Goal: Task Accomplishment & Management: Manage account settings

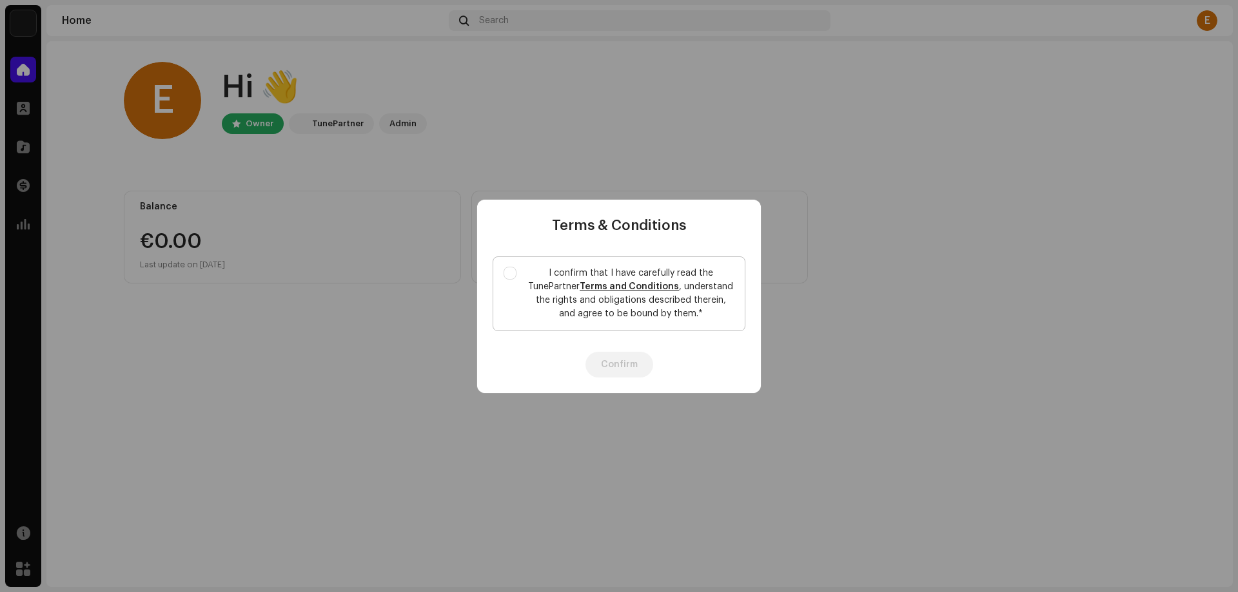
click at [626, 286] on link "Terms and Conditions" at bounding box center [628, 286] width 99 height 9
click at [513, 273] on input "I confirm that I have carefully read the TunePartner Terms and Conditions , und…" at bounding box center [509, 273] width 13 height 13
checkbox input "true"
click at [619, 371] on button "Confirm" at bounding box center [619, 365] width 68 height 26
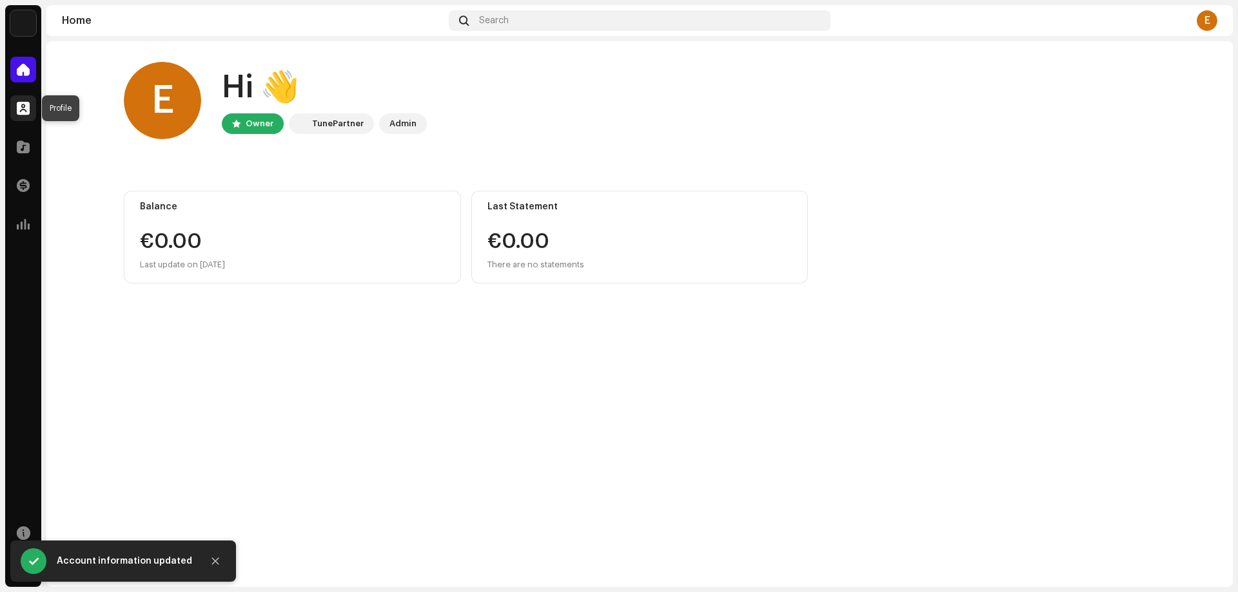
click at [24, 108] on span at bounding box center [23, 108] width 13 height 10
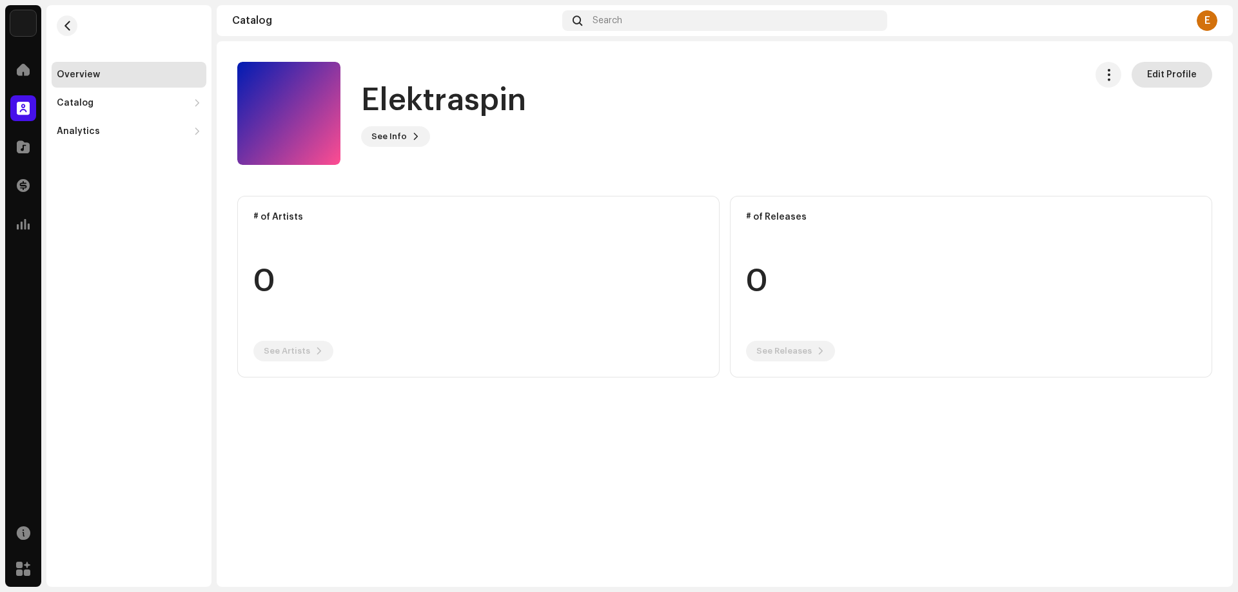
click at [1173, 76] on span "Edit Profile" at bounding box center [1172, 75] width 50 height 26
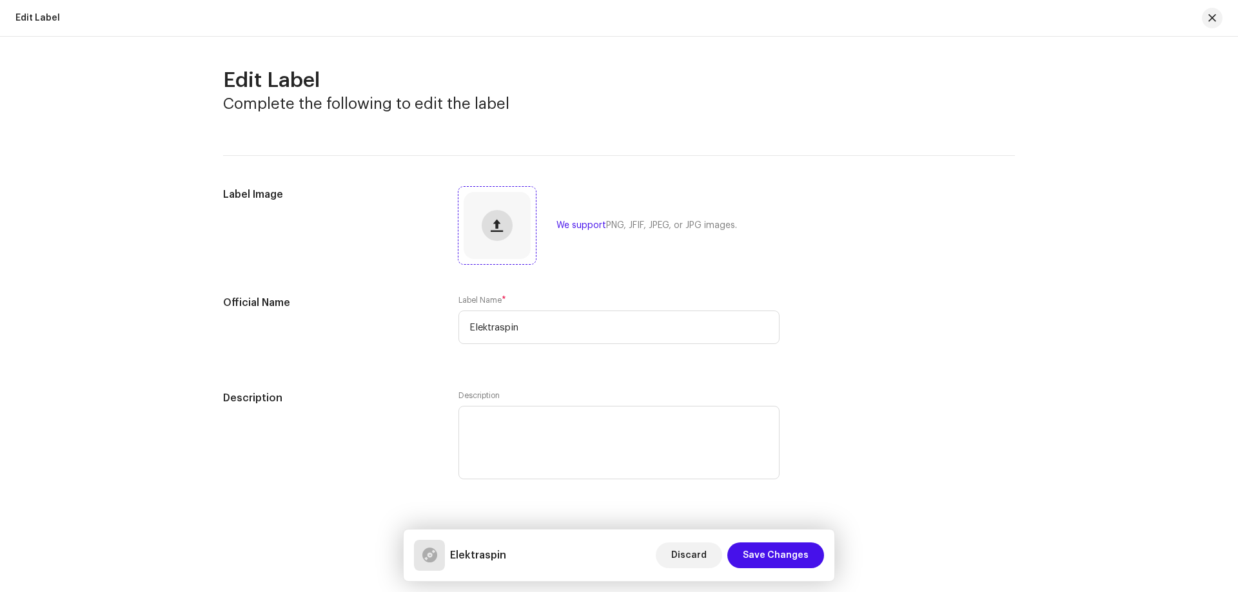
click at [498, 230] on span "button" at bounding box center [497, 225] width 12 height 10
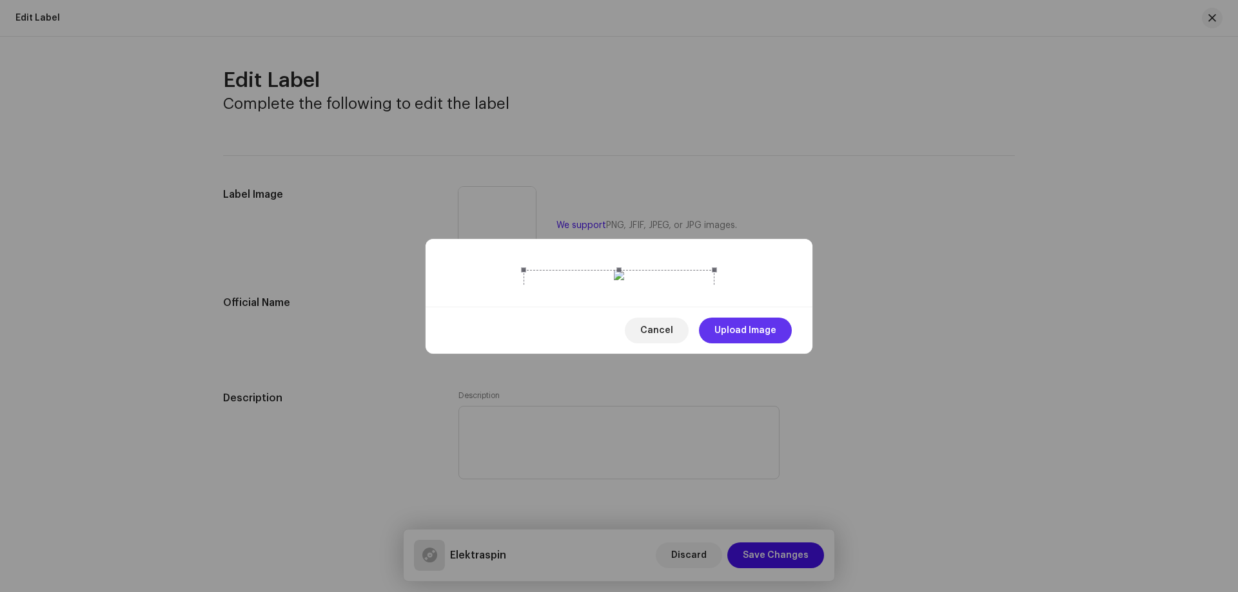
click at [746, 344] on span "Upload Image" at bounding box center [745, 331] width 62 height 26
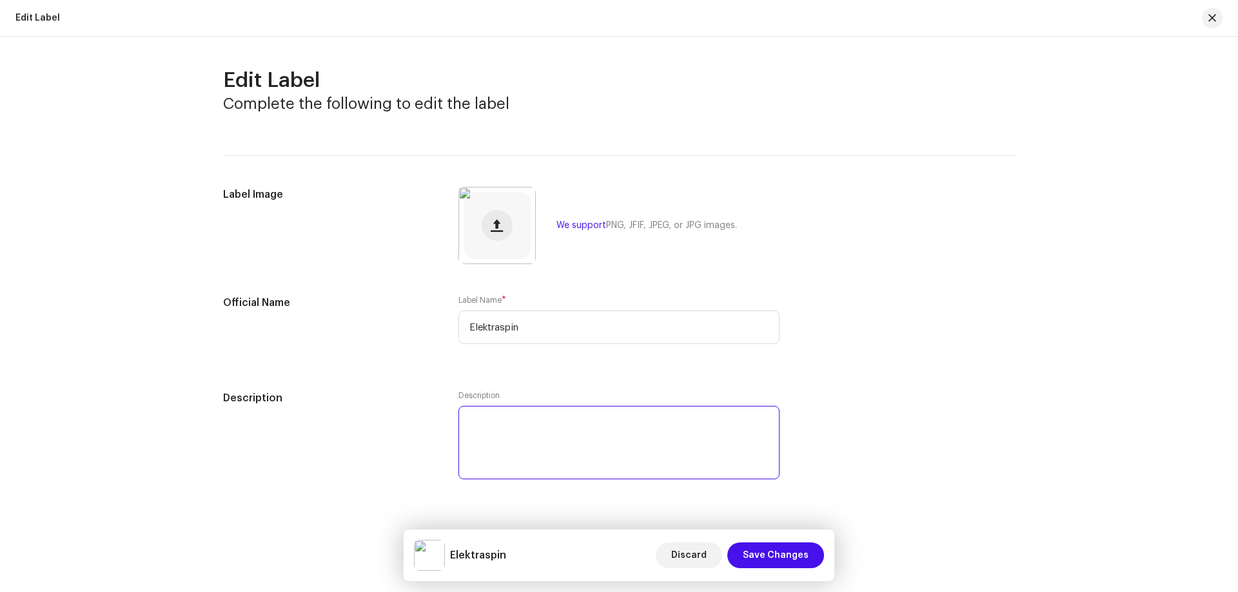
click at [507, 430] on textarea at bounding box center [618, 442] width 321 height 73
paste textarea "Elektraspin is an experimental electronic music duo based in [GEOGRAPHIC_DATA]."
type textarea "Elektraspin is an experimental electronic music duo based in [GEOGRAPHIC_DATA]."
click at [778, 556] on span "Save Changes" at bounding box center [776, 556] width 66 height 26
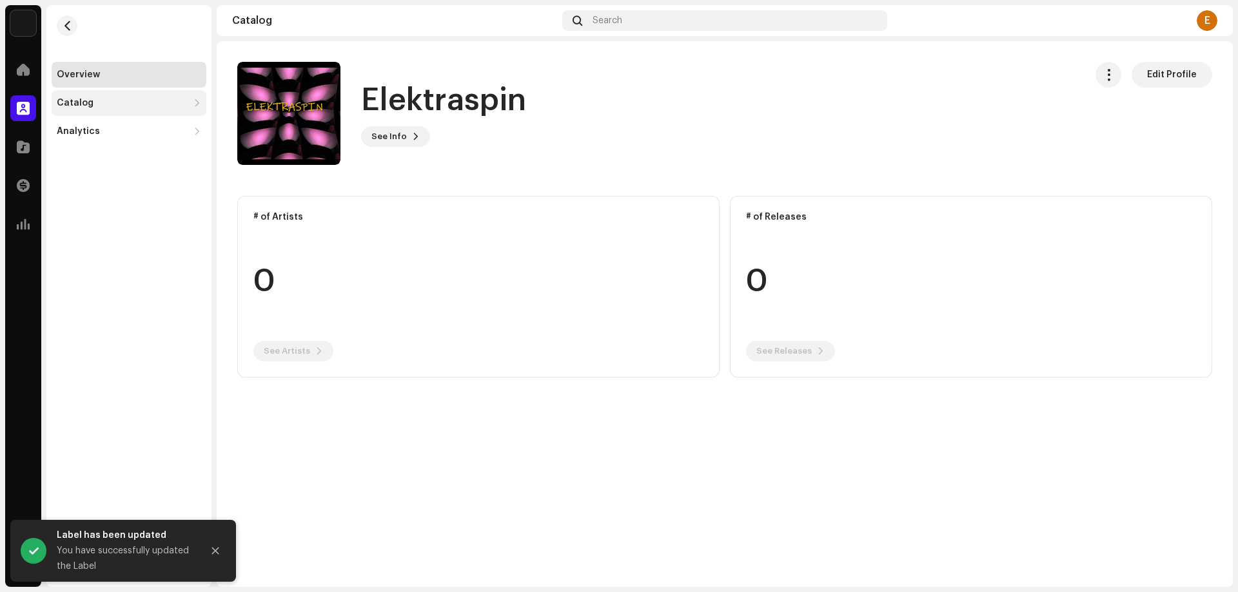
click at [100, 102] on div "Catalog" at bounding box center [122, 103] width 131 height 10
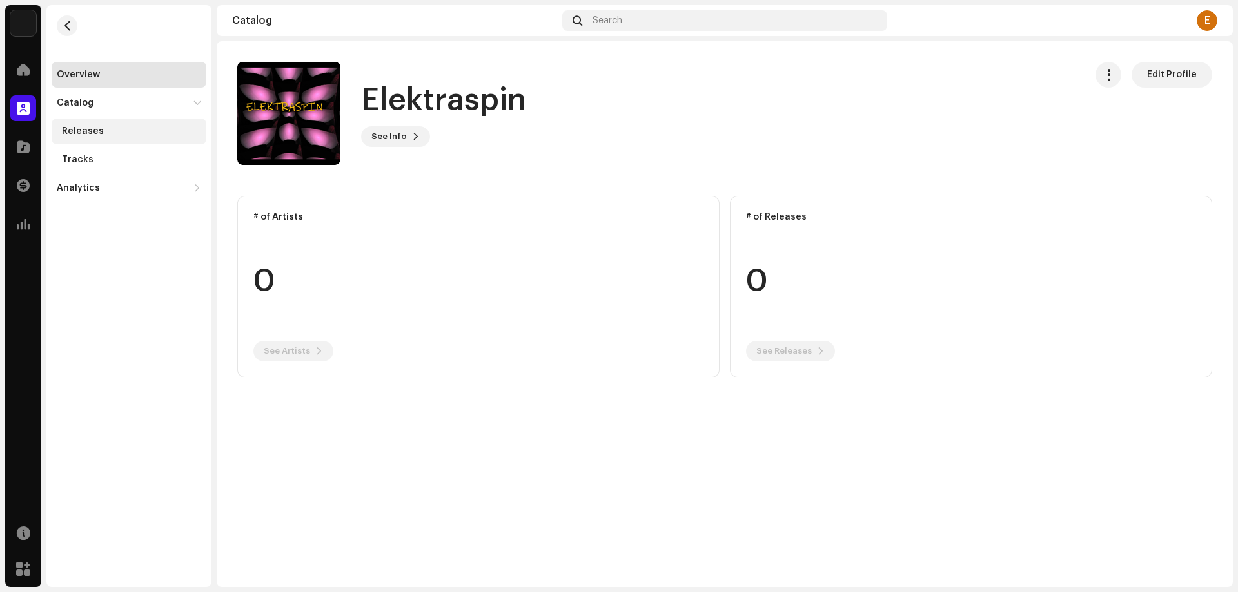
click at [93, 137] on div "Releases" at bounding box center [129, 132] width 155 height 26
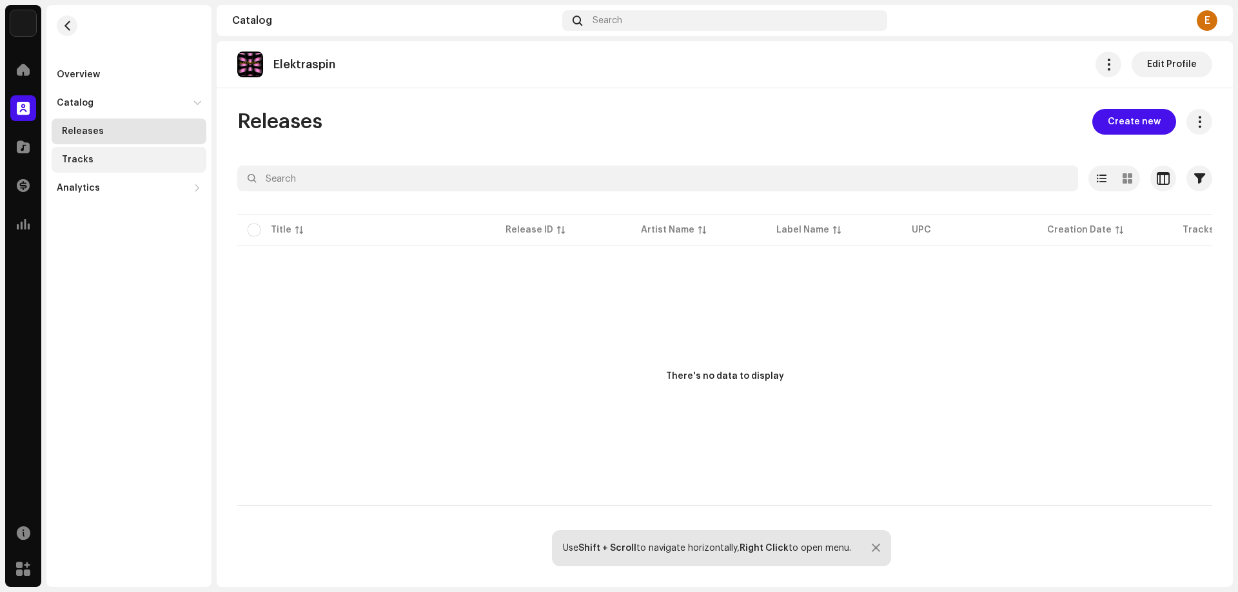
click at [84, 156] on div "Tracks" at bounding box center [78, 160] width 32 height 10
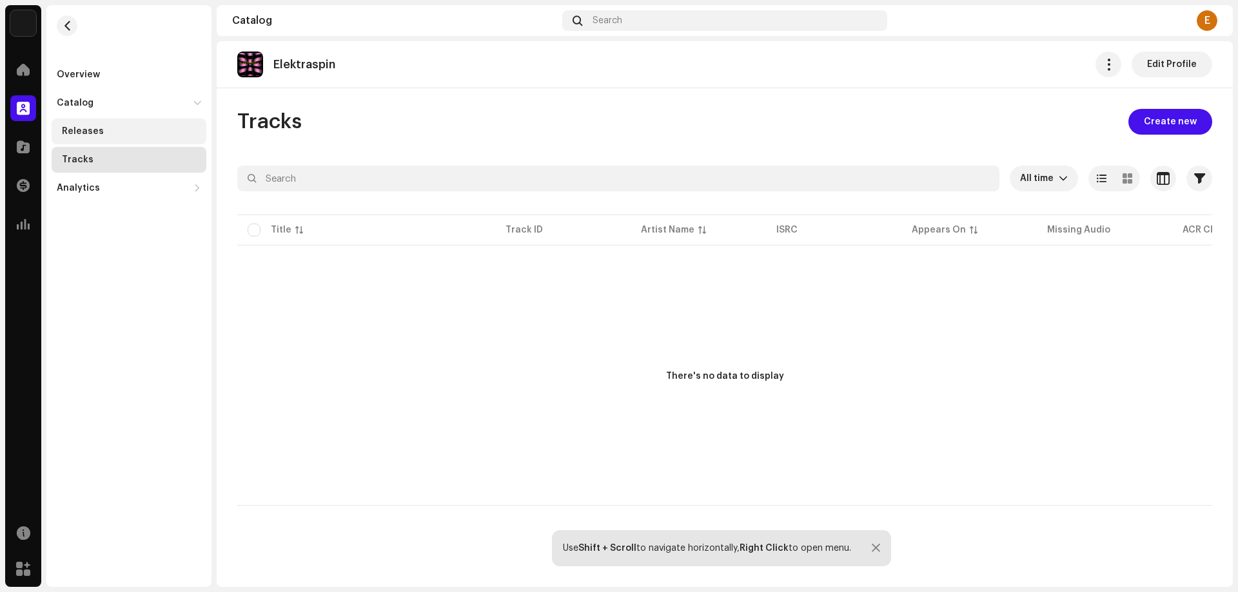
click at [89, 133] on div "Releases" at bounding box center [83, 131] width 42 height 10
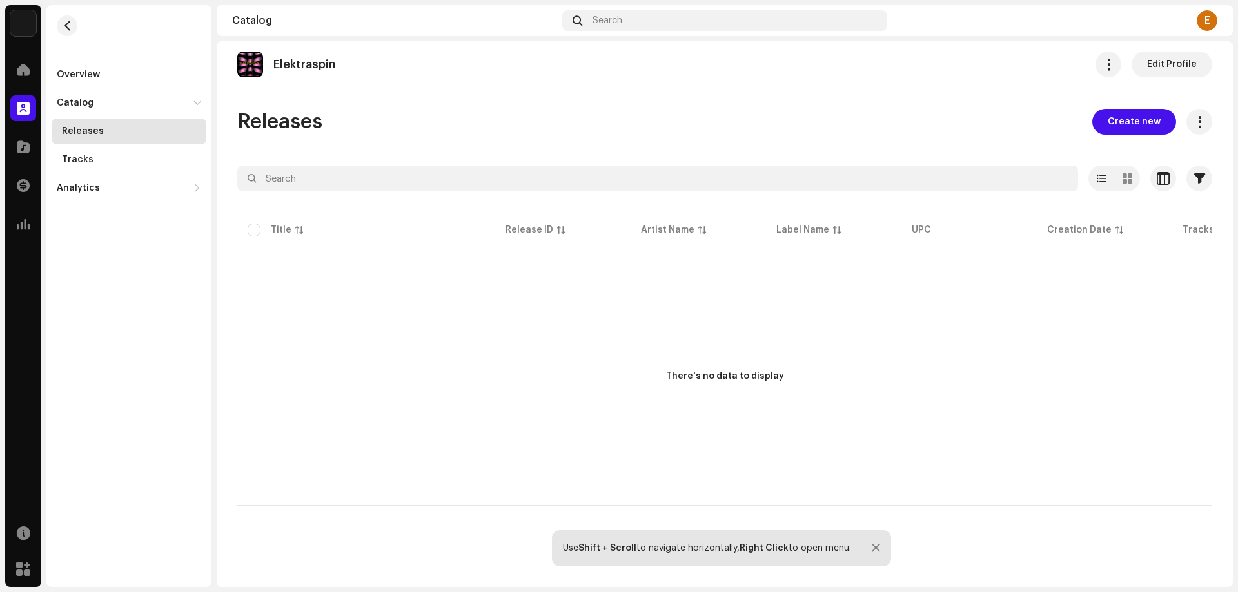
click at [258, 229] on p-table "Title Release ID Artist Name Label Name UPC Creation Date Tracks Duration" at bounding box center [724, 230] width 975 height 36
click at [252, 230] on p-table "Title Release ID Artist Name Label Name UPC Creation Date Tracks Duration" at bounding box center [724, 230] width 975 height 36
click at [30, 147] on div at bounding box center [23, 147] width 26 height 26
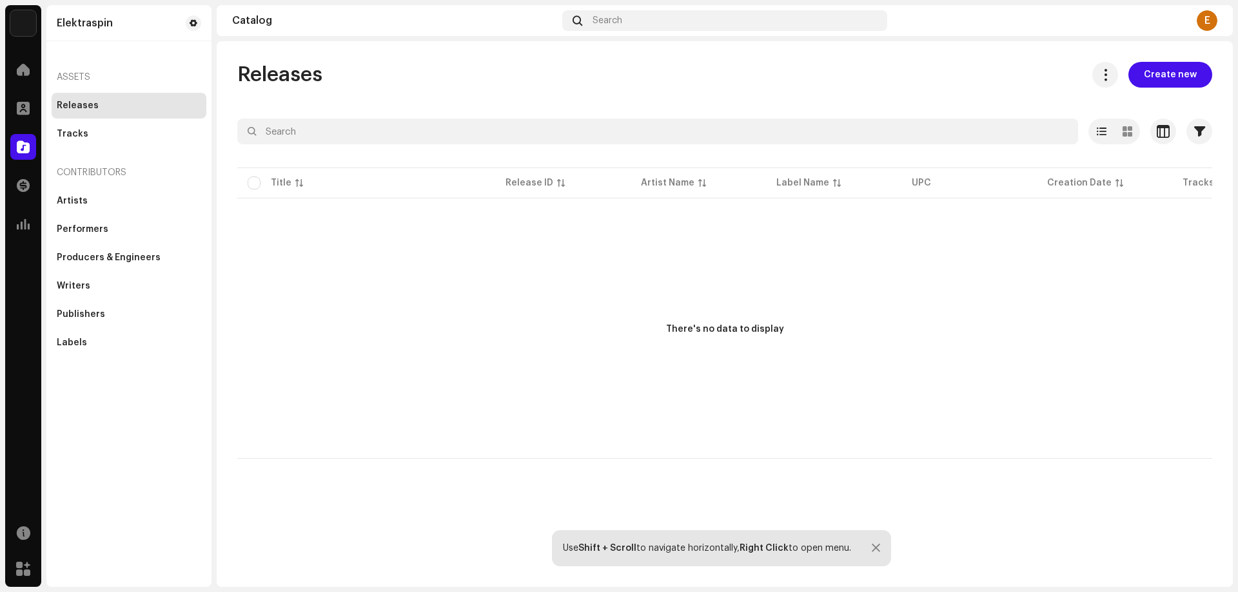
click at [251, 184] on p-table "Title Release ID Artist Name Label Name UPC Creation Date Tracks Duration" at bounding box center [724, 183] width 975 height 36
click at [79, 134] on div "Tracks" at bounding box center [73, 134] width 32 height 10
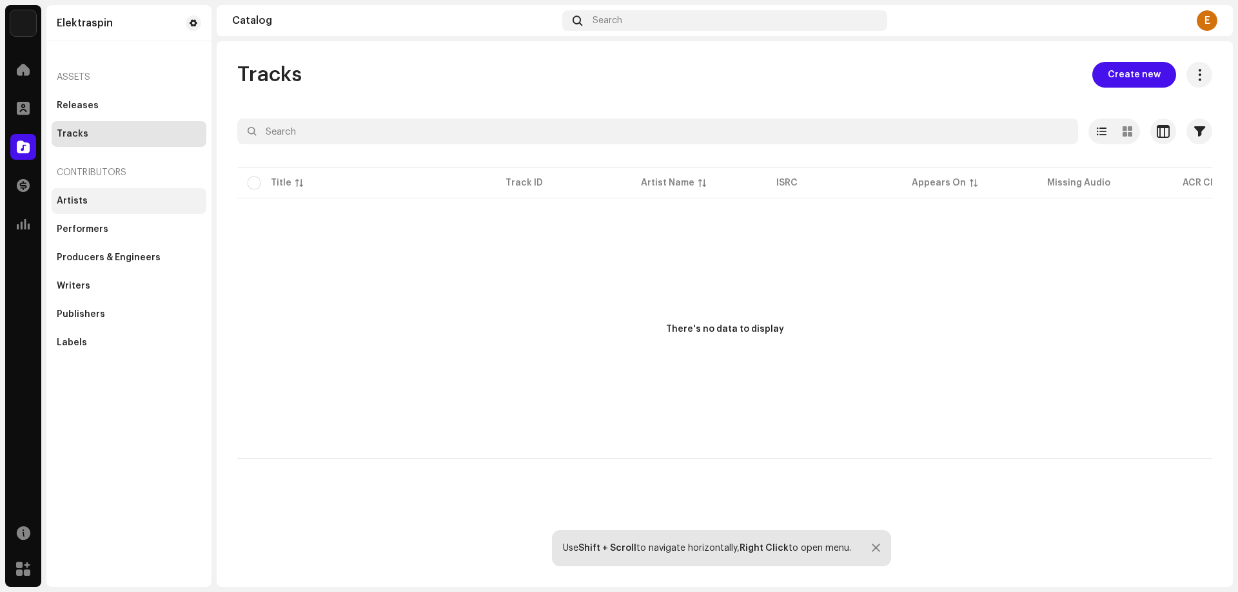
click at [72, 199] on div "Artists" at bounding box center [72, 201] width 31 height 10
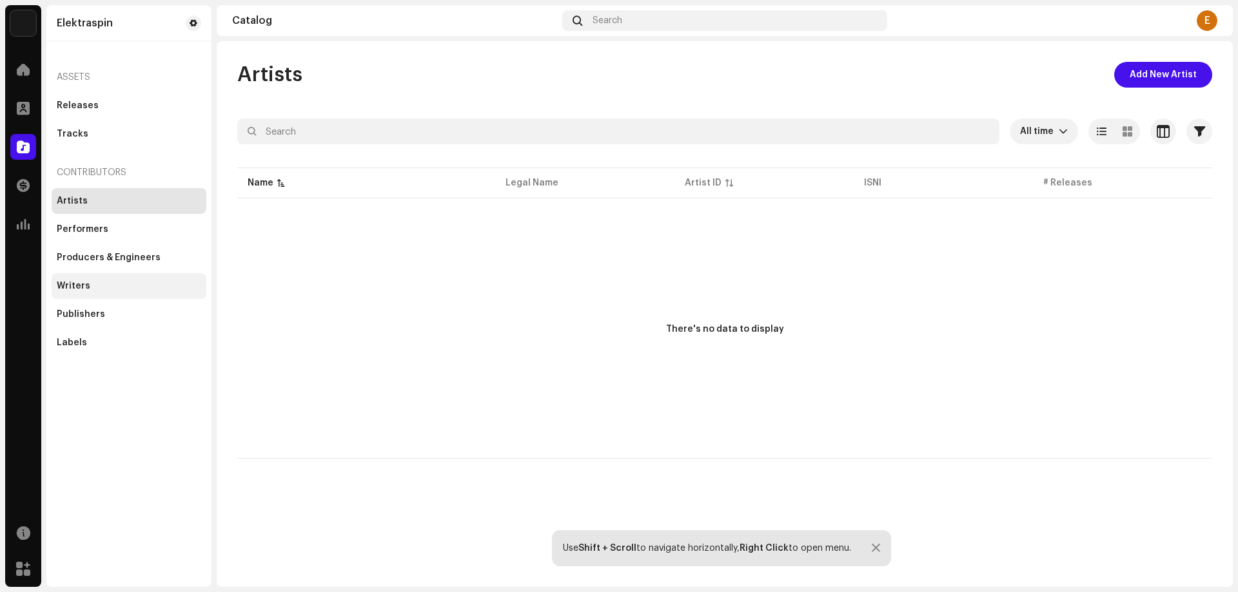
click at [82, 286] on div "Writers" at bounding box center [74, 286] width 34 height 10
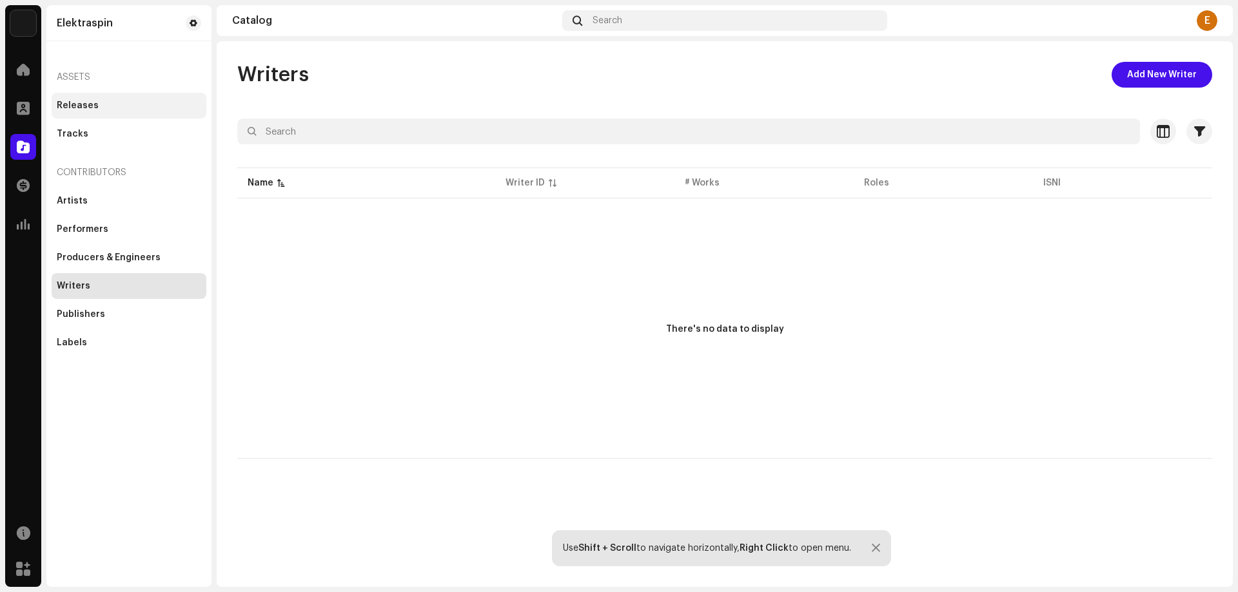
click at [68, 108] on div "Releases" at bounding box center [78, 106] width 42 height 10
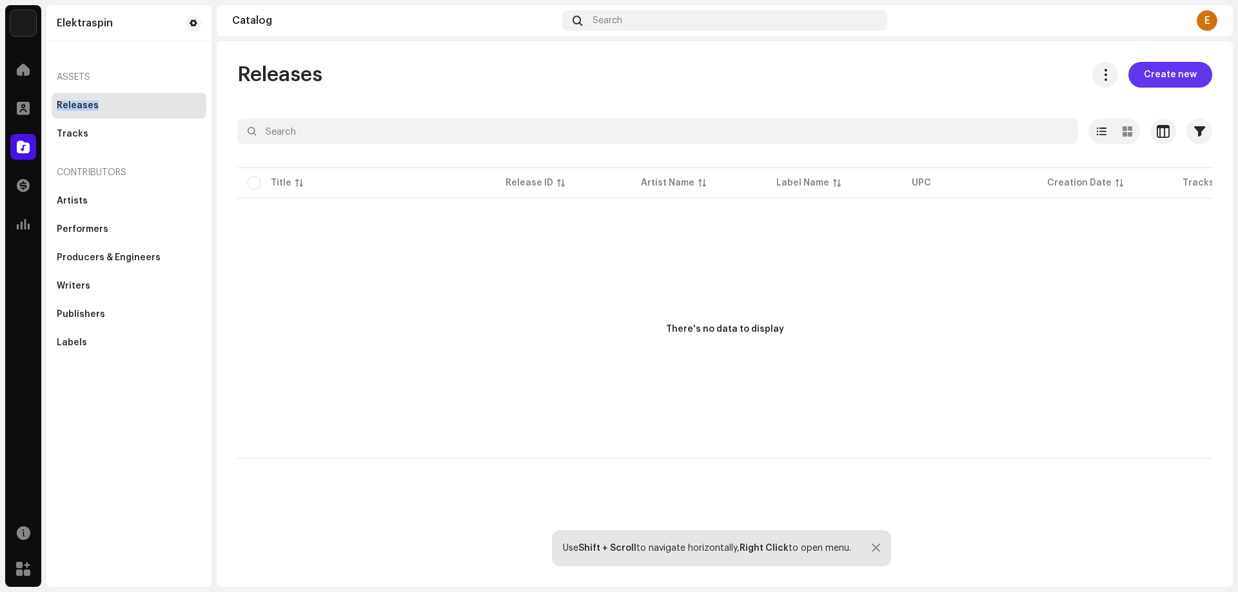
click at [1169, 79] on span "Create new" at bounding box center [1169, 75] width 53 height 26
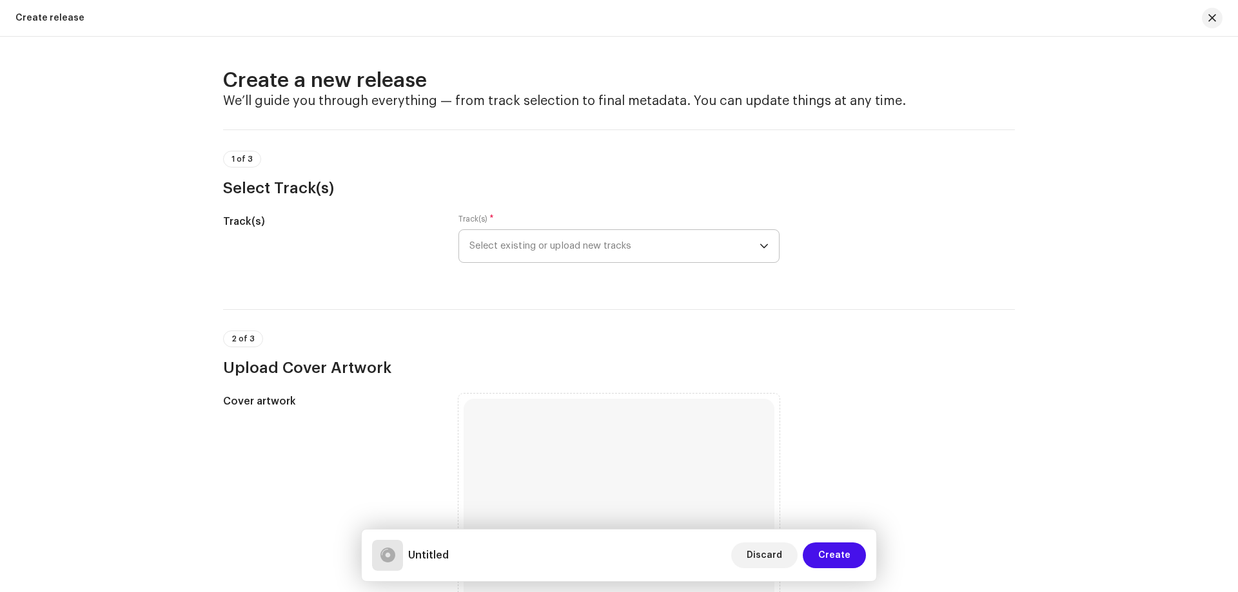
click at [536, 248] on span "Select existing or upload new tracks" at bounding box center [614, 246] width 290 height 32
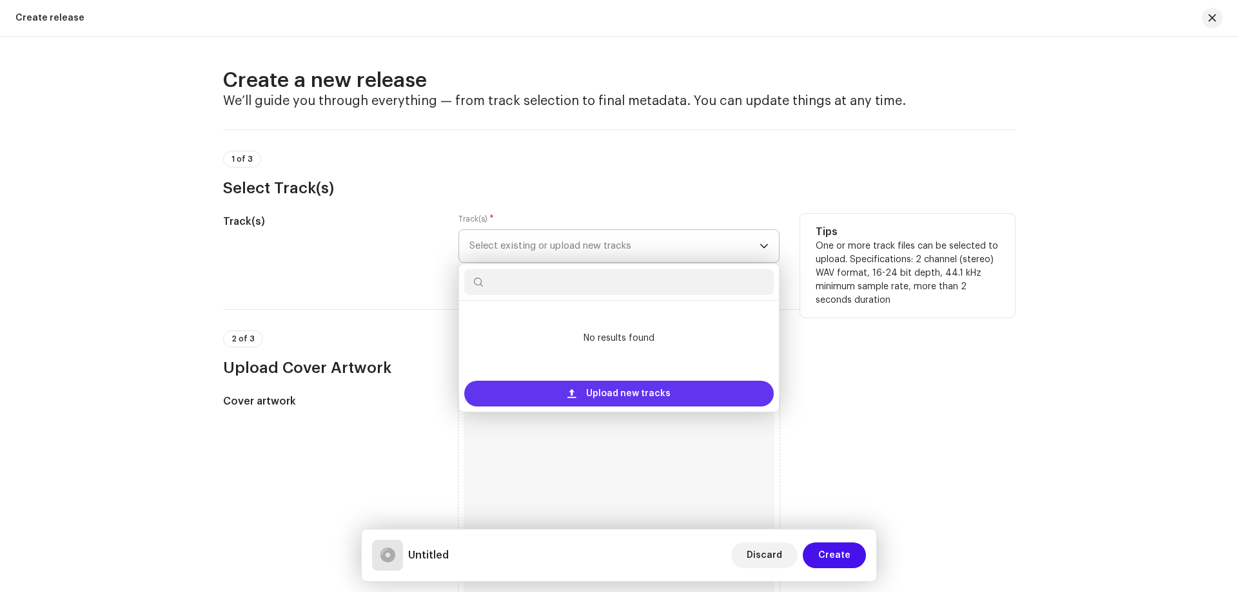
click at [603, 394] on span "Upload new tracks" at bounding box center [628, 394] width 84 height 26
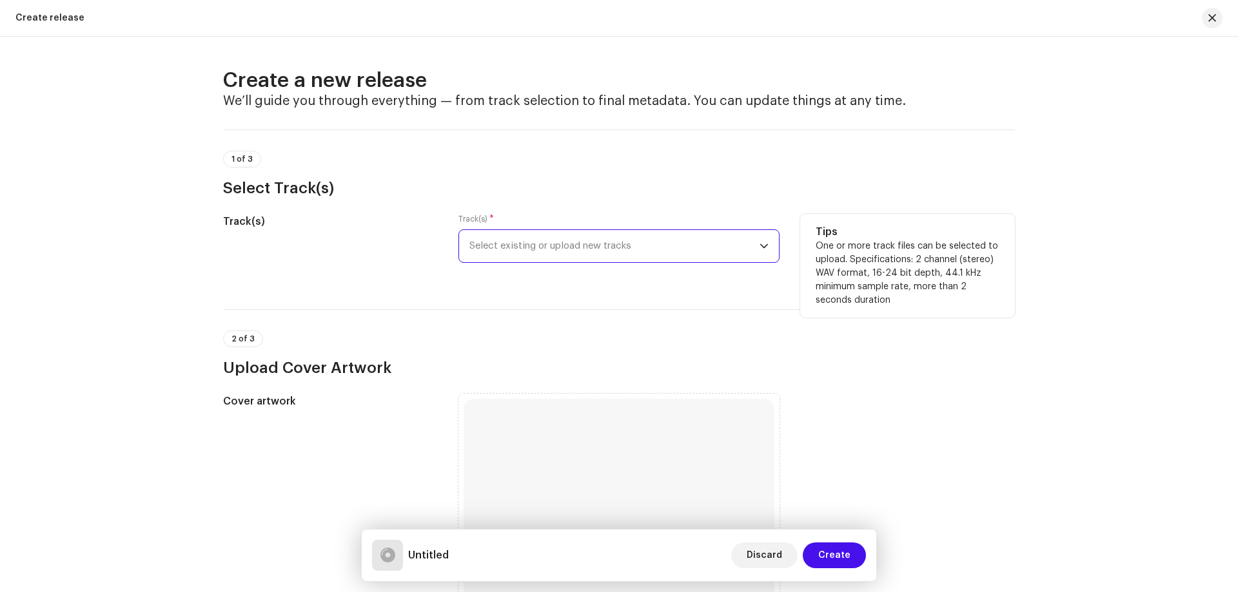
click at [522, 242] on span "Select existing or upload new tracks" at bounding box center [614, 246] width 290 height 32
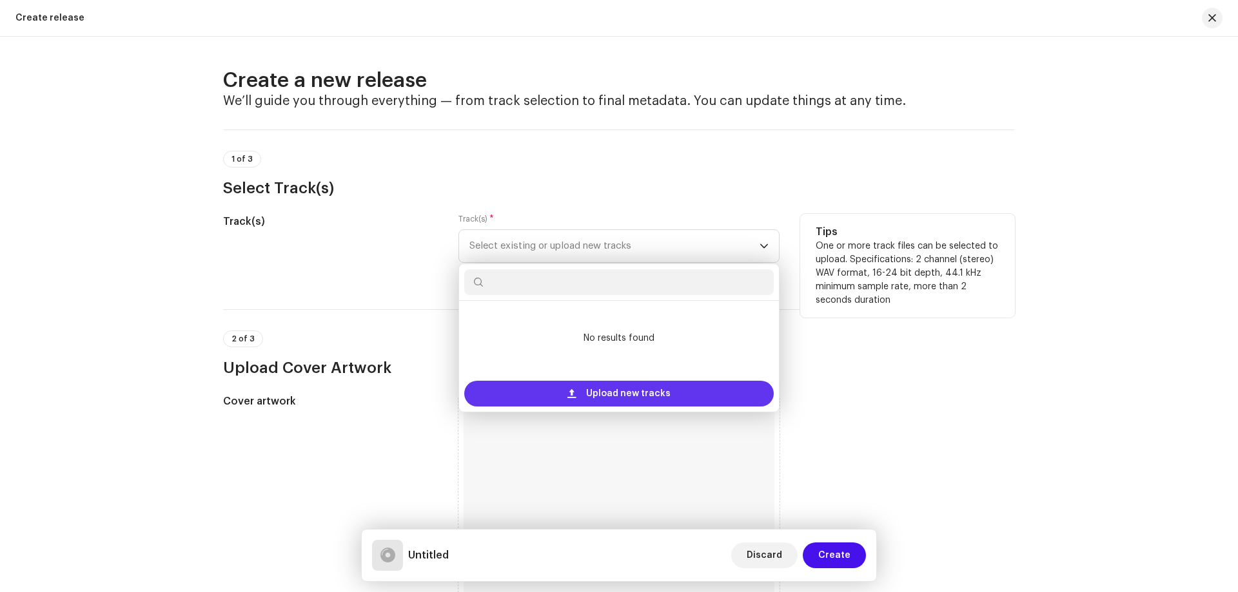
click at [610, 391] on span "Upload new tracks" at bounding box center [628, 394] width 84 height 26
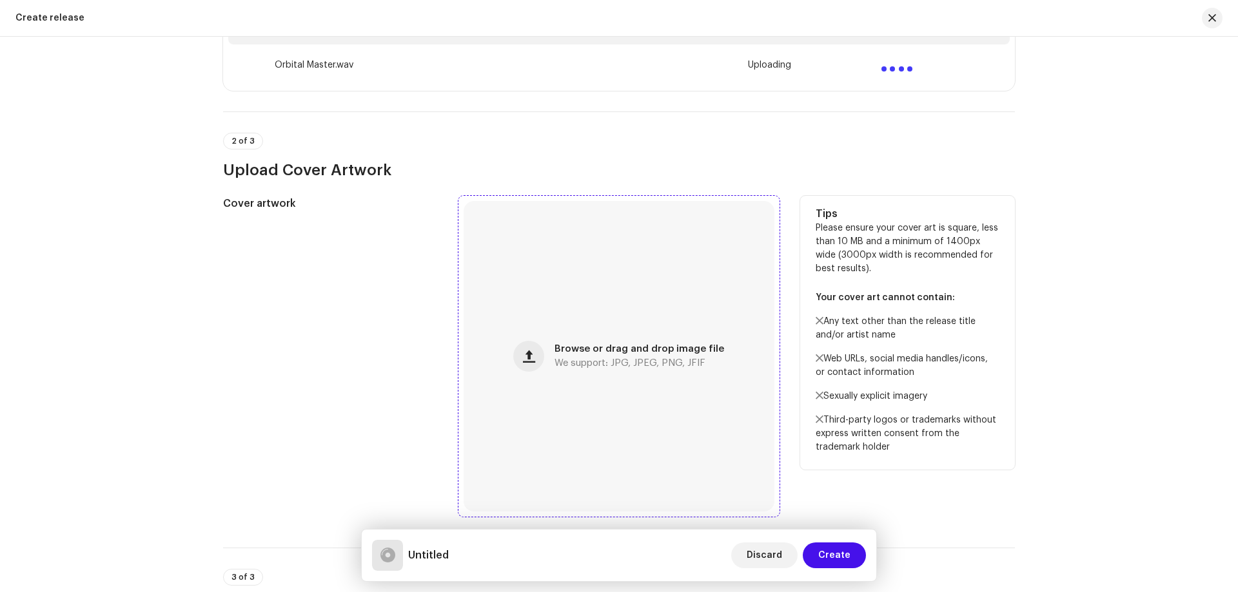
scroll to position [322, 0]
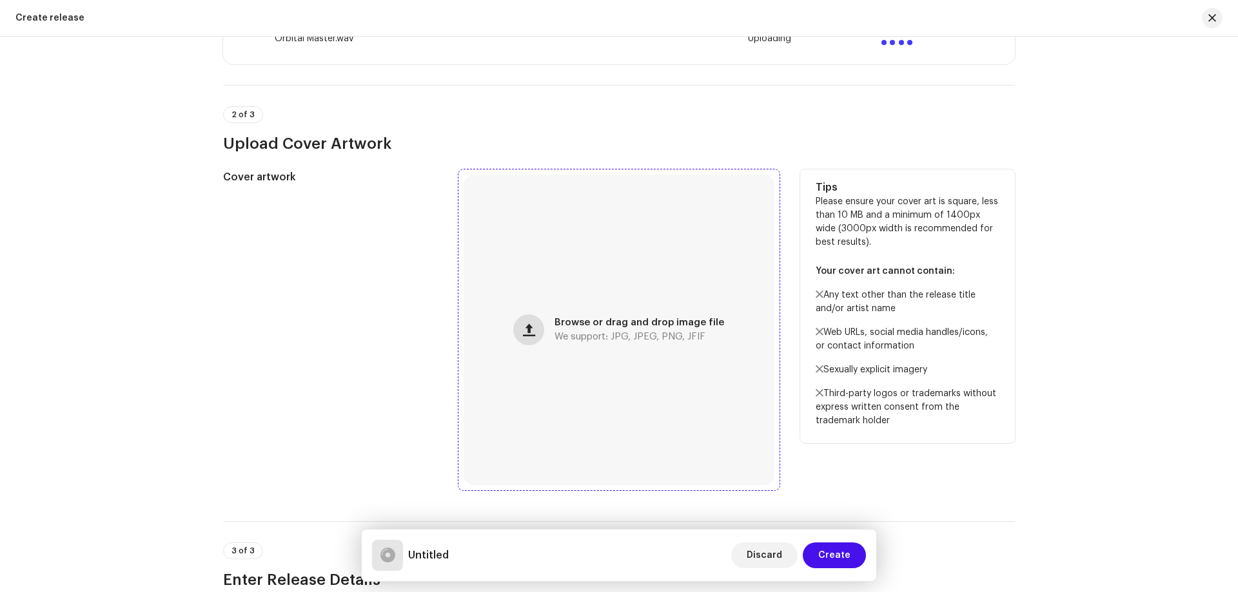
click at [530, 333] on span "button" at bounding box center [529, 330] width 12 height 10
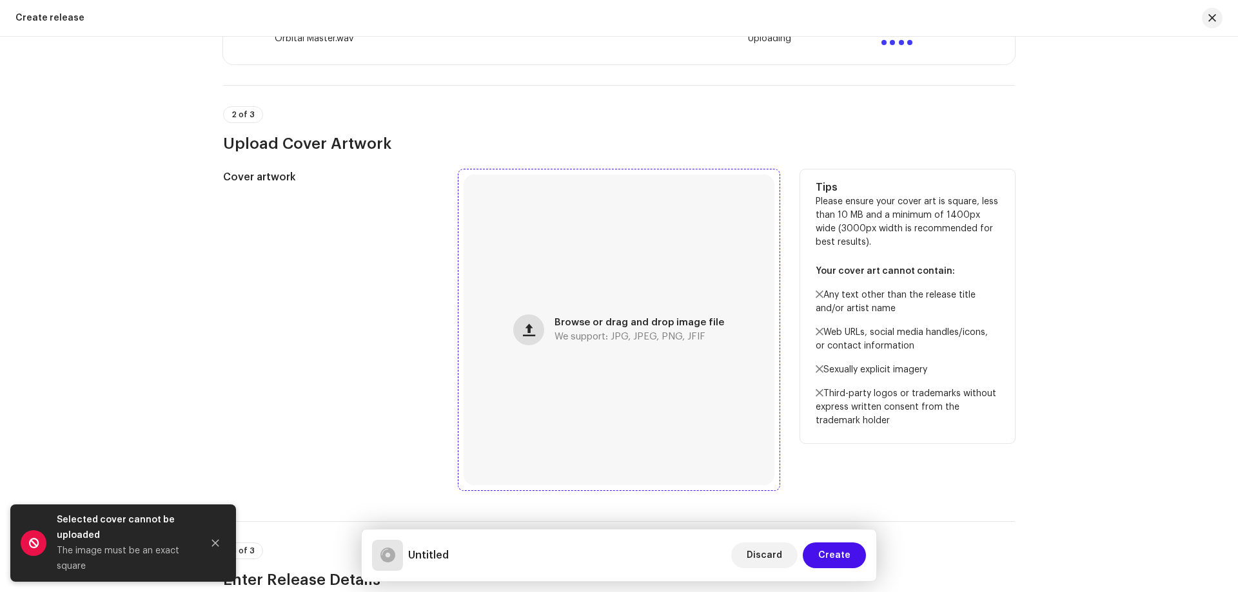
click at [531, 329] on span "button" at bounding box center [529, 330] width 12 height 10
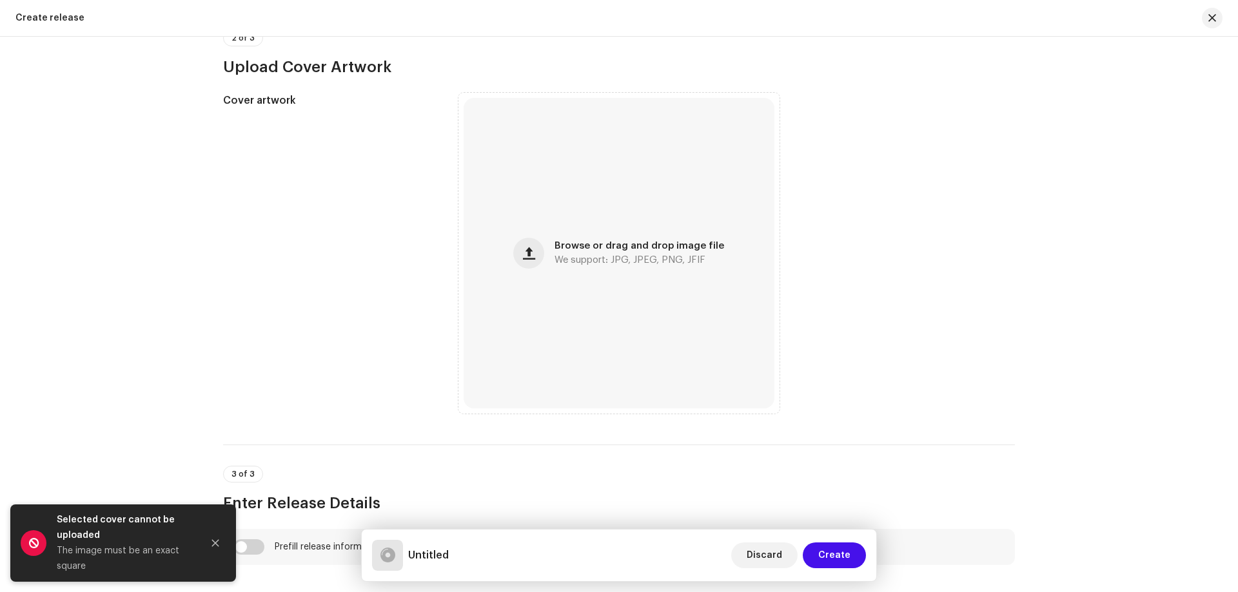
scroll to position [503, 0]
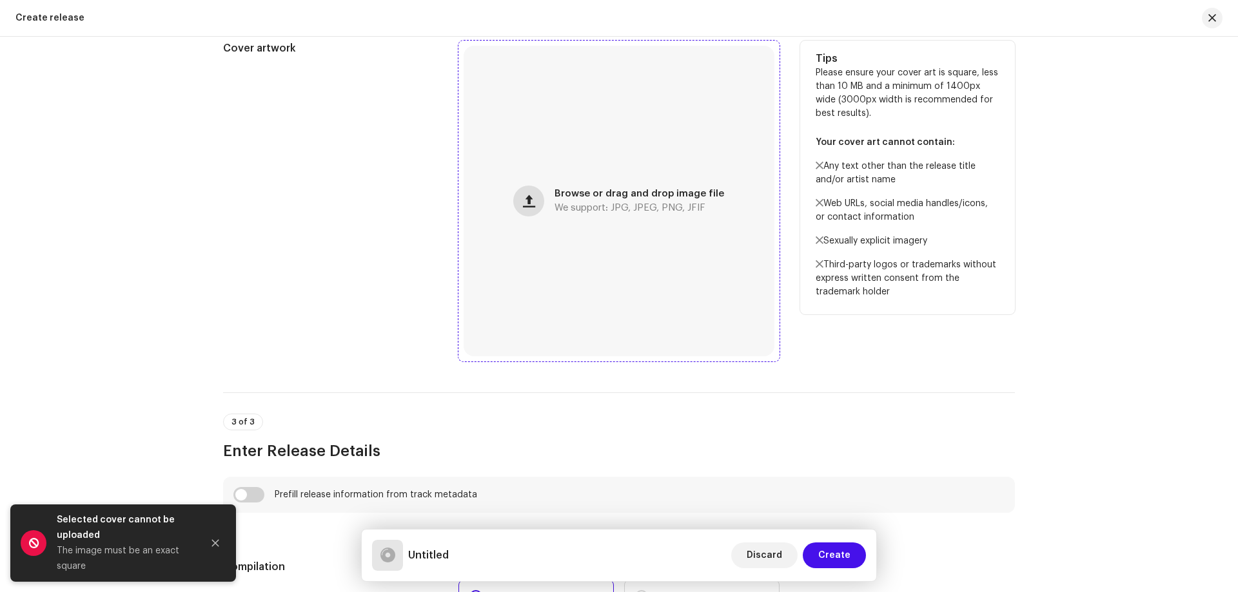
click at [525, 206] on span "button" at bounding box center [529, 201] width 12 height 10
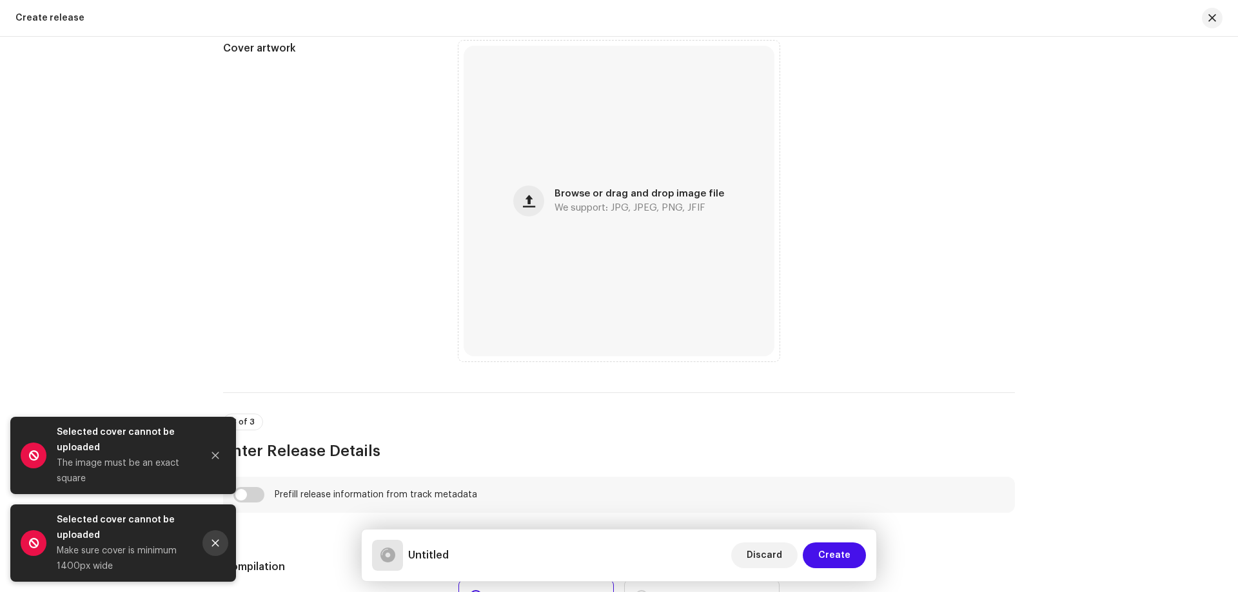
click at [216, 545] on icon "Close" at bounding box center [215, 543] width 7 height 7
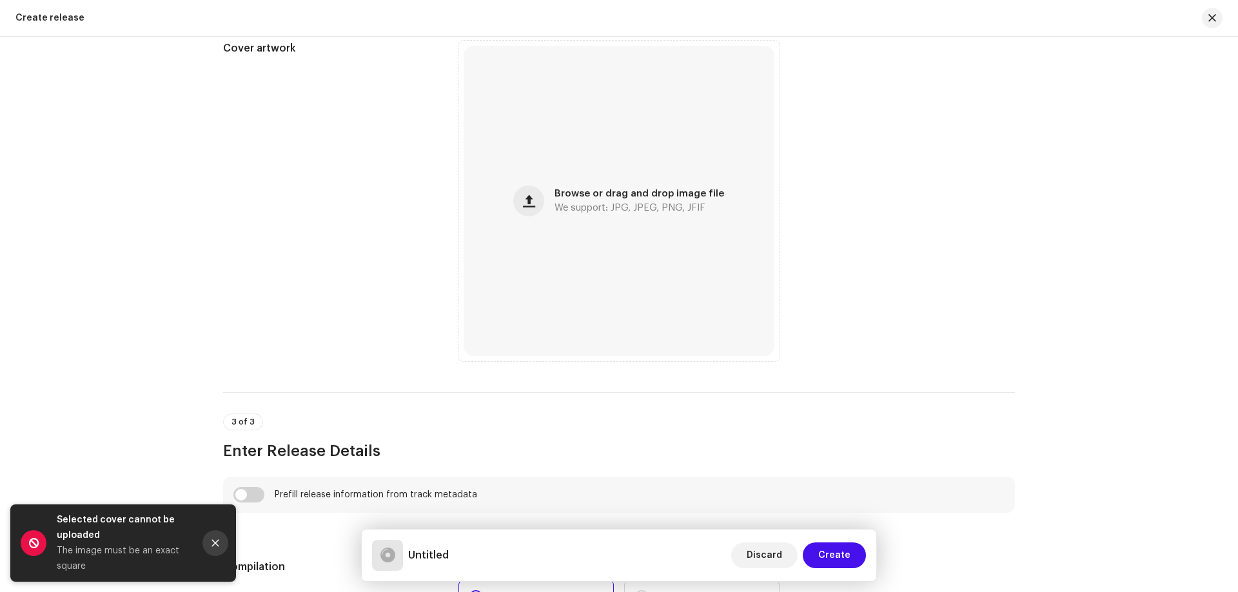
click at [209, 544] on button "Close" at bounding box center [215, 543] width 26 height 26
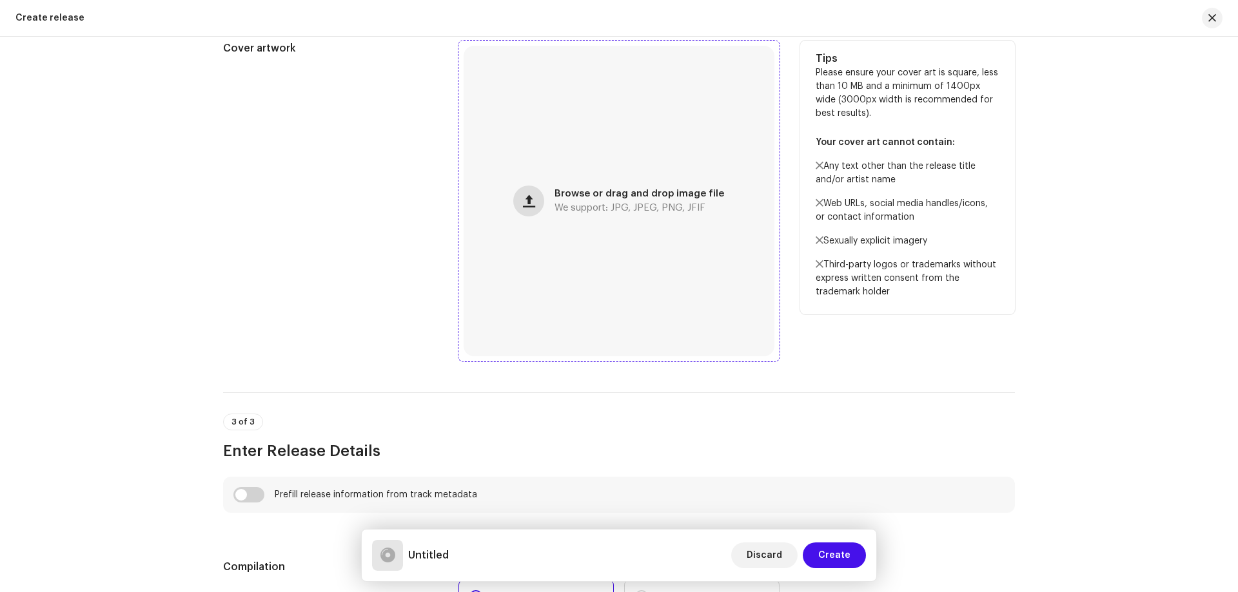
click at [529, 204] on span "button" at bounding box center [529, 201] width 12 height 10
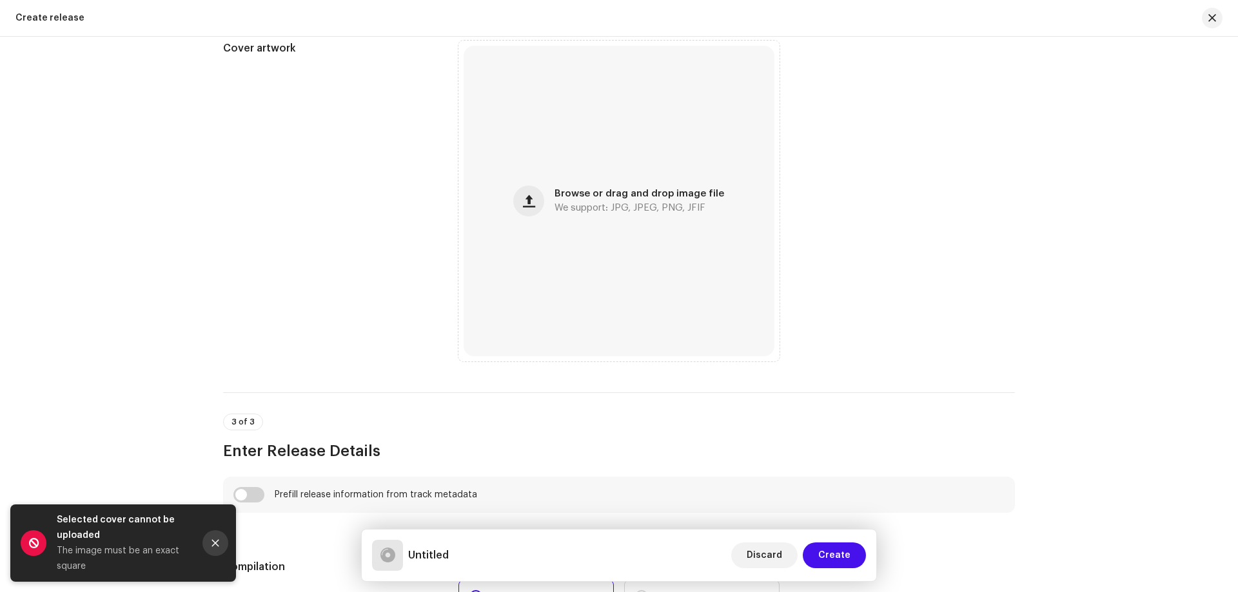
click at [216, 547] on icon "Close" at bounding box center [215, 543] width 9 height 9
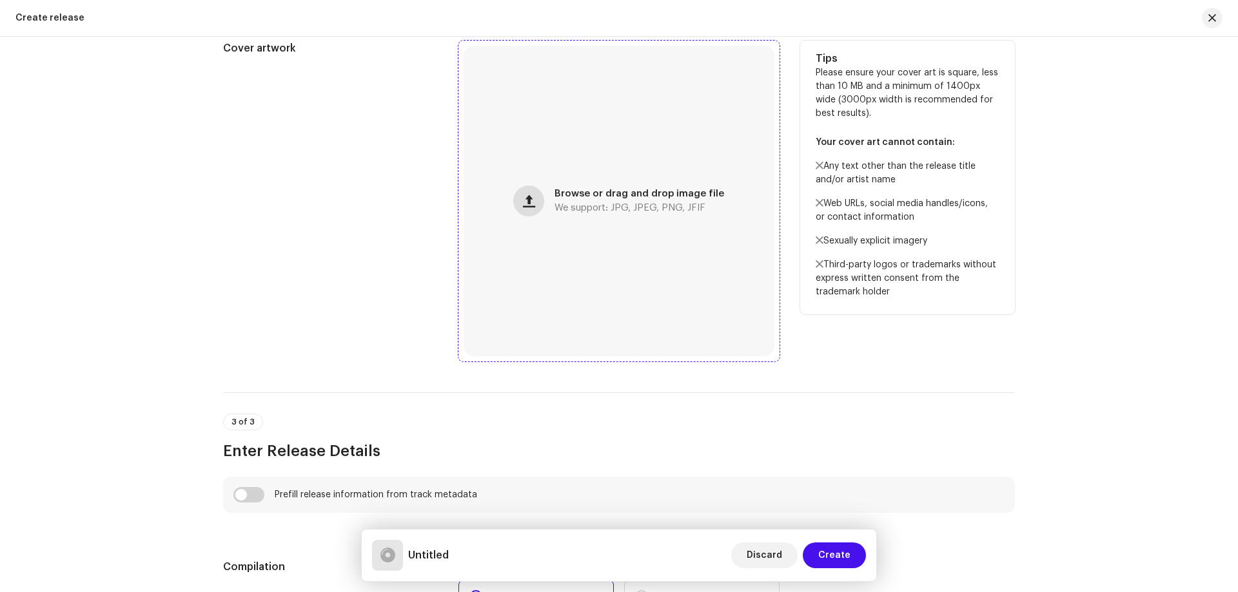
click at [532, 202] on span "button" at bounding box center [529, 201] width 12 height 10
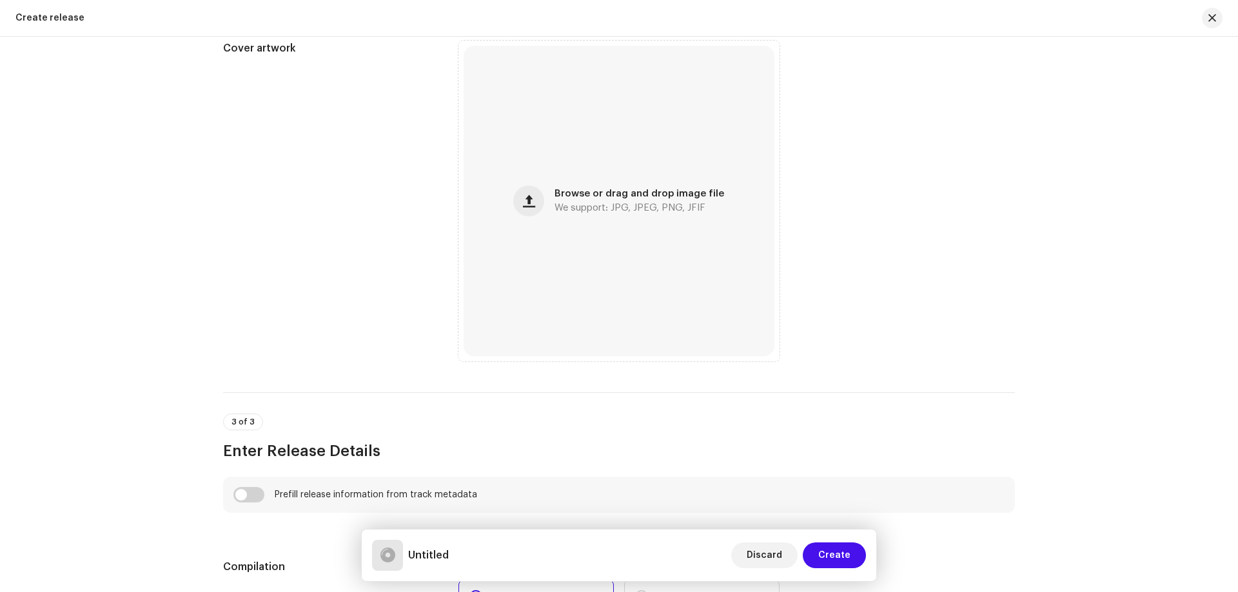
click at [86, 332] on div "Create a new release We’ll guide you through everything — from track selection …" at bounding box center [619, 315] width 1238 height 556
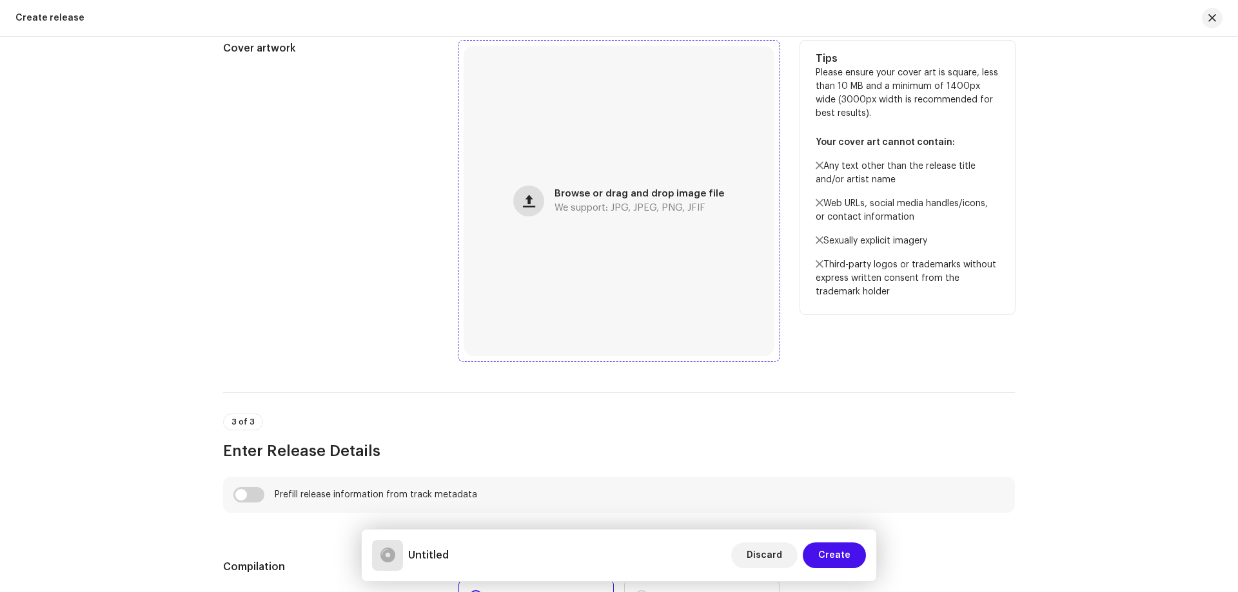
click at [534, 206] on span "button" at bounding box center [529, 201] width 12 height 10
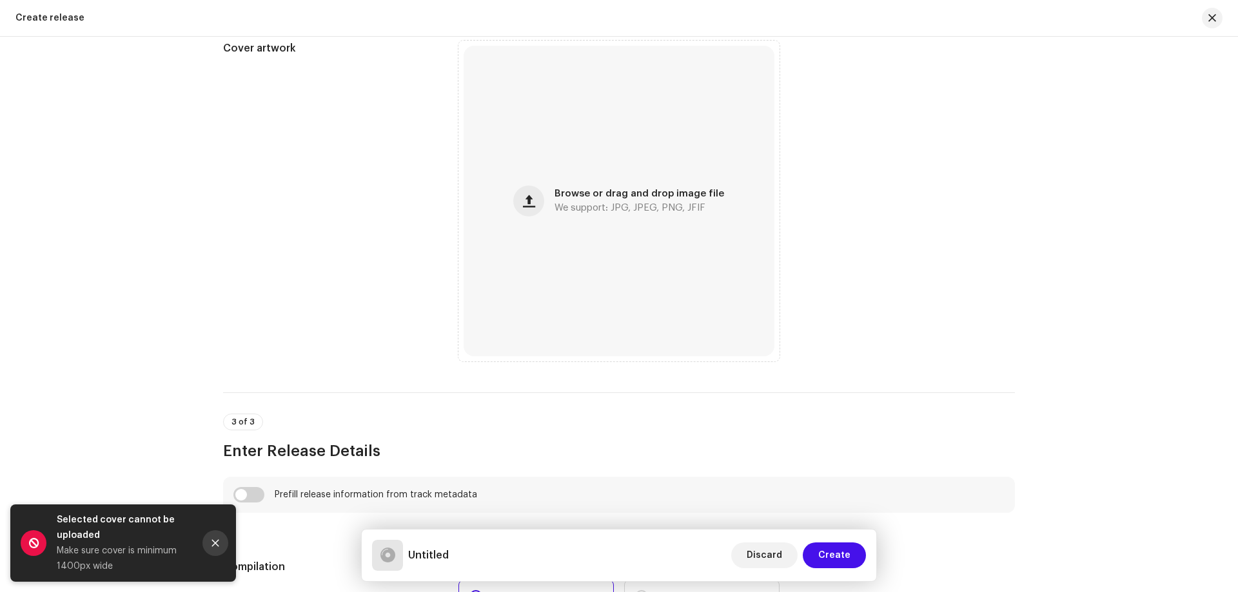
click at [217, 541] on icon "Close" at bounding box center [215, 543] width 7 height 7
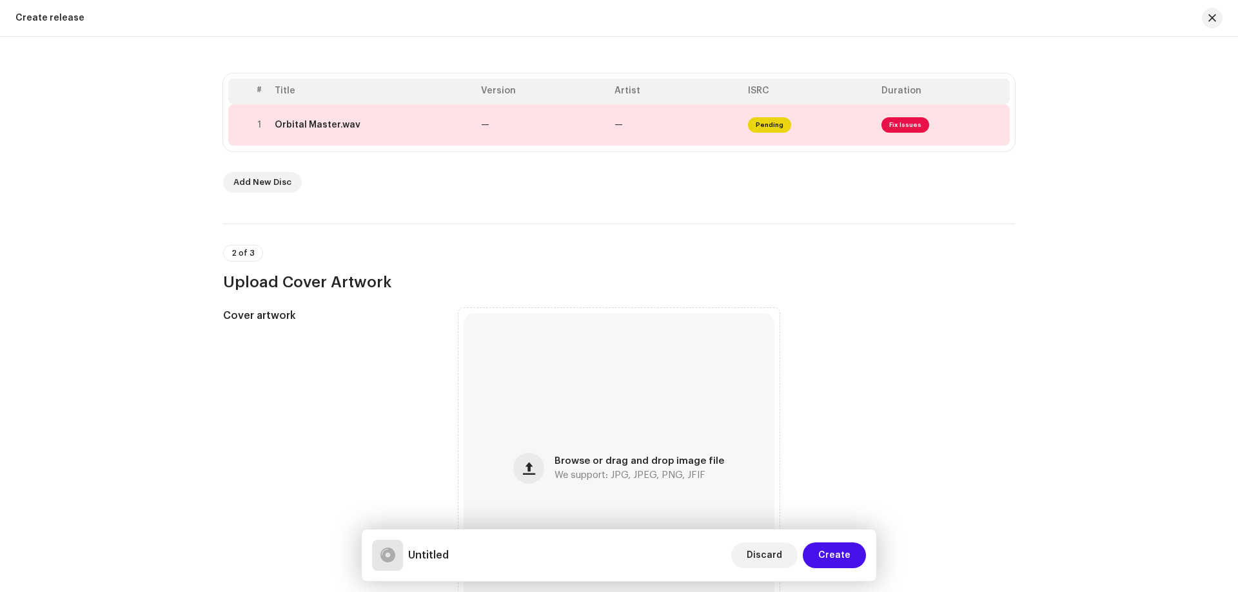
scroll to position [181, 0]
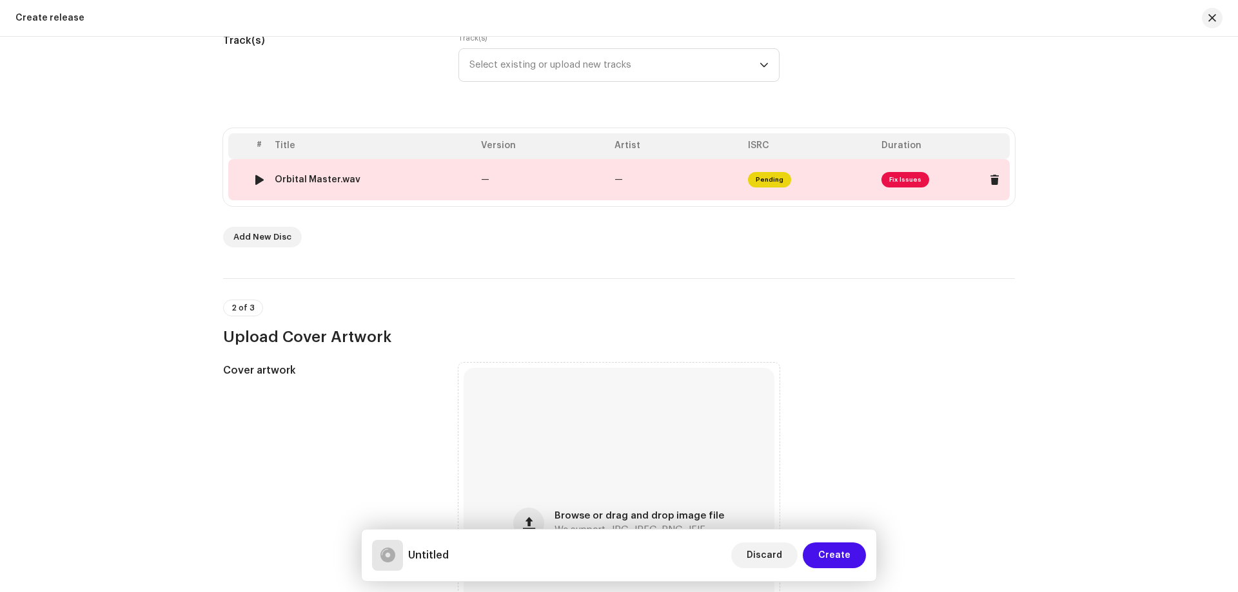
click at [905, 177] on span "Fix Issues" at bounding box center [905, 179] width 48 height 15
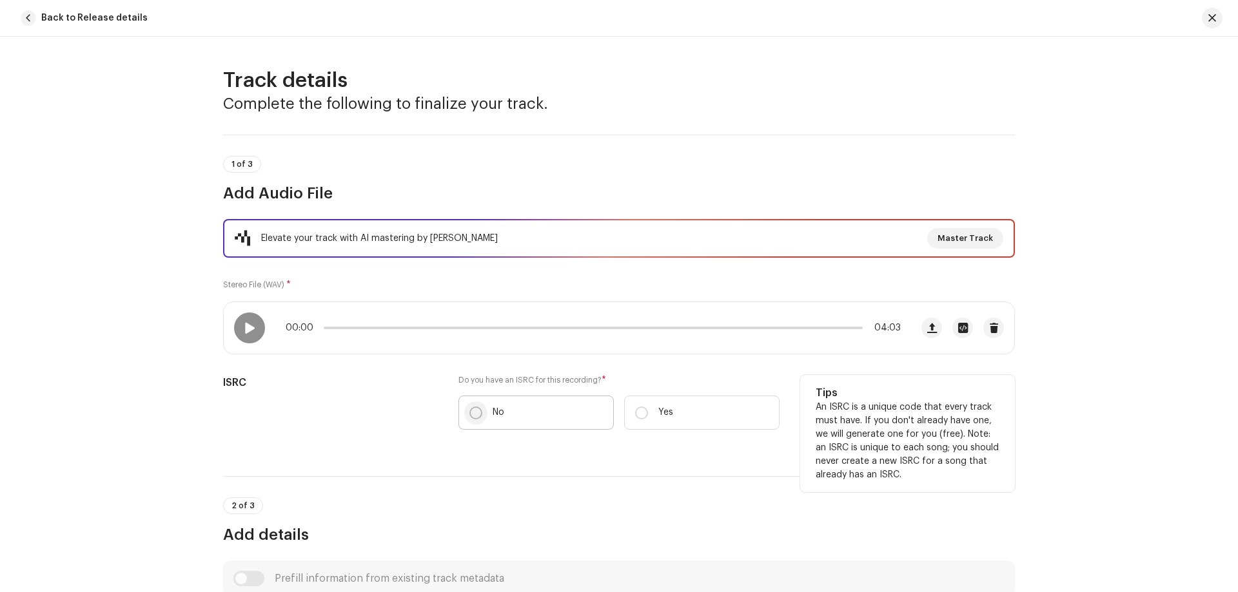
click at [476, 416] on input "No" at bounding box center [475, 413] width 13 height 13
radio input "true"
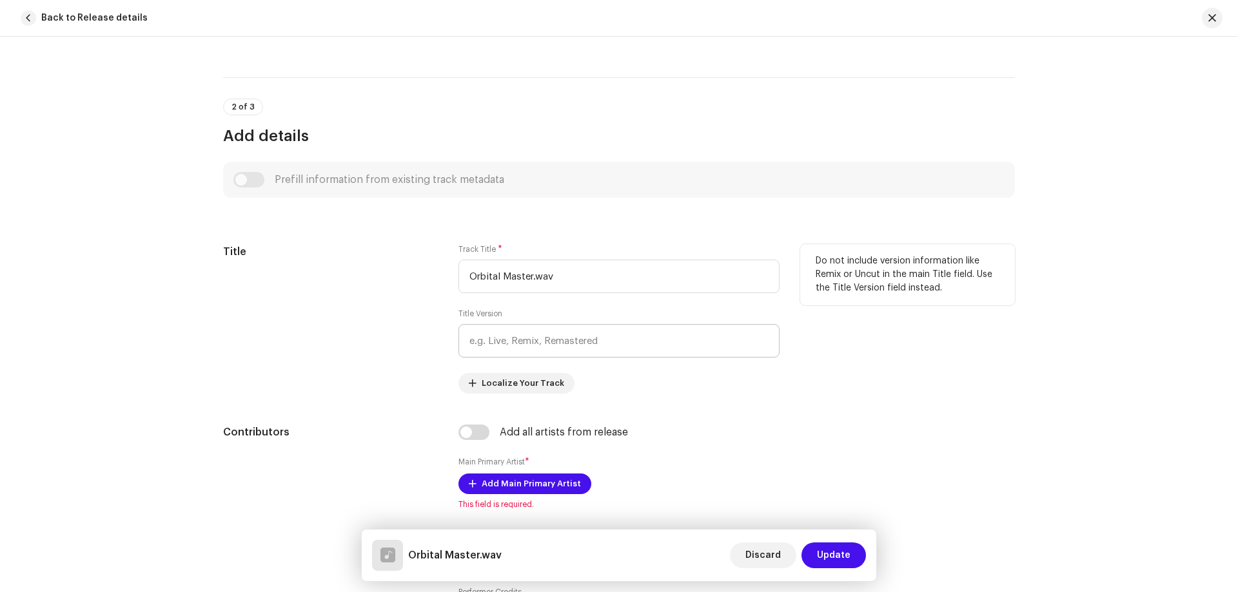
scroll to position [451, 0]
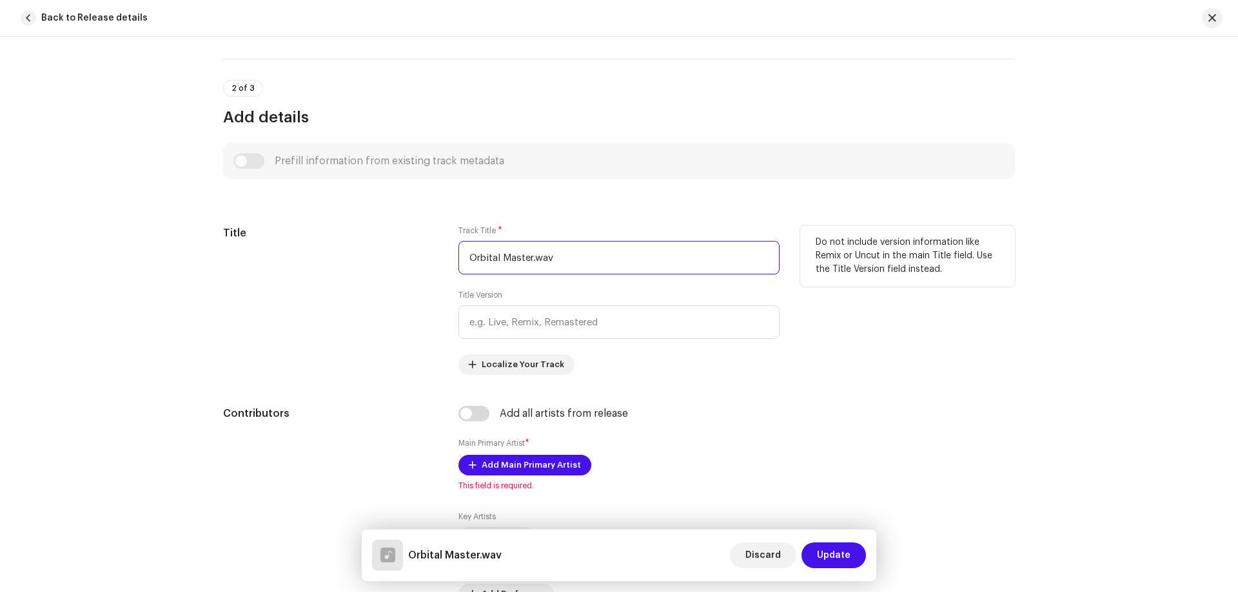
click at [560, 257] on input "Orbital Master.wav" at bounding box center [618, 258] width 321 height 34
type input "Orbital"
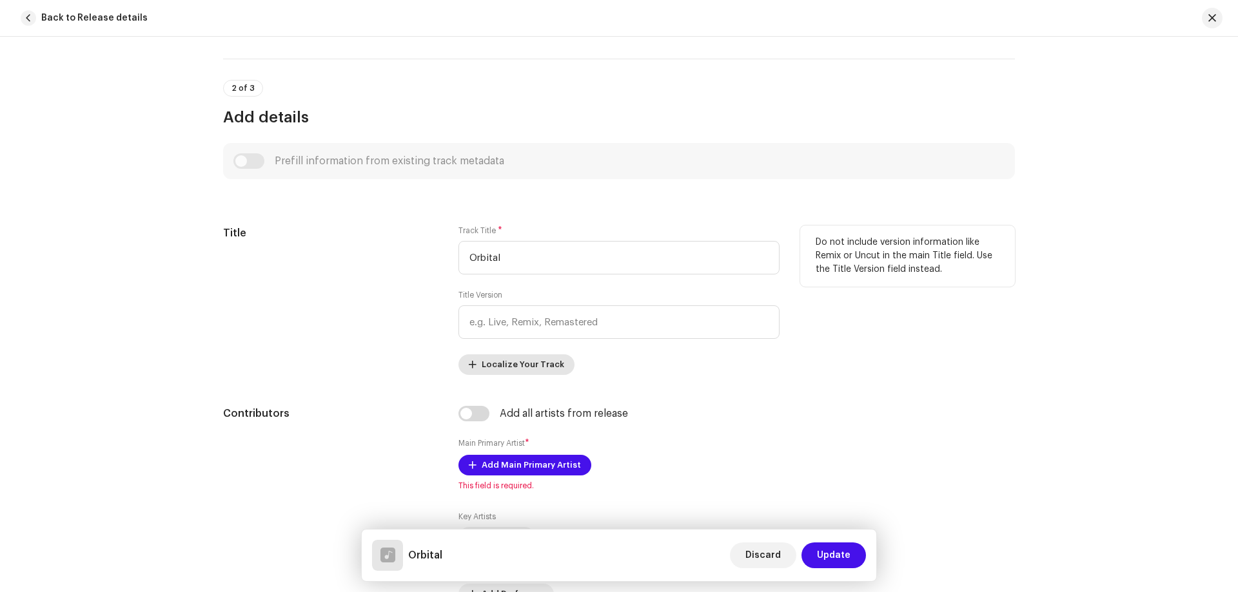
click at [476, 369] on button "Localize Your Track" at bounding box center [516, 365] width 116 height 21
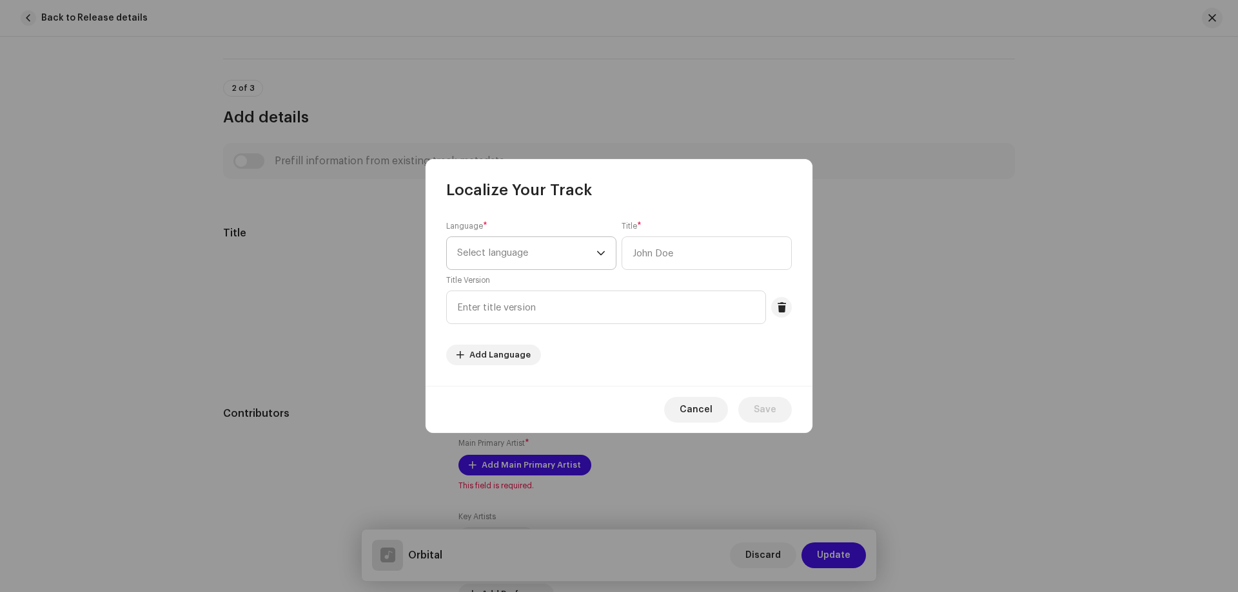
click at [526, 253] on span "Select language" at bounding box center [526, 253] width 139 height 32
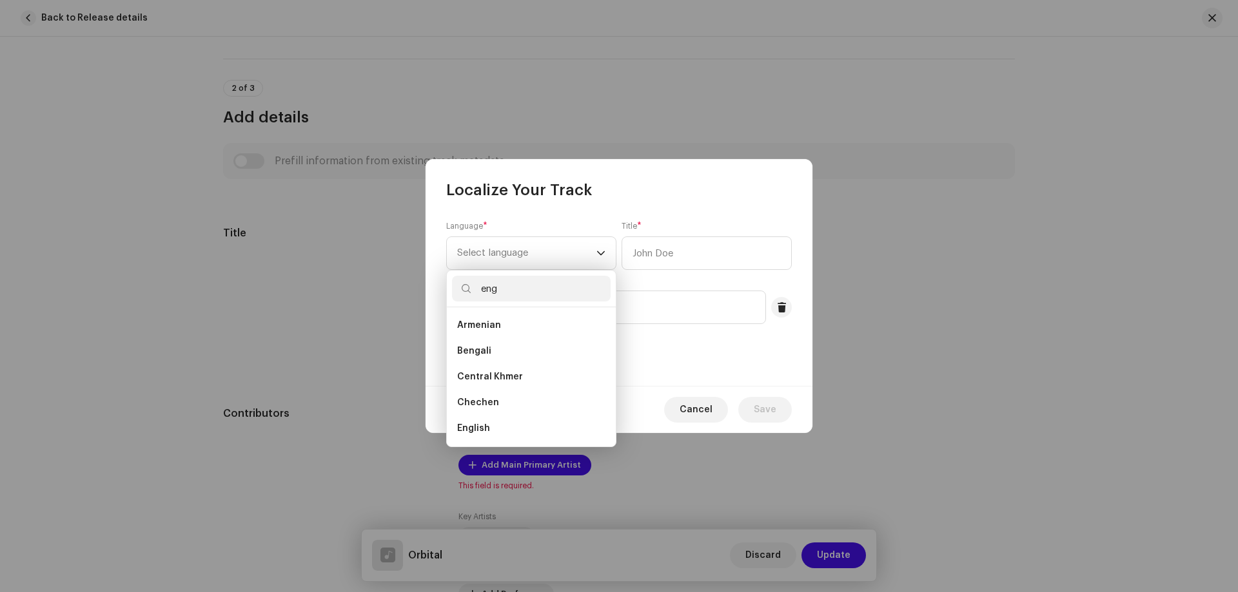
scroll to position [0, 0]
type input "eng"
click at [474, 346] on span "English" at bounding box center [473, 351] width 33 height 13
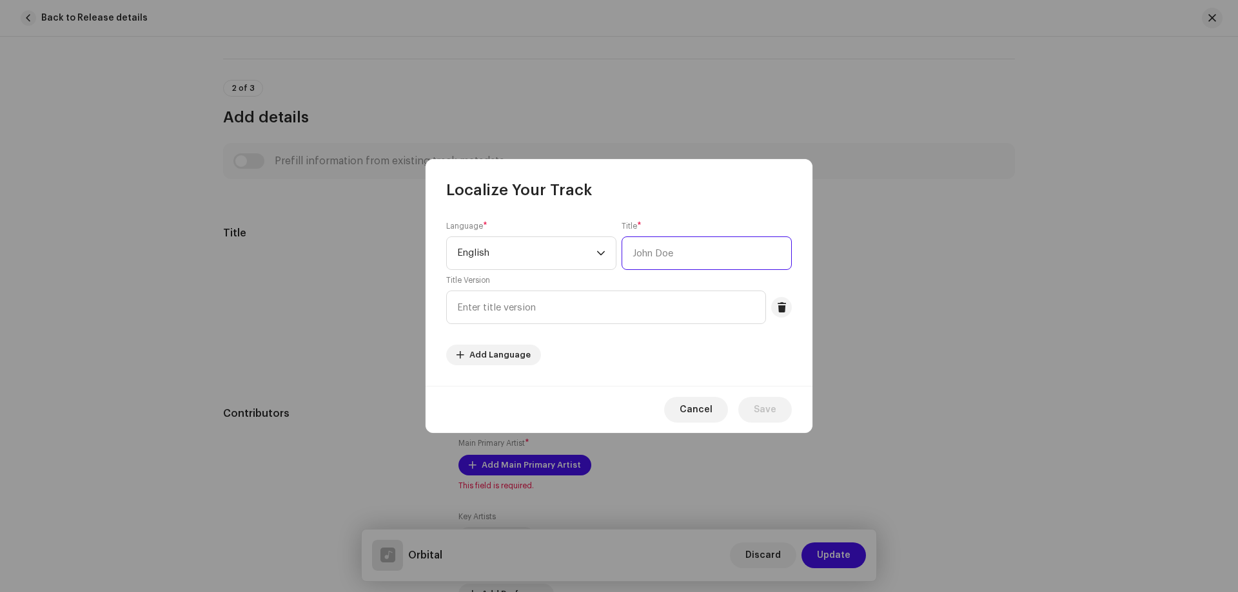
click at [677, 254] on input "text" at bounding box center [706, 254] width 170 height 34
type input "Orbital"
click at [463, 305] on input "text" at bounding box center [606, 308] width 320 height 34
type input "Elektraspin"
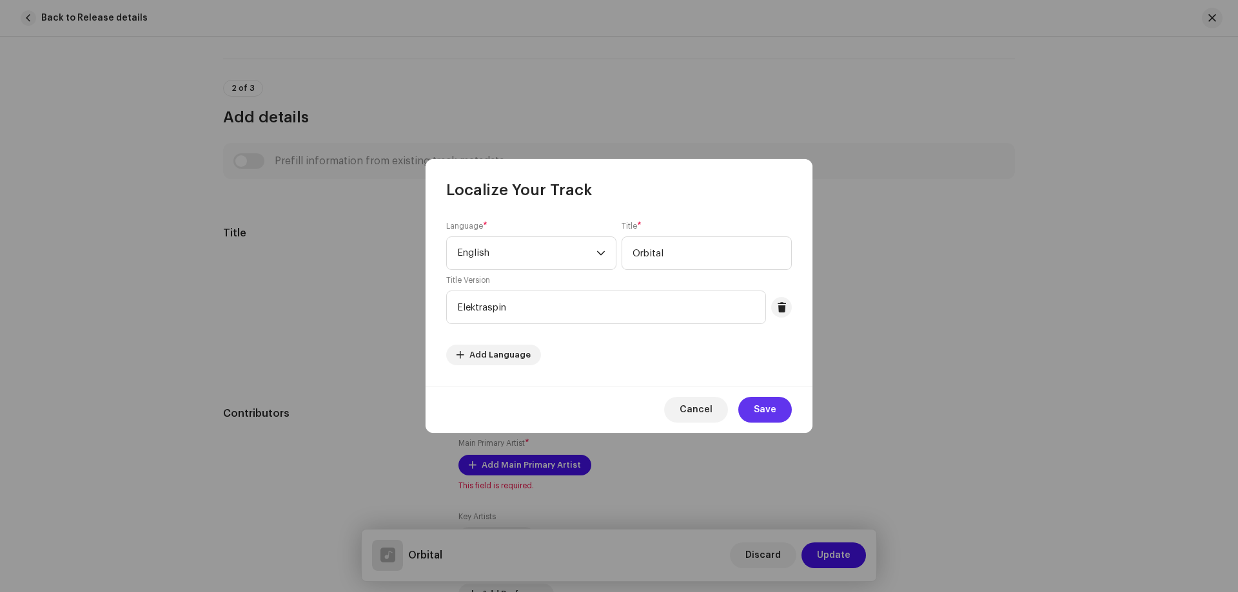
click at [761, 409] on span "Save" at bounding box center [764, 410] width 23 height 26
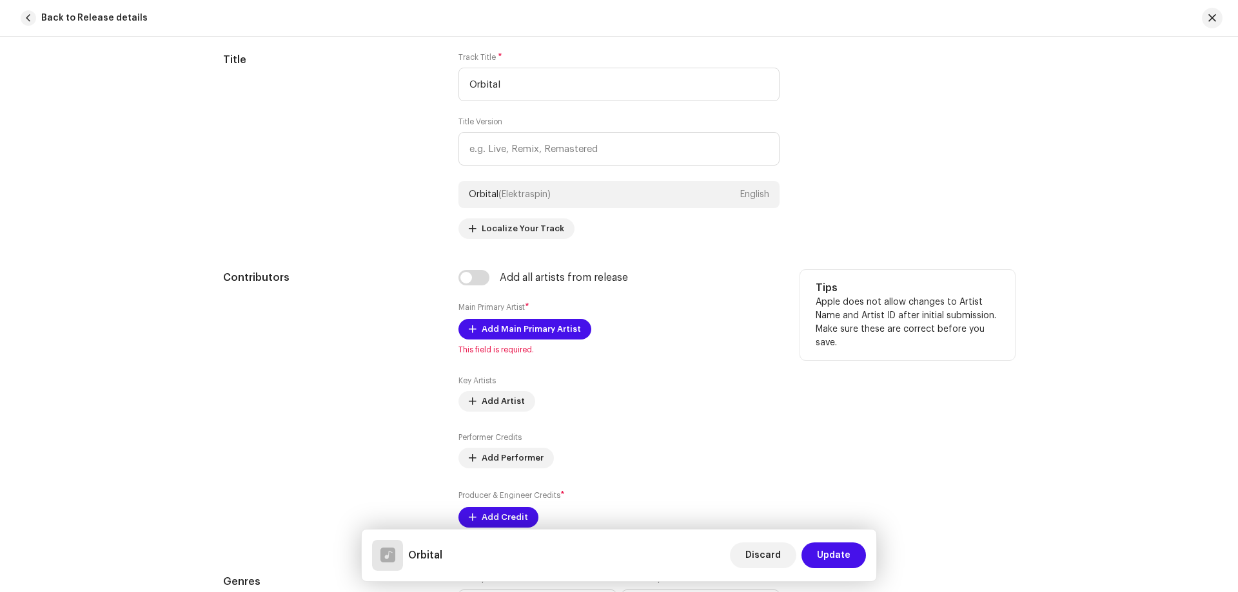
scroll to position [645, 0]
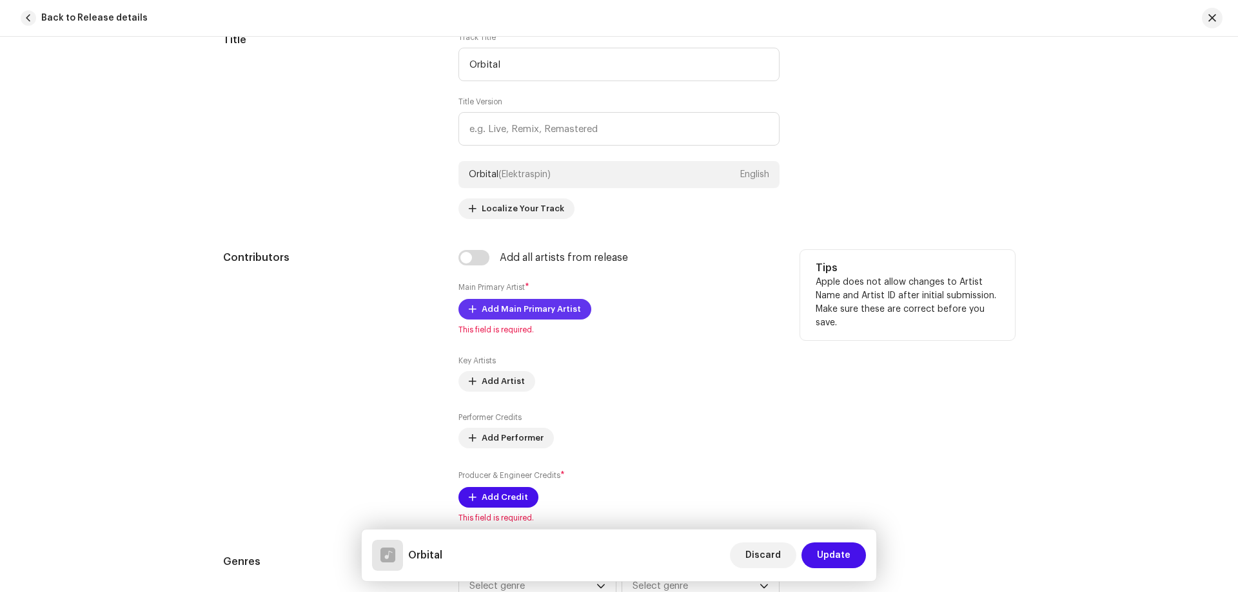
click at [475, 315] on button "Add Main Primary Artist" at bounding box center [524, 309] width 133 height 21
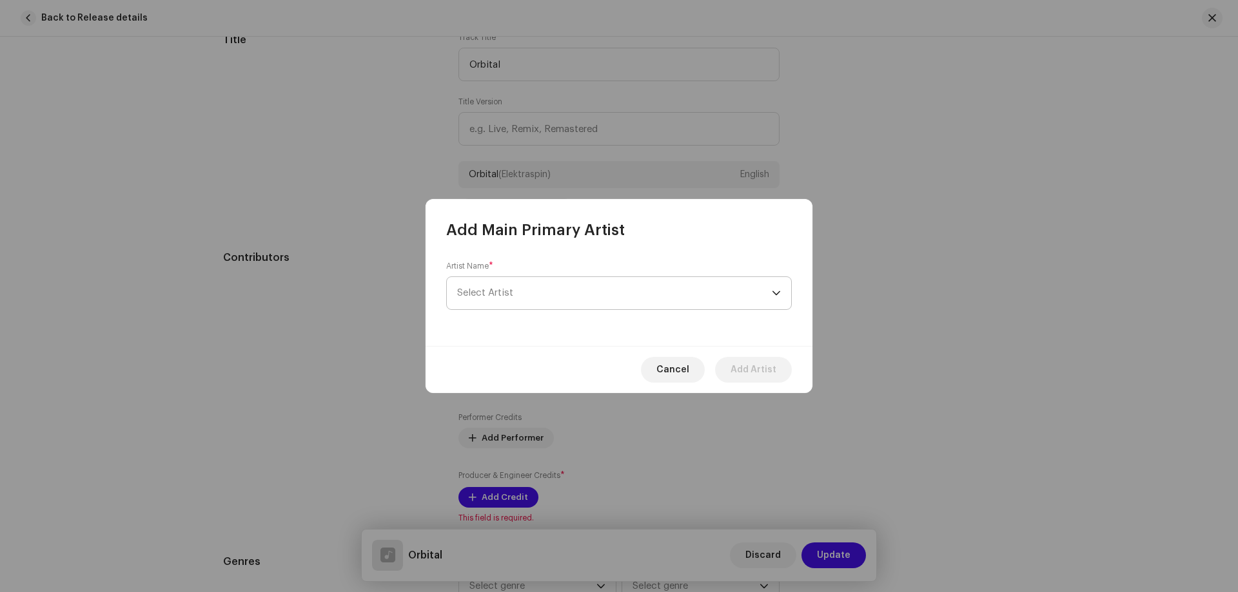
click at [508, 297] on span "Select Artist" at bounding box center [485, 293] width 56 height 10
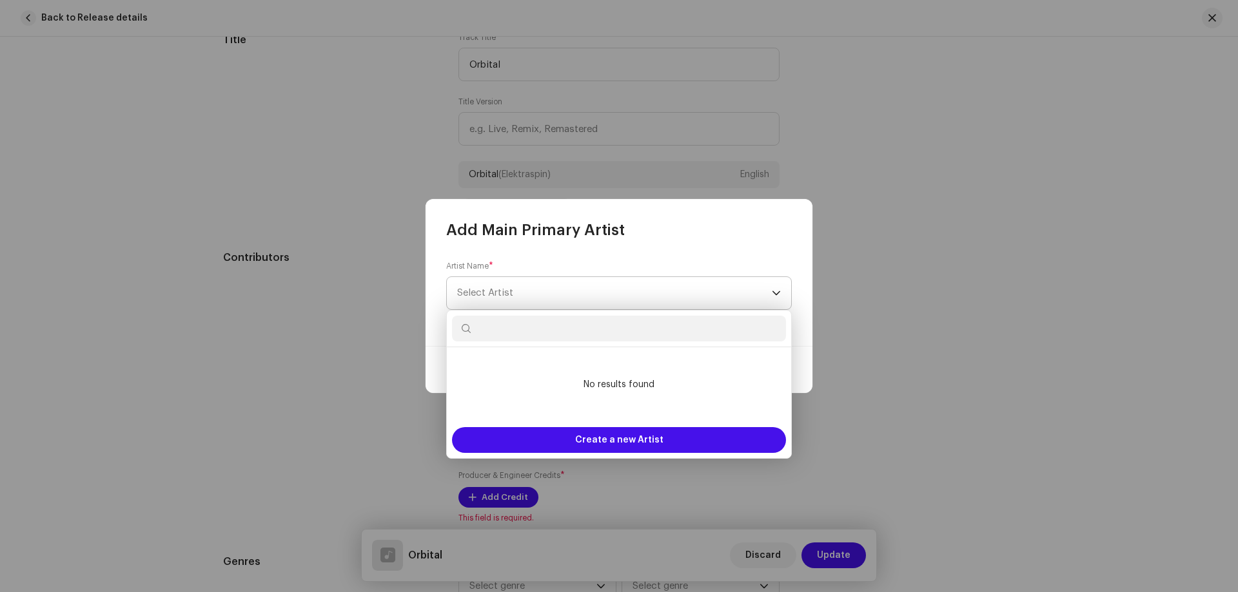
click at [508, 297] on span "Select Artist" at bounding box center [485, 293] width 56 height 10
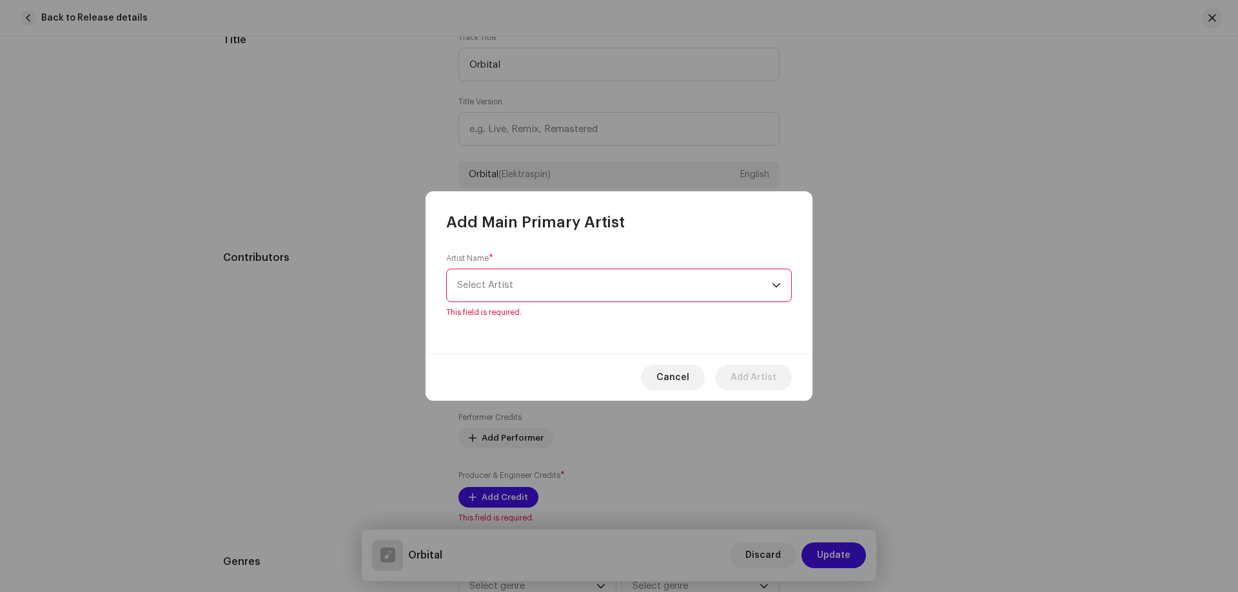
click at [480, 288] on span "Select Artist" at bounding box center [485, 285] width 56 height 10
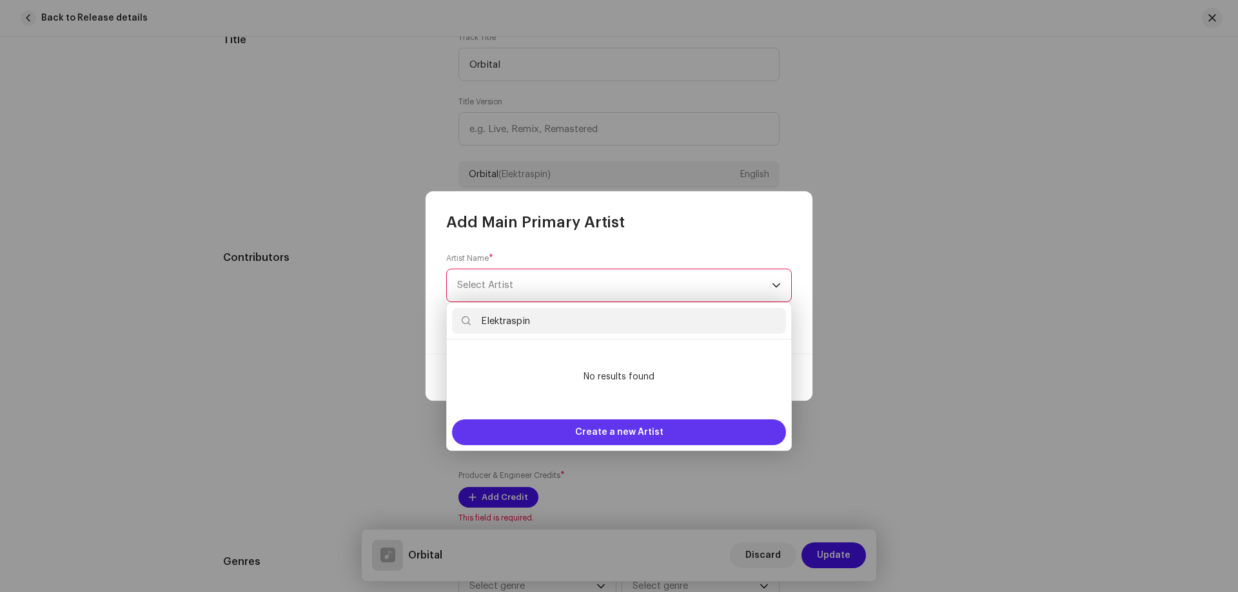
type input "Elektraspin"
click at [616, 431] on span "Create a new Artist" at bounding box center [619, 433] width 88 height 26
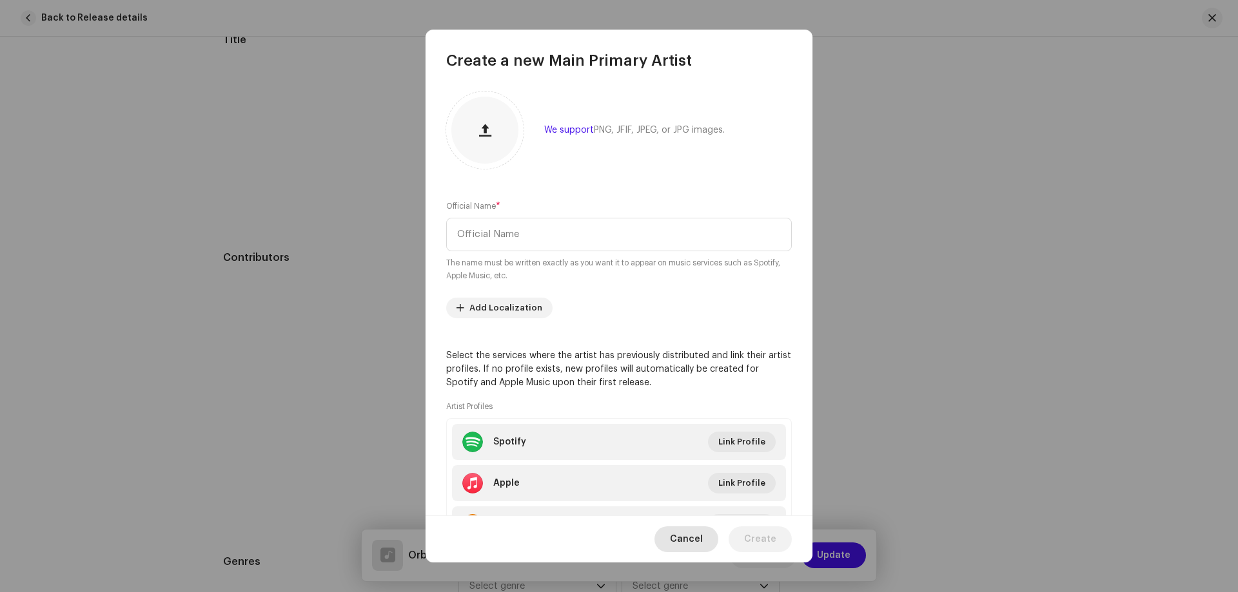
click at [678, 542] on span "Cancel" at bounding box center [686, 540] width 33 height 26
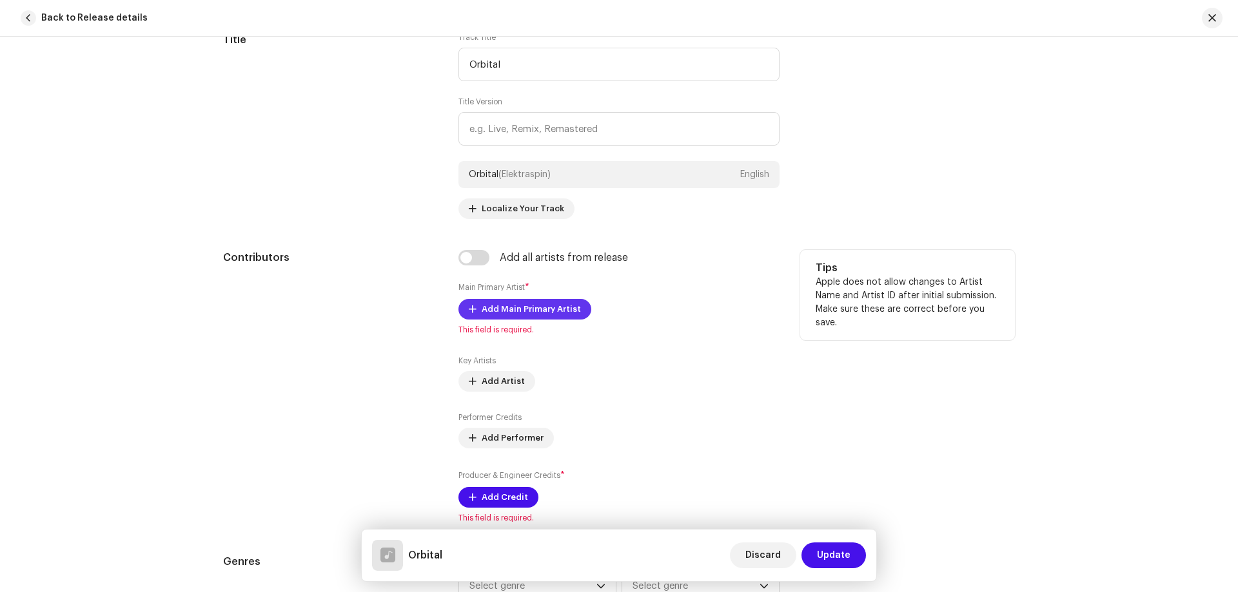
click at [484, 313] on span "Add Main Primary Artist" at bounding box center [530, 309] width 99 height 26
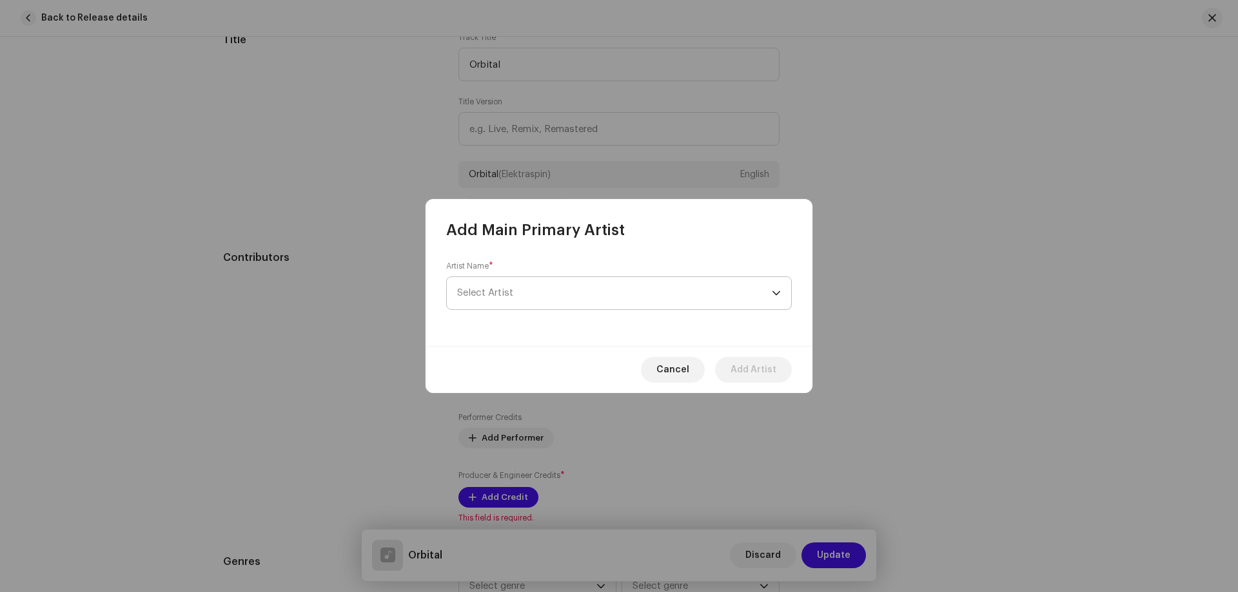
click at [512, 295] on span "Select Artist" at bounding box center [485, 293] width 56 height 10
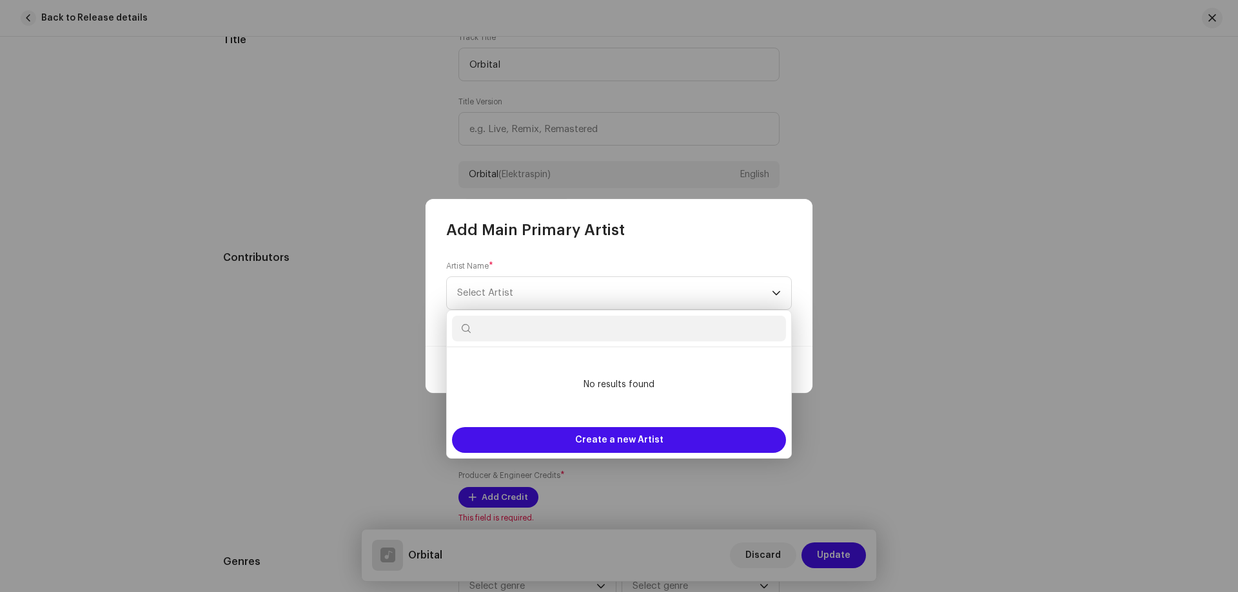
type input "W"
type input "Elektraspin"
click at [615, 448] on span "Create a new Artist" at bounding box center [619, 440] width 88 height 26
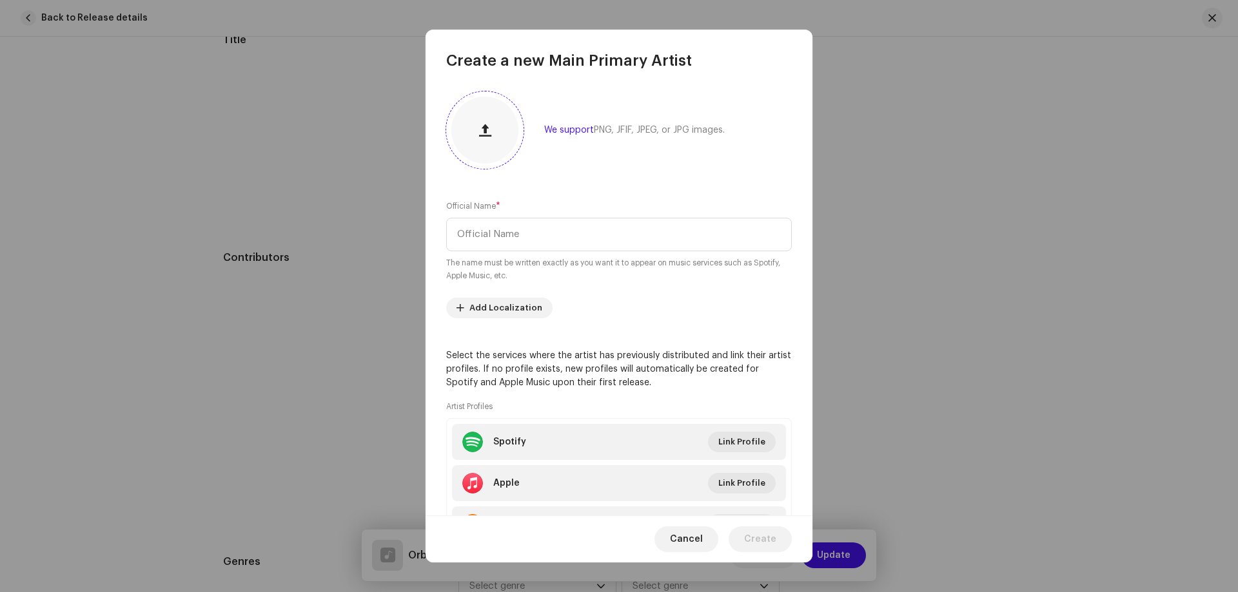
click at [480, 132] on span "button" at bounding box center [485, 130] width 12 height 10
click at [487, 238] on input "text" at bounding box center [618, 235] width 345 height 34
type input "Elektraspin"
click at [487, 310] on span "Add Localization" at bounding box center [505, 308] width 73 height 26
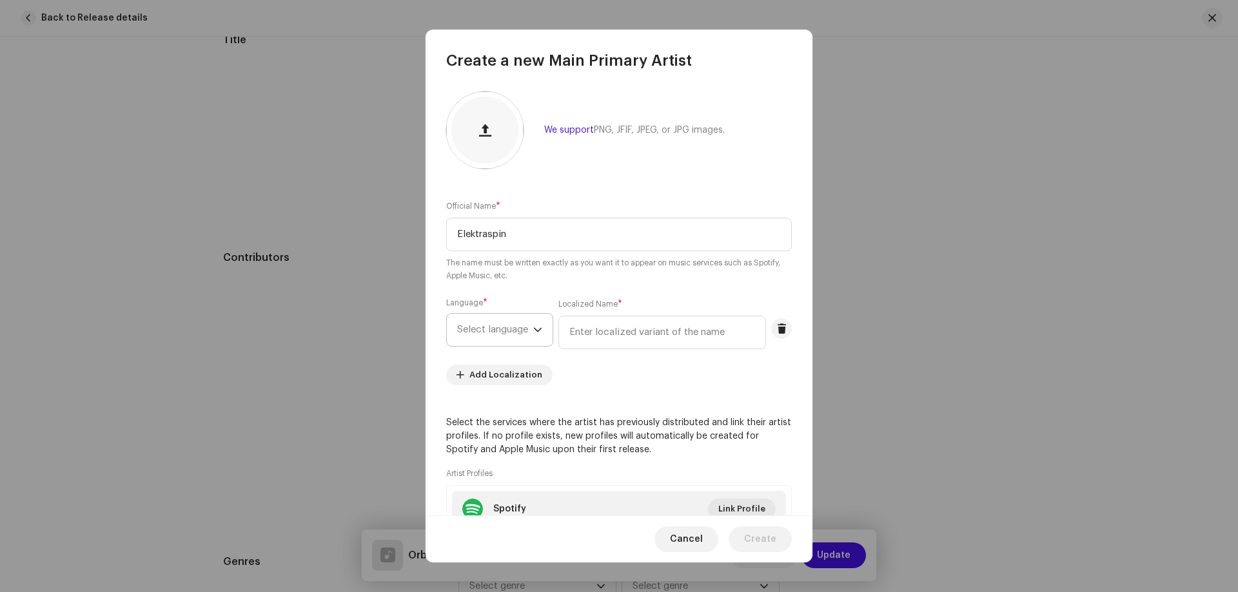
click at [530, 331] on span "Select language" at bounding box center [495, 330] width 76 height 32
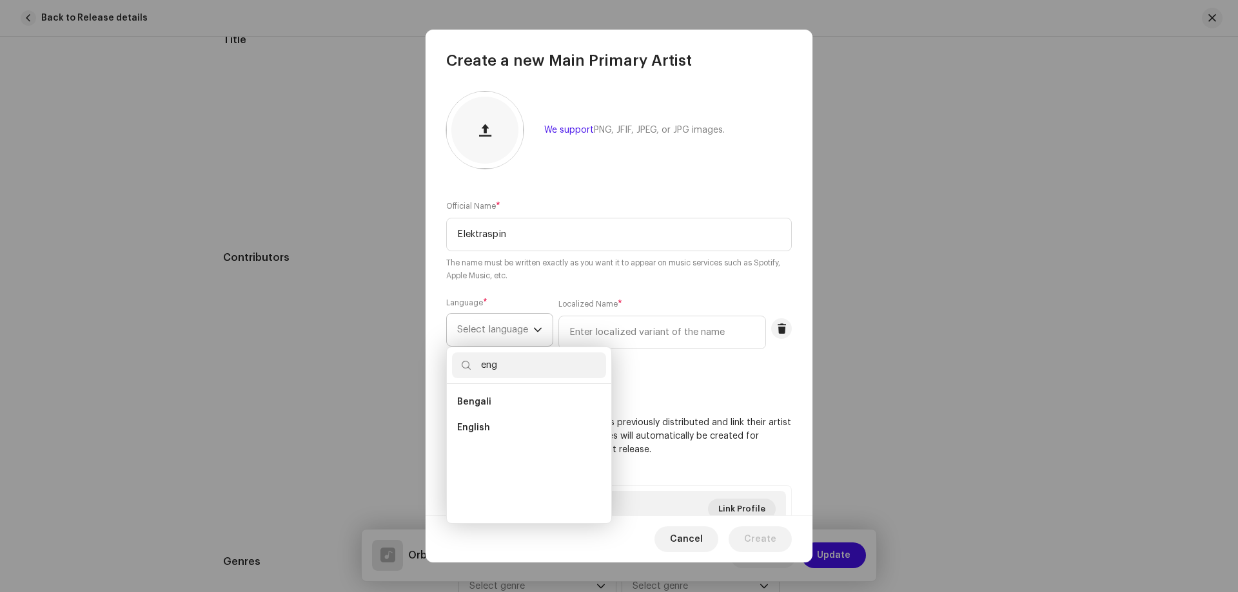
scroll to position [0, 0]
type input "eng"
click at [467, 426] on span "English" at bounding box center [473, 428] width 33 height 13
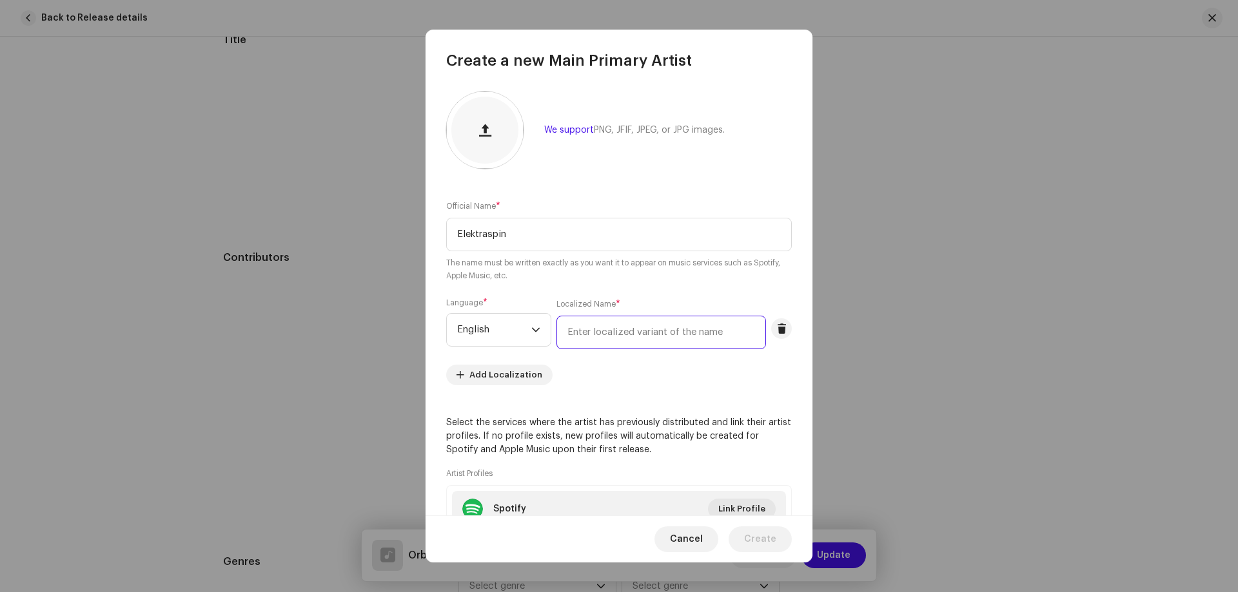
click at [583, 334] on input "text" at bounding box center [660, 333] width 209 height 34
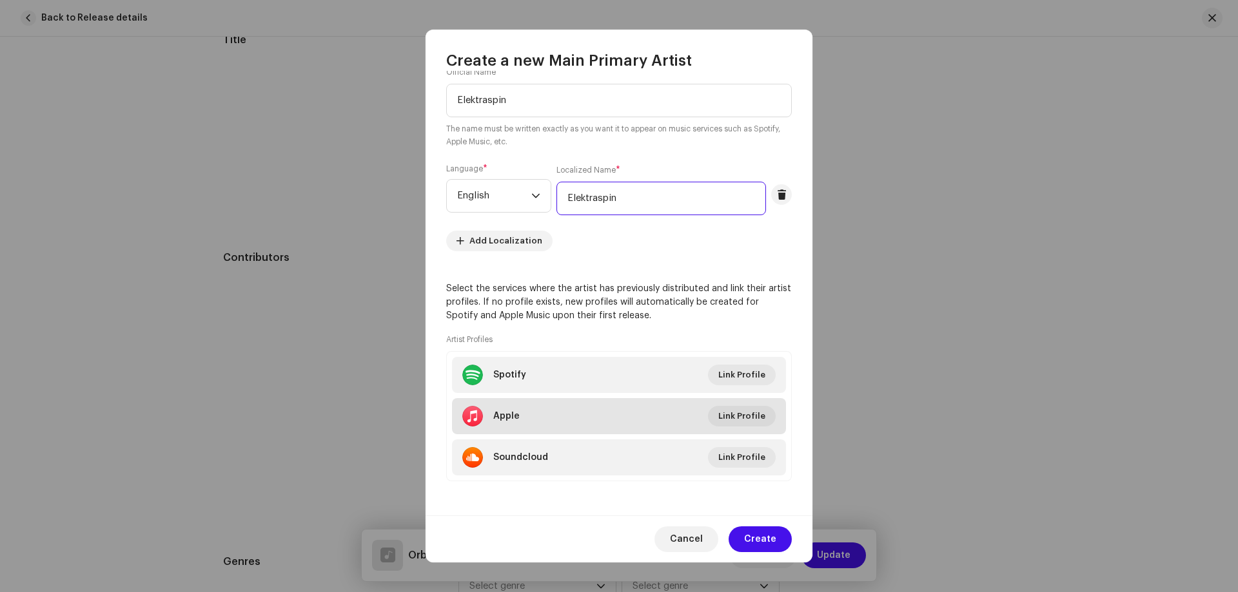
scroll to position [136, 0]
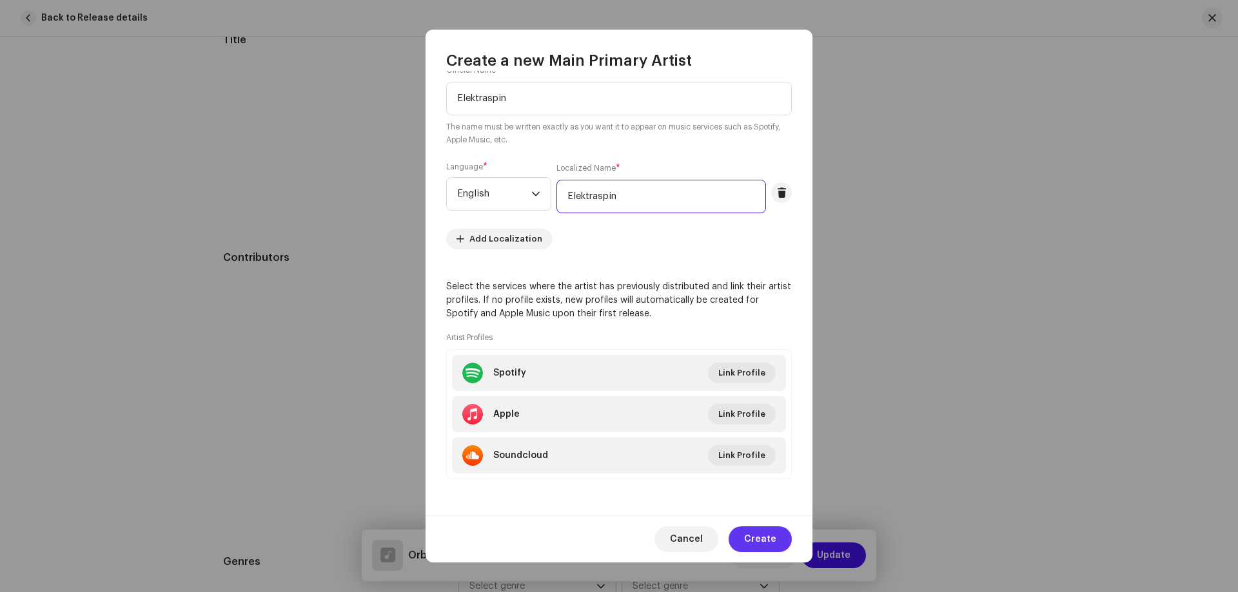
type input "Elektraspin"
click at [768, 538] on span "Create" at bounding box center [760, 540] width 32 height 26
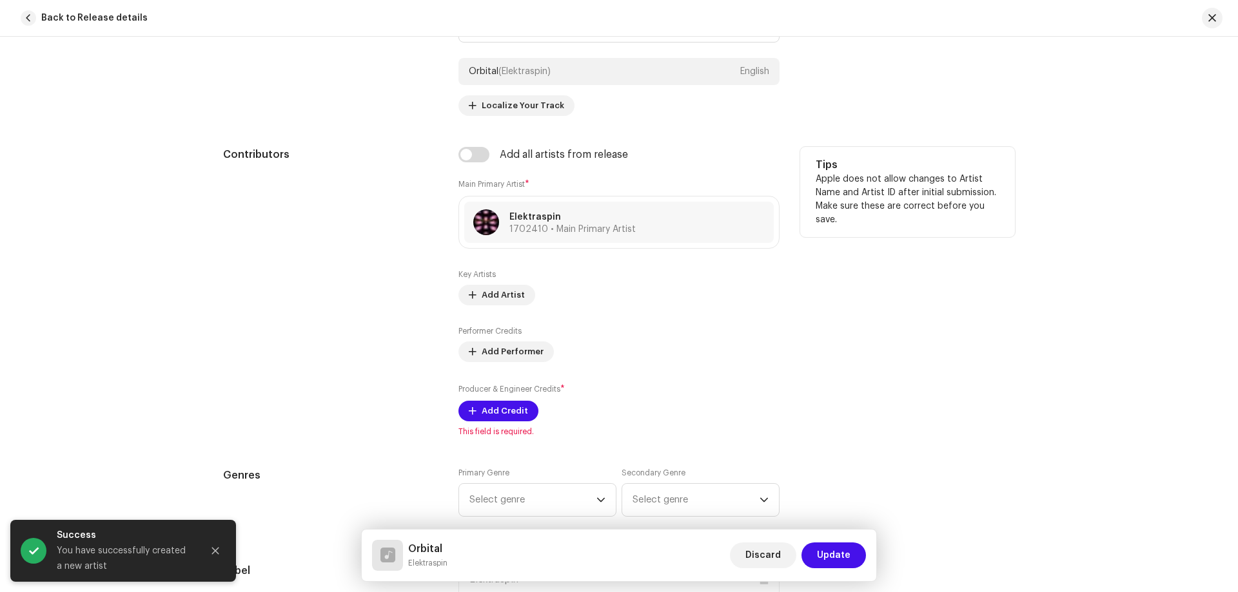
scroll to position [773, 0]
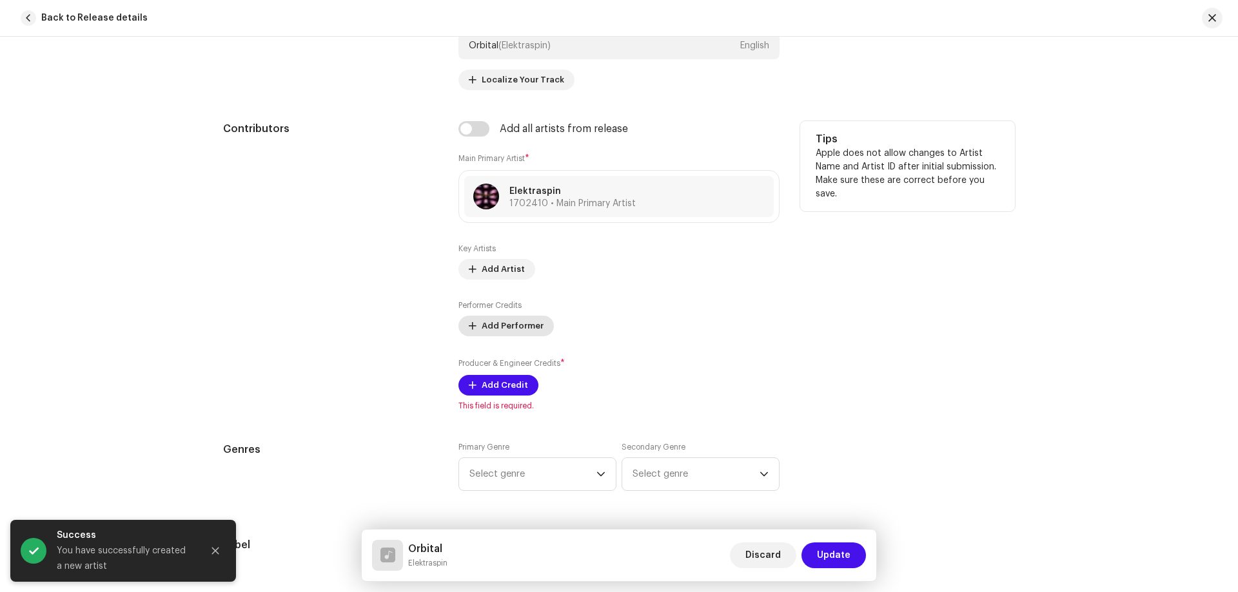
click at [481, 326] on span "Add Performer" at bounding box center [512, 326] width 62 height 26
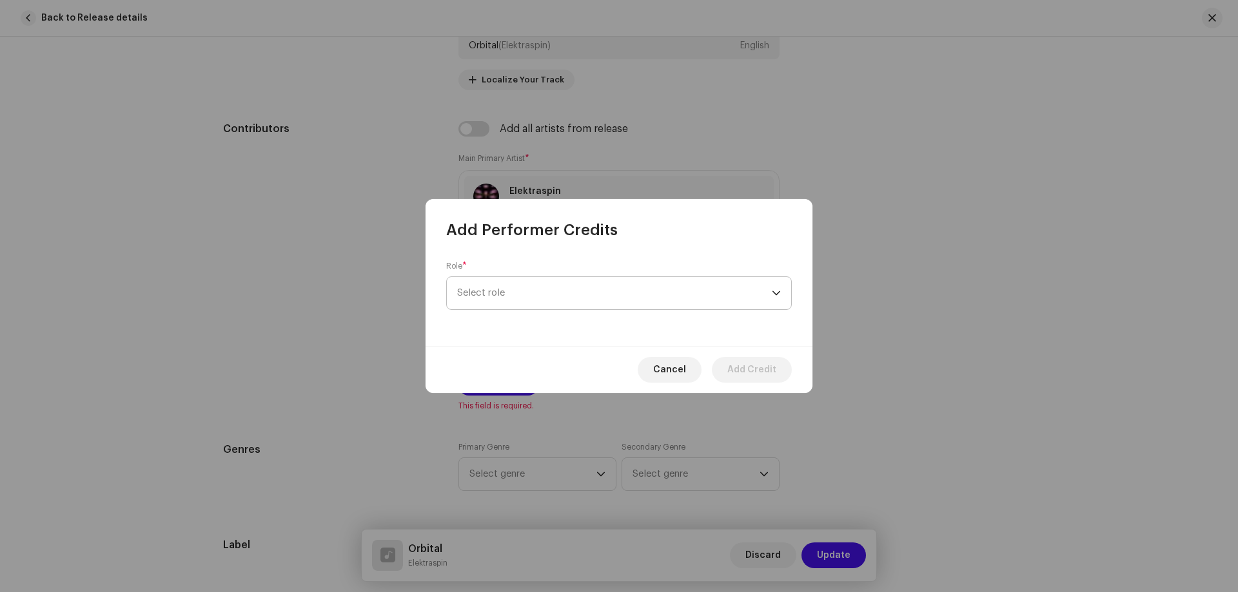
click at [494, 292] on span "Select role" at bounding box center [614, 293] width 315 height 32
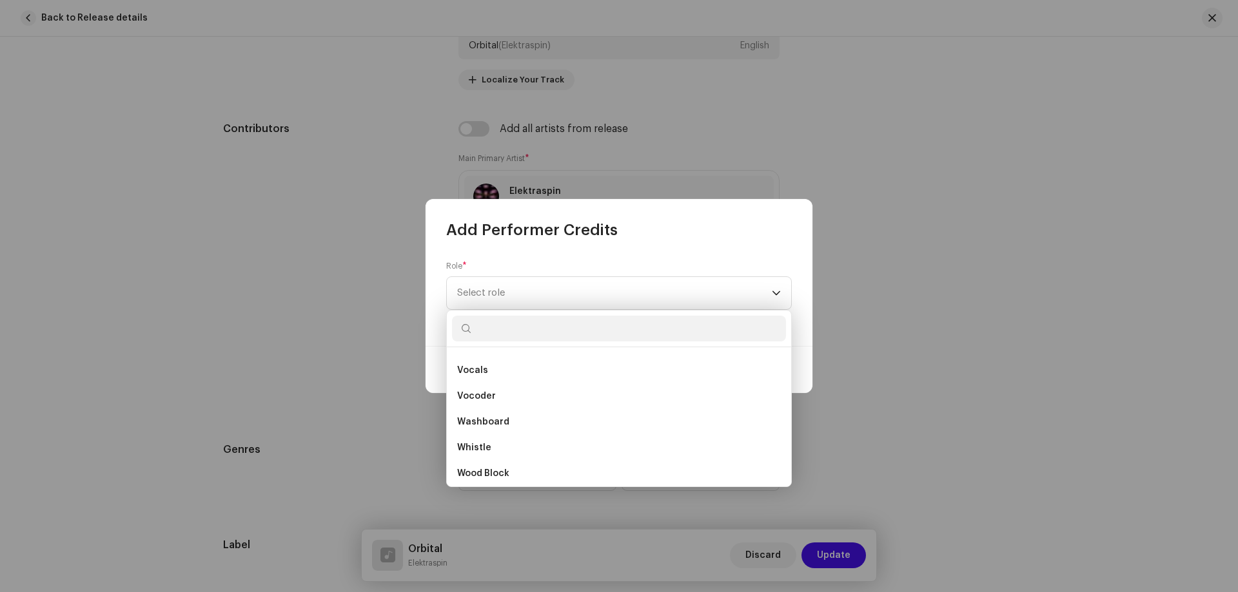
scroll to position [9230, 0]
click at [468, 362] on span "Vocals" at bounding box center [472, 365] width 31 height 13
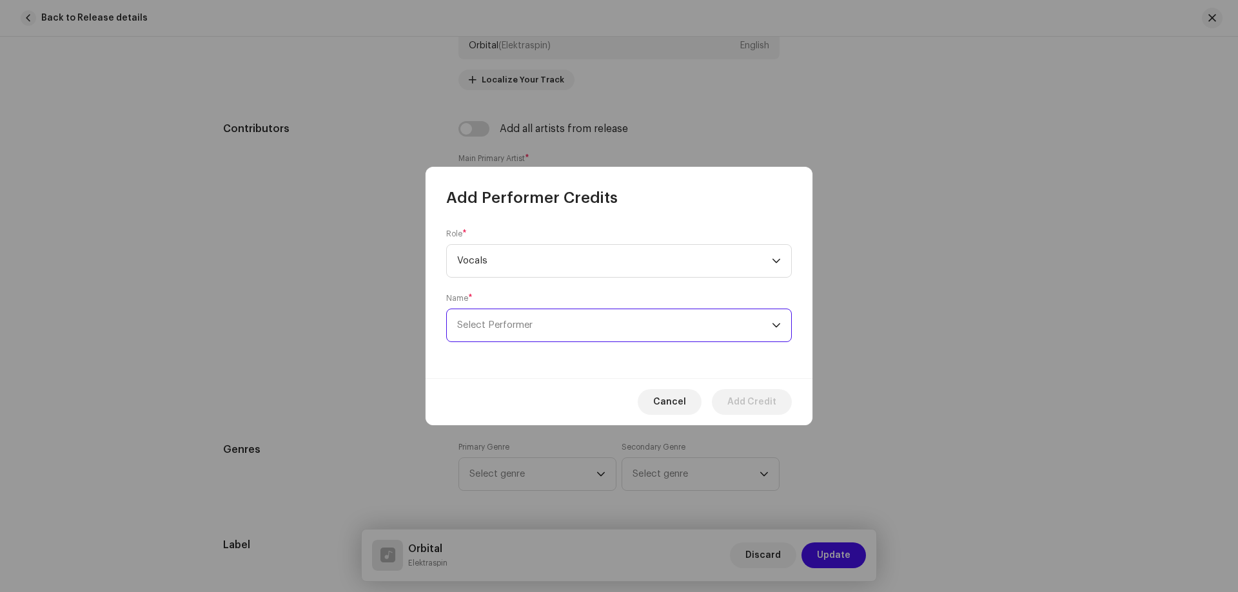
click at [501, 325] on span "Select Performer" at bounding box center [494, 325] width 75 height 10
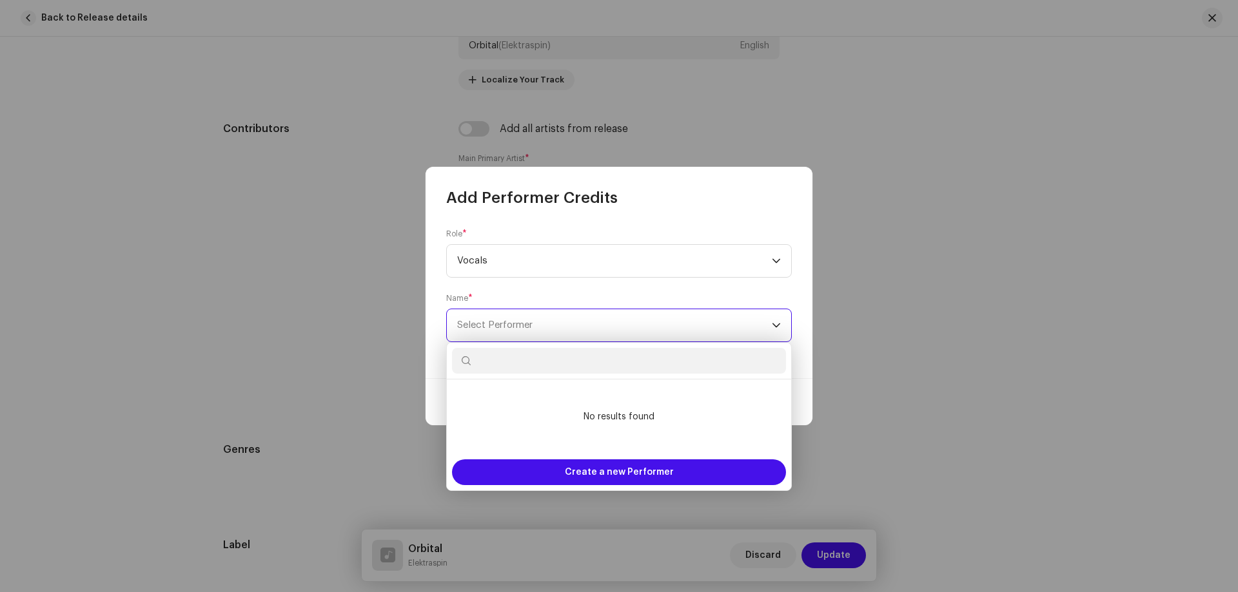
click at [501, 325] on span "Select Performer" at bounding box center [494, 325] width 75 height 10
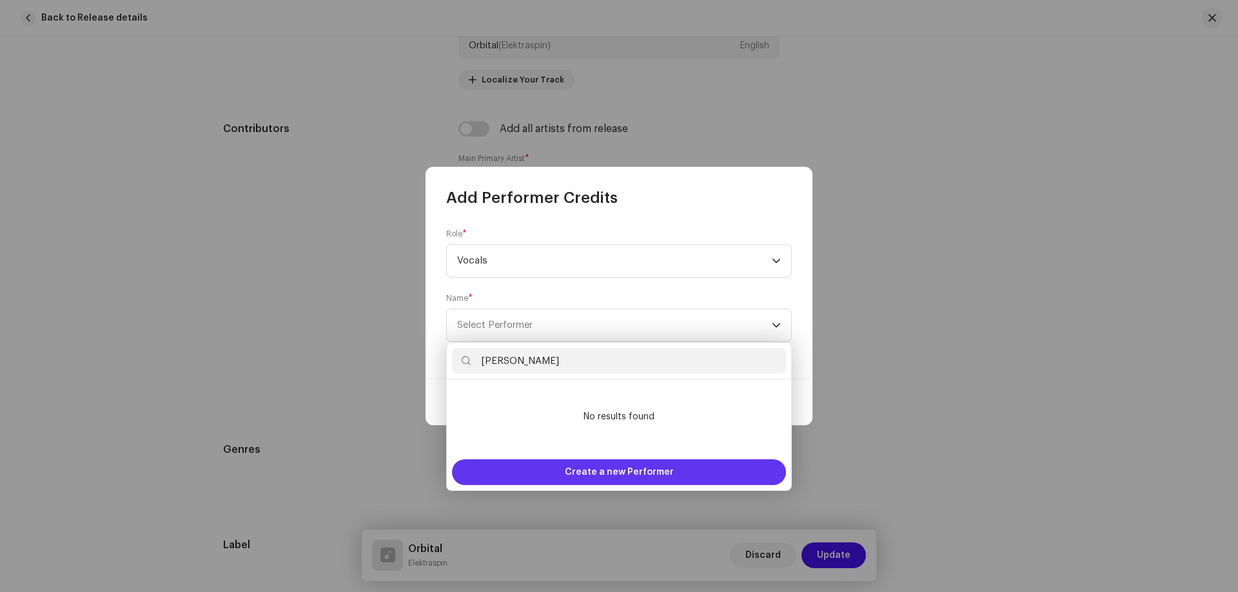
type input "[PERSON_NAME]"
click at [627, 472] on span "Create a new Performer" at bounding box center [619, 473] width 109 height 26
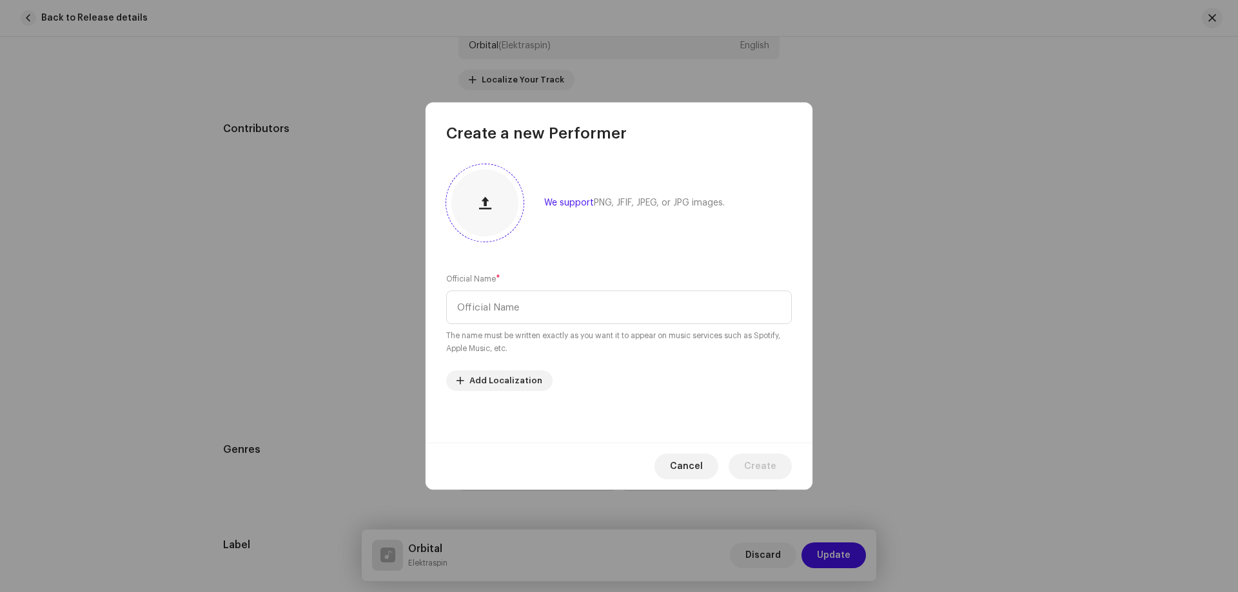
click at [481, 206] on span "button" at bounding box center [485, 203] width 12 height 10
click at [481, 306] on input "text" at bounding box center [618, 308] width 345 height 34
type input "[PERSON_NAME]"
click at [769, 470] on span "Create" at bounding box center [760, 467] width 32 height 26
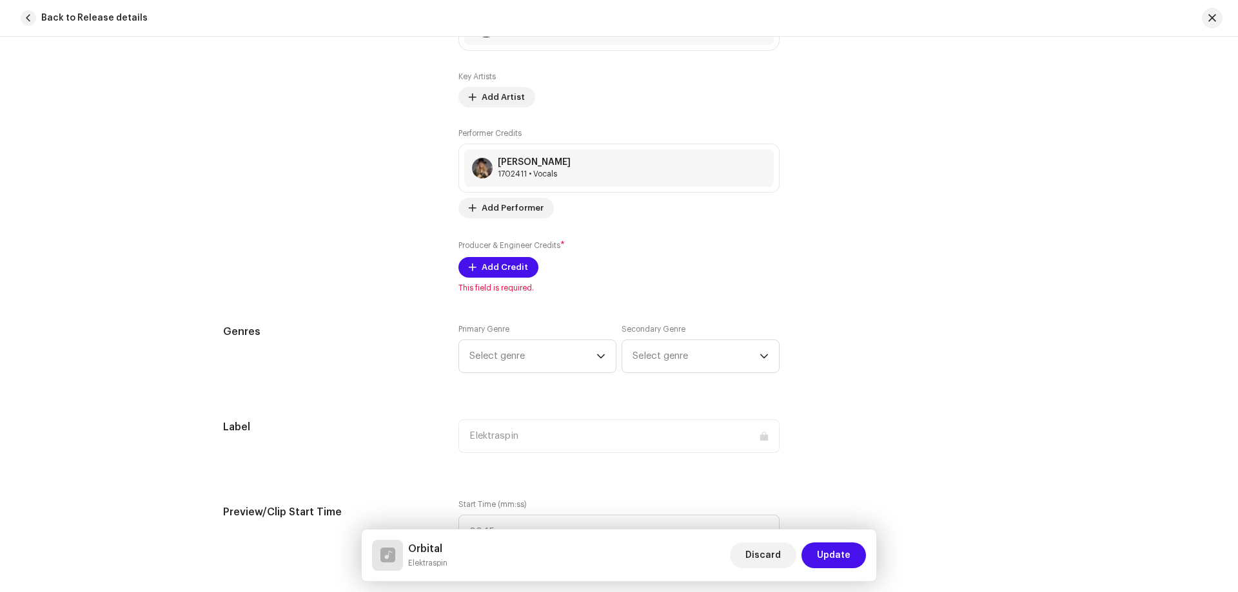
scroll to position [967, 0]
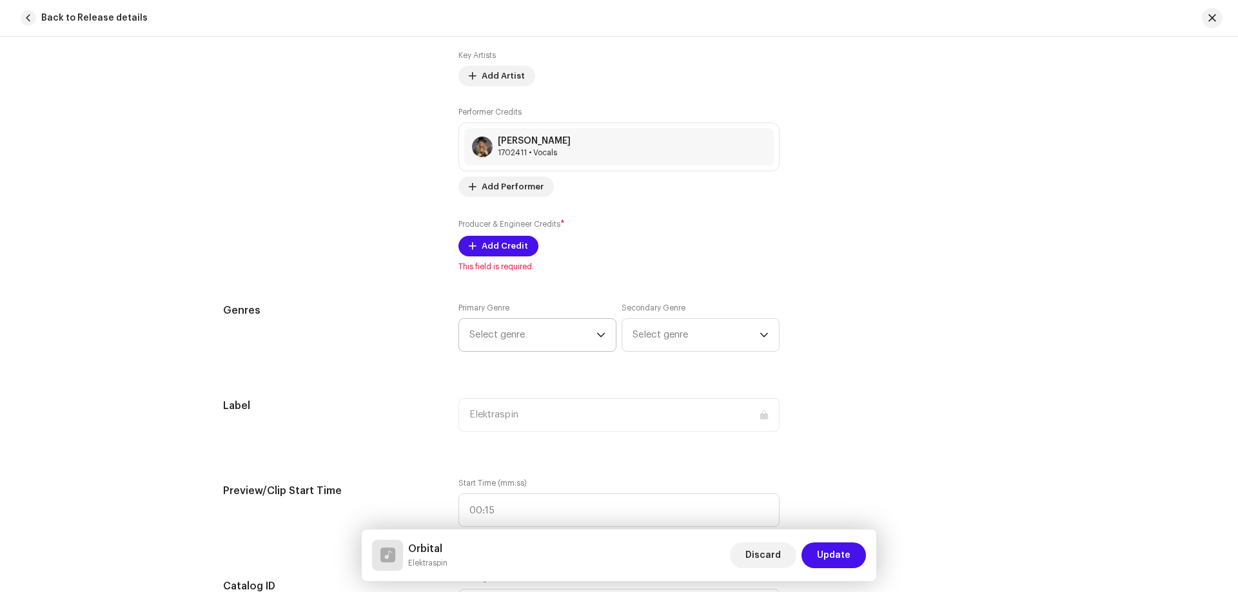
click at [498, 333] on span "Select genre" at bounding box center [532, 335] width 127 height 32
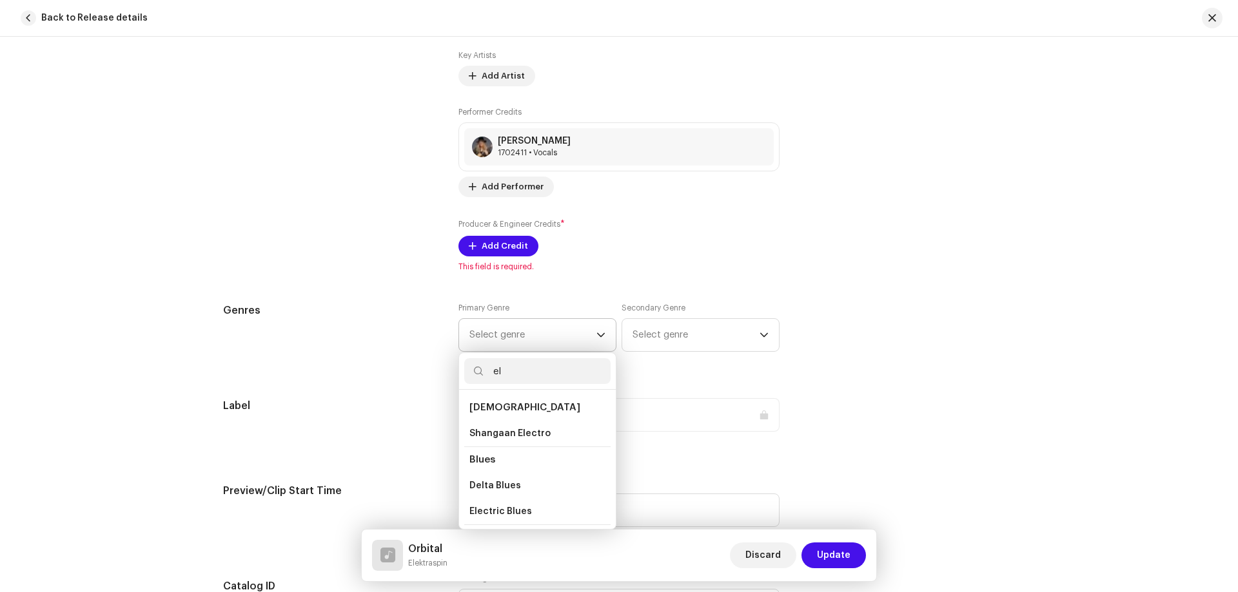
type input "e"
type input "dance"
click at [484, 461] on span "Dance" at bounding box center [484, 460] width 30 height 10
click at [480, 460] on span "Dance" at bounding box center [484, 460] width 30 height 10
click at [560, 371] on input "dance" at bounding box center [537, 371] width 146 height 26
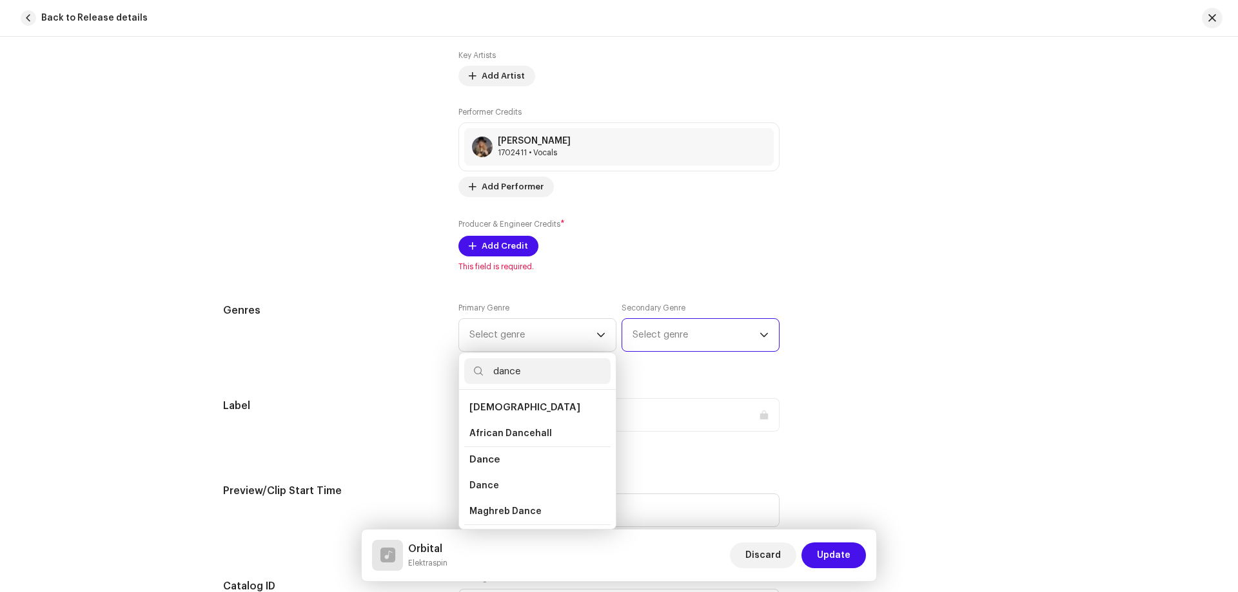
click at [671, 335] on span "Select genre" at bounding box center [695, 335] width 127 height 32
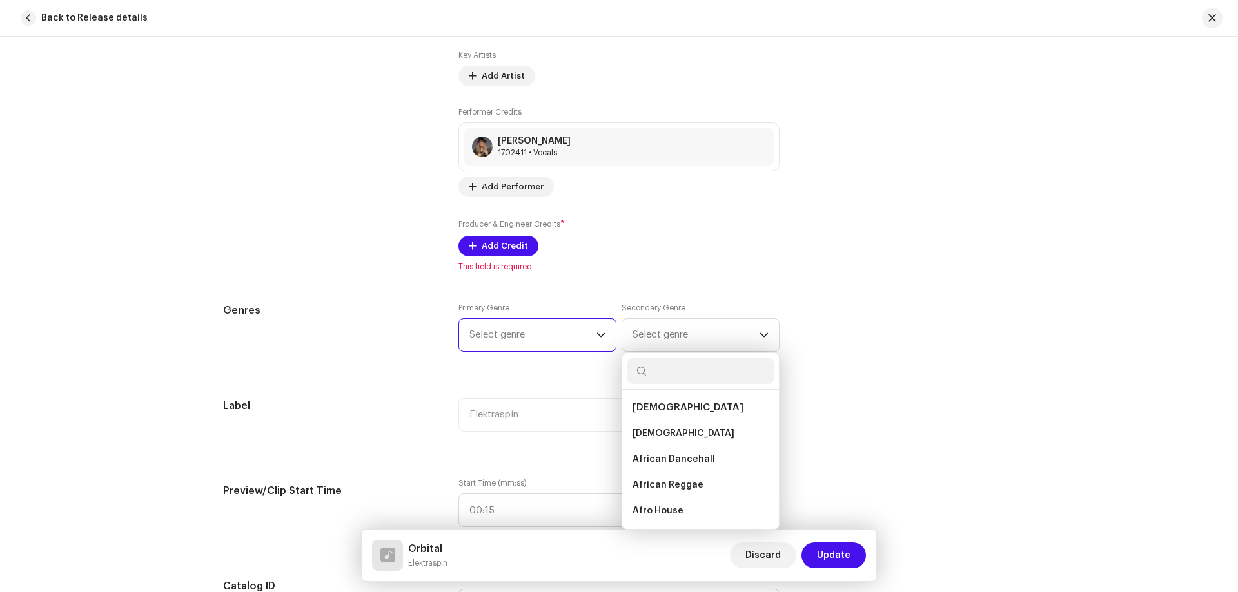
click at [576, 338] on span "Select genre" at bounding box center [532, 335] width 127 height 32
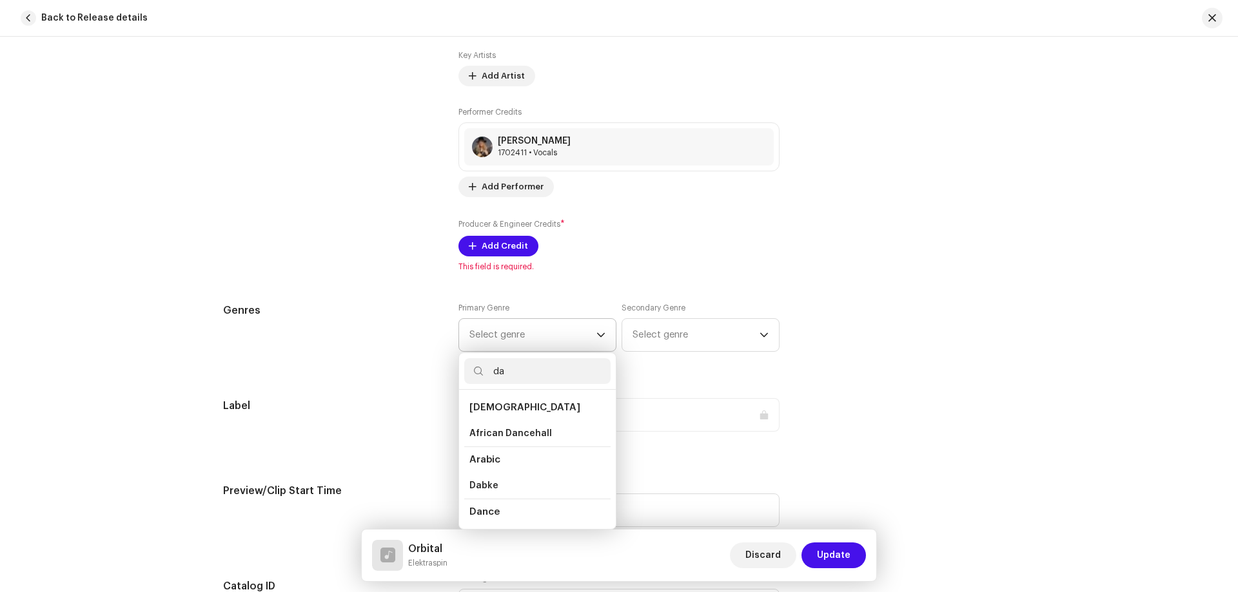
type input "da"
click at [489, 514] on span "Dance" at bounding box center [484, 512] width 30 height 10
click at [485, 507] on span "Dance" at bounding box center [484, 512] width 30 height 10
drag, startPoint x: 604, startPoint y: 420, endPoint x: 606, endPoint y: 443, distance: 23.9
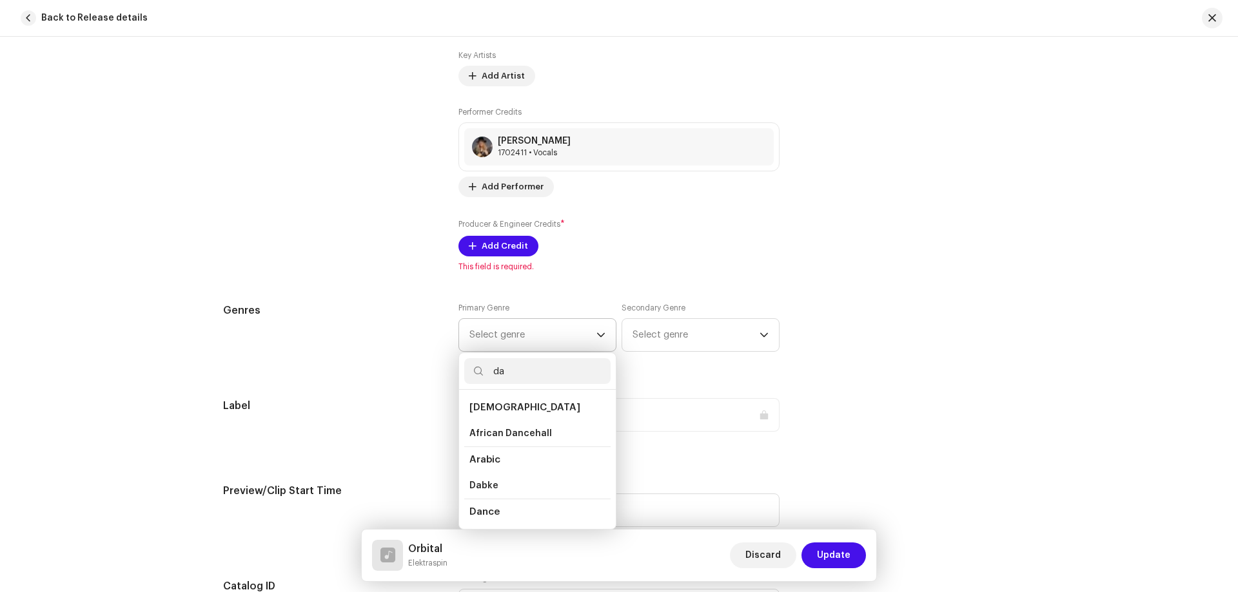
click at [487, 520] on li "Dance" at bounding box center [537, 512] width 146 height 26
click at [487, 514] on span "Dance" at bounding box center [484, 512] width 30 height 10
click at [567, 342] on span "Select genre" at bounding box center [532, 335] width 127 height 32
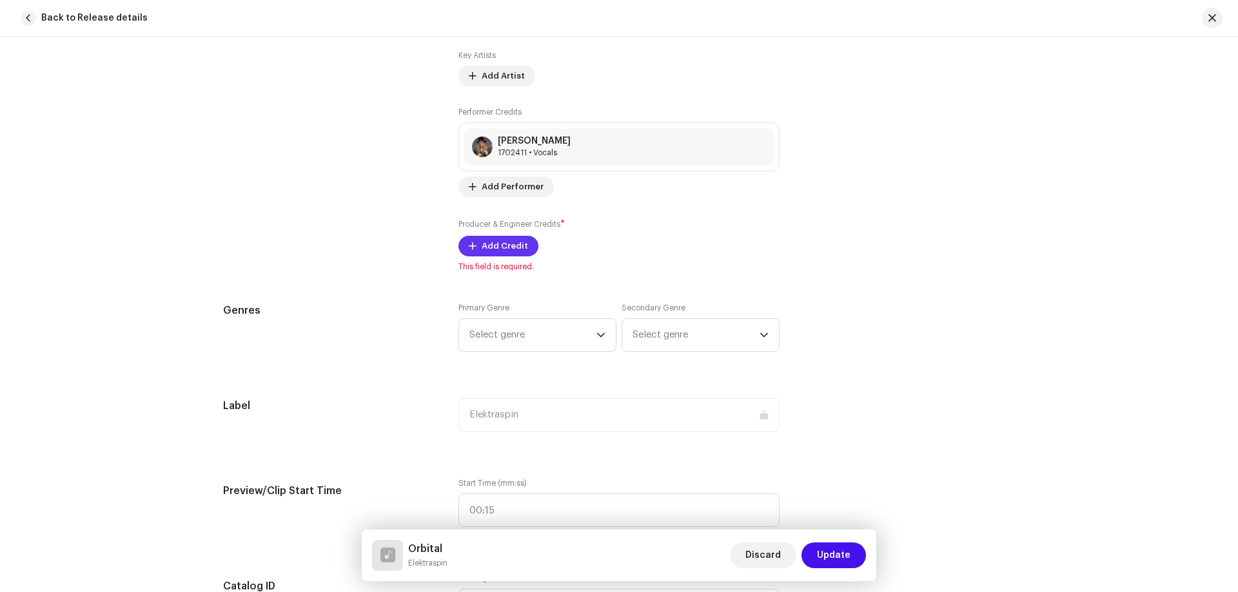
click at [483, 242] on span "Add Credit" at bounding box center [504, 246] width 46 height 26
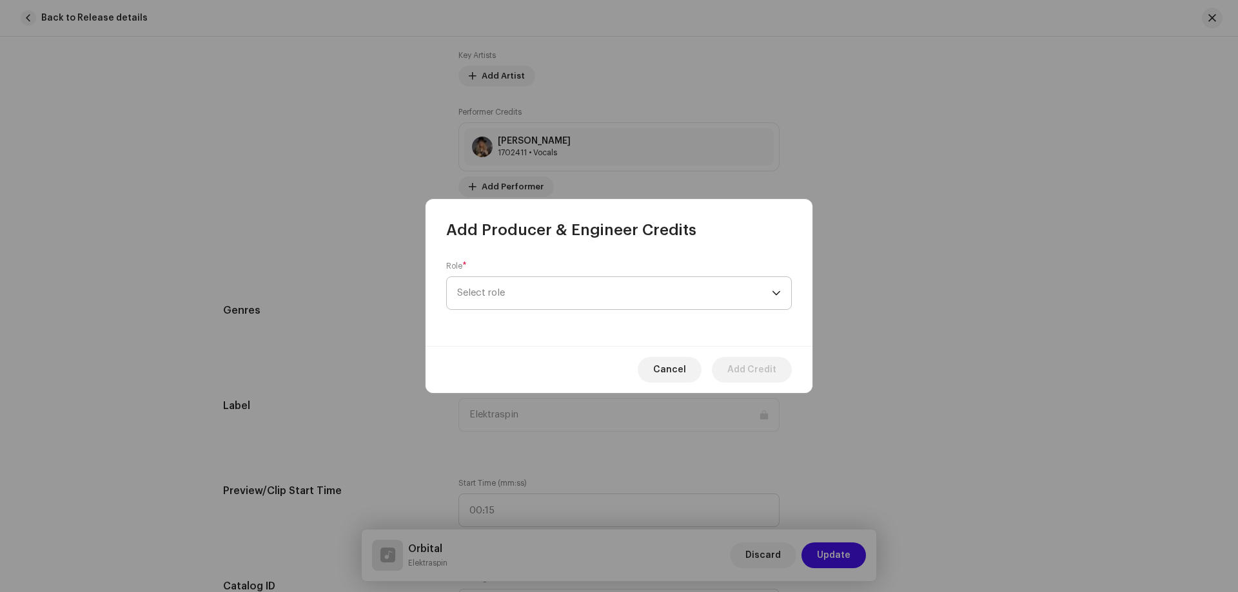
click at [500, 294] on span "Select role" at bounding box center [614, 293] width 315 height 32
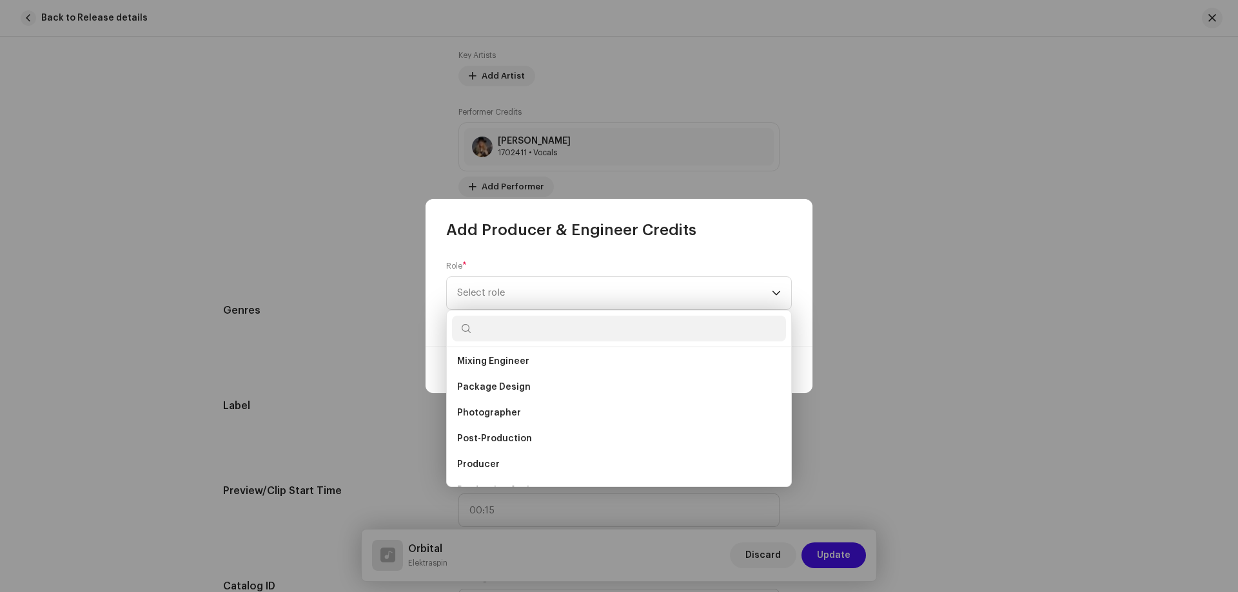
scroll to position [387, 0]
click at [464, 367] on span "Mixer" at bounding box center [469, 365] width 25 height 13
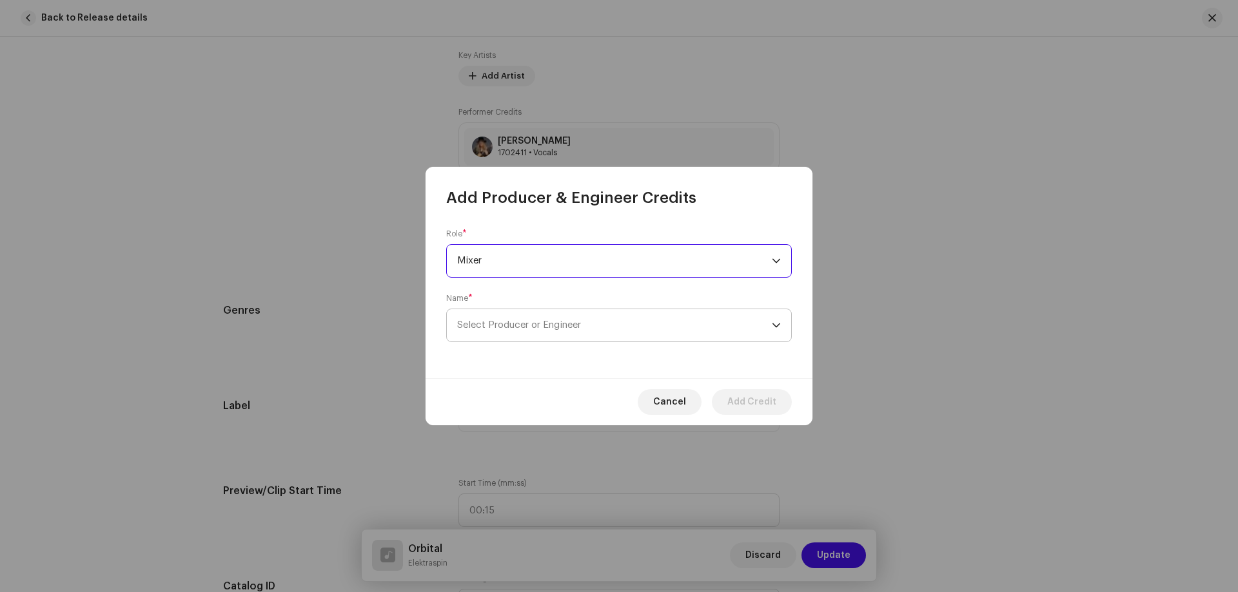
click at [480, 322] on span "Select Producer or Engineer" at bounding box center [519, 325] width 124 height 10
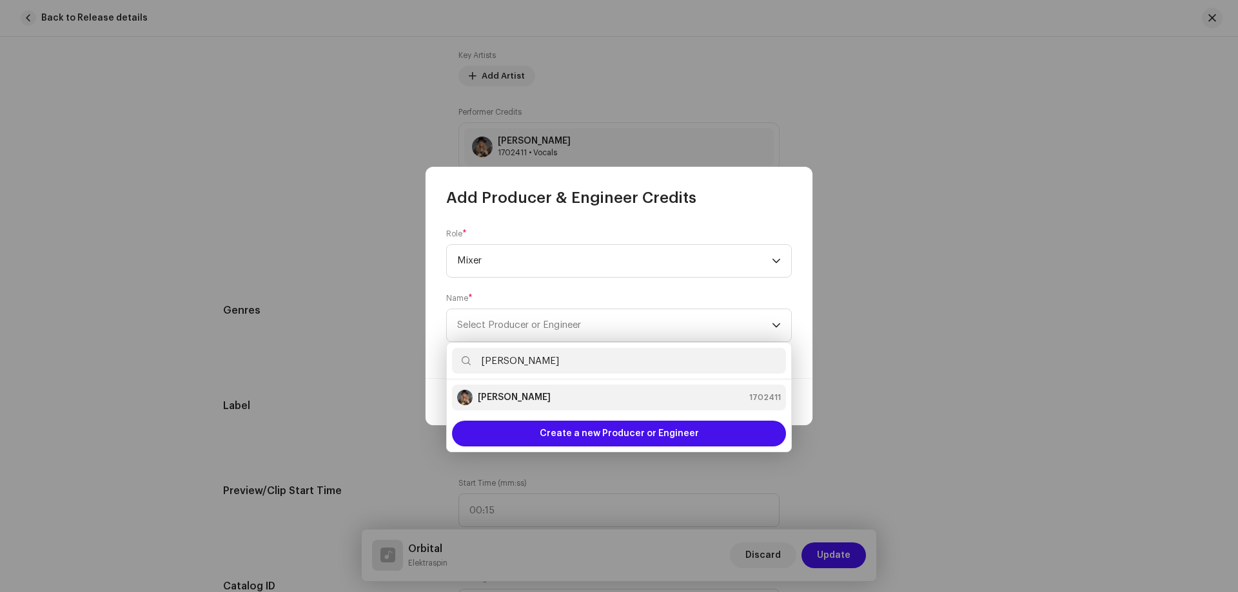
type input "[PERSON_NAME]"
click at [518, 399] on strong "[PERSON_NAME]" at bounding box center [514, 397] width 73 height 13
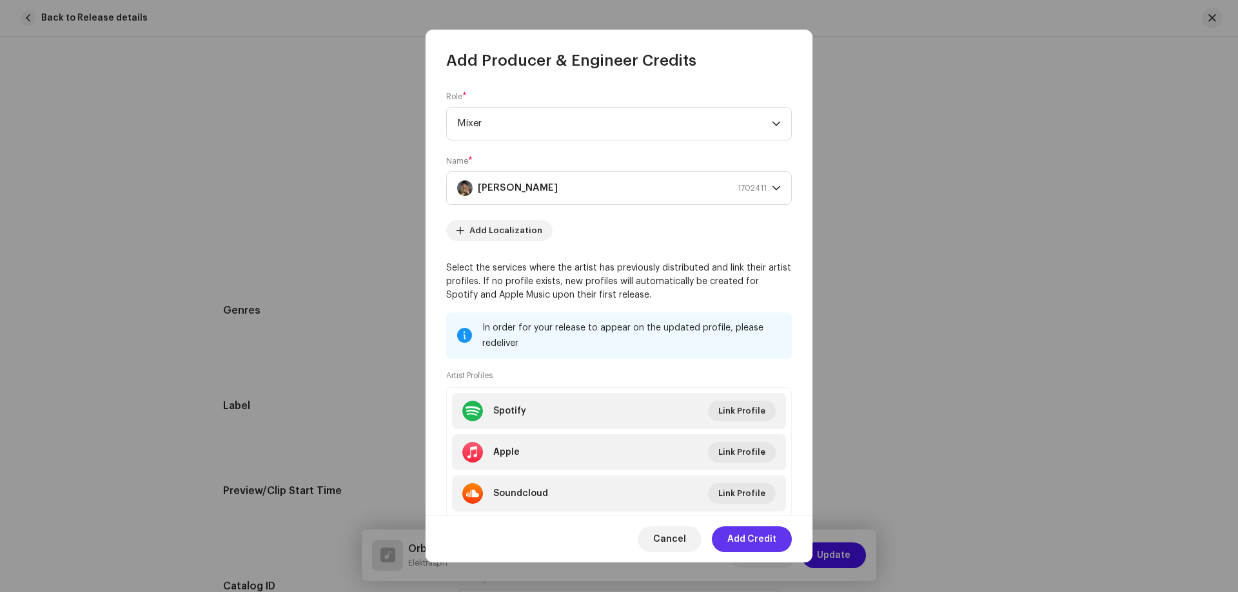
click at [744, 545] on span "Add Credit" at bounding box center [751, 540] width 49 height 26
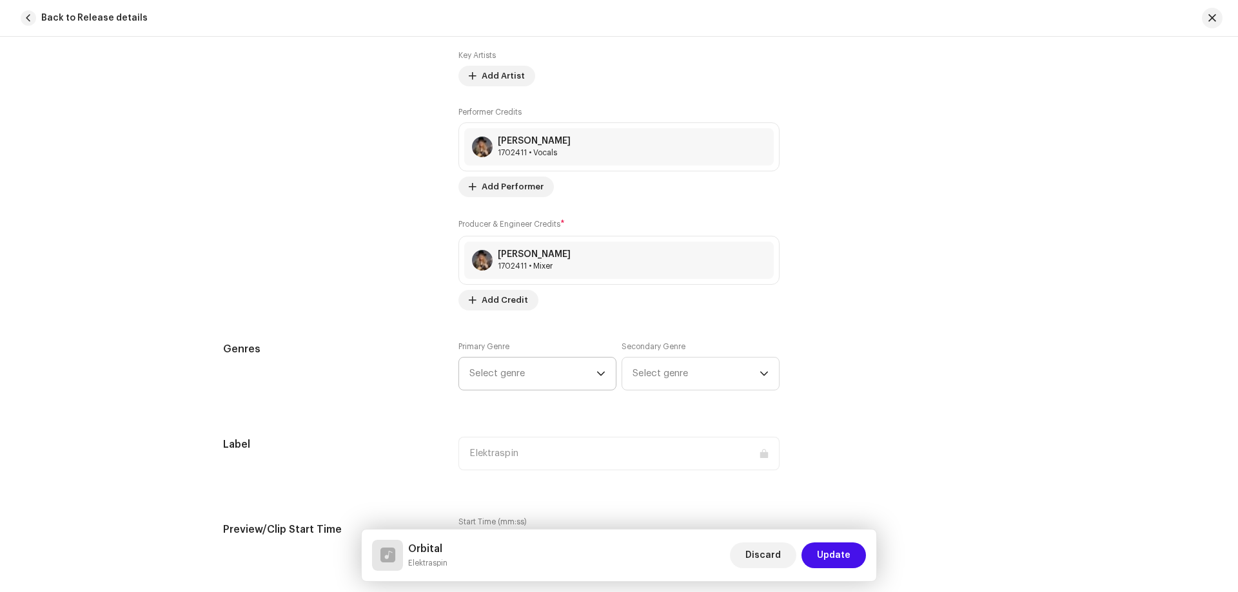
click at [550, 380] on span "Select genre" at bounding box center [532, 374] width 127 height 32
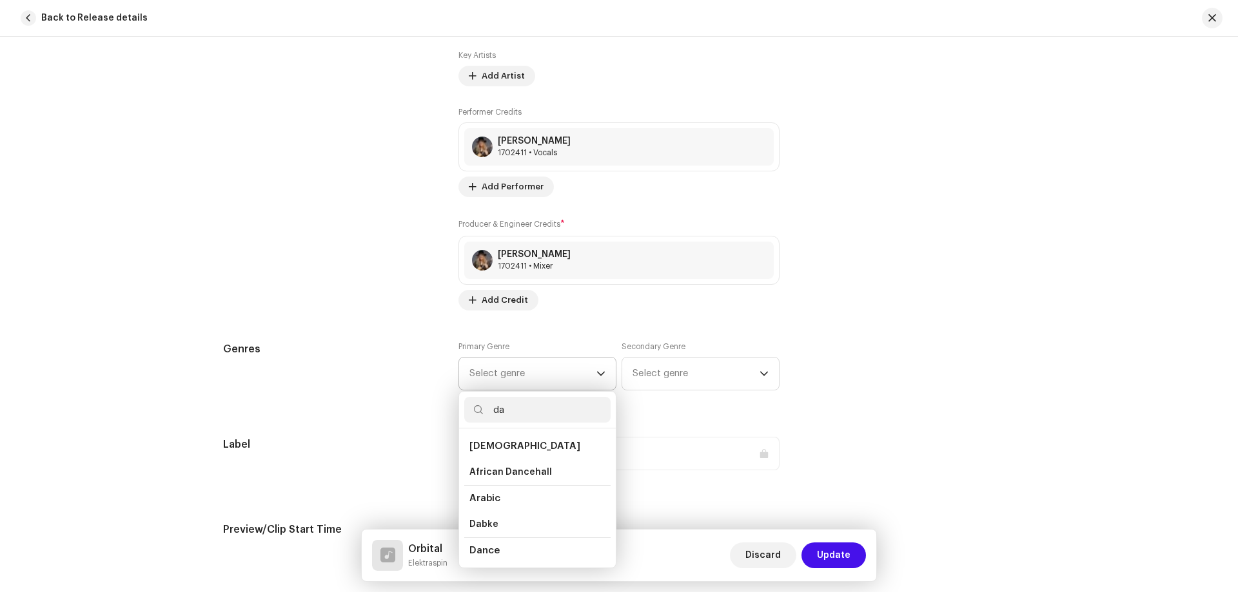
type input "da"
click at [482, 552] on span "Dance" at bounding box center [484, 551] width 30 height 10
click at [539, 378] on span "Select genre" at bounding box center [532, 374] width 127 height 32
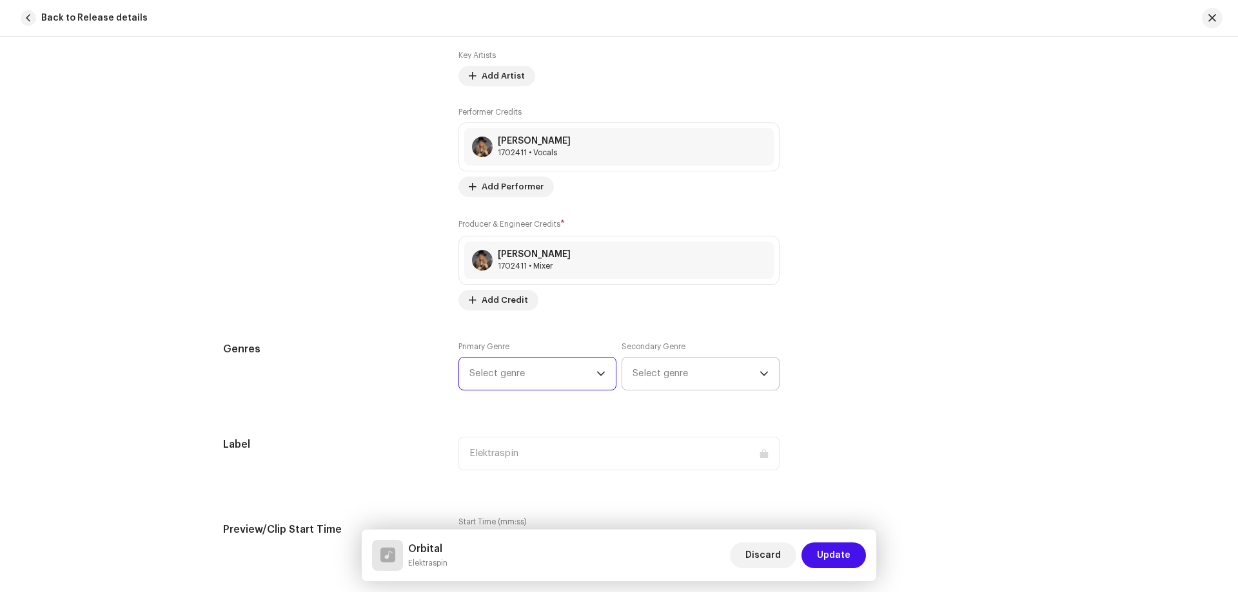
click at [710, 378] on span "Select genre" at bounding box center [695, 374] width 127 height 32
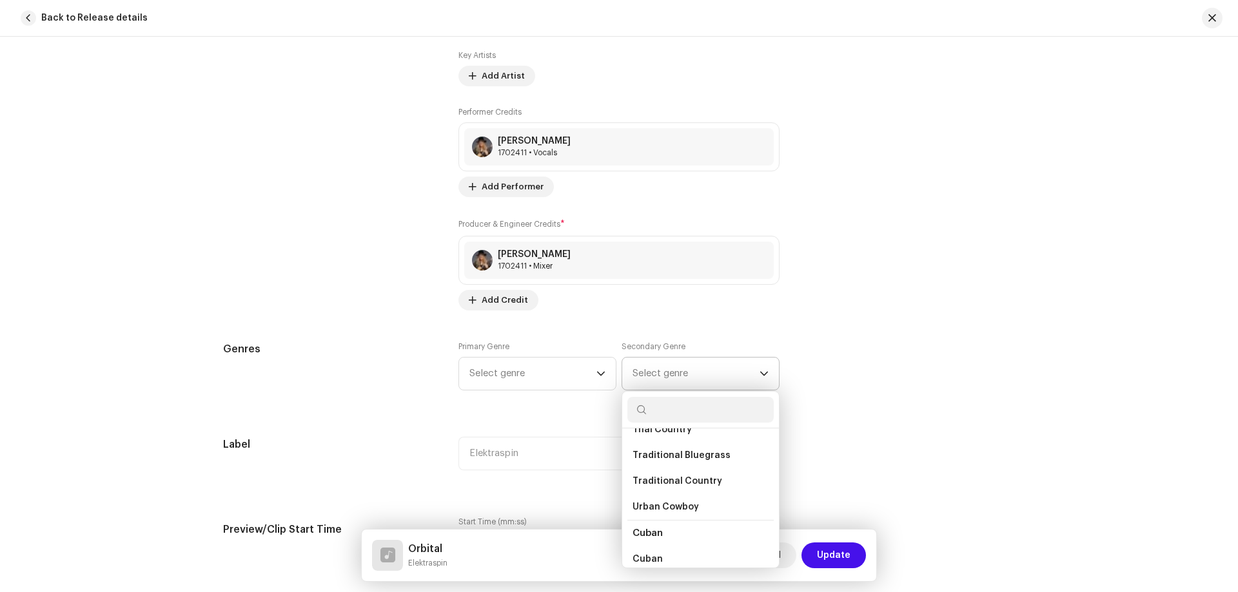
scroll to position [3932, 0]
click at [510, 378] on span "Select genre" at bounding box center [532, 374] width 127 height 32
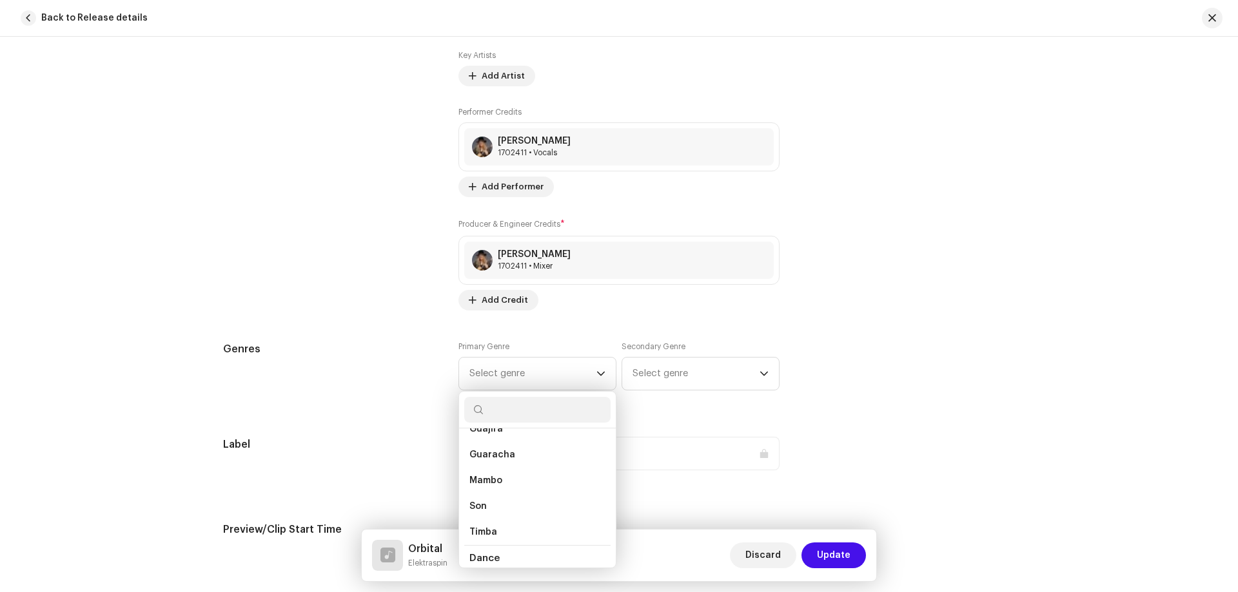
scroll to position [4154, 0]
click at [494, 534] on span "Dance" at bounding box center [484, 539] width 30 height 10
click at [481, 534] on span "Dance" at bounding box center [484, 539] width 30 height 10
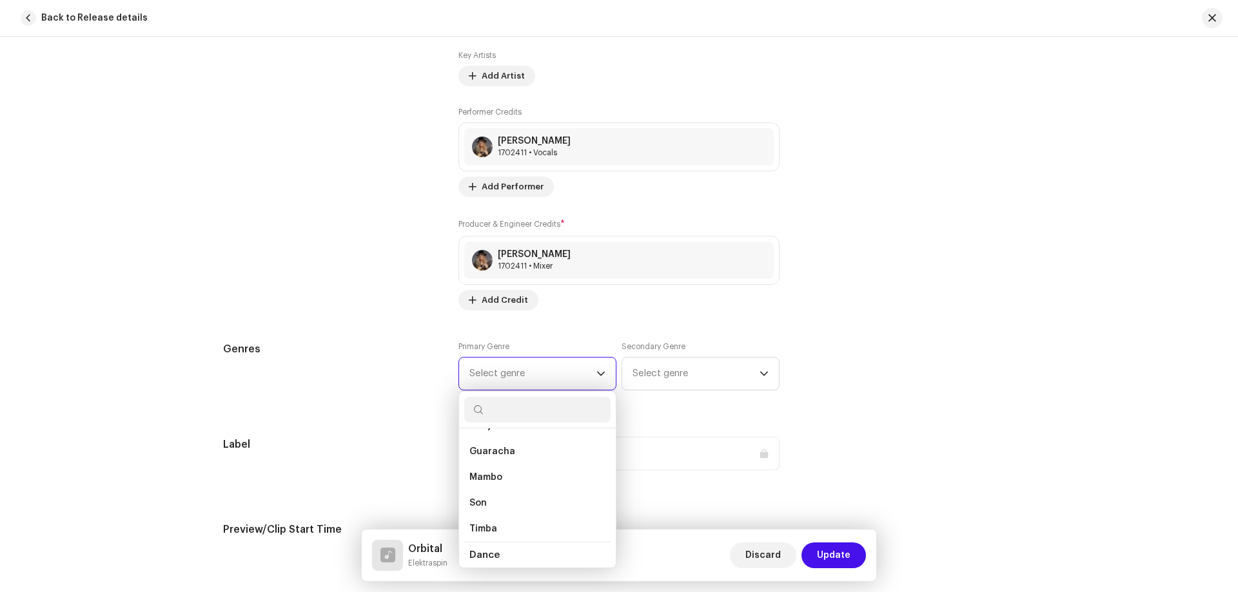
click at [508, 369] on span "Select genre" at bounding box center [532, 374] width 127 height 32
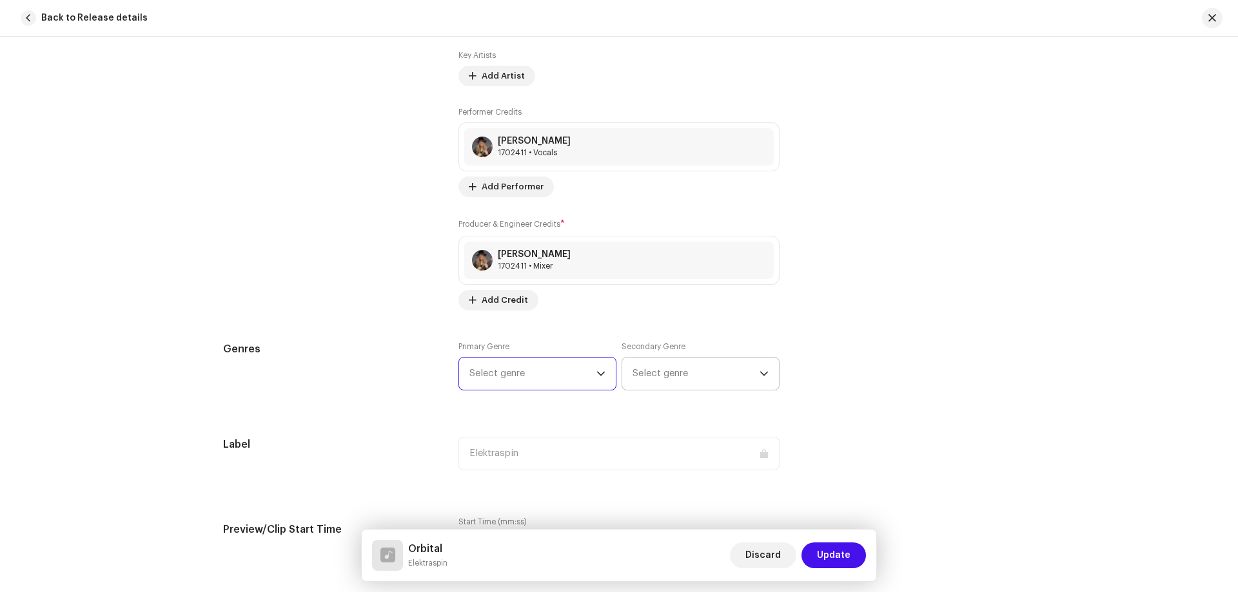
click at [677, 373] on span "Select genre" at bounding box center [695, 374] width 127 height 32
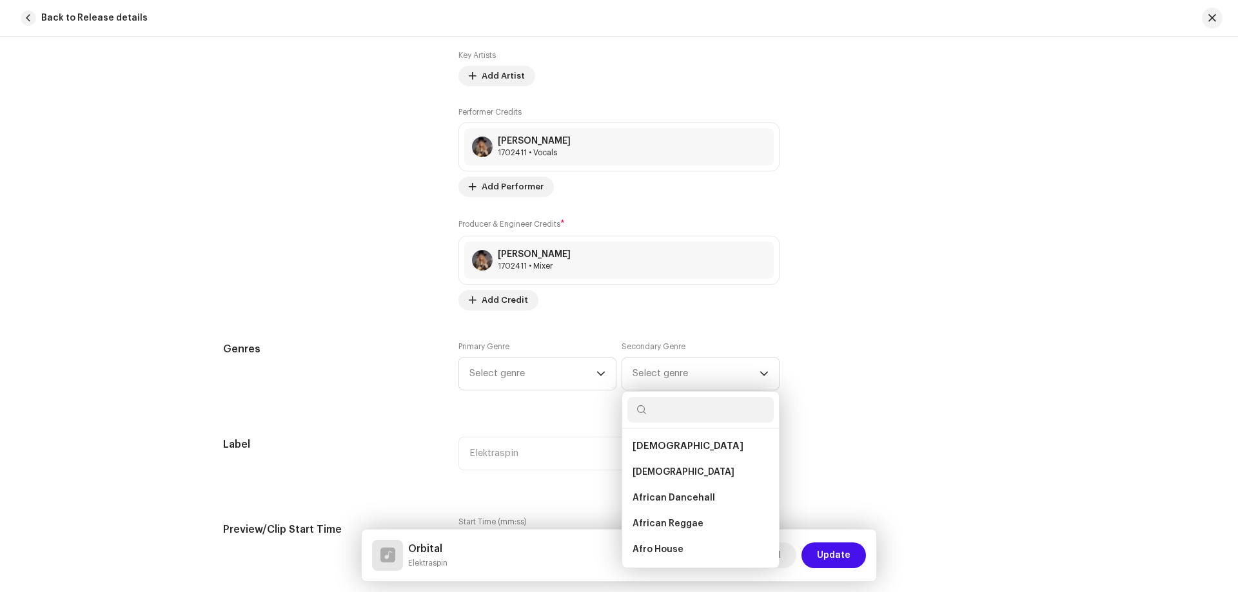
click at [860, 364] on div "Genres Primary Genre Select genre Secondary Genre Select genre African African …" at bounding box center [619, 374] width 792 height 64
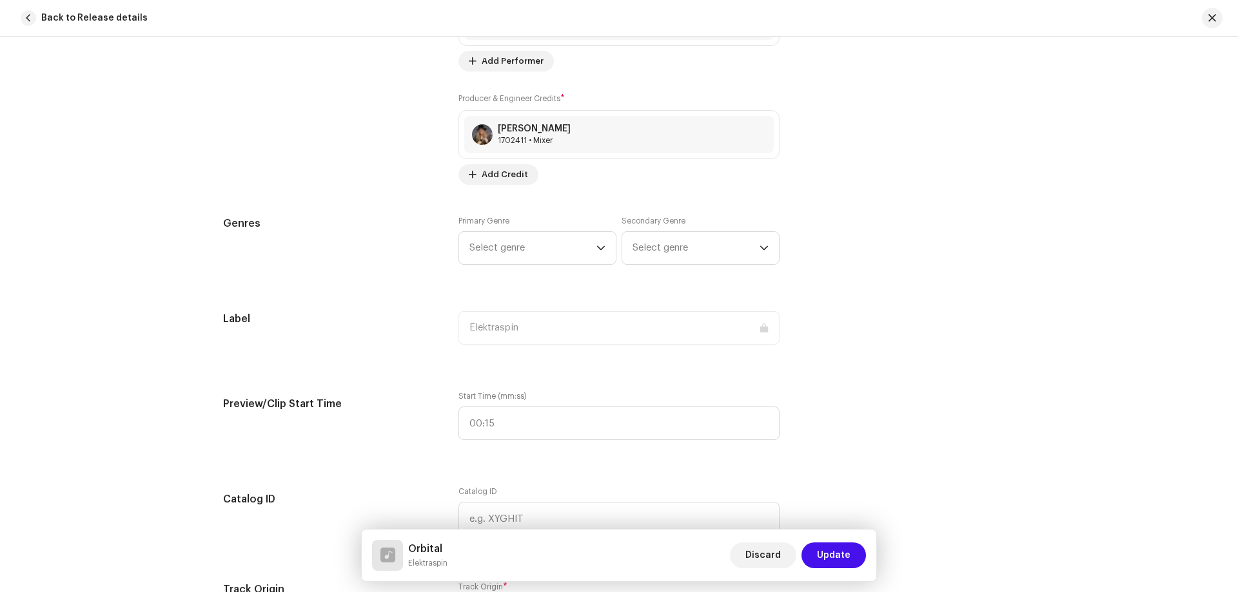
scroll to position [1160, 0]
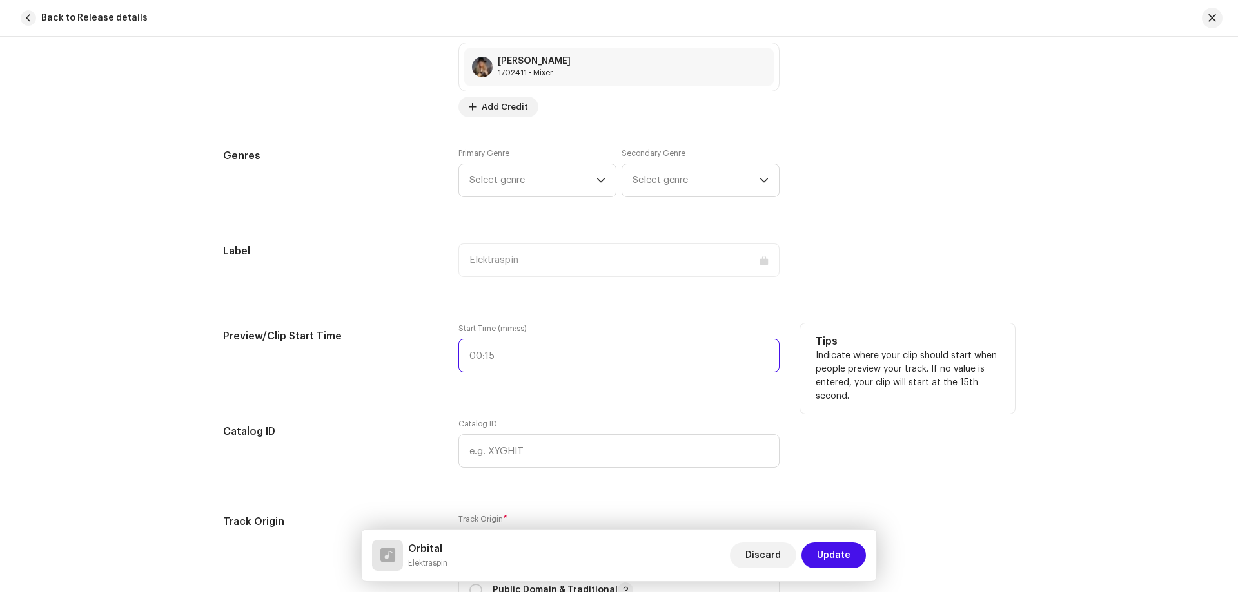
type input ":"
click at [494, 355] on input ":" at bounding box center [618, 356] width 321 height 34
type input "00:44"
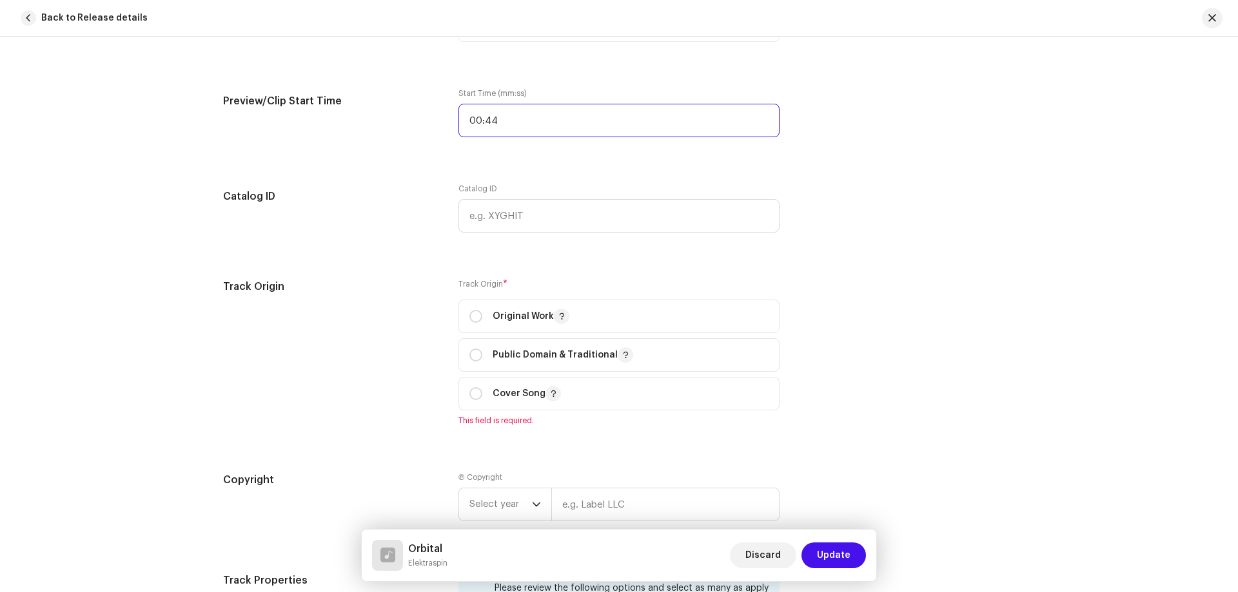
scroll to position [1418, 0]
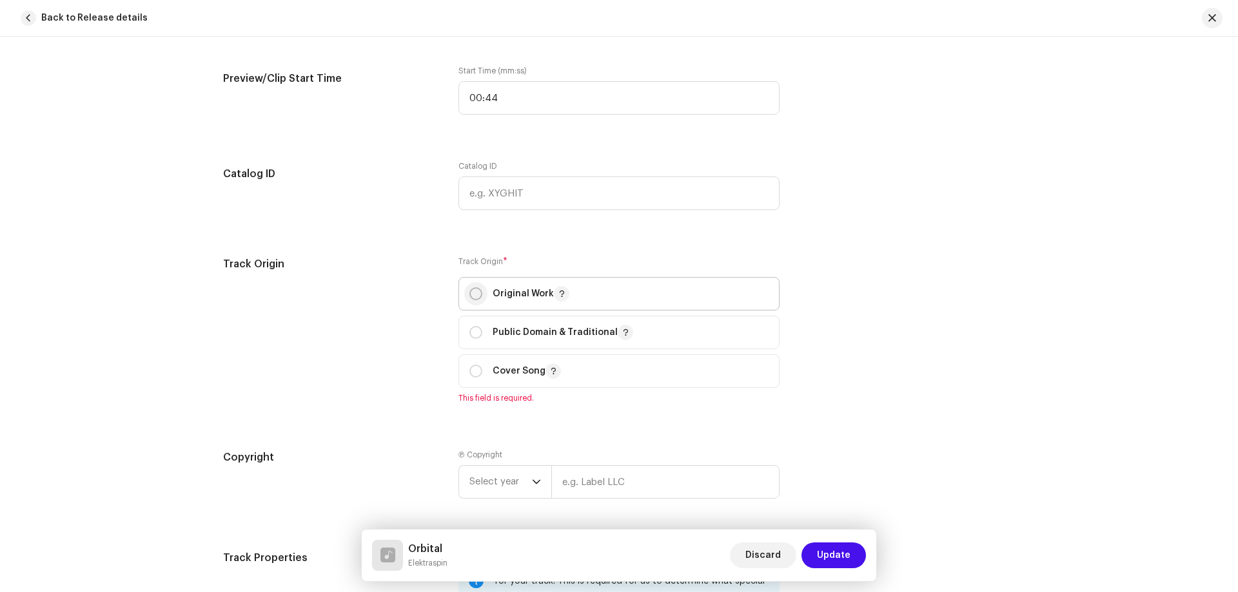
click at [474, 294] on input "radio" at bounding box center [475, 293] width 13 height 13
radio input "true"
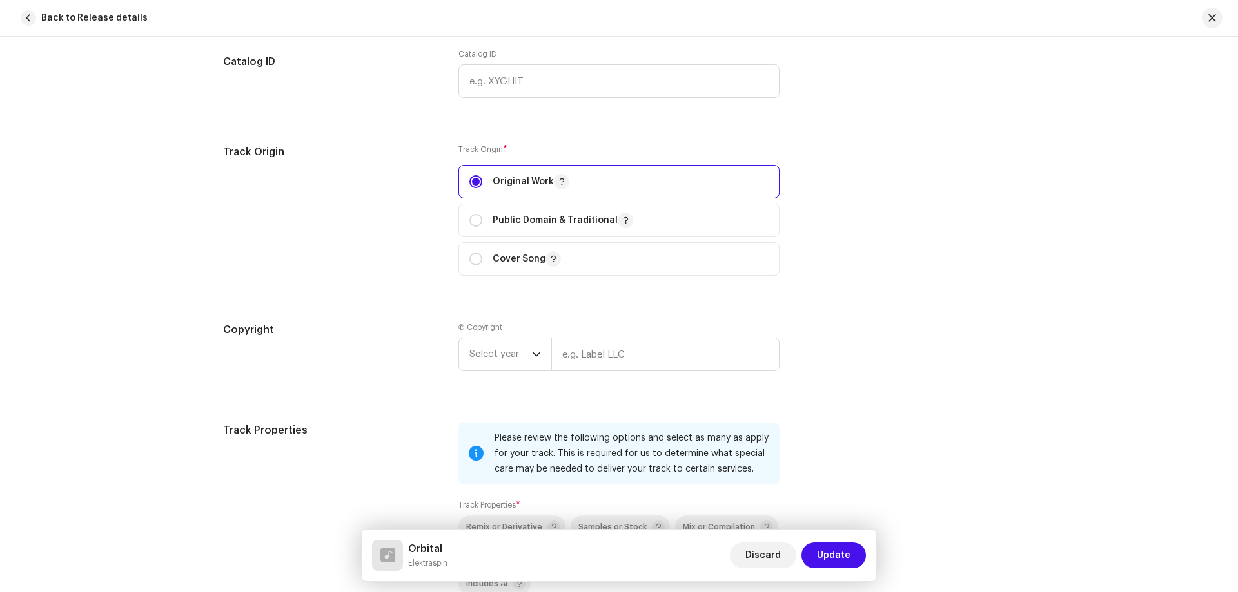
scroll to position [1547, 0]
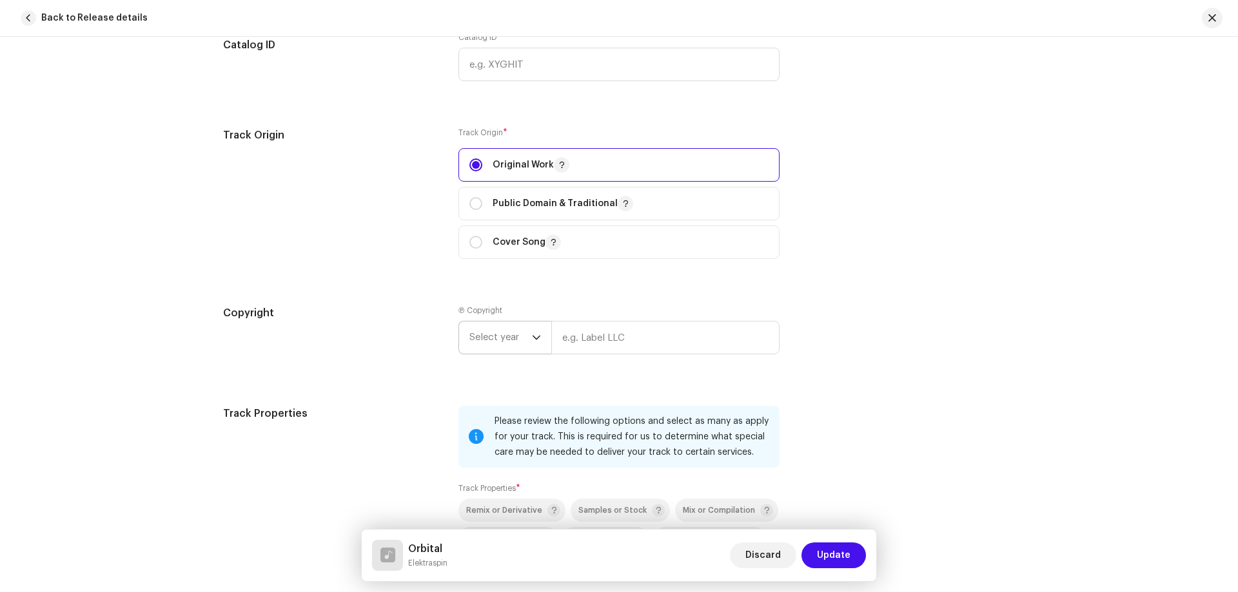
click at [512, 336] on span "Select year" at bounding box center [500, 338] width 63 height 32
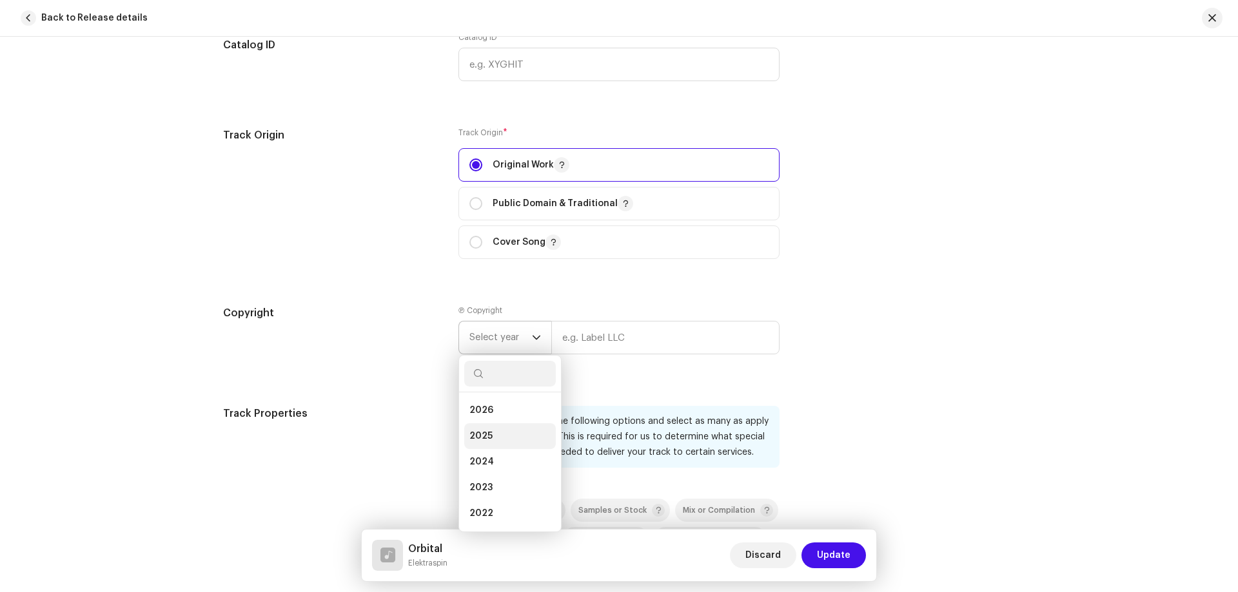
click at [485, 437] on span "2025" at bounding box center [480, 436] width 23 height 13
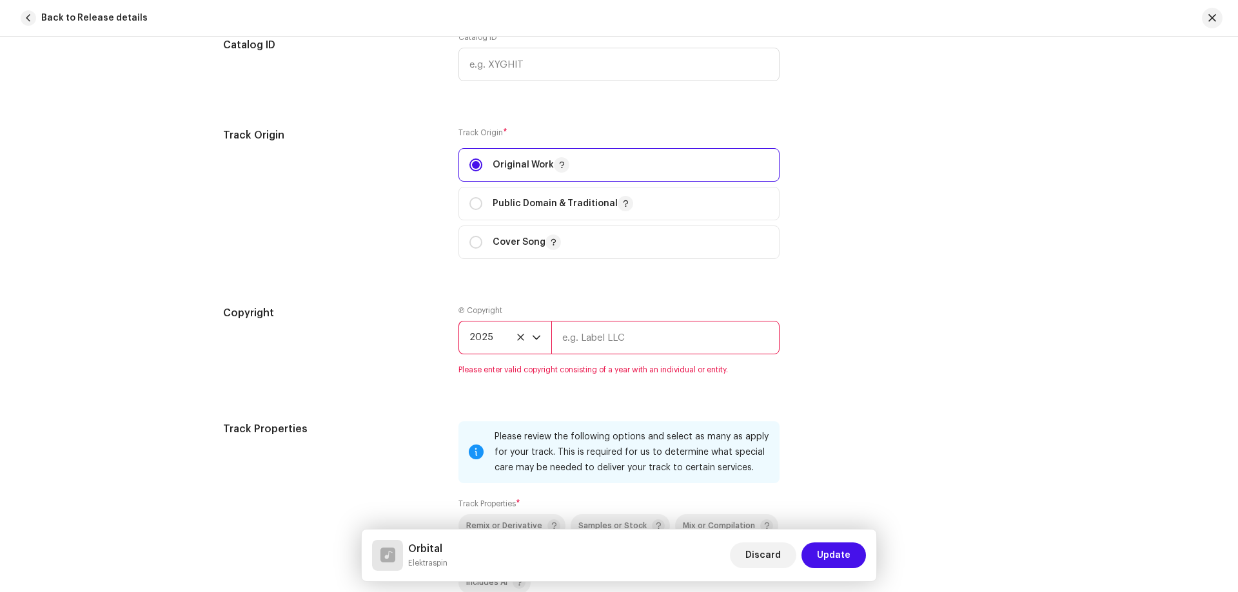
click at [594, 339] on input "text" at bounding box center [665, 338] width 228 height 34
type input "Elektraspin"
click at [850, 368] on div "Copyright Ⓟ Copyright 2025 Elektraspin Please enter valid copyright consisting …" at bounding box center [619, 348] width 792 height 85
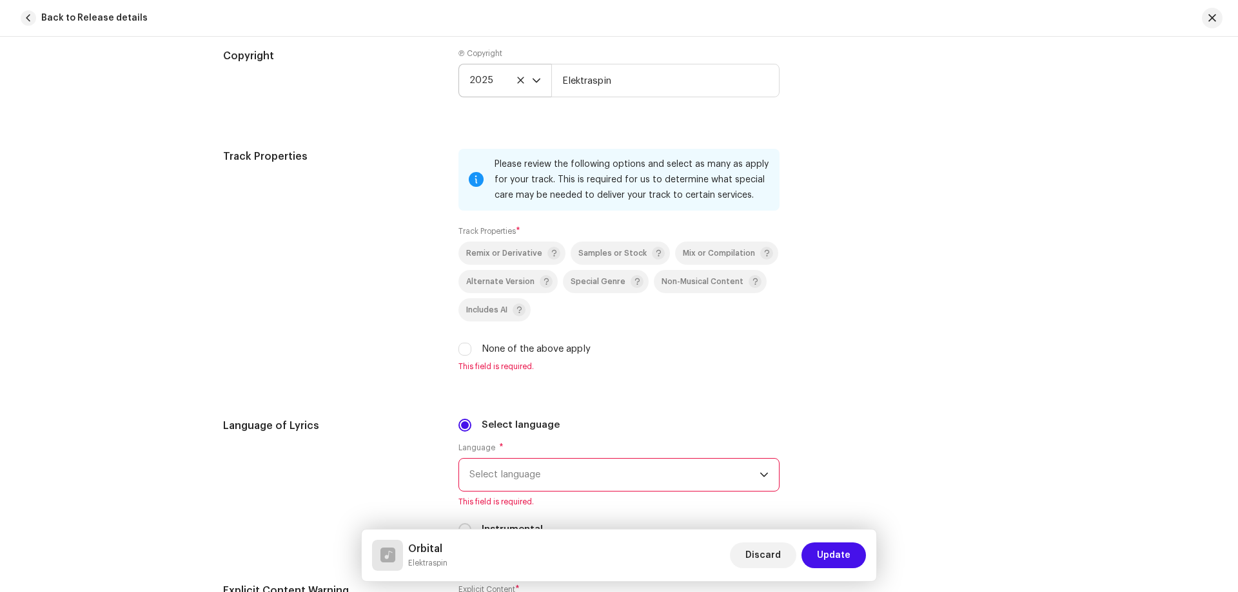
scroll to position [1805, 0]
click at [608, 251] on span "Samples or Stock" at bounding box center [612, 253] width 68 height 8
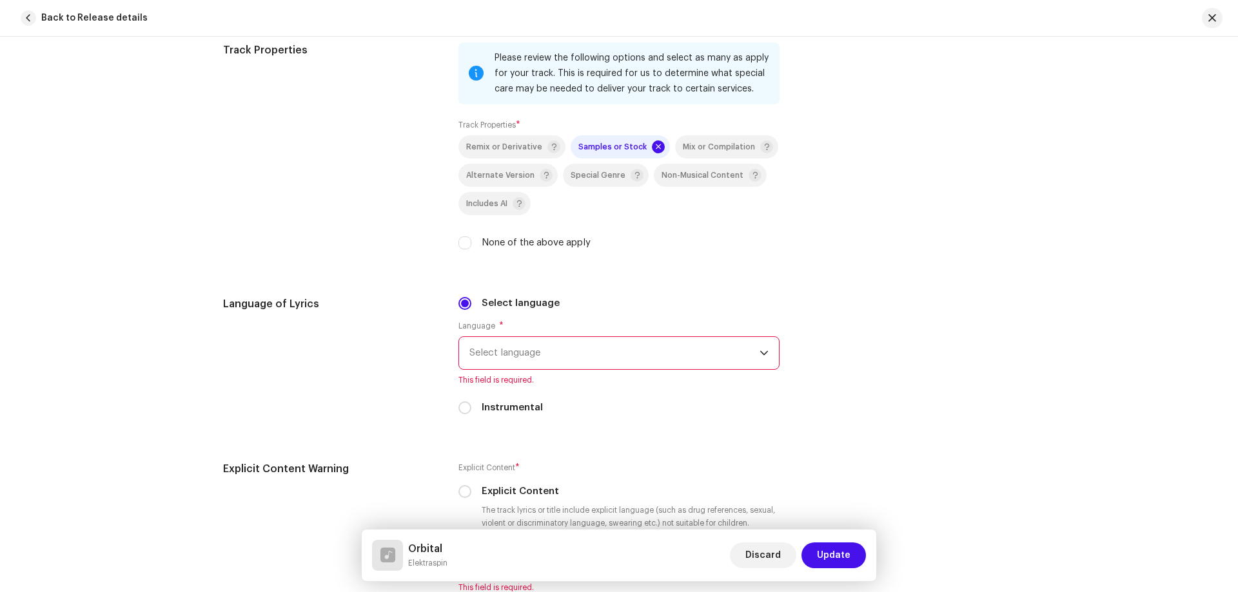
scroll to position [1934, 0]
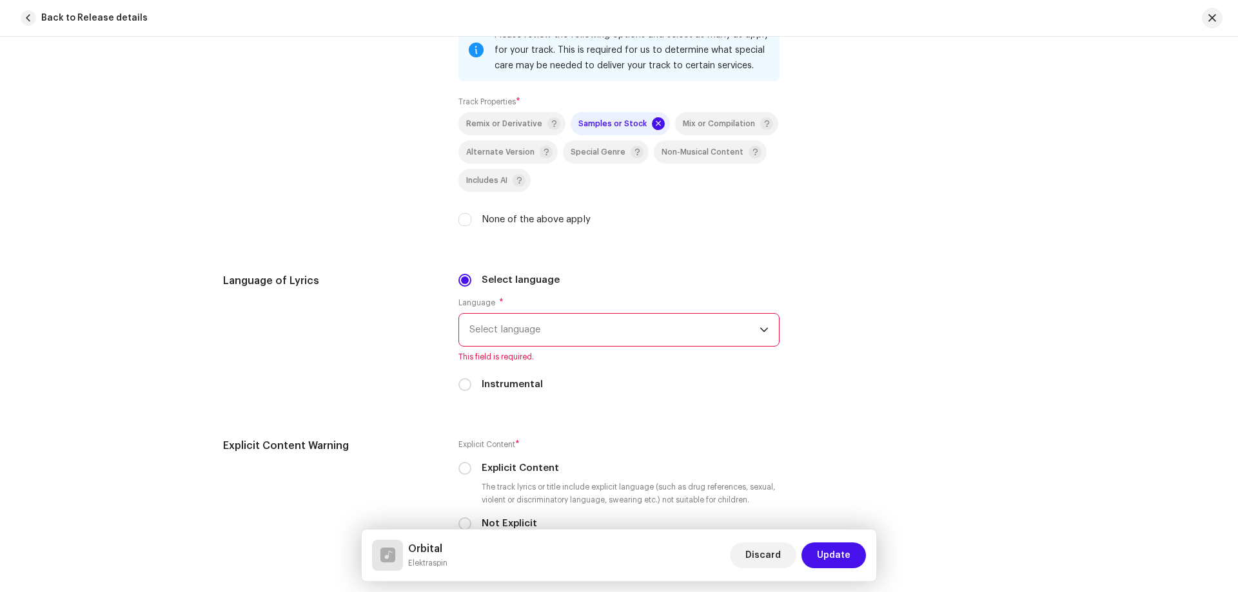
click at [518, 333] on span "Select language" at bounding box center [614, 330] width 290 height 32
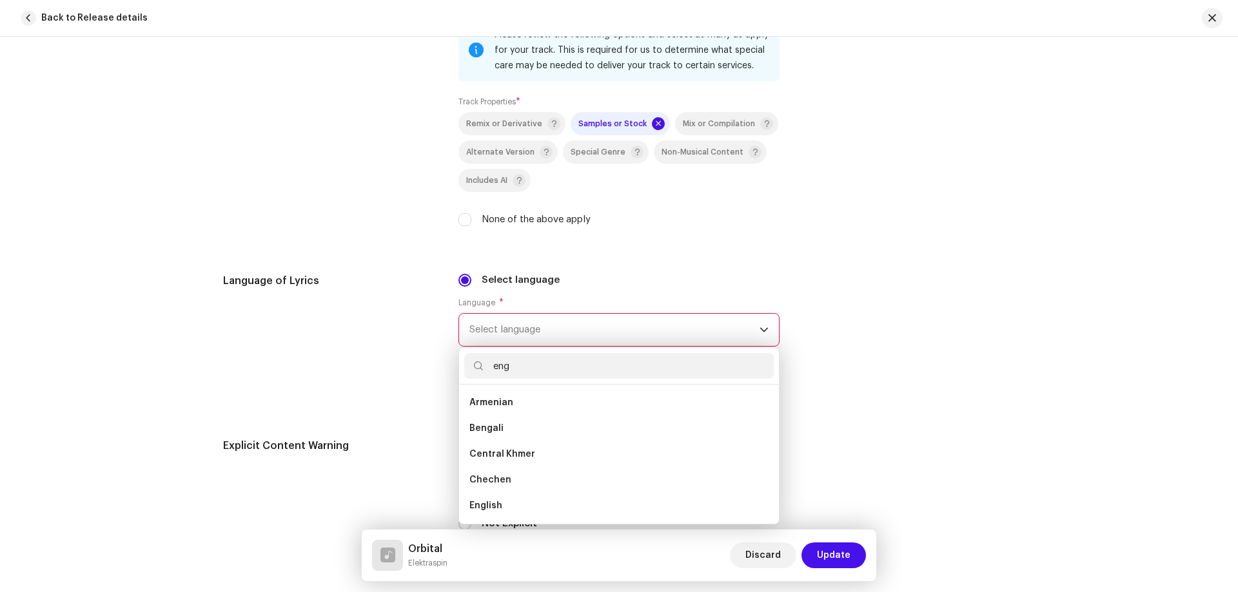
scroll to position [0, 0]
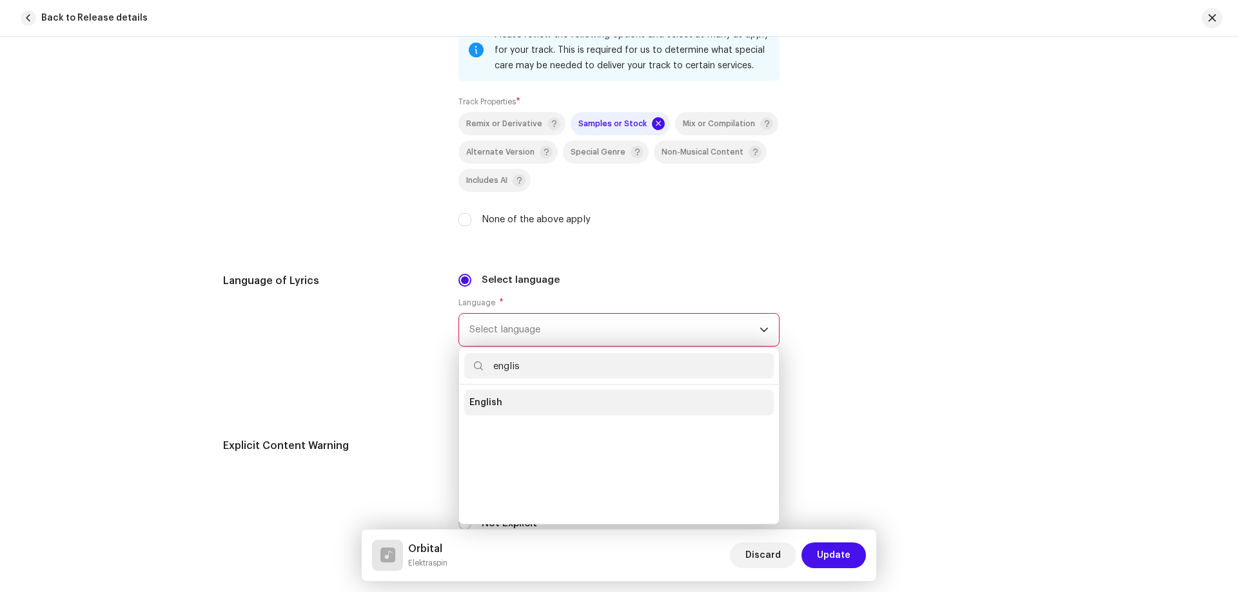
type input "englis"
click at [487, 400] on span "English" at bounding box center [485, 402] width 33 height 13
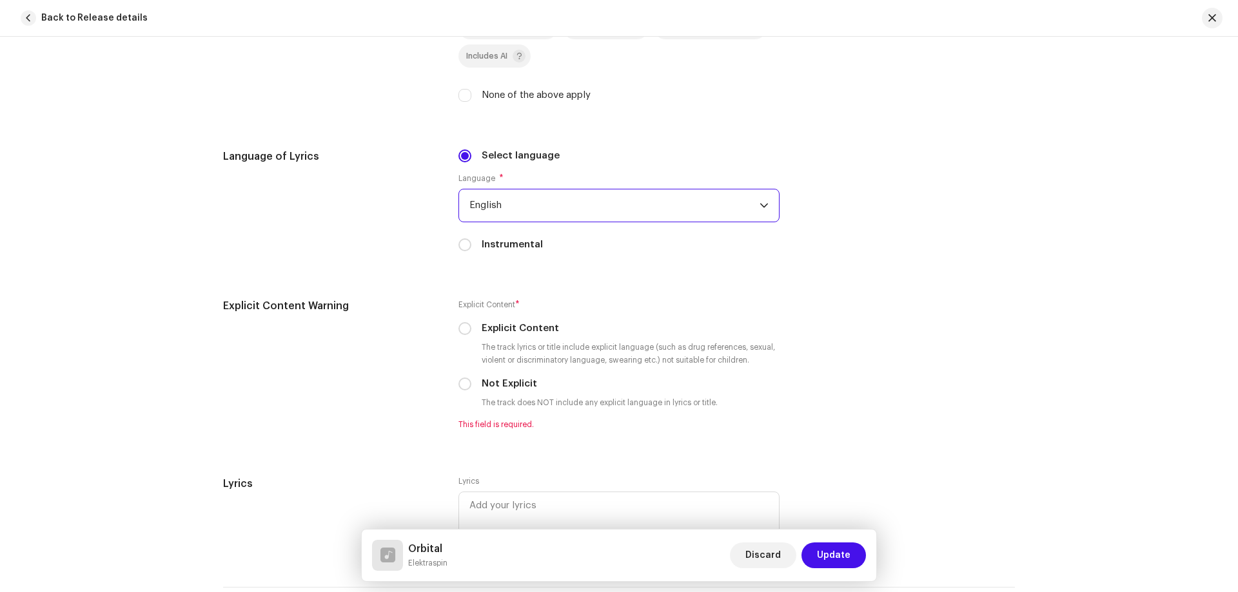
scroll to position [2063, 0]
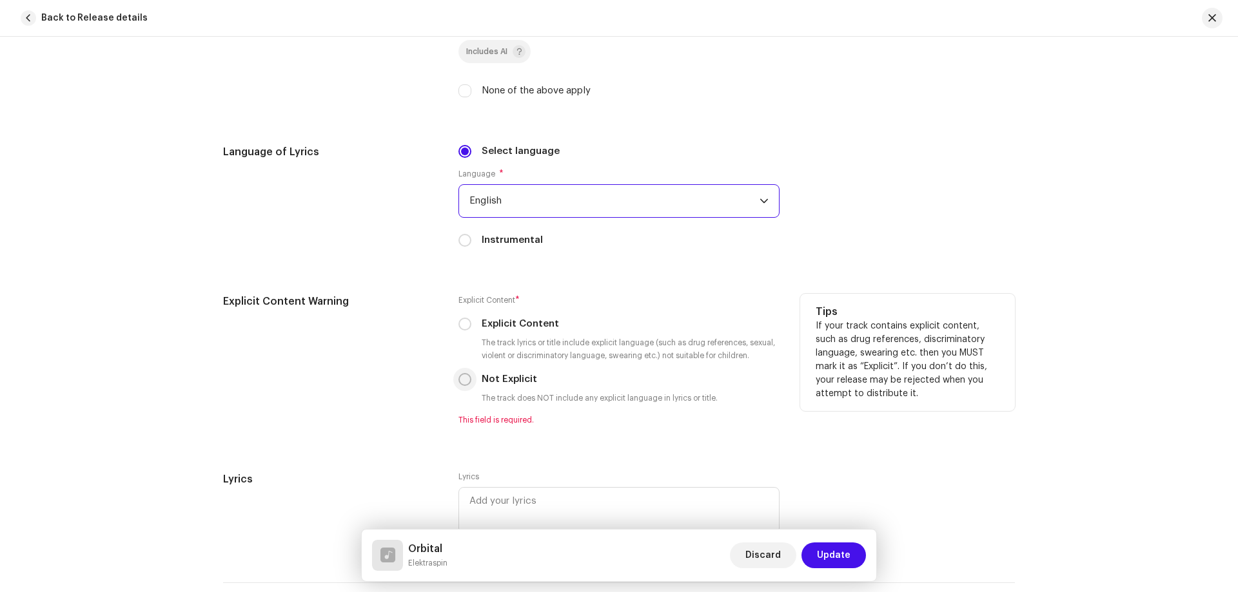
click at [467, 378] on input "Not Explicit" at bounding box center [464, 379] width 13 height 13
radio input "true"
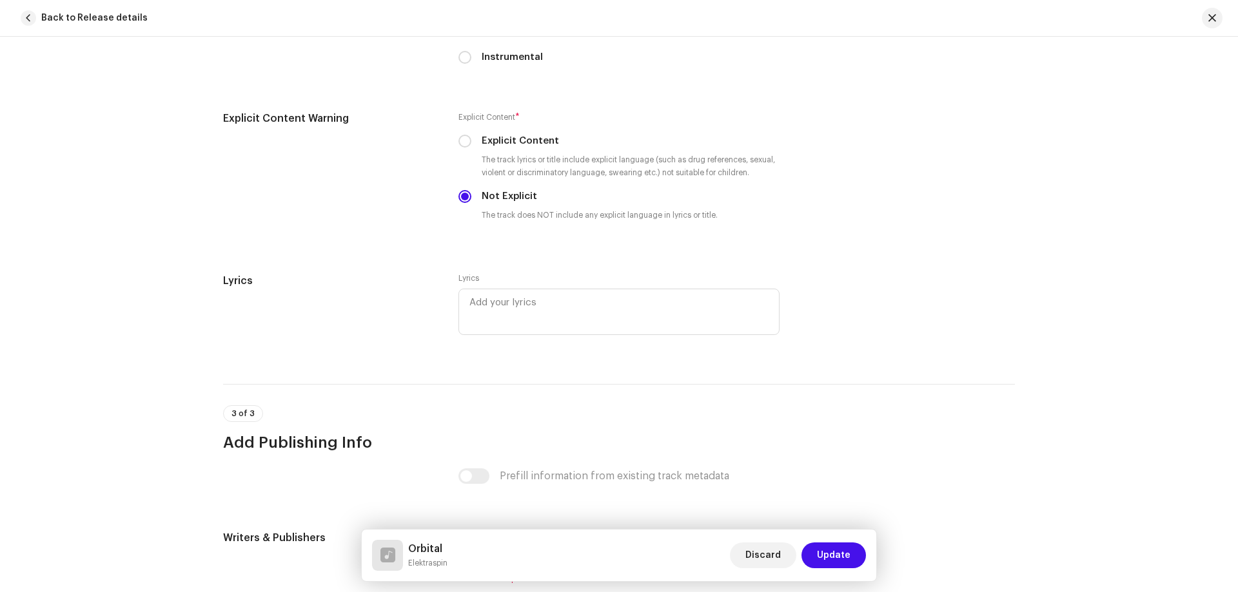
scroll to position [2320, 0]
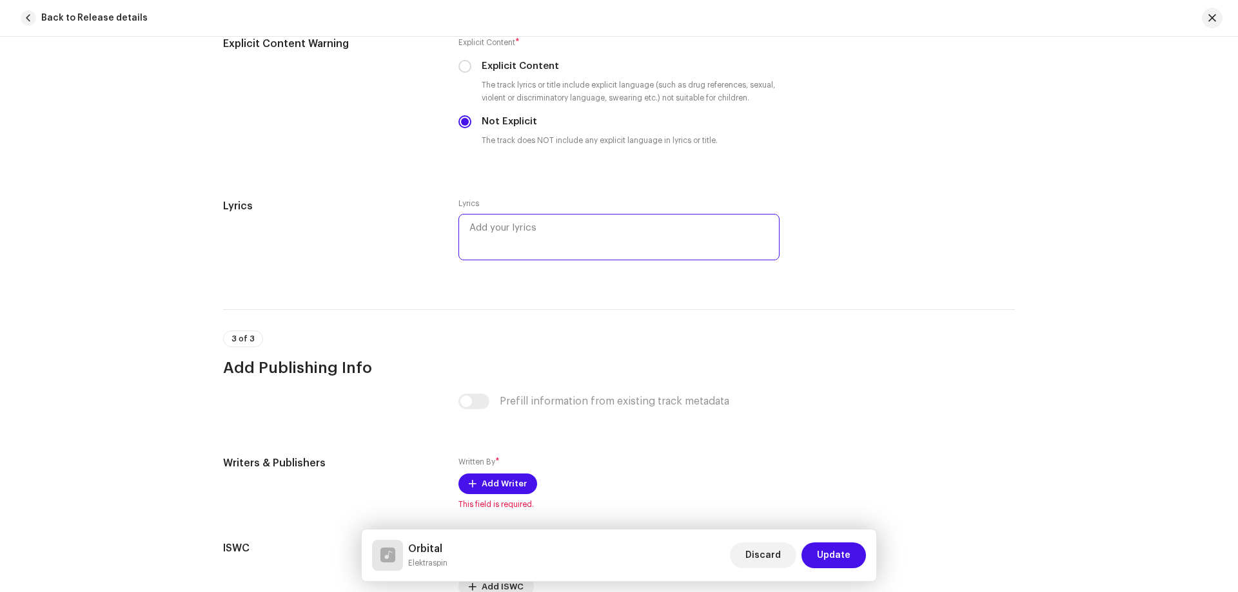
click at [473, 231] on textarea at bounding box center [618, 237] width 321 height 46
paste textarea "LOREMIP Dolor, Sitame Consect, Adip Elitse, Doeiusm Tempori, Utlab Etdo magnaal…"
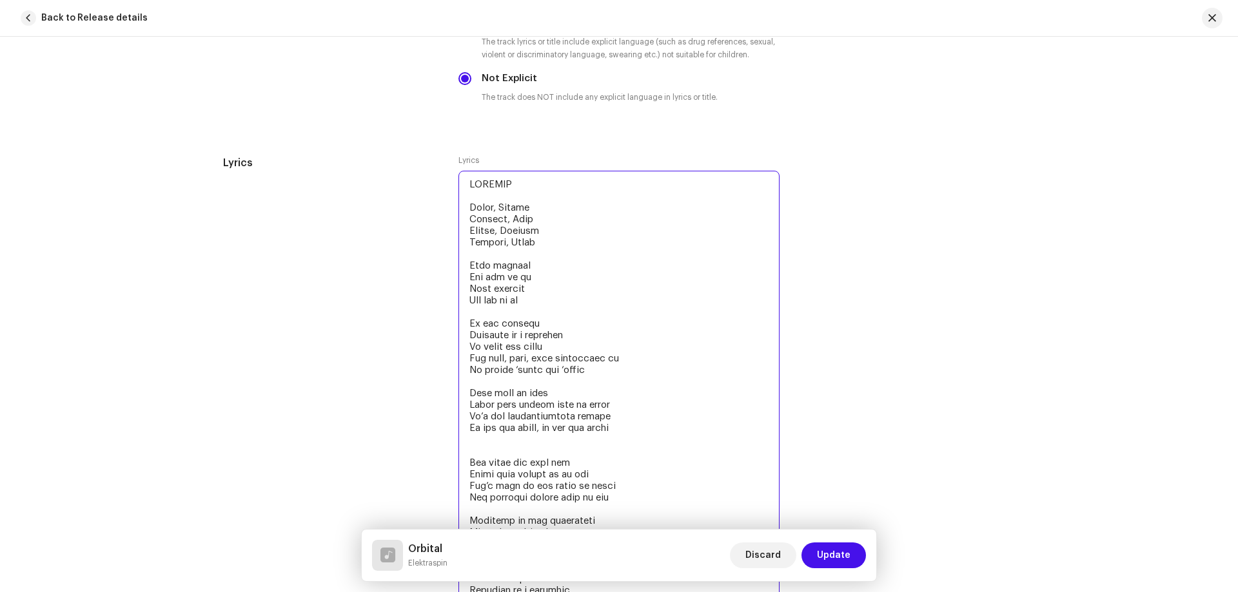
scroll to position [2445, 0]
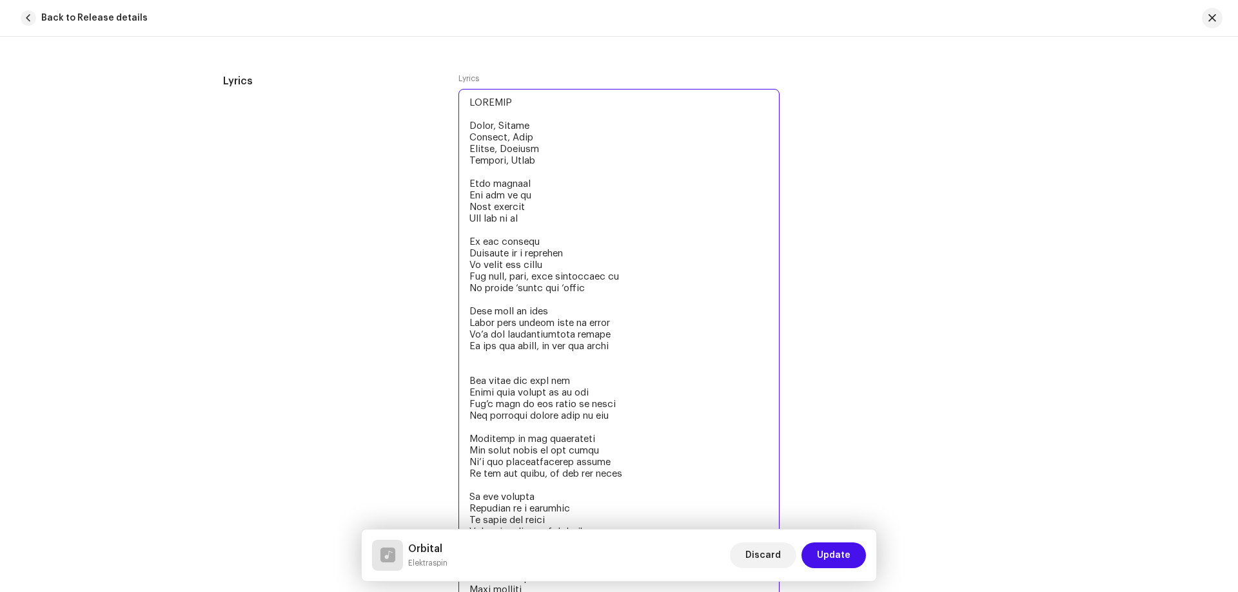
click at [468, 367] on textarea at bounding box center [618, 474] width 321 height 770
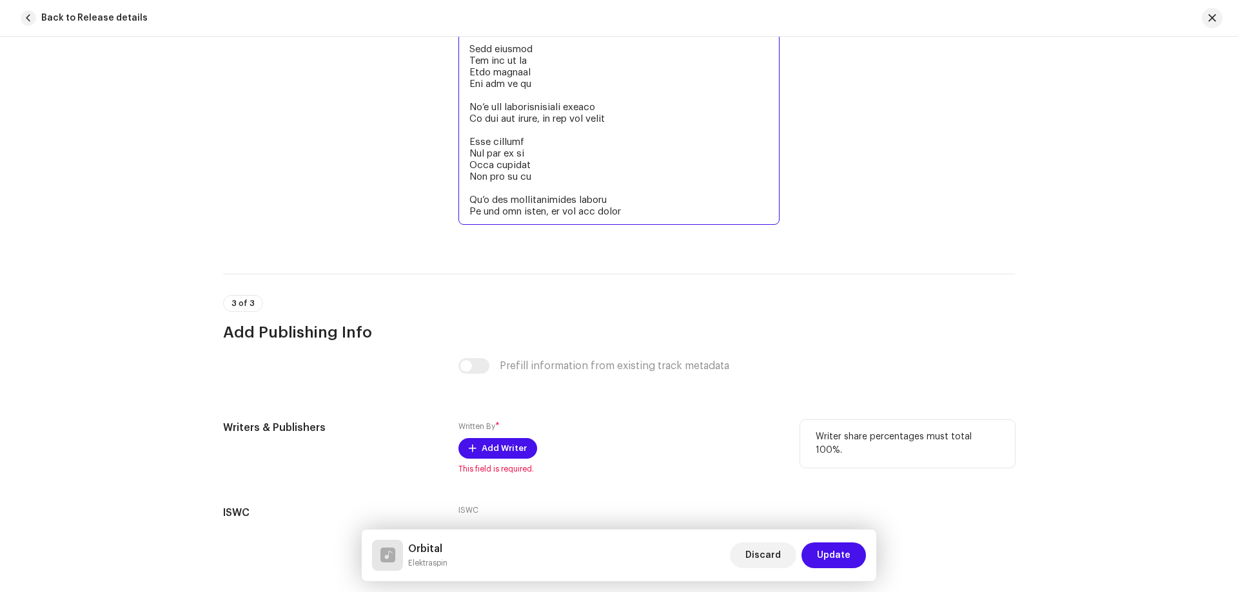
scroll to position [3090, 0]
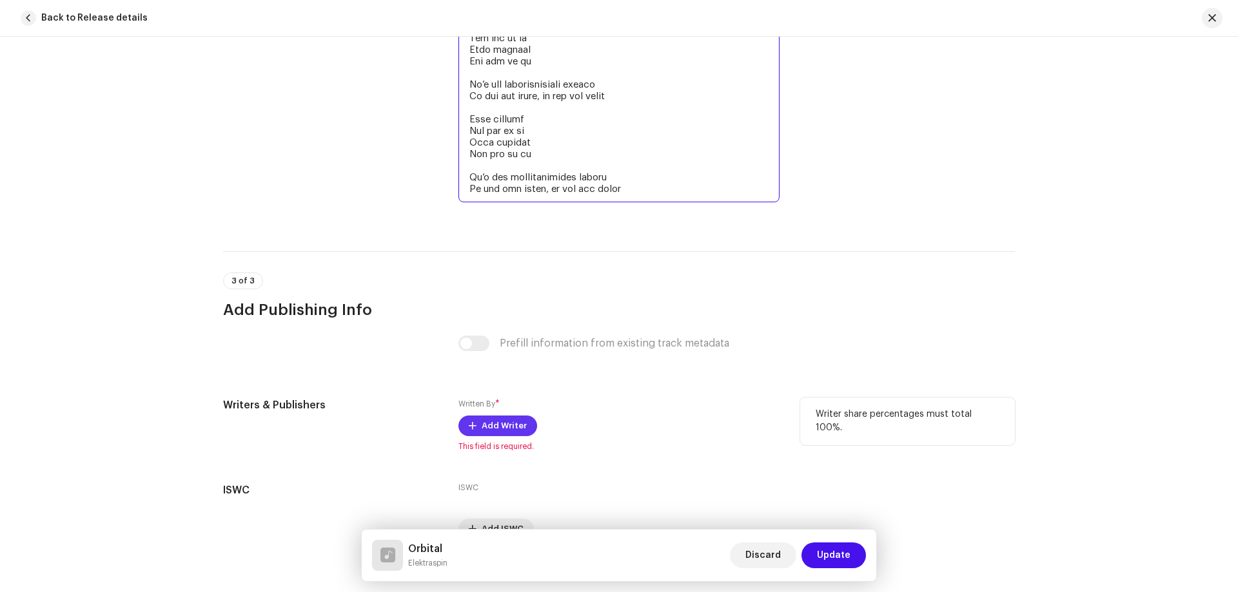
type textarea "LOREMIP Dolor, Sitame Consect, Adip Elitse, Doeiusm Tempori, Utlab Etdo magnaal…"
click at [488, 425] on span "Add Writer" at bounding box center [503, 426] width 45 height 26
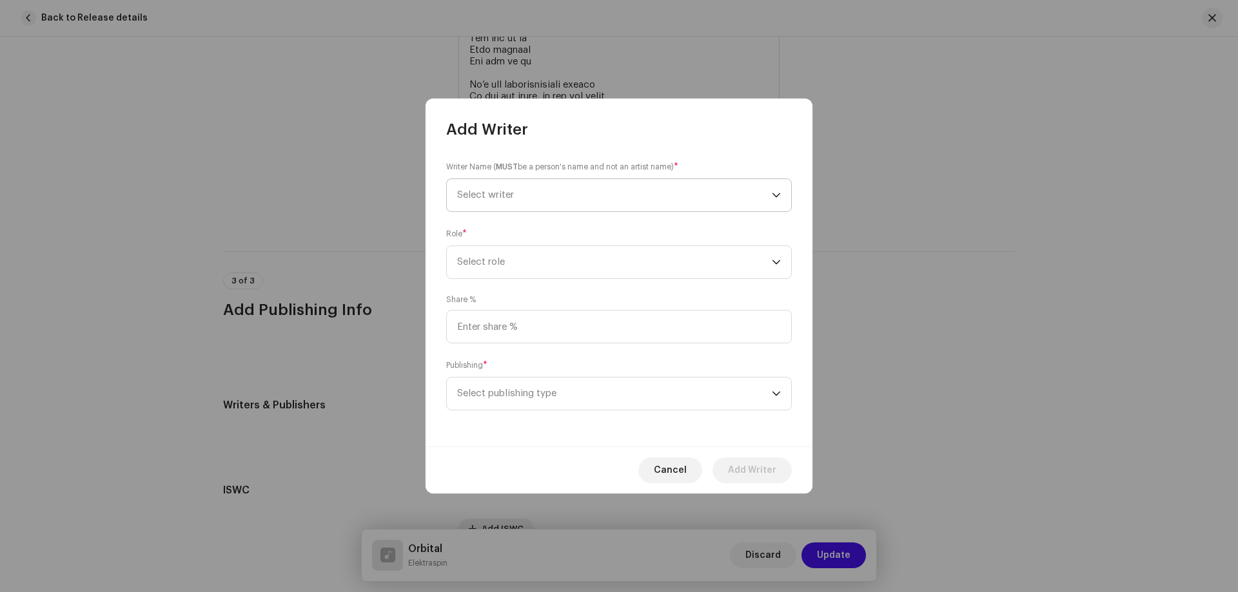
click at [500, 198] on span "Select writer" at bounding box center [485, 195] width 57 height 10
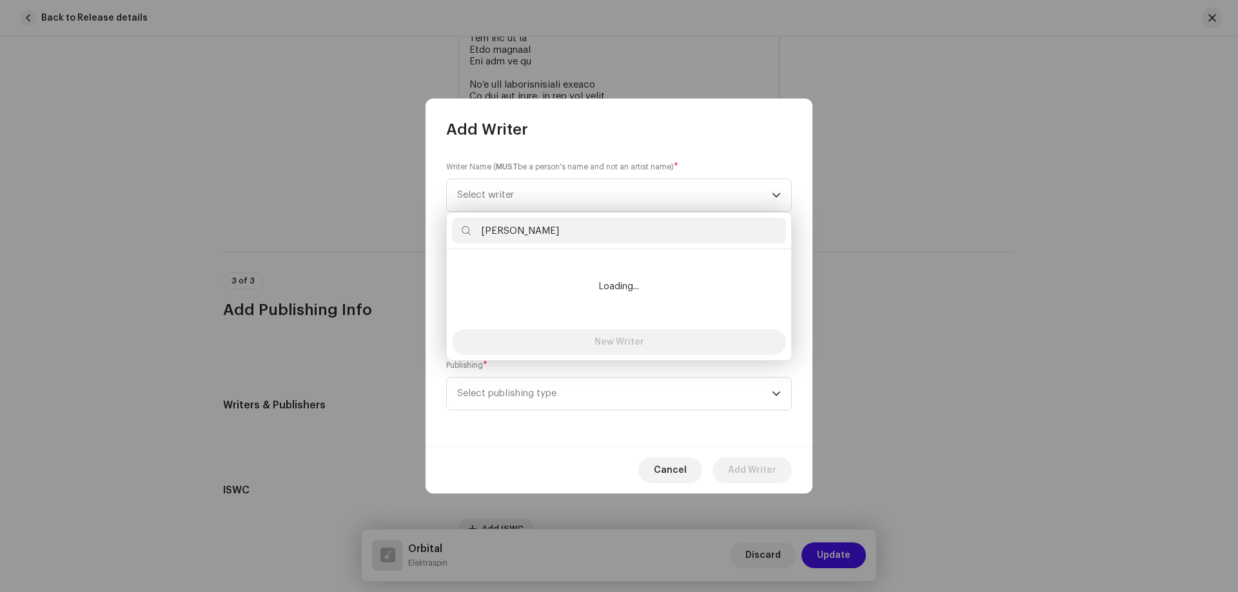
type input "[PERSON_NAME]"
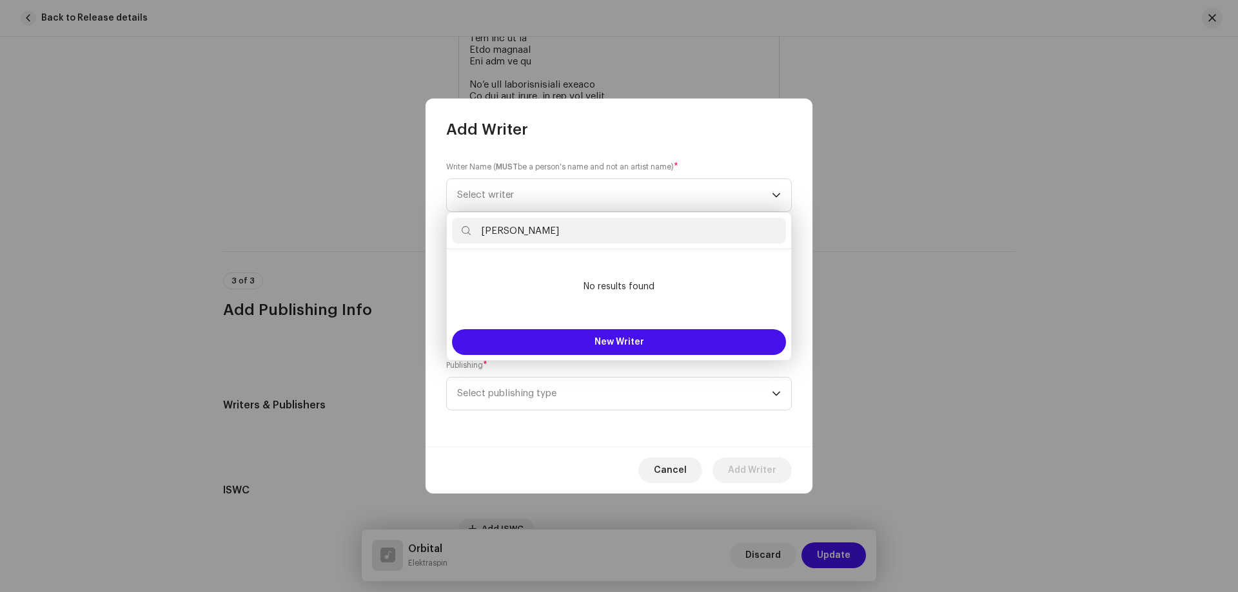
drag, startPoint x: 546, startPoint y: 236, endPoint x: 407, endPoint y: 249, distance: 139.2
click at [407, 249] on body "Elektraspin Home Profile Catalog Transactions Analytics Resources Marketplace E…" at bounding box center [619, 296] width 1238 height 592
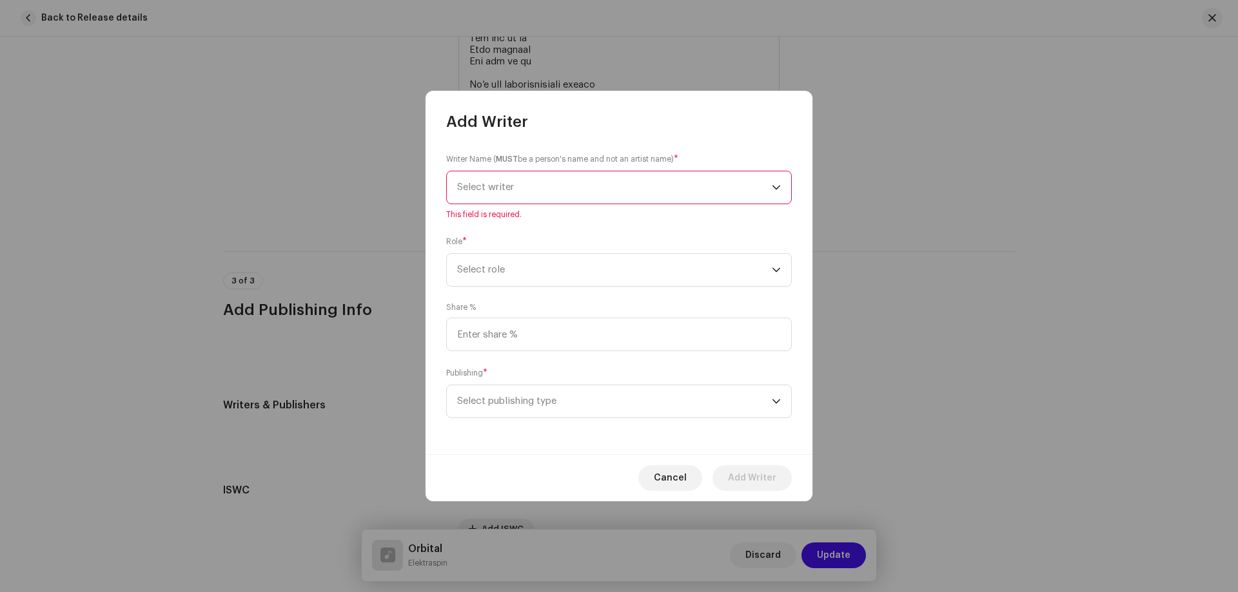
click at [498, 186] on span "Select writer" at bounding box center [485, 187] width 57 height 10
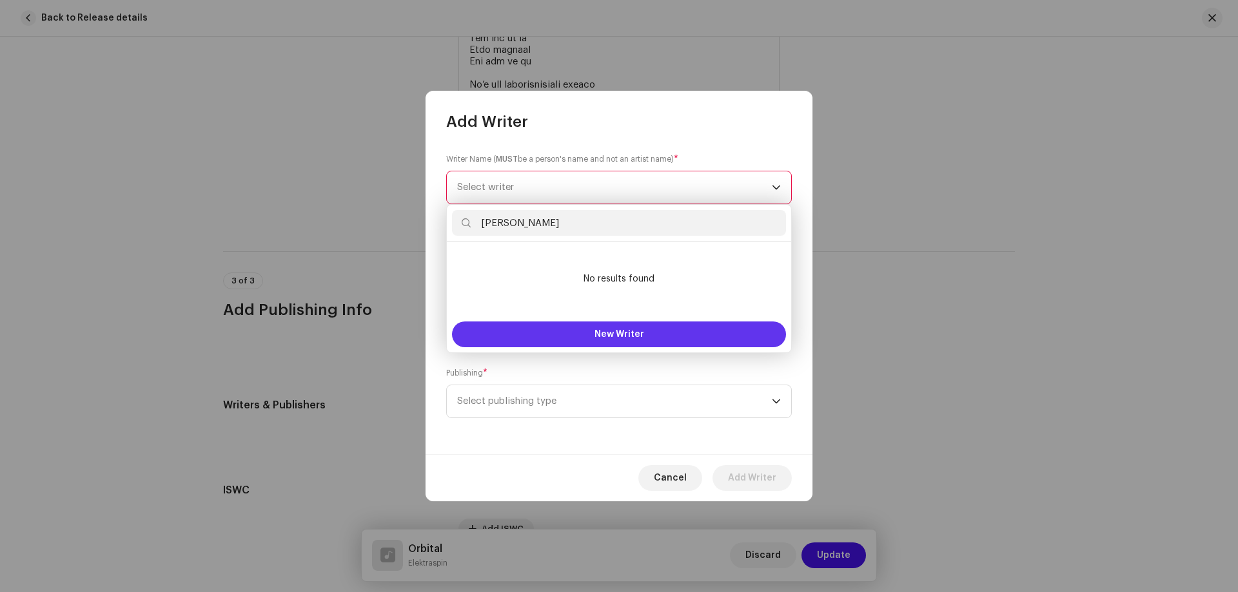
type input "[PERSON_NAME]"
click at [612, 335] on span "New Writer" at bounding box center [619, 334] width 50 height 9
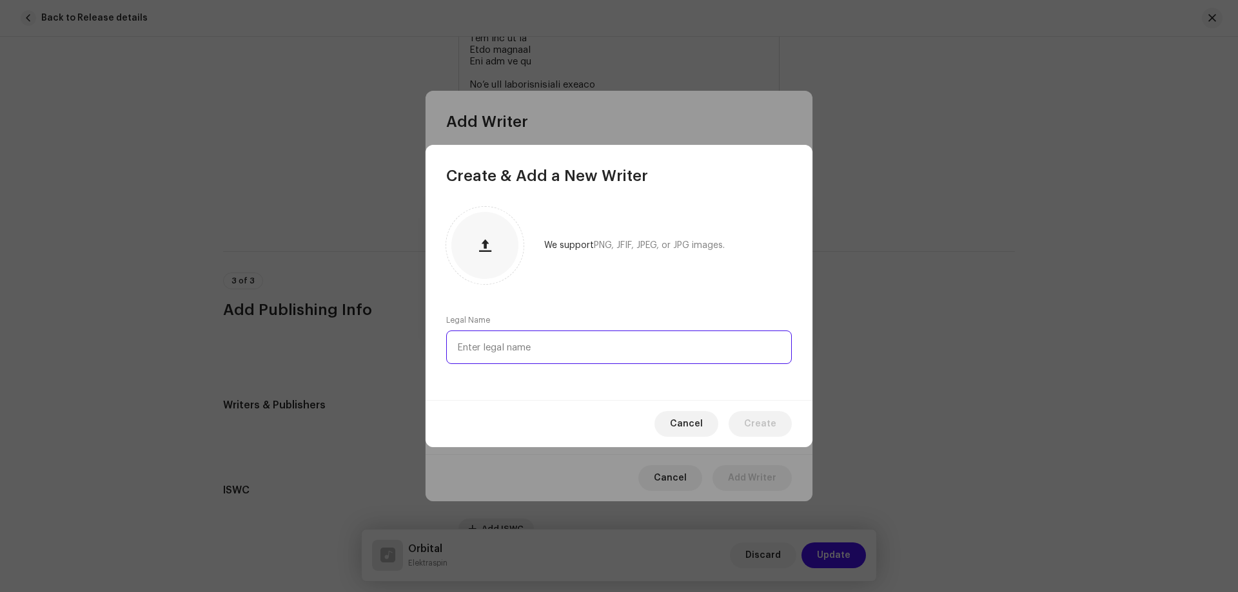
click at [485, 348] on input "text" at bounding box center [618, 348] width 345 height 34
type input "[PERSON_NAME]"
click at [487, 253] on button "button" at bounding box center [484, 245] width 31 height 31
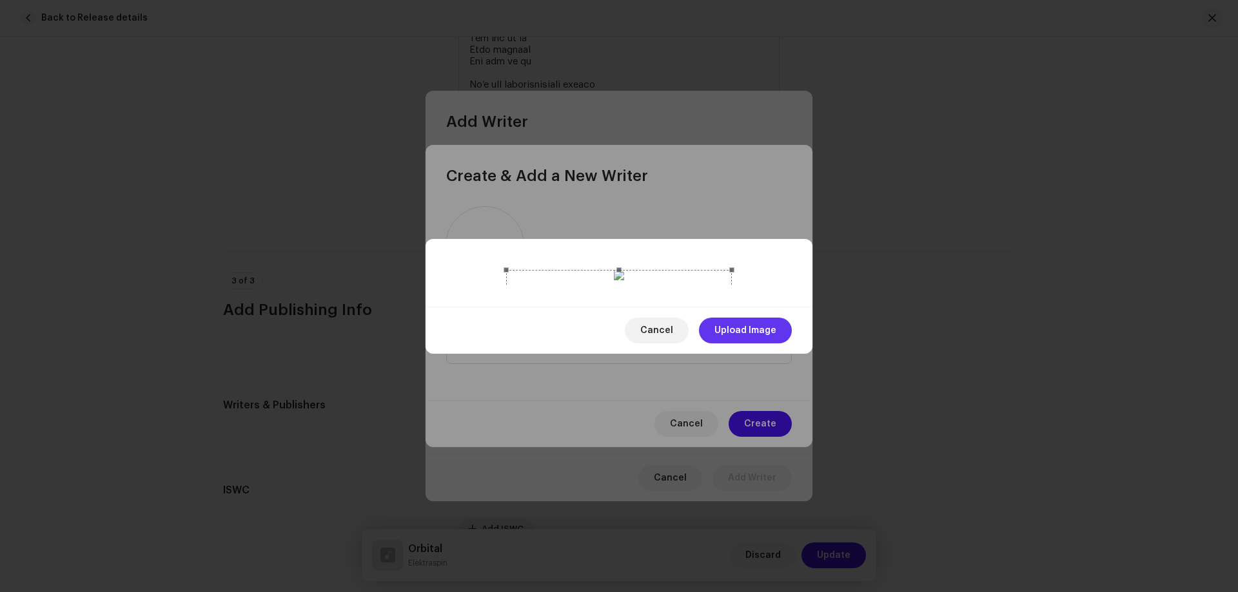
click at [741, 344] on span "Upload Image" at bounding box center [745, 331] width 62 height 26
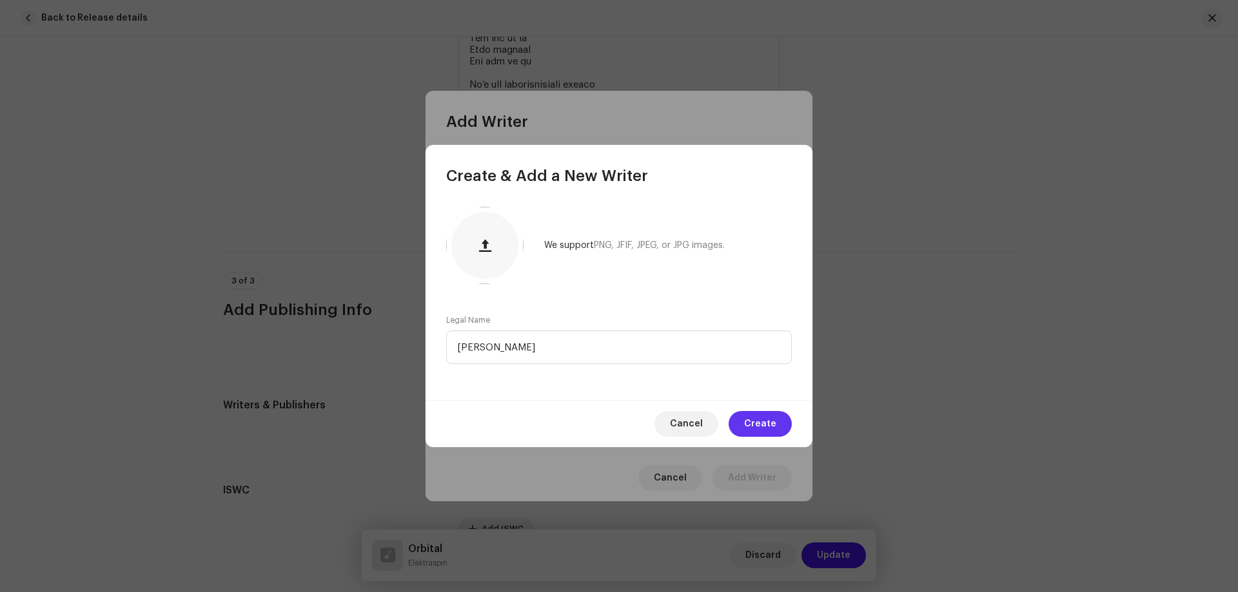
click at [763, 424] on span "Create" at bounding box center [760, 424] width 32 height 26
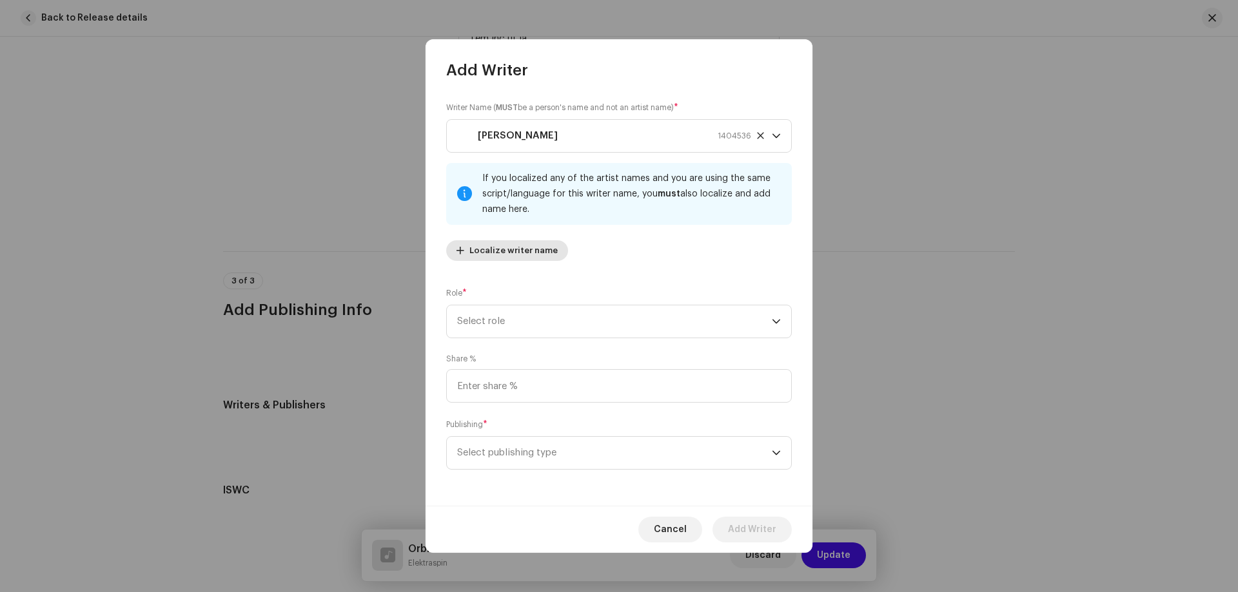
click at [487, 248] on span "Localize writer name" at bounding box center [513, 251] width 88 height 26
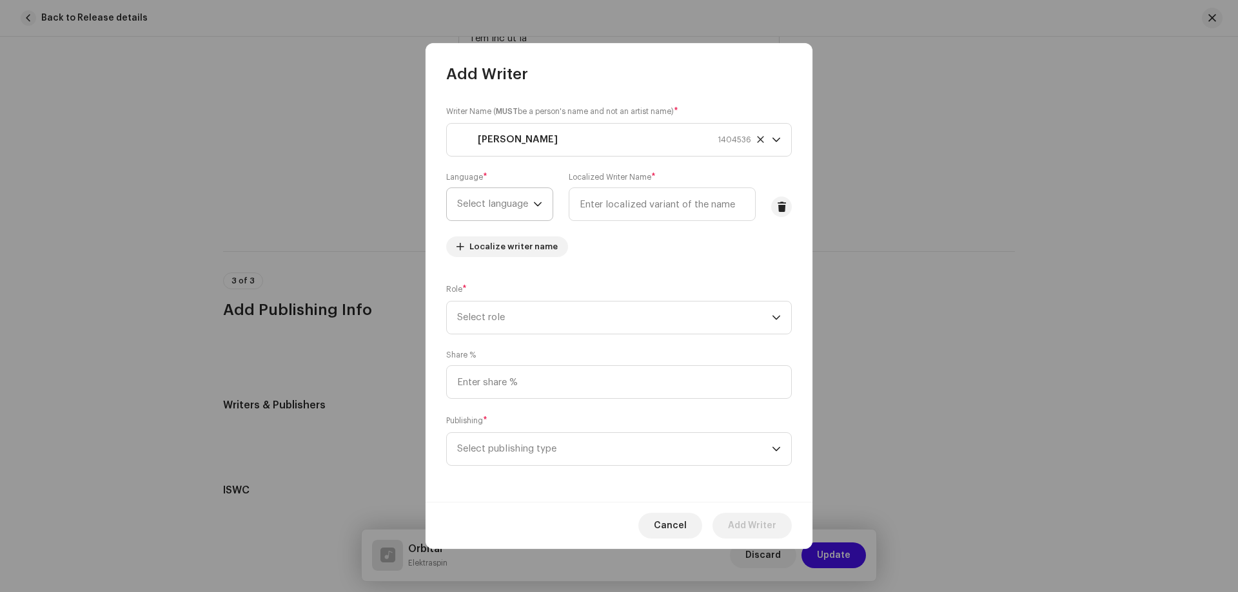
click at [503, 210] on span "Select language" at bounding box center [495, 204] width 76 height 32
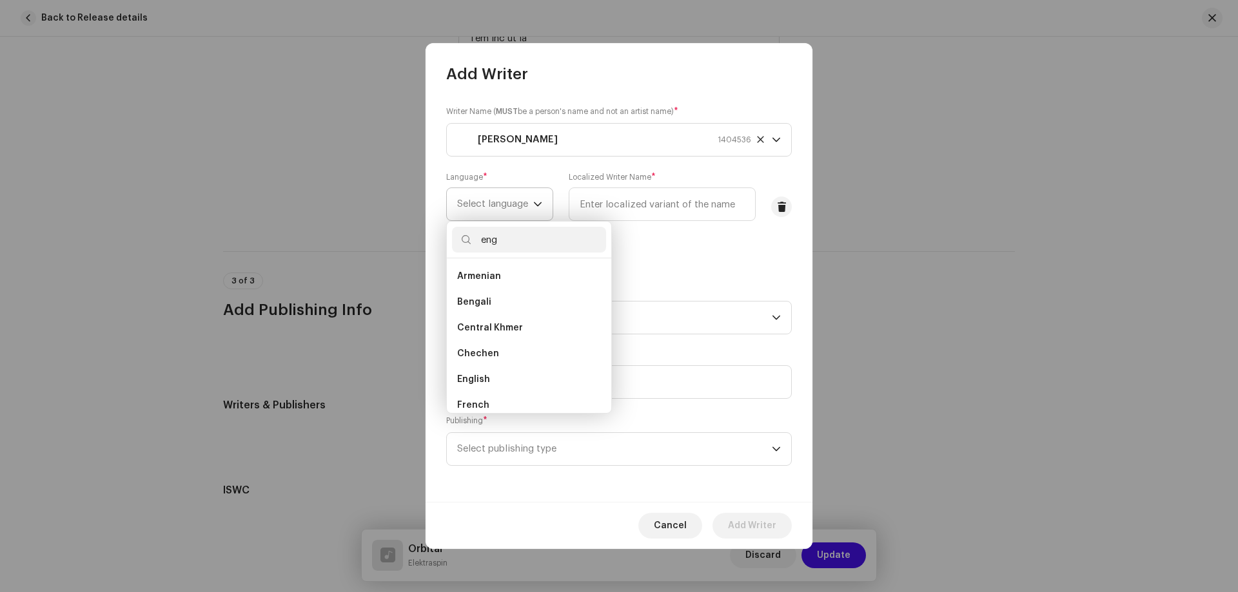
scroll to position [0, 0]
type input "engli"
click at [494, 277] on li "English" at bounding box center [529, 277] width 154 height 26
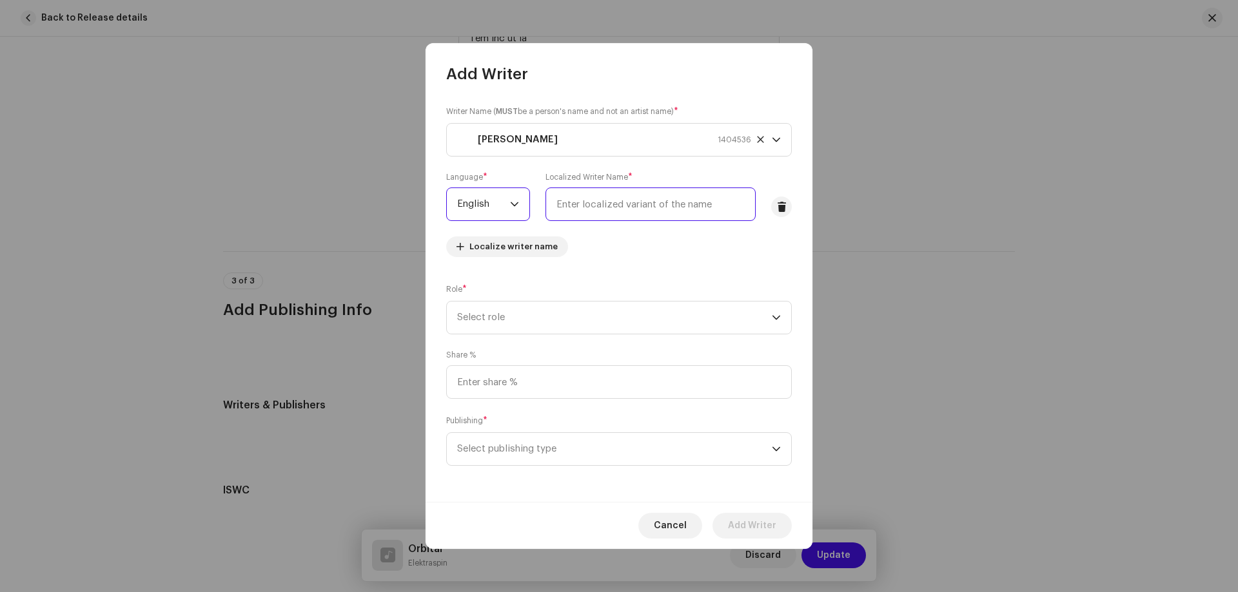
click at [592, 213] on input "text" at bounding box center [650, 205] width 210 height 34
click at [781, 203] on span at bounding box center [782, 207] width 10 height 10
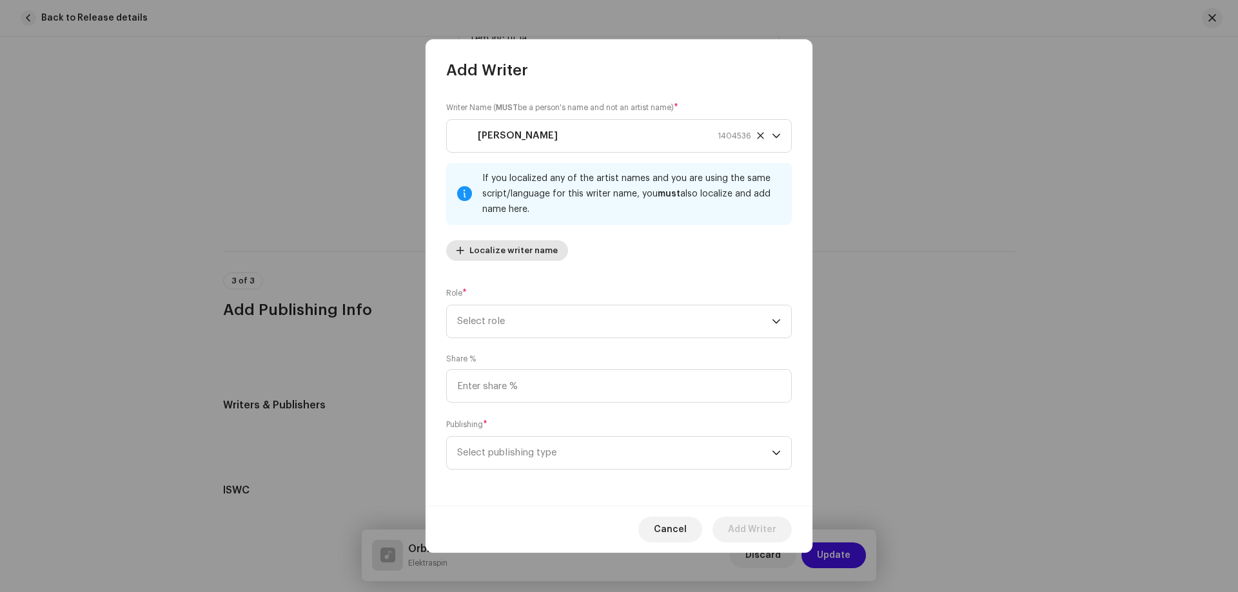
click at [491, 253] on span "Localize writer name" at bounding box center [513, 251] width 88 height 26
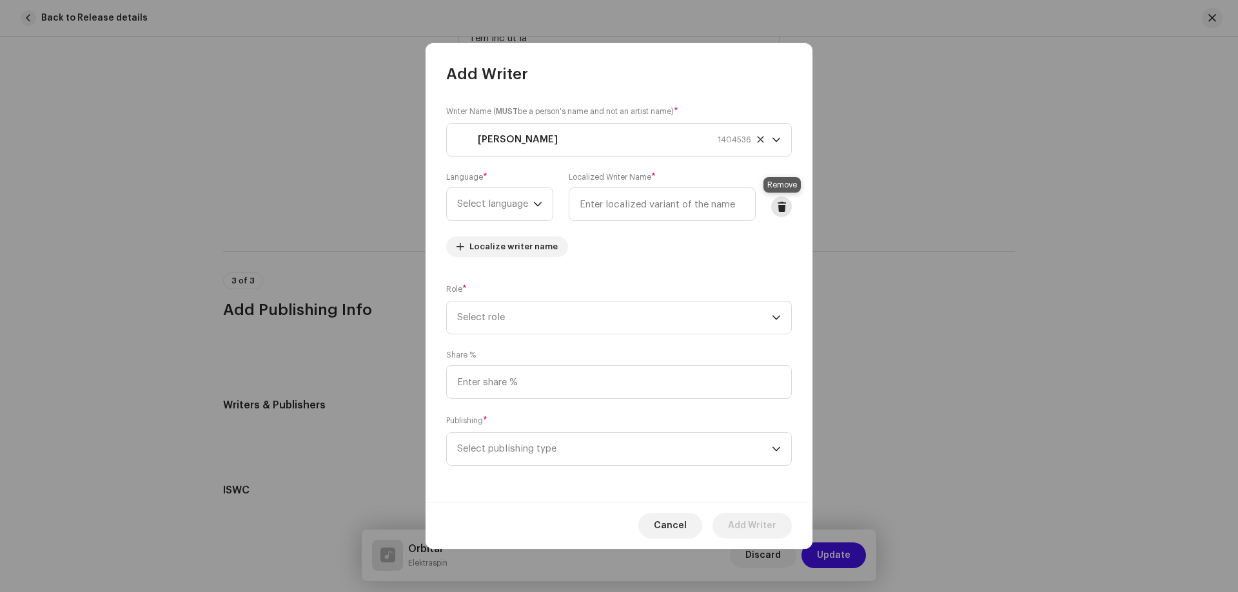
click at [782, 208] on span at bounding box center [782, 207] width 10 height 10
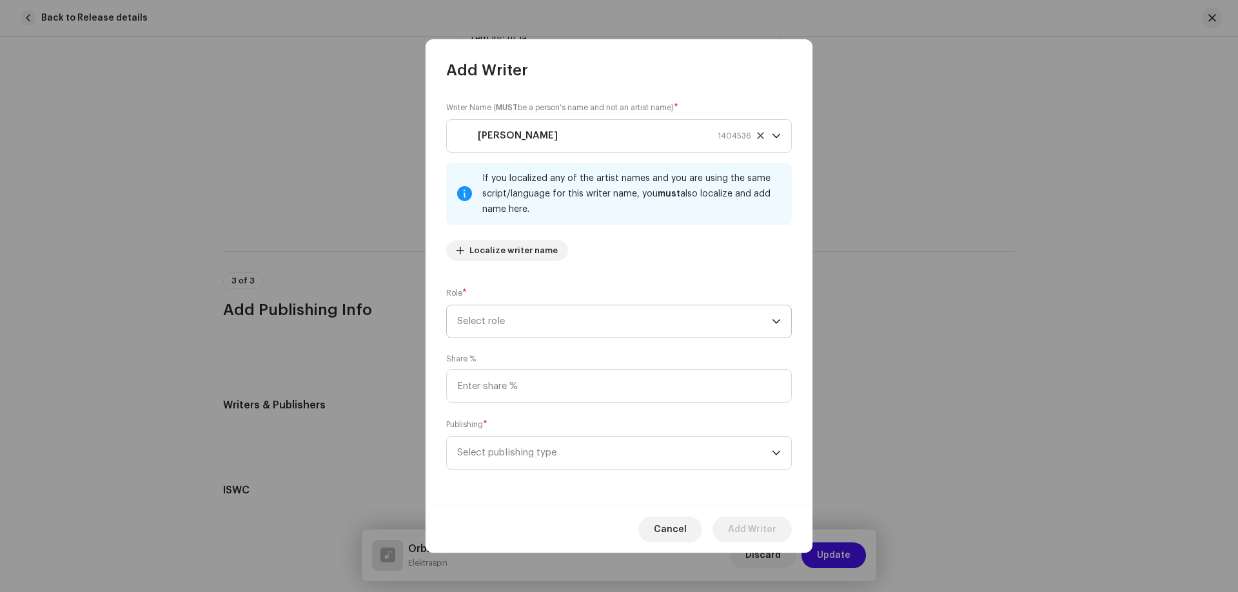
click at [512, 322] on span "Select role" at bounding box center [614, 322] width 315 height 32
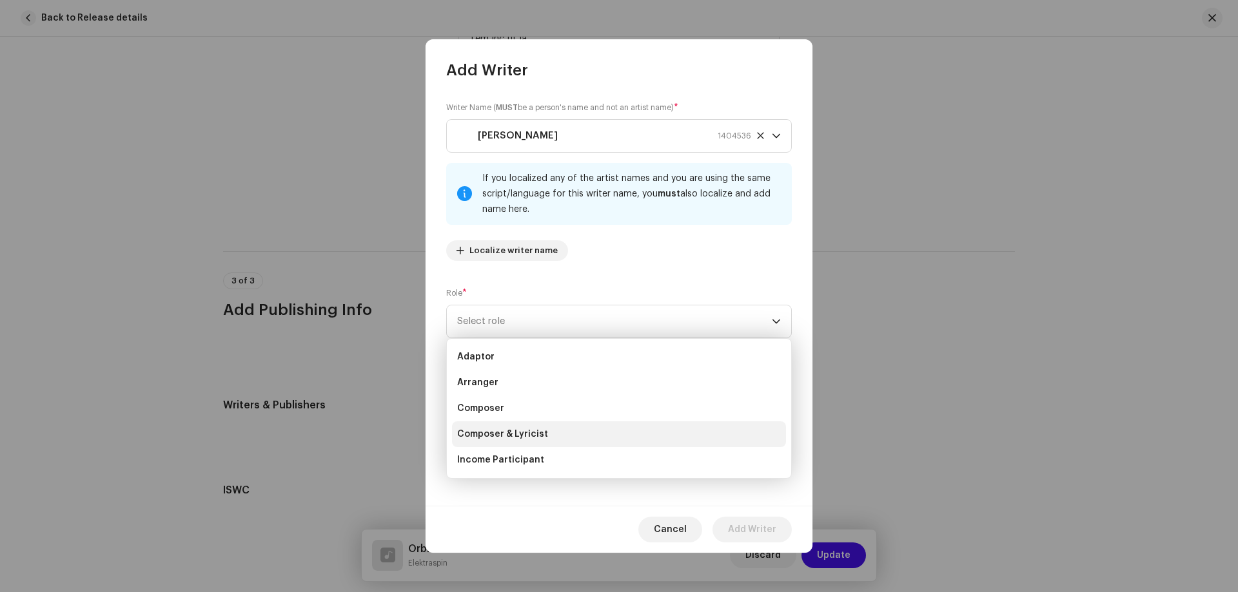
click at [484, 436] on span "Composer & Lyricist" at bounding box center [502, 434] width 91 height 13
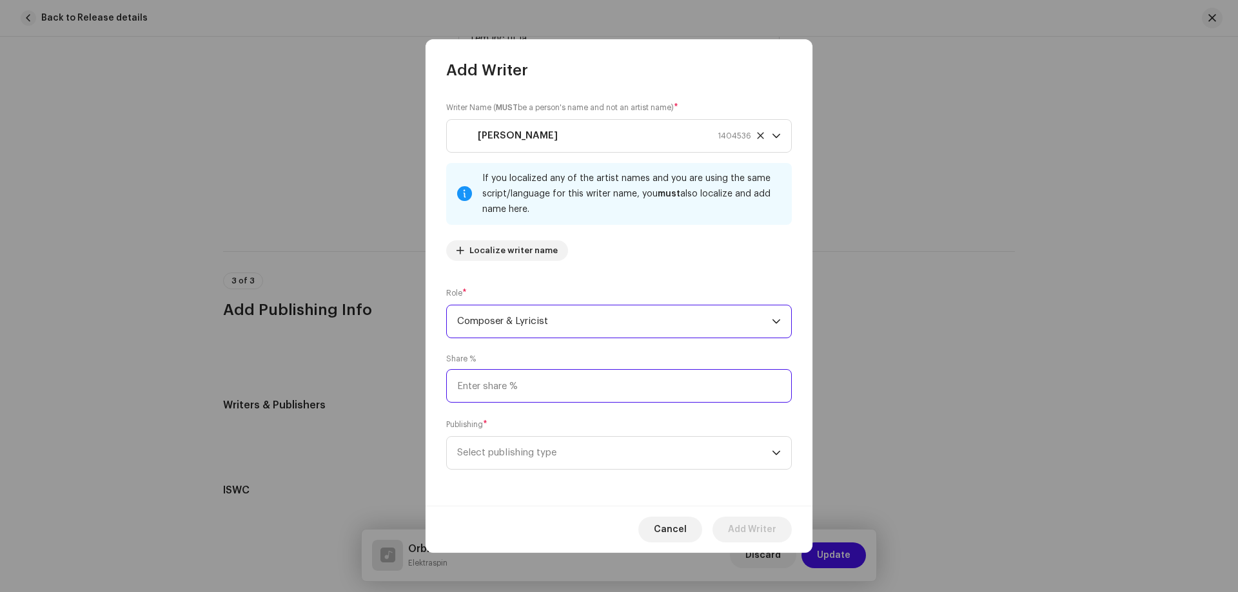
click at [491, 385] on input at bounding box center [618, 386] width 345 height 34
type input "100.00"
click at [491, 390] on input "100.00" at bounding box center [618, 386] width 345 height 34
click at [477, 452] on span "Select publishing type" at bounding box center [614, 453] width 315 height 32
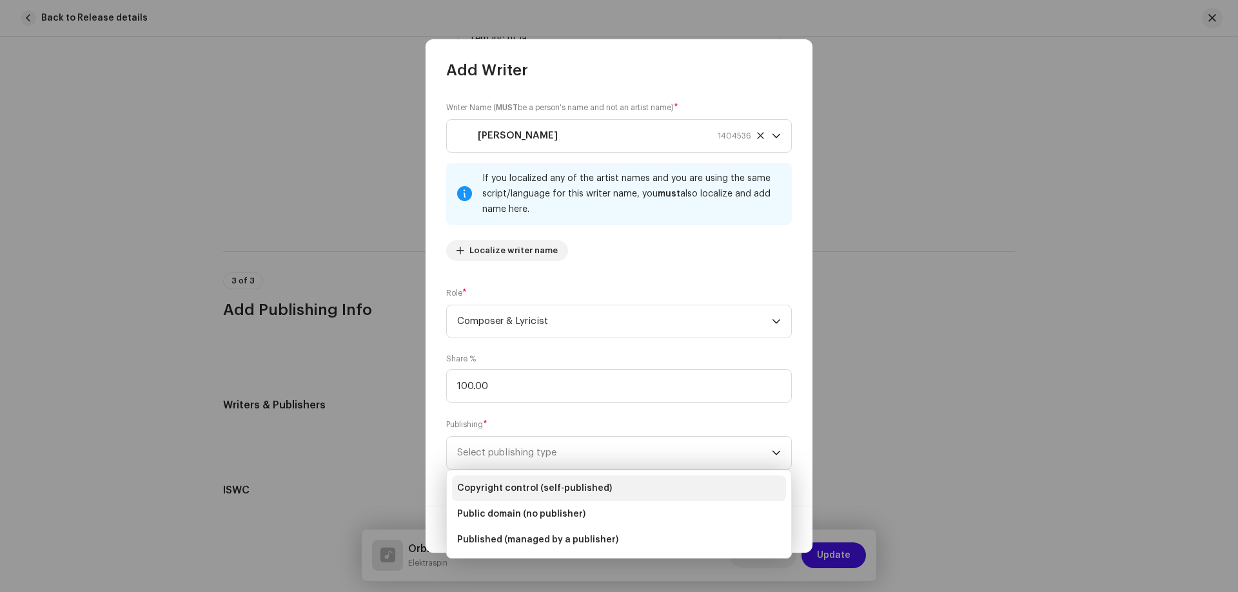
click at [549, 480] on li "Copyright control (self-published)" at bounding box center [619, 489] width 334 height 26
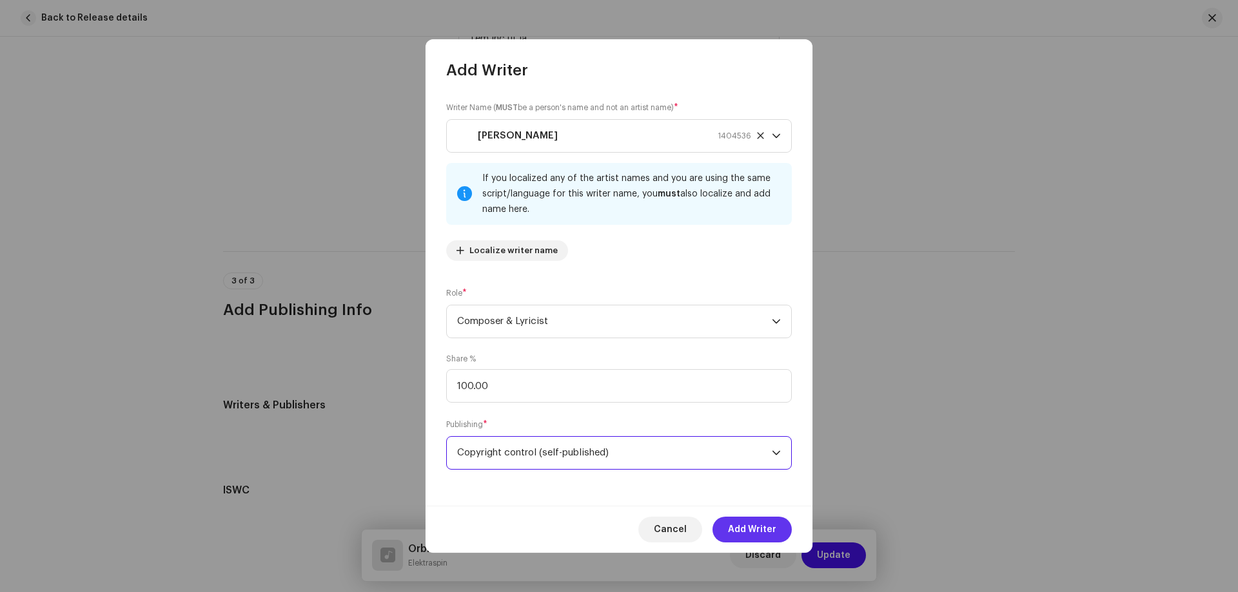
click at [748, 535] on span "Add Writer" at bounding box center [752, 530] width 48 height 26
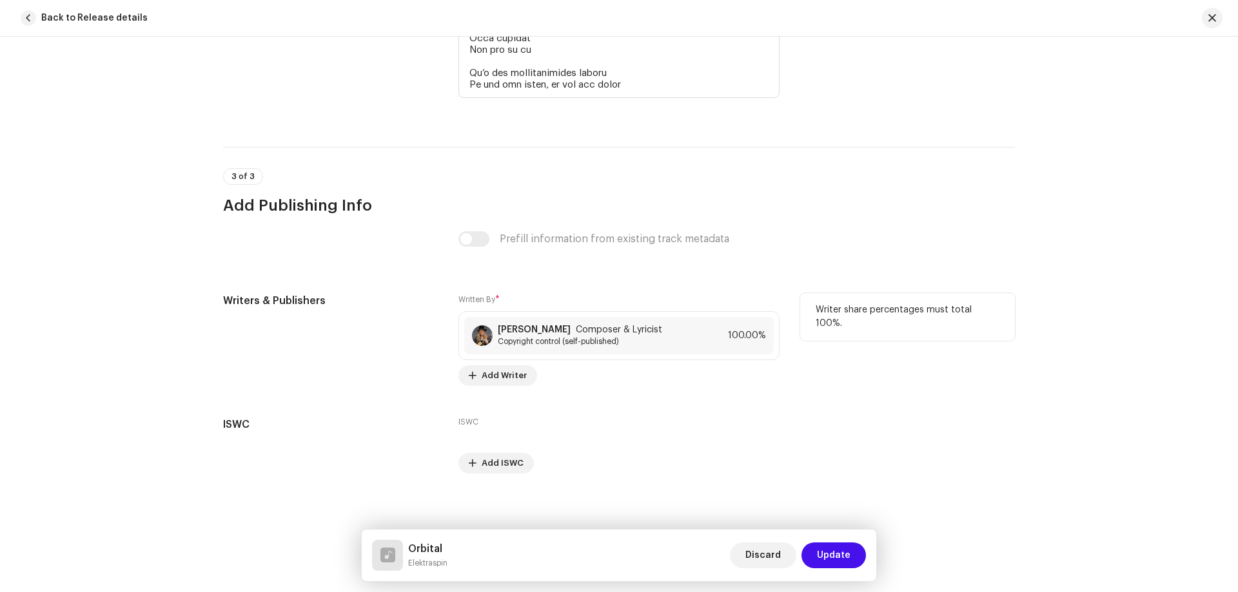
scroll to position [3200, 0]
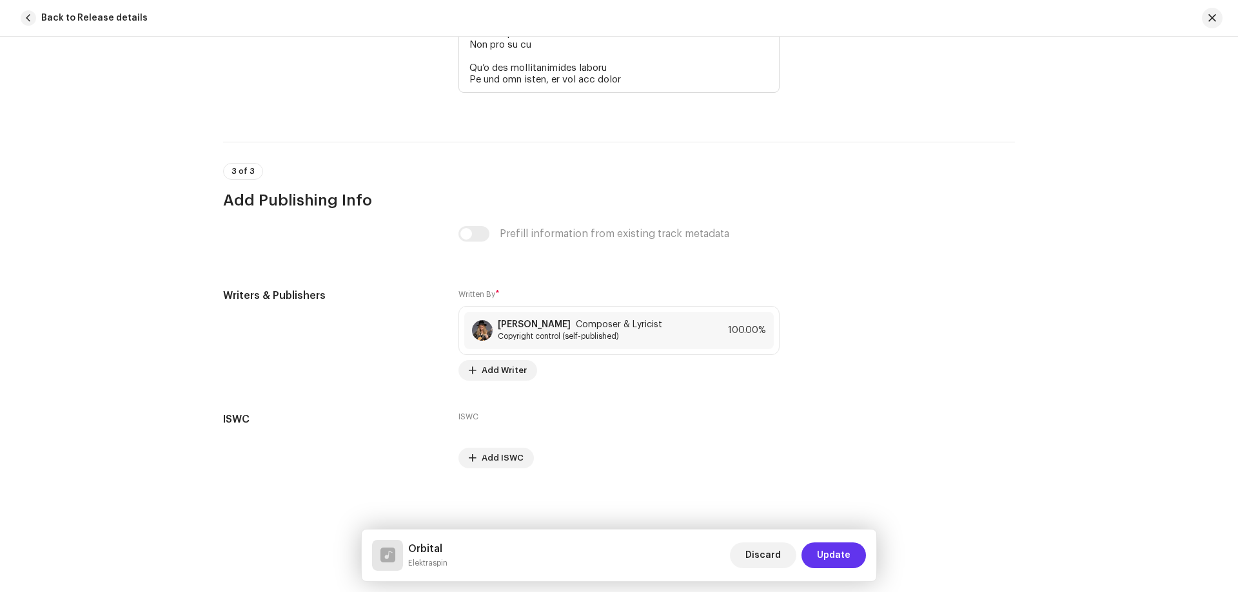
click at [837, 558] on span "Update" at bounding box center [834, 556] width 34 height 26
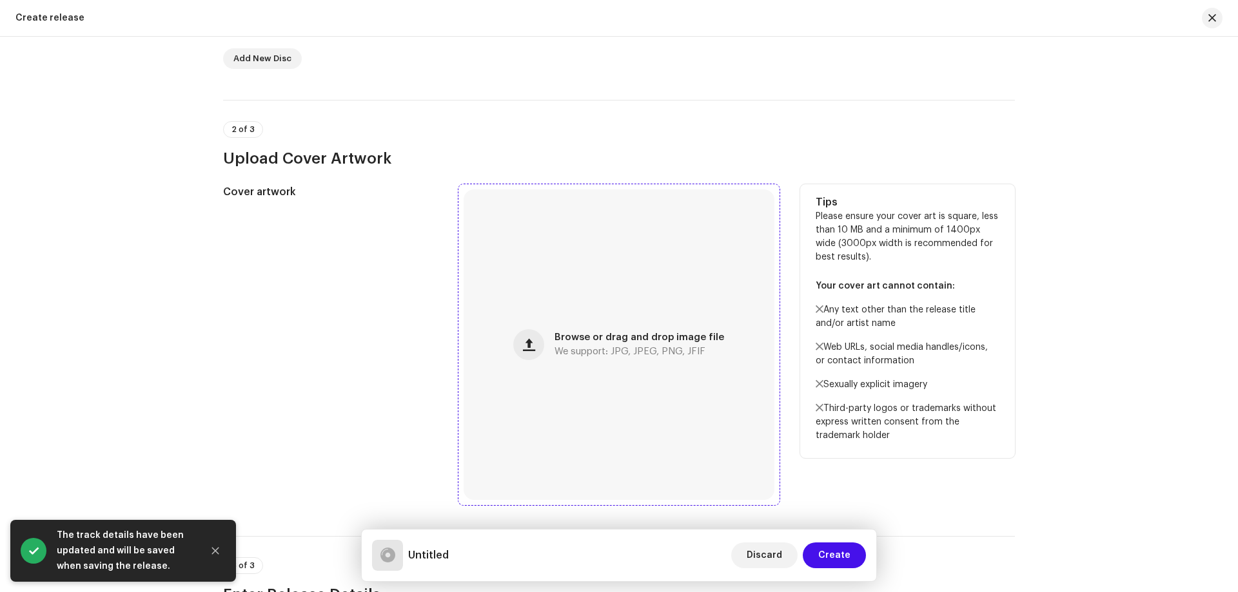
scroll to position [503, 0]
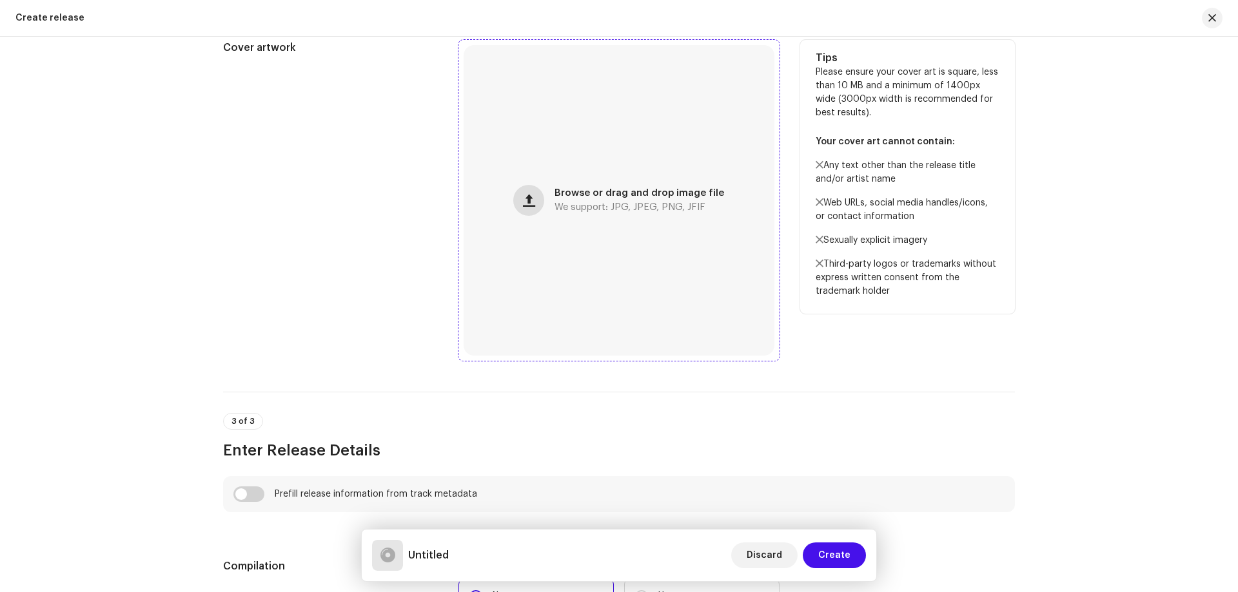
click at [530, 200] on span "button" at bounding box center [529, 200] width 12 height 10
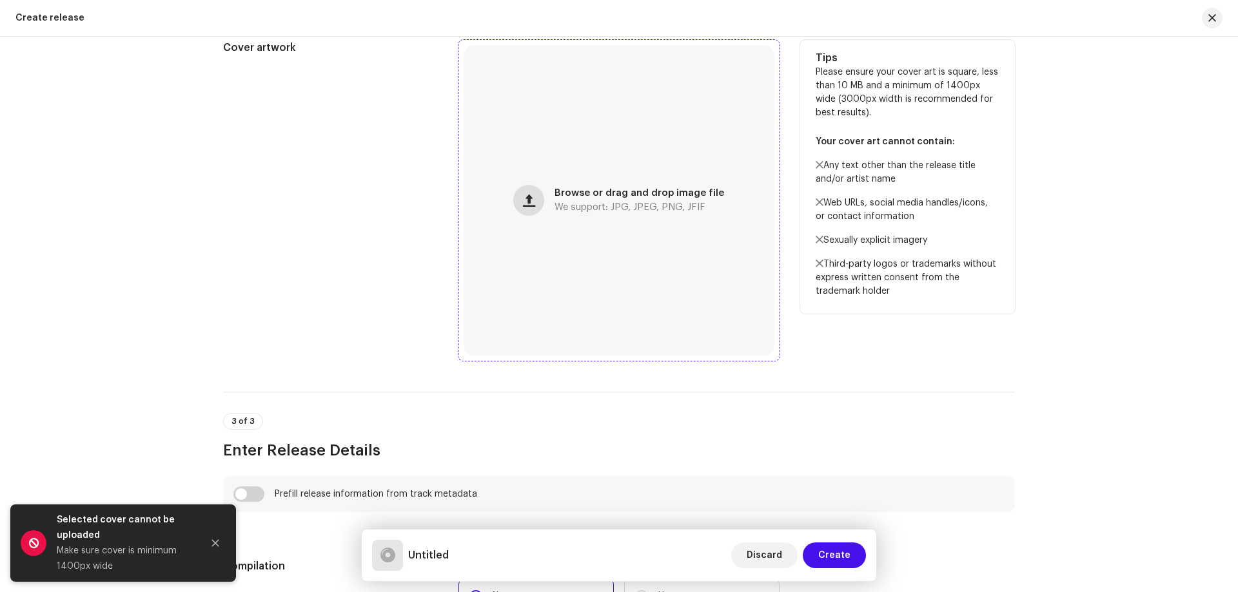
click at [534, 206] on span "button" at bounding box center [529, 200] width 12 height 10
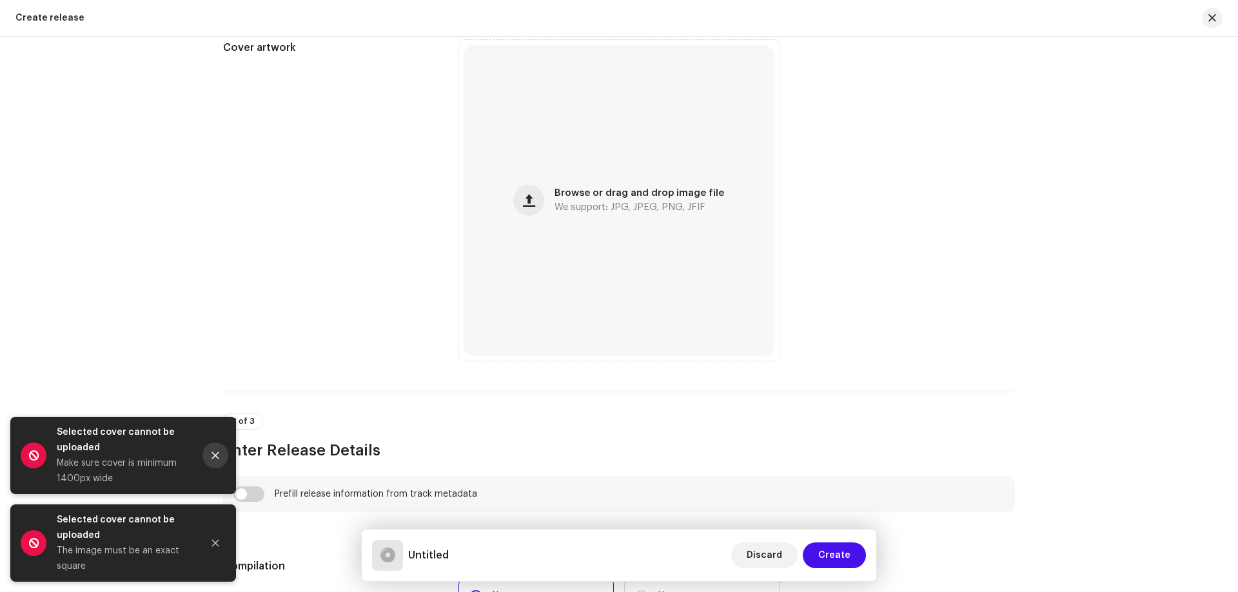
click at [212, 458] on icon "Close" at bounding box center [215, 455] width 9 height 9
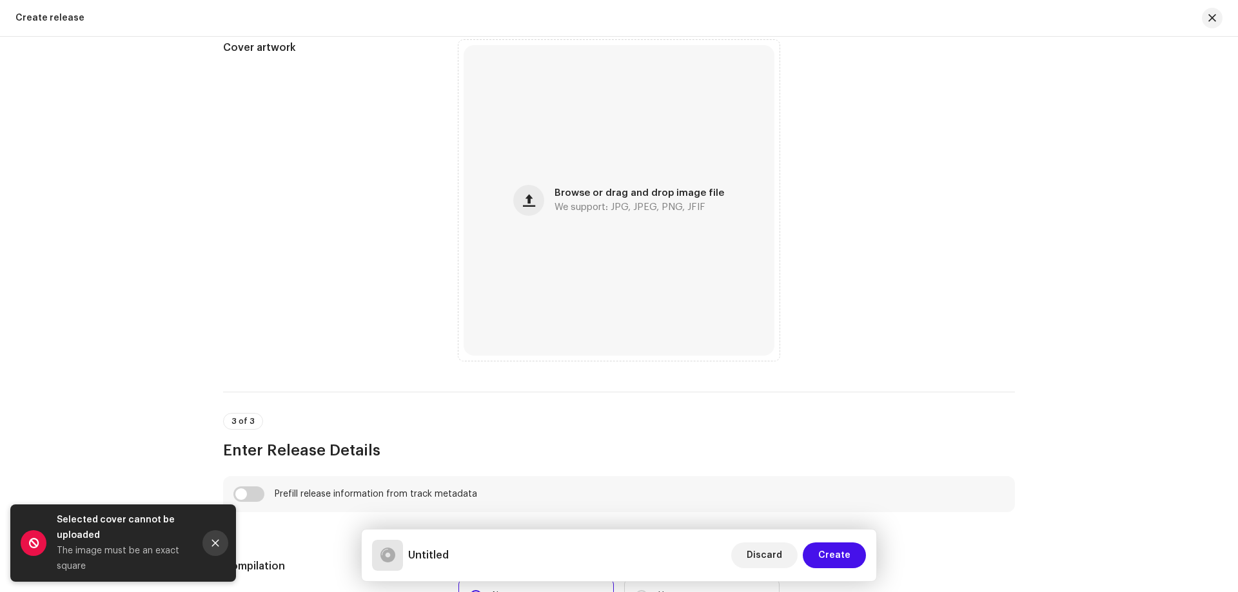
click at [219, 541] on icon "Close" at bounding box center [215, 543] width 7 height 7
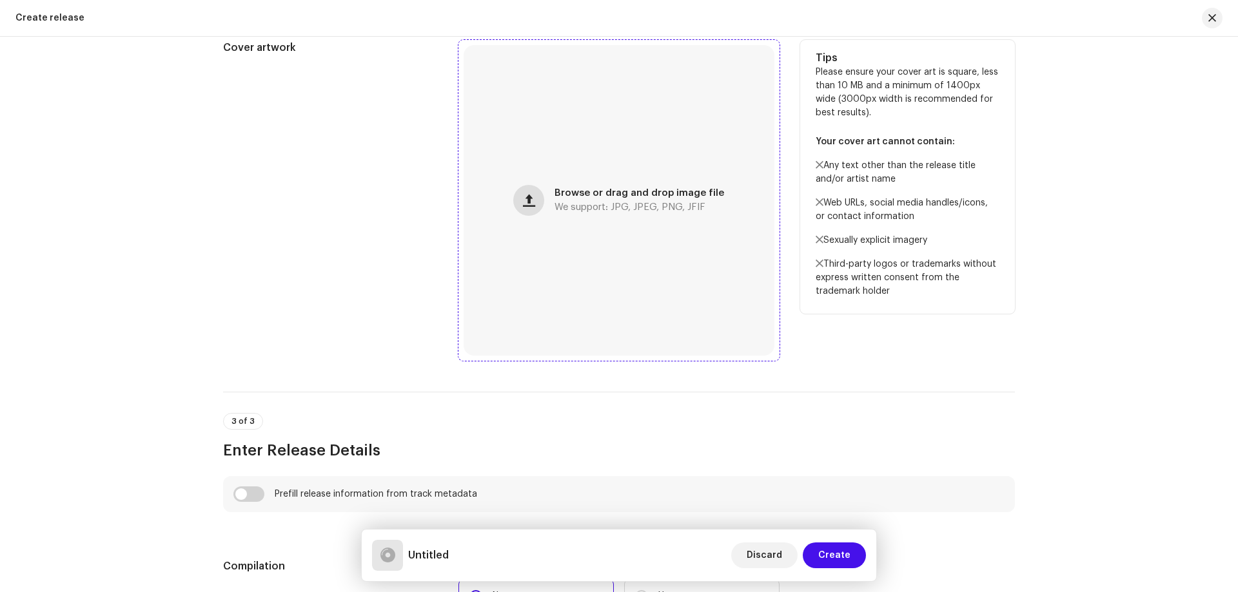
click at [534, 197] on span "button" at bounding box center [529, 200] width 12 height 10
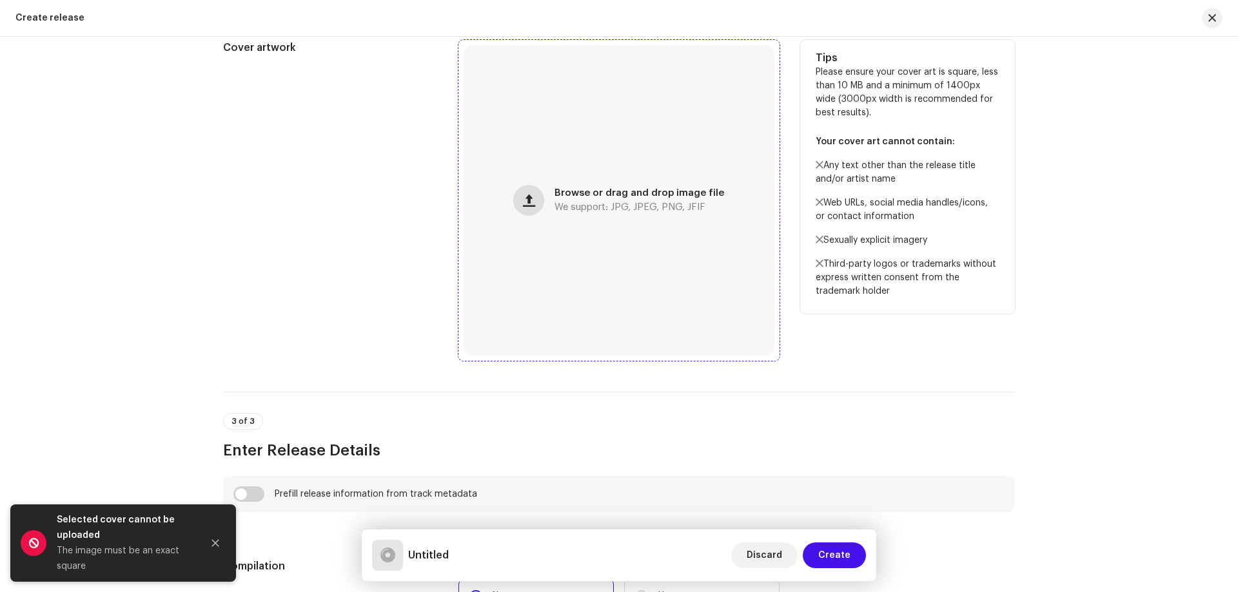
click at [529, 205] on span "button" at bounding box center [529, 200] width 12 height 10
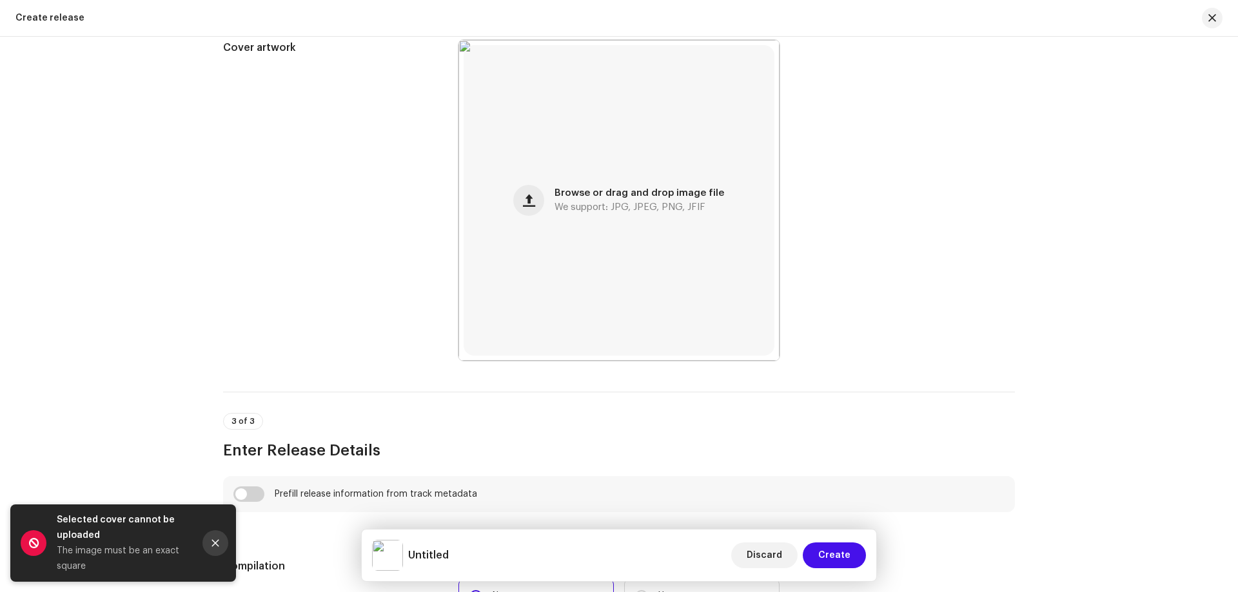
click at [219, 545] on icon "Close" at bounding box center [215, 543] width 9 height 9
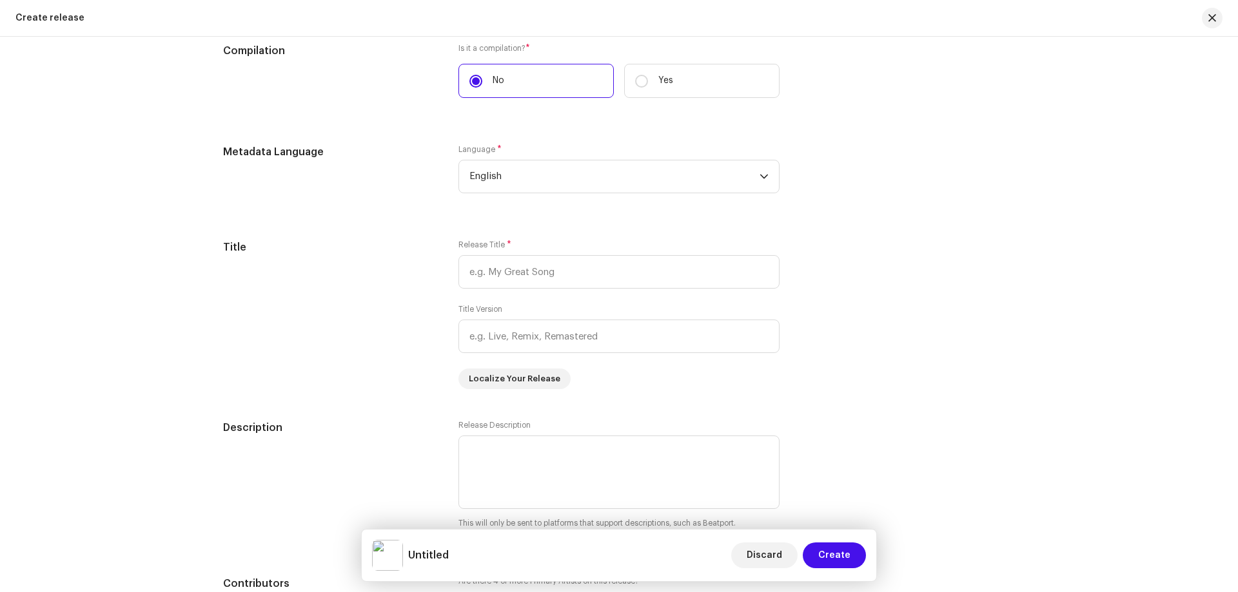
scroll to position [1083, 0]
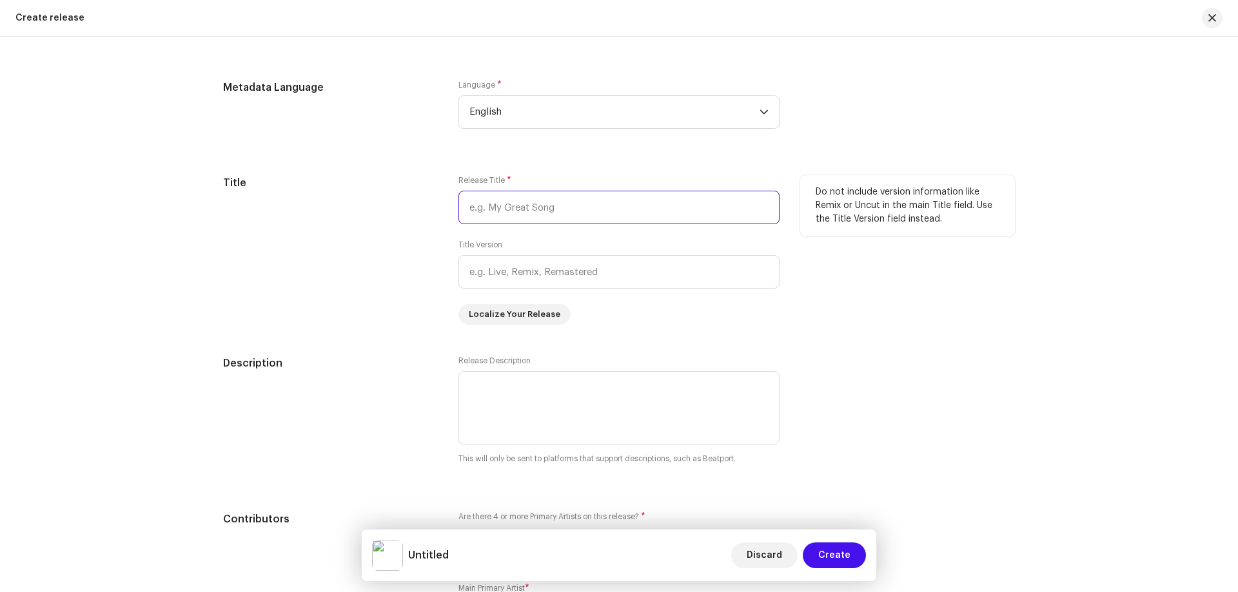
click at [476, 207] on input "text" at bounding box center [618, 208] width 321 height 34
type input "Orbital"
click at [621, 278] on input "text" at bounding box center [618, 272] width 321 height 34
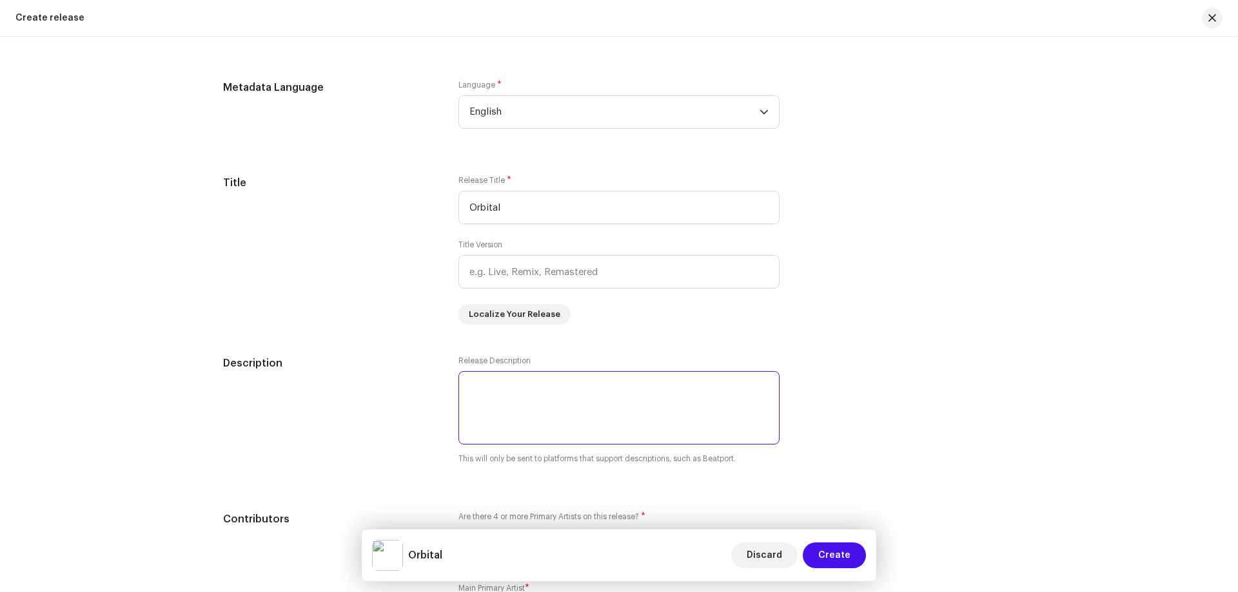
click at [505, 384] on textarea at bounding box center [618, 407] width 321 height 73
paste textarea "Electronic dance track with punchy bass line and vocals"
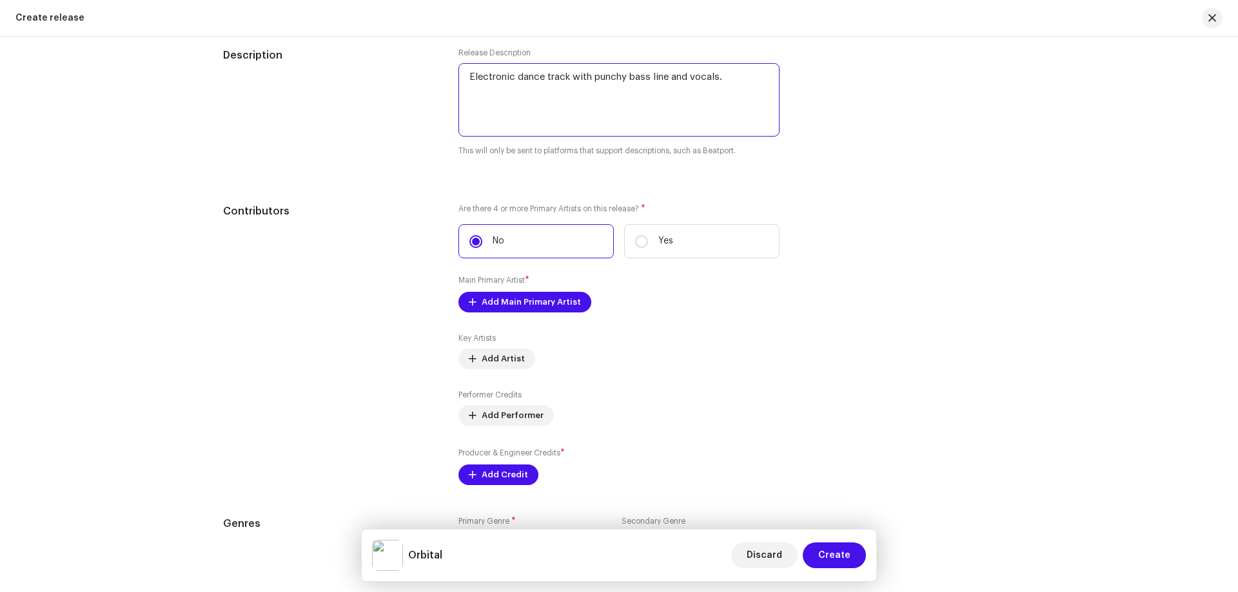
scroll to position [1406, 0]
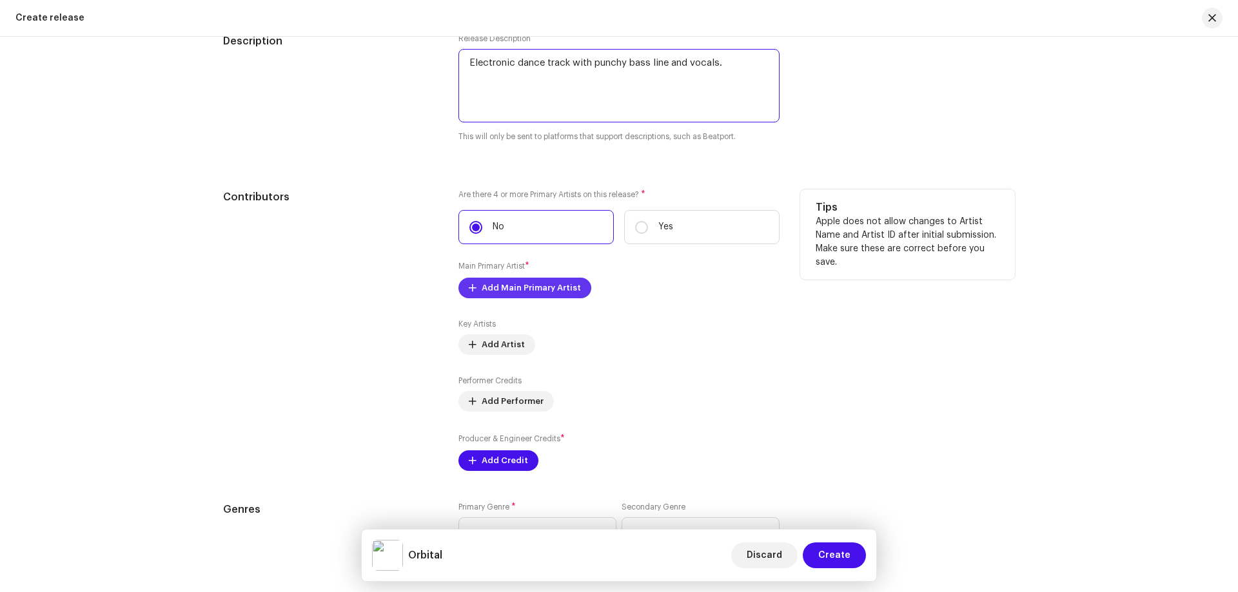
type textarea "Electronic dance track with punchy bass line and vocals."
click at [501, 290] on span "Add Main Primary Artist" at bounding box center [530, 288] width 99 height 26
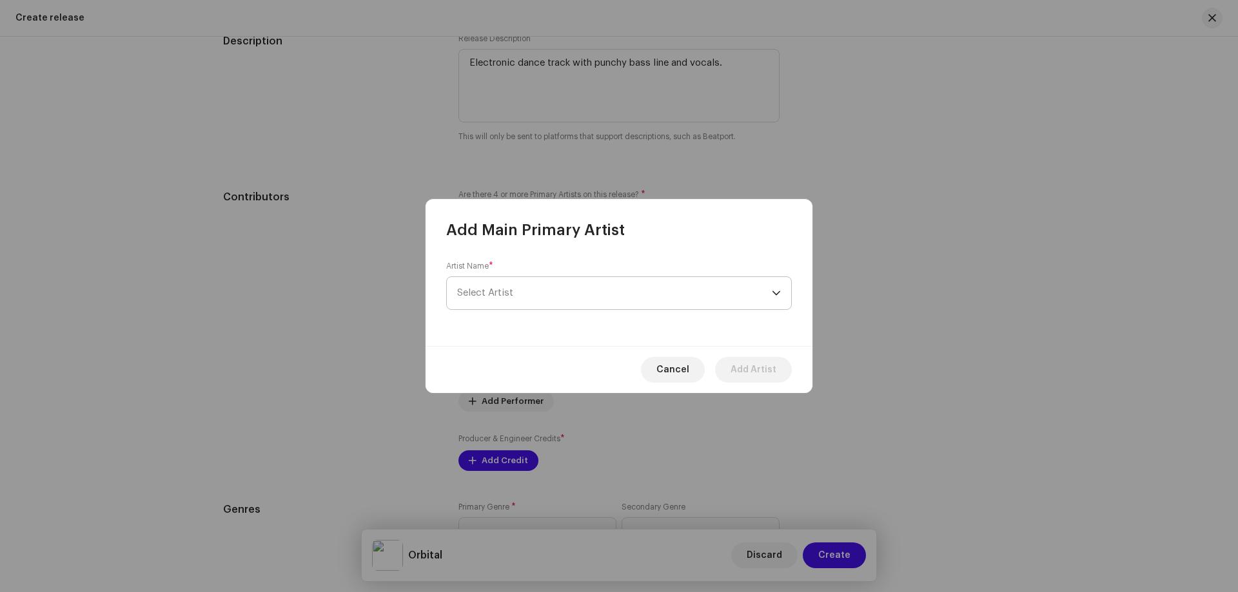
click at [503, 290] on span "Select Artist" at bounding box center [485, 293] width 56 height 10
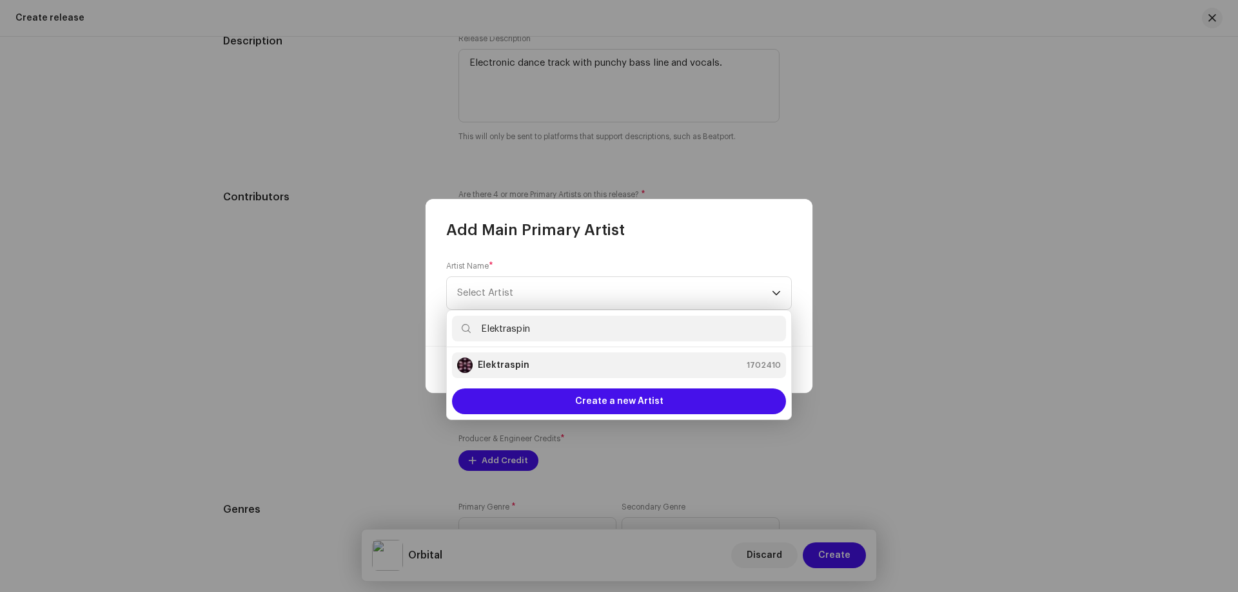
type input "Elektraspin"
click at [505, 360] on strong "Elektraspin" at bounding box center [504, 365] width 52 height 13
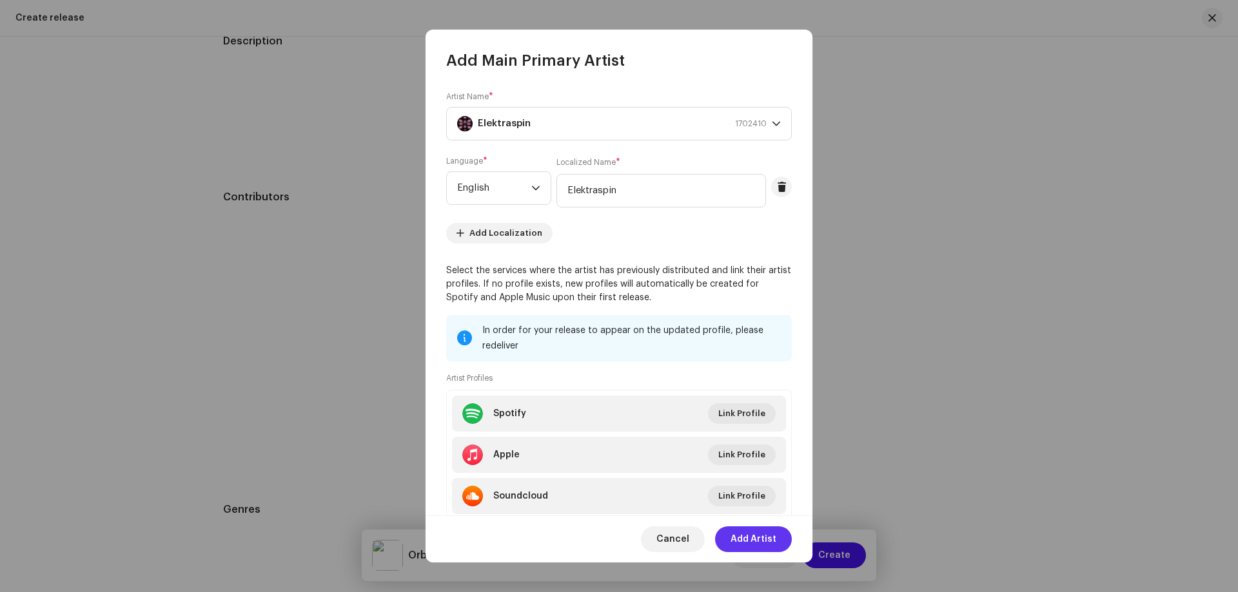
click at [756, 543] on span "Add Artist" at bounding box center [753, 540] width 46 height 26
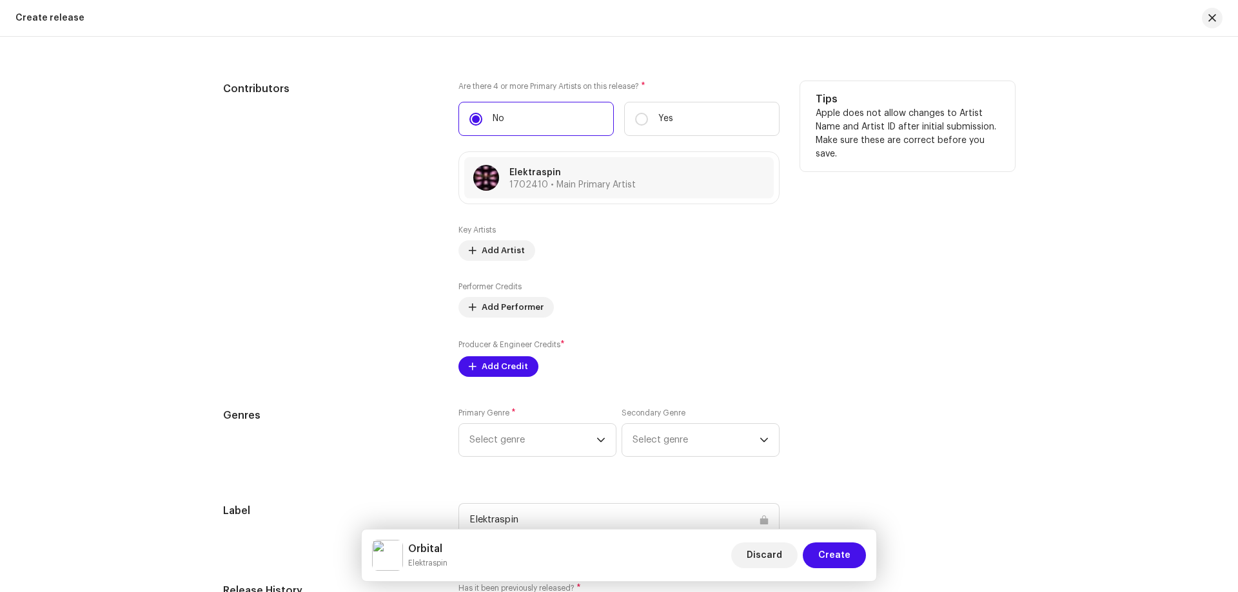
scroll to position [1535, 0]
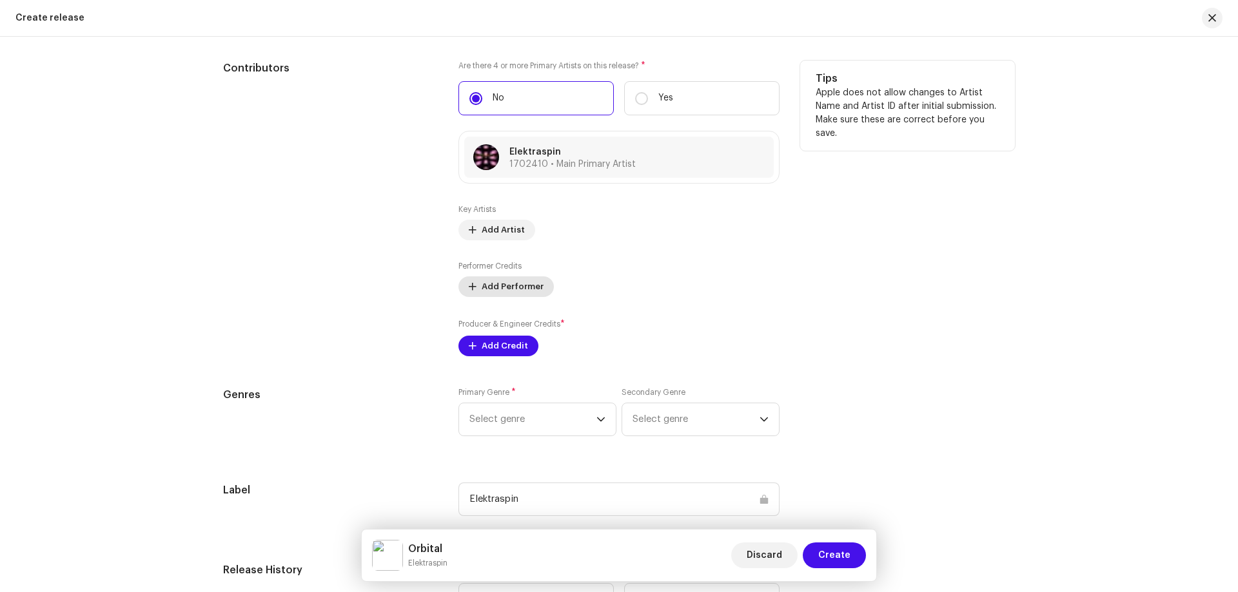
click at [490, 288] on span "Add Performer" at bounding box center [512, 287] width 62 height 26
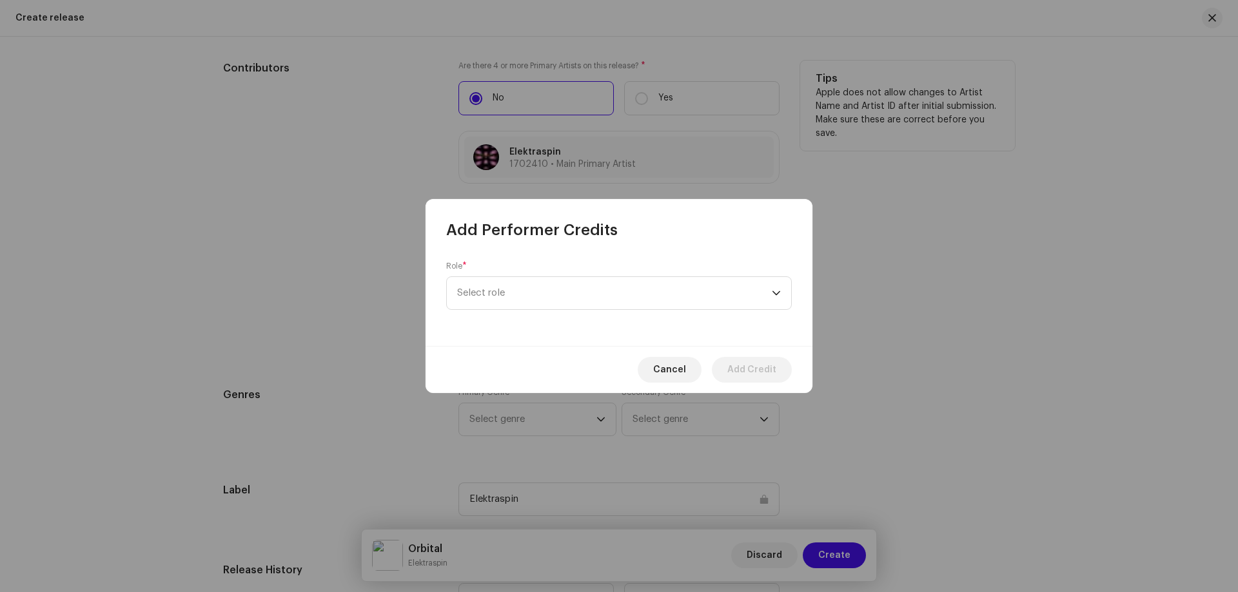
click at [490, 288] on span "Select role" at bounding box center [614, 293] width 315 height 32
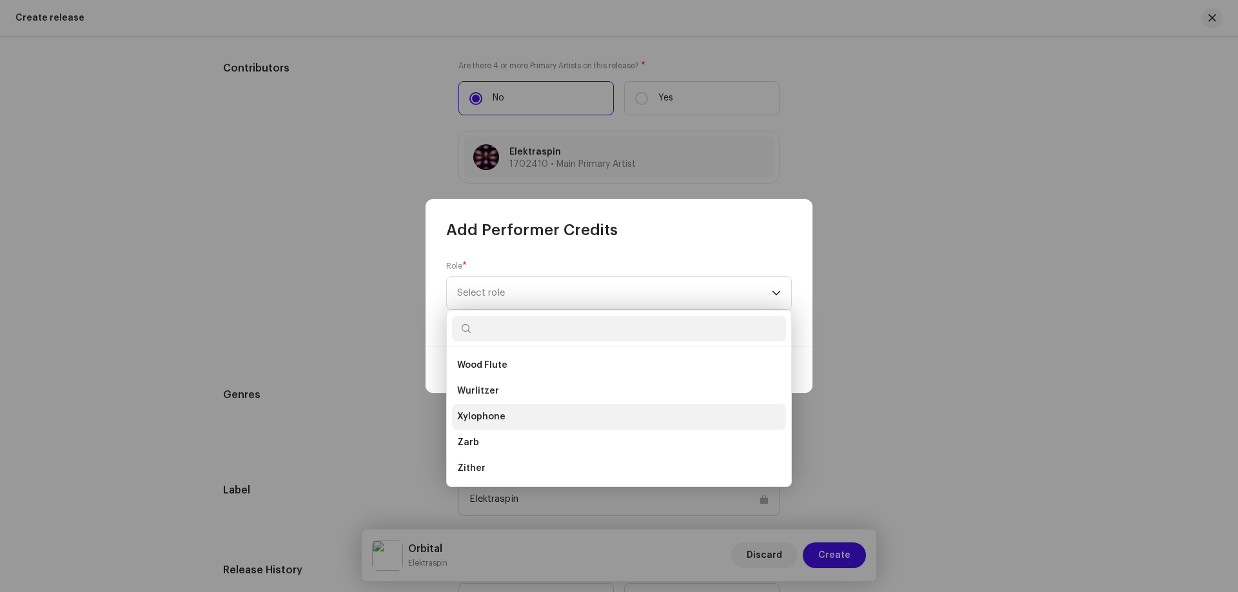
scroll to position [9230, 0]
click at [477, 367] on span "Vocals" at bounding box center [472, 365] width 31 height 13
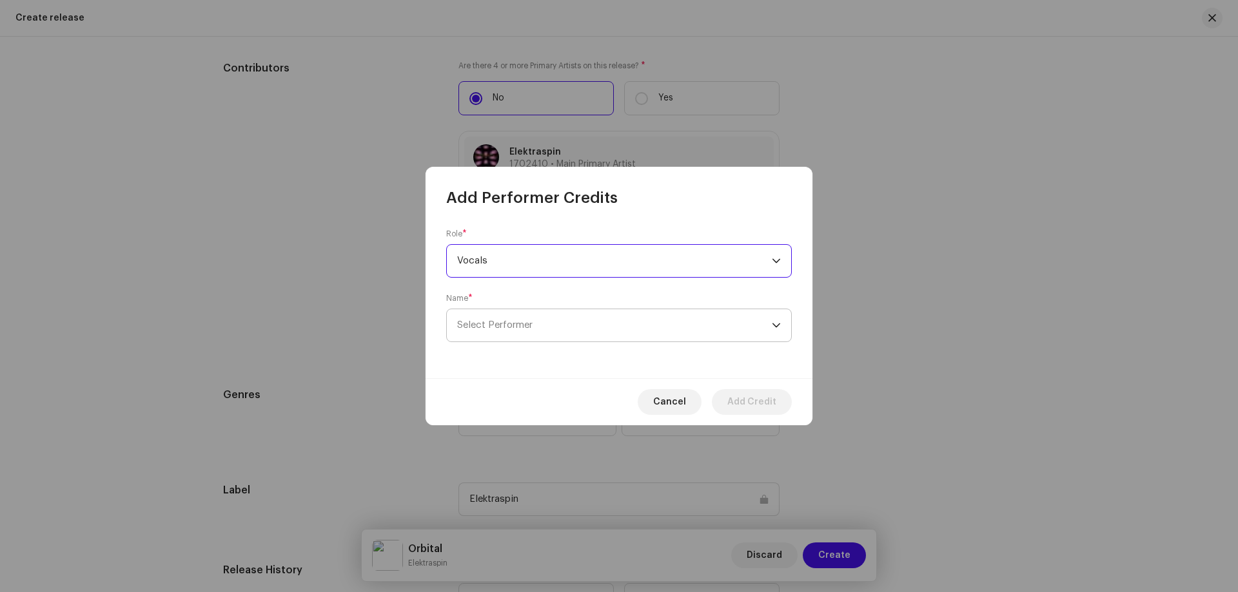
click at [476, 319] on span "Select Performer" at bounding box center [614, 325] width 315 height 32
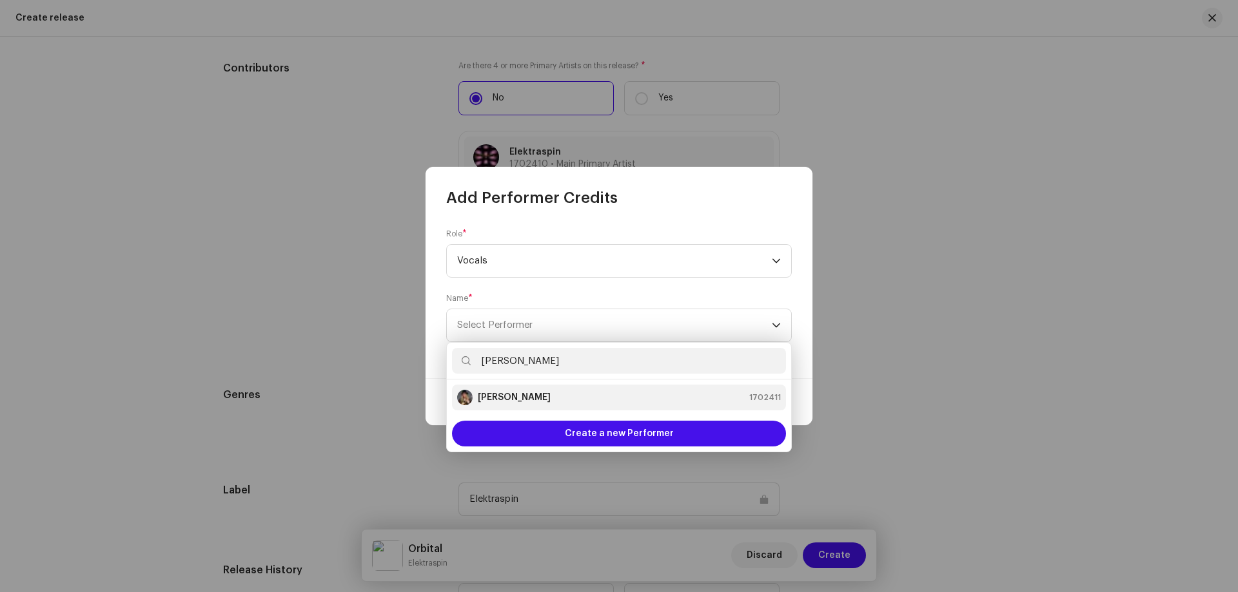
type input "[PERSON_NAME]"
click at [527, 393] on strong "[PERSON_NAME]" at bounding box center [514, 397] width 73 height 13
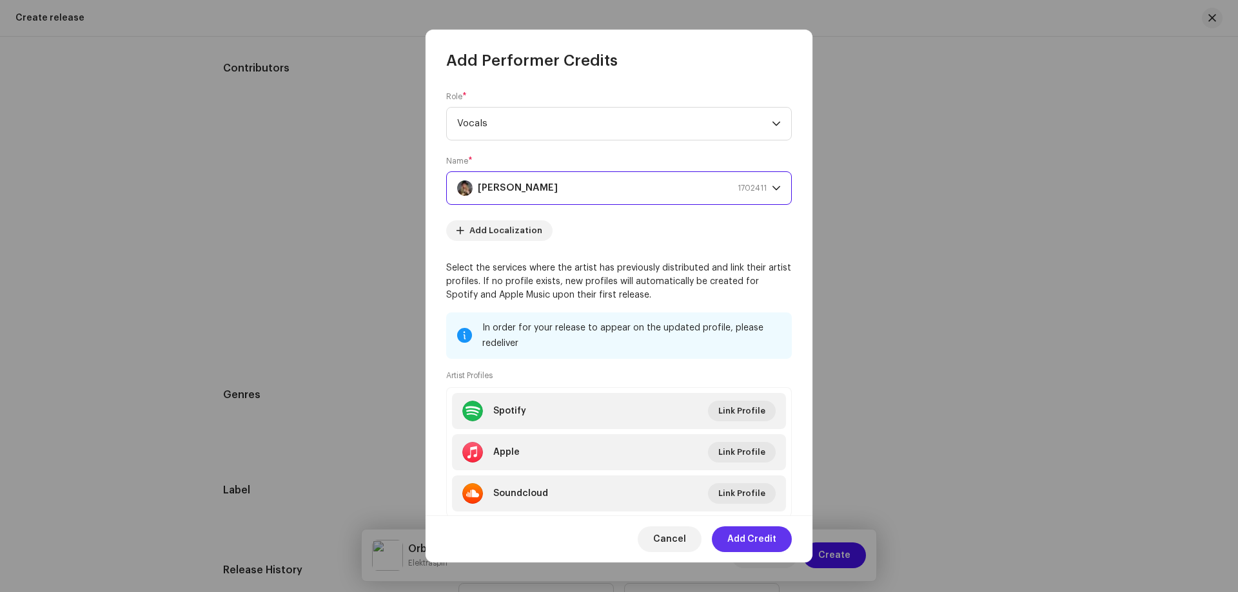
click at [753, 540] on span "Add Credit" at bounding box center [751, 540] width 49 height 26
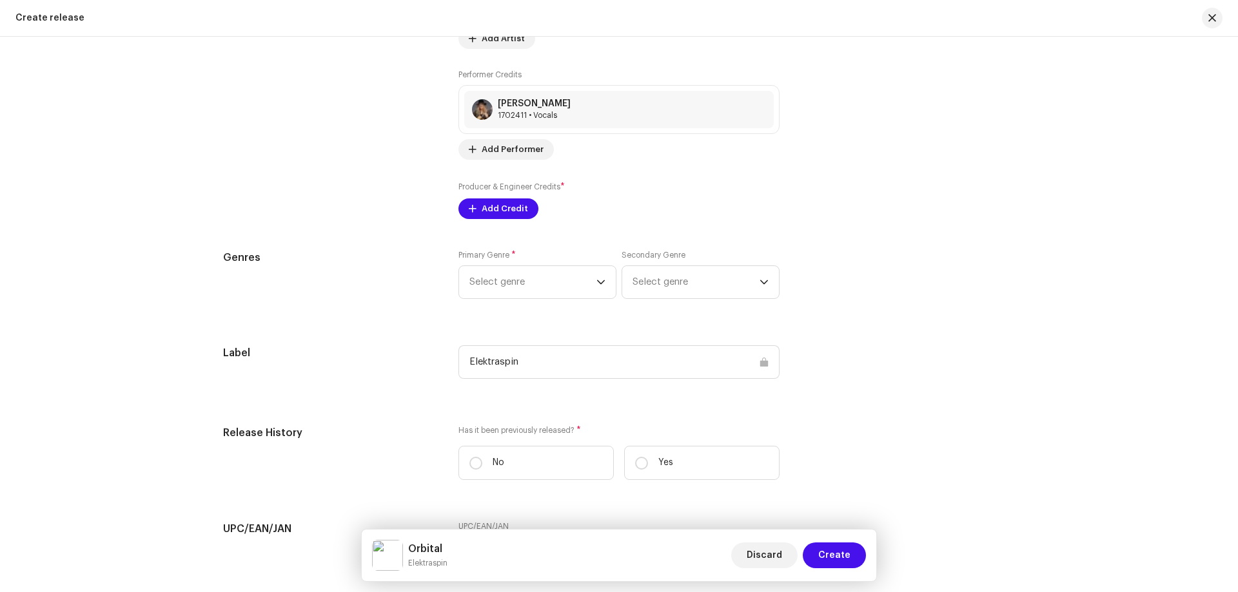
scroll to position [1728, 0]
click at [555, 282] on span "Select genre" at bounding box center [532, 280] width 127 height 32
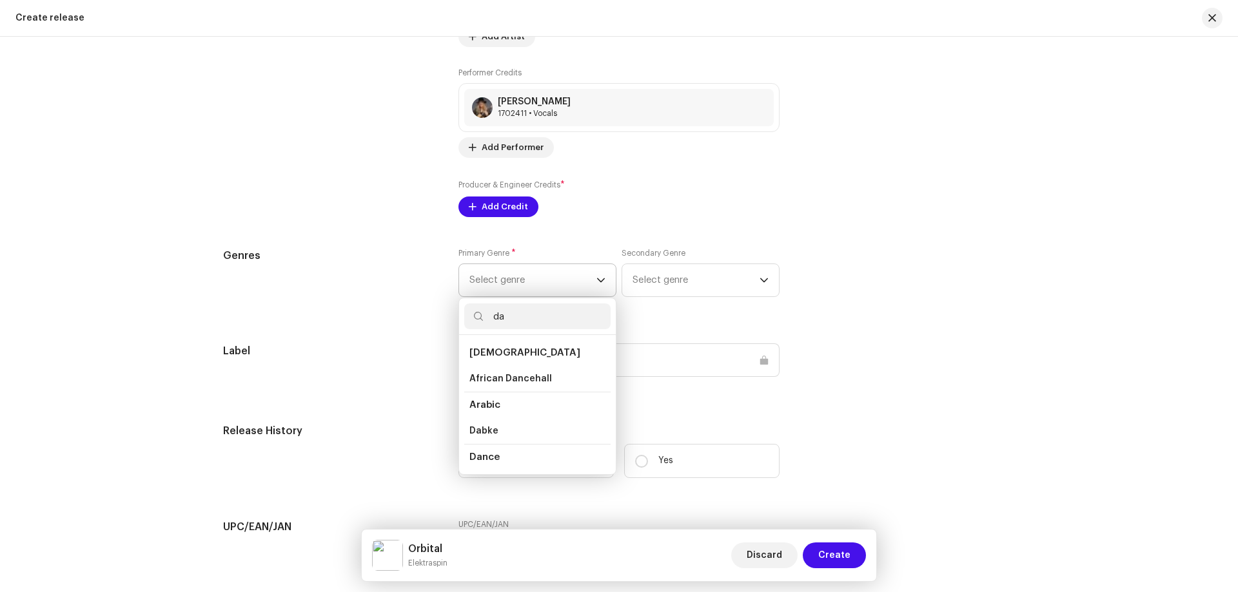
type input "da"
click at [479, 453] on span "Dance" at bounding box center [484, 457] width 30 height 10
click at [492, 462] on span "Dance" at bounding box center [484, 457] width 30 height 10
click at [652, 282] on span "Select genre" at bounding box center [695, 280] width 127 height 32
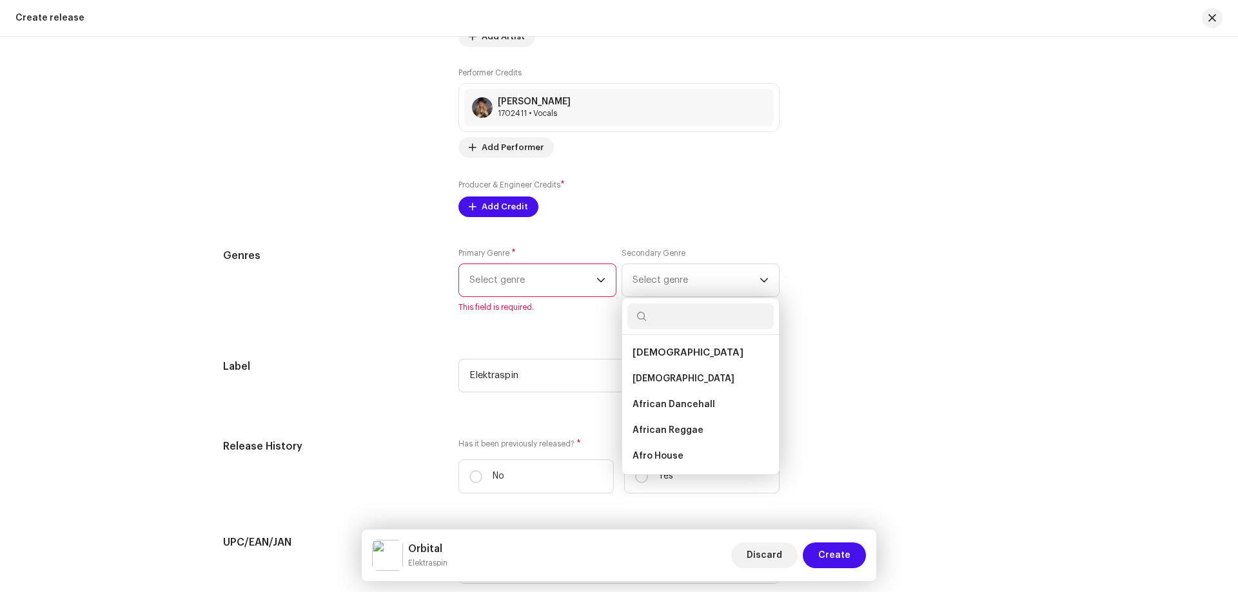
click at [596, 271] on div "dropdown trigger" at bounding box center [600, 280] width 9 height 32
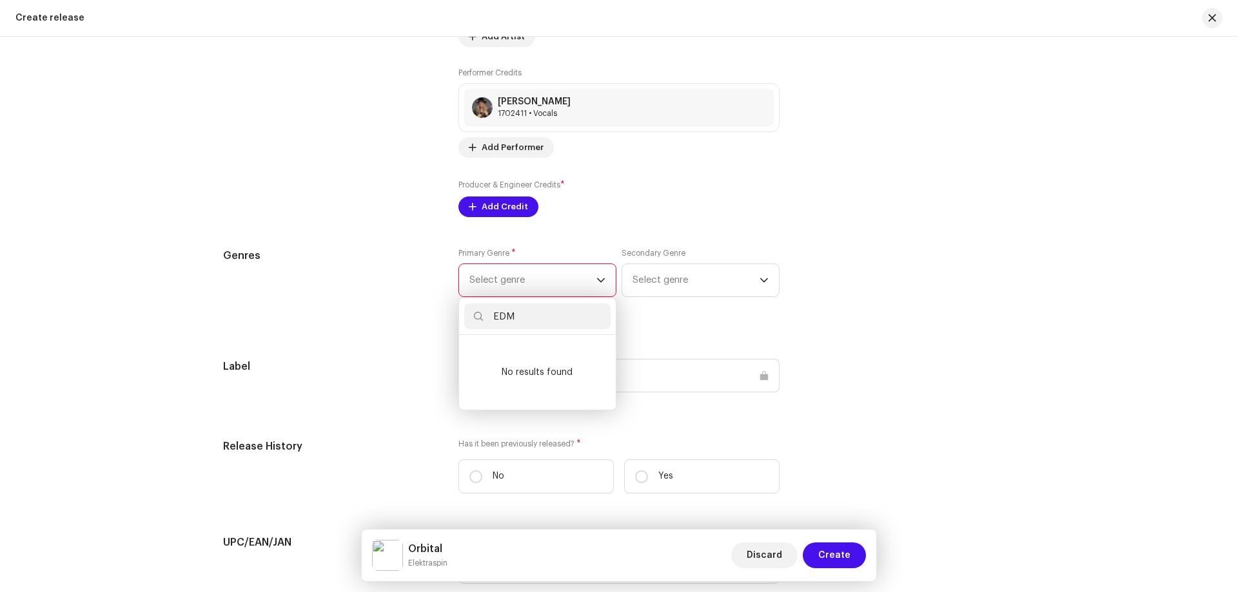
scroll to position [0, 0]
click at [513, 317] on input "EDM" at bounding box center [537, 317] width 146 height 26
drag, startPoint x: 513, startPoint y: 317, endPoint x: 456, endPoint y: 318, distance: 56.7
click at [459, 318] on div "EDM" at bounding box center [537, 316] width 157 height 37
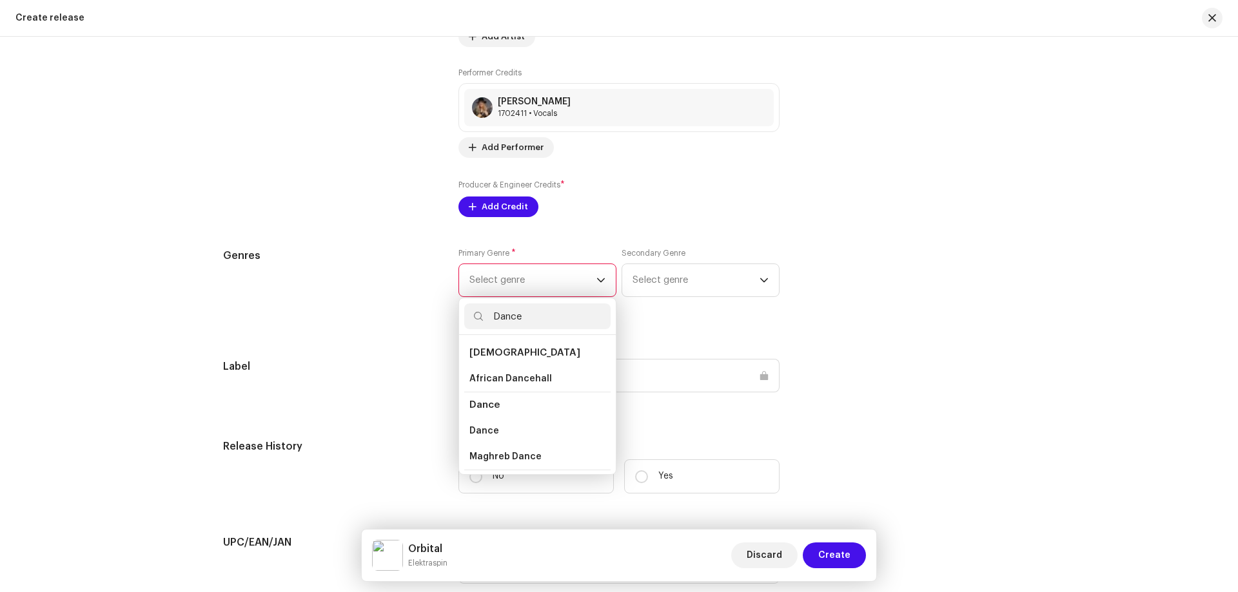
type input "Dance"
click at [474, 405] on span "Dance" at bounding box center [484, 405] width 30 height 10
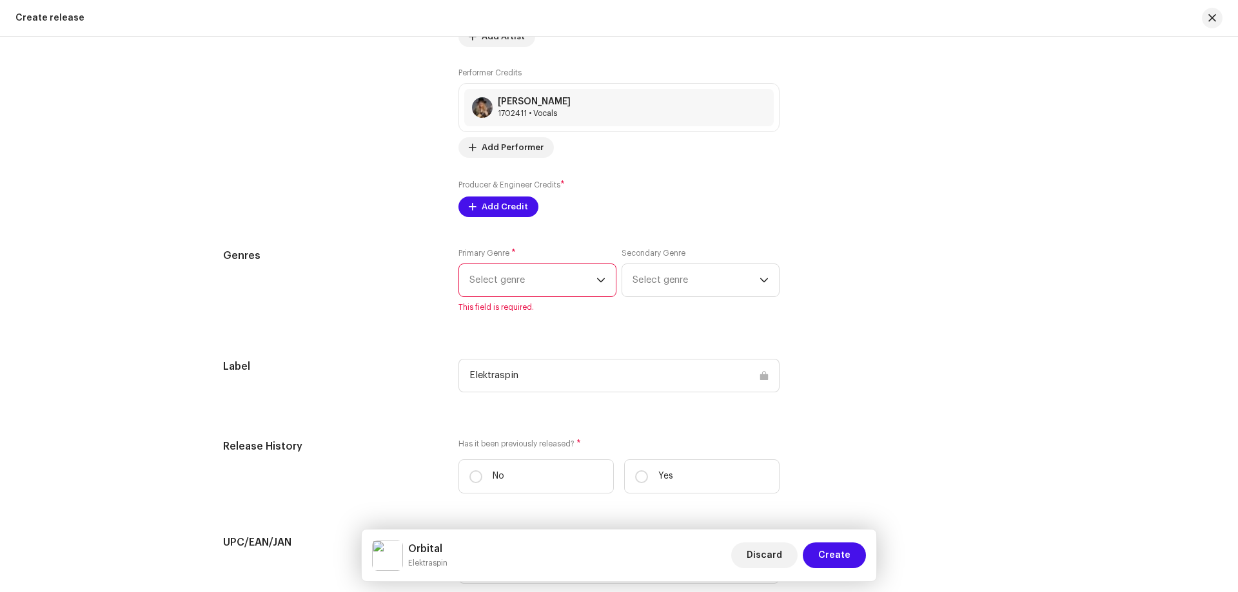
scroll to position [1664, 0]
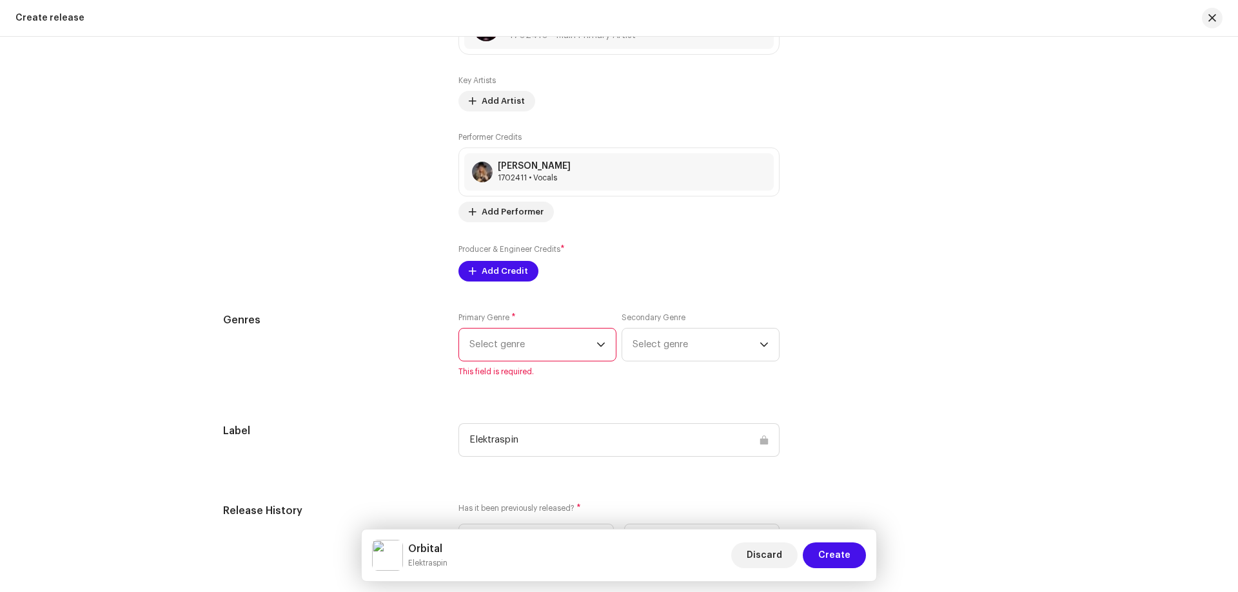
click at [528, 352] on span "Select genre" at bounding box center [532, 345] width 127 height 32
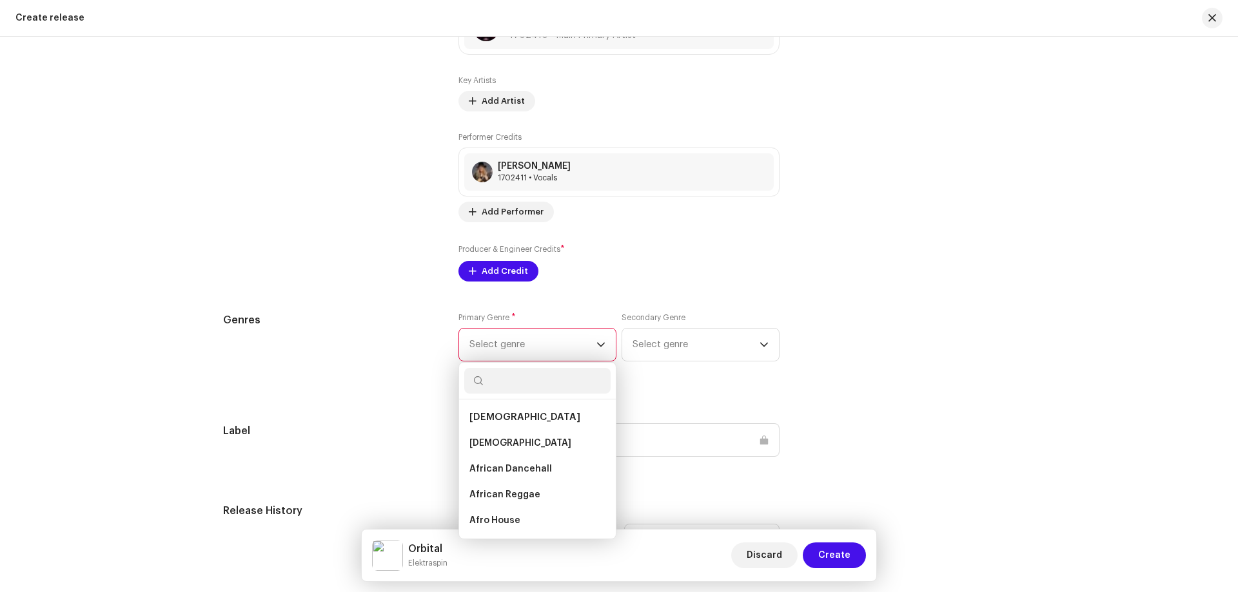
click at [592, 347] on span "Select genre" at bounding box center [532, 345] width 127 height 32
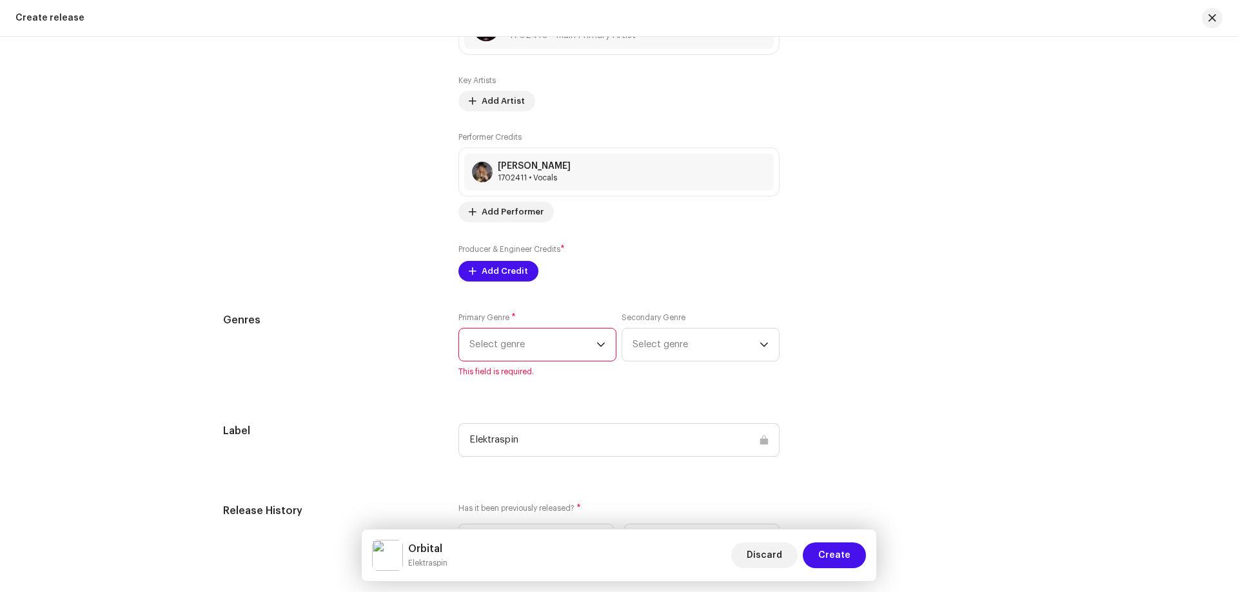
click at [578, 349] on span "Select genre" at bounding box center [532, 345] width 127 height 32
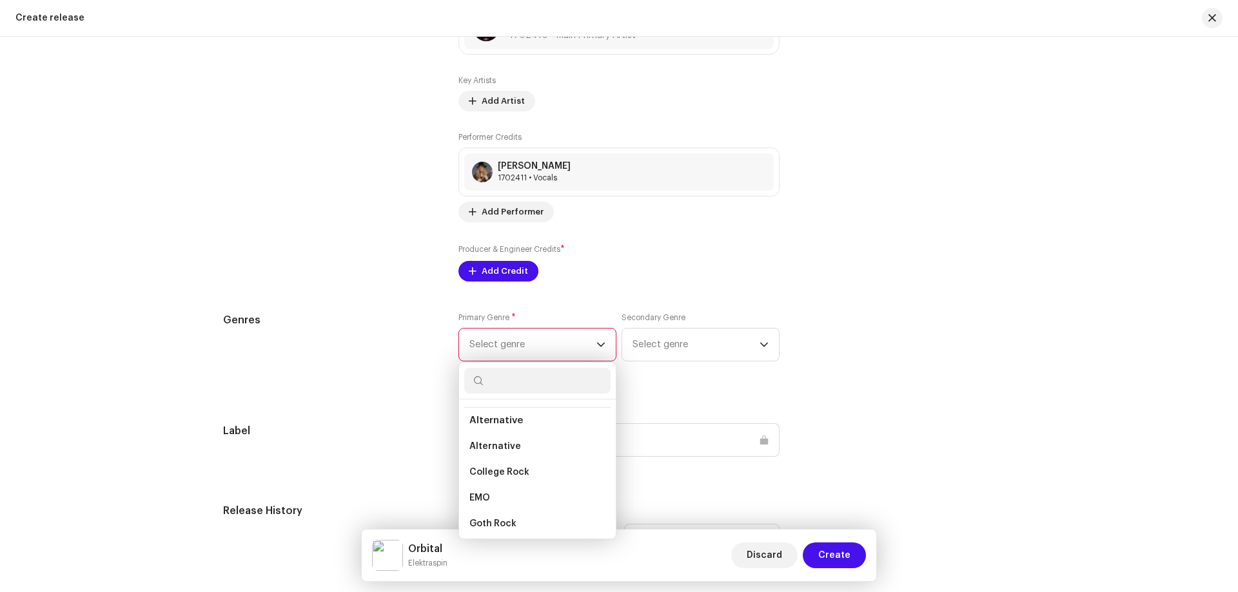
scroll to position [675, 0]
click at [500, 415] on span "Alternative" at bounding box center [495, 413] width 53 height 10
click at [497, 409] on span "Alternative" at bounding box center [495, 413] width 53 height 10
click at [500, 351] on span "Select genre" at bounding box center [532, 345] width 127 height 32
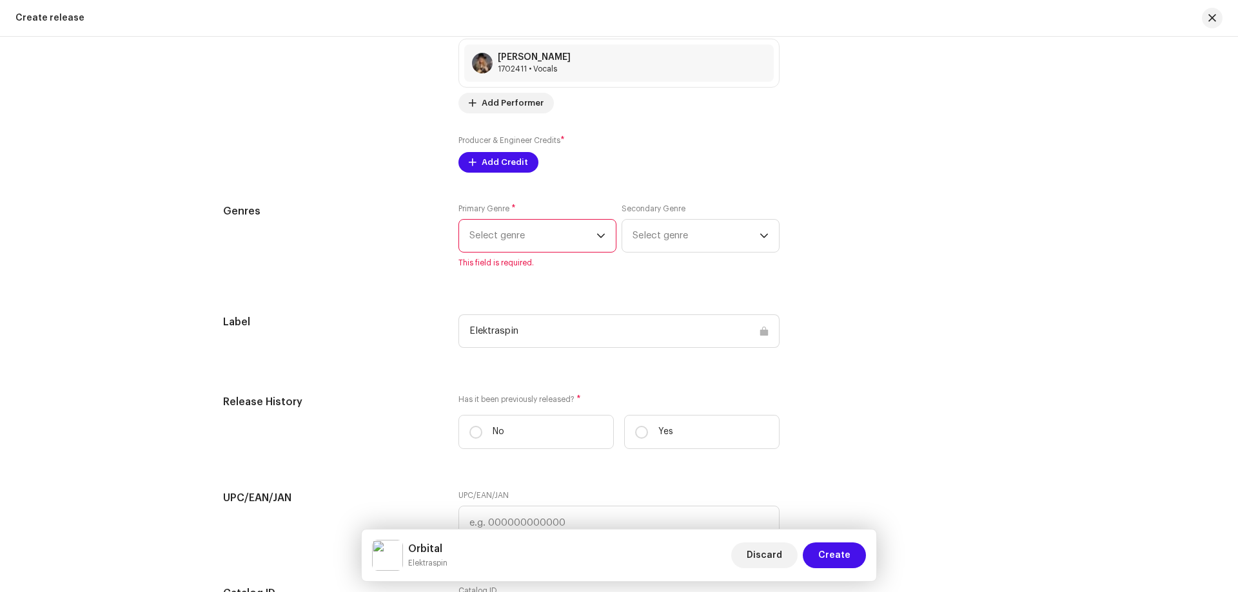
scroll to position [1857, 0]
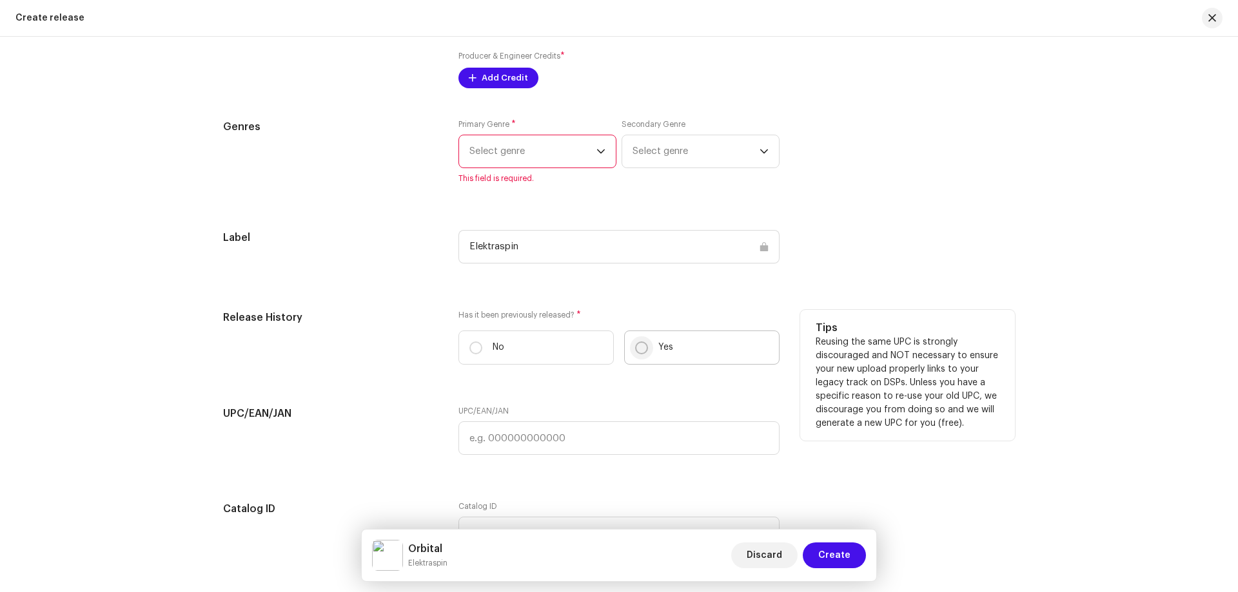
click at [637, 349] on input "Yes" at bounding box center [641, 348] width 13 height 13
radio input "true"
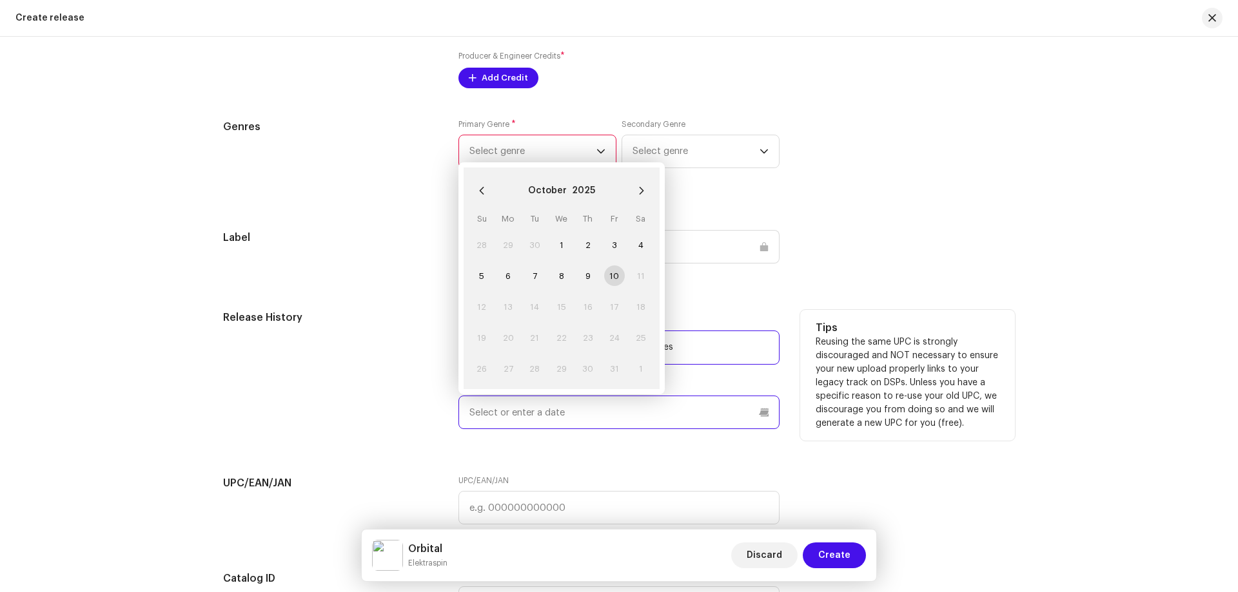
click at [505, 416] on input "text" at bounding box center [618, 413] width 321 height 34
click at [479, 191] on icon "Previous Month" at bounding box center [481, 191] width 5 height 8
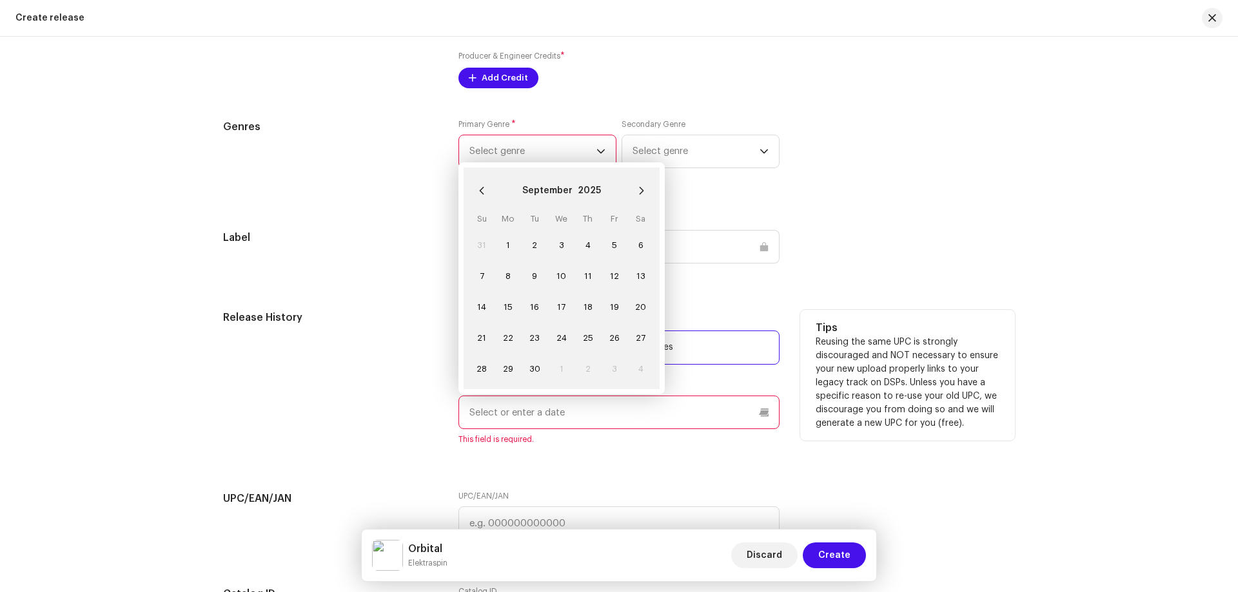
click at [479, 191] on icon "Previous Month" at bounding box center [481, 191] width 5 height 8
click at [533, 307] on span "12" at bounding box center [534, 306] width 21 height 21
type input "[DATE]"
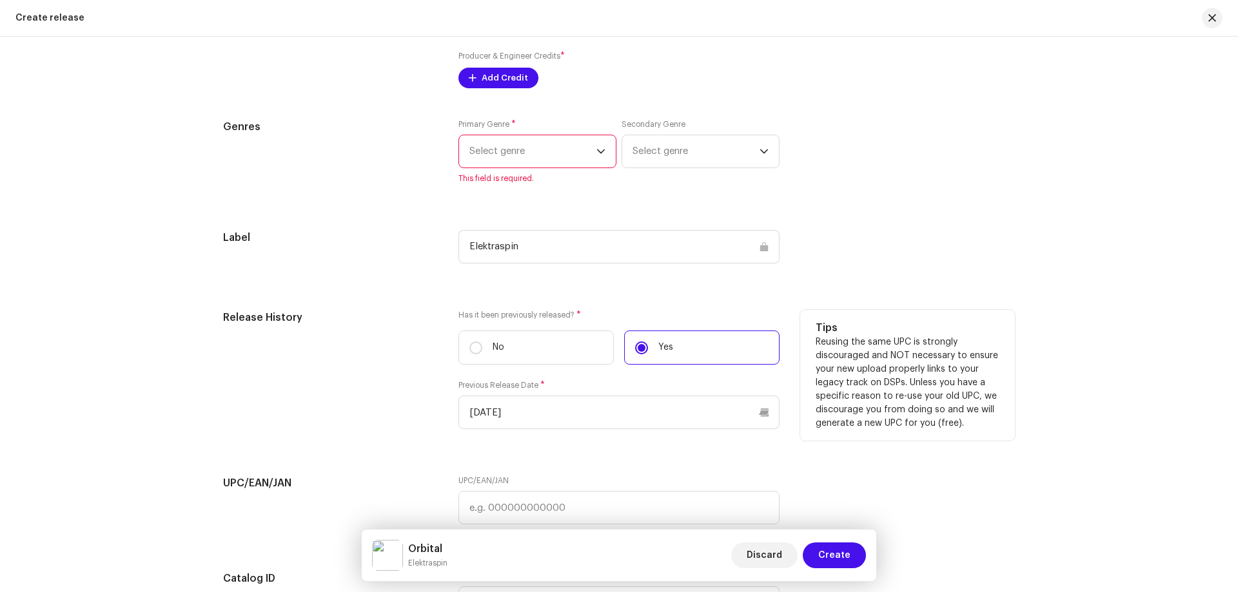
click at [584, 146] on span "Select genre" at bounding box center [532, 151] width 127 height 32
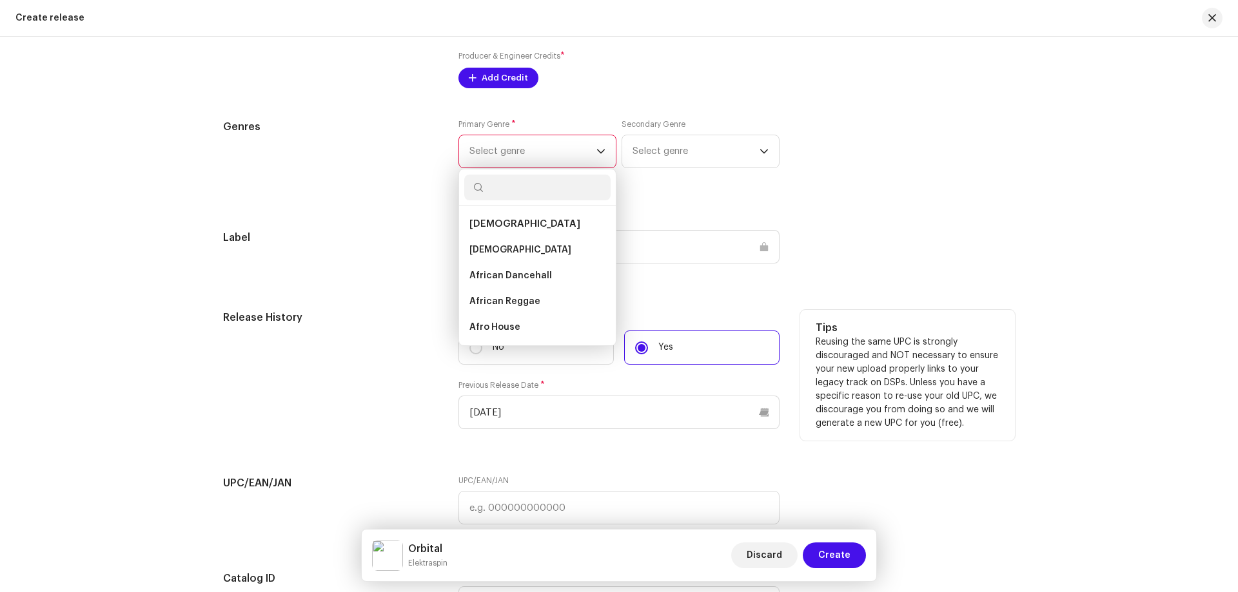
click at [492, 222] on span "[DEMOGRAPHIC_DATA]" at bounding box center [524, 224] width 111 height 10
click at [506, 186] on input "text" at bounding box center [537, 188] width 146 height 26
click at [697, 155] on span "Select genre" at bounding box center [695, 151] width 127 height 32
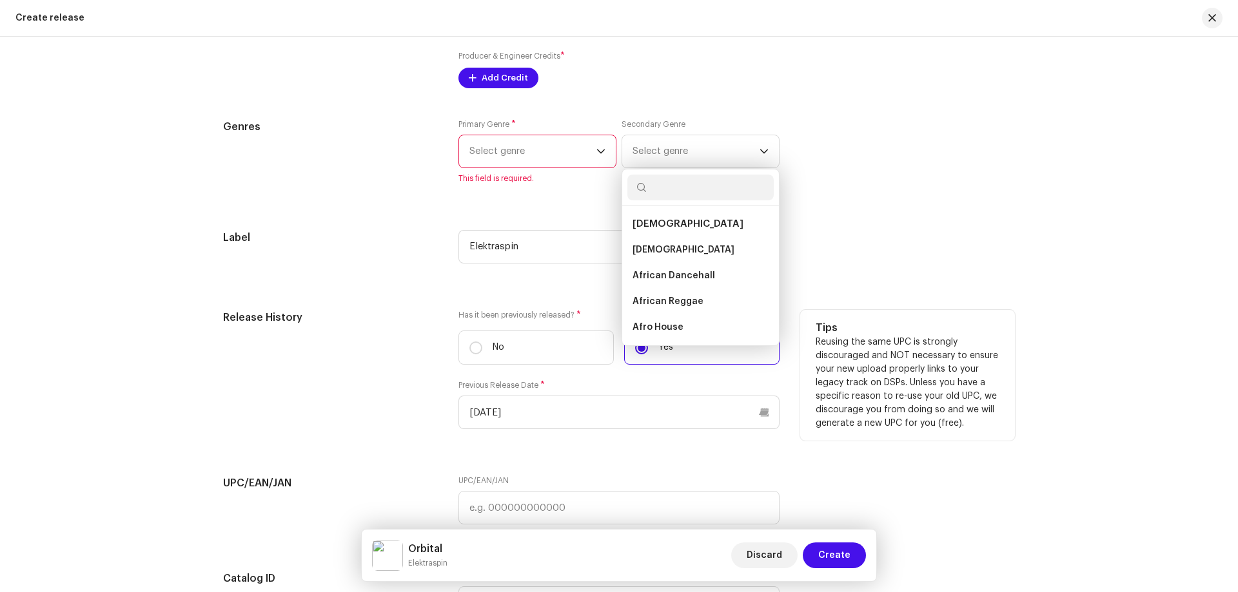
click at [965, 199] on div "Genres Primary Genre * Select genre This field is required. Secondary Genre Sel…" at bounding box center [619, 159] width 792 height 80
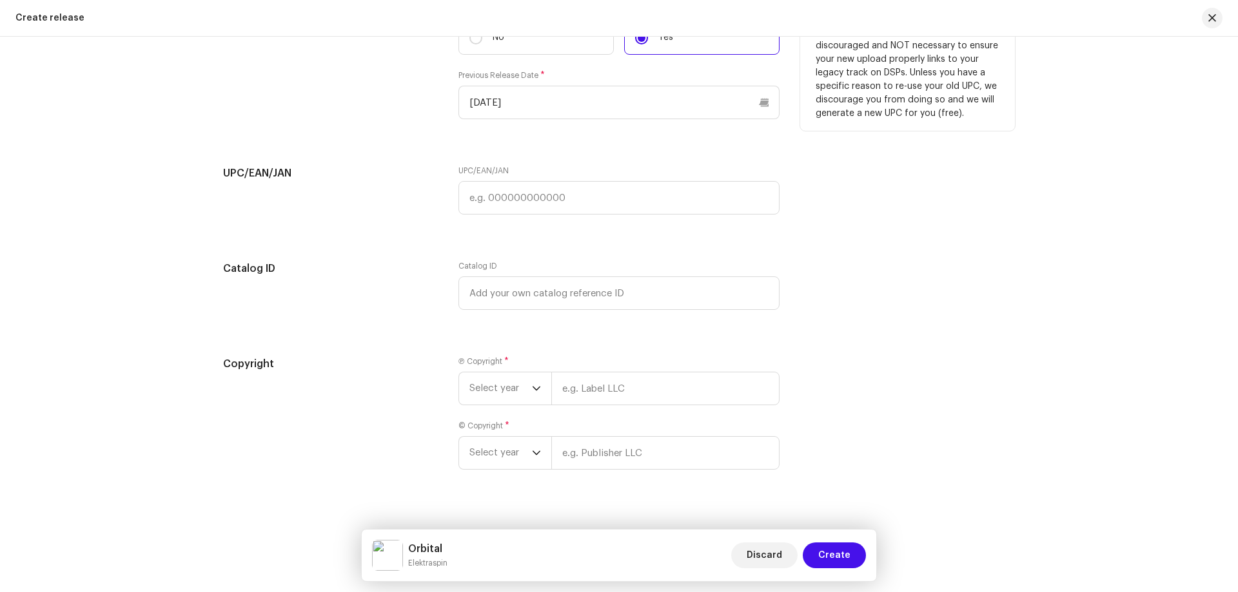
scroll to position [2179, 0]
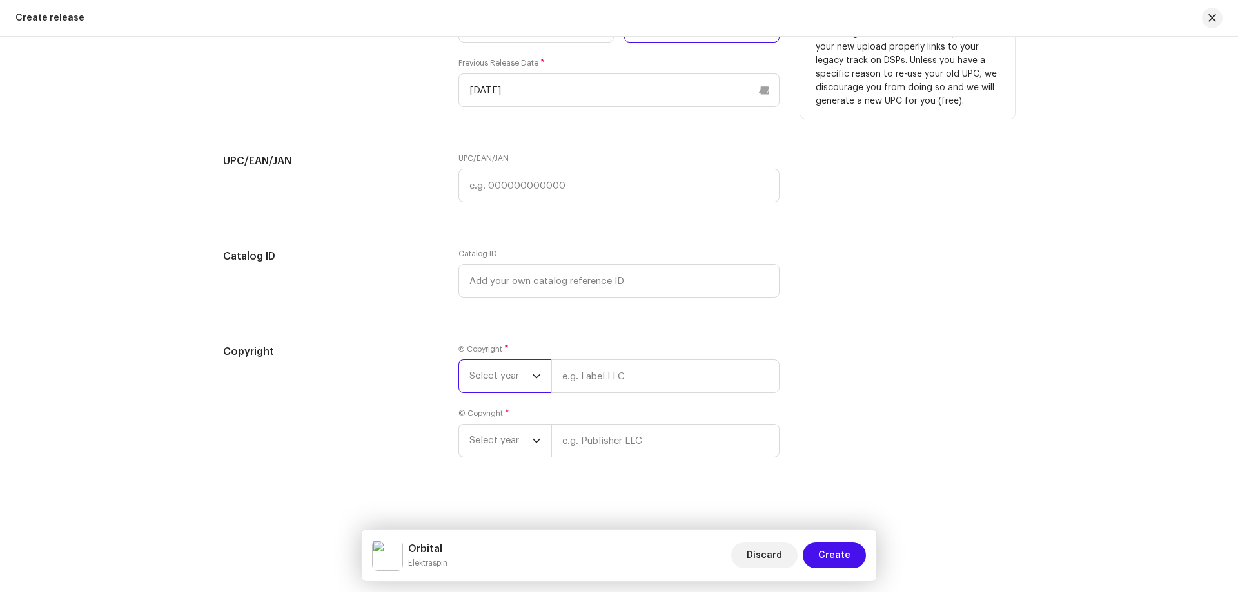
click at [525, 383] on span "Select year" at bounding box center [500, 376] width 63 height 32
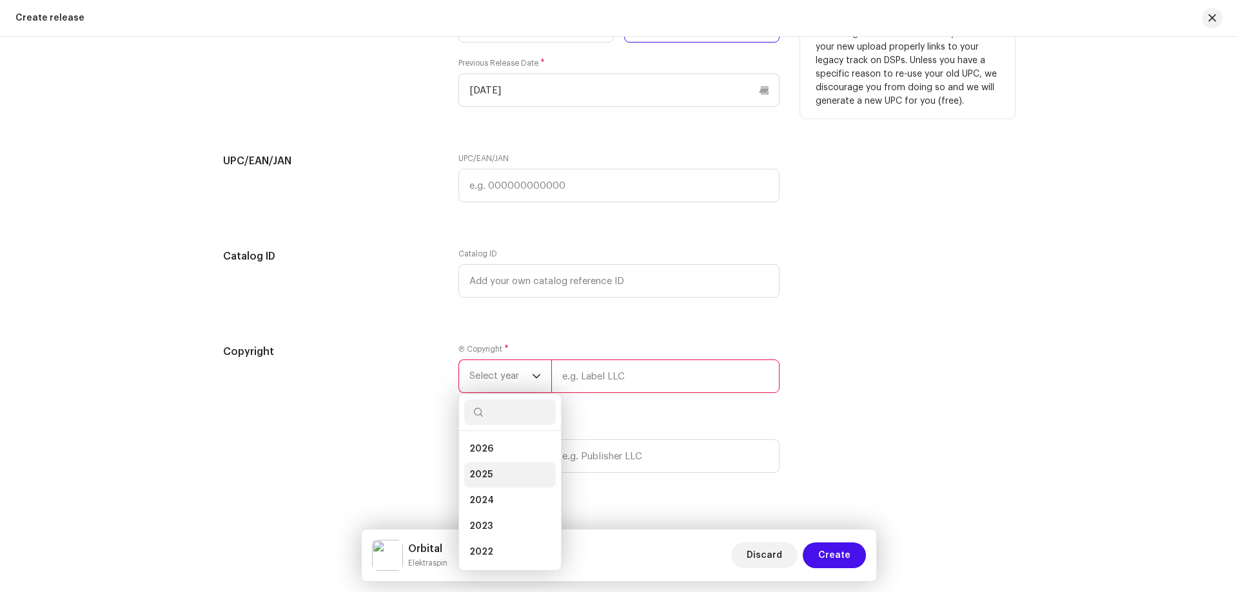
click at [488, 477] on span "2025" at bounding box center [480, 475] width 23 height 13
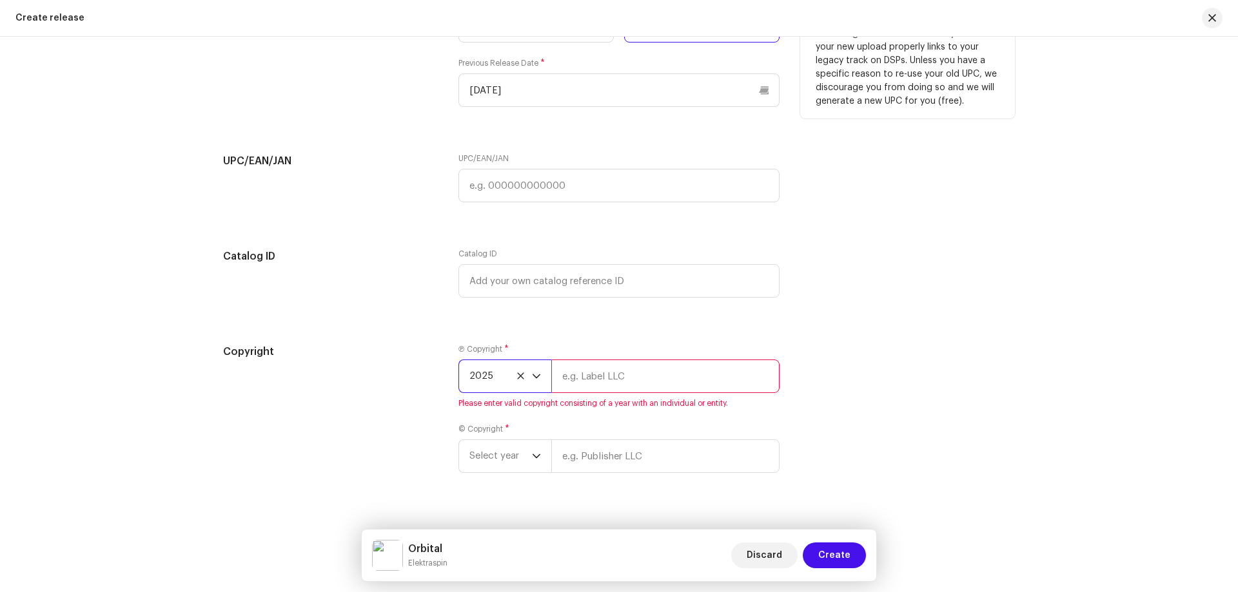
click at [599, 380] on input "text" at bounding box center [665, 377] width 228 height 34
type input "Elektraspin"
click at [921, 434] on div "Copyright Ⓟ Copyright * 2025 Elektraspin Please enter valid copyright consistin…" at bounding box center [619, 416] width 792 height 144
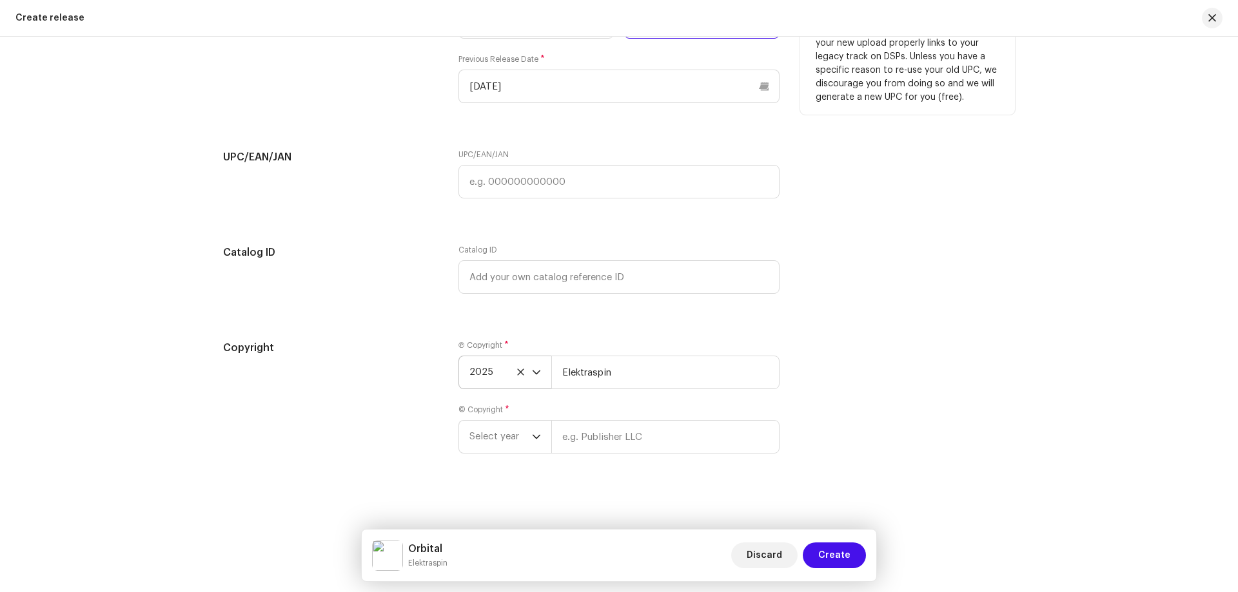
scroll to position [2184, 0]
click at [842, 561] on span "Create" at bounding box center [834, 556] width 32 height 26
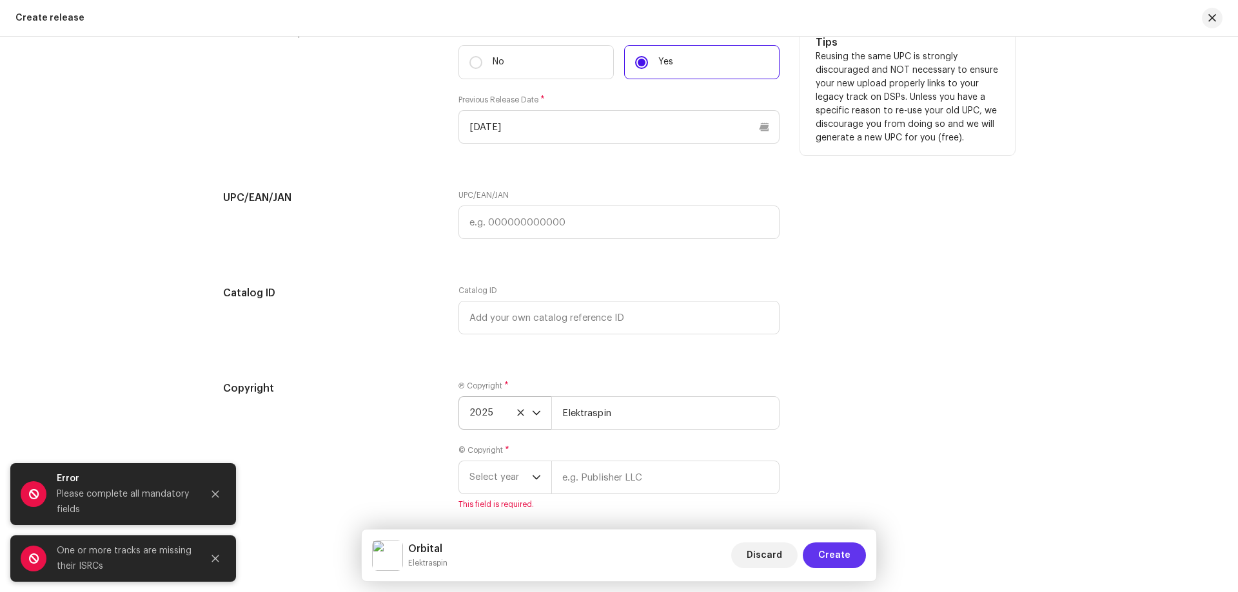
scroll to position [2225, 0]
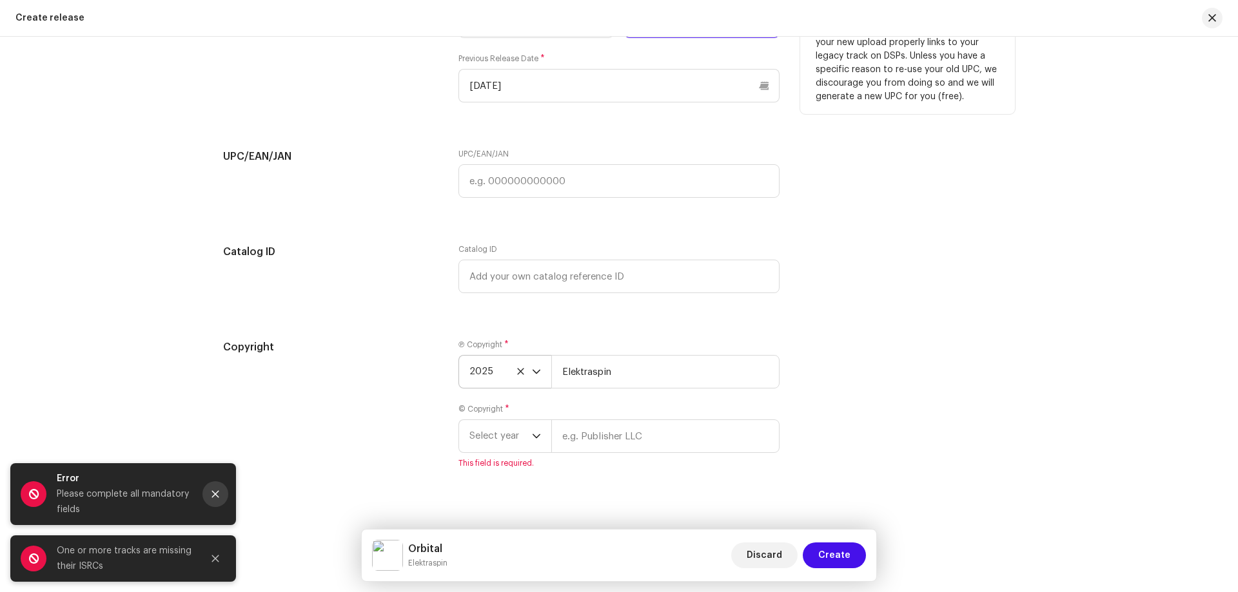
click at [211, 494] on icon "Close" at bounding box center [215, 494] width 9 height 9
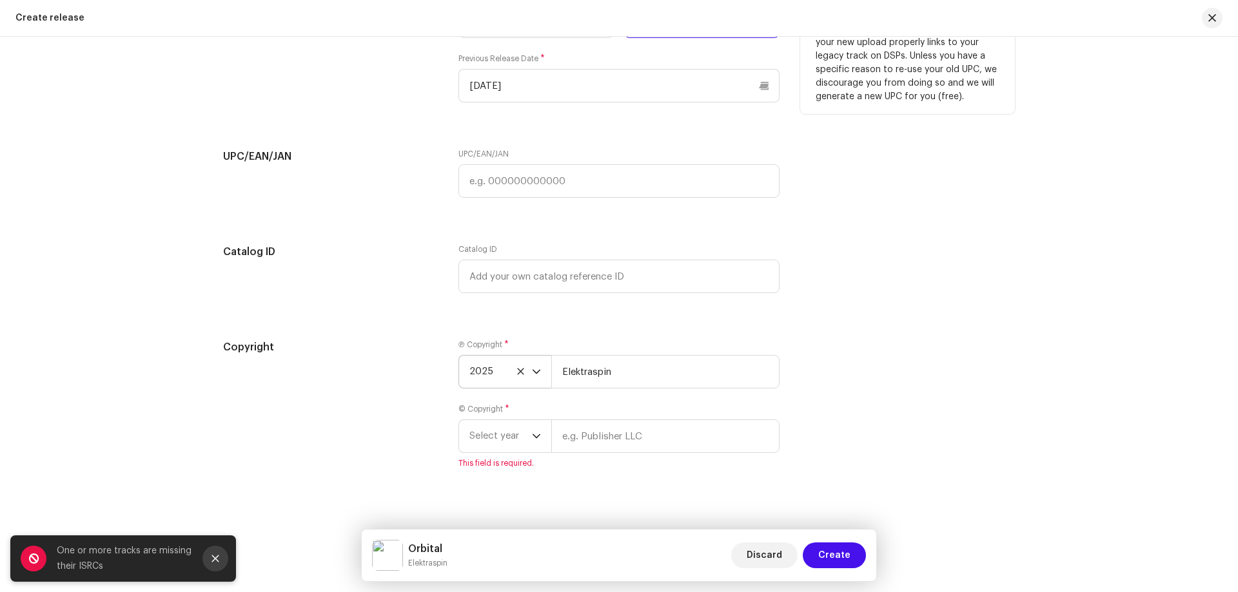
click at [218, 565] on button "Close" at bounding box center [215, 559] width 26 height 26
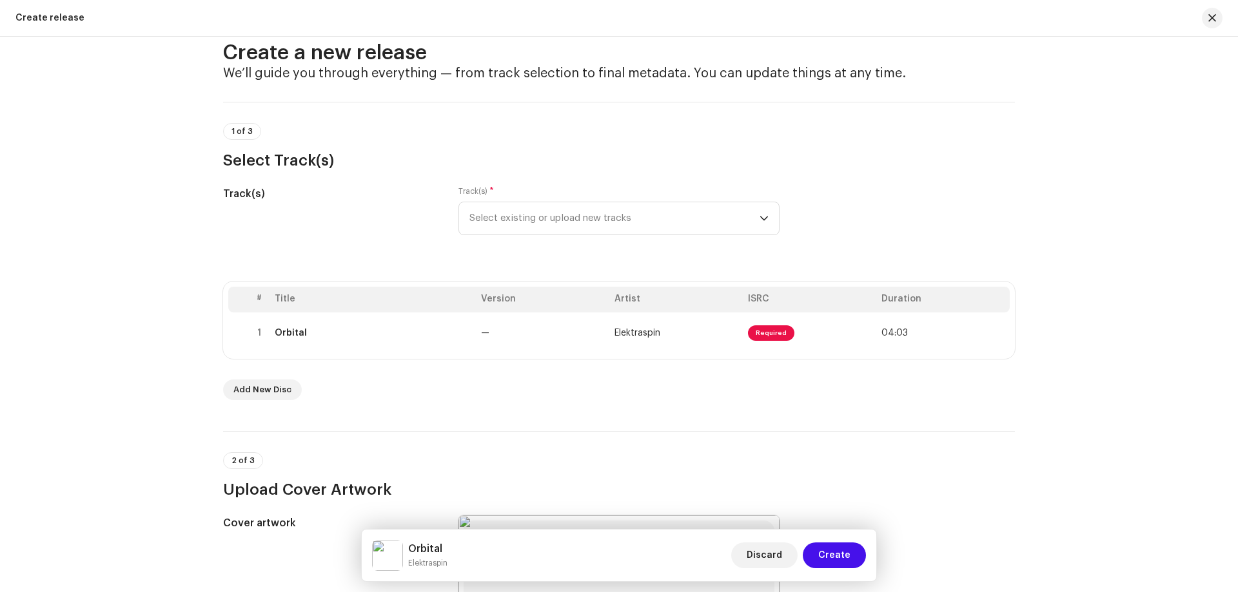
scroll to position [0, 0]
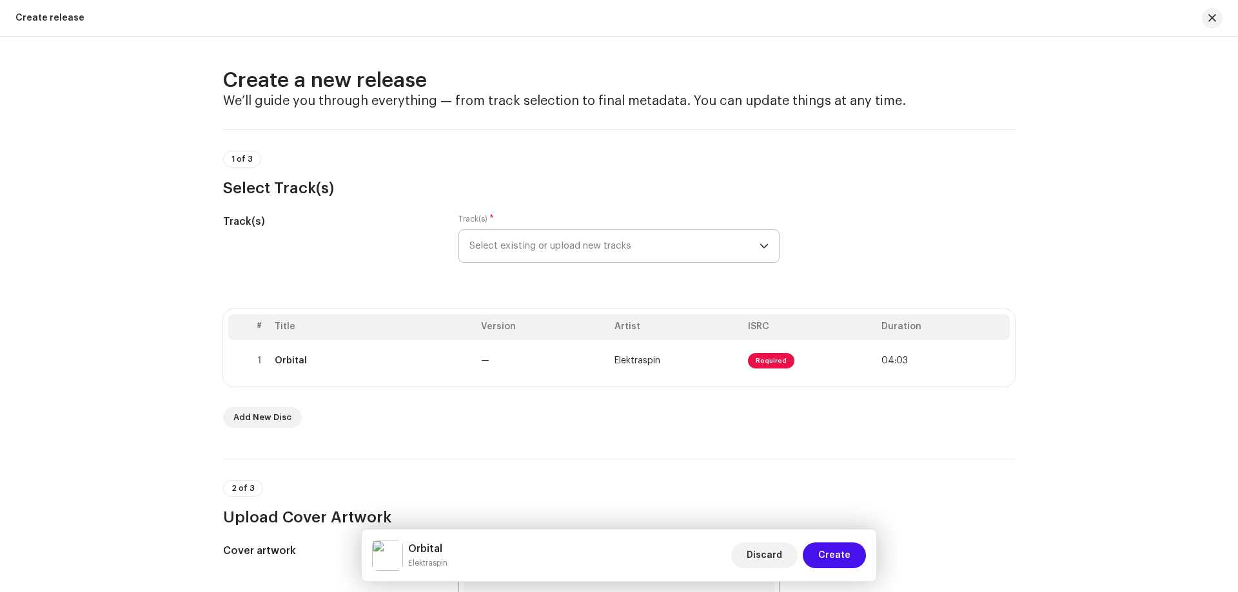
click at [697, 250] on span "Select existing or upload new tracks" at bounding box center [614, 246] width 290 height 32
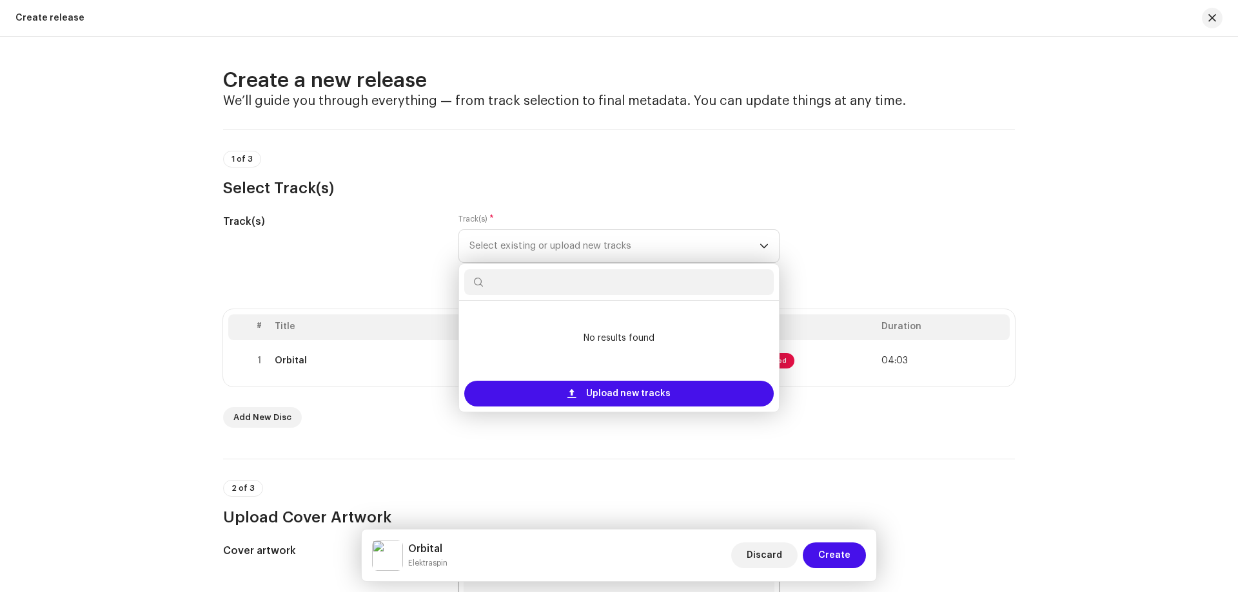
click at [841, 217] on div "Track(s) Track(s) * Select existing or upload new tracks No results found Uploa…" at bounding box center [619, 246] width 792 height 64
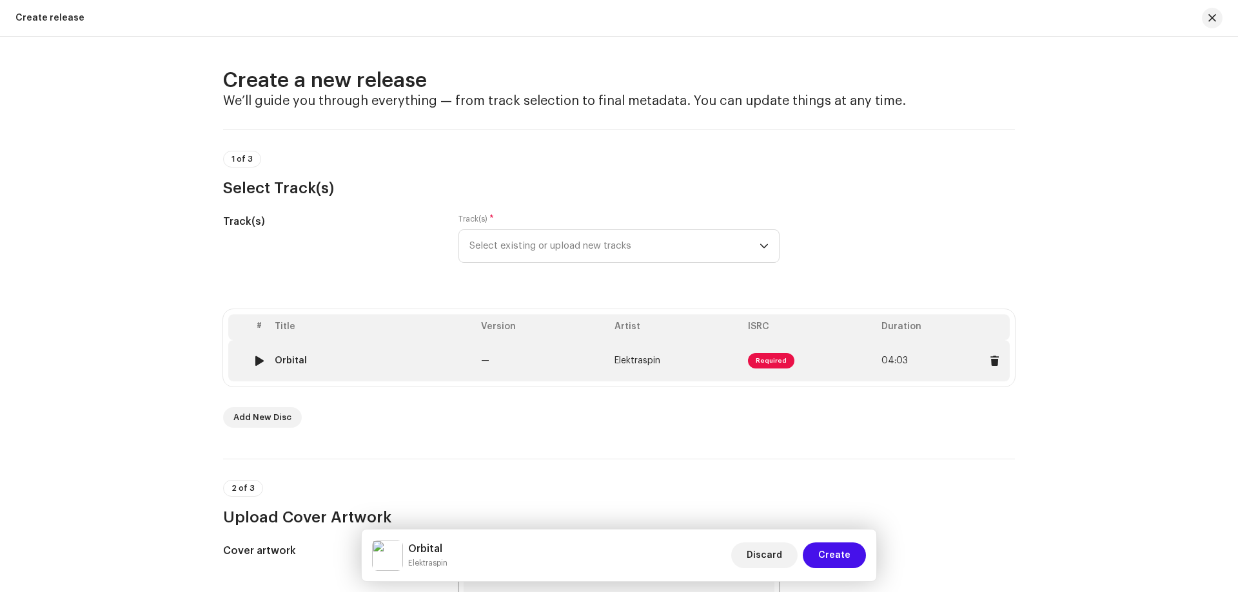
click at [760, 358] on span "Required" at bounding box center [771, 360] width 46 height 15
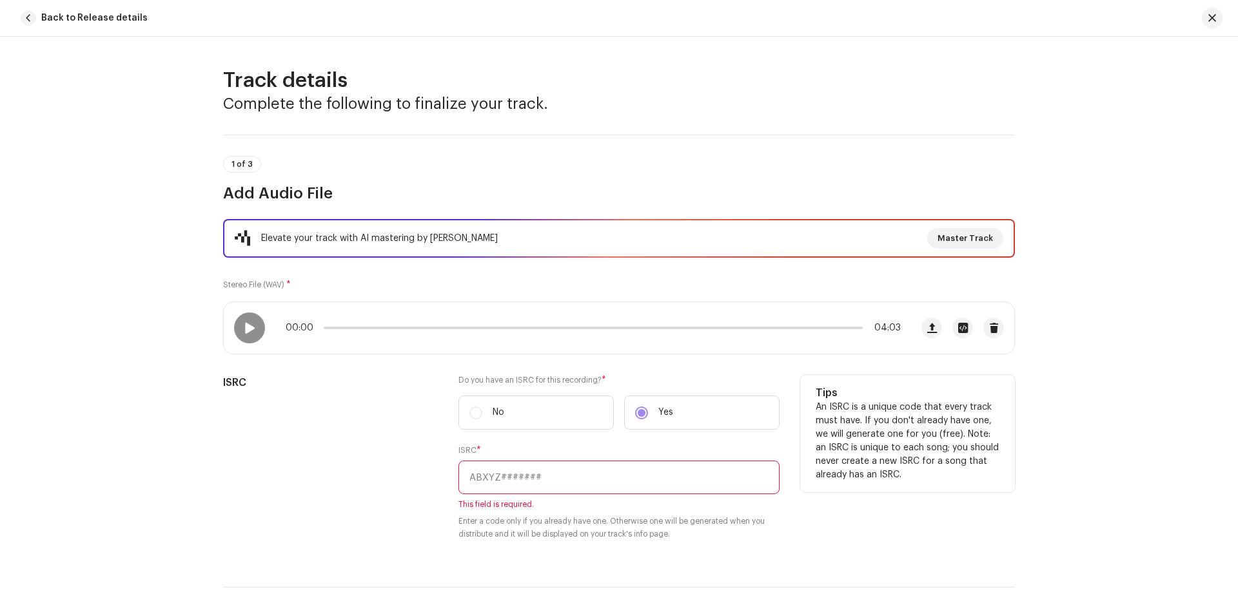
click at [476, 412] on label "No" at bounding box center [535, 413] width 155 height 34
click at [474, 412] on label "No" at bounding box center [535, 413] width 155 height 34
click at [570, 477] on input "text" at bounding box center [618, 478] width 321 height 34
click at [472, 414] on label "No" at bounding box center [535, 413] width 155 height 34
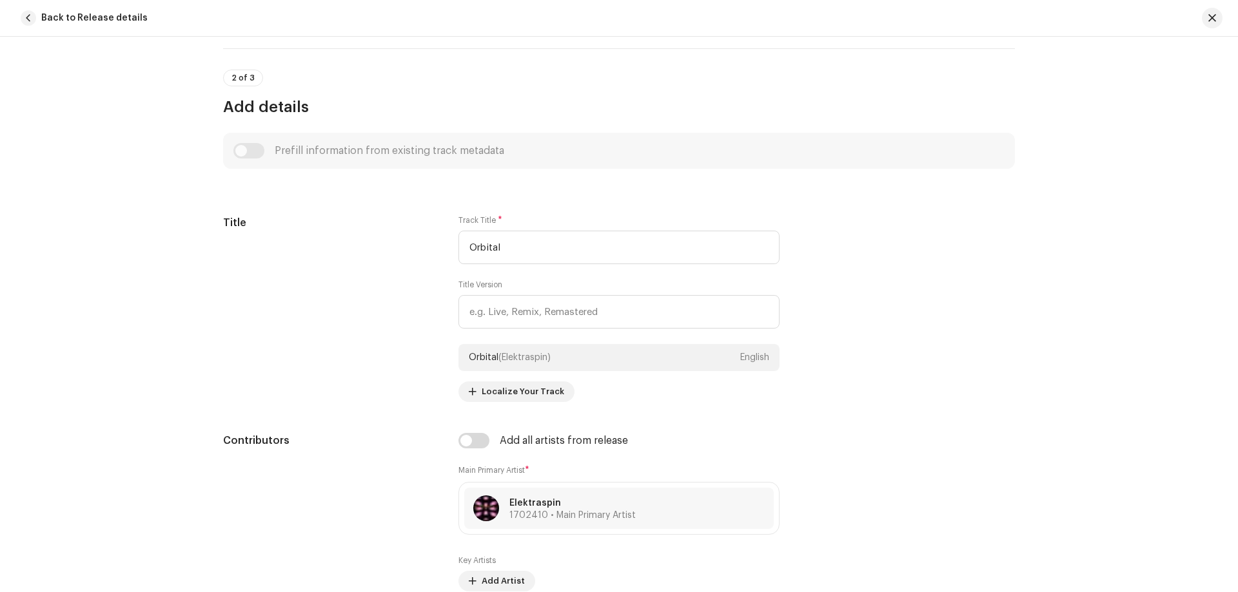
scroll to position [580, 0]
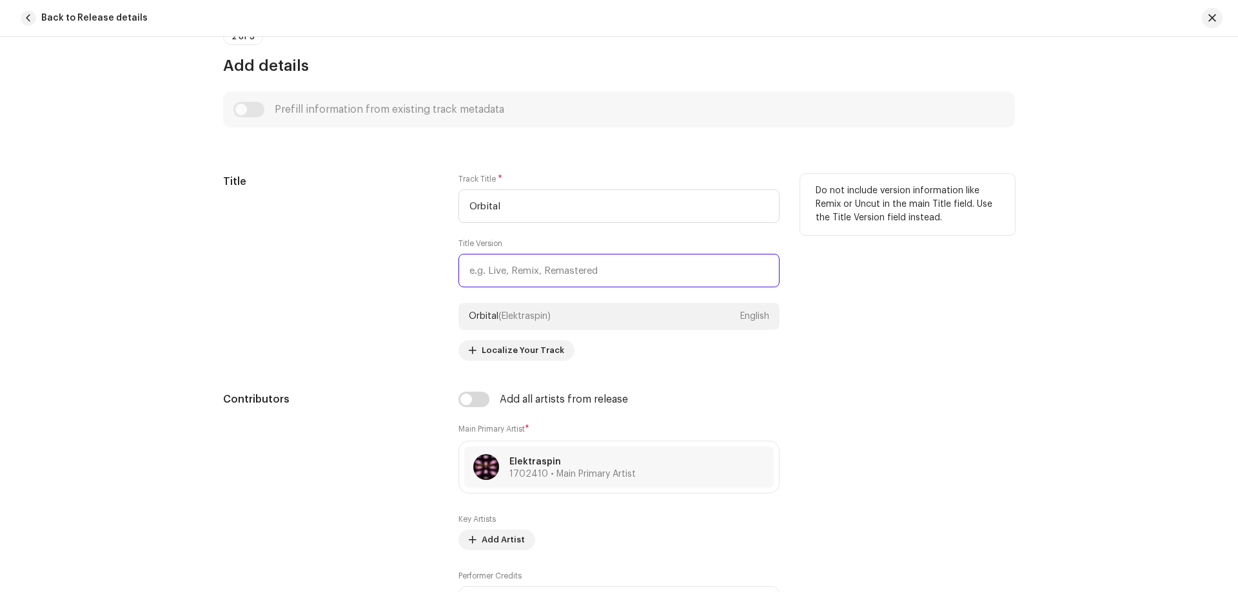
click at [545, 275] on input "text" at bounding box center [618, 271] width 321 height 34
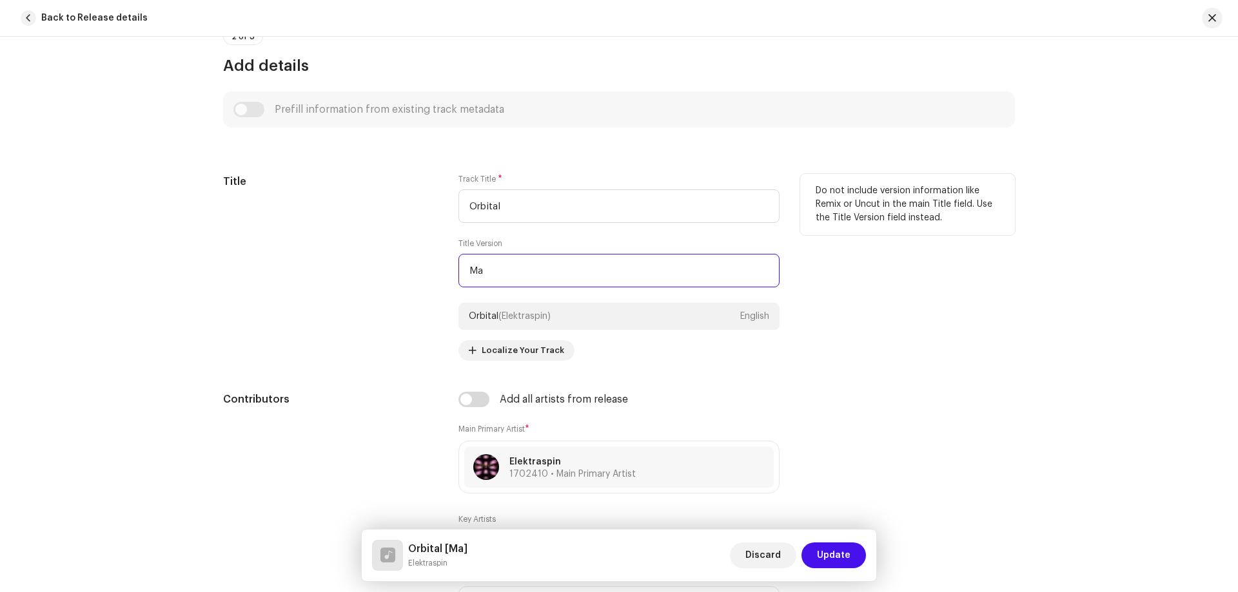
type input "M"
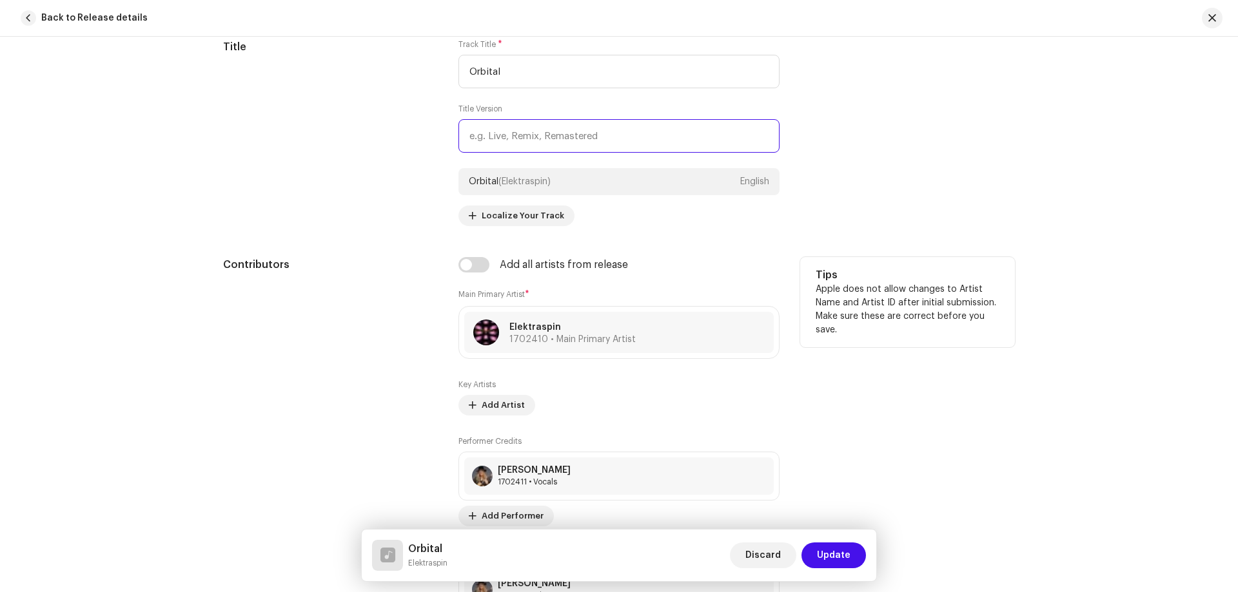
scroll to position [773, 0]
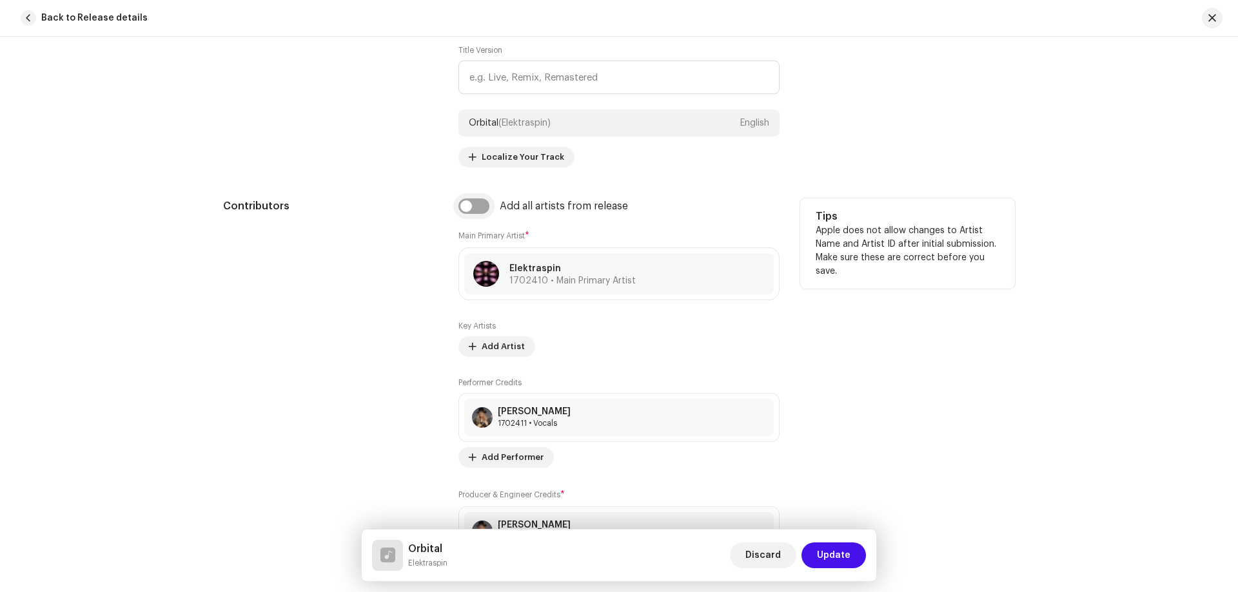
click at [476, 209] on input "checkbox" at bounding box center [473, 206] width 31 height 15
checkbox input "true"
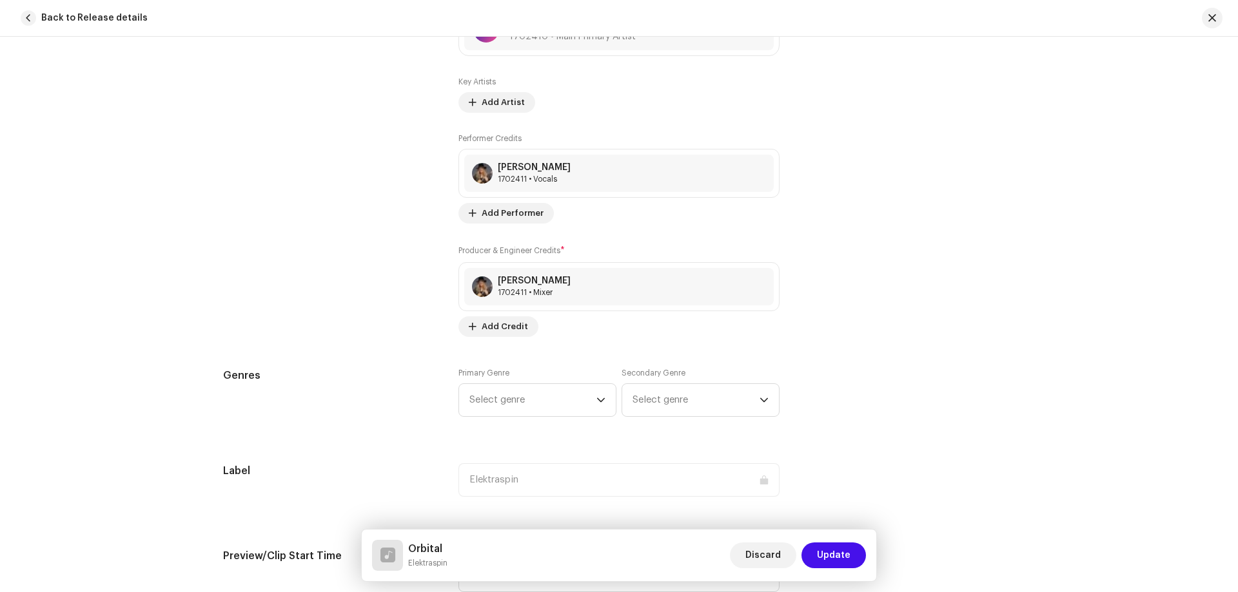
scroll to position [1096, 0]
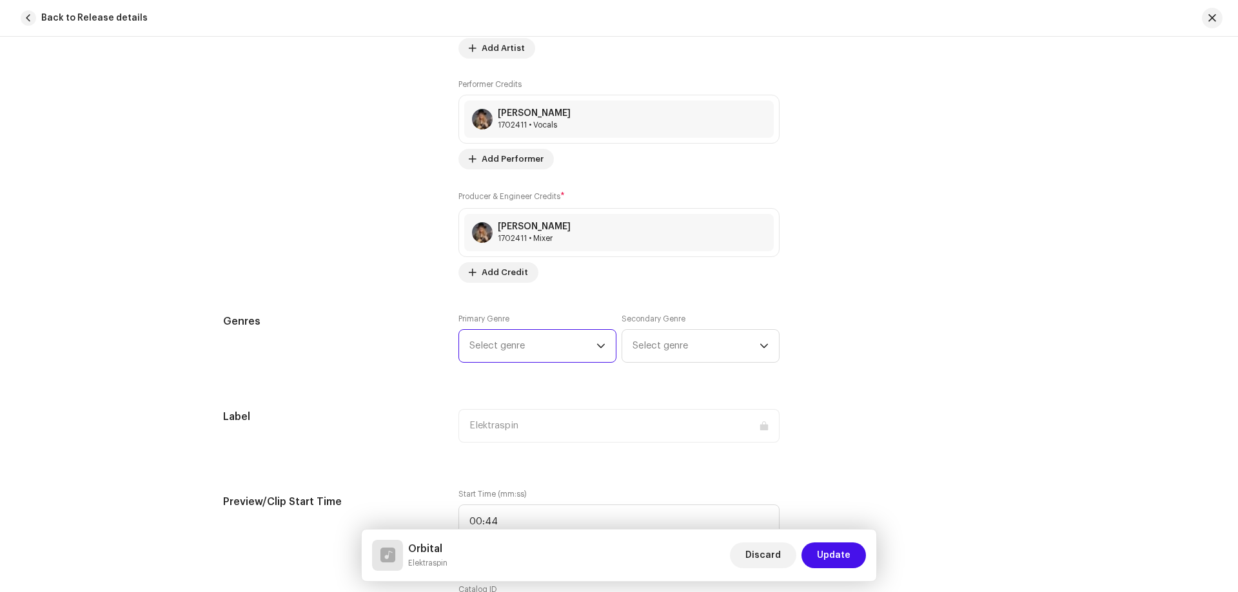
click at [510, 352] on span "Select genre" at bounding box center [532, 346] width 127 height 32
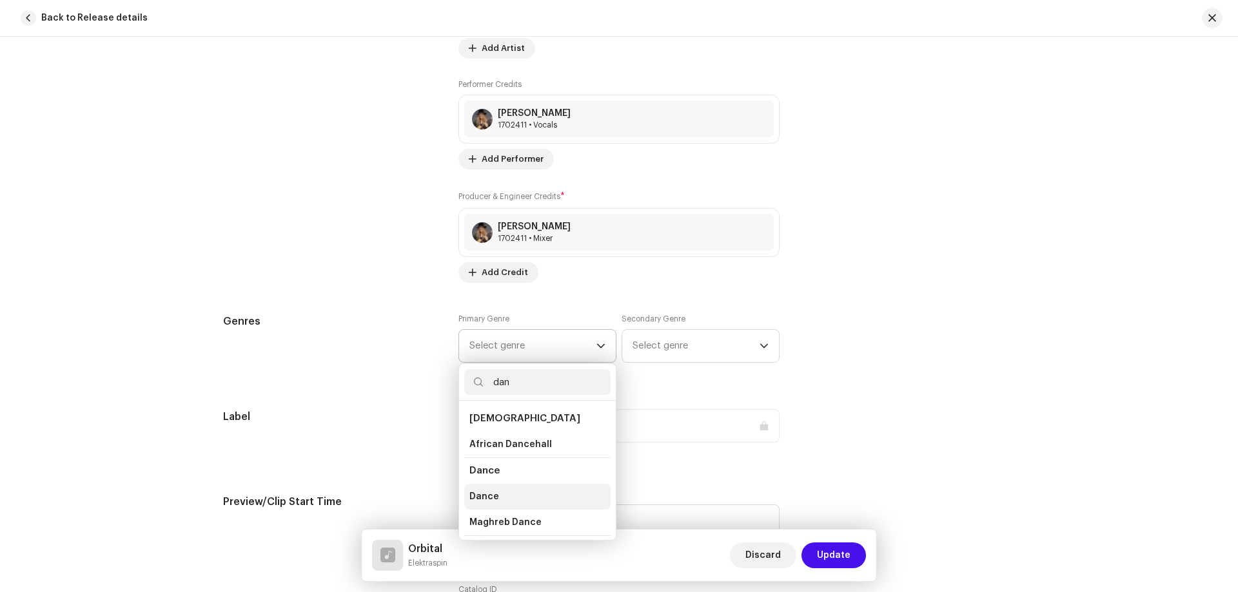
type input "dan"
click at [476, 497] on span "Dance" at bounding box center [484, 497] width 30 height 13
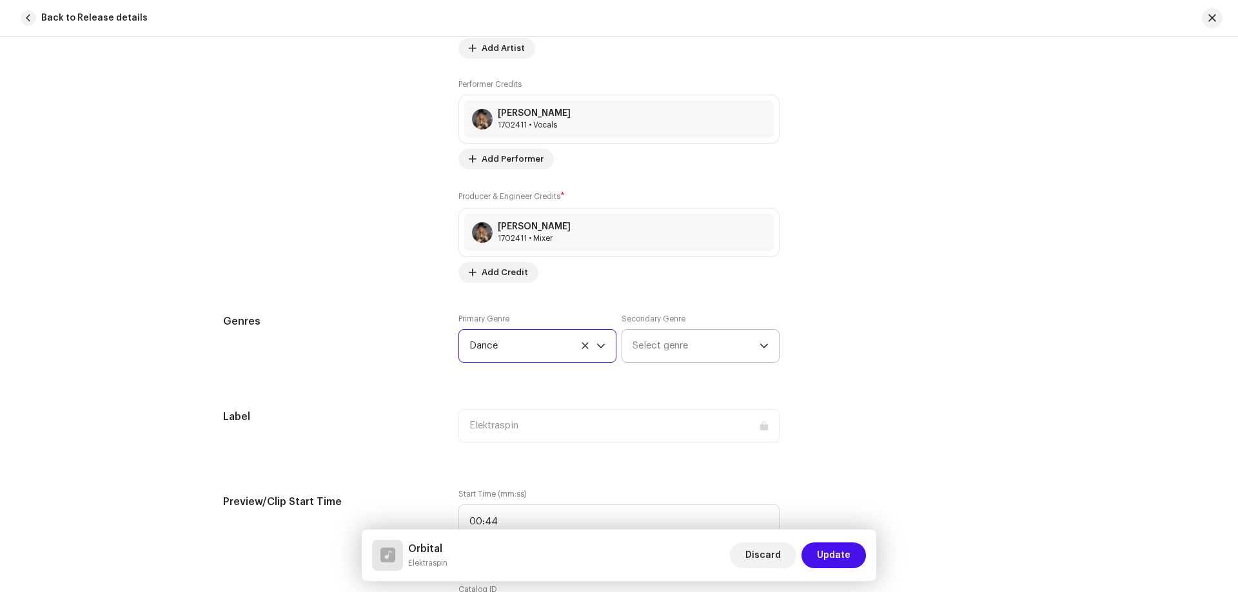
click at [678, 350] on span "Select genre" at bounding box center [695, 346] width 127 height 32
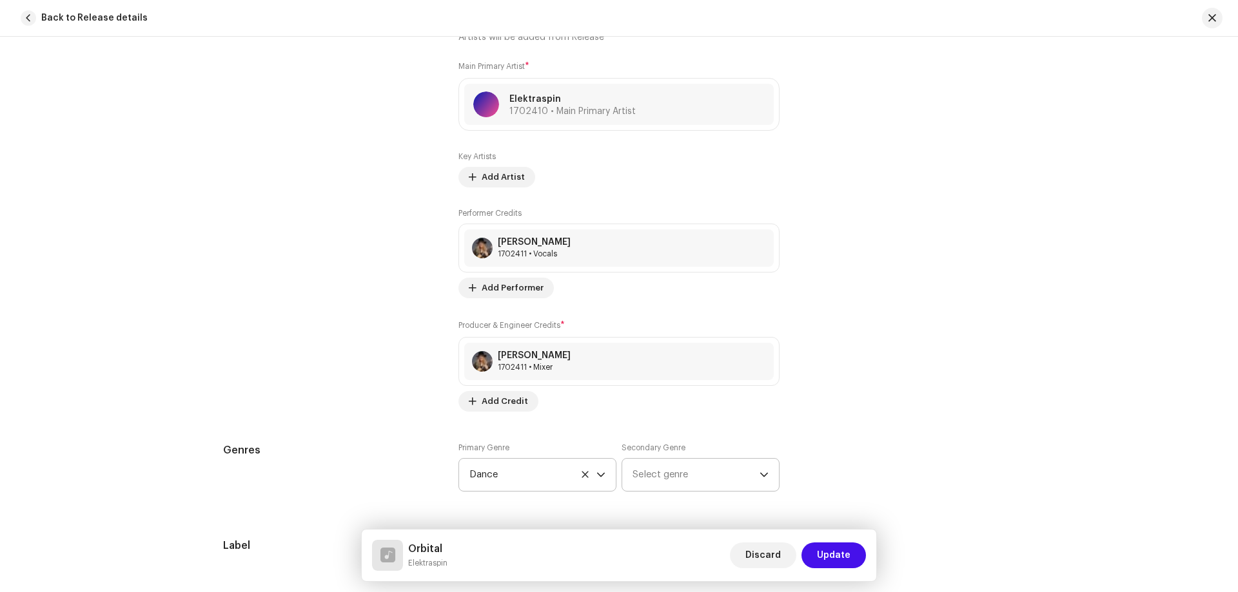
scroll to position [1031, 0]
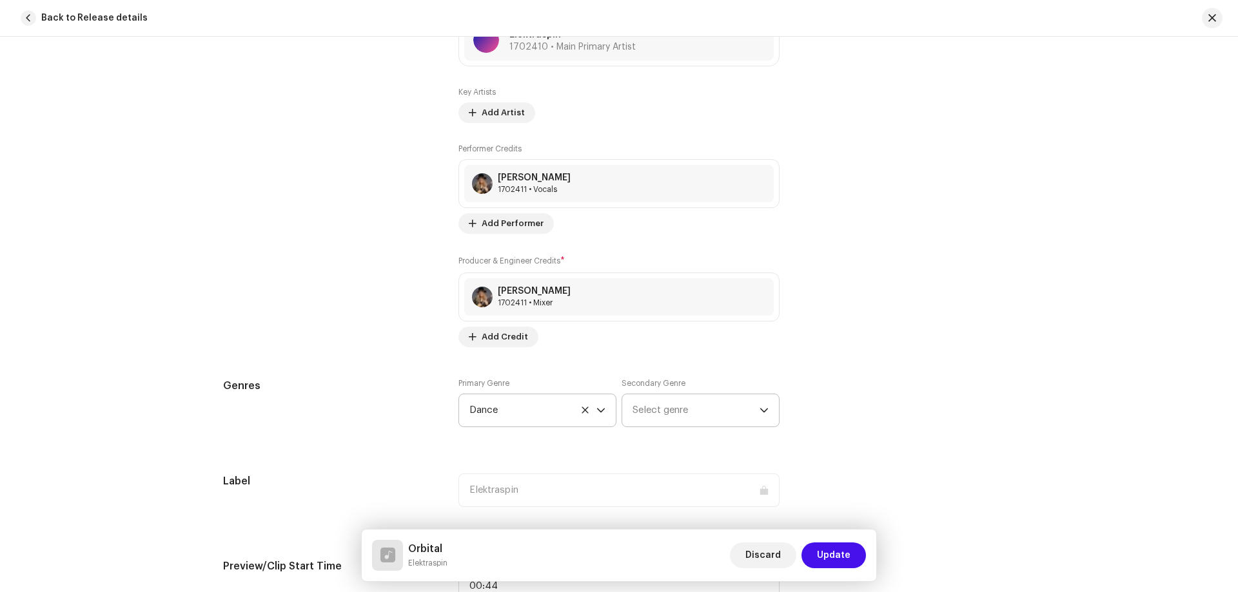
click at [705, 418] on span "Select genre" at bounding box center [695, 410] width 127 height 32
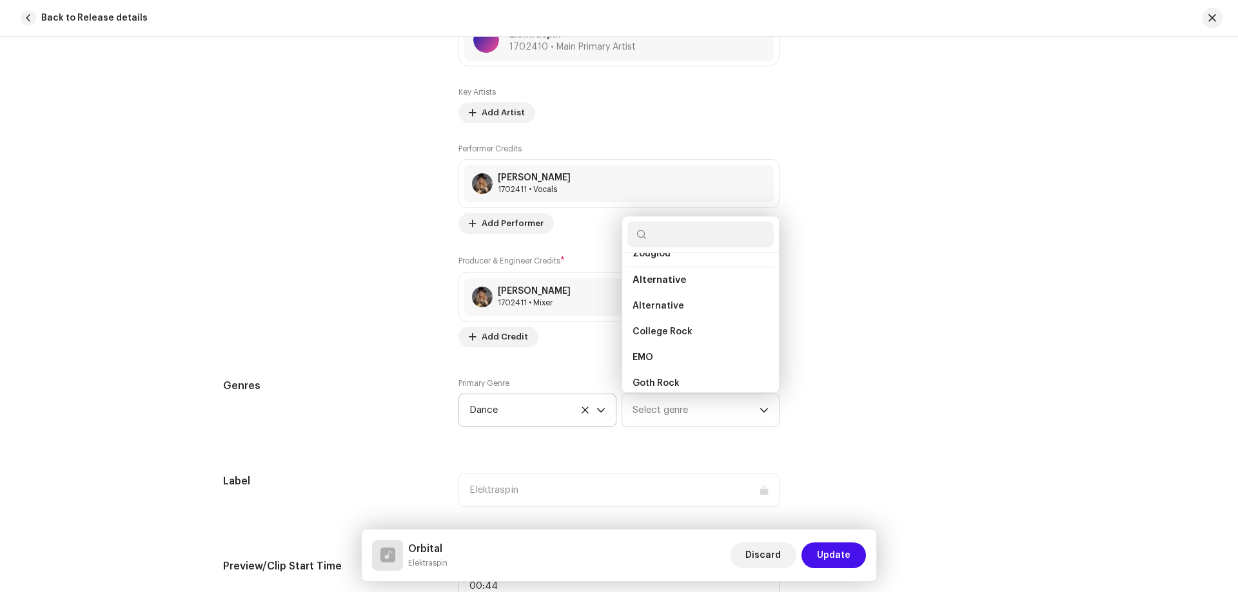
scroll to position [665, 0]
click at [643, 307] on span "Alternative" at bounding box center [658, 302] width 52 height 13
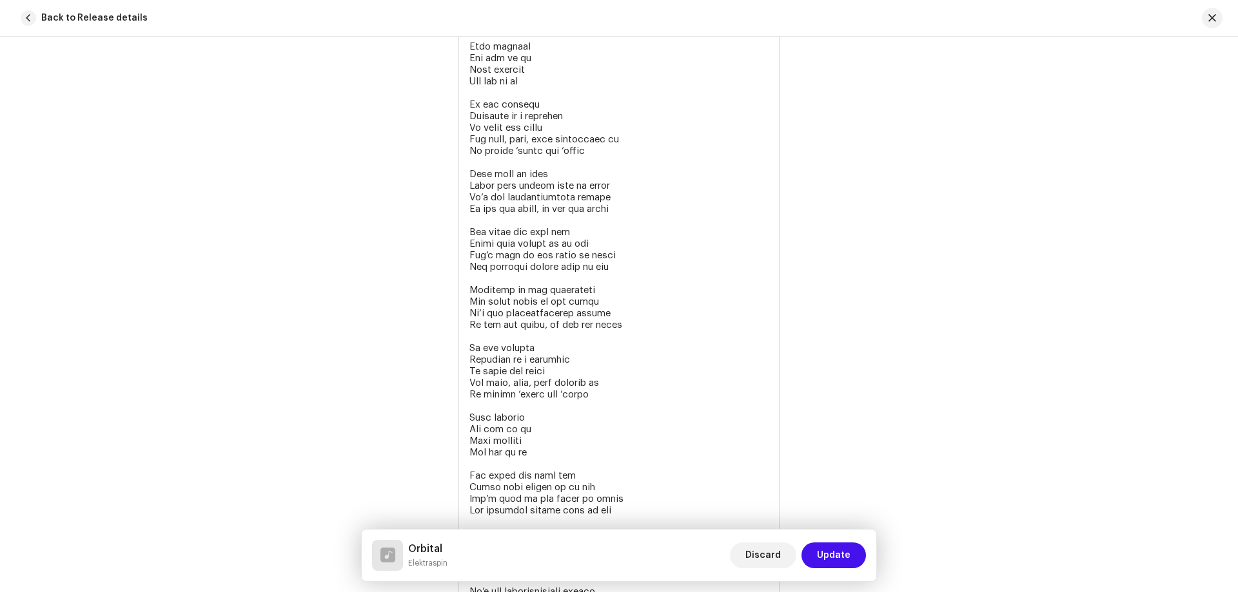
scroll to position [2707, 0]
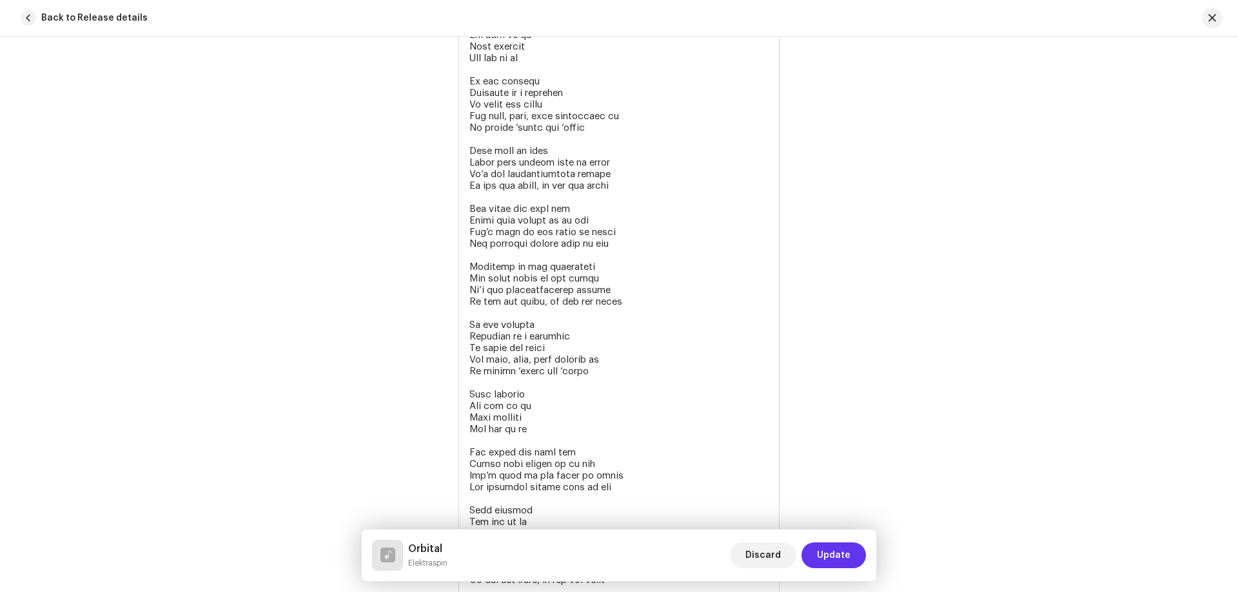
click at [842, 560] on span "Update" at bounding box center [834, 556] width 34 height 26
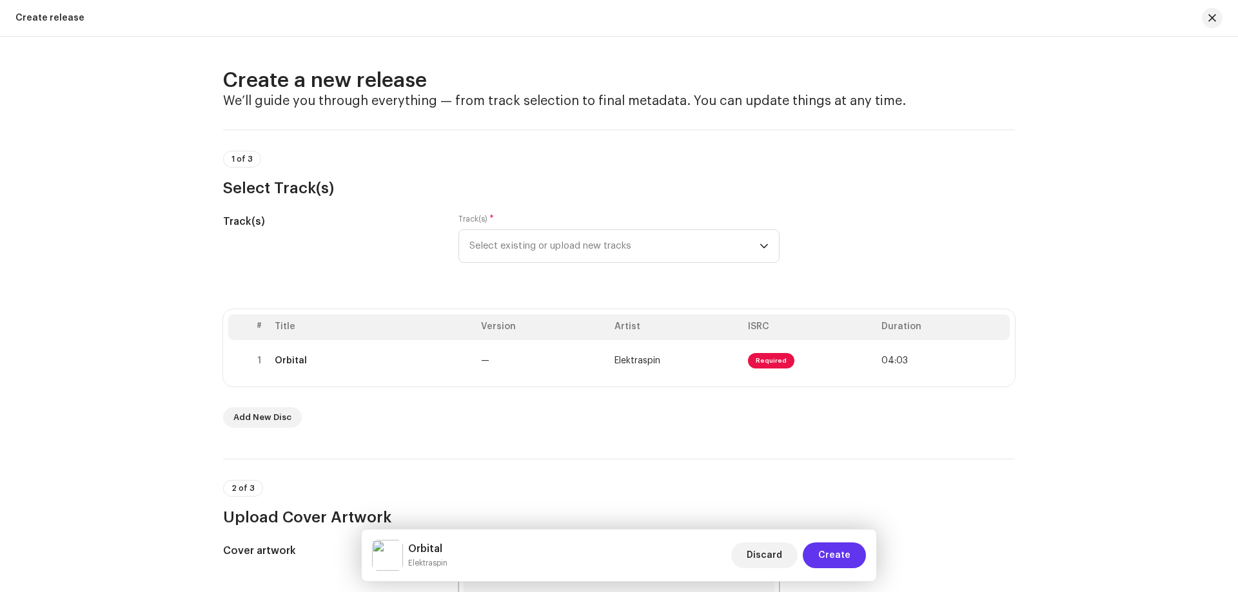
click at [835, 559] on span "Create" at bounding box center [834, 556] width 32 height 26
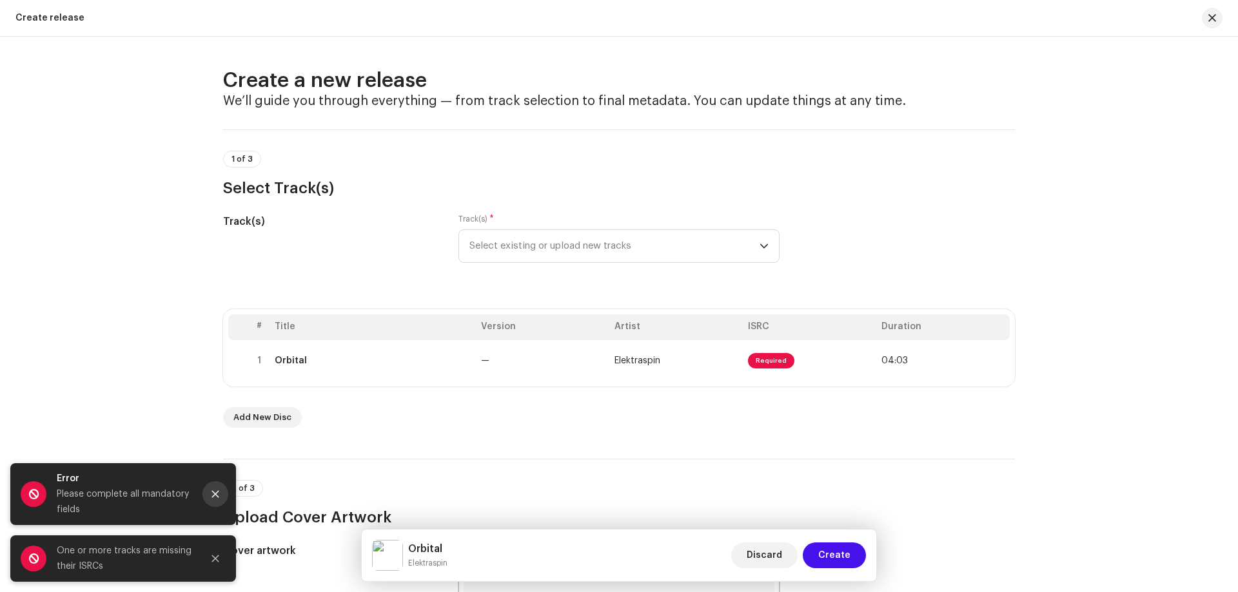
click at [217, 496] on icon "Close" at bounding box center [215, 494] width 7 height 7
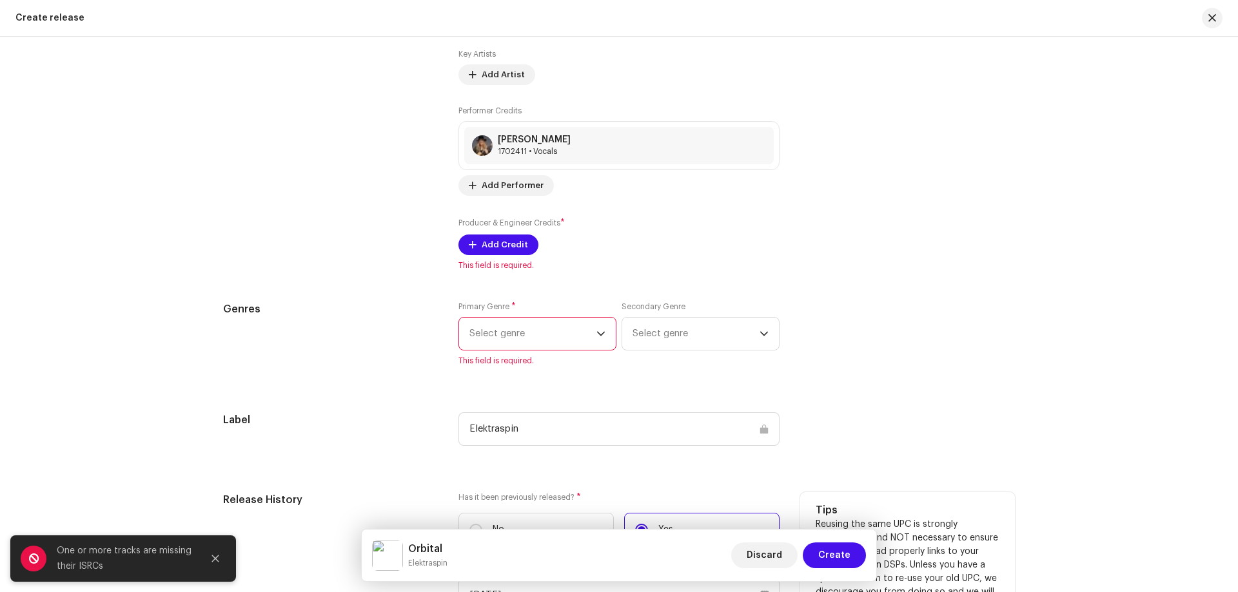
scroll to position [1740, 0]
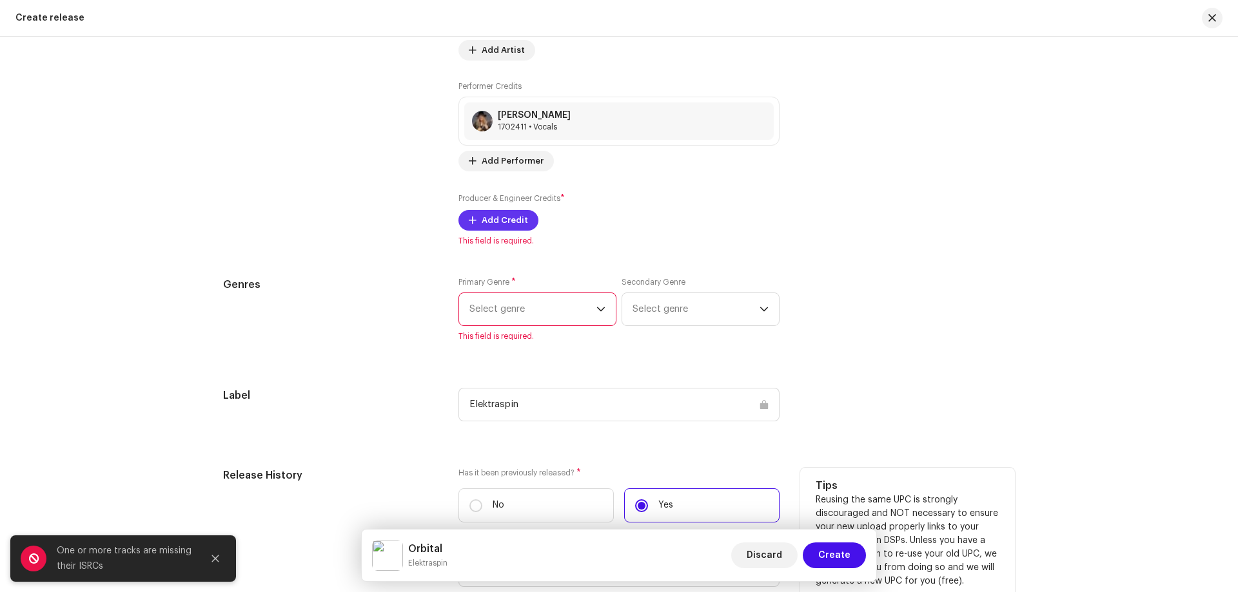
click at [476, 220] on button "Add Credit" at bounding box center [498, 220] width 80 height 21
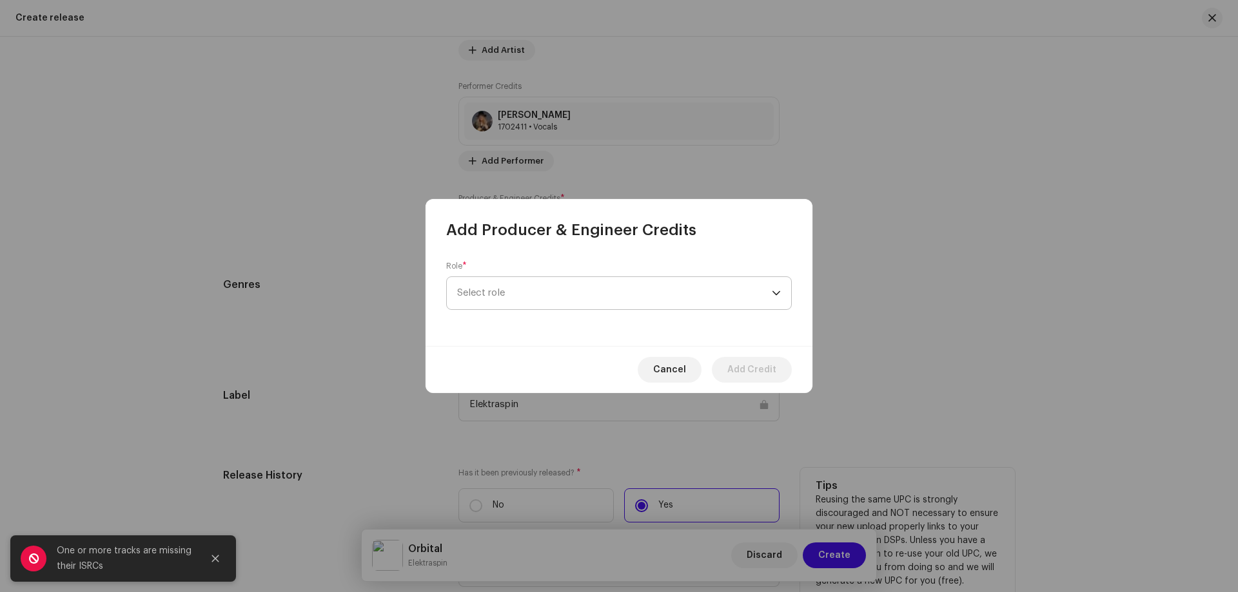
click at [484, 296] on span "Select role" at bounding box center [614, 293] width 315 height 32
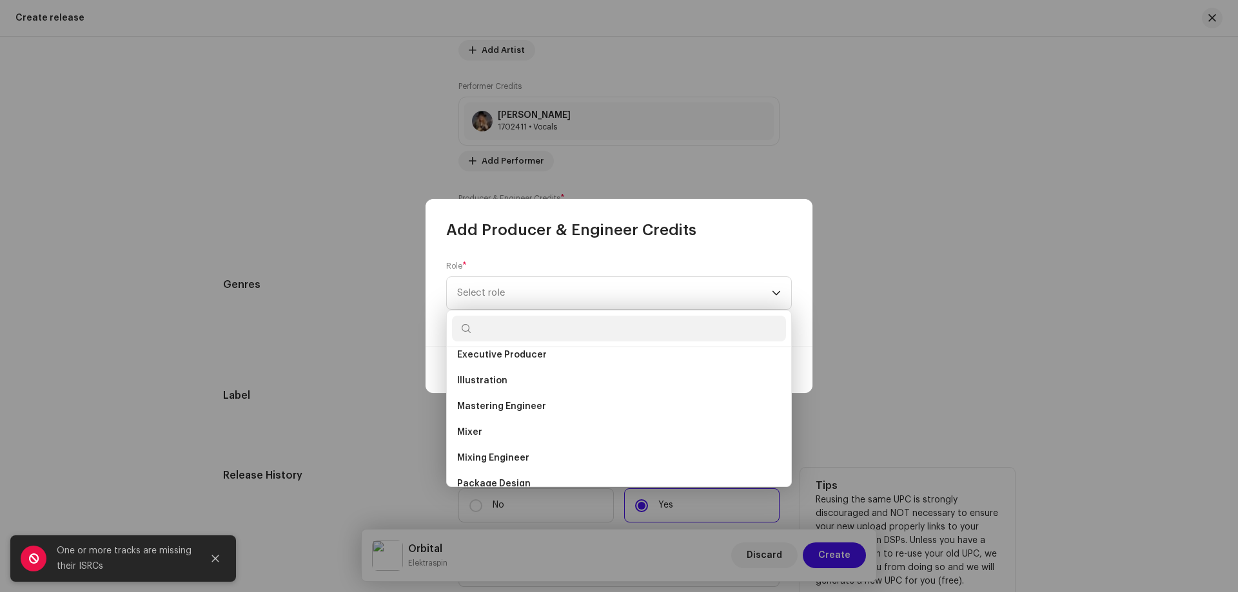
scroll to position [309, 0]
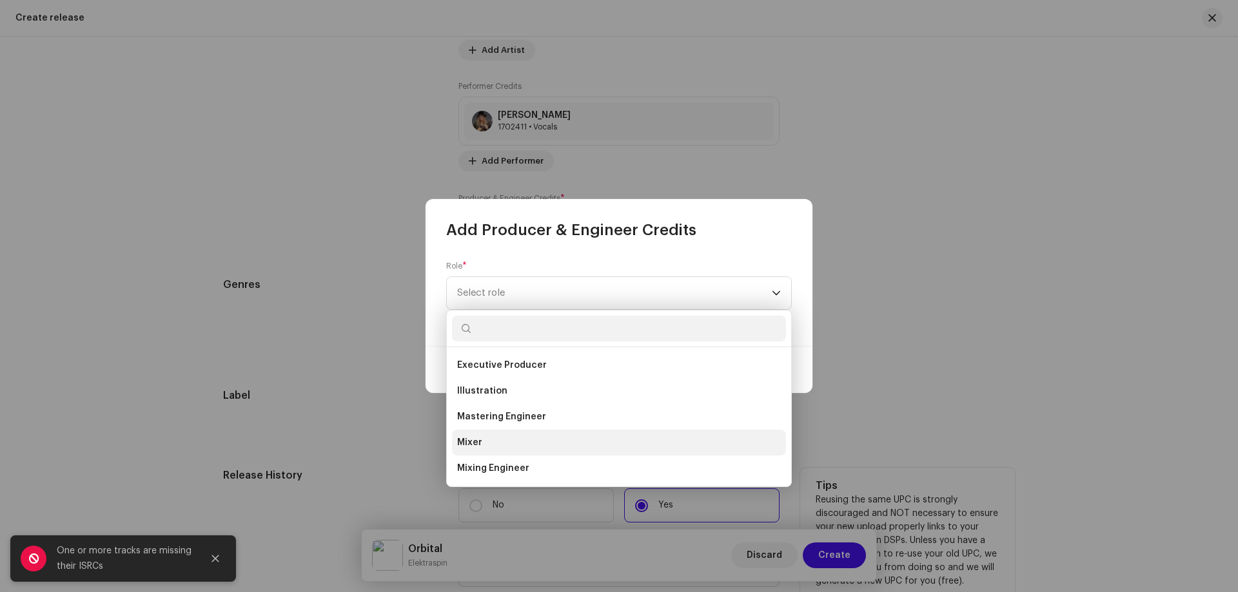
click at [472, 446] on span "Mixer" at bounding box center [469, 442] width 25 height 13
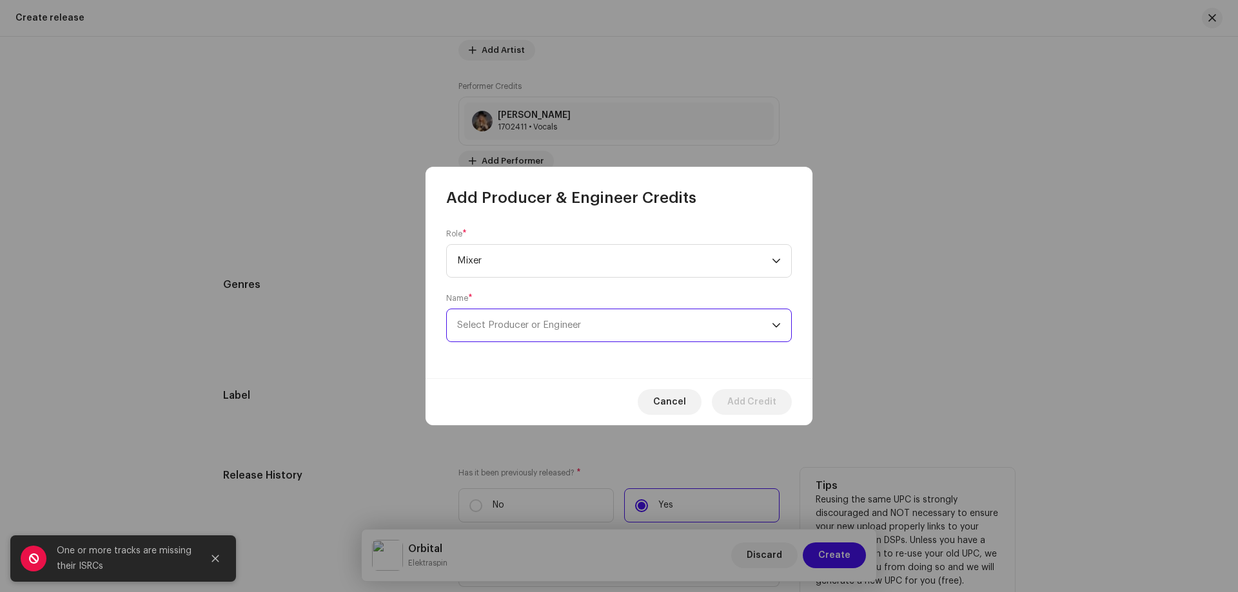
click at [509, 327] on span "Select Producer or Engineer" at bounding box center [519, 325] width 124 height 10
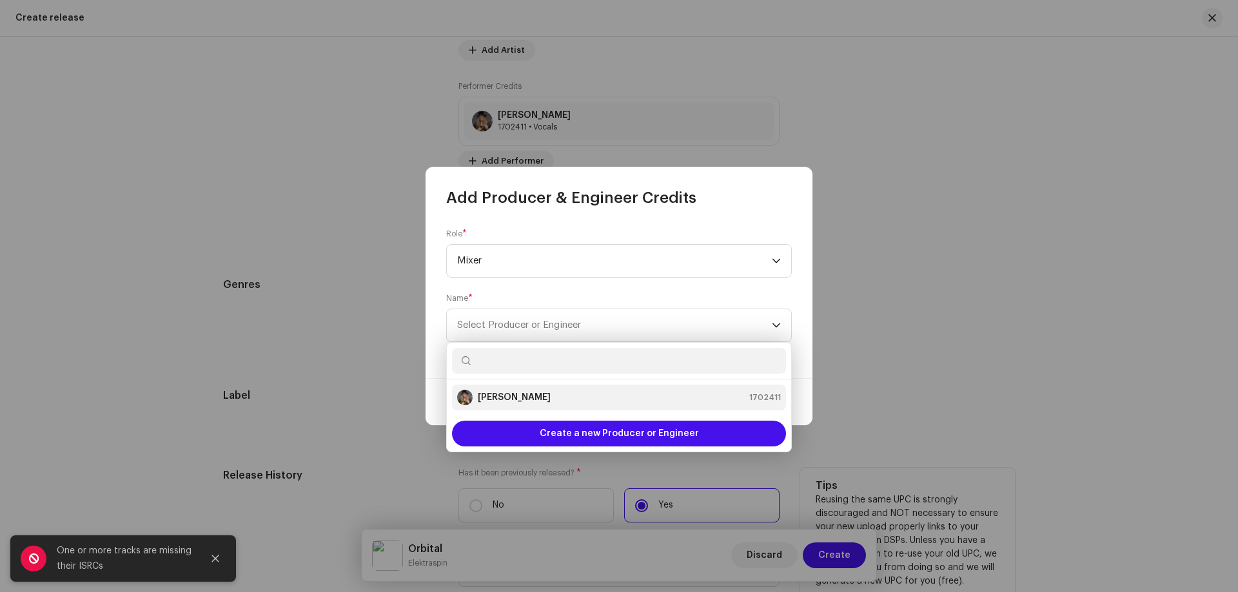
click at [501, 395] on strong "[PERSON_NAME]" at bounding box center [514, 397] width 73 height 13
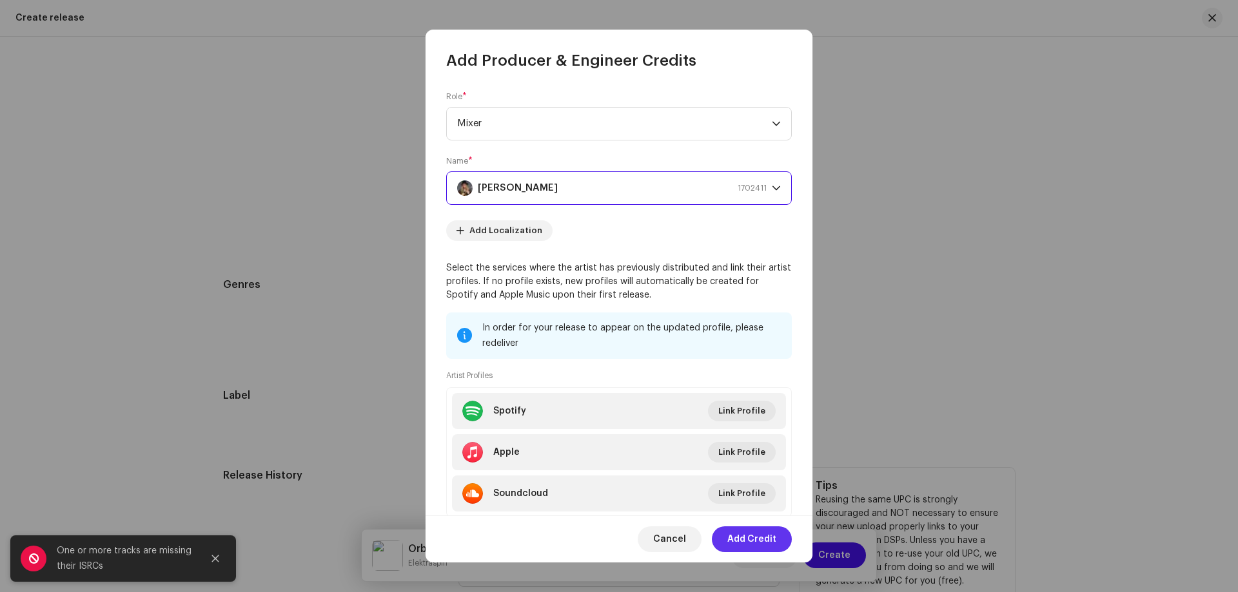
click at [747, 542] on span "Add Credit" at bounding box center [751, 540] width 49 height 26
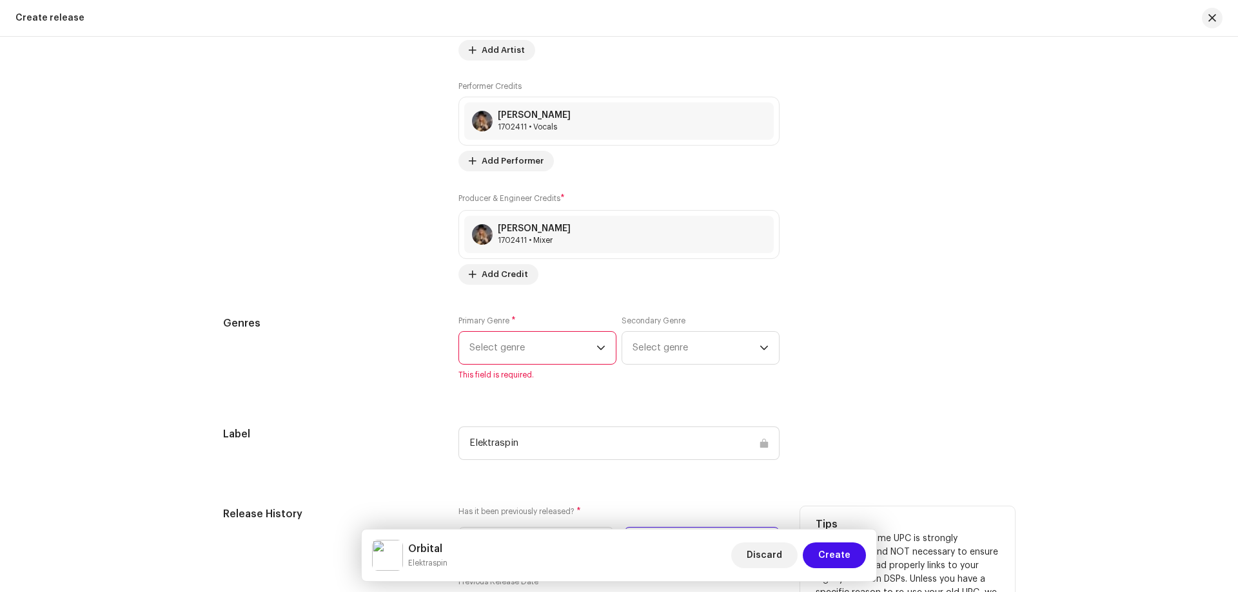
click at [571, 349] on span "Select genre" at bounding box center [532, 348] width 127 height 32
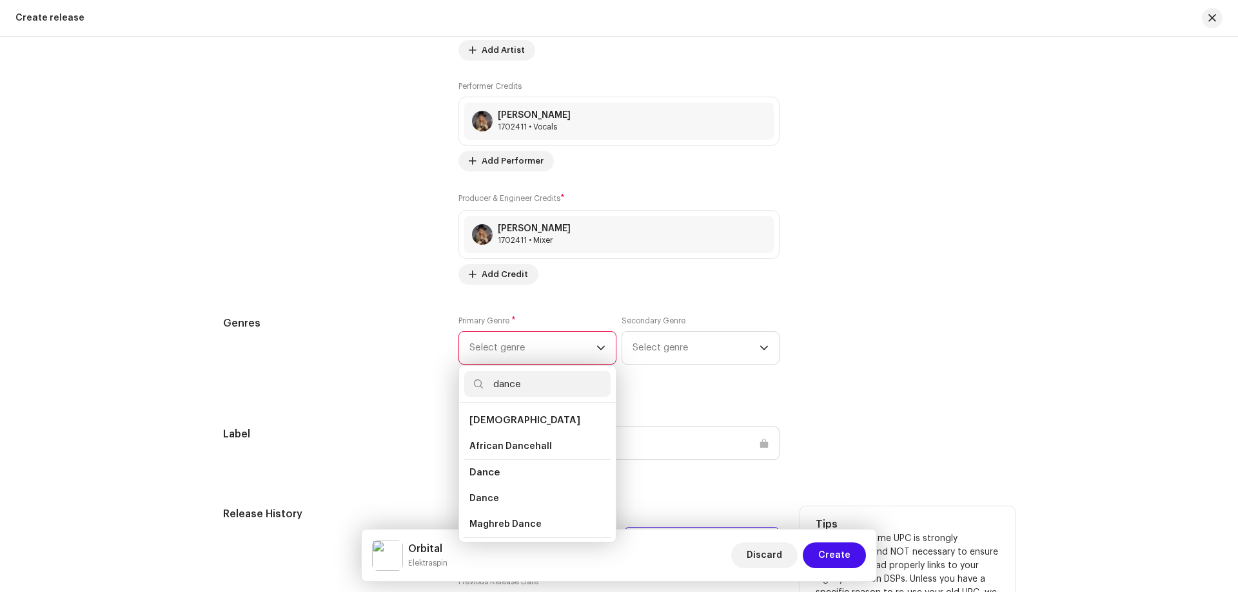
type input "dance"
click at [485, 472] on span "Dance" at bounding box center [484, 473] width 30 height 10
click at [485, 499] on span "Dance" at bounding box center [484, 498] width 30 height 13
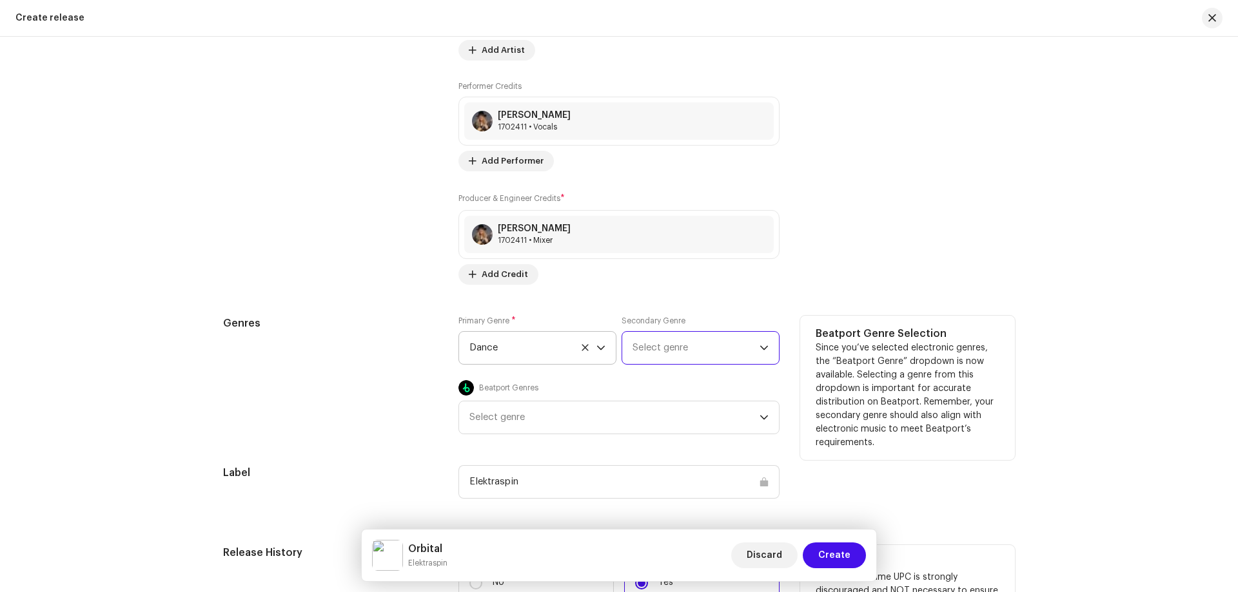
click at [657, 351] on span "Select genre" at bounding box center [695, 348] width 127 height 32
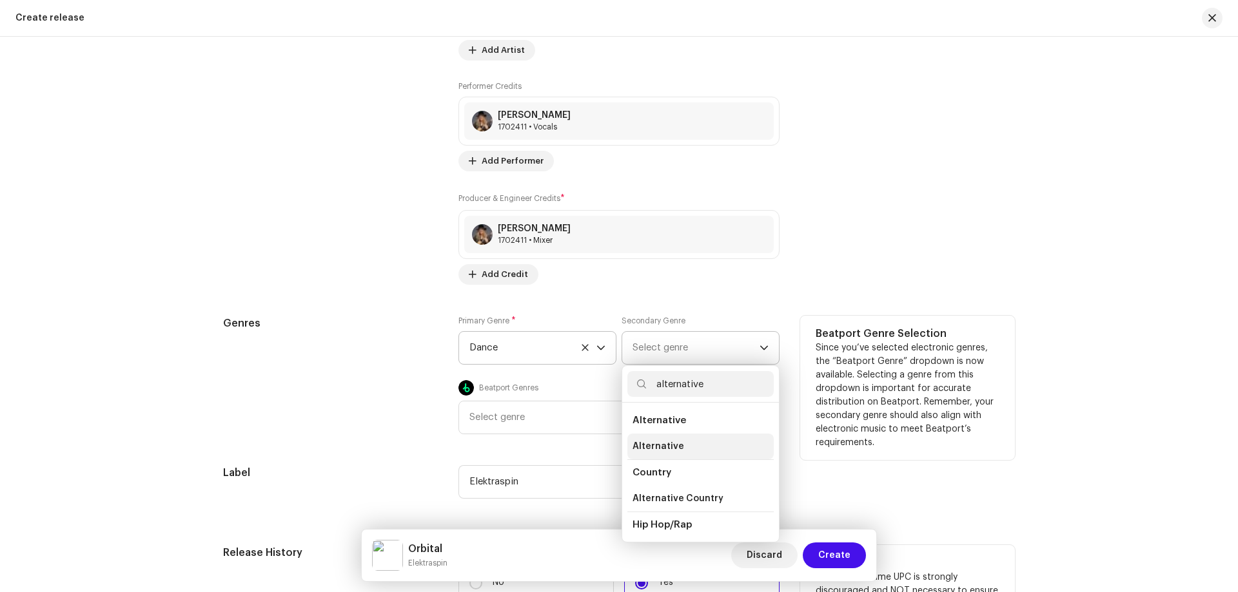
type input "alternative"
click at [652, 445] on span "Alternative" at bounding box center [658, 446] width 52 height 13
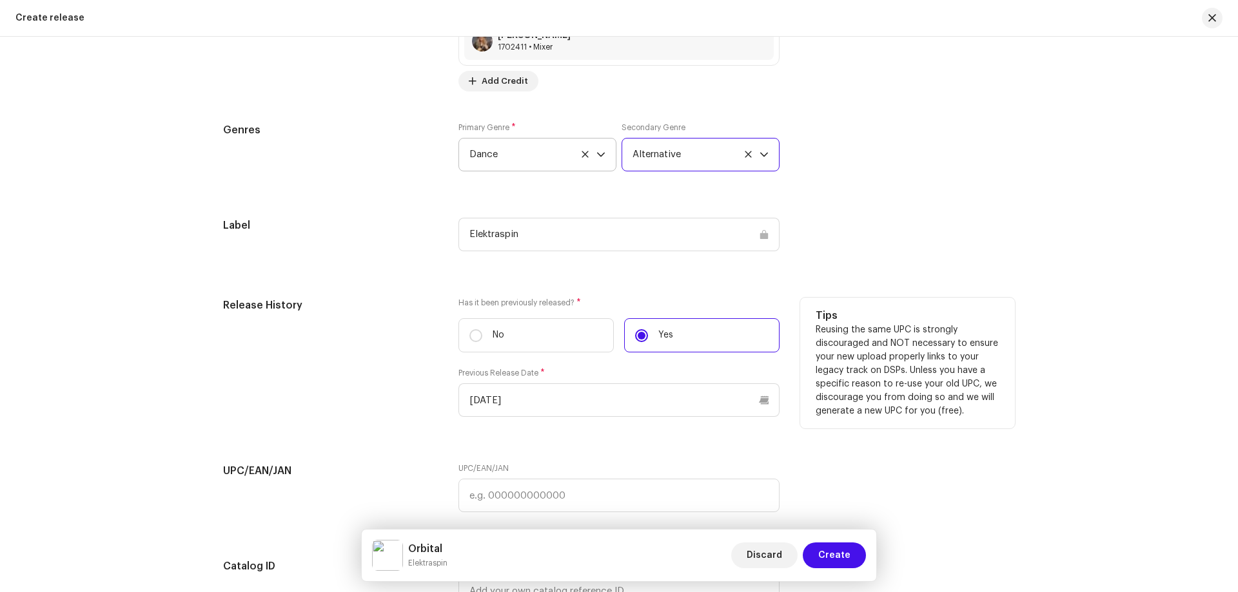
scroll to position [1998, 0]
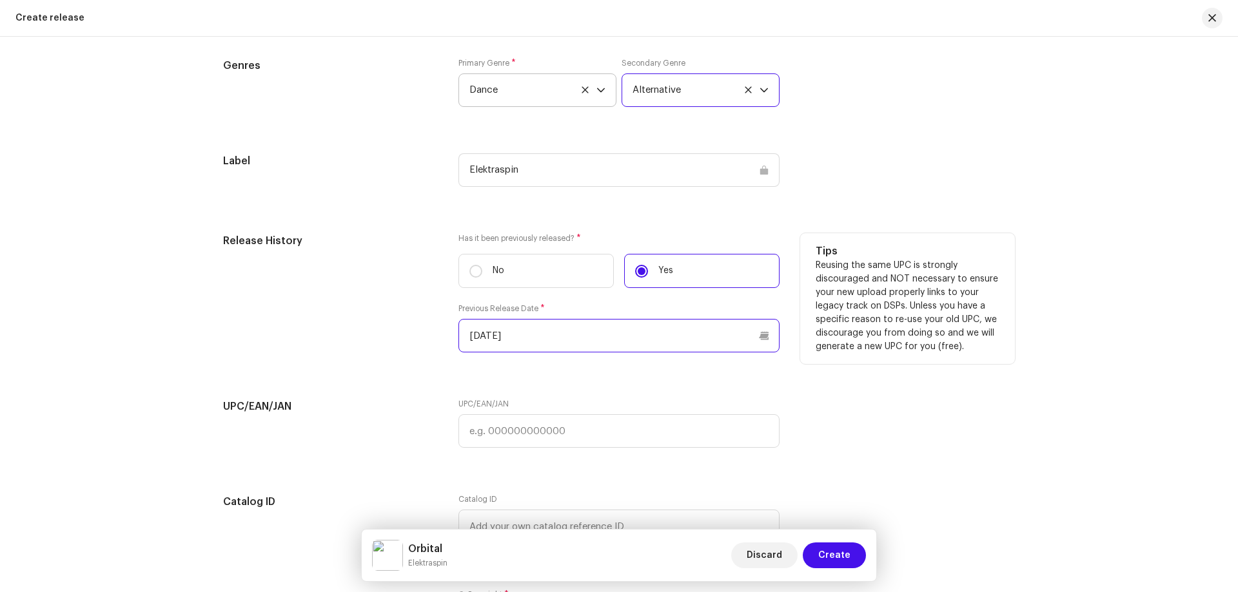
click at [759, 337] on input "[DATE]" at bounding box center [618, 336] width 321 height 34
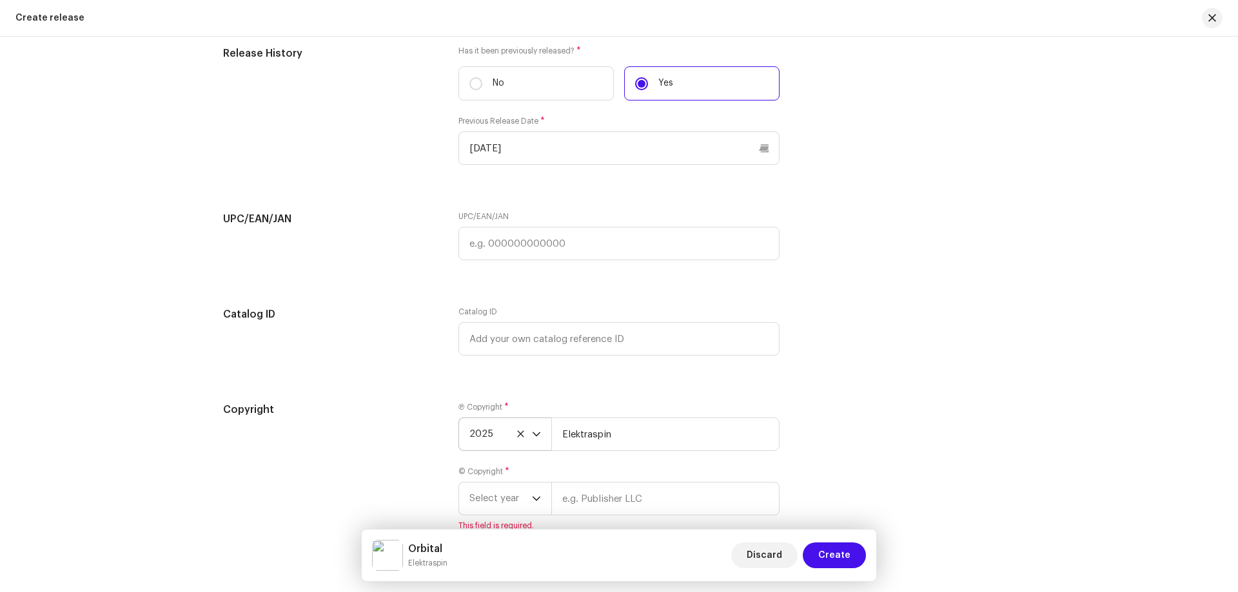
scroll to position [2256, 0]
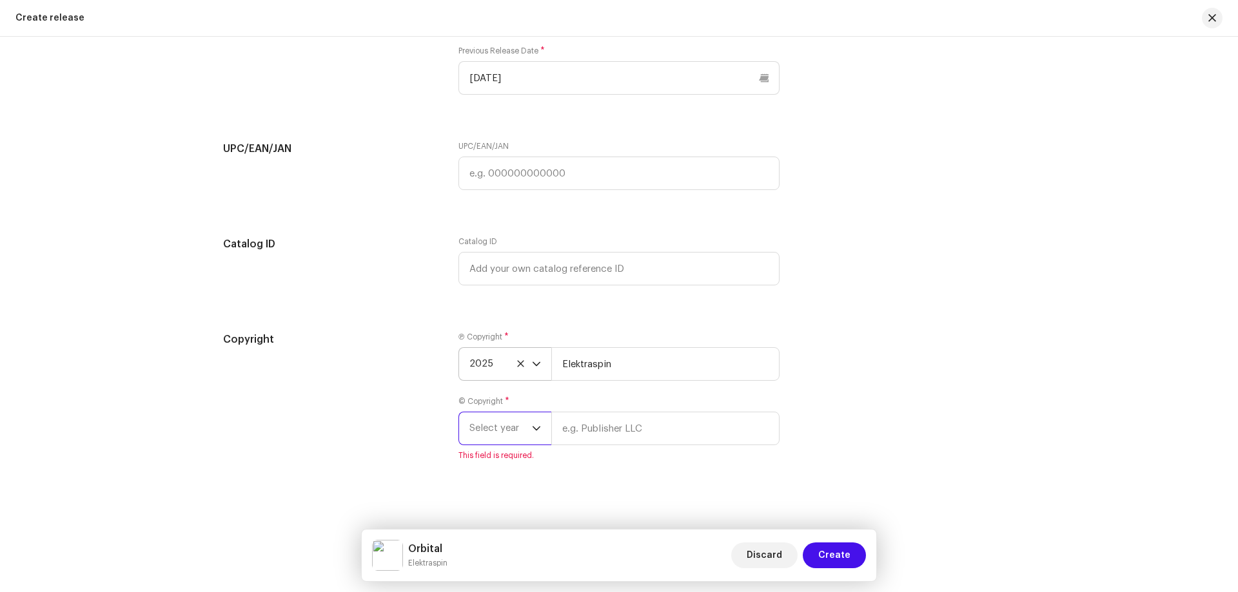
click at [524, 432] on span "Select year" at bounding box center [500, 429] width 63 height 32
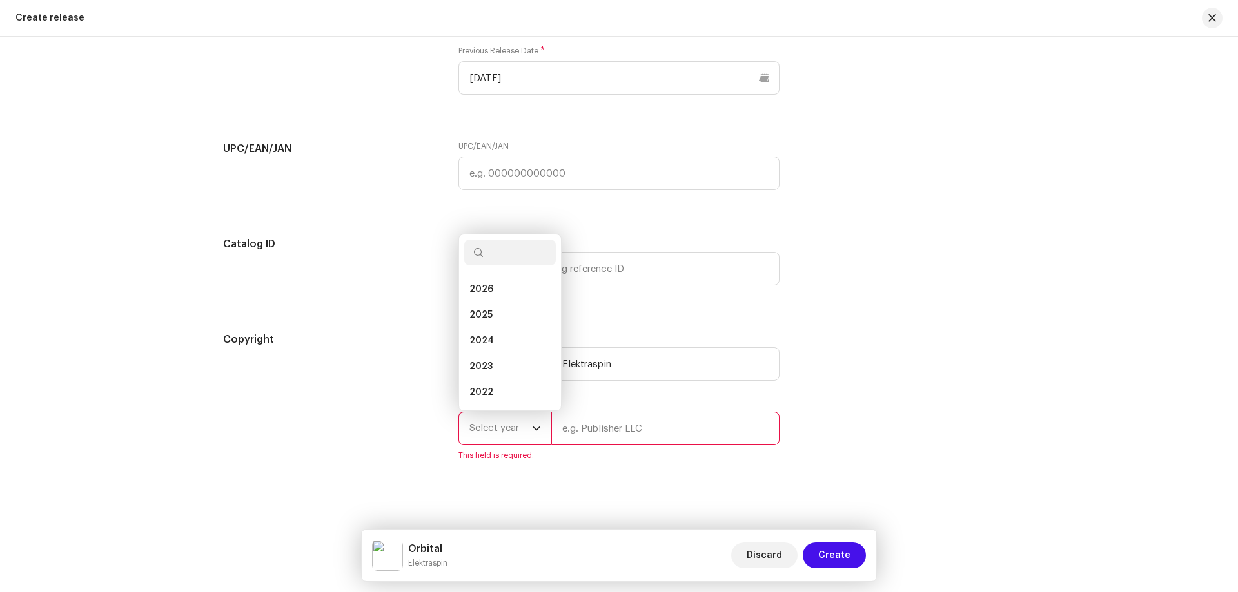
click at [524, 432] on span "Select year" at bounding box center [500, 429] width 63 height 32
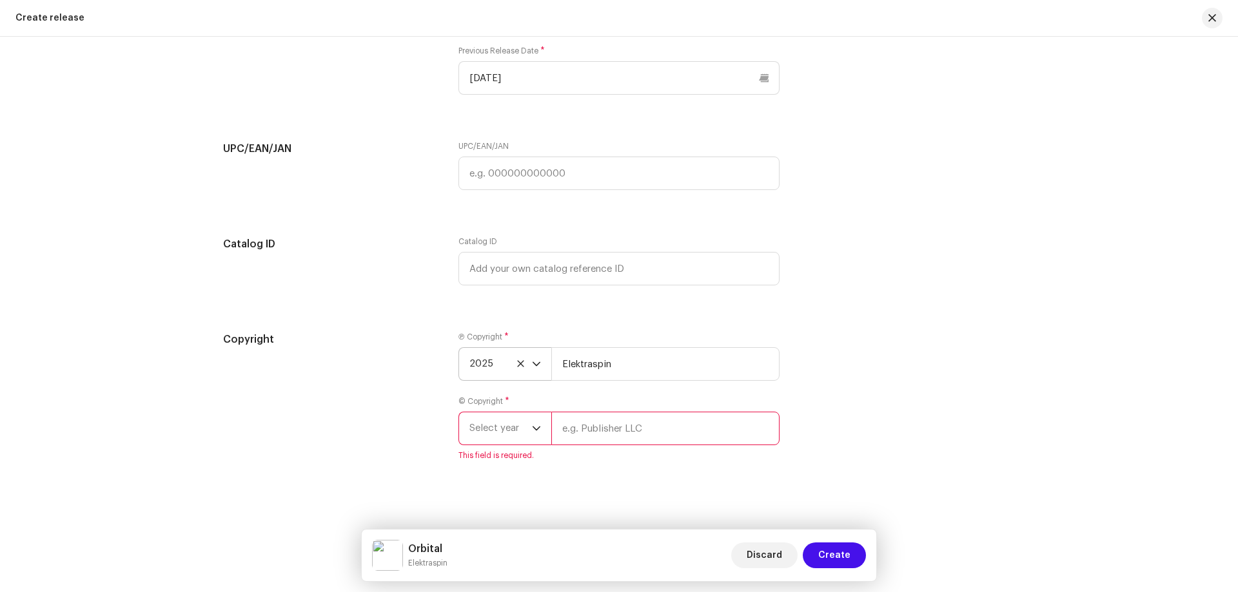
click at [524, 428] on span "Select year" at bounding box center [500, 429] width 63 height 32
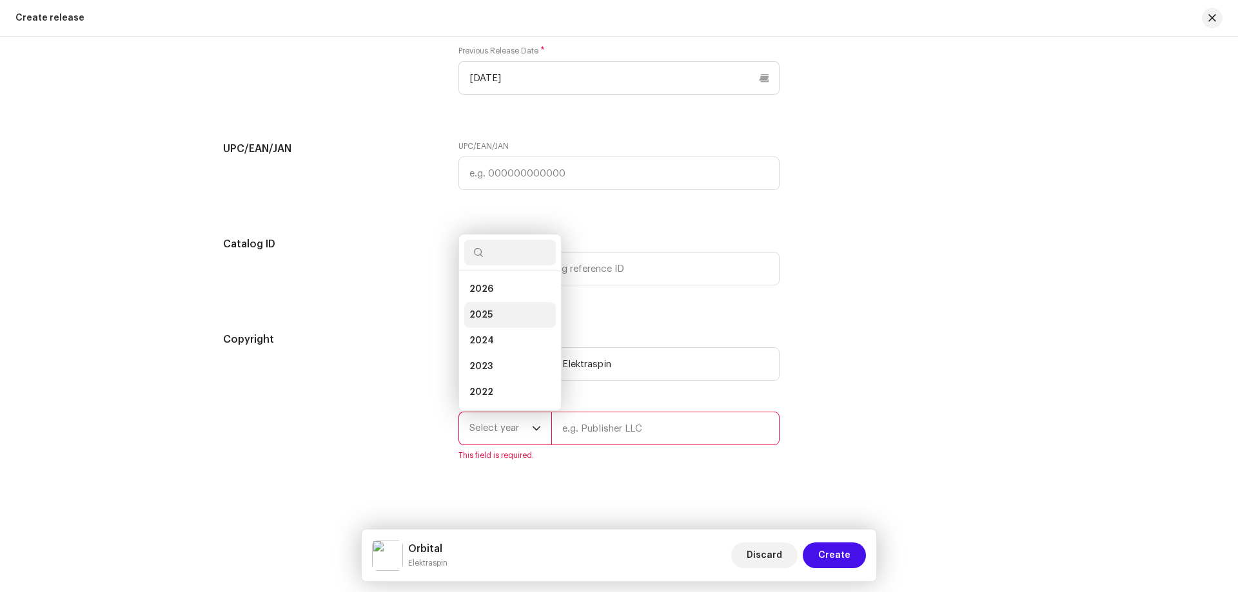
click at [478, 315] on span "2025" at bounding box center [480, 315] width 23 height 13
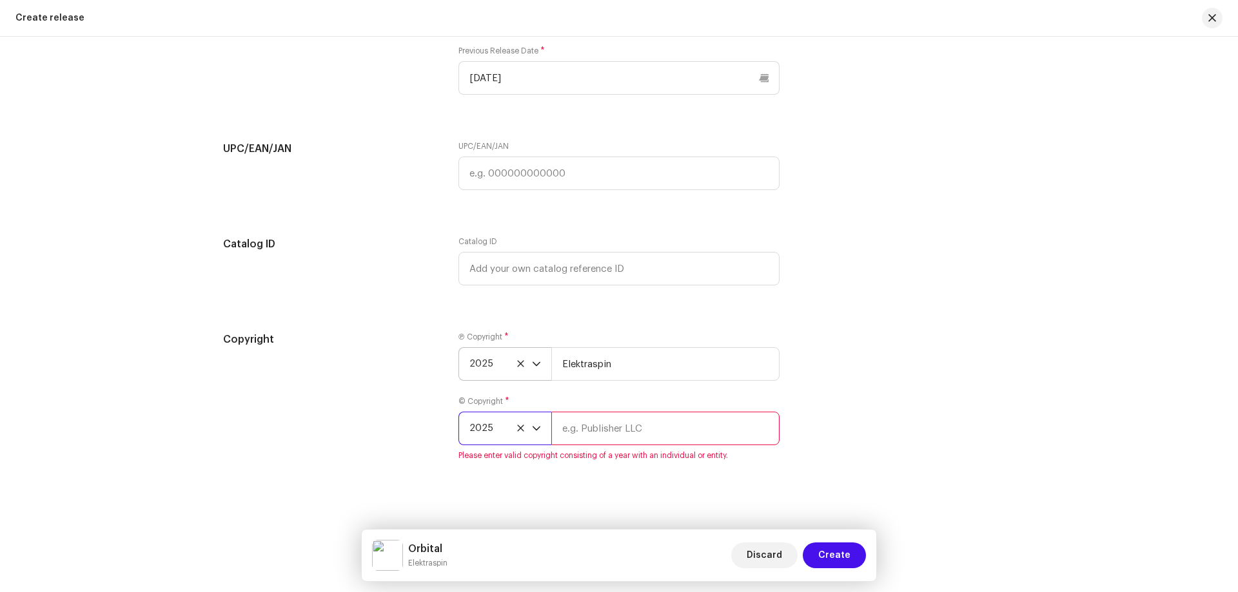
click at [570, 436] on input "text" at bounding box center [665, 429] width 228 height 34
type input "[PERSON_NAME]"
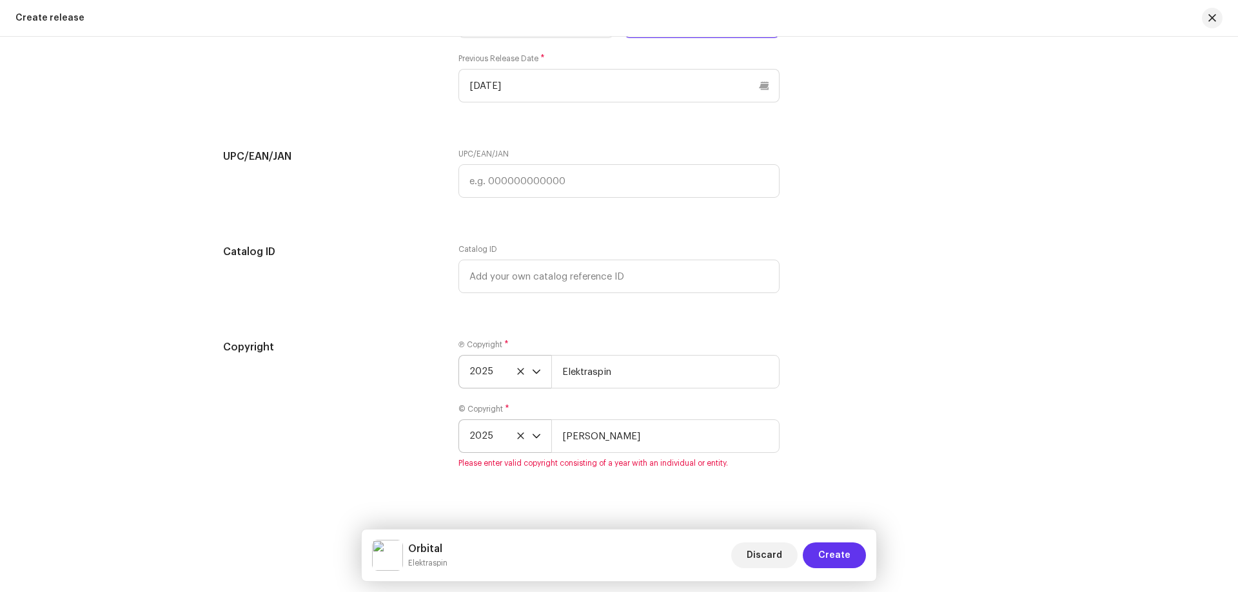
click at [833, 559] on span "Create" at bounding box center [834, 556] width 32 height 26
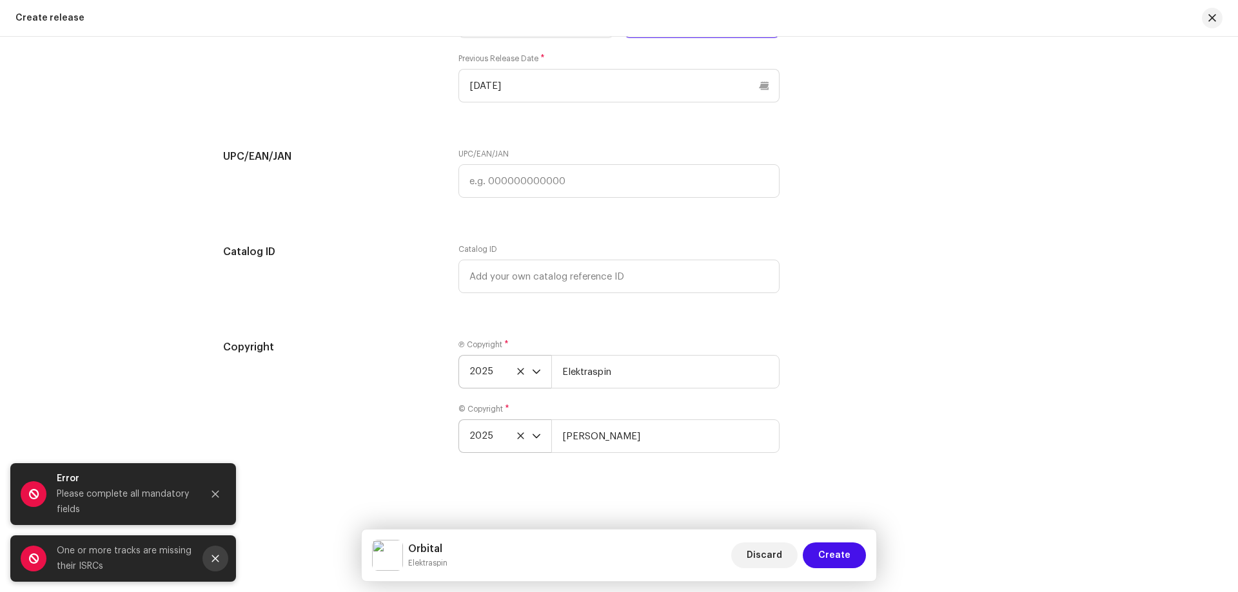
click at [213, 561] on icon "Close" at bounding box center [215, 559] width 7 height 7
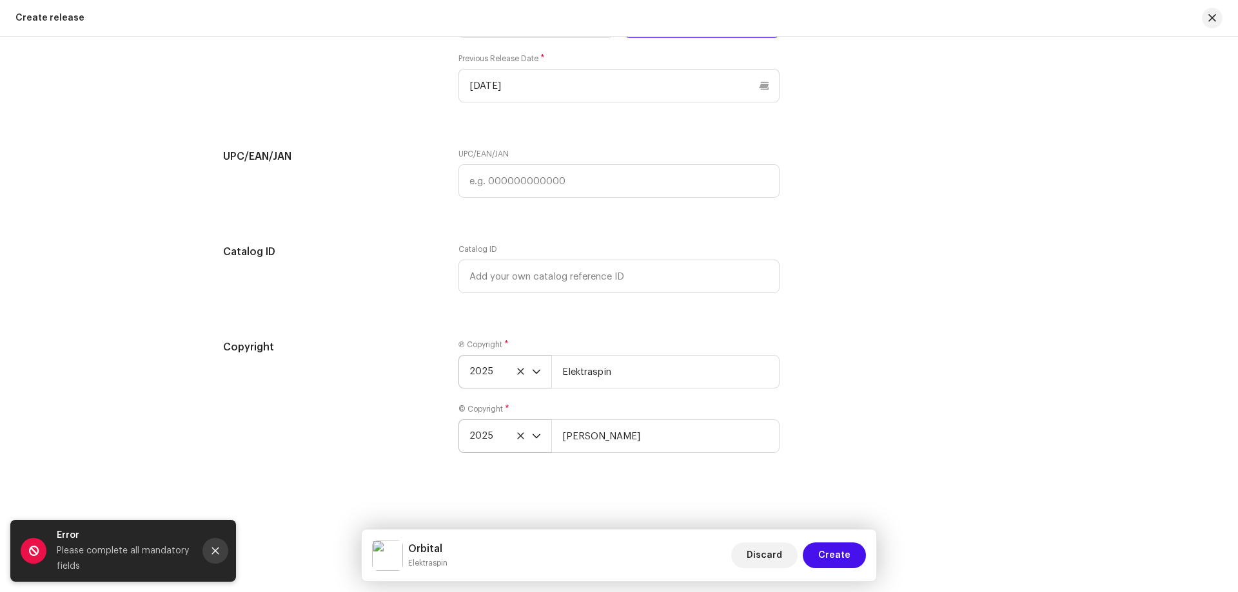
click at [211, 549] on icon "Close" at bounding box center [215, 551] width 9 height 9
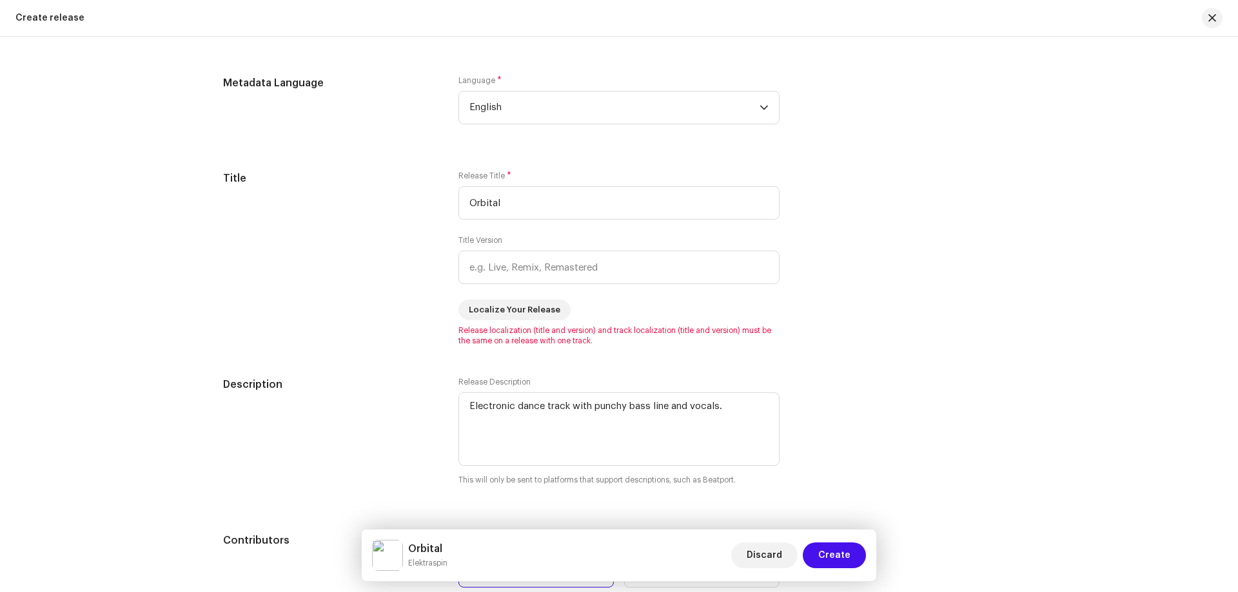
scroll to position [1217, 0]
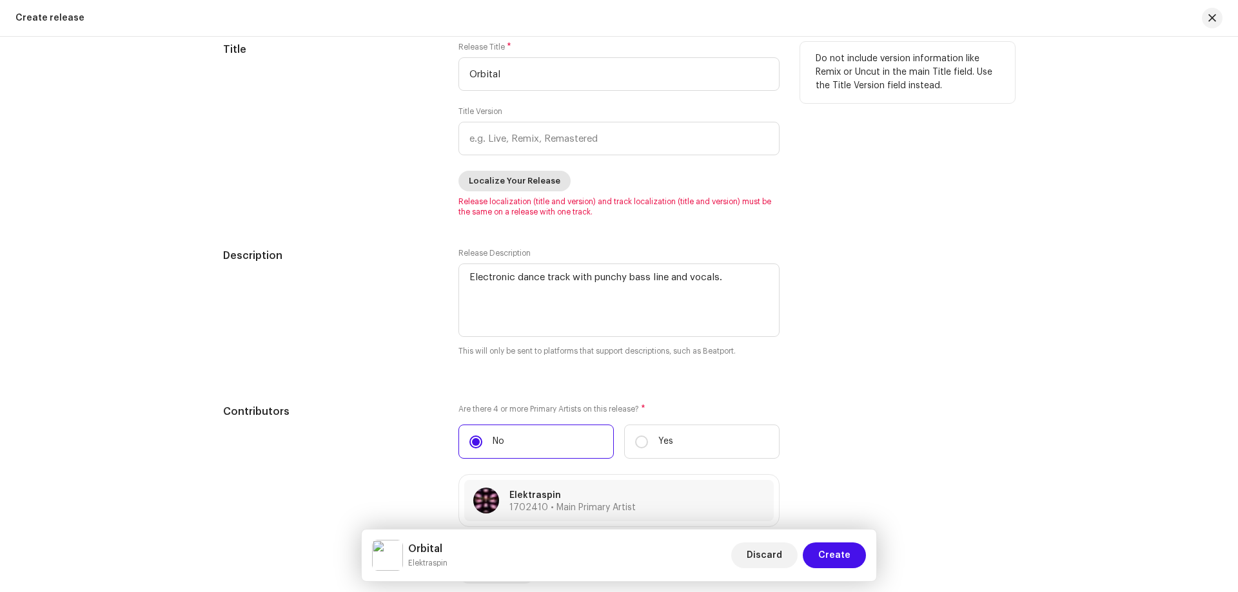
click at [488, 182] on span "Localize Your Release" at bounding box center [515, 181] width 92 height 26
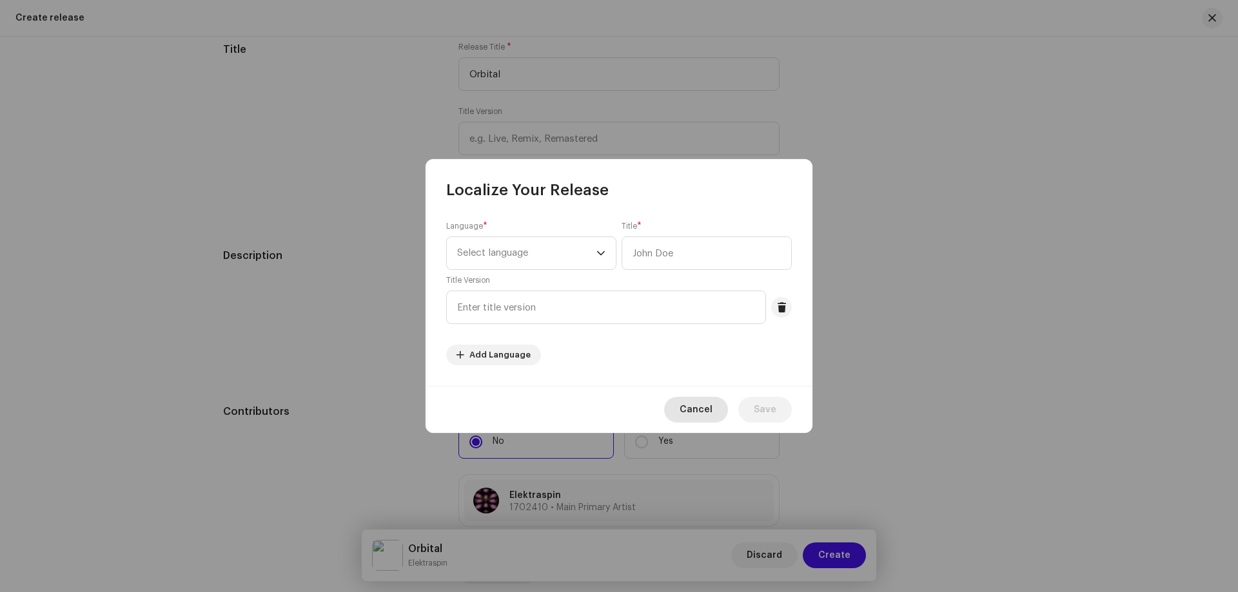
click at [699, 414] on span "Cancel" at bounding box center [695, 410] width 33 height 26
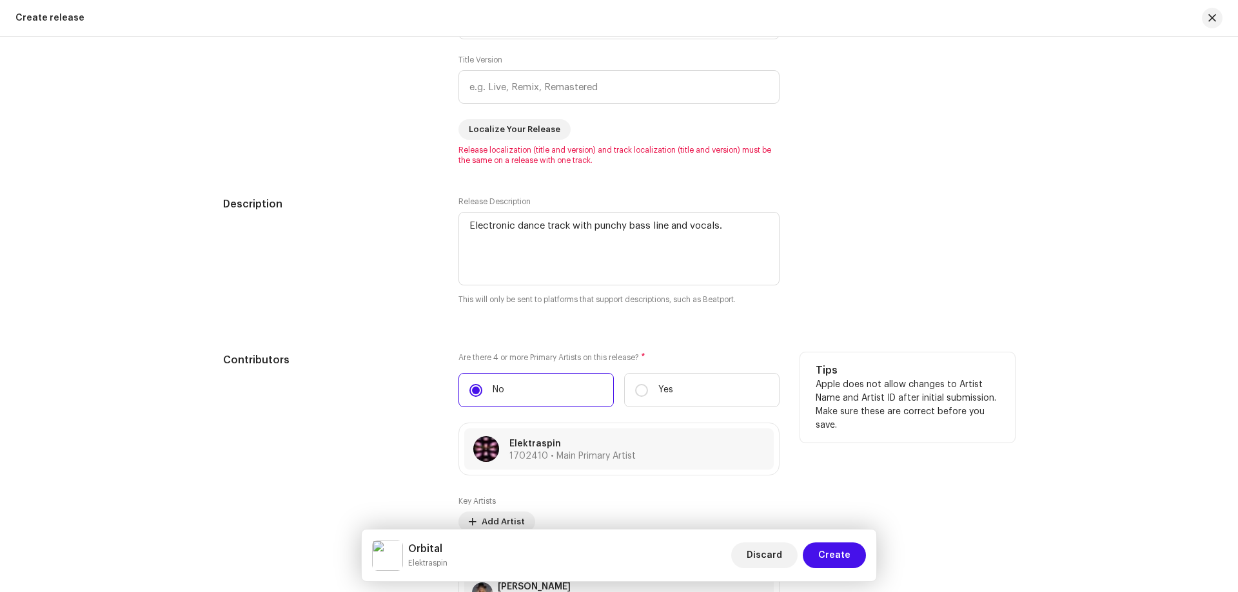
scroll to position [1410, 0]
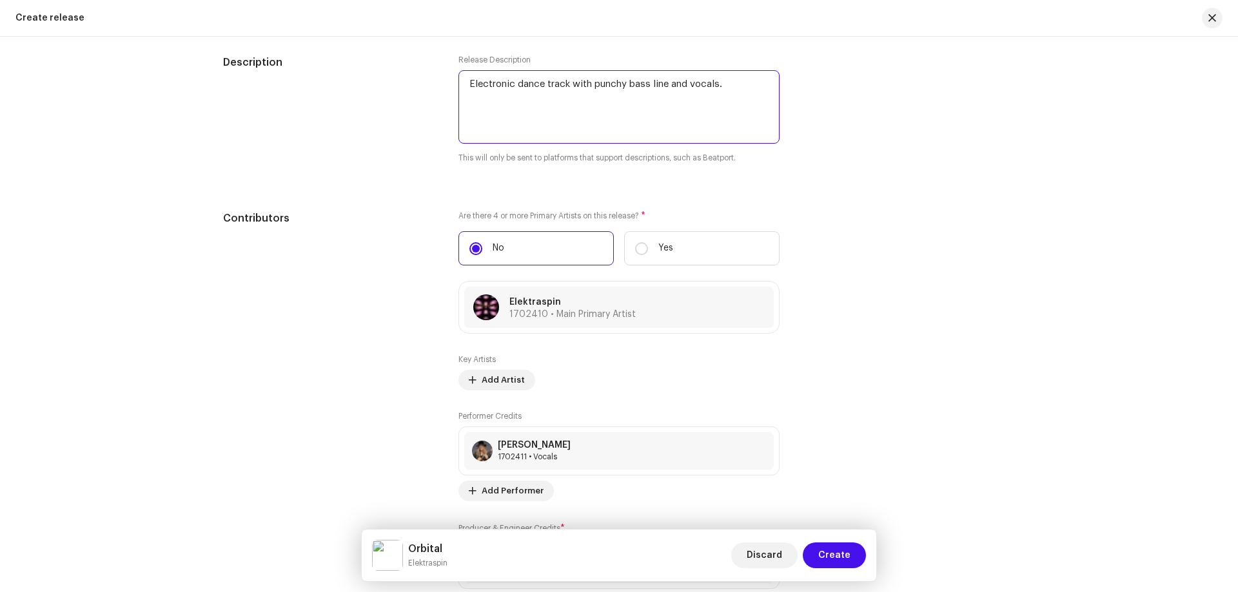
click at [467, 84] on textarea at bounding box center [618, 106] width 321 height 73
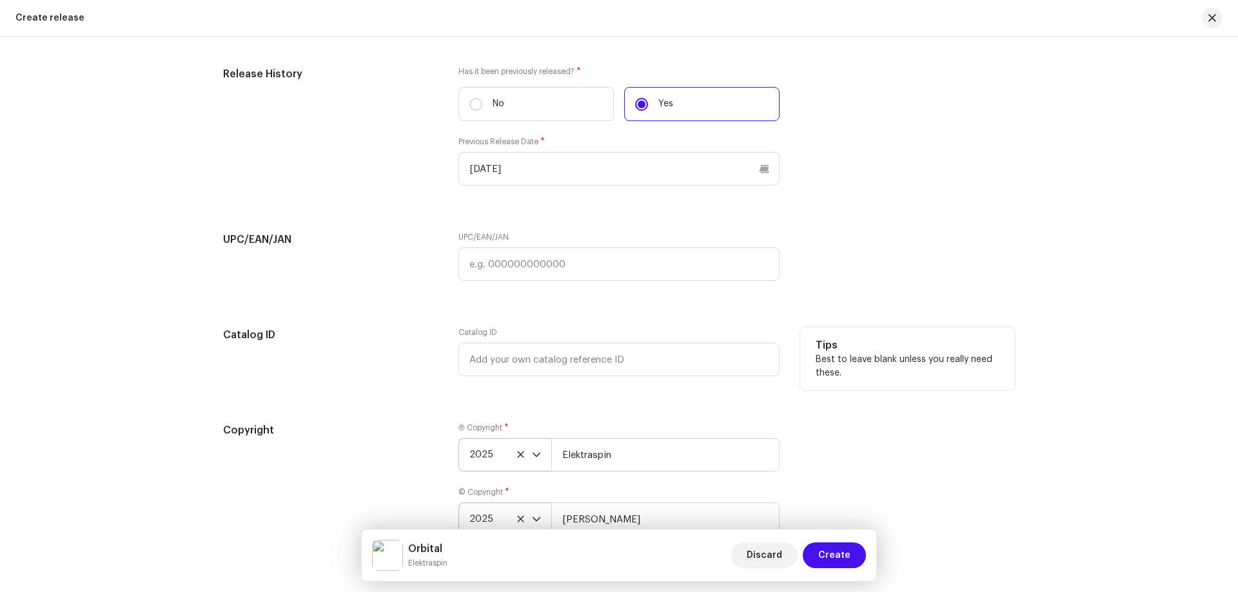
scroll to position [2248, 0]
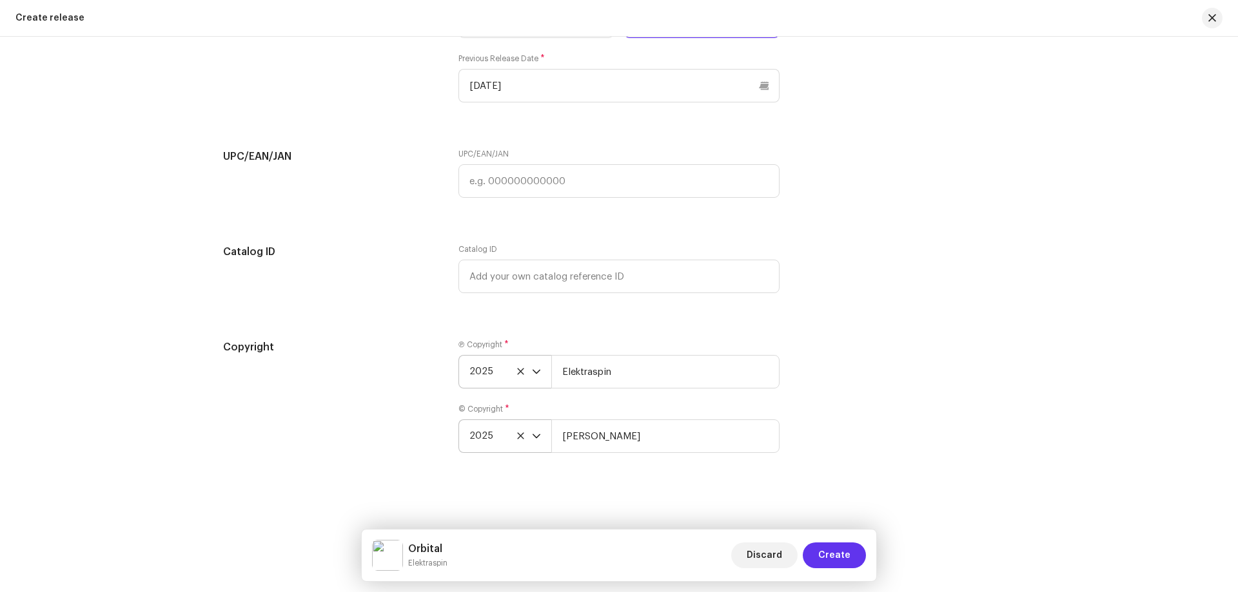
click at [850, 559] on span "Create" at bounding box center [834, 556] width 32 height 26
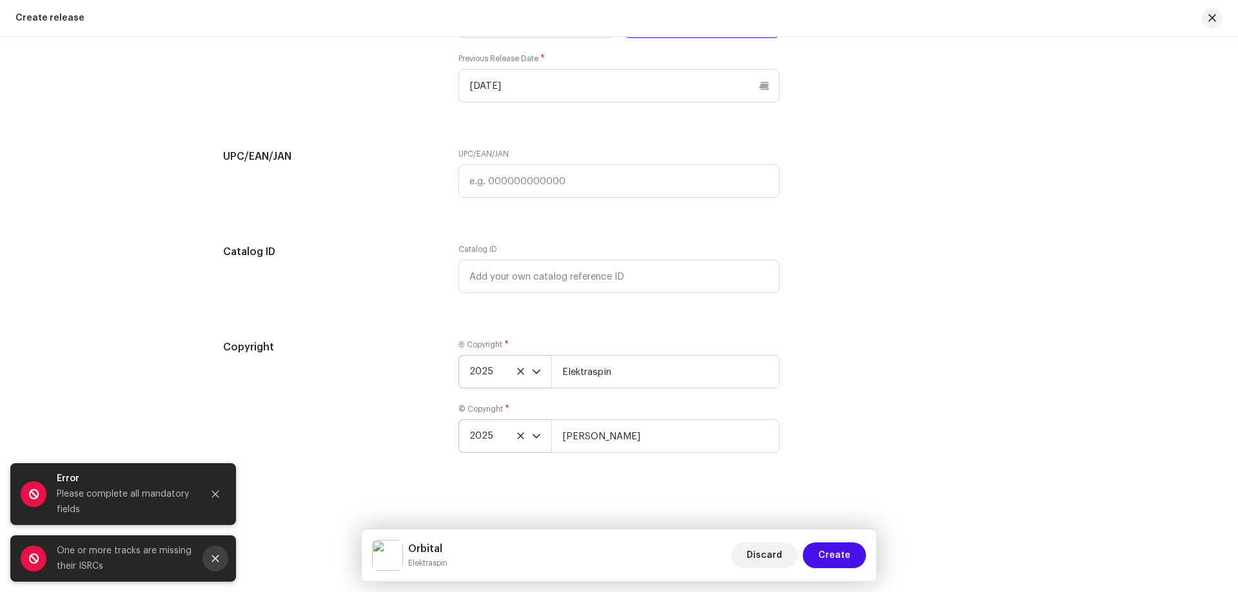
click at [224, 563] on button "Close" at bounding box center [215, 559] width 26 height 26
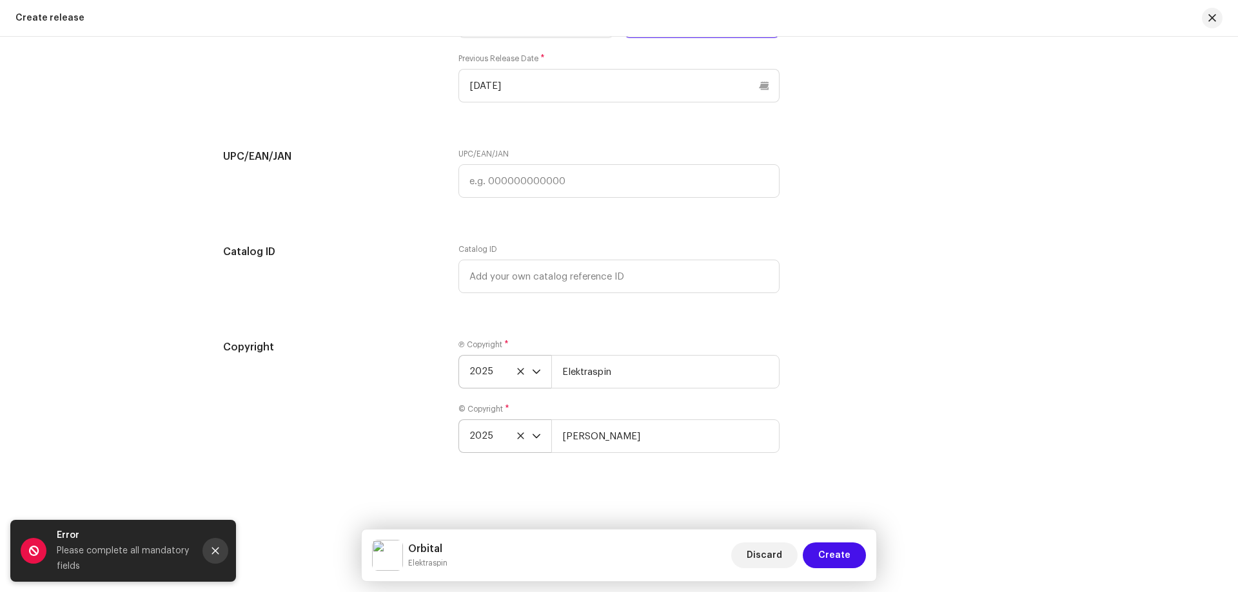
click at [217, 550] on icon "Close" at bounding box center [215, 551] width 7 height 7
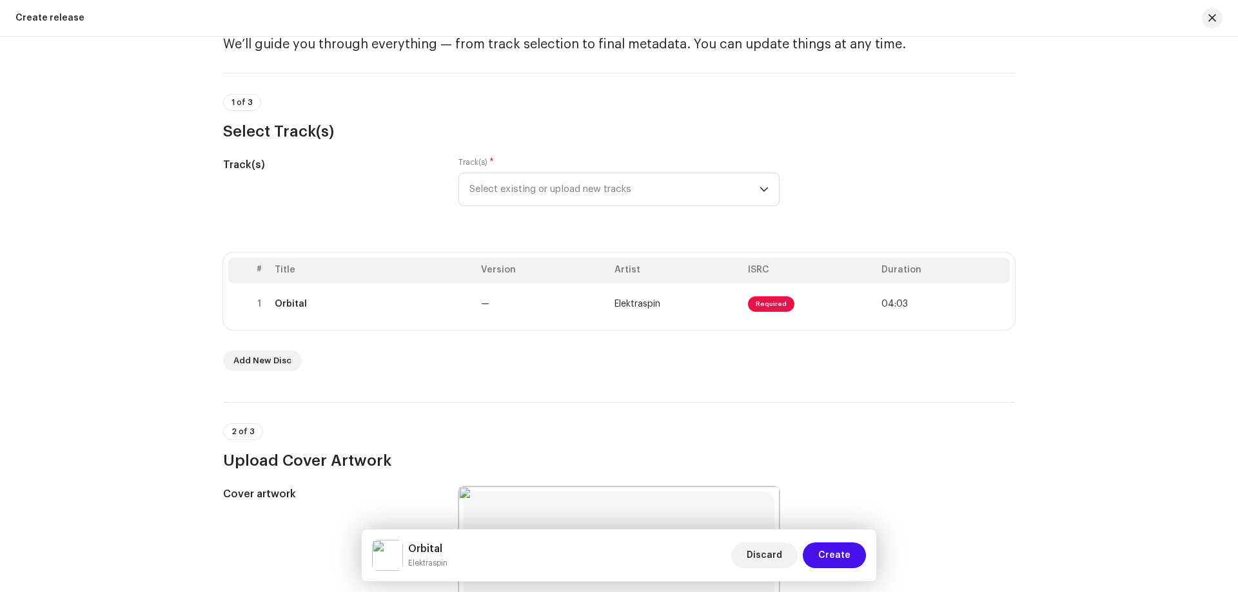
scroll to position [0, 0]
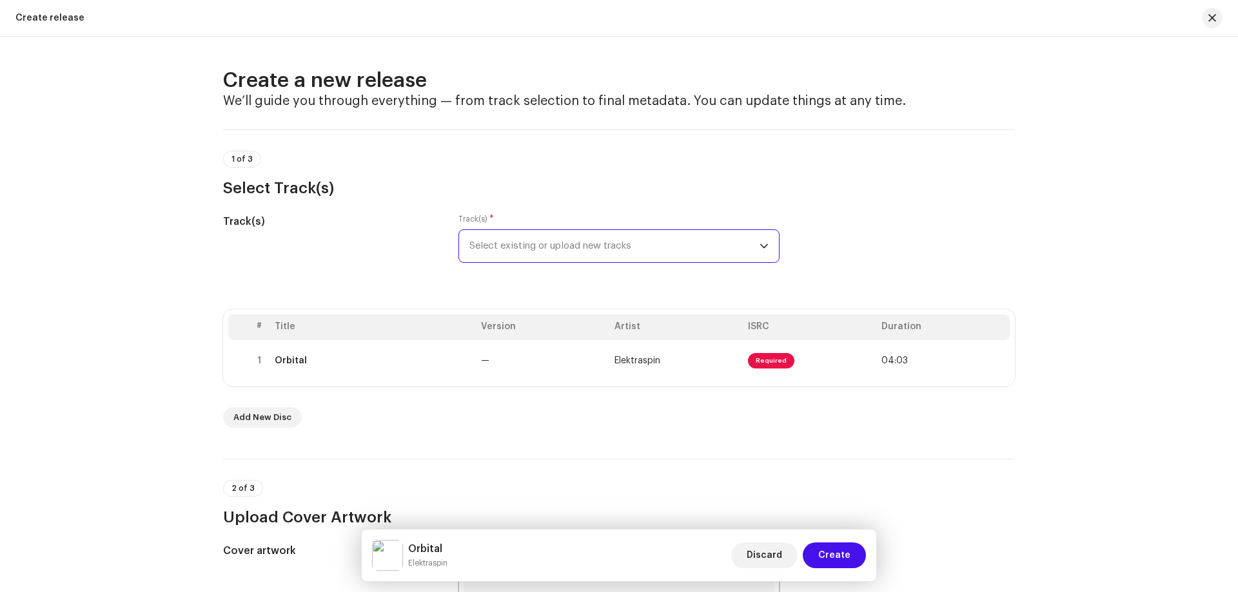
click at [589, 249] on span "Select existing or upload new tracks" at bounding box center [614, 246] width 290 height 32
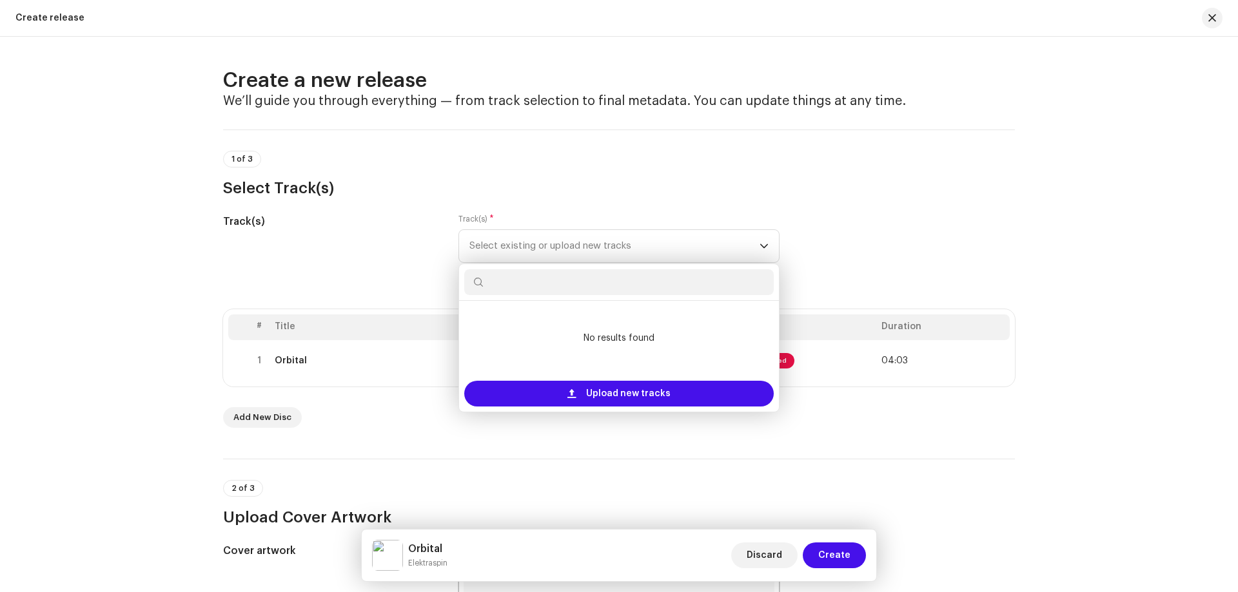
click at [888, 222] on div "Track(s) Track(s) * Select existing or upload new tracks No results found Uploa…" at bounding box center [619, 246] width 792 height 64
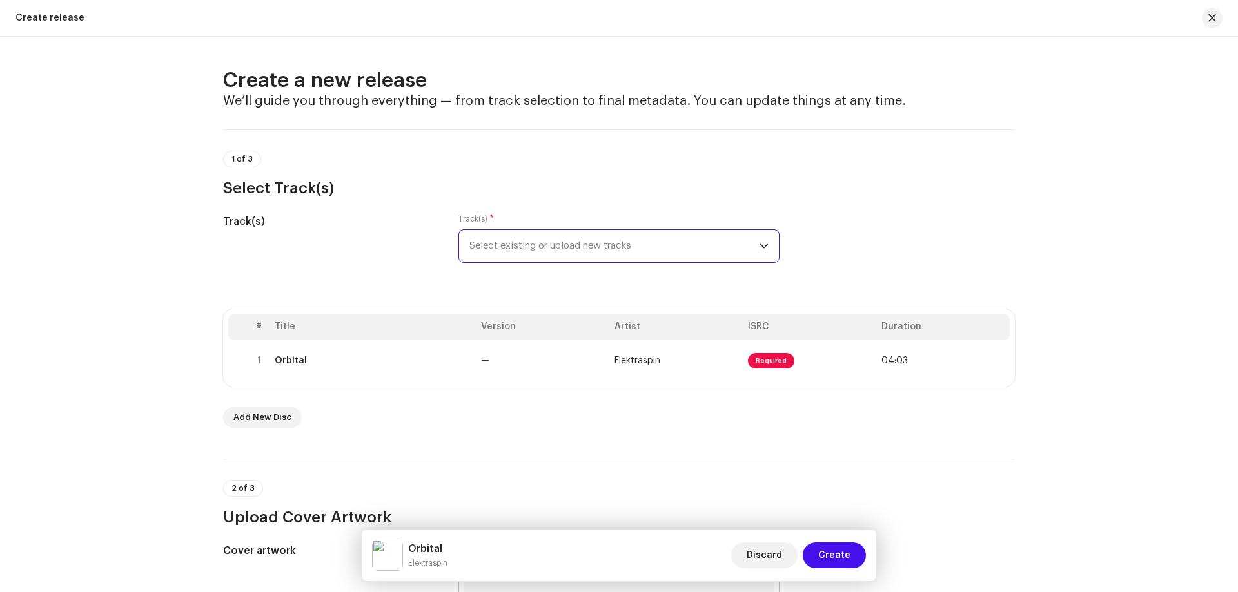
click at [514, 250] on span "Select existing or upload new tracks" at bounding box center [614, 246] width 290 height 32
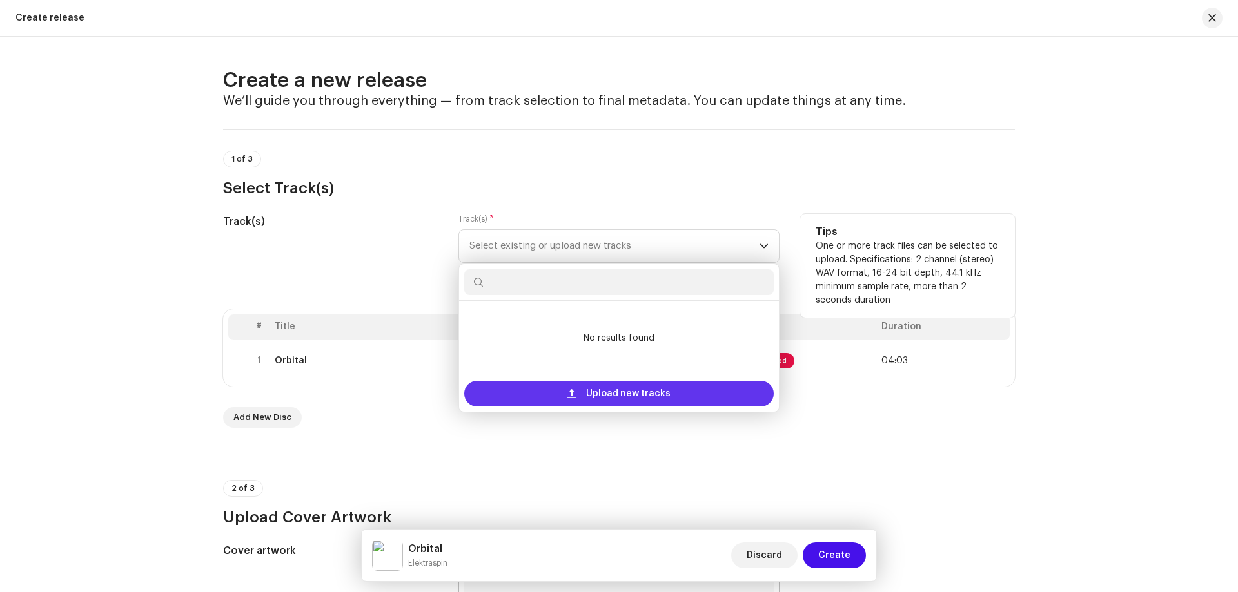
click at [586, 394] on span "Upload new tracks" at bounding box center [628, 394] width 84 height 26
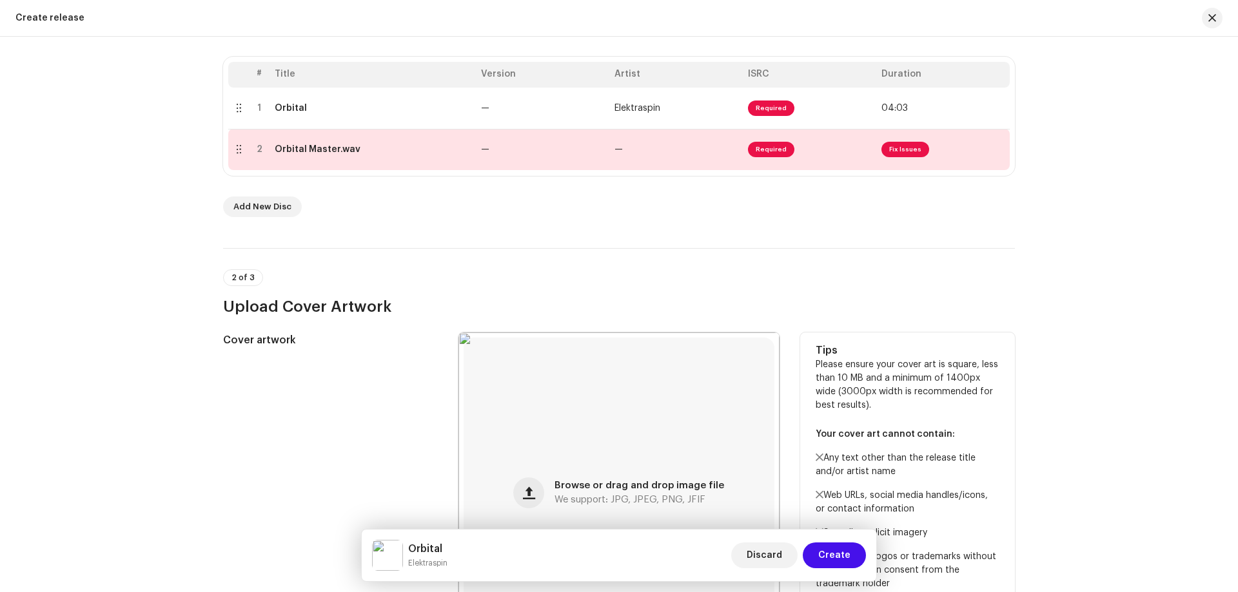
scroll to position [258, 0]
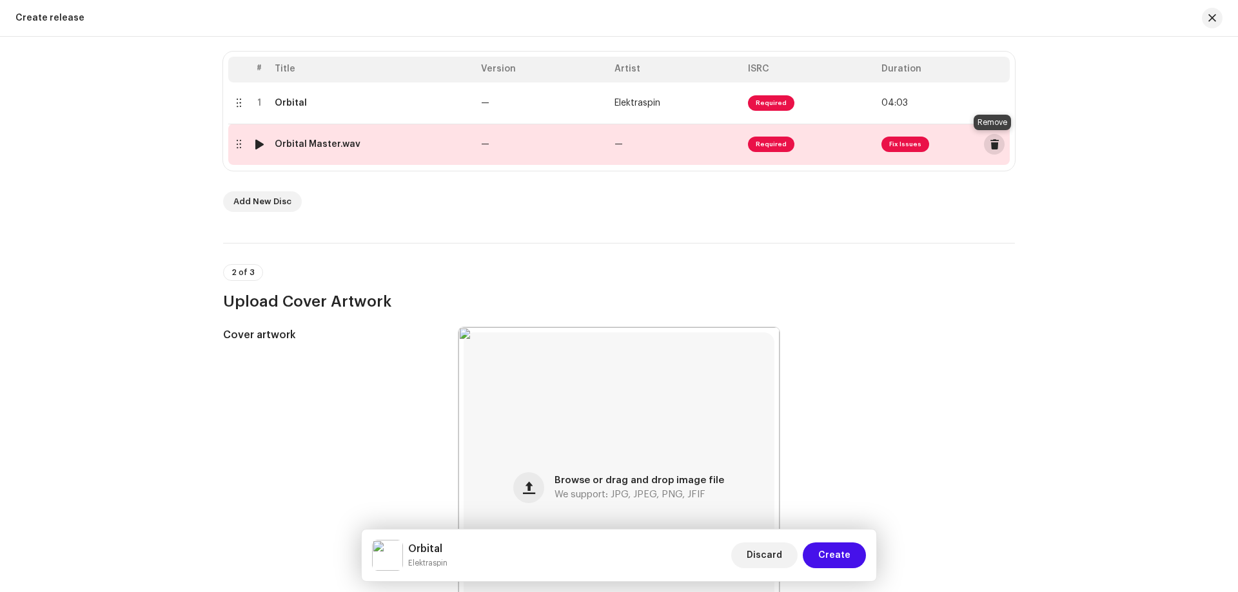
click at [991, 143] on span at bounding box center [994, 144] width 10 height 10
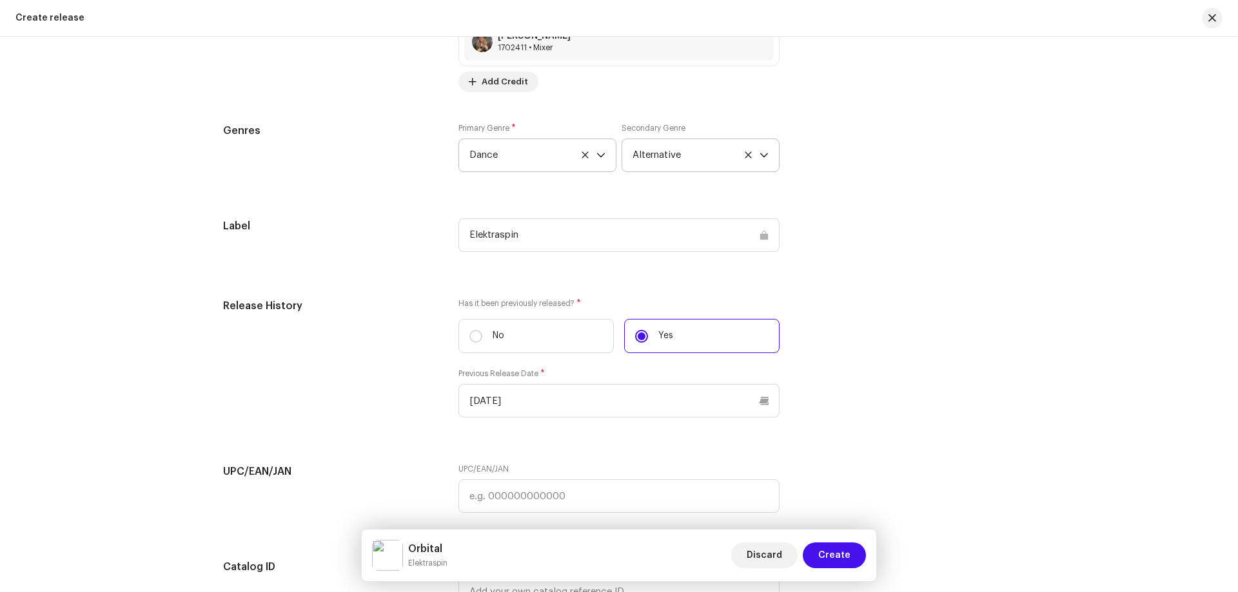
scroll to position [1934, 0]
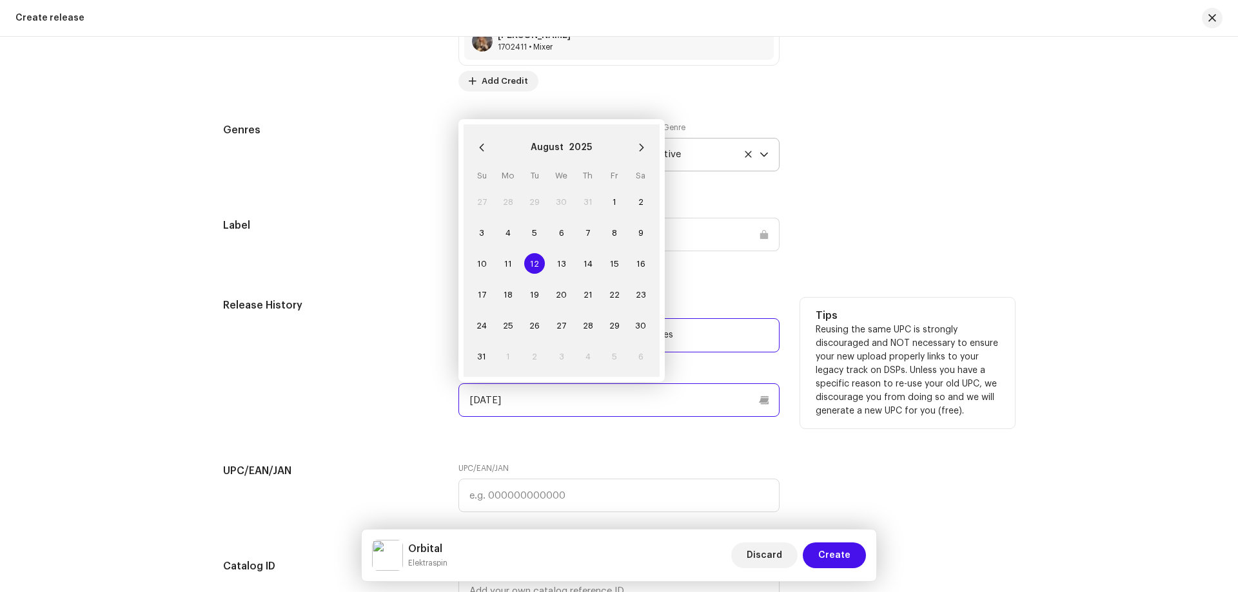
click at [529, 401] on input "[DATE]" at bounding box center [618, 401] width 321 height 34
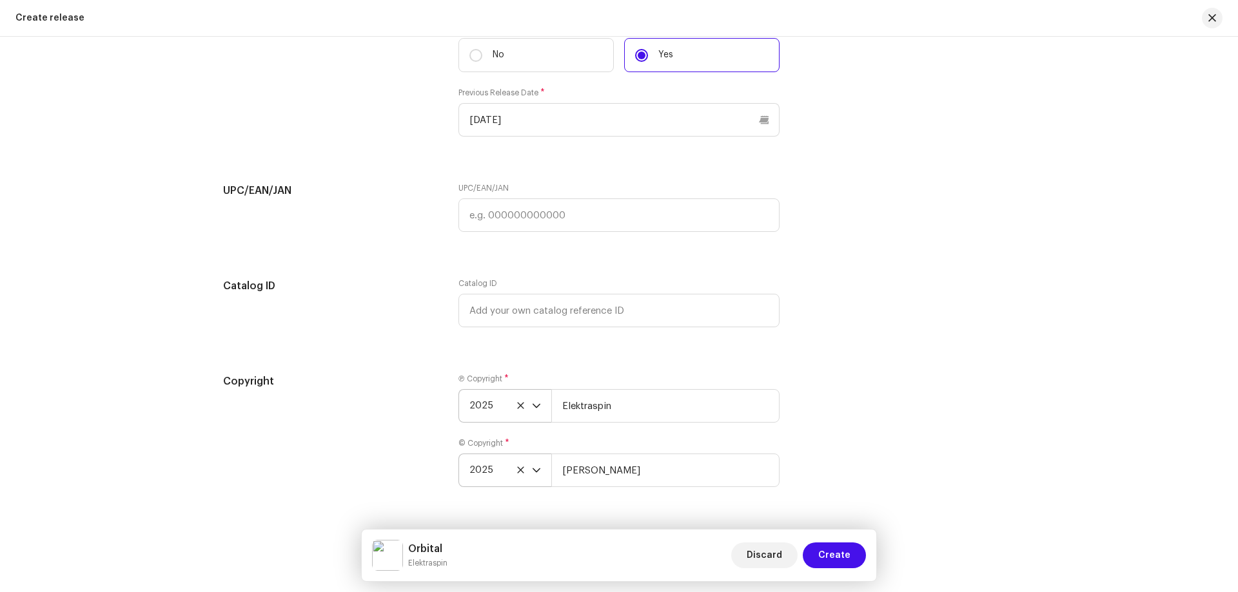
scroll to position [2248, 0]
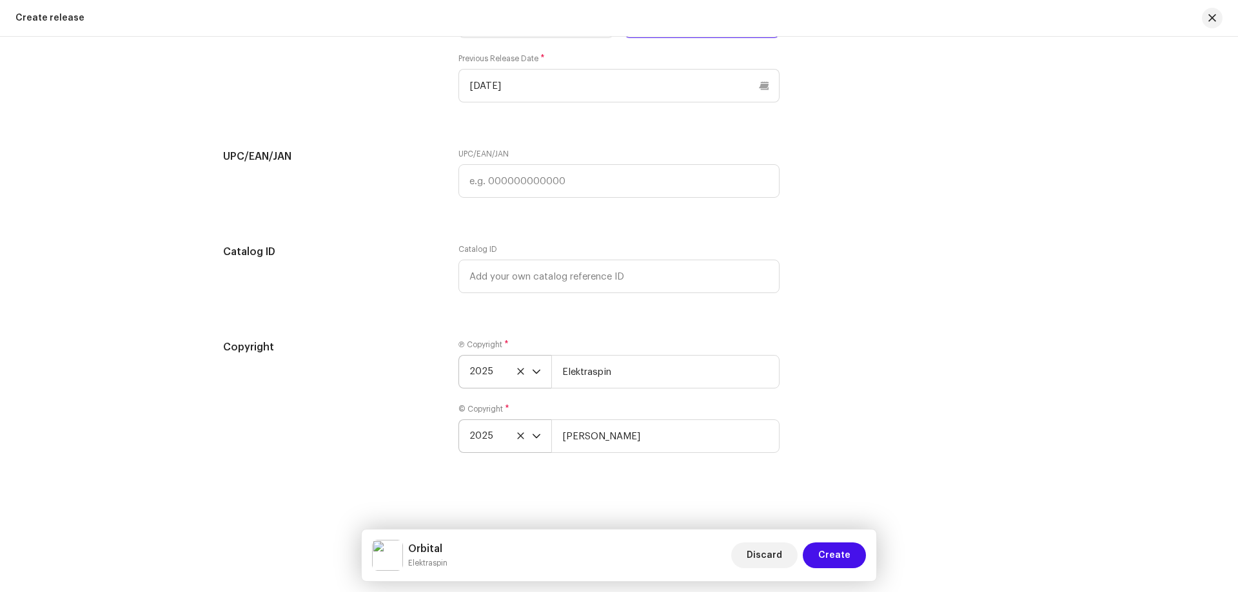
click at [533, 436] on icon "dropdown trigger" at bounding box center [536, 436] width 9 height 9
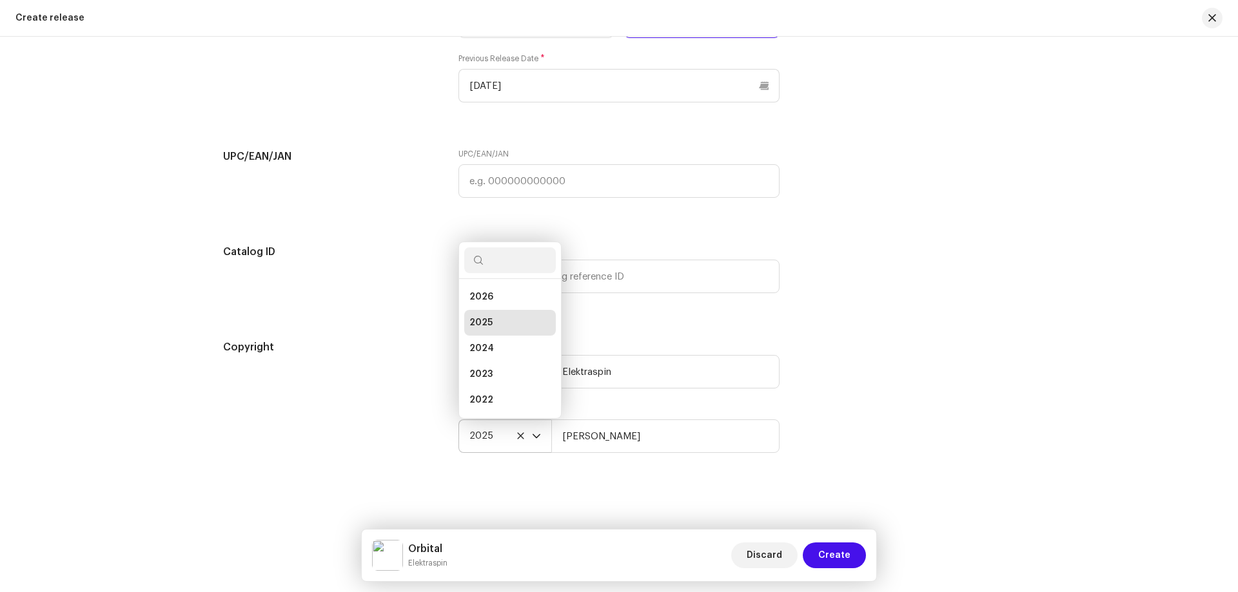
scroll to position [5, 0]
click at [533, 436] on icon "dropdown trigger" at bounding box center [536, 436] width 9 height 9
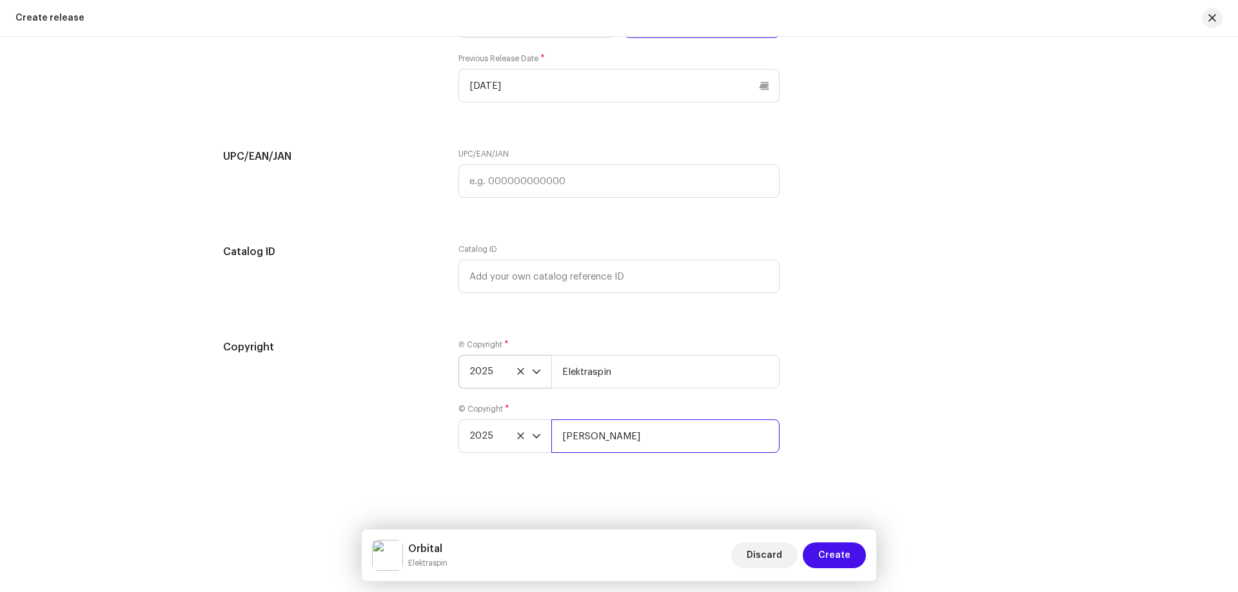
click at [585, 438] on input "[PERSON_NAME]" at bounding box center [665, 437] width 228 height 34
click at [532, 370] on icon "dropdown trigger" at bounding box center [536, 372] width 8 height 5
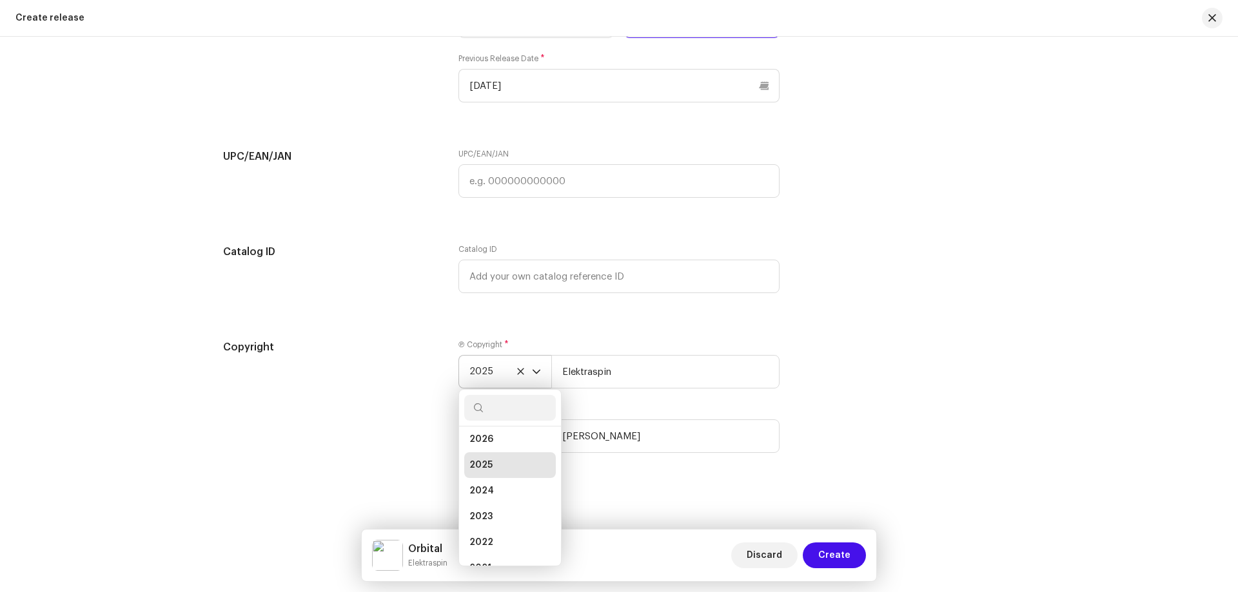
click at [532, 376] on div "dropdown trigger" at bounding box center [536, 372] width 9 height 32
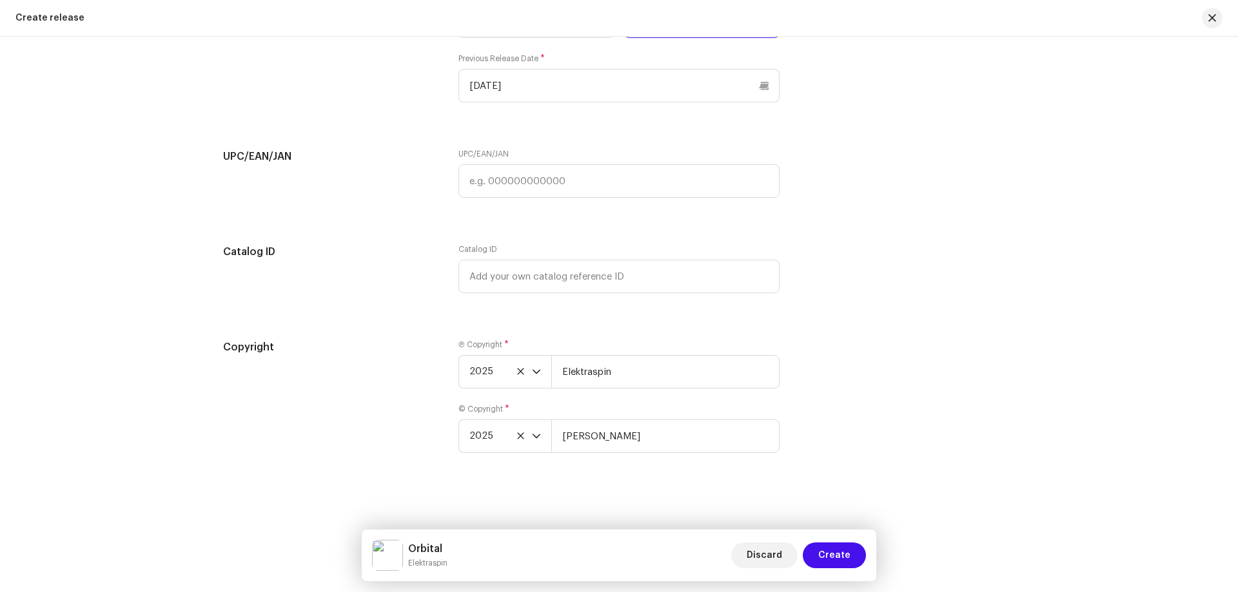
click at [993, 463] on div "Copyright Ⓟ Copyright * 2025 Elektraspin © Copyright * 2025 [PERSON_NAME]" at bounding box center [619, 404] width 792 height 129
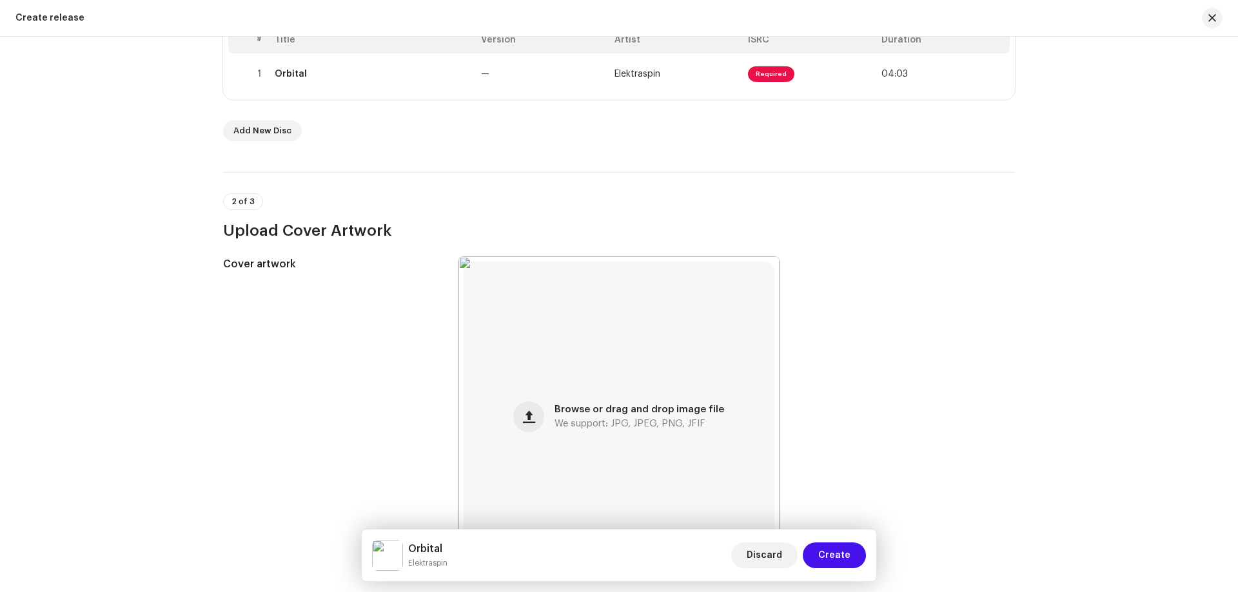
scroll to position [322, 0]
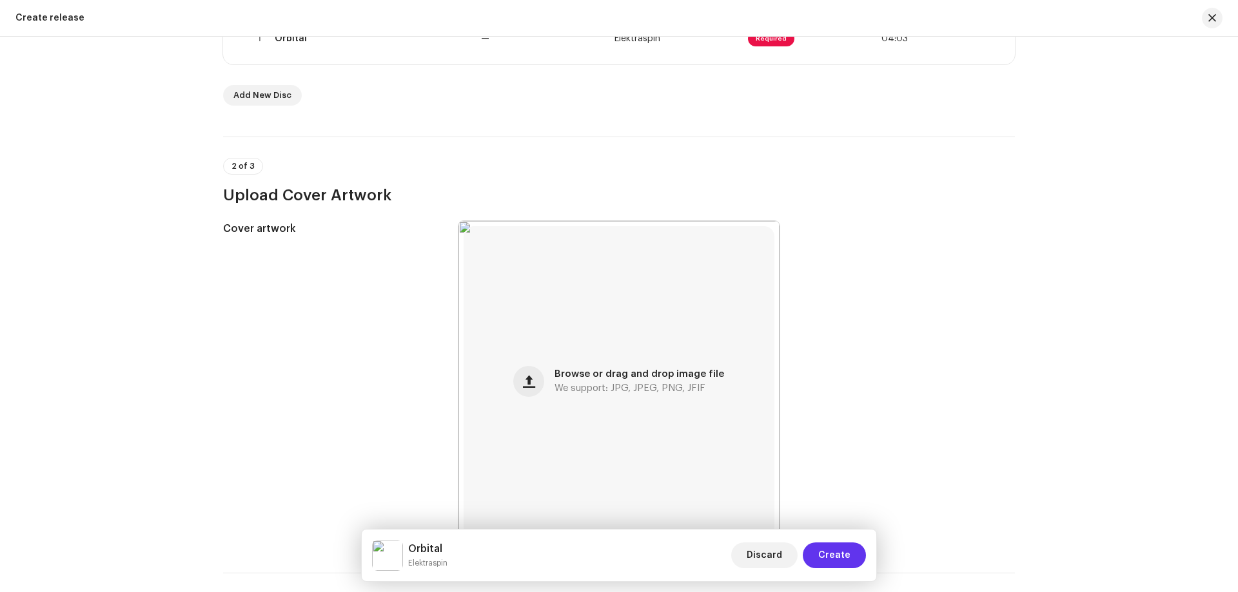
click at [834, 556] on span "Create" at bounding box center [834, 556] width 32 height 26
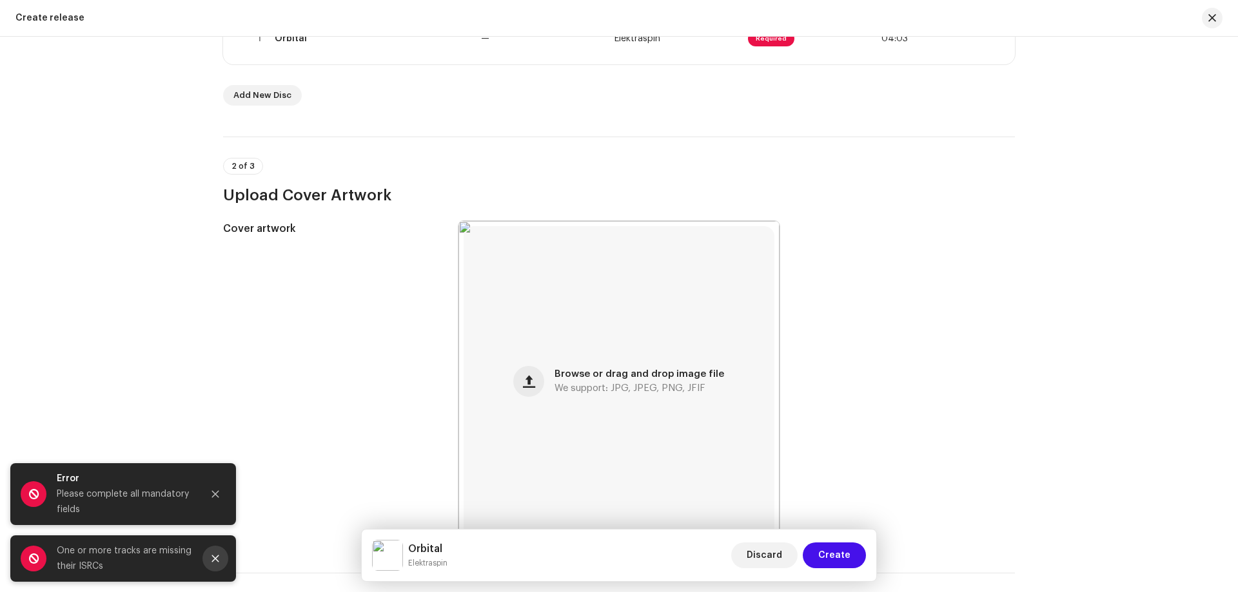
click at [213, 559] on icon "Close" at bounding box center [215, 558] width 9 height 9
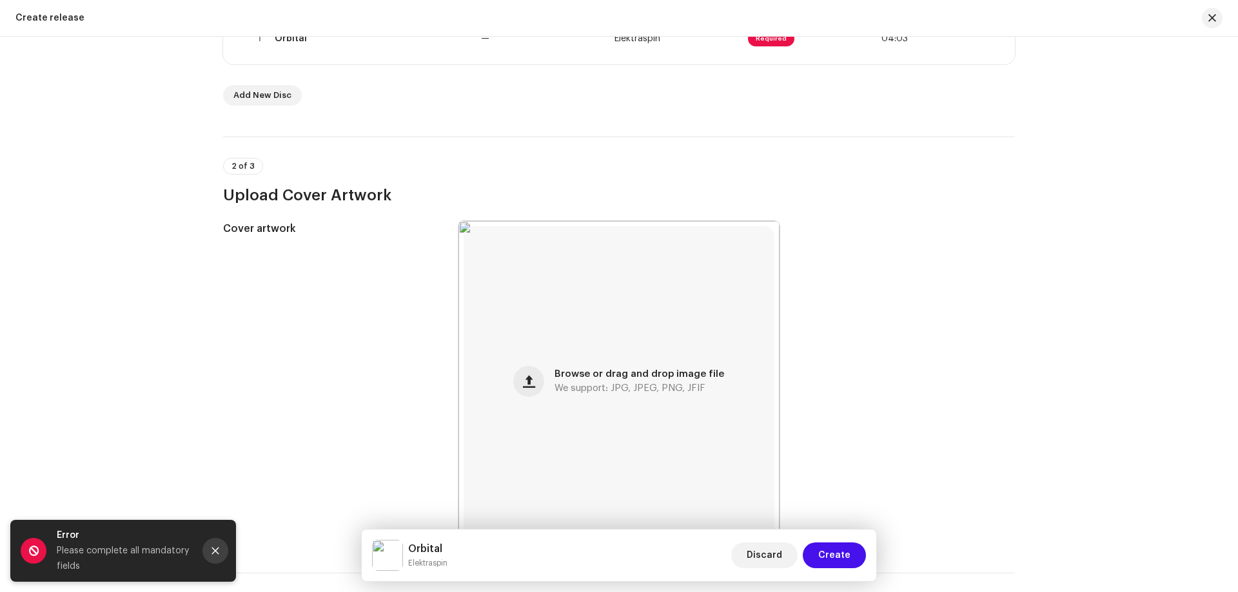
click at [212, 550] on icon "Close" at bounding box center [215, 551] width 9 height 9
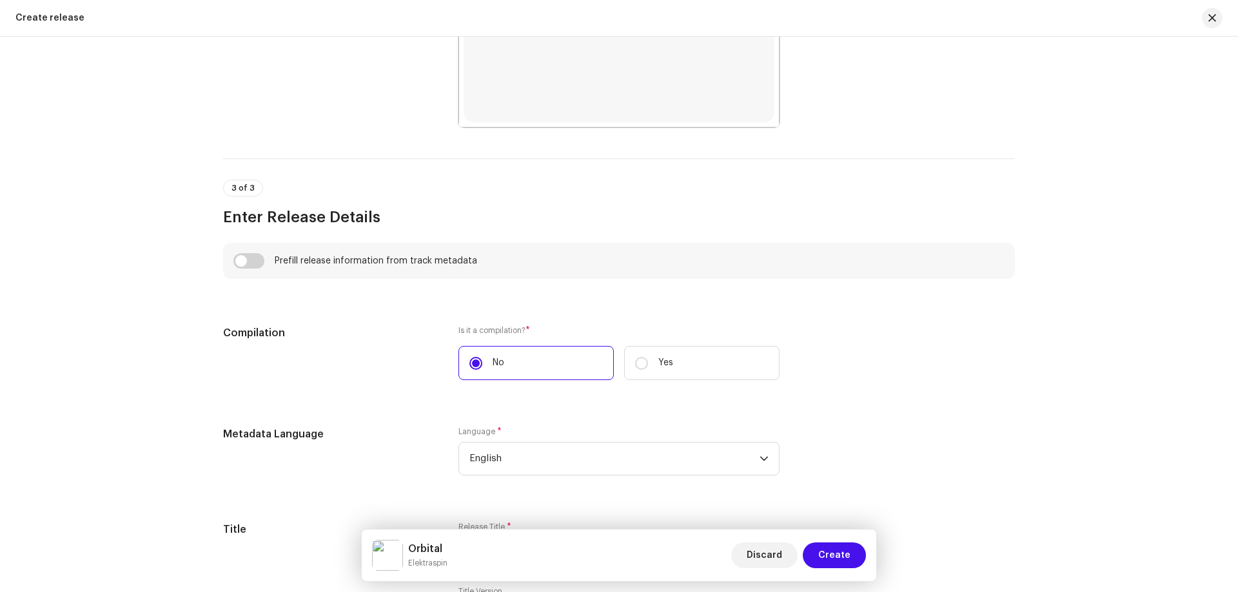
scroll to position [709, 0]
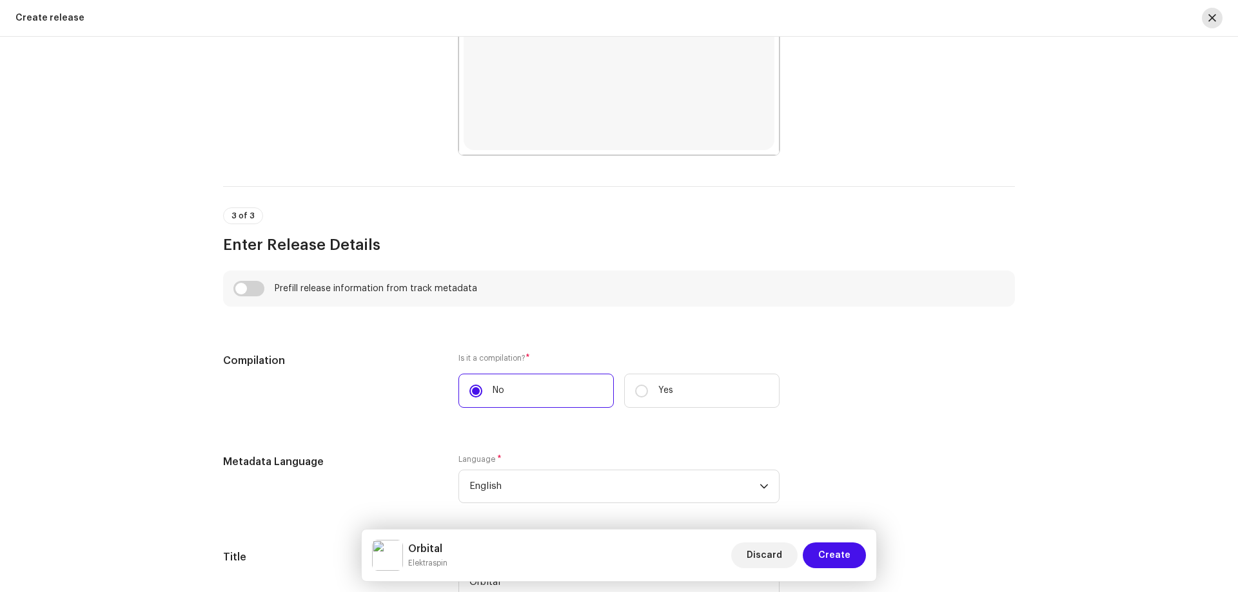
click at [1209, 16] on span "button" at bounding box center [1212, 18] width 8 height 10
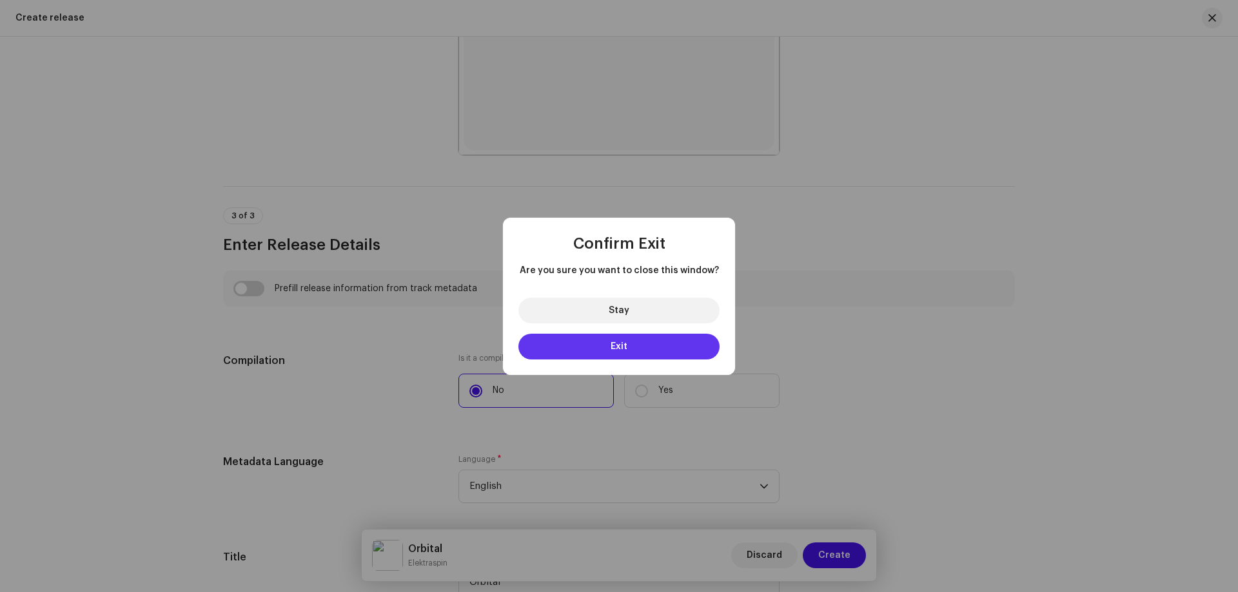
click at [616, 349] on span "Exit" at bounding box center [618, 346] width 17 height 9
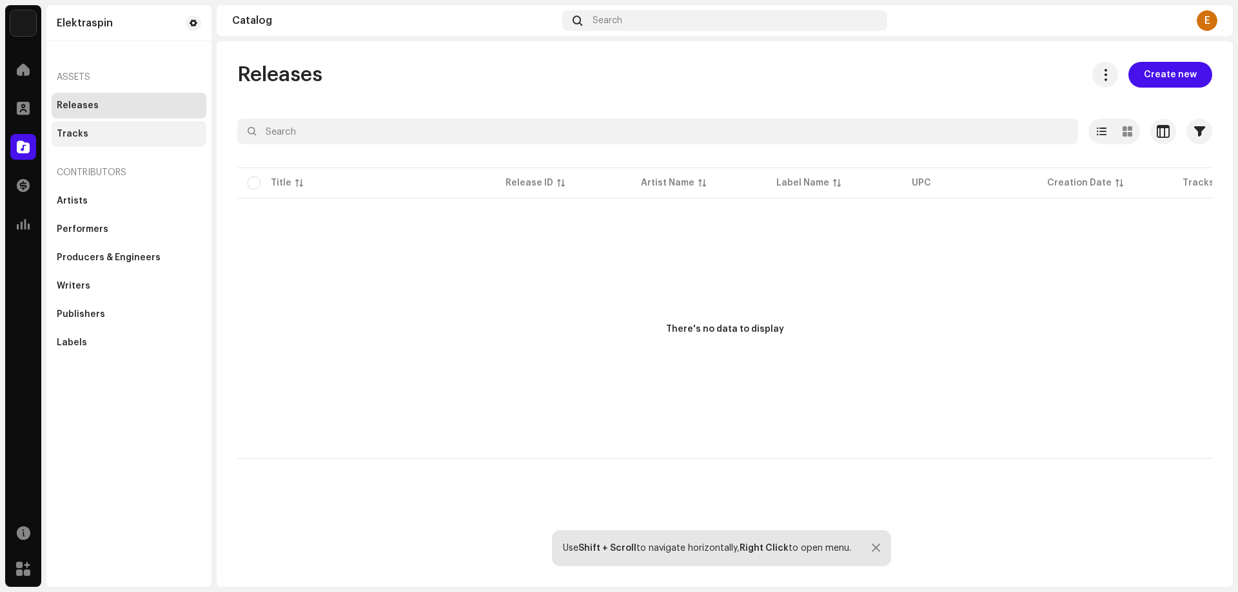
click at [81, 132] on div "Tracks" at bounding box center [73, 134] width 32 height 10
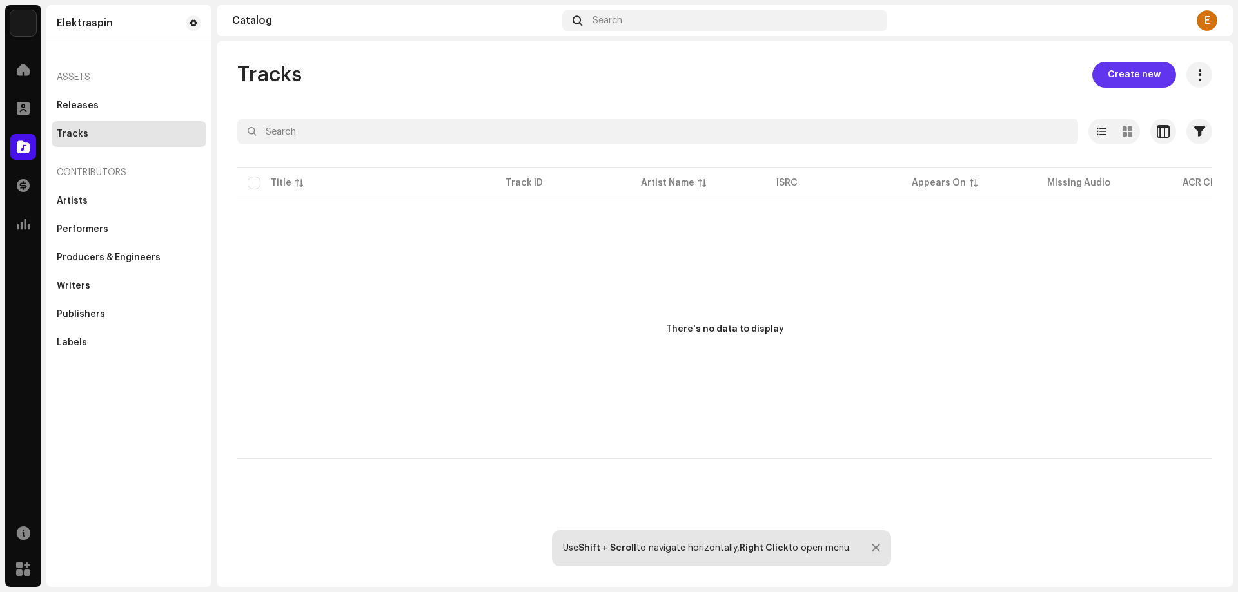
click at [1120, 73] on span "Create new" at bounding box center [1133, 75] width 53 height 26
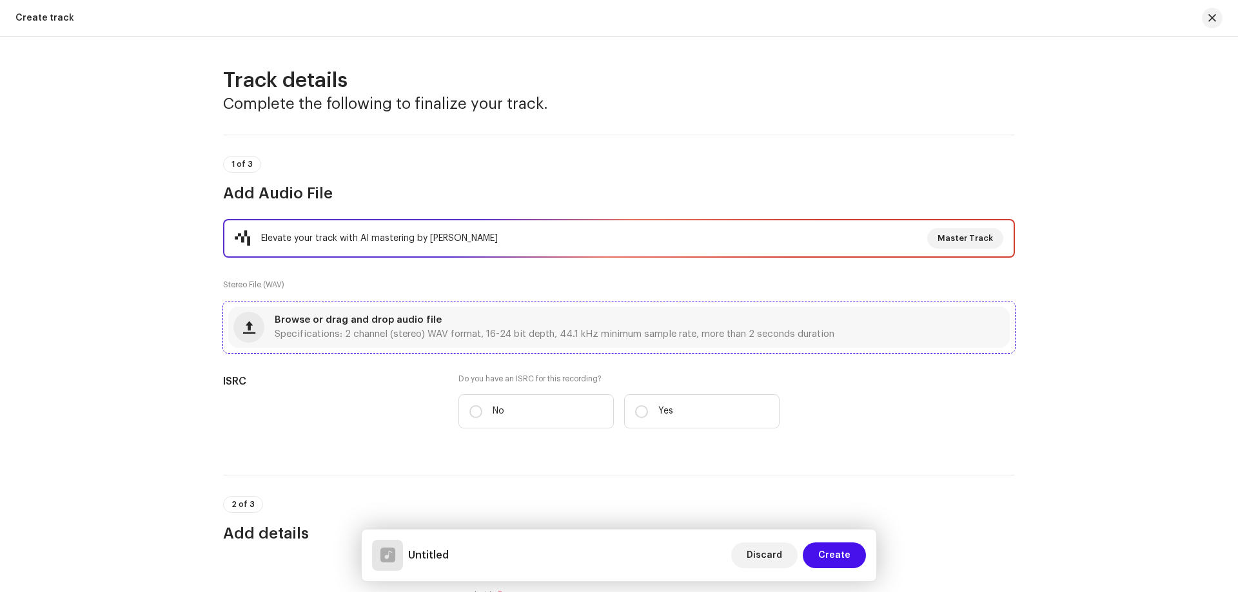
click at [331, 330] on span "Specifications: 2 channel (stereo) WAV format, 16-24 bit depth, 44.1 kHz minimu…" at bounding box center [554, 334] width 559 height 9
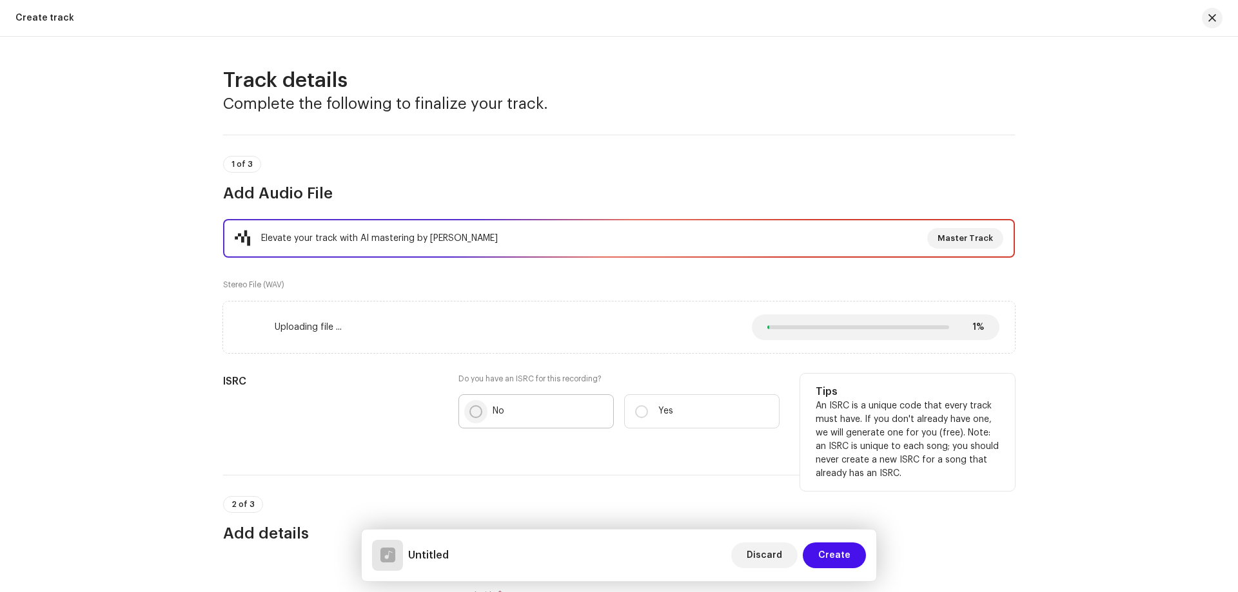
click at [472, 414] on input "No" at bounding box center [475, 411] width 13 height 13
radio input "true"
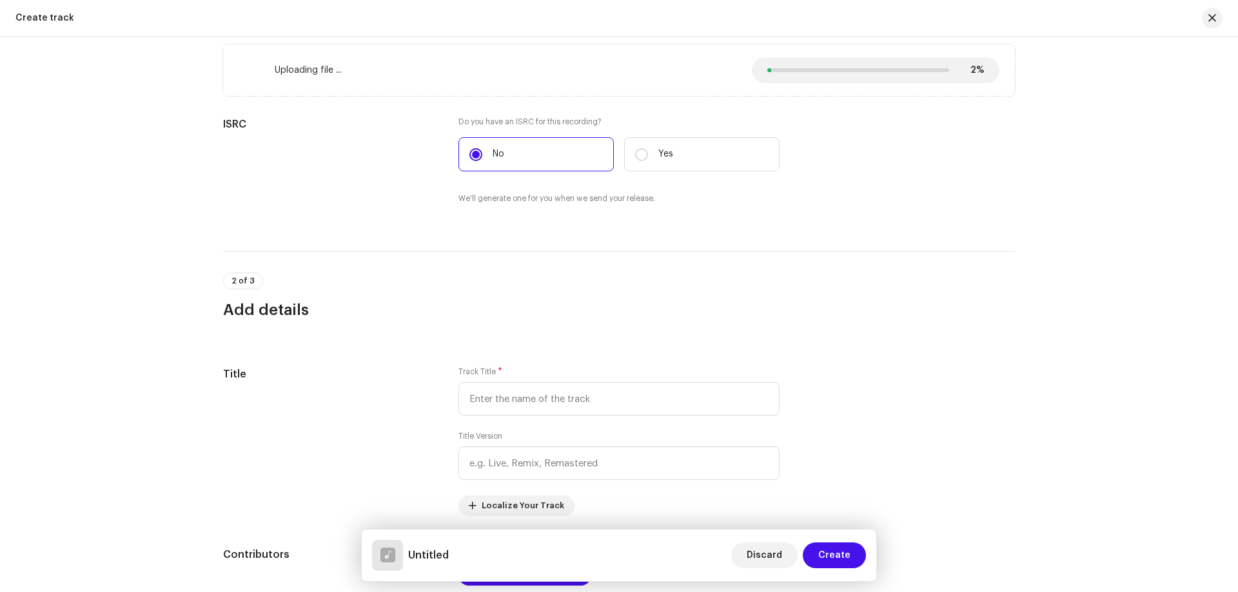
scroll to position [258, 0]
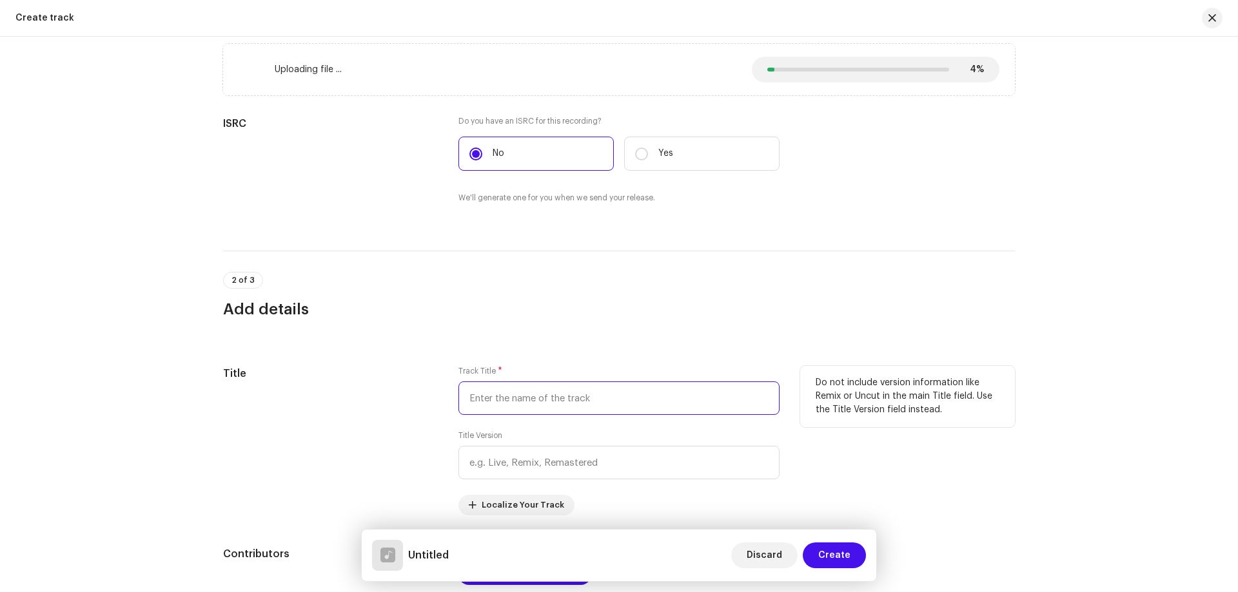
click at [473, 398] on input "text" at bounding box center [618, 399] width 321 height 34
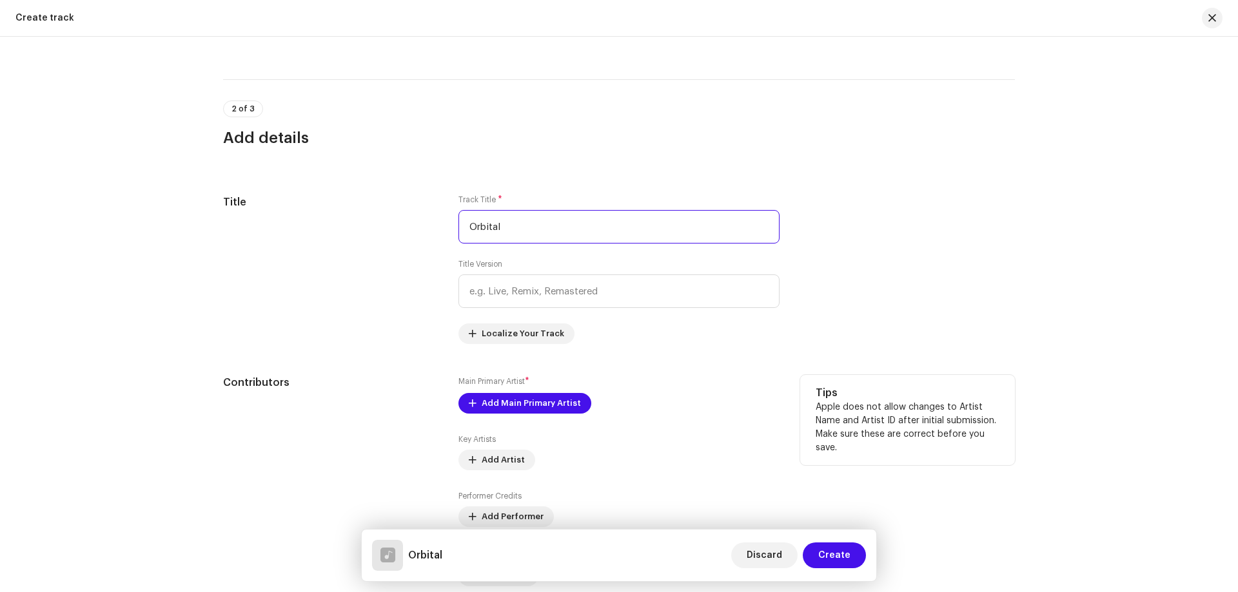
scroll to position [451, 0]
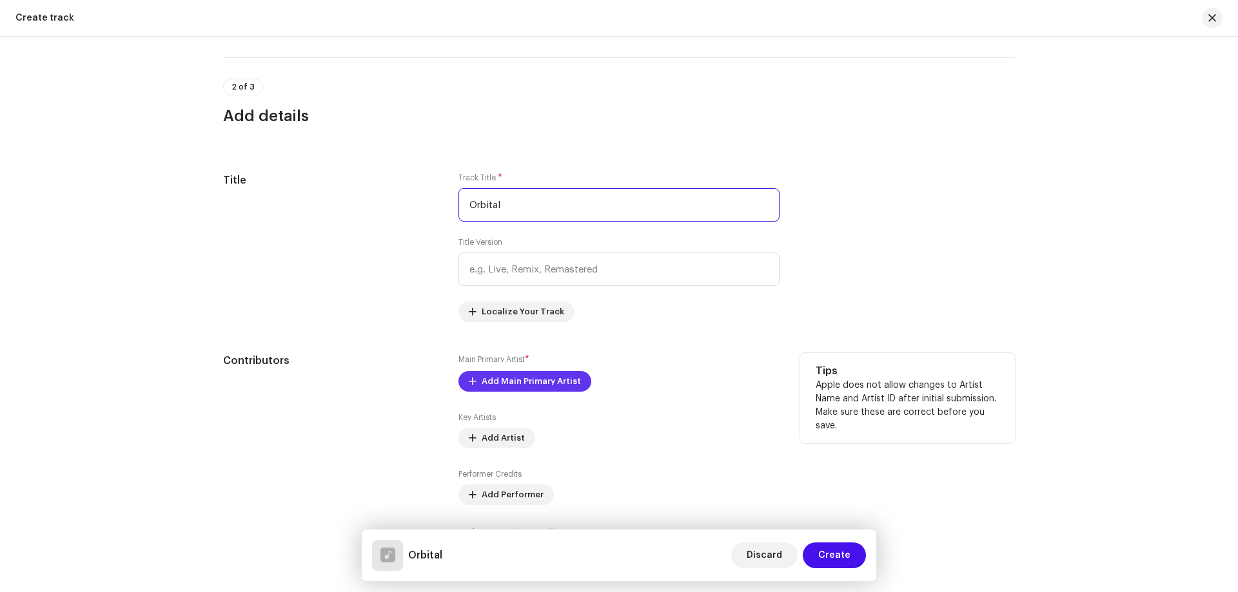
type input "Orbital"
click at [507, 381] on span "Add Main Primary Artist" at bounding box center [530, 382] width 99 height 26
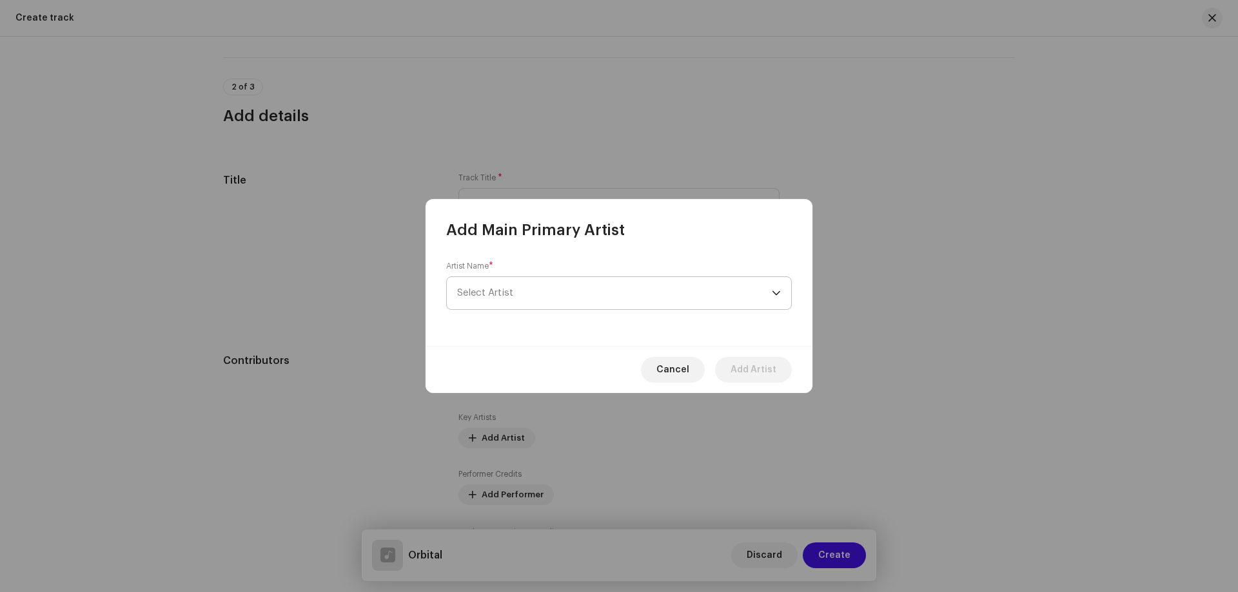
click at [491, 292] on span "Select Artist" at bounding box center [485, 293] width 56 height 10
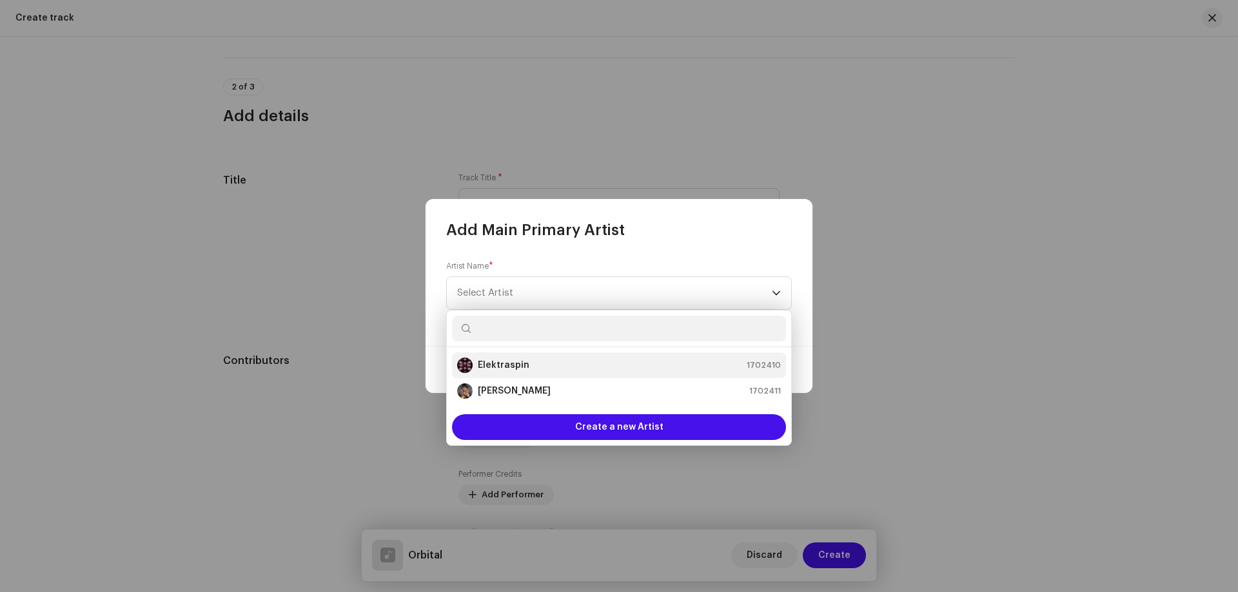
click at [500, 362] on strong "Elektraspin" at bounding box center [504, 365] width 52 height 13
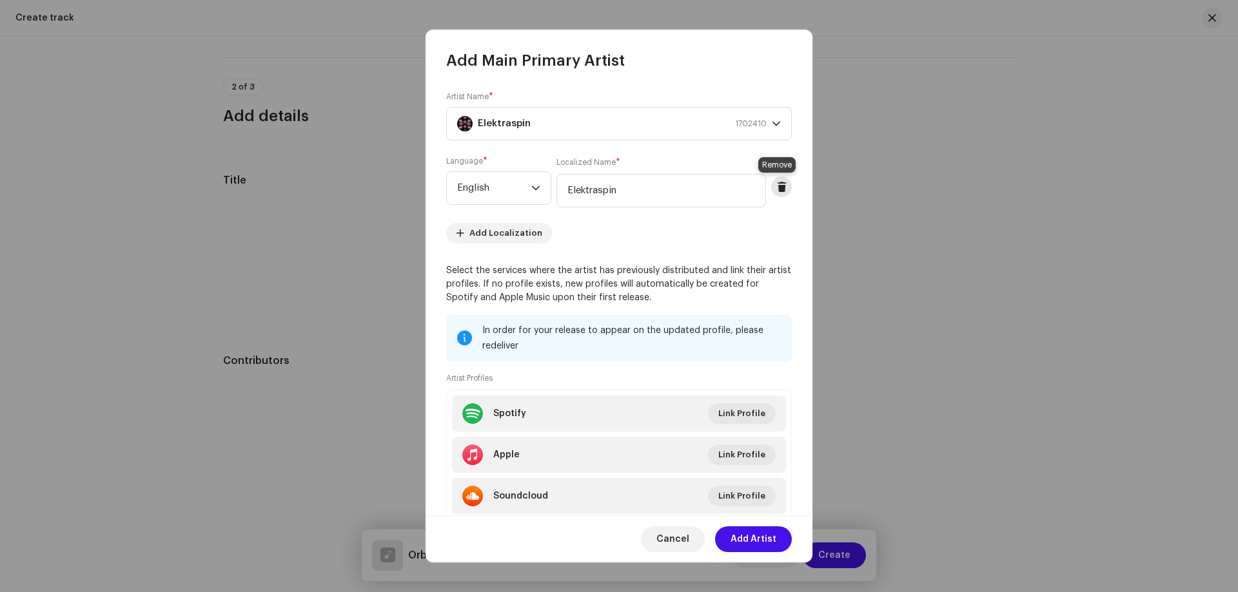
click at [777, 188] on span at bounding box center [782, 187] width 10 height 10
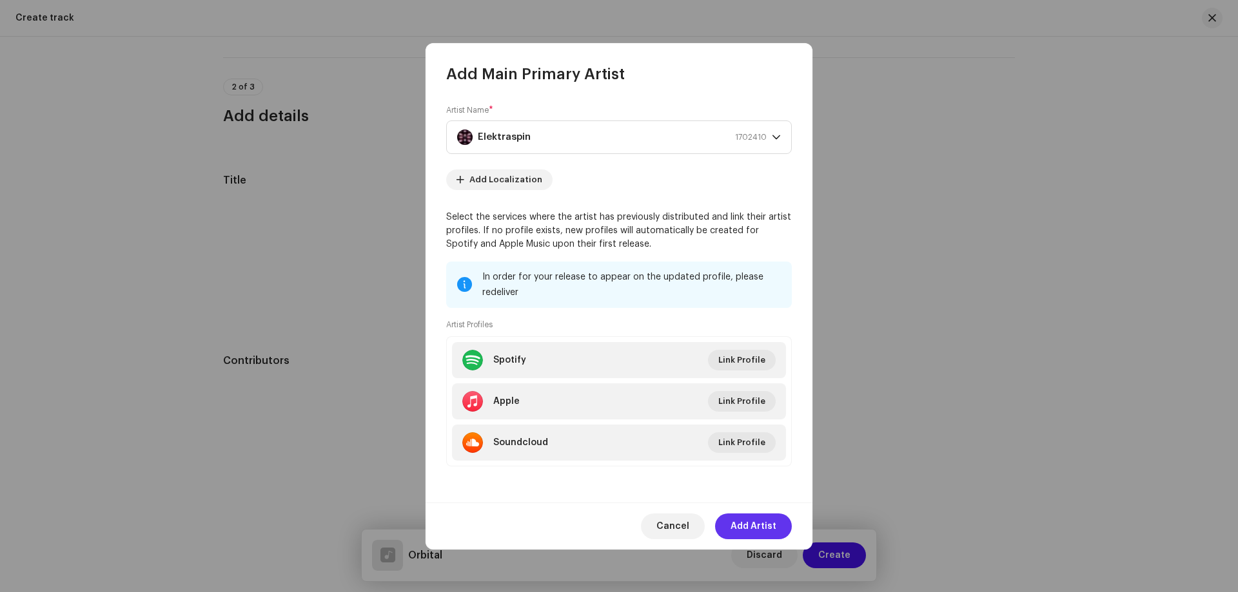
click at [763, 529] on span "Add Artist" at bounding box center [753, 527] width 46 height 26
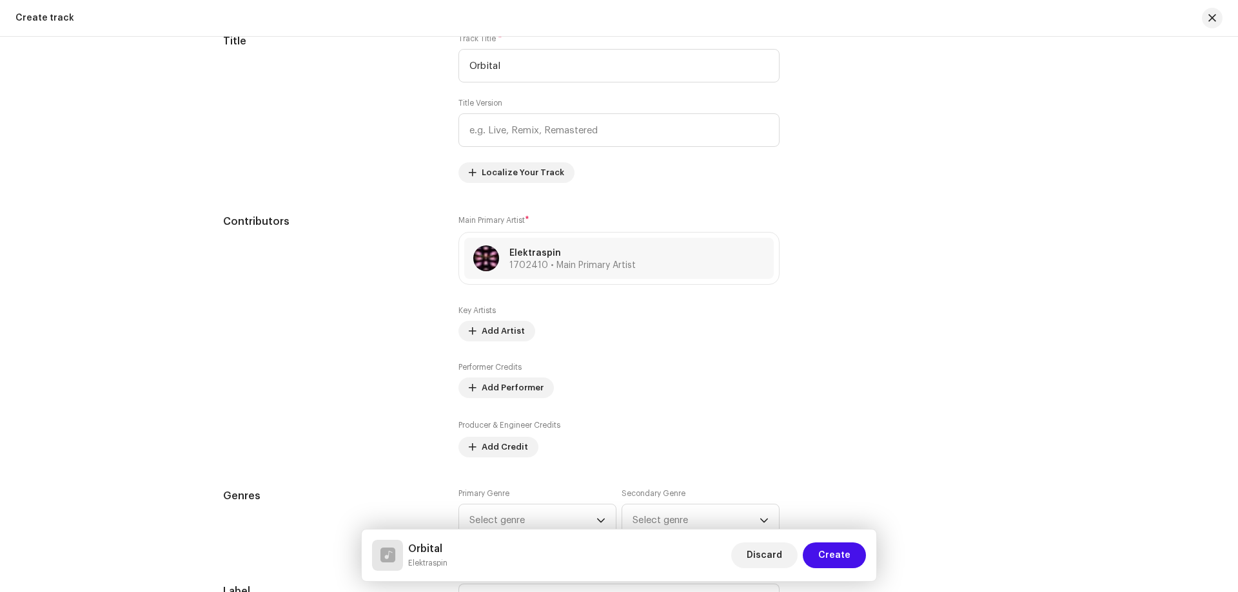
scroll to position [645, 0]
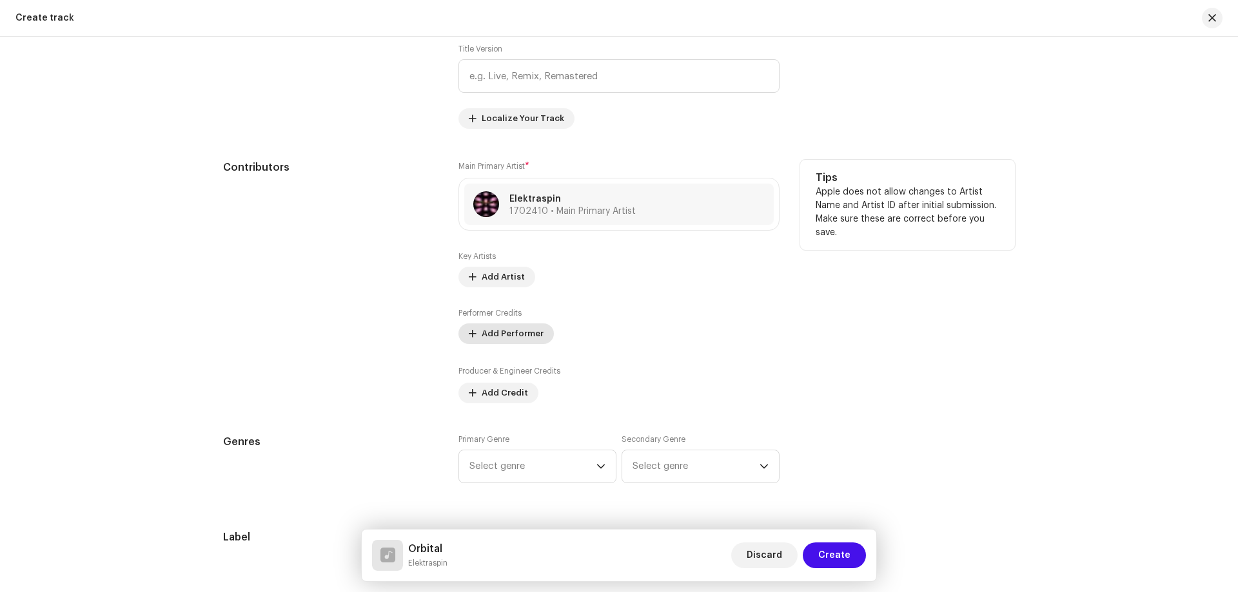
click at [485, 331] on span "Add Performer" at bounding box center [512, 334] width 62 height 26
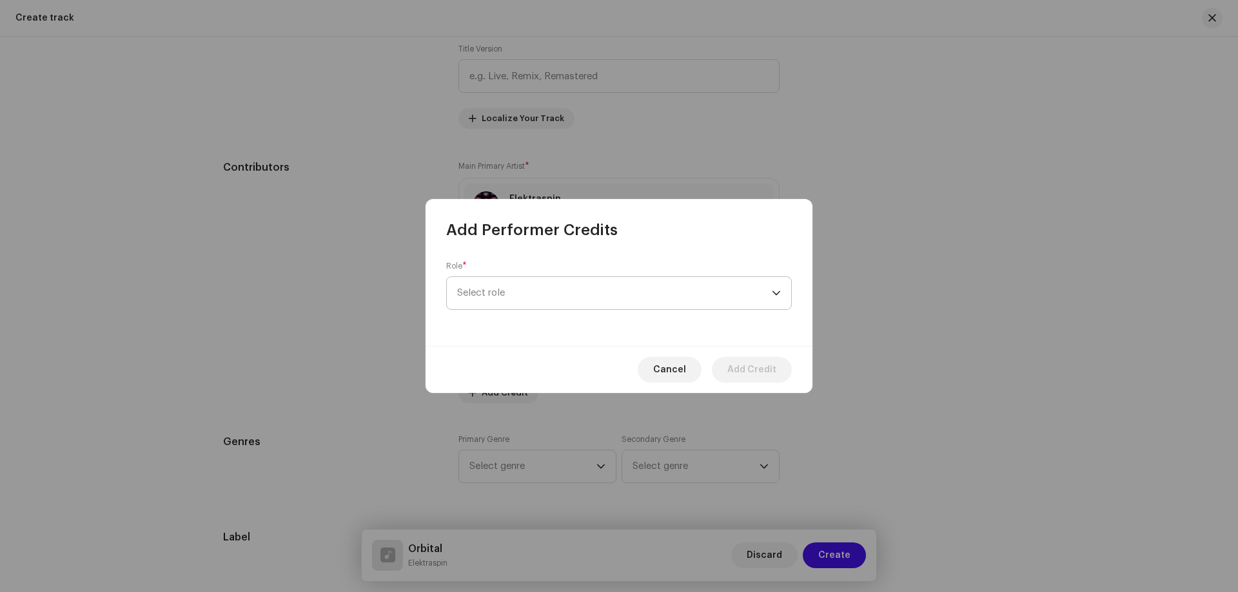
click at [525, 293] on span "Select role" at bounding box center [614, 293] width 315 height 32
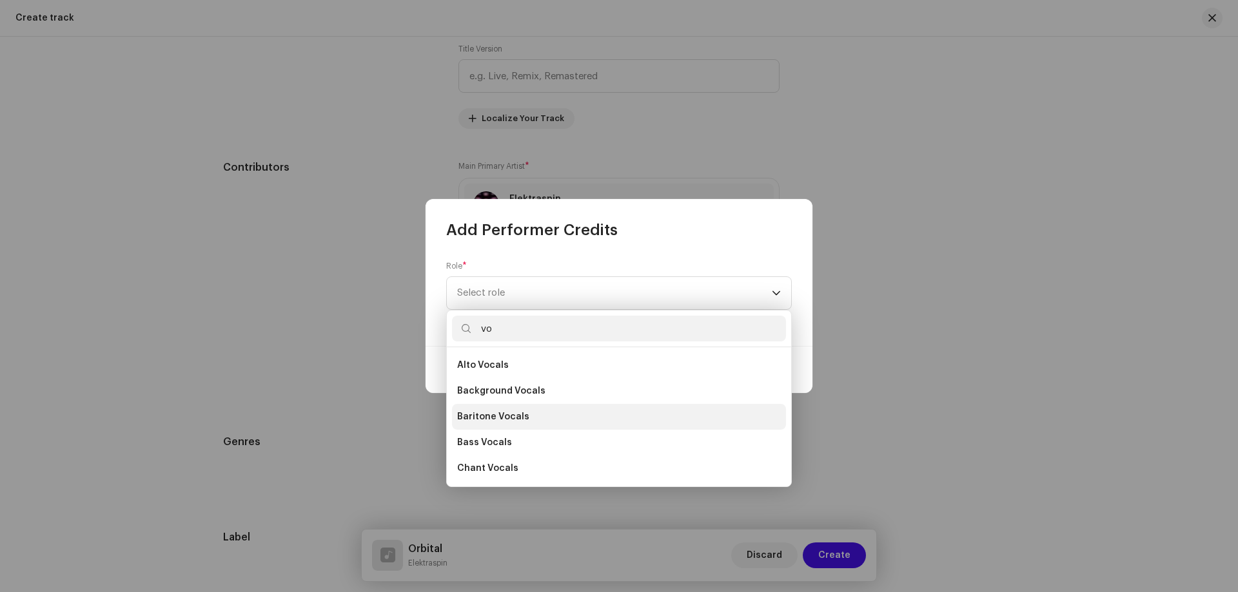
type input "v"
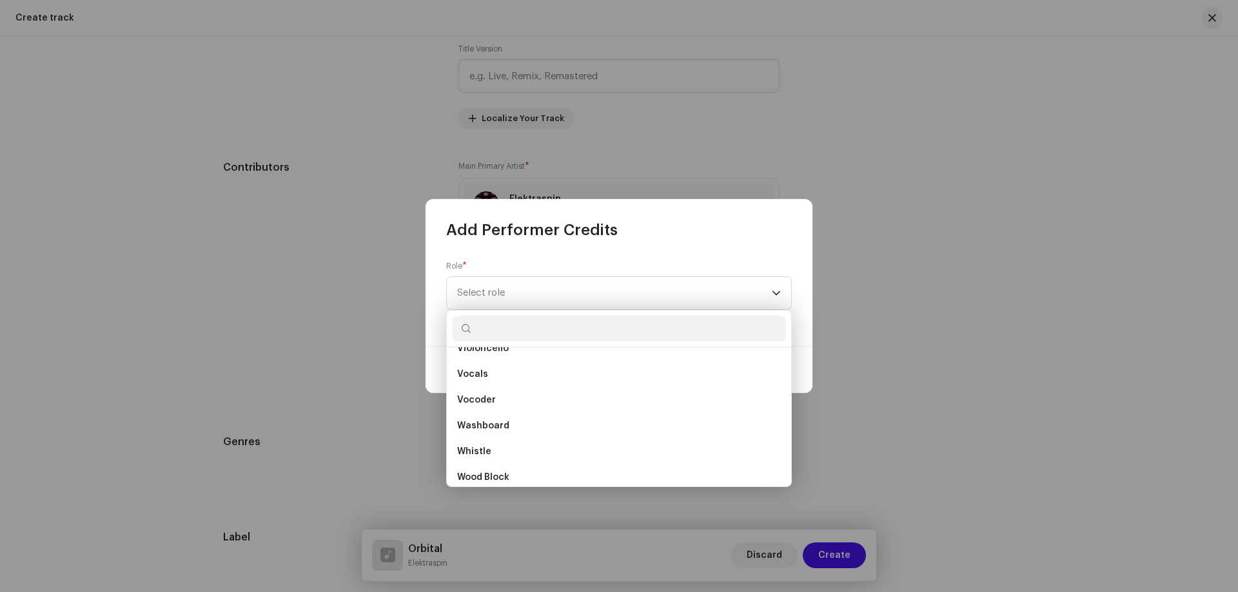
scroll to position [9217, 0]
click at [477, 378] on span "Vocals" at bounding box center [472, 378] width 31 height 13
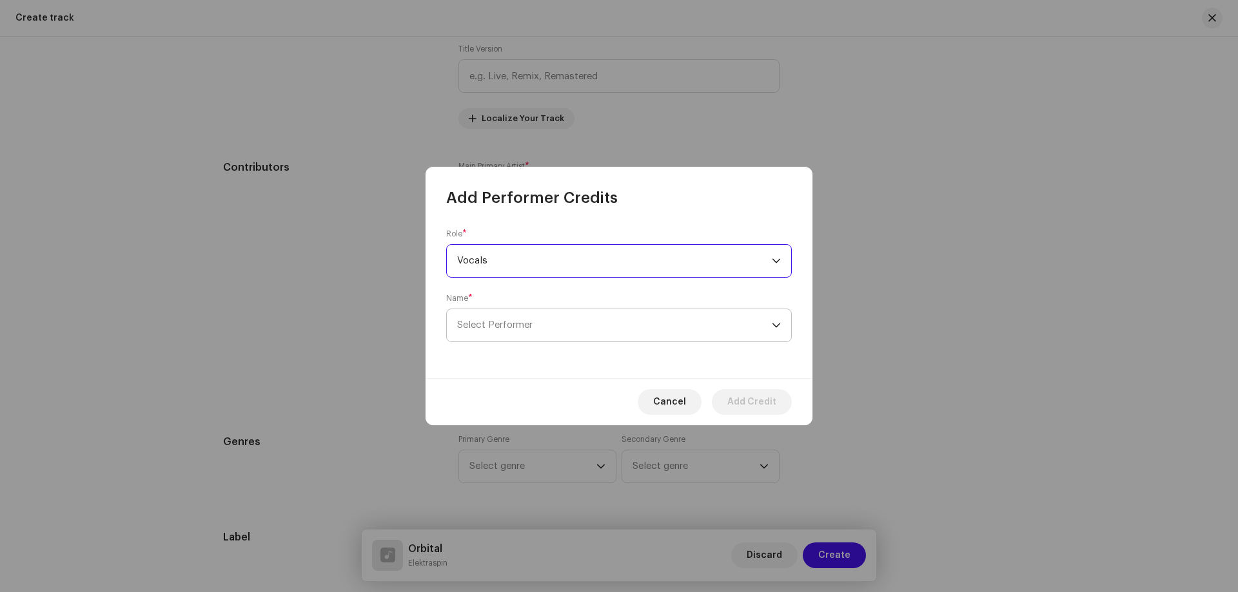
click at [494, 328] on span "Select Performer" at bounding box center [494, 325] width 75 height 10
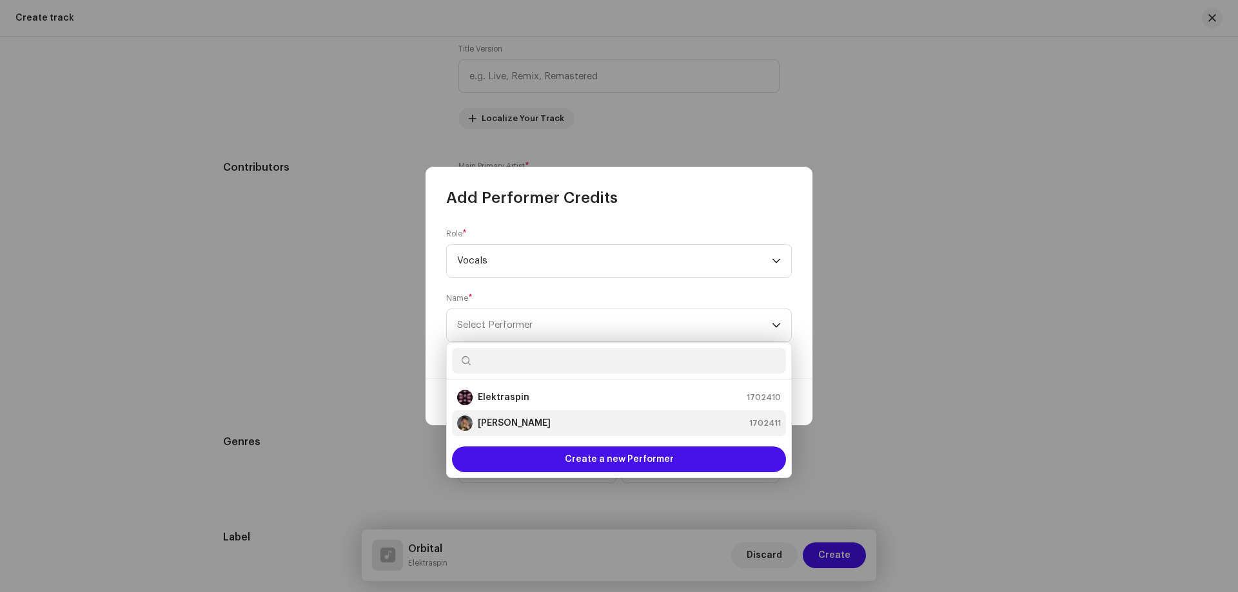
click at [504, 425] on strong "[PERSON_NAME]" at bounding box center [514, 423] width 73 height 13
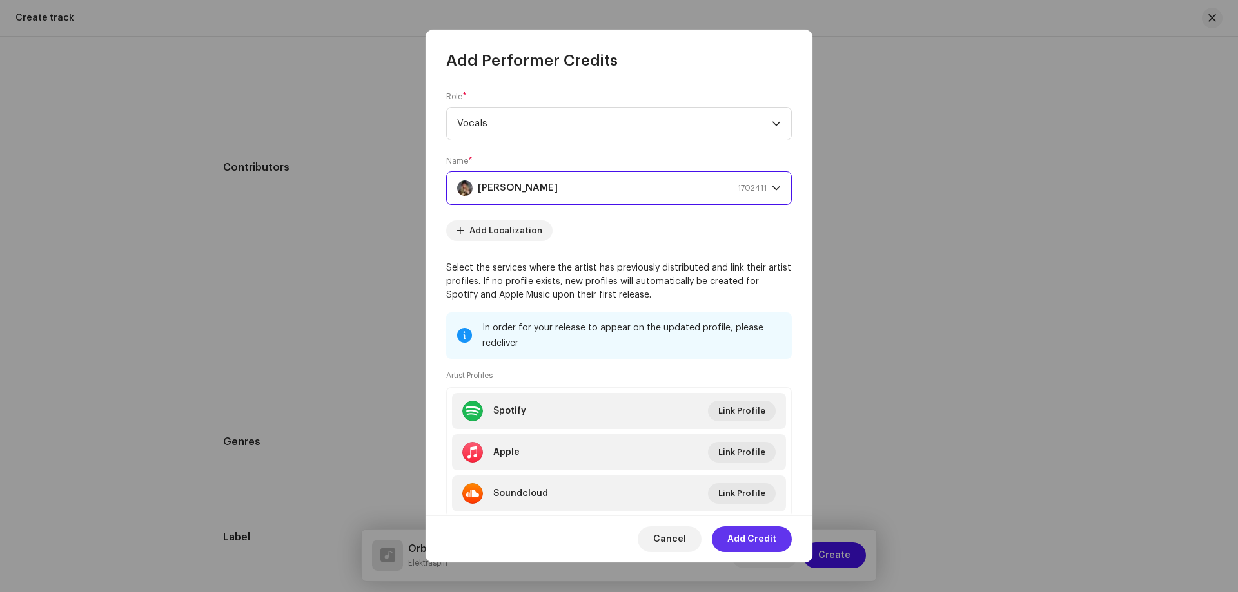
click at [746, 540] on span "Add Credit" at bounding box center [751, 540] width 49 height 26
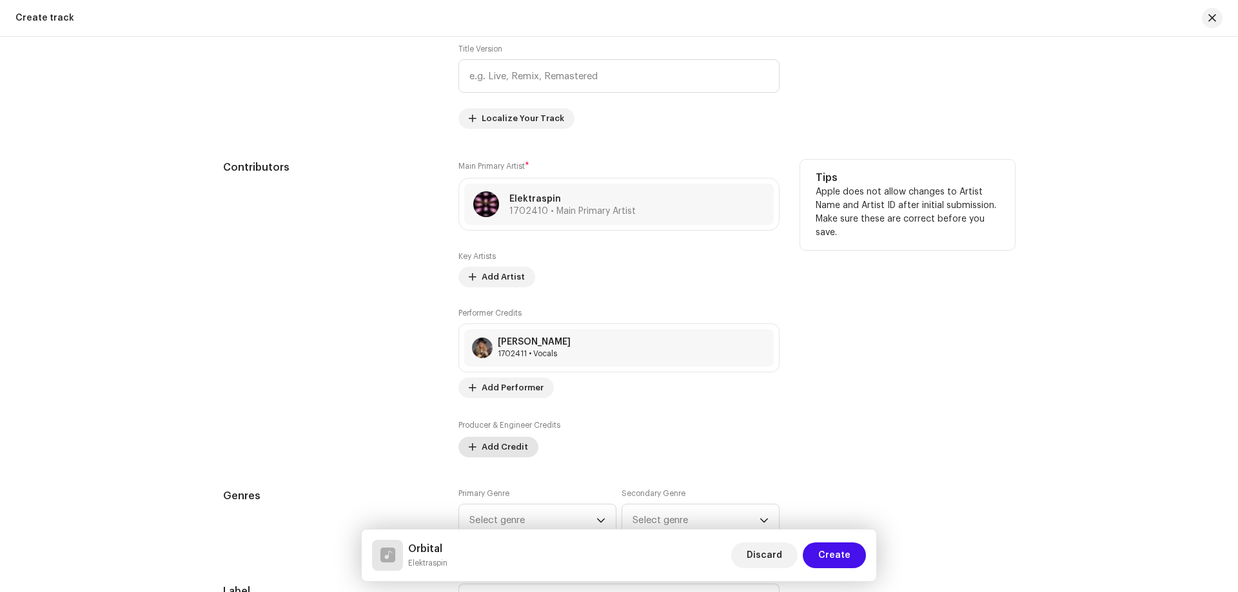
click at [486, 443] on span "Add Credit" at bounding box center [504, 447] width 46 height 26
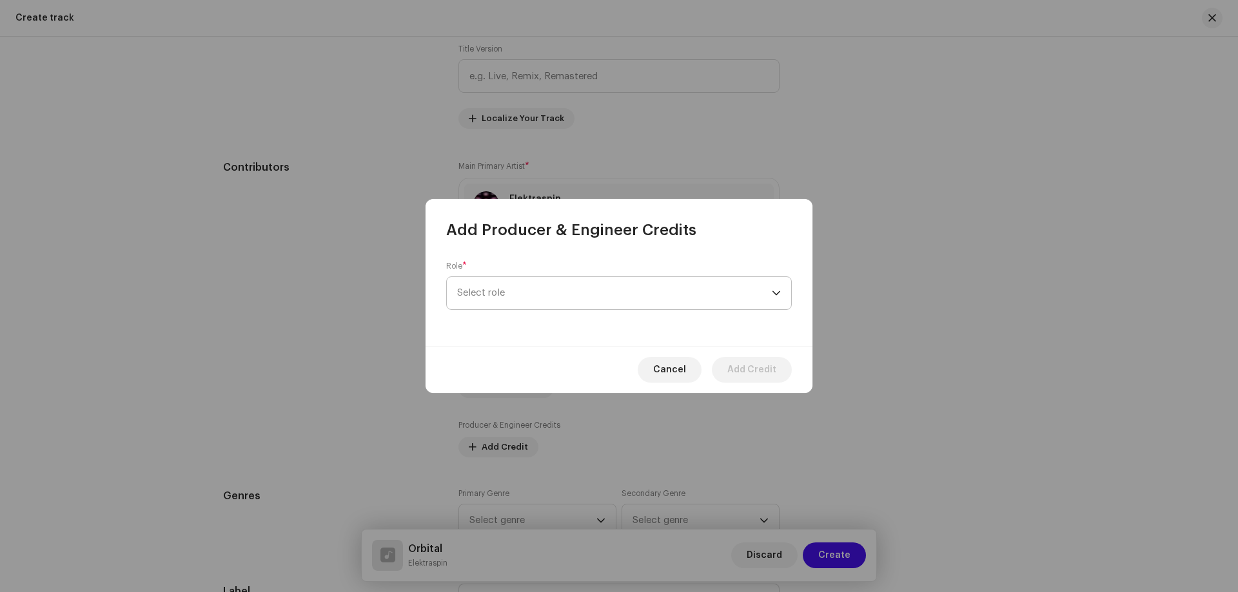
click at [507, 289] on span "Select role" at bounding box center [614, 293] width 315 height 32
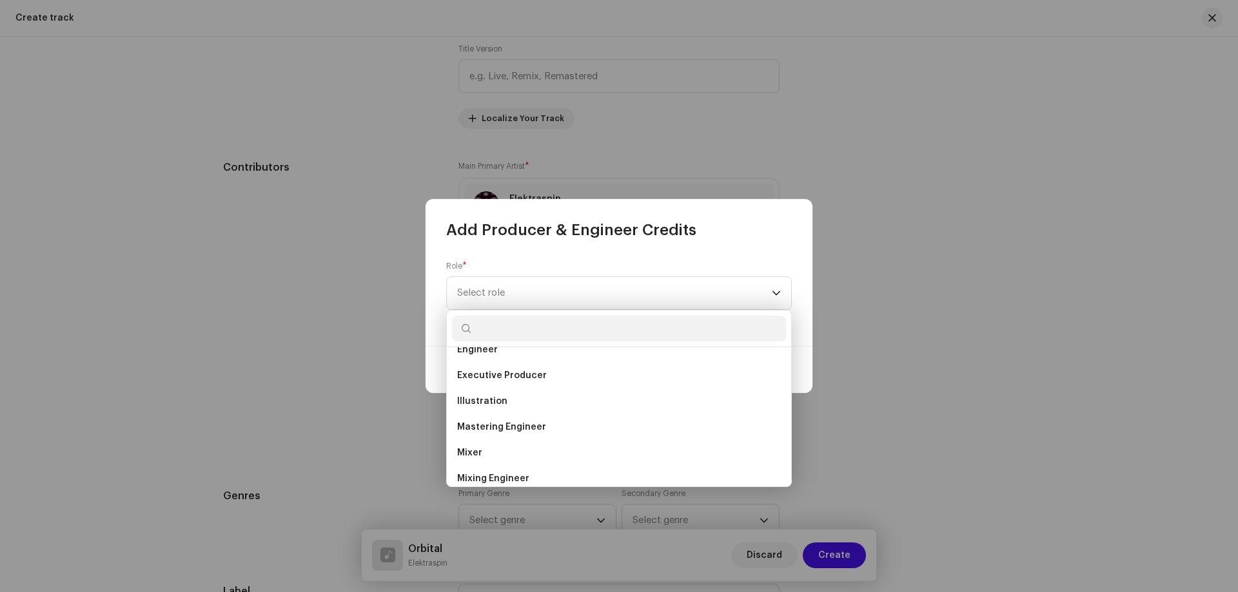
scroll to position [309, 0]
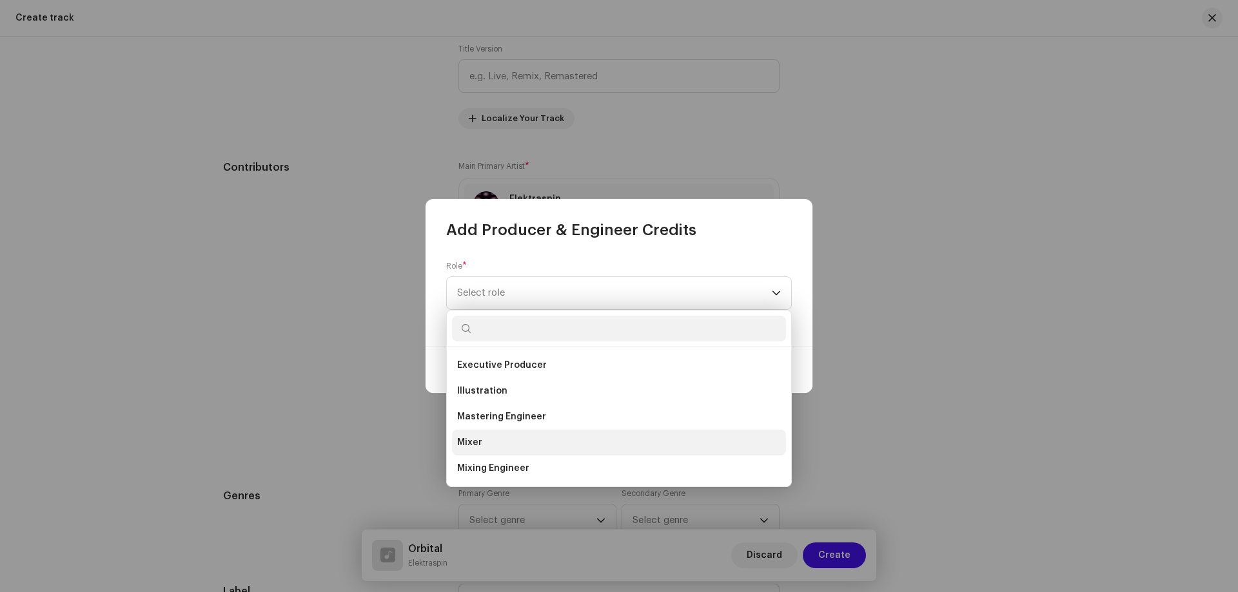
click at [485, 444] on li "Mixer" at bounding box center [619, 443] width 334 height 26
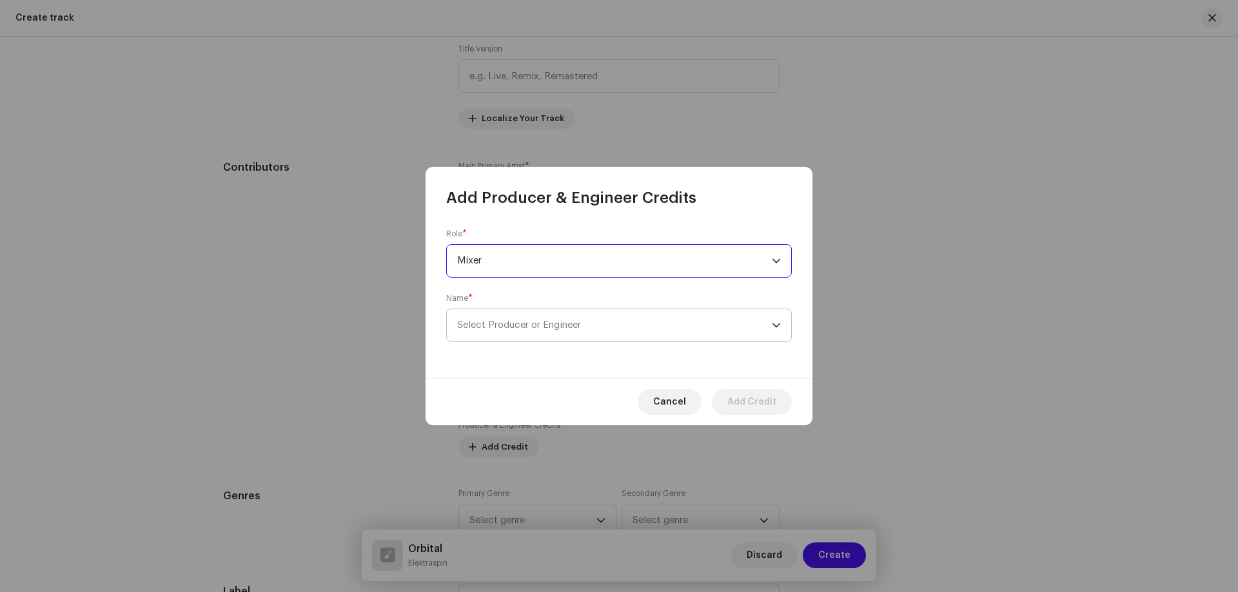
click at [530, 328] on span "Select Producer or Engineer" at bounding box center [519, 325] width 124 height 10
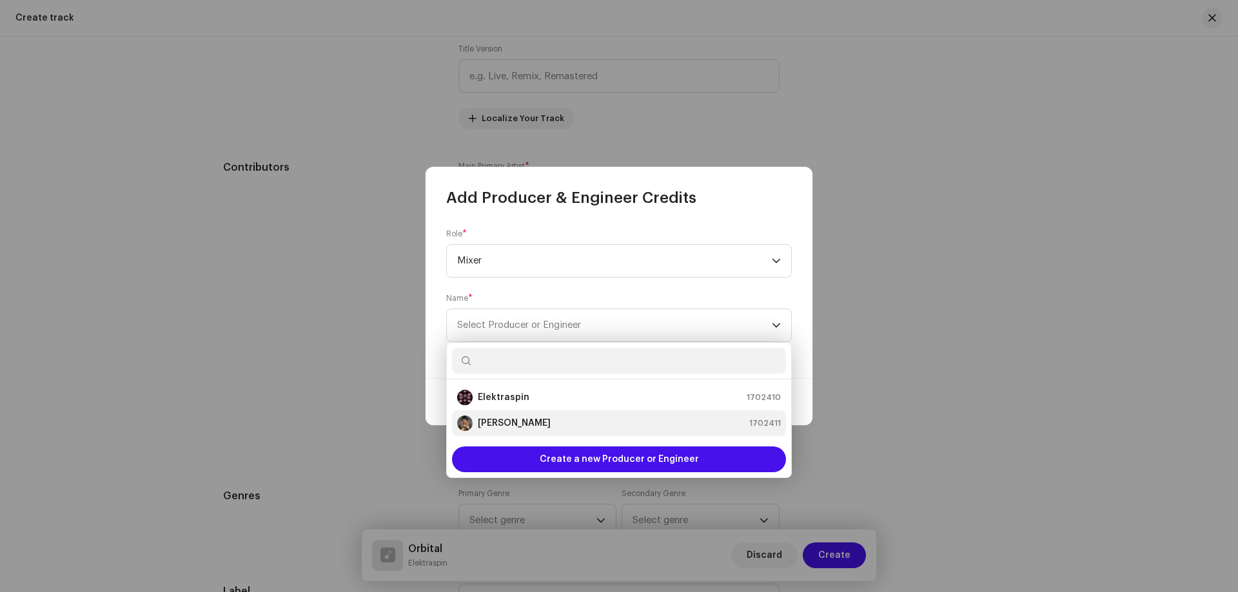
click at [514, 418] on strong "[PERSON_NAME]" at bounding box center [514, 423] width 73 height 13
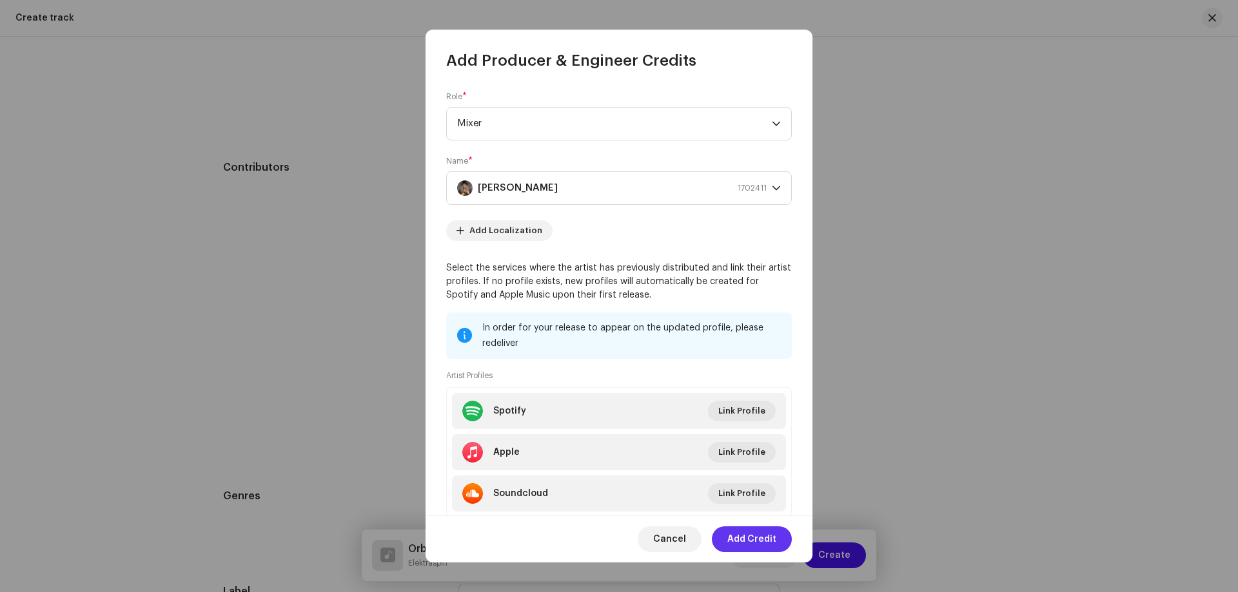
click at [747, 543] on span "Add Credit" at bounding box center [751, 540] width 49 height 26
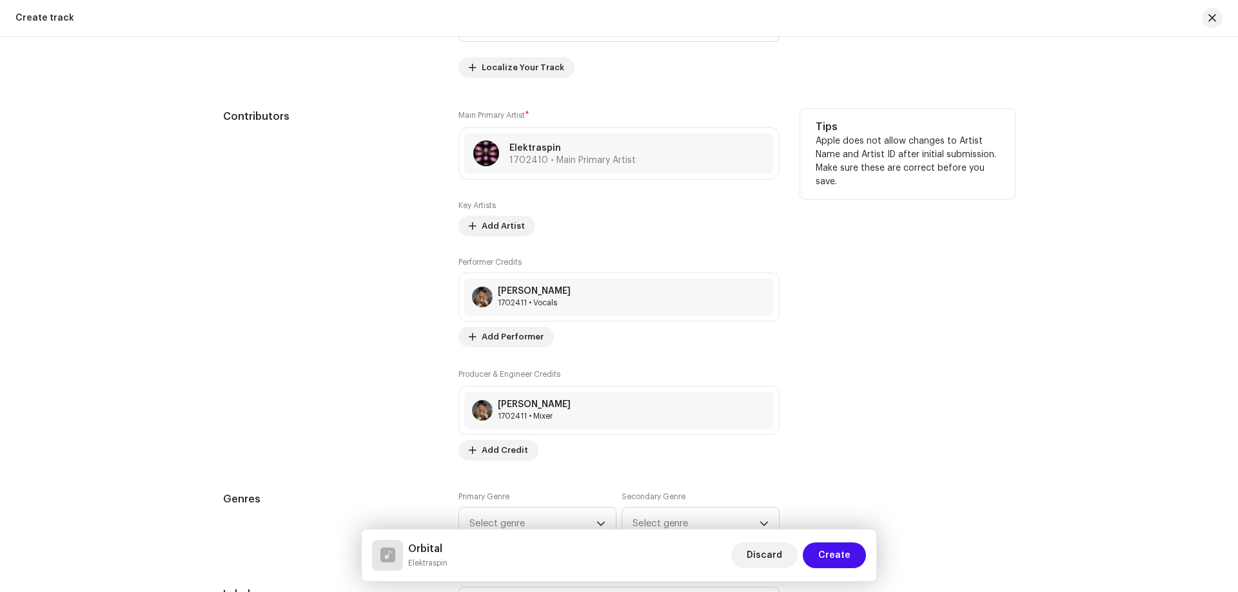
scroll to position [839, 0]
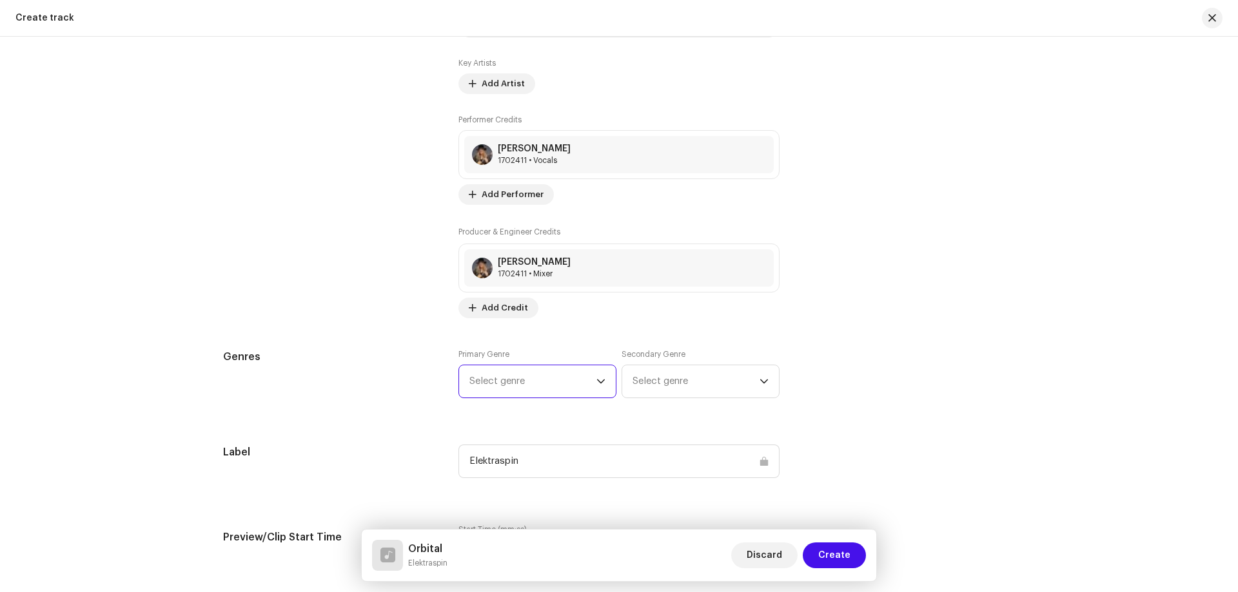
click at [515, 382] on span "Select genre" at bounding box center [532, 381] width 127 height 32
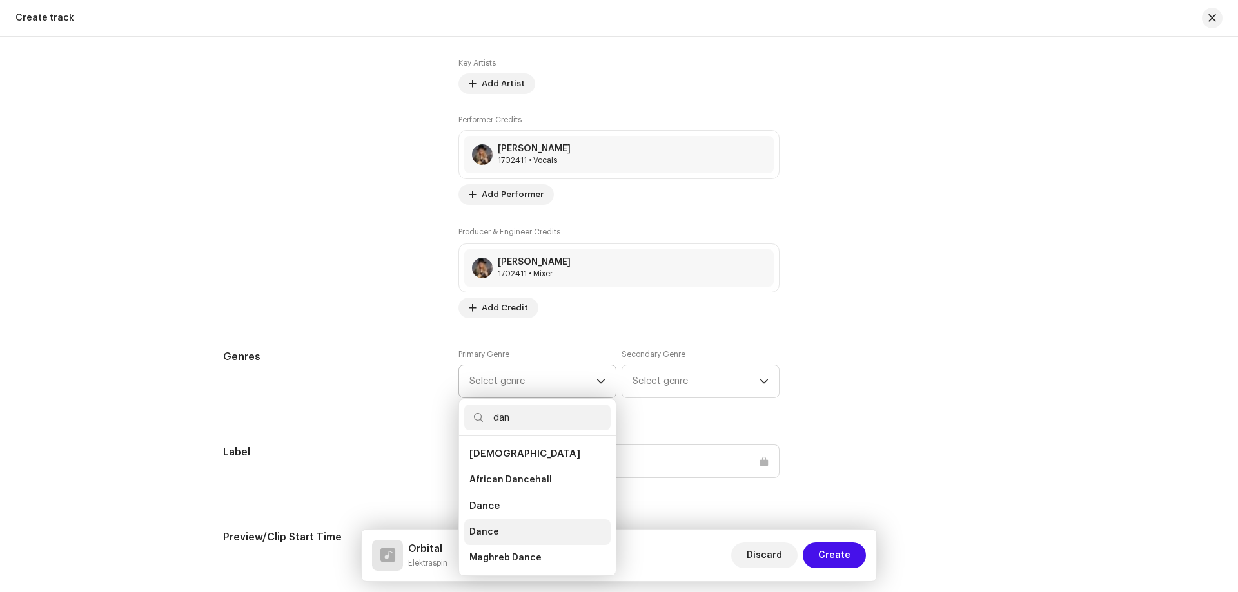
type input "dan"
click at [487, 529] on span "Dance" at bounding box center [484, 532] width 30 height 13
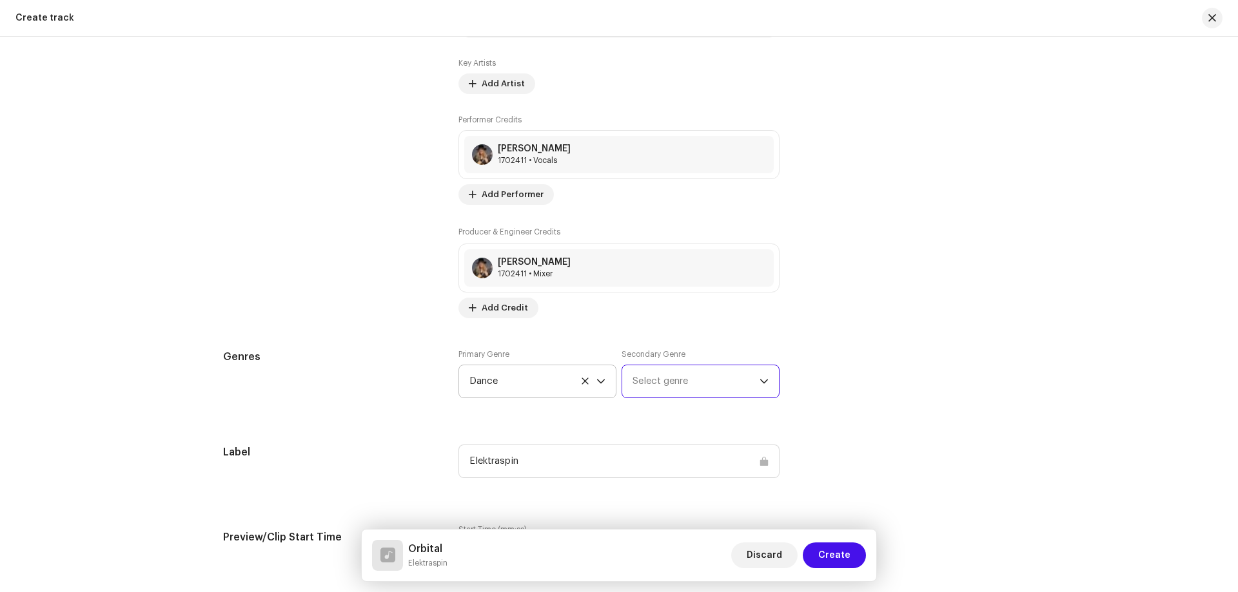
click at [674, 383] on span "Select genre" at bounding box center [695, 381] width 127 height 32
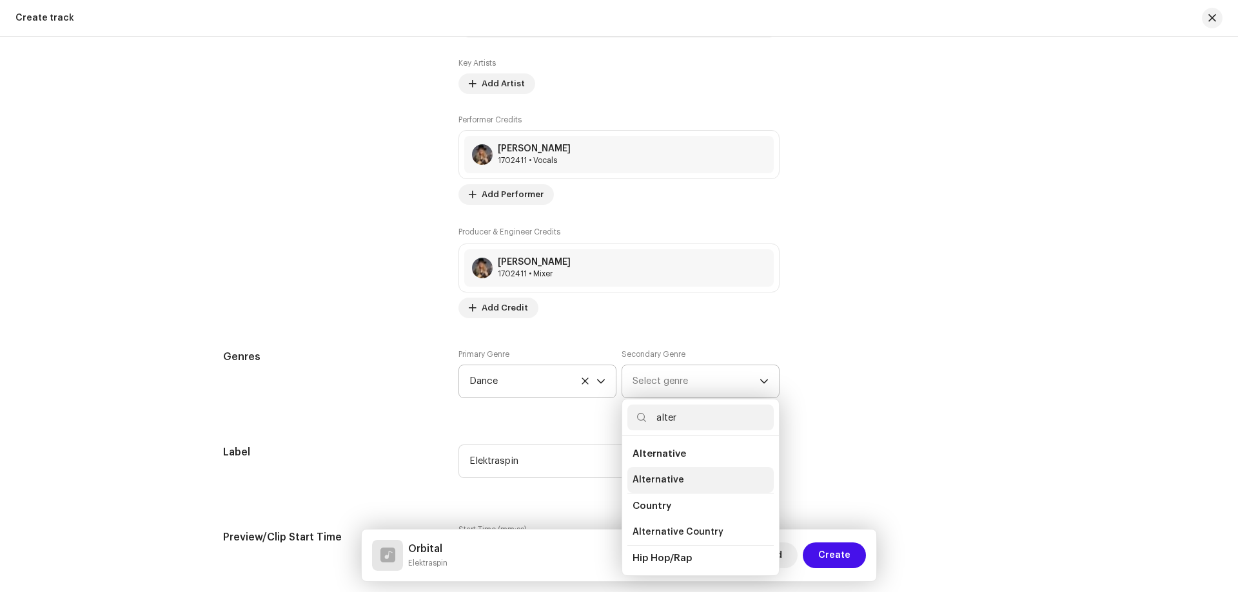
type input "alter"
click at [647, 479] on span "Alternative" at bounding box center [658, 480] width 52 height 13
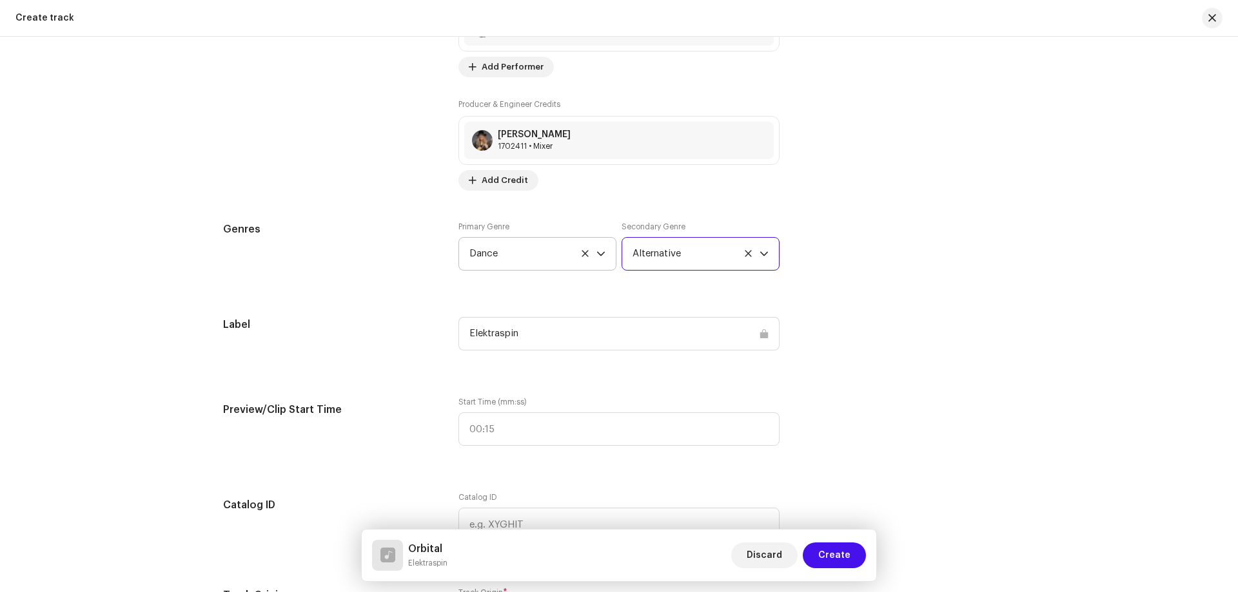
scroll to position [968, 0]
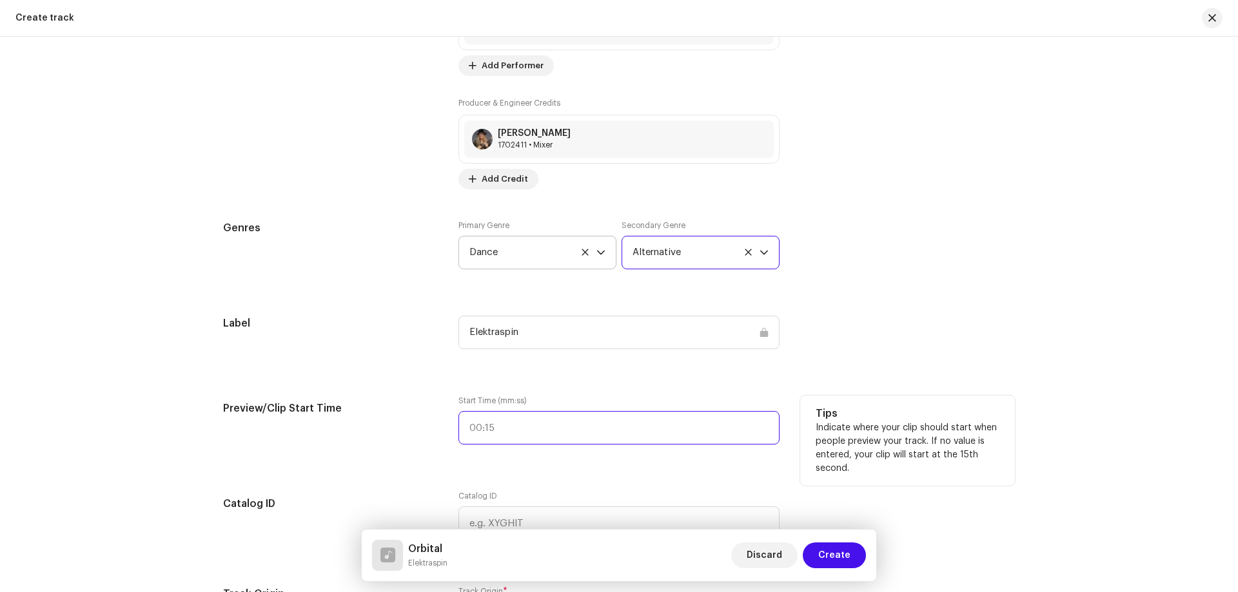
click at [502, 427] on input "text" at bounding box center [618, 428] width 321 height 34
type input "00:44"
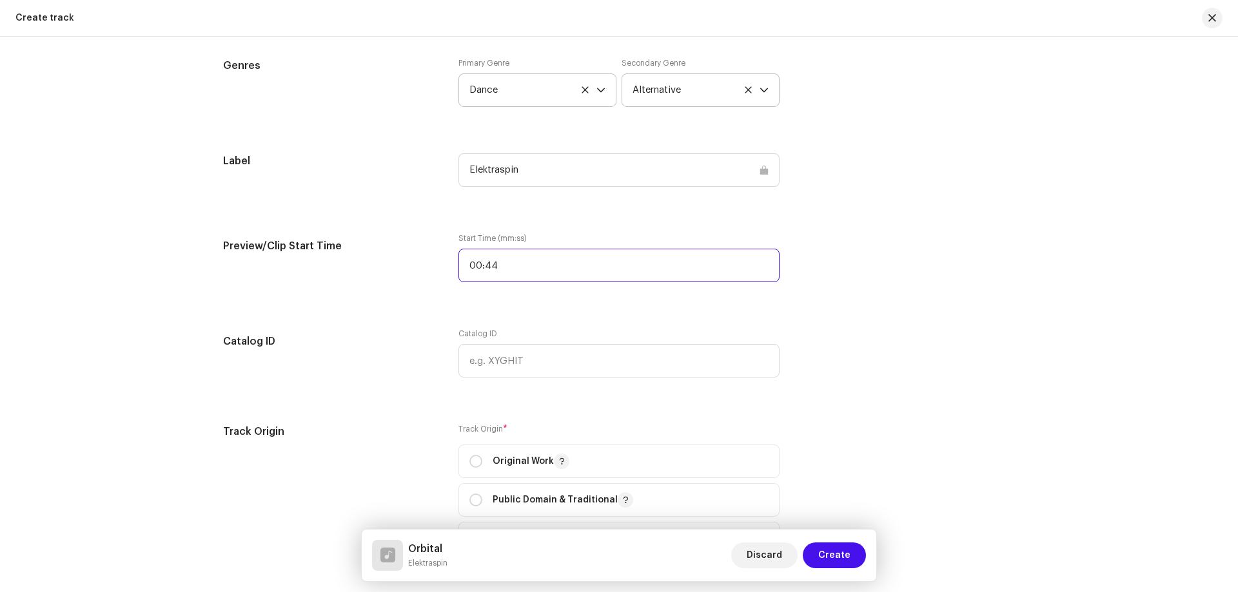
scroll to position [1226, 0]
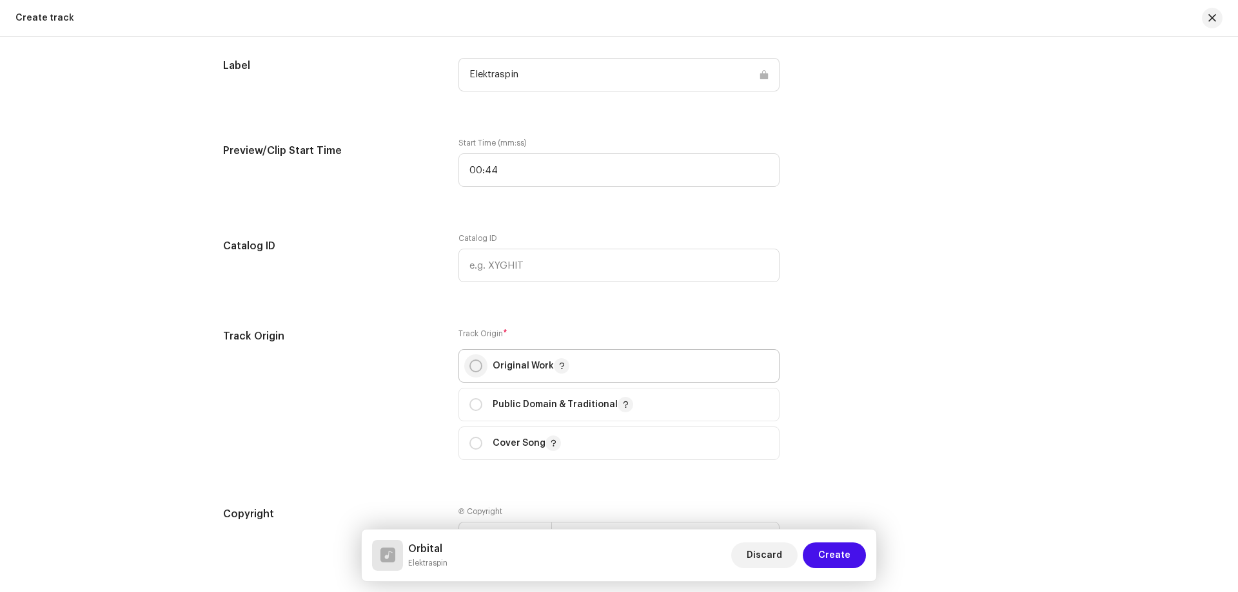
click at [474, 364] on input "radio" at bounding box center [475, 366] width 13 height 13
radio input "true"
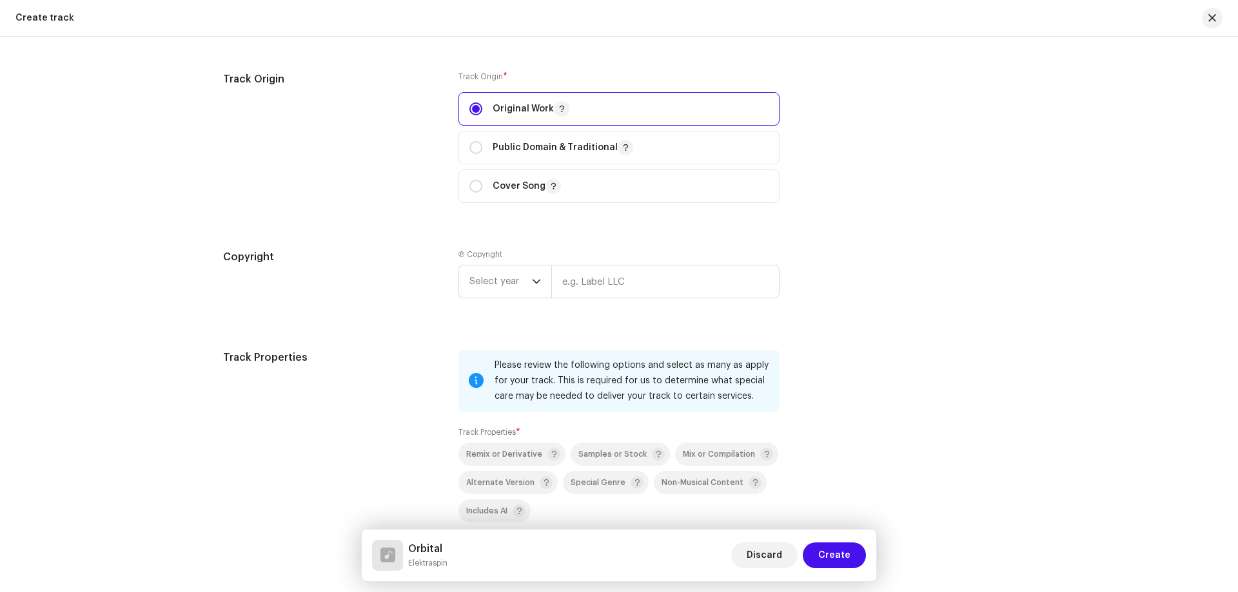
scroll to position [1484, 0]
click at [519, 282] on span "Select year" at bounding box center [500, 281] width 63 height 32
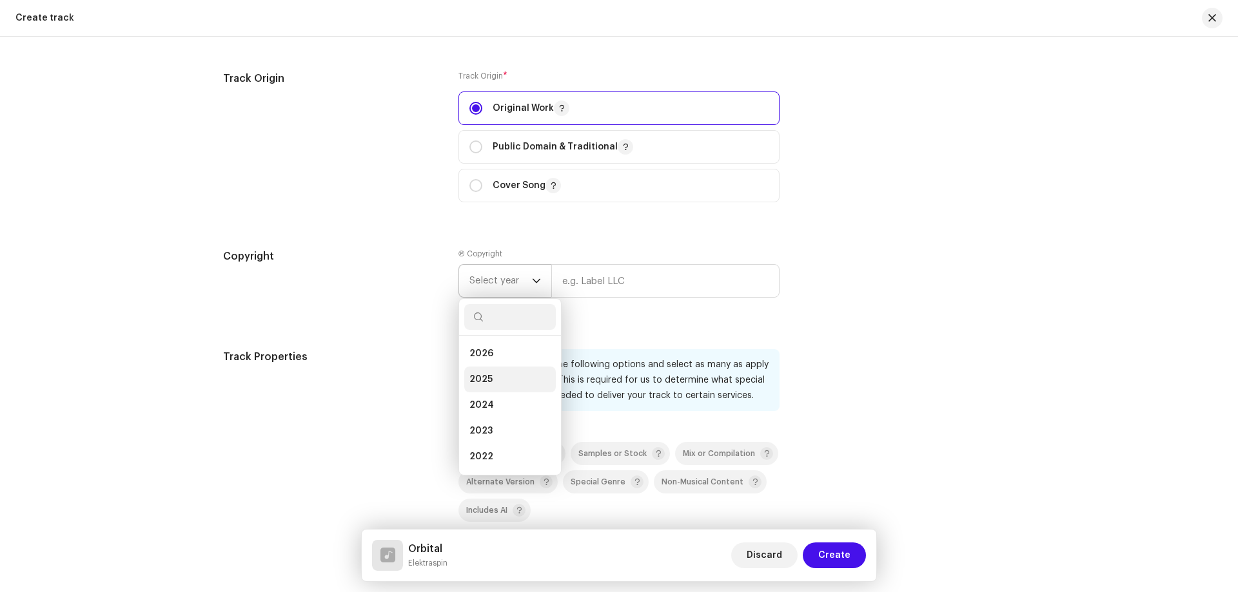
click at [481, 374] on span "2025" at bounding box center [480, 379] width 23 height 13
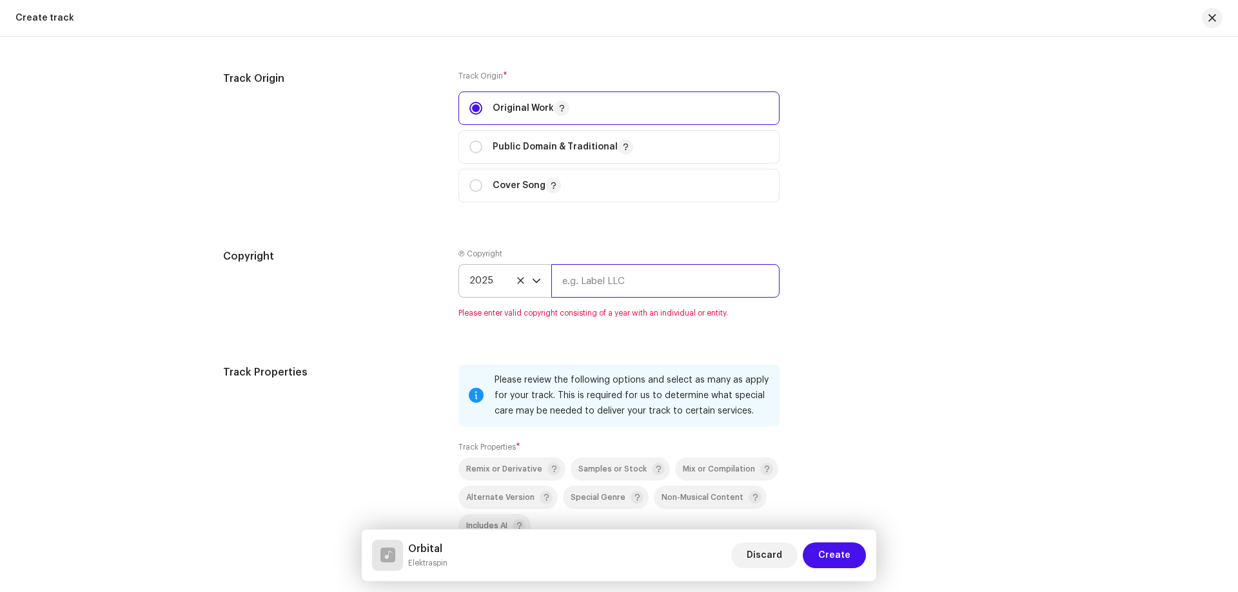
click at [587, 279] on input "text" at bounding box center [665, 281] width 228 height 34
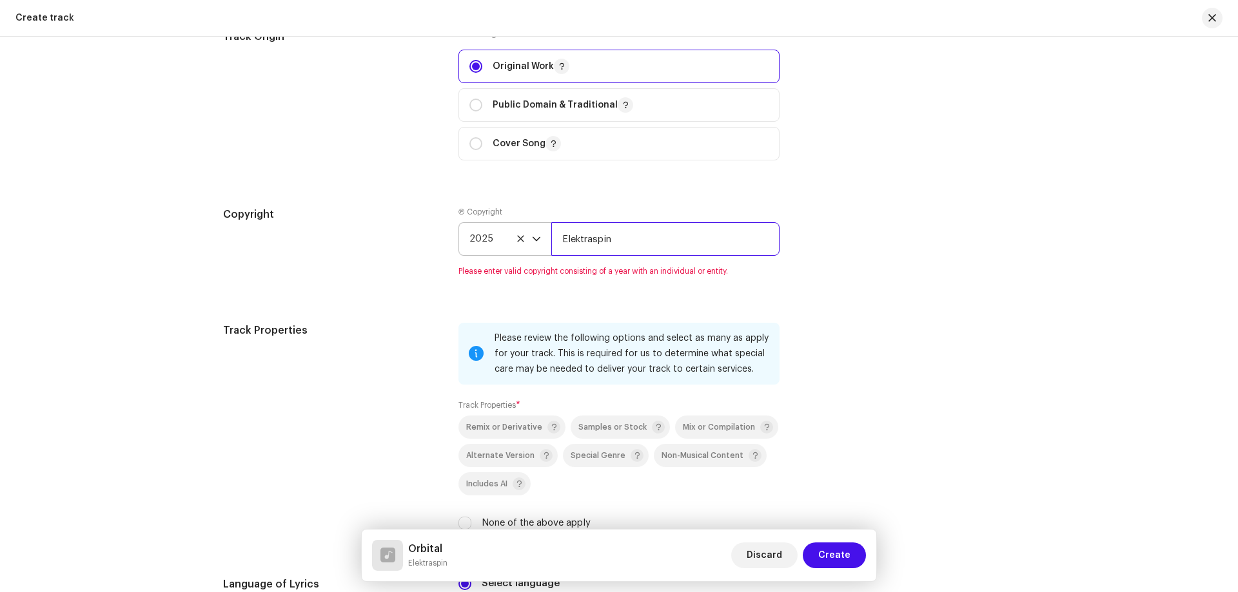
scroll to position [1548, 0]
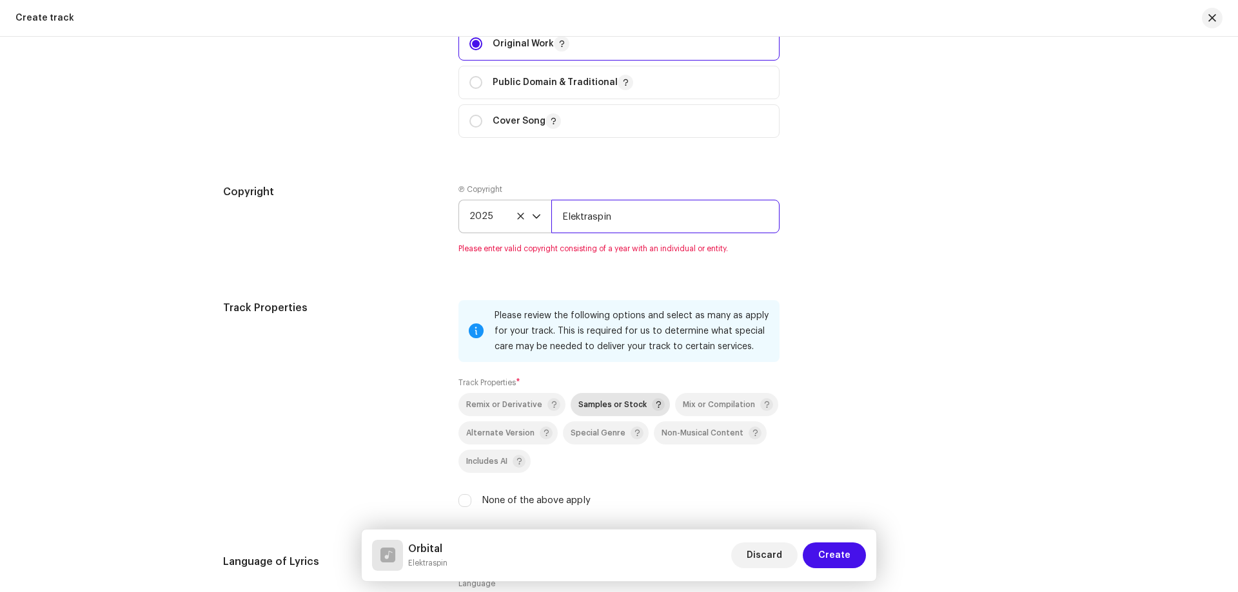
type input "Elektraspin"
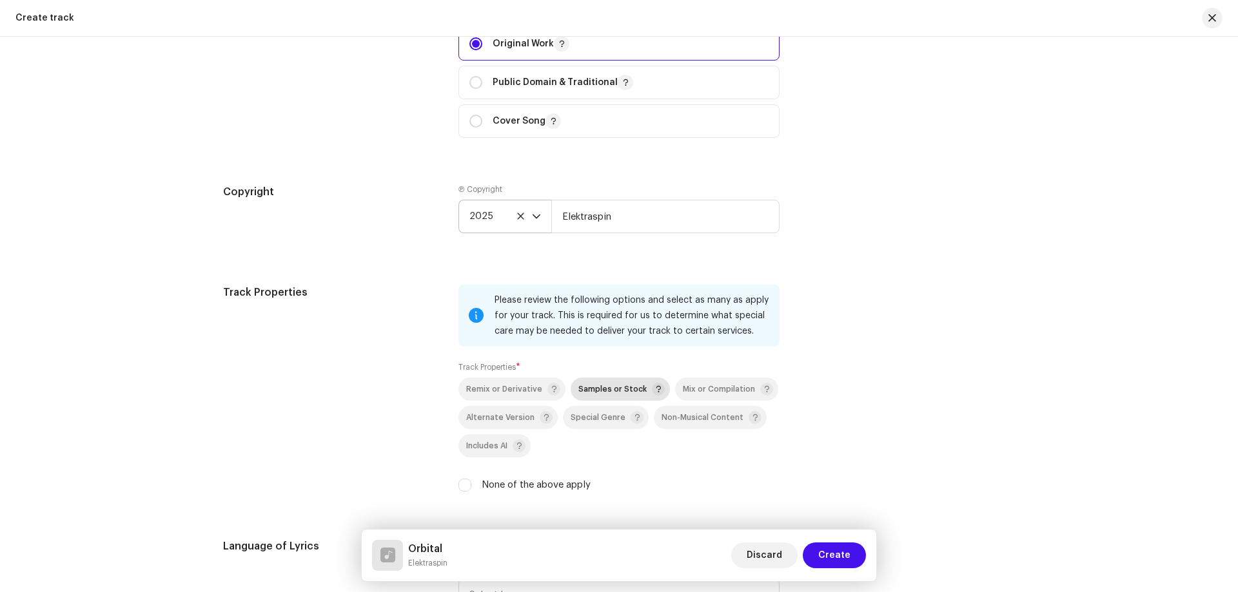
click at [598, 407] on p-selectbutton "Remix or Derivative Samples or Stock Mix or Compilation Alternate Version Speci…" at bounding box center [618, 418] width 321 height 80
click at [634, 389] on span "Samples or Stock" at bounding box center [612, 389] width 68 height 8
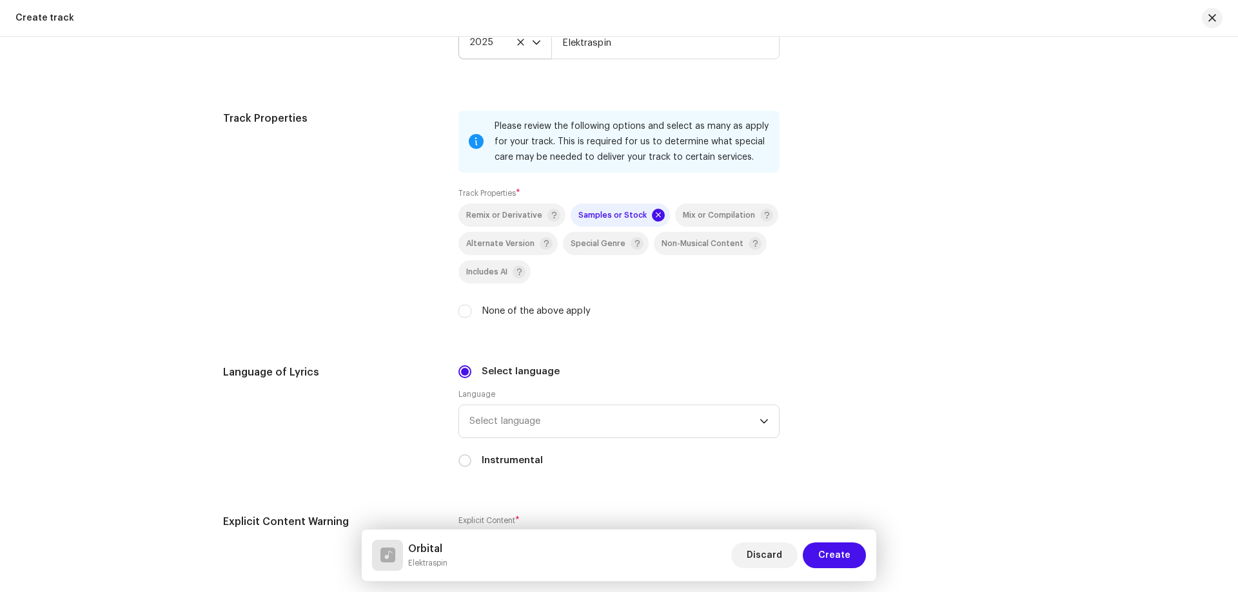
scroll to position [1742, 0]
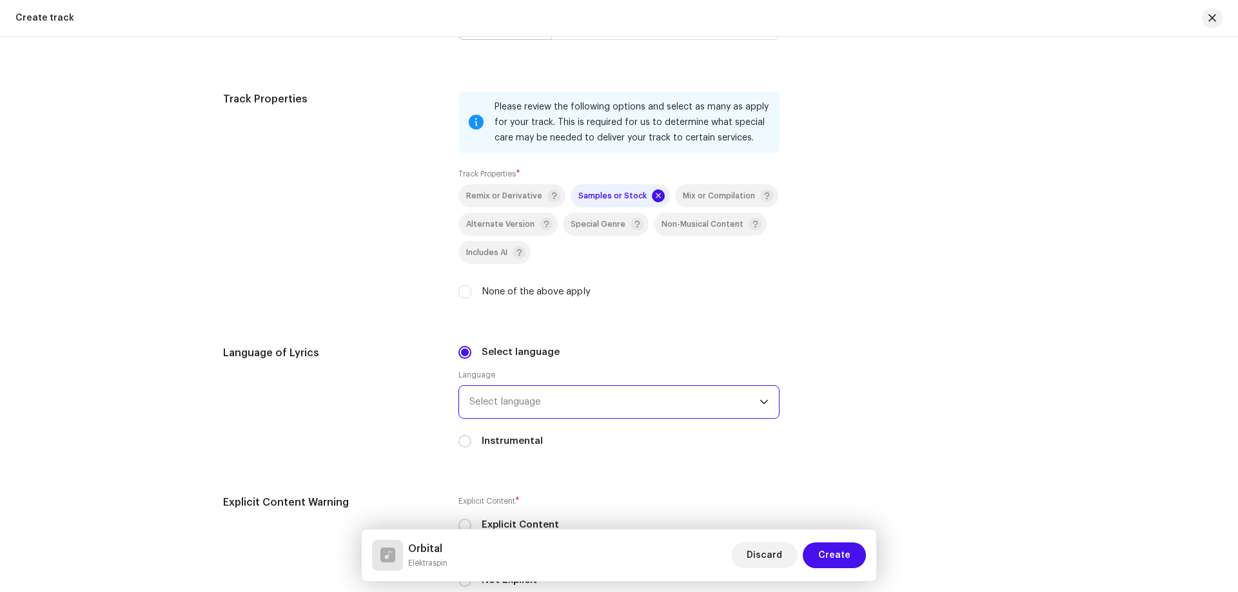
click at [564, 400] on span "Select language" at bounding box center [614, 402] width 290 height 32
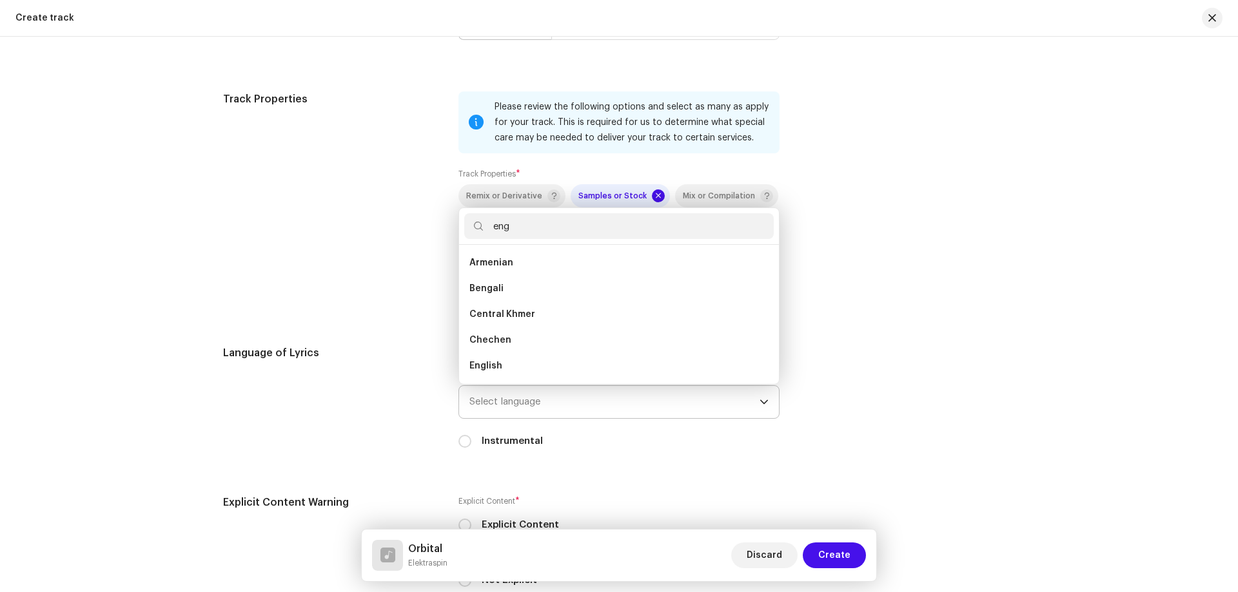
scroll to position [0, 0]
type input "eng"
click at [484, 286] on span "English" at bounding box center [485, 288] width 33 height 13
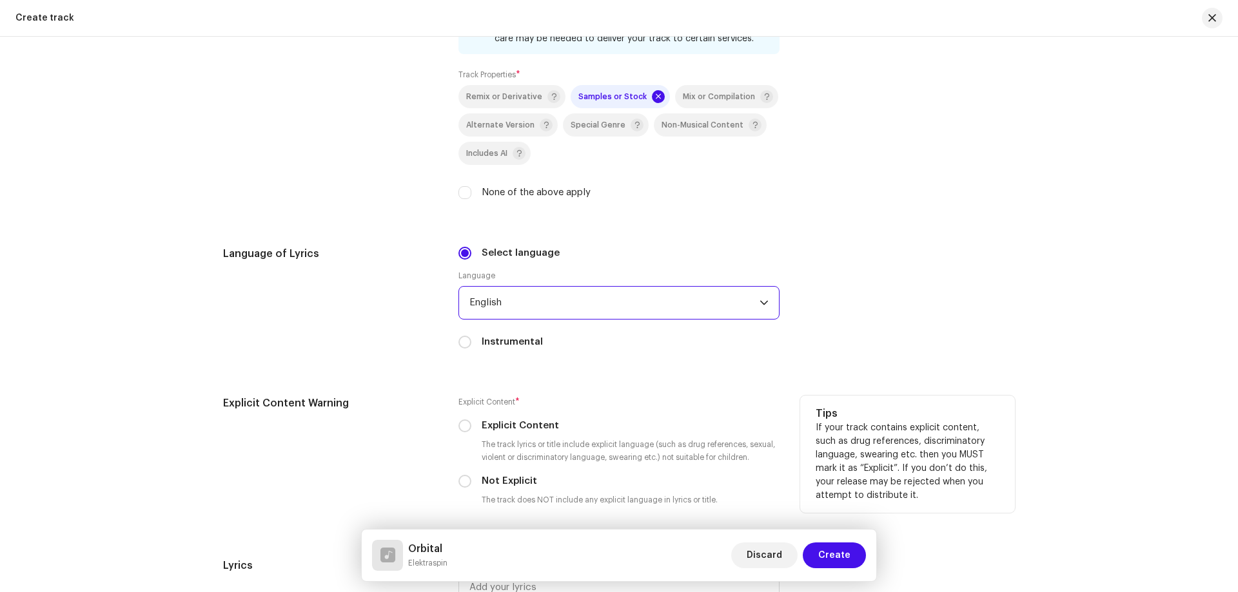
scroll to position [1871, 0]
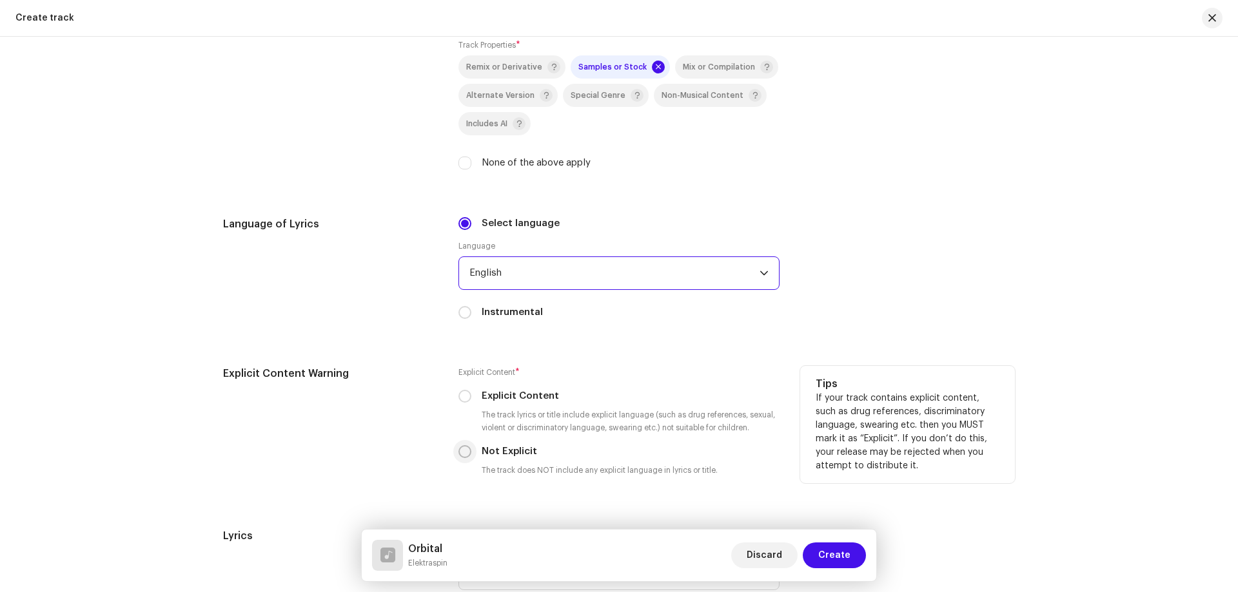
click at [462, 454] on input "Not Explicit" at bounding box center [464, 451] width 13 height 13
radio input "true"
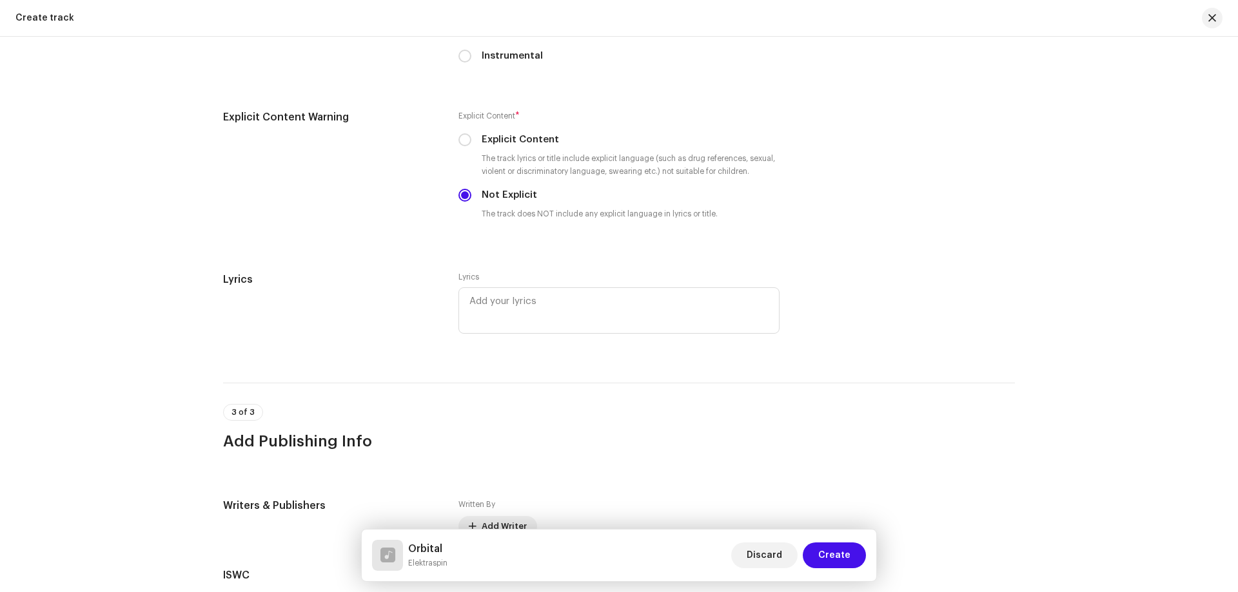
scroll to position [2128, 0]
click at [468, 303] on textarea at bounding box center [618, 309] width 321 height 46
paste textarea "LOREMIP Dolor, Sitame Consect, Adip Elitse, Doeiusm Tempori, Utlab Etdo magnaal…"
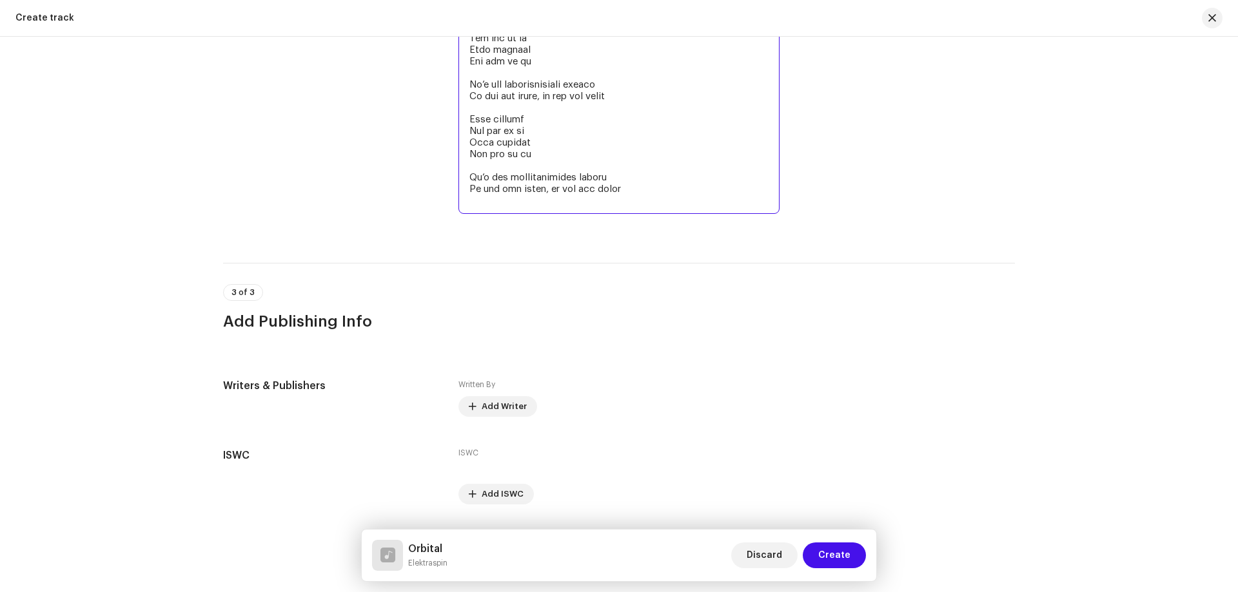
scroll to position [3018, 0]
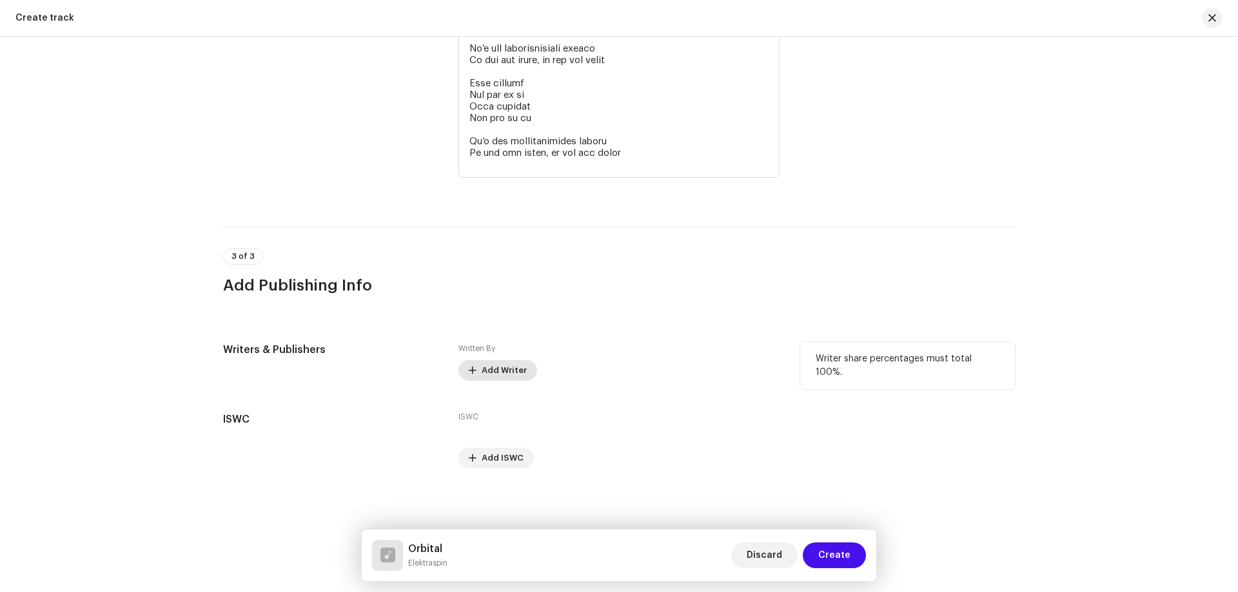
type textarea "LOREMIP Dolor, Sitame Consect, Adip Elitse, Doeiusm Tempori, Utlab Etdo magnaal…"
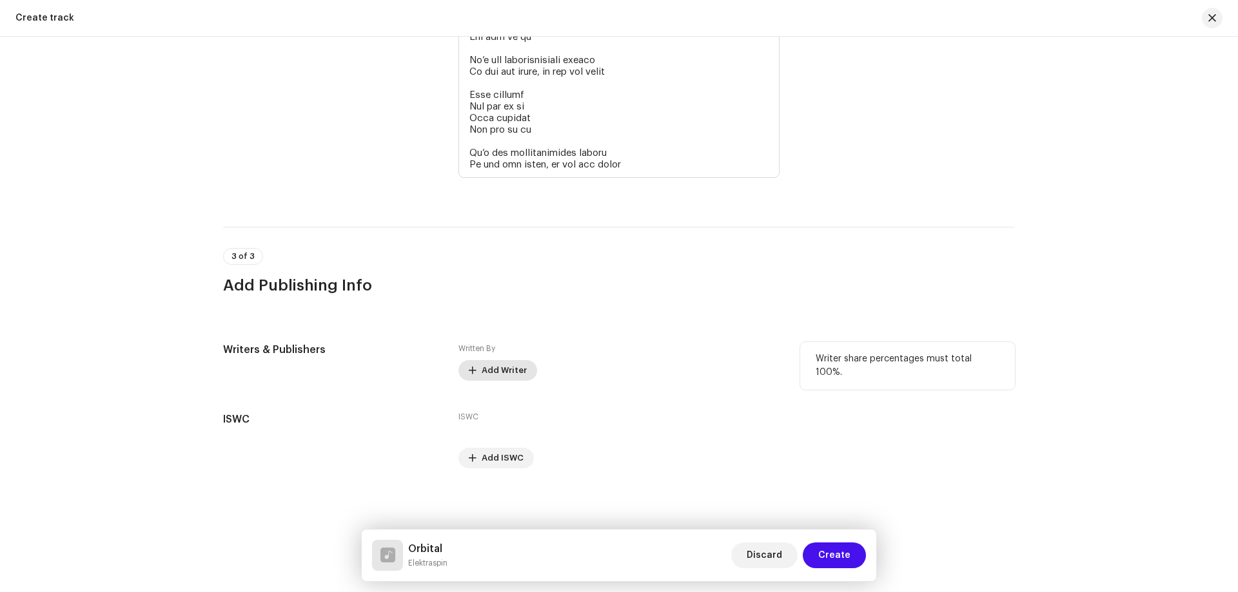
scroll to position [3006, 0]
click at [490, 369] on span "Add Writer" at bounding box center [503, 371] width 45 height 26
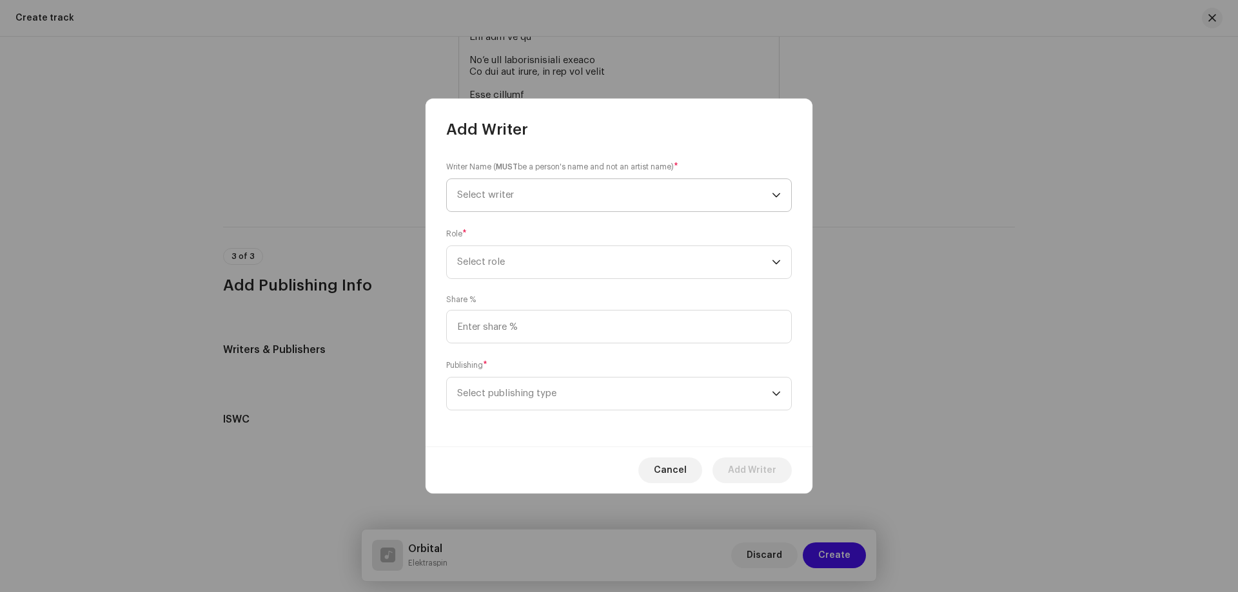
click at [499, 199] on span "Select writer" at bounding box center [485, 195] width 57 height 10
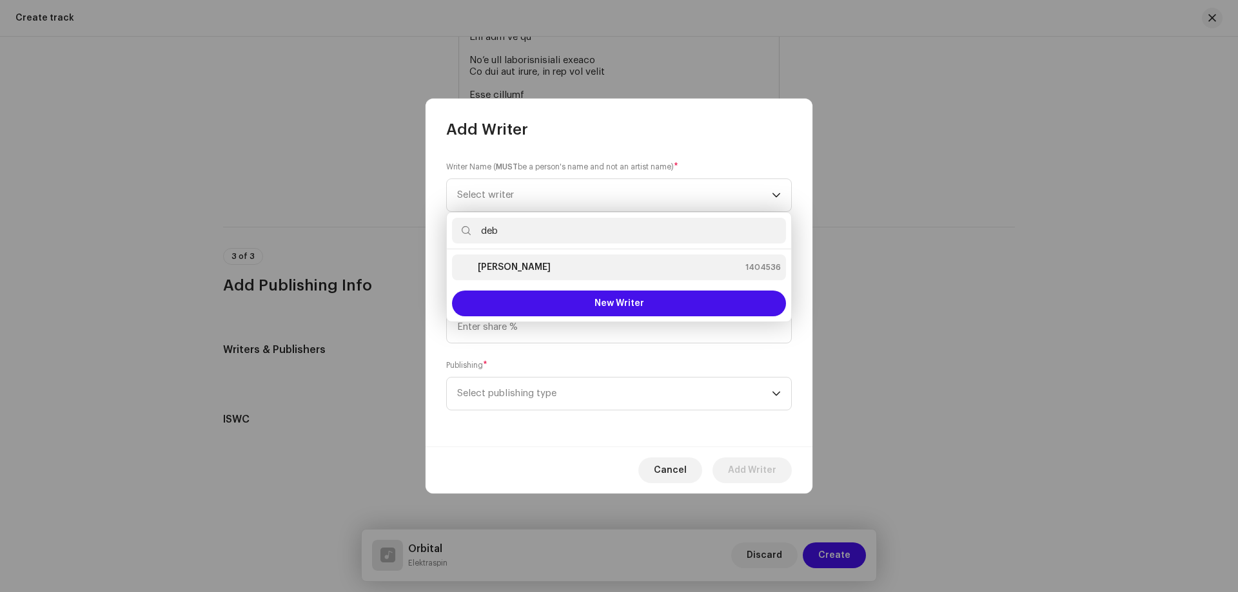
type input "deb"
click at [520, 267] on strong "[PERSON_NAME]" at bounding box center [514, 267] width 73 height 13
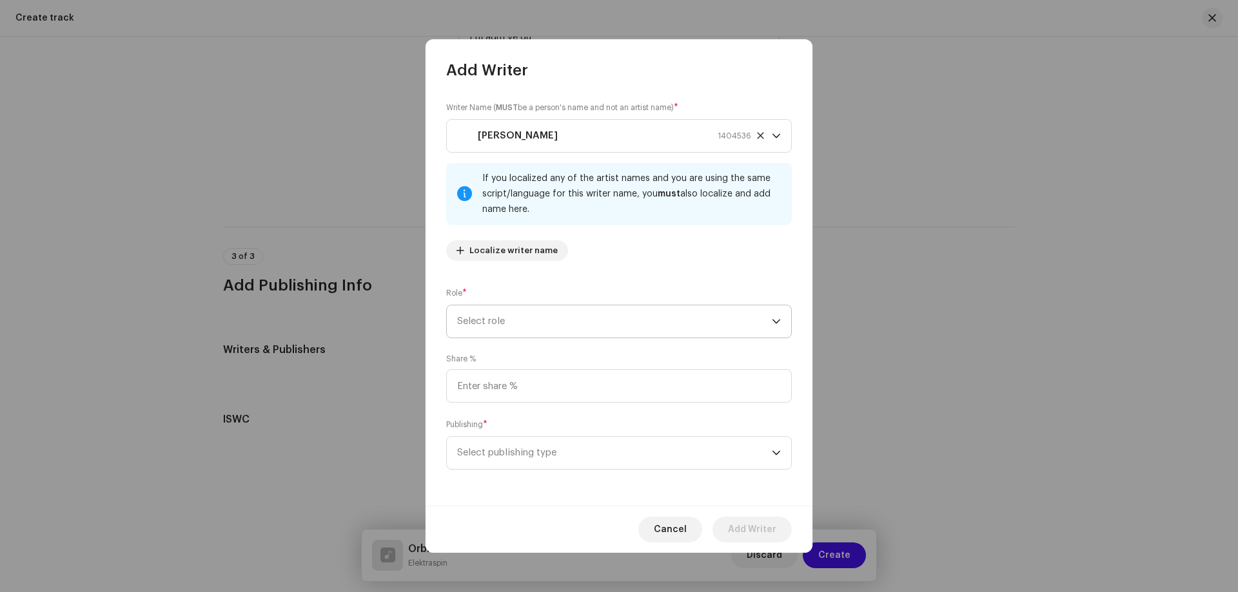
click at [494, 327] on span "Select role" at bounding box center [614, 322] width 315 height 32
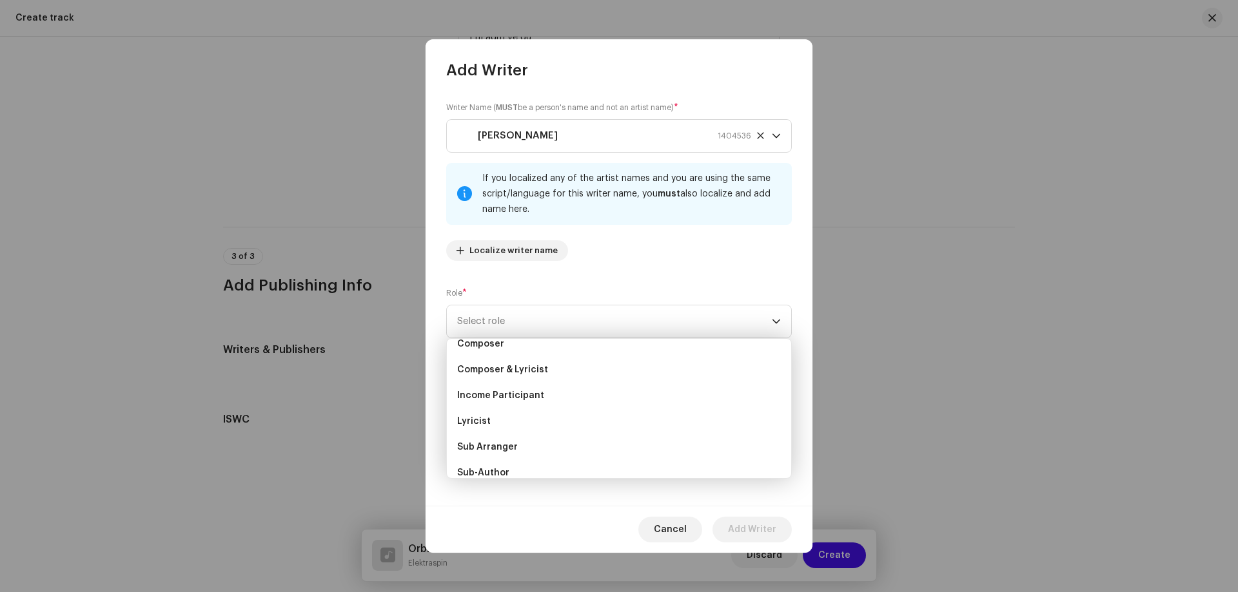
scroll to position [129, 0]
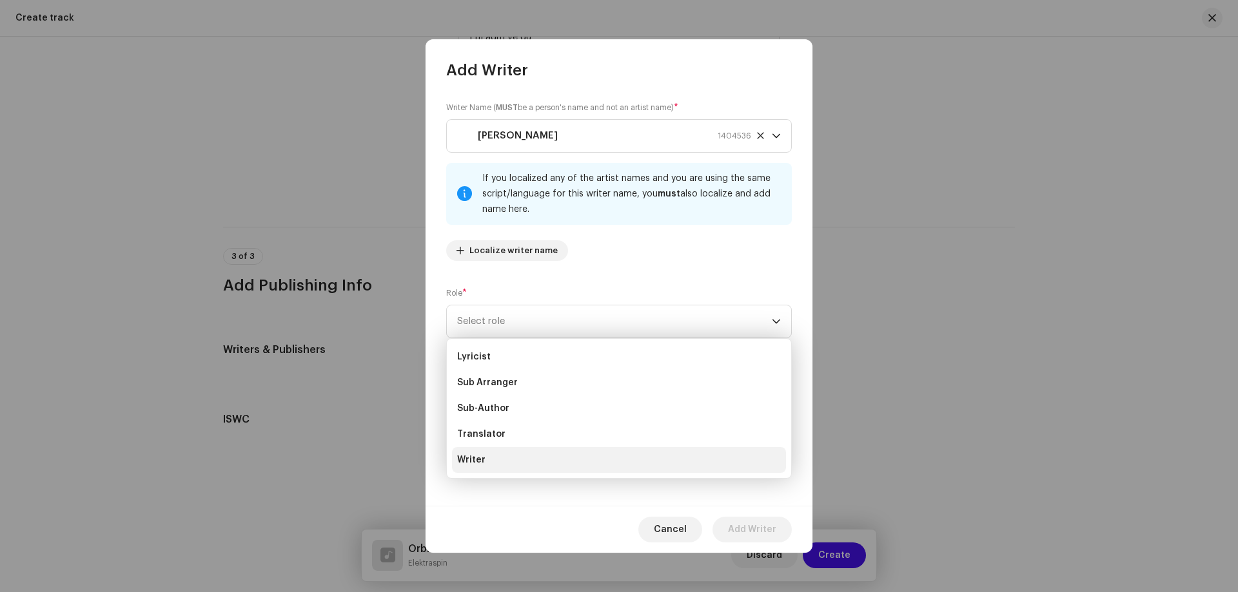
click at [481, 463] on span "Writer" at bounding box center [471, 460] width 28 height 13
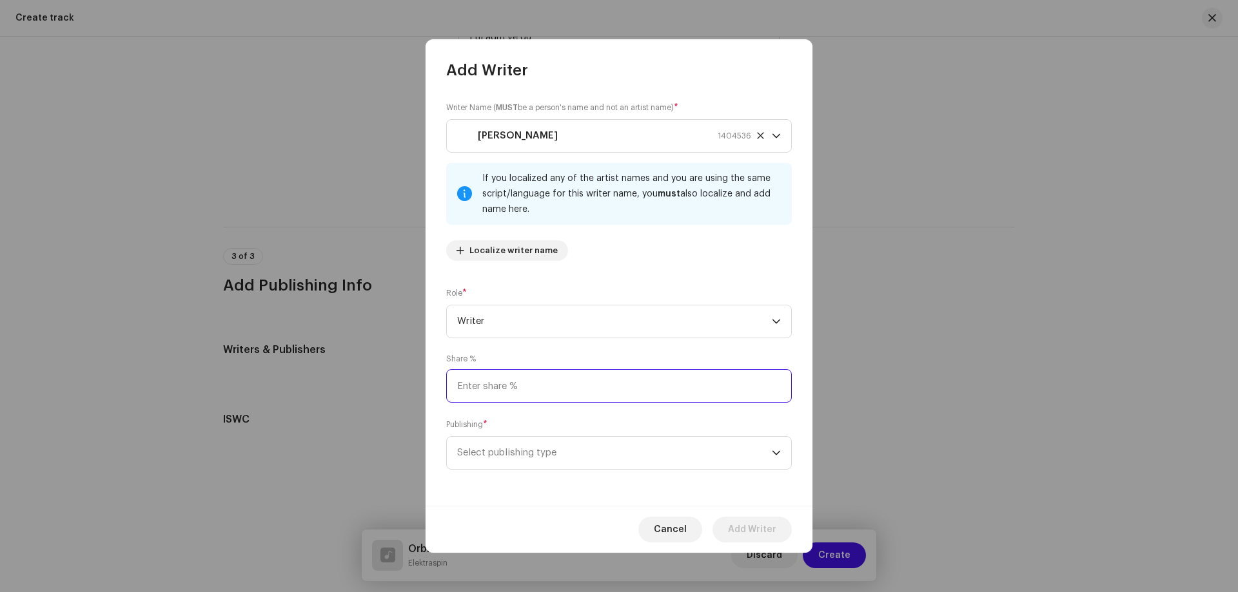
click at [493, 387] on input at bounding box center [618, 386] width 345 height 34
type input "100.00"
click at [487, 450] on span "Select publishing type" at bounding box center [614, 453] width 315 height 32
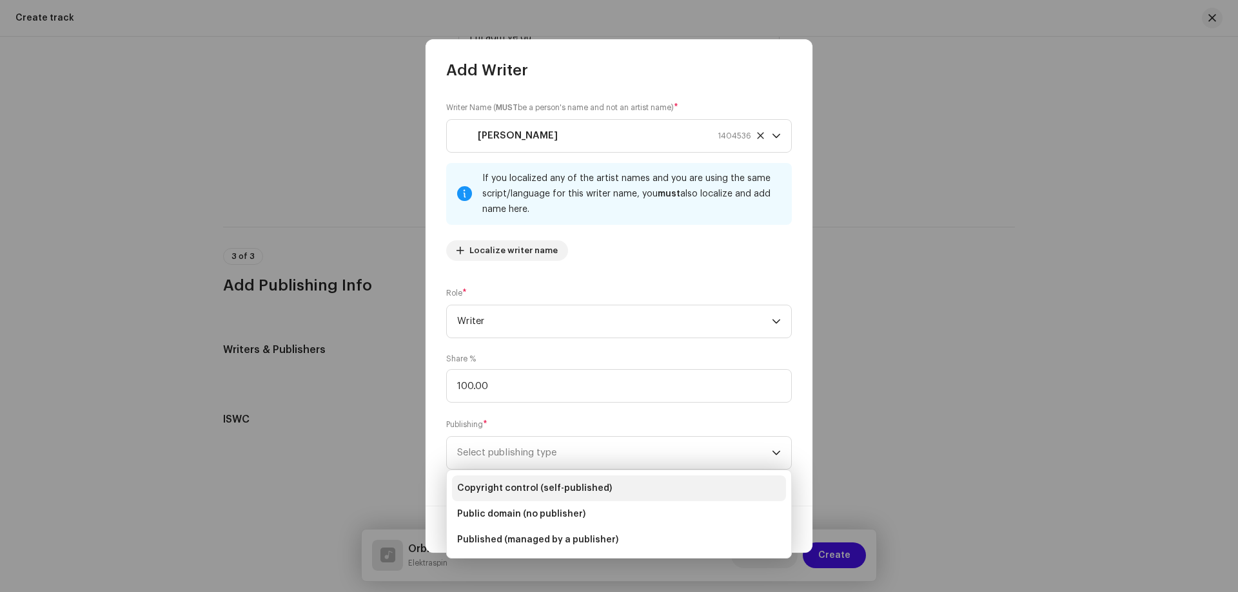
click at [546, 486] on span "Copyright control (self-published)" at bounding box center [534, 488] width 155 height 13
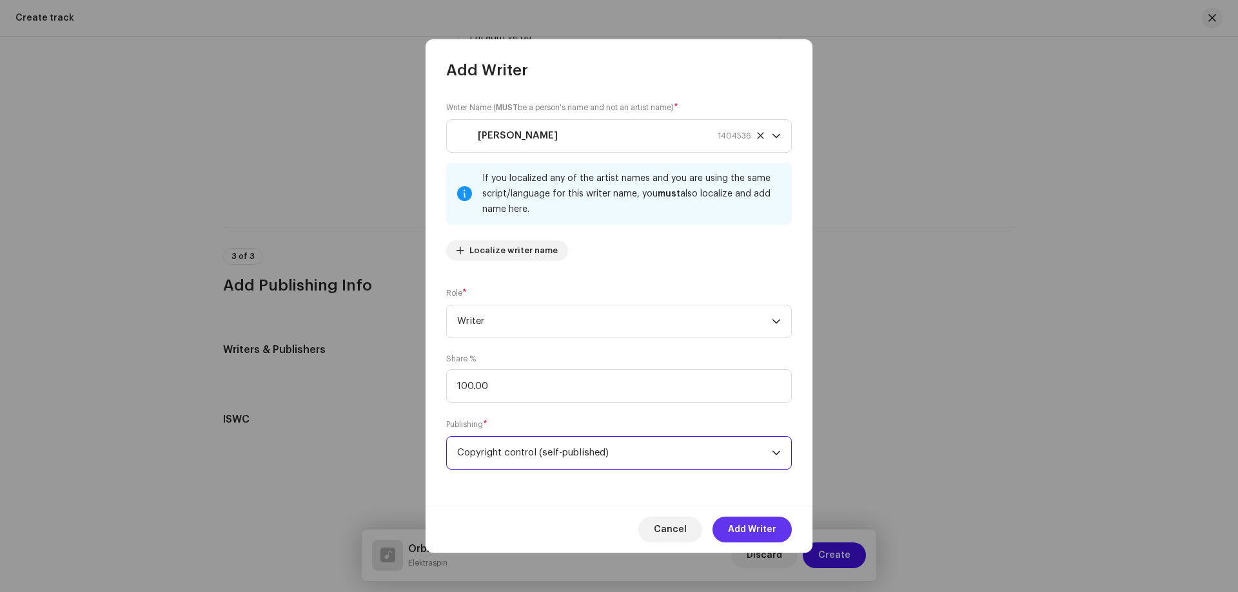
click at [748, 528] on span "Add Writer" at bounding box center [752, 530] width 48 height 26
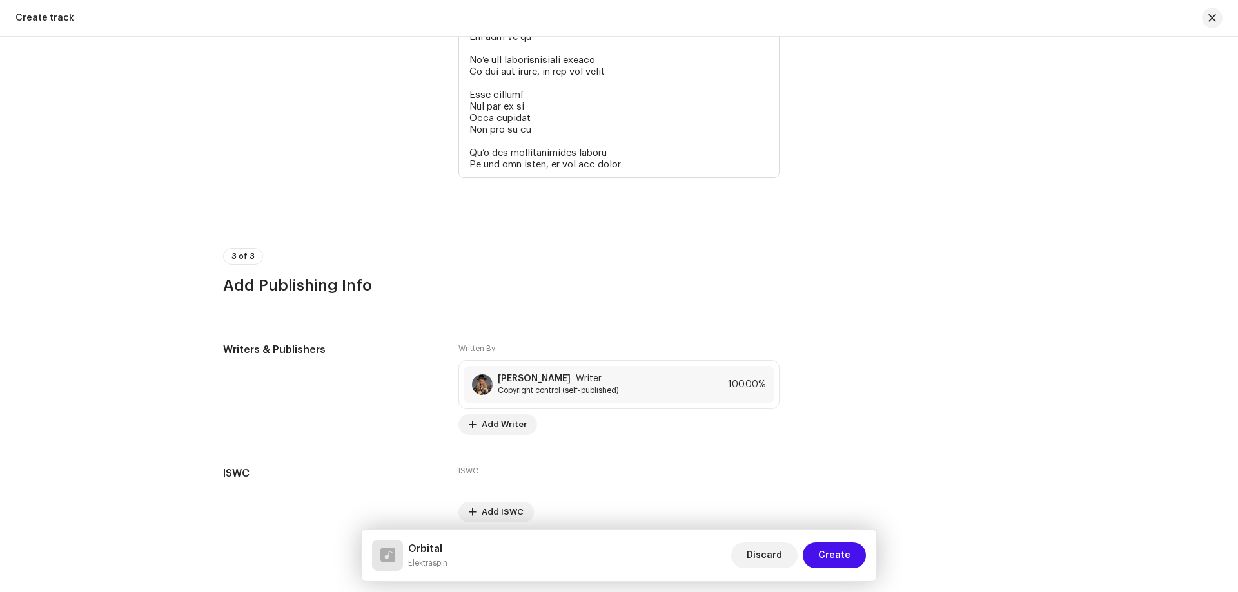
scroll to position [3060, 0]
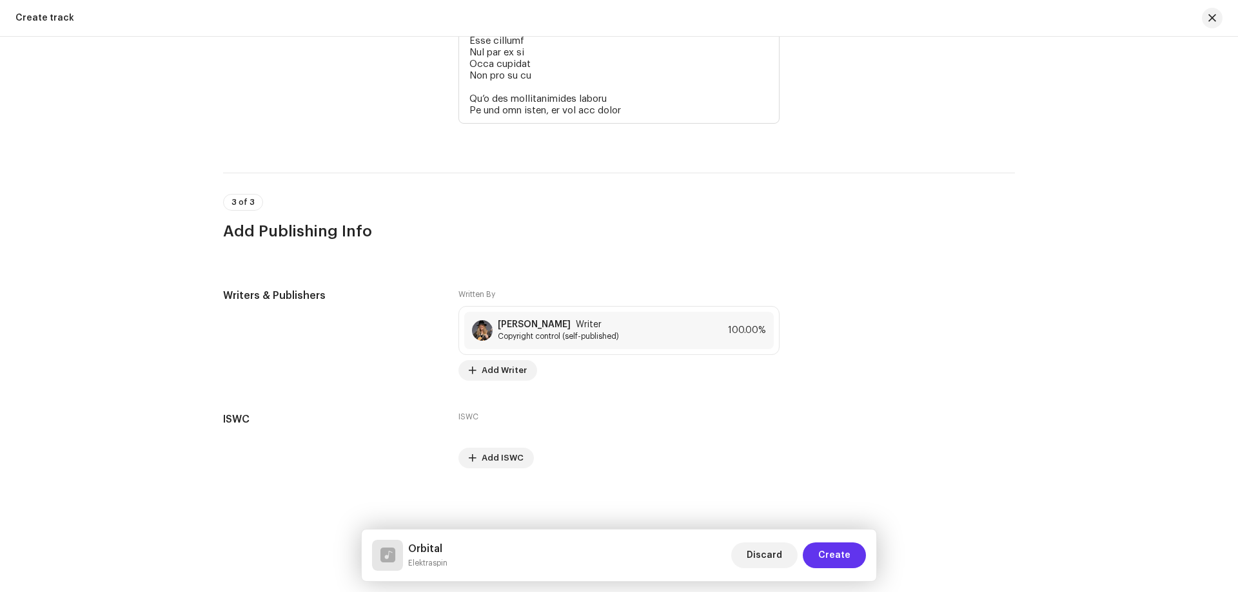
click at [844, 556] on span "Create" at bounding box center [834, 556] width 32 height 26
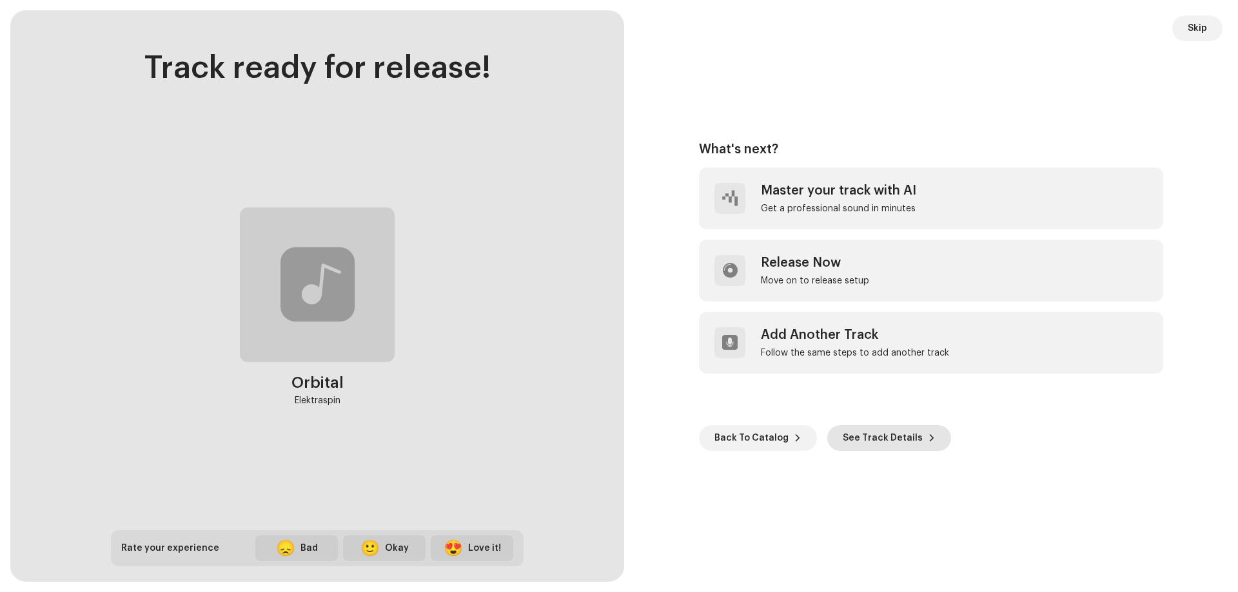
click at [862, 438] on span "See Track Details" at bounding box center [882, 438] width 80 height 26
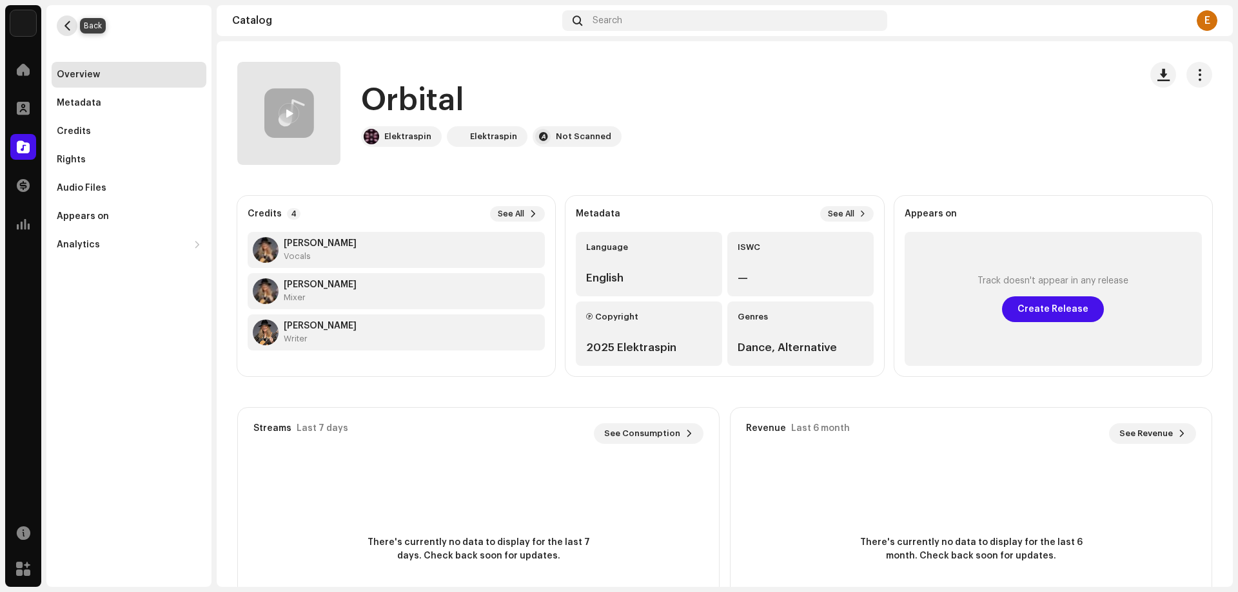
click at [72, 26] on span "button" at bounding box center [68, 26] width 10 height 10
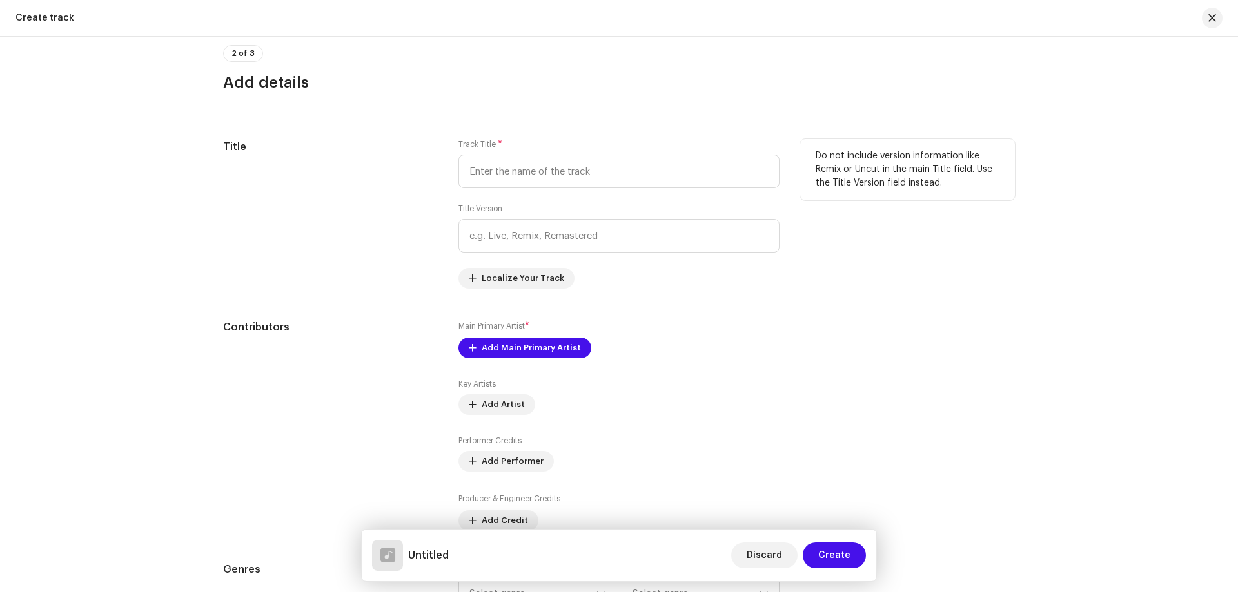
scroll to position [129, 0]
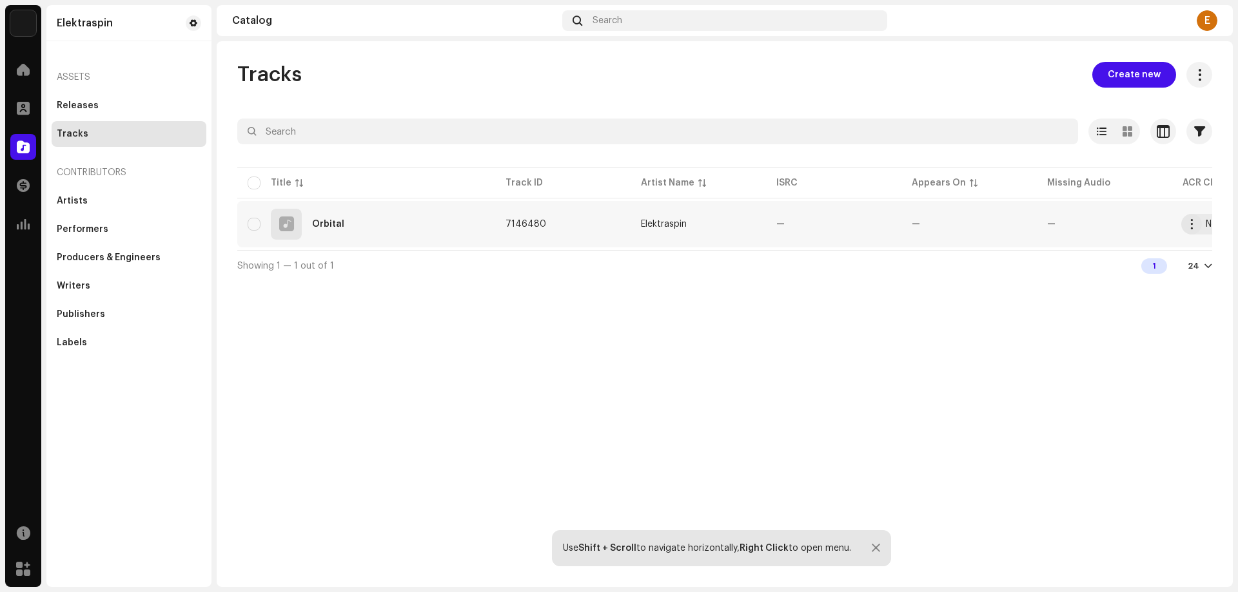
click at [523, 219] on td "7146480" at bounding box center [562, 224] width 135 height 46
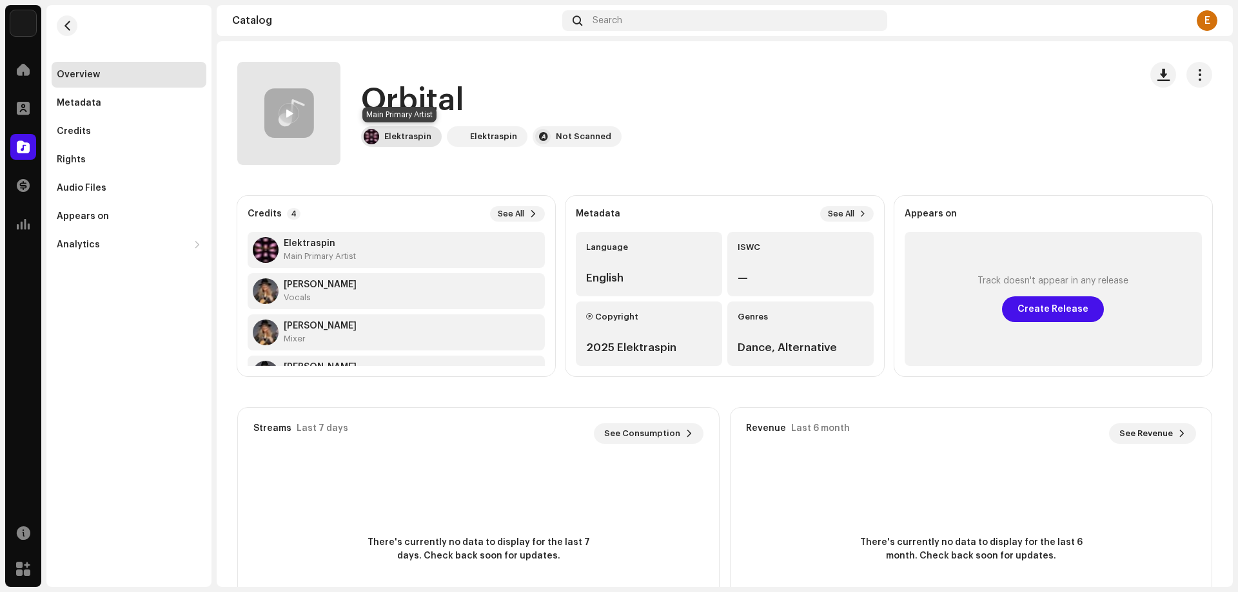
click at [393, 140] on div "Elektraspin" at bounding box center [407, 136] width 47 height 10
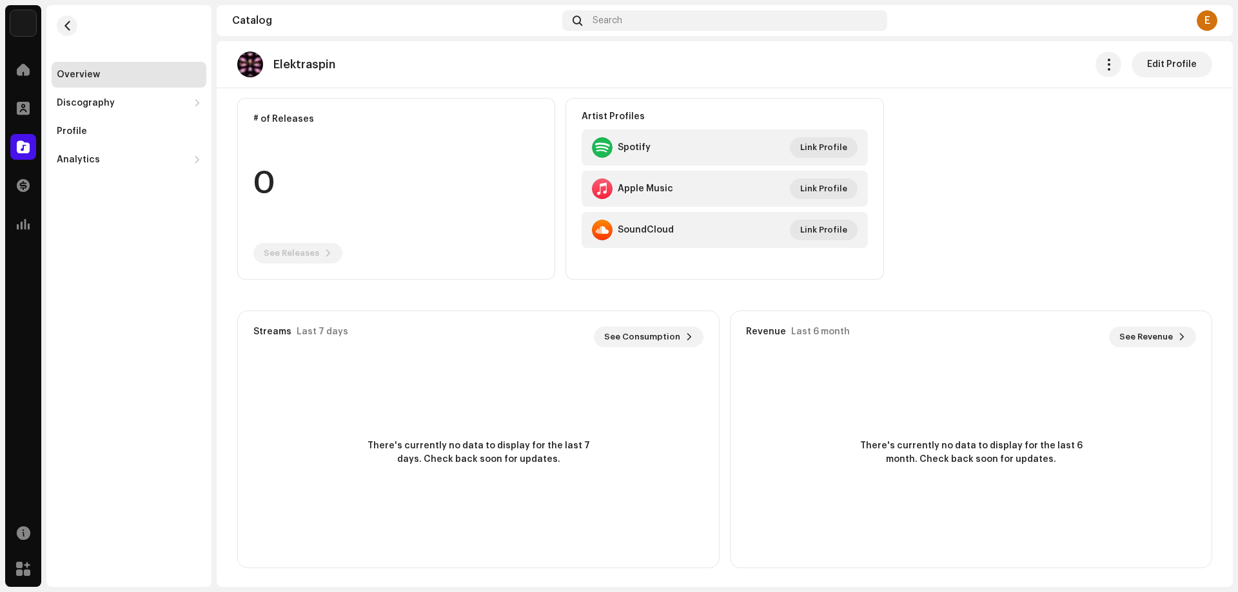
scroll to position [100, 0]
click at [29, 71] on span at bounding box center [23, 69] width 13 height 10
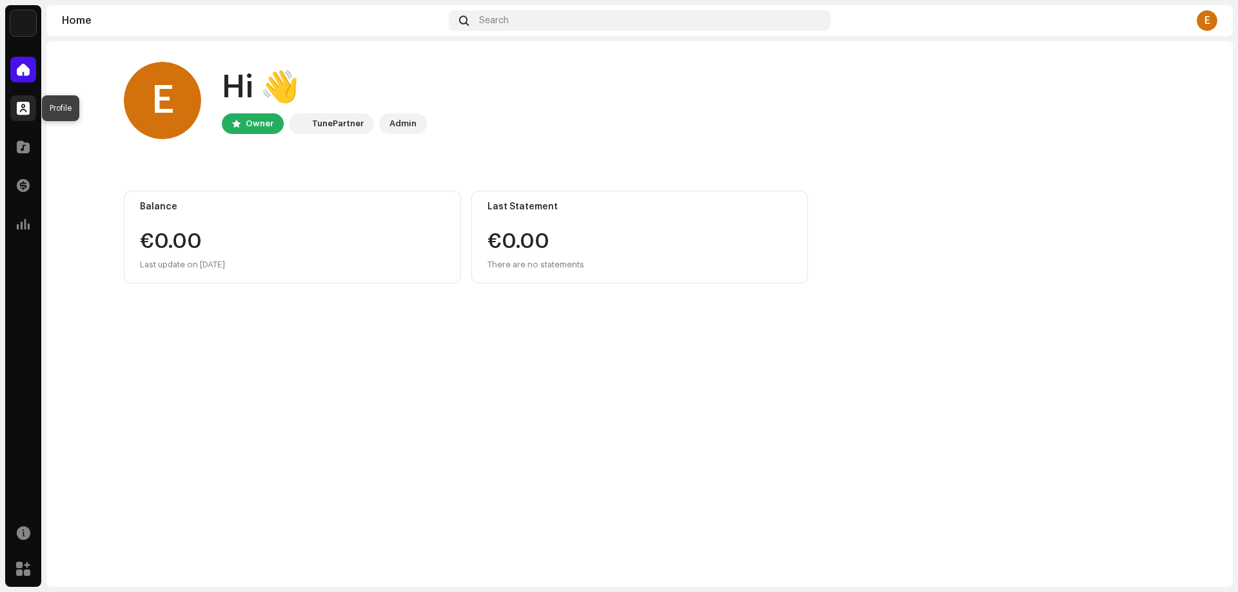
click at [24, 113] on span at bounding box center [23, 108] width 13 height 10
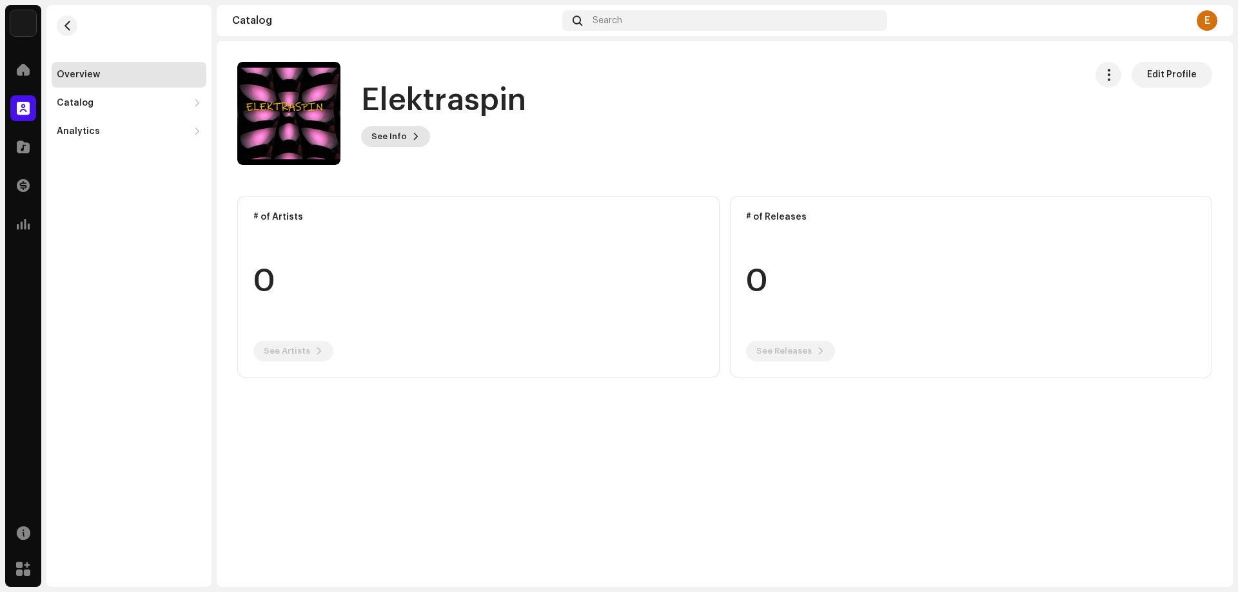
click at [389, 137] on span "See Info" at bounding box center [388, 137] width 35 height 26
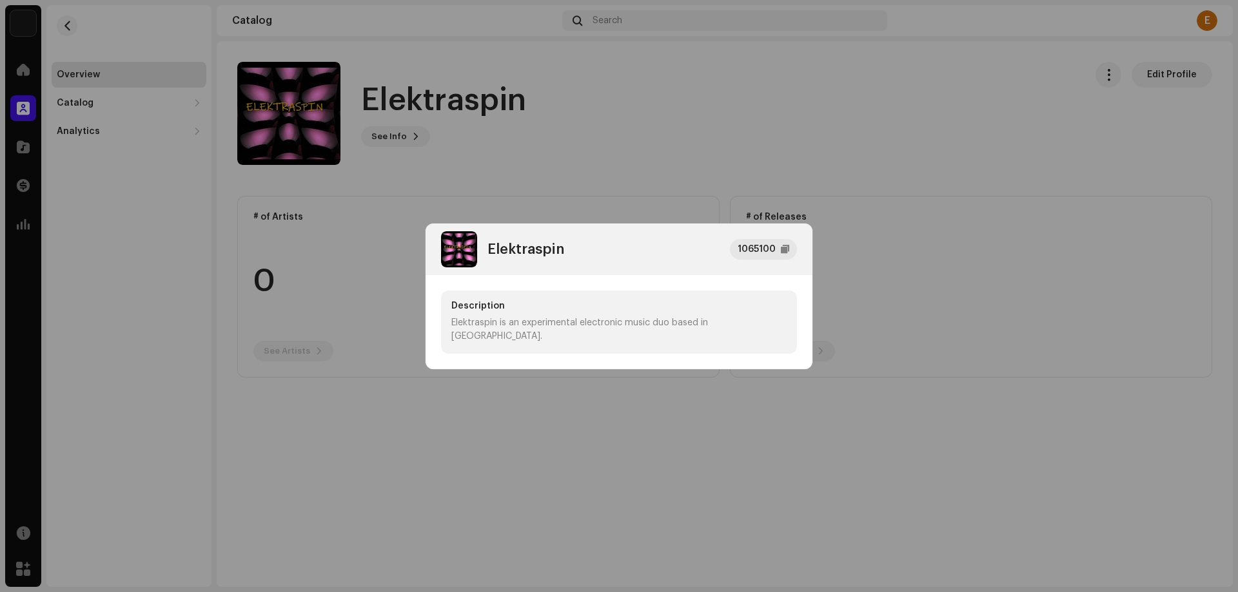
click at [1025, 132] on div "Elektraspin 1065100 Description Elektraspin is an experimental electronic music…" at bounding box center [619, 296] width 1238 height 592
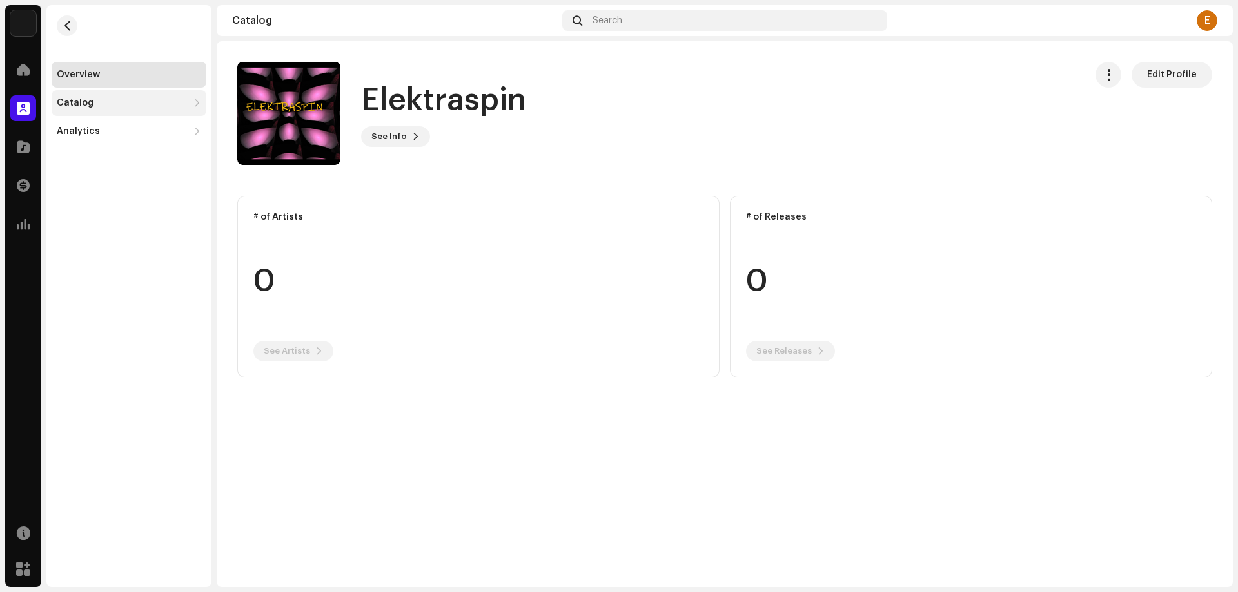
click at [84, 98] on div "Catalog" at bounding box center [75, 103] width 37 height 10
click at [83, 155] on div "Tracks" at bounding box center [78, 160] width 32 height 10
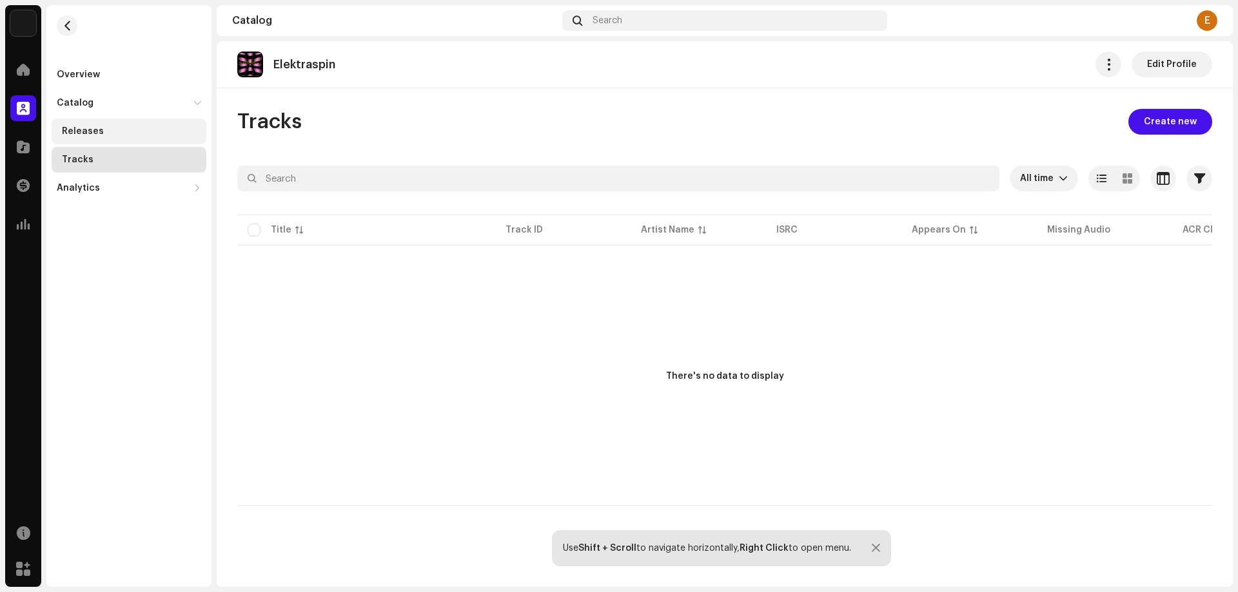
click at [86, 132] on div "Releases" at bounding box center [83, 131] width 42 height 10
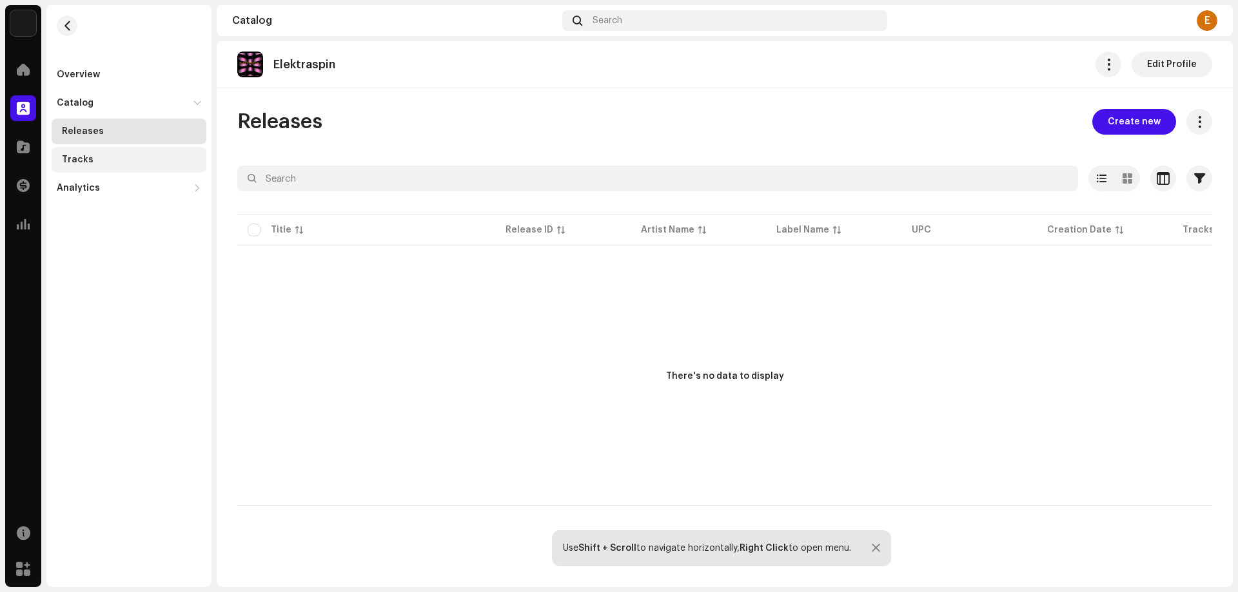
click at [79, 161] on div "Tracks" at bounding box center [78, 160] width 32 height 10
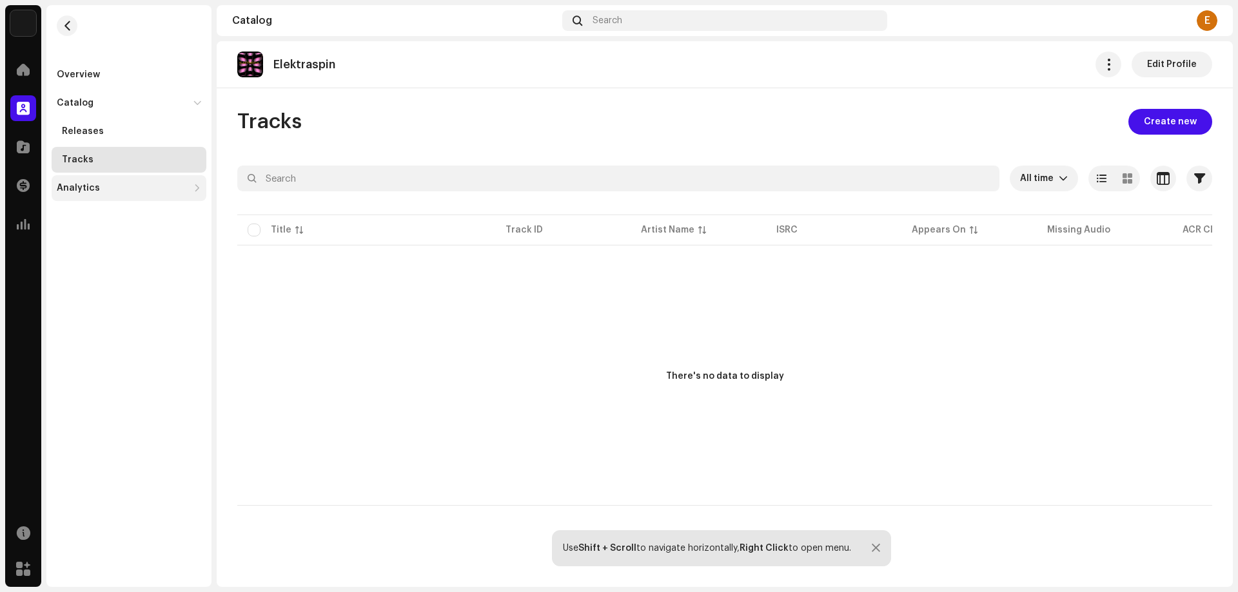
click at [81, 187] on div "Analytics" at bounding box center [78, 188] width 43 height 10
click at [28, 150] on span at bounding box center [23, 147] width 13 height 10
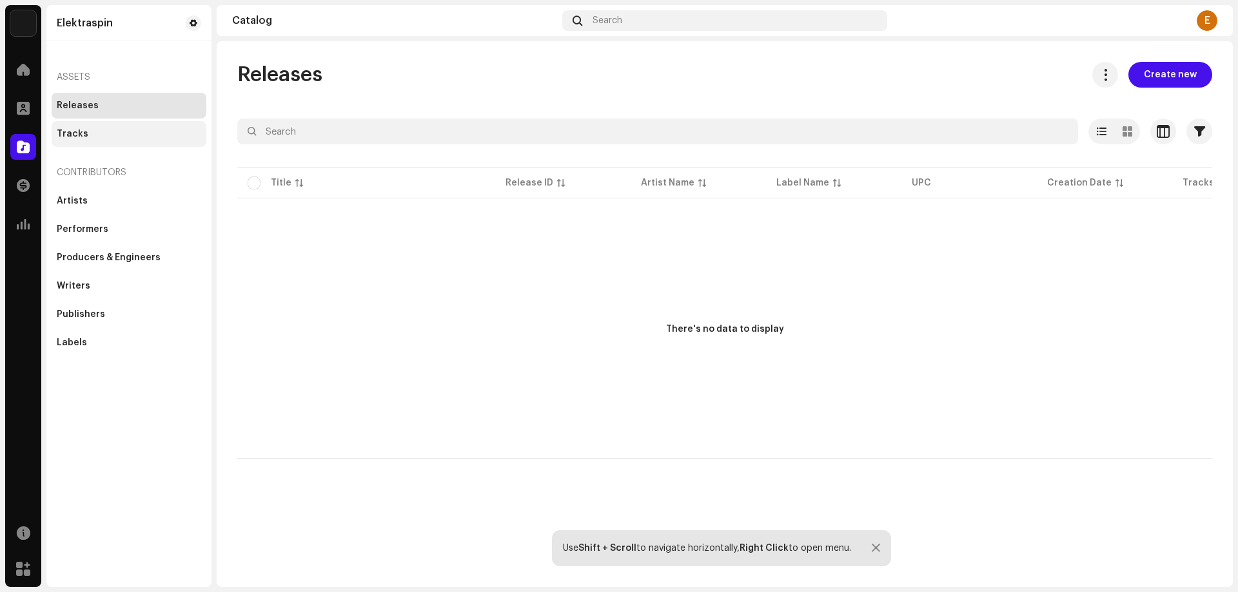
click at [80, 130] on div "Tracks" at bounding box center [73, 134] width 32 height 10
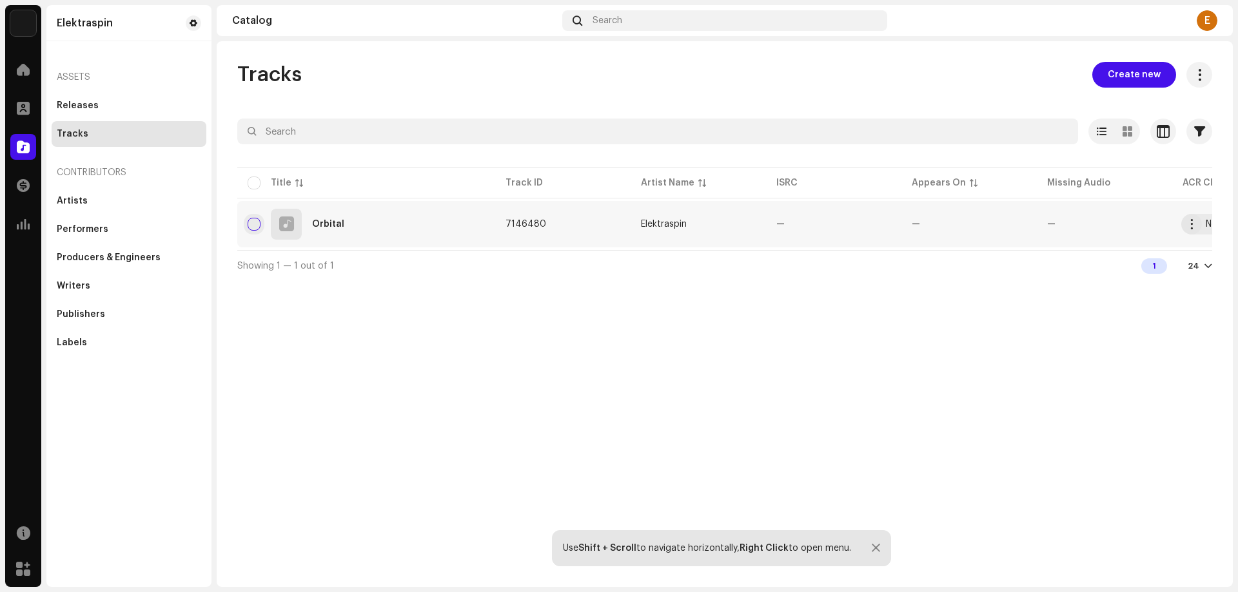
click at [258, 223] on input "checkbox" at bounding box center [254, 224] width 13 height 13
checkbox input "true"
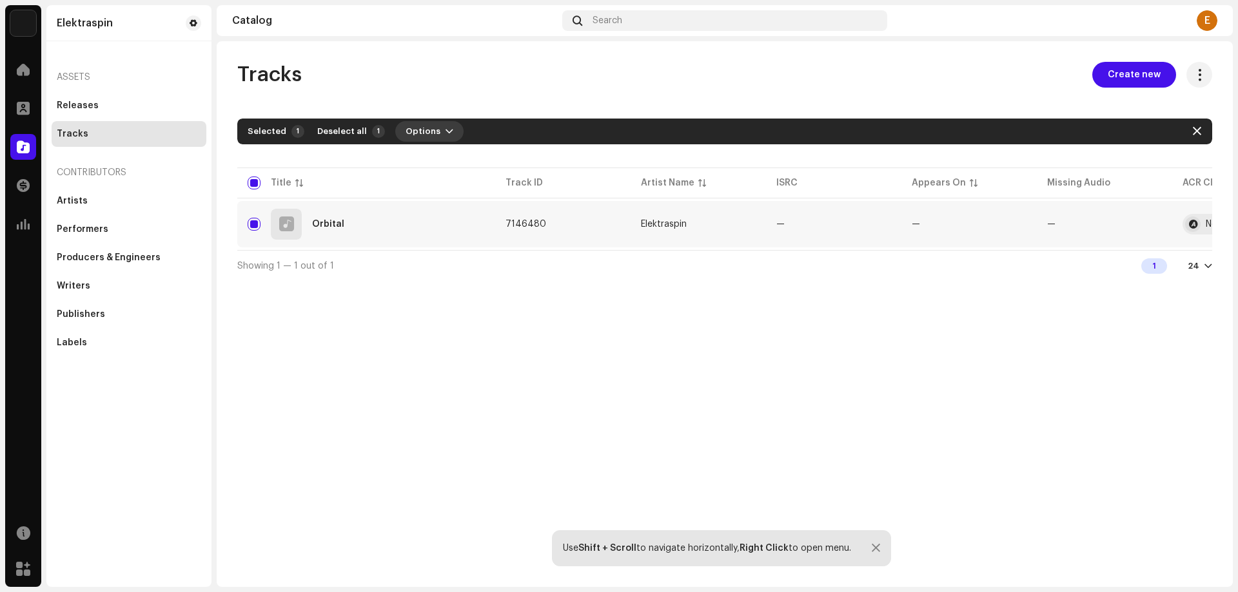
click at [445, 135] on span "button" at bounding box center [449, 131] width 8 height 10
click at [76, 199] on div "Artists" at bounding box center [72, 201] width 31 height 10
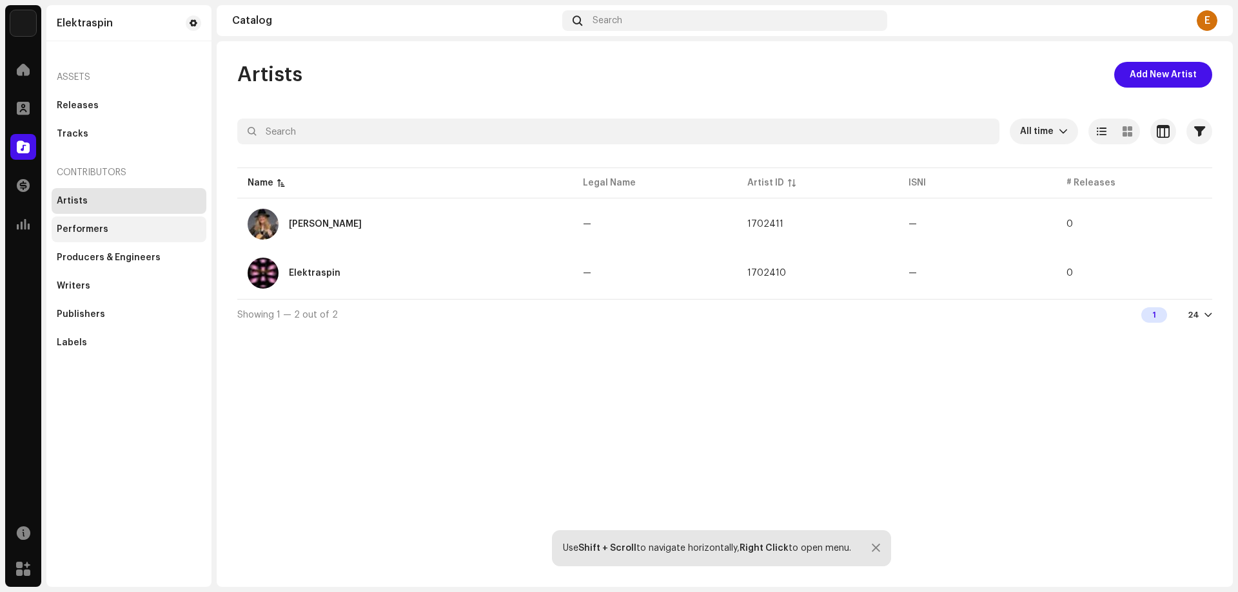
click at [86, 225] on div "Performers" at bounding box center [83, 229] width 52 height 10
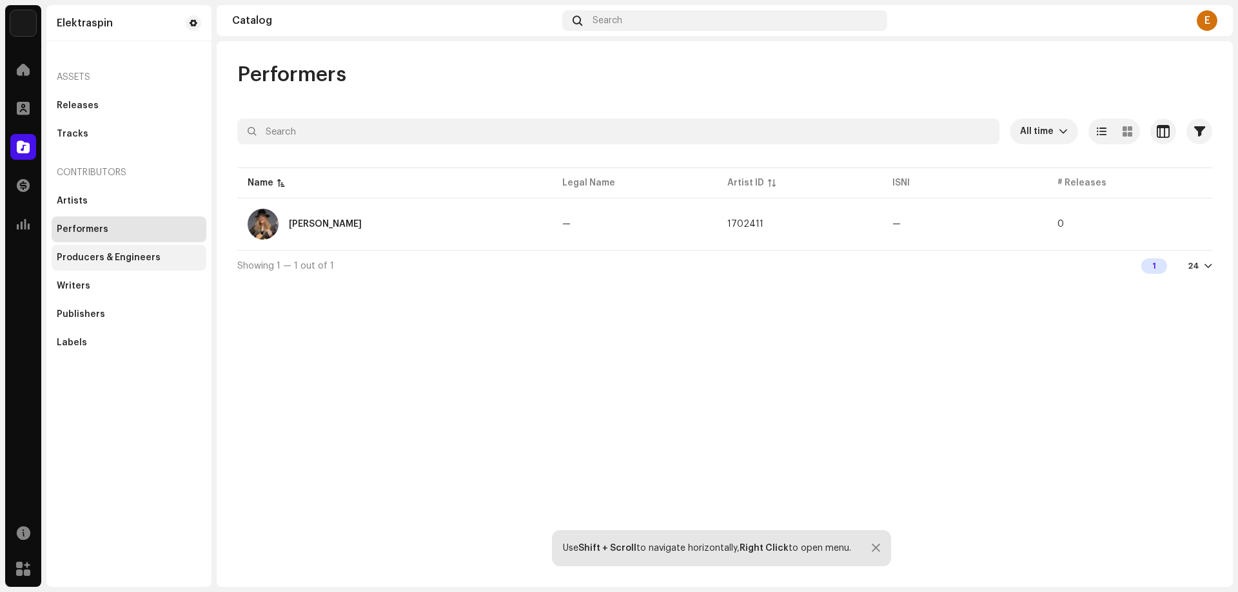
click at [92, 262] on div "Producers & Engineers" at bounding box center [109, 258] width 104 height 10
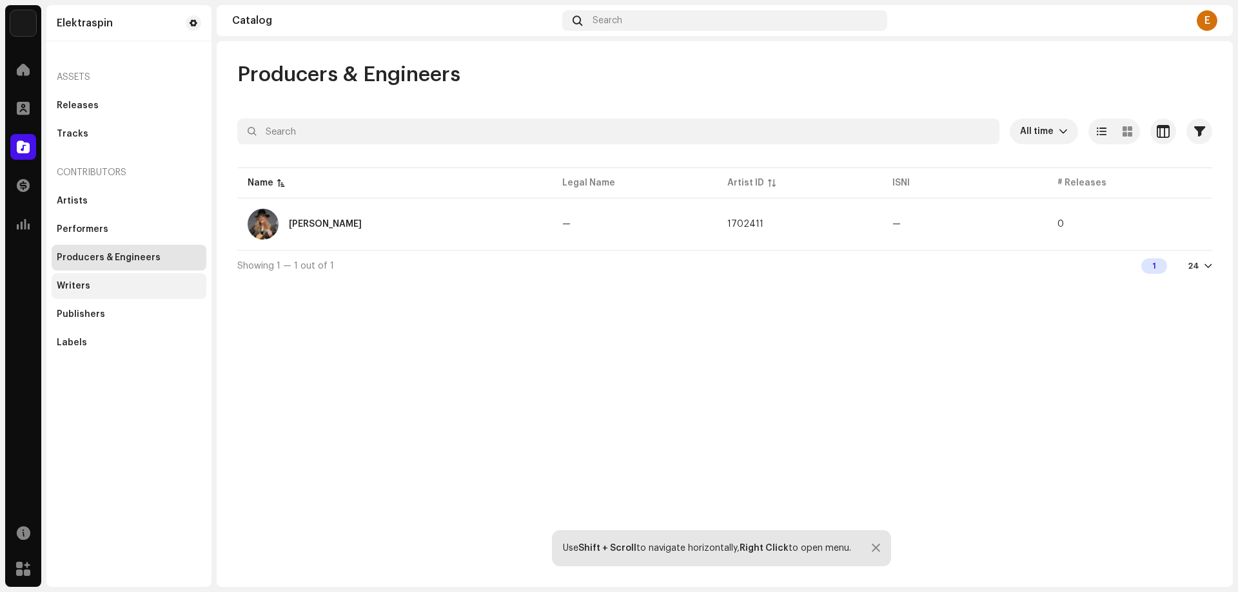
click at [70, 280] on div "Writers" at bounding box center [129, 286] width 155 height 26
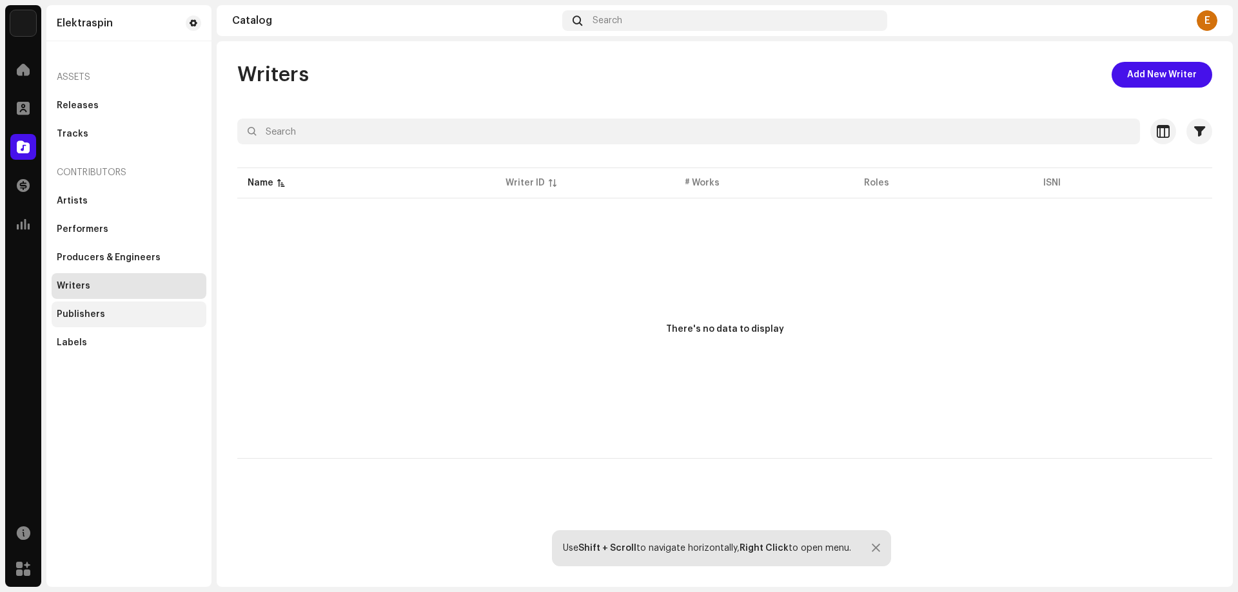
click at [75, 308] on div "Publishers" at bounding box center [129, 315] width 155 height 26
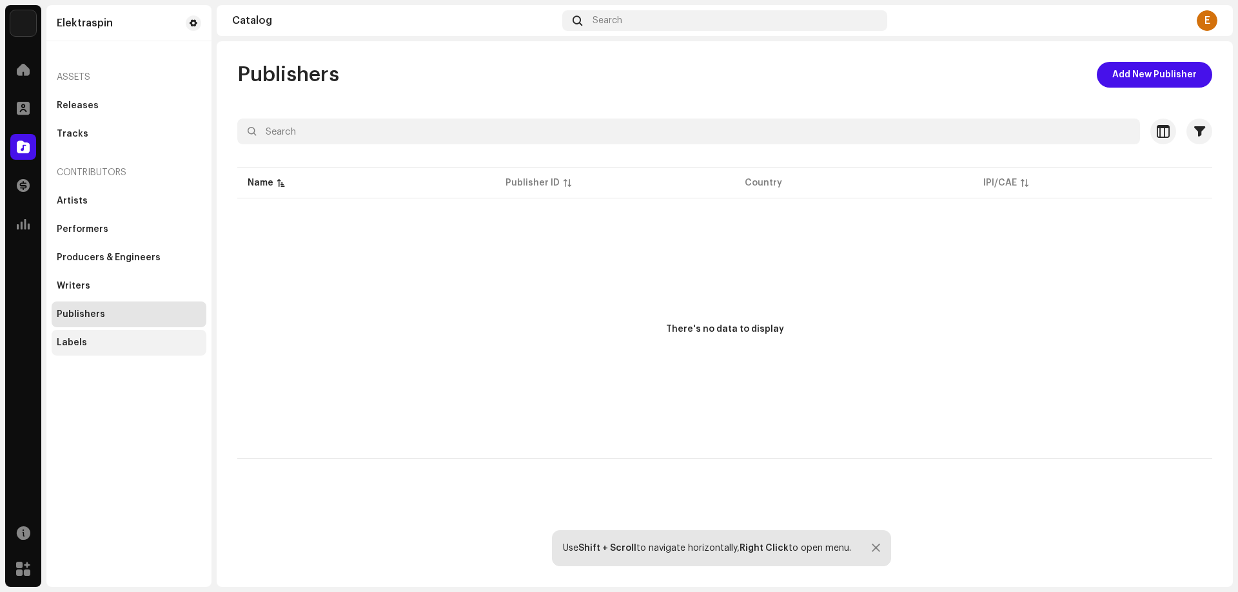
click at [73, 345] on div "Labels" at bounding box center [72, 343] width 30 height 10
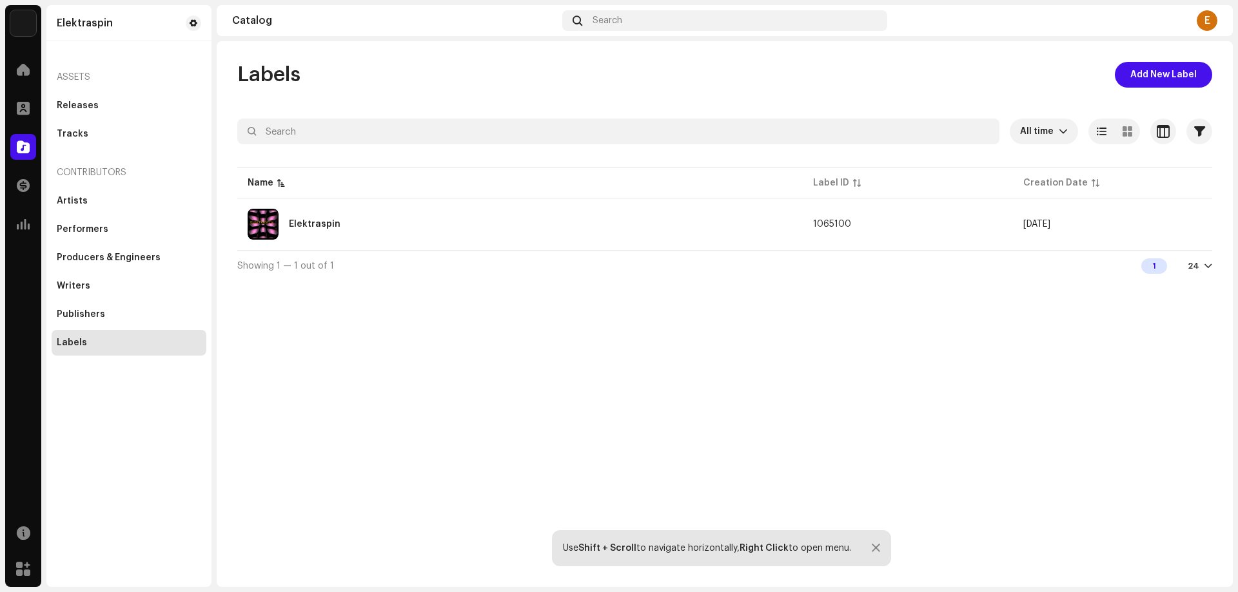
click at [21, 24] on img at bounding box center [23, 23] width 26 height 26
click at [72, 26] on img at bounding box center [70, 29] width 26 height 26
click at [1203, 22] on div "E" at bounding box center [1206, 20] width 21 height 21
click at [69, 106] on div "Releases" at bounding box center [78, 106] width 42 height 10
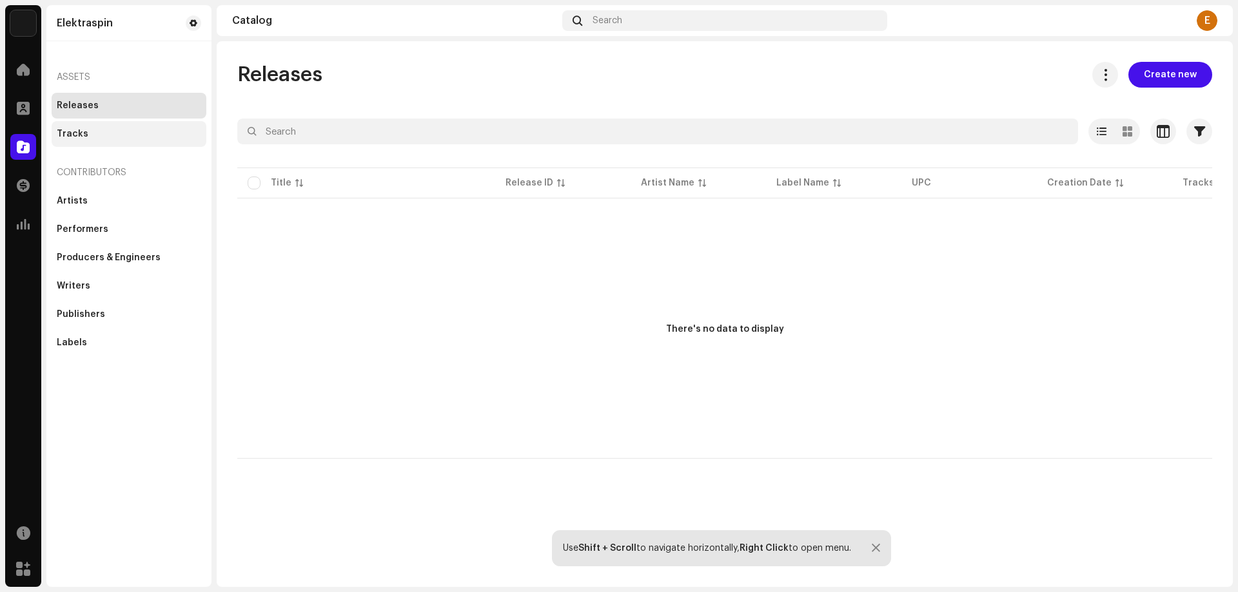
click at [67, 137] on div "Tracks" at bounding box center [73, 134] width 32 height 10
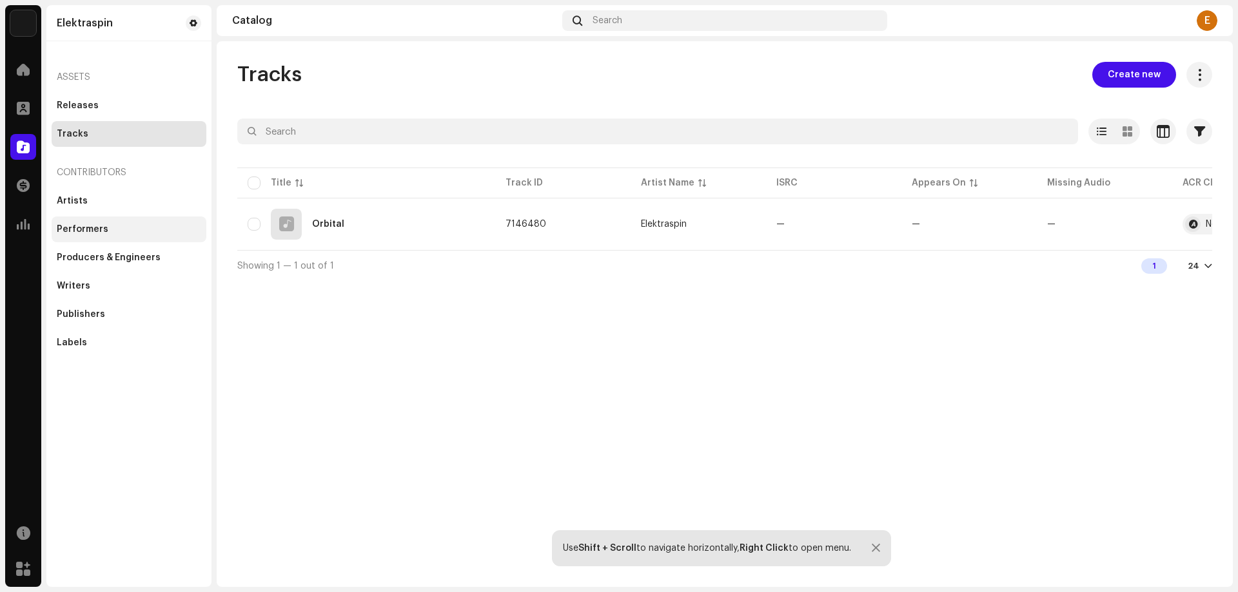
click at [101, 227] on div "Performers" at bounding box center [83, 229] width 52 height 10
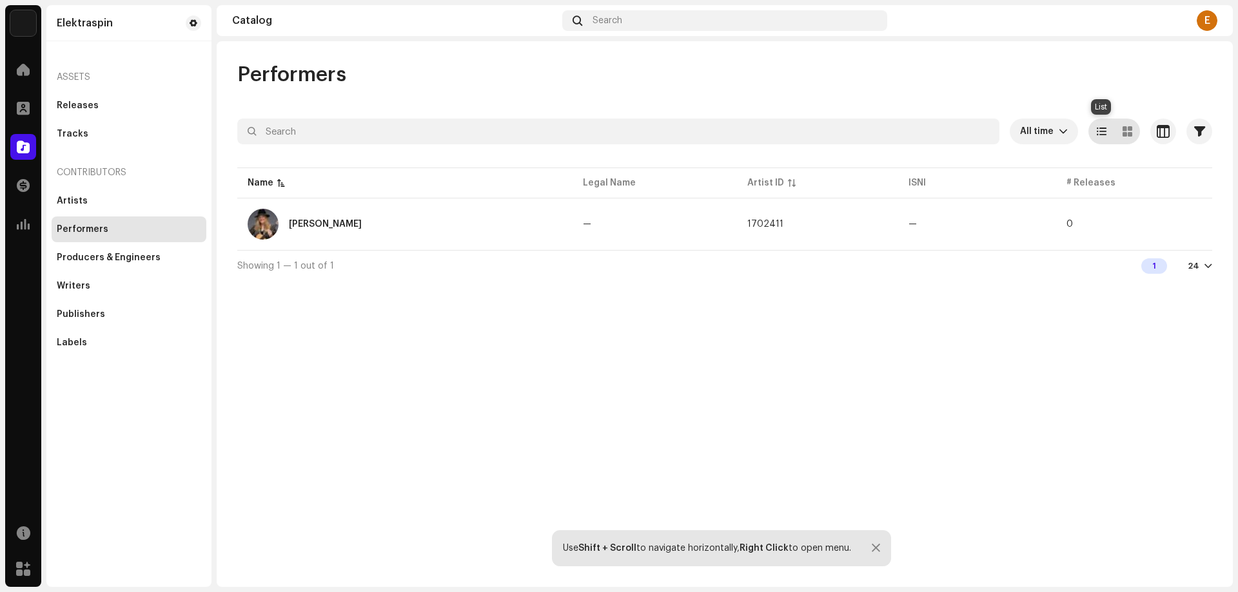
click at [1103, 131] on span at bounding box center [1101, 131] width 10 height 10
click at [1163, 135] on span "button" at bounding box center [1162, 131] width 13 height 10
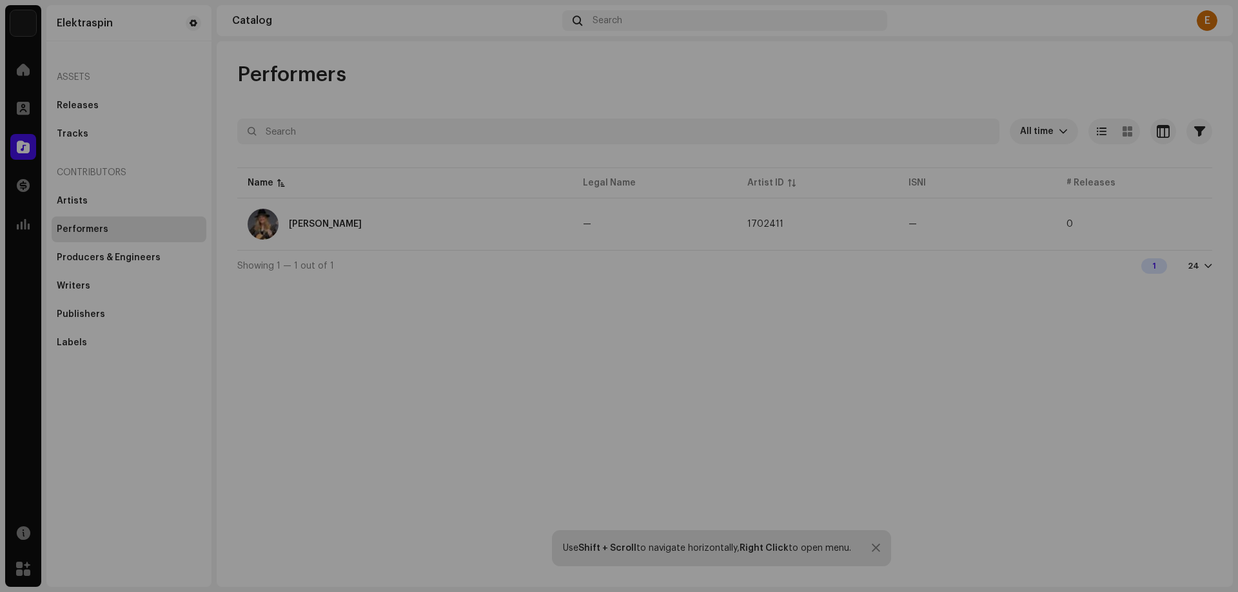
click at [390, 61] on div "Customize your view Reset Rows Compact Comfortable Columns Legal Name Artist ID…" at bounding box center [619, 296] width 1238 height 592
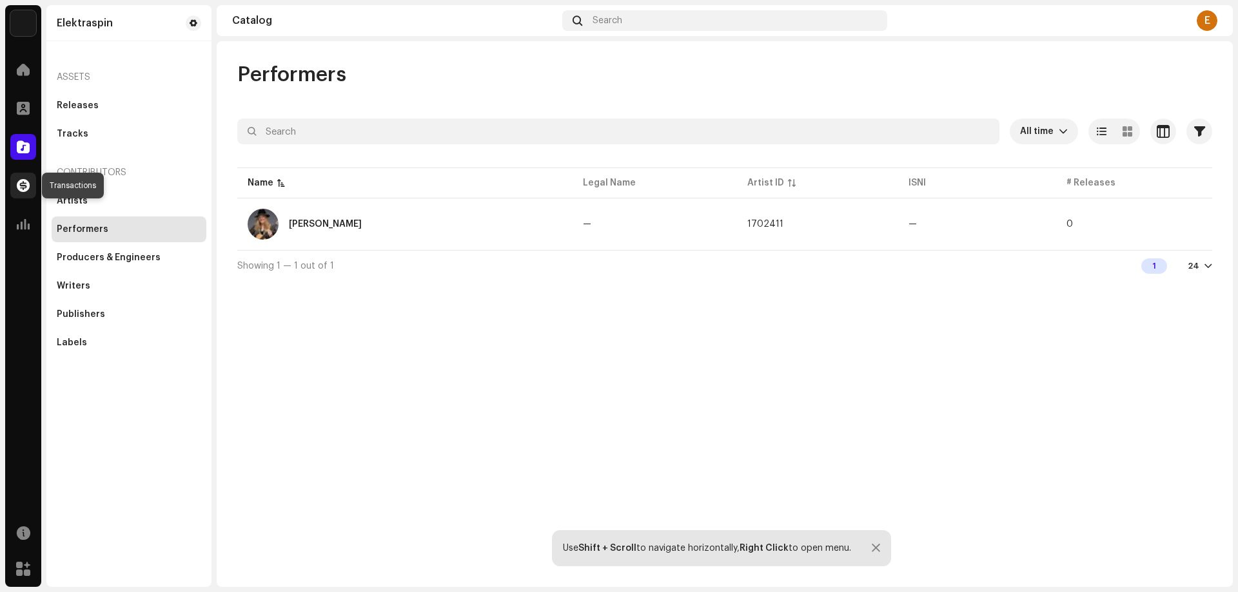
click at [25, 187] on span at bounding box center [23, 185] width 13 height 10
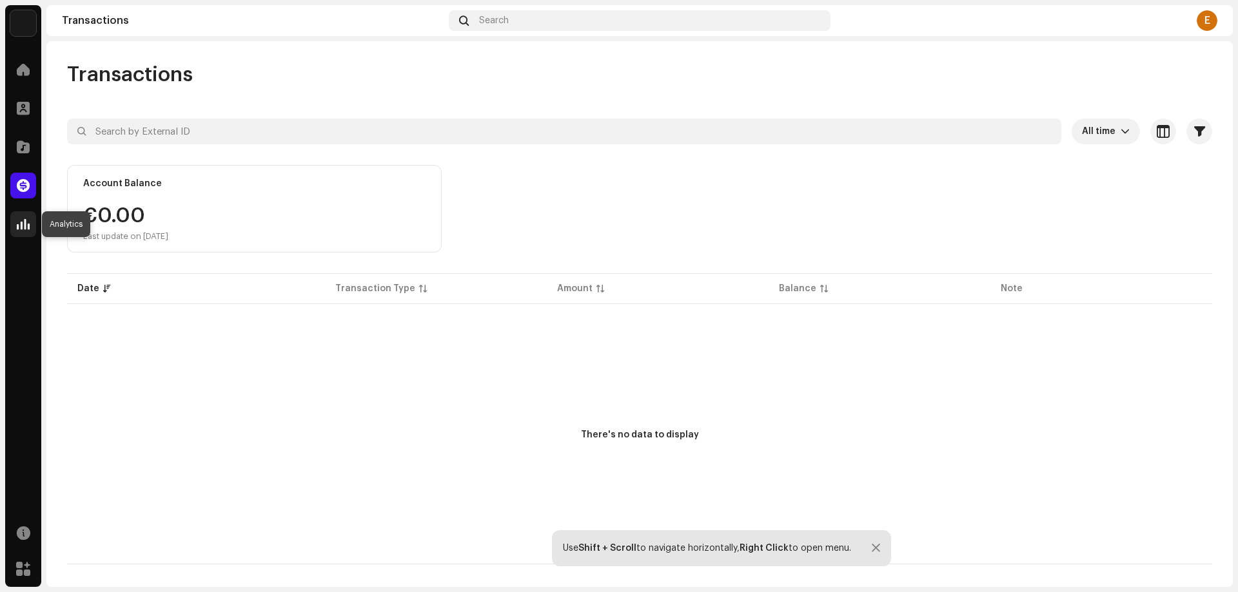
click at [17, 224] on span at bounding box center [23, 224] width 13 height 10
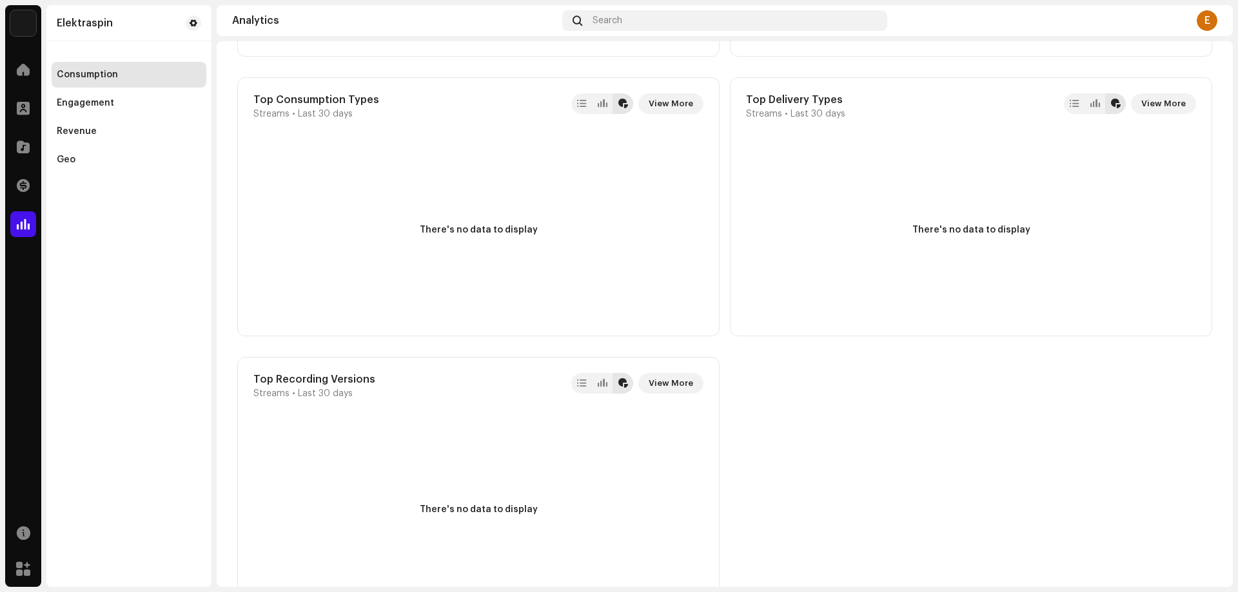
scroll to position [1599, 0]
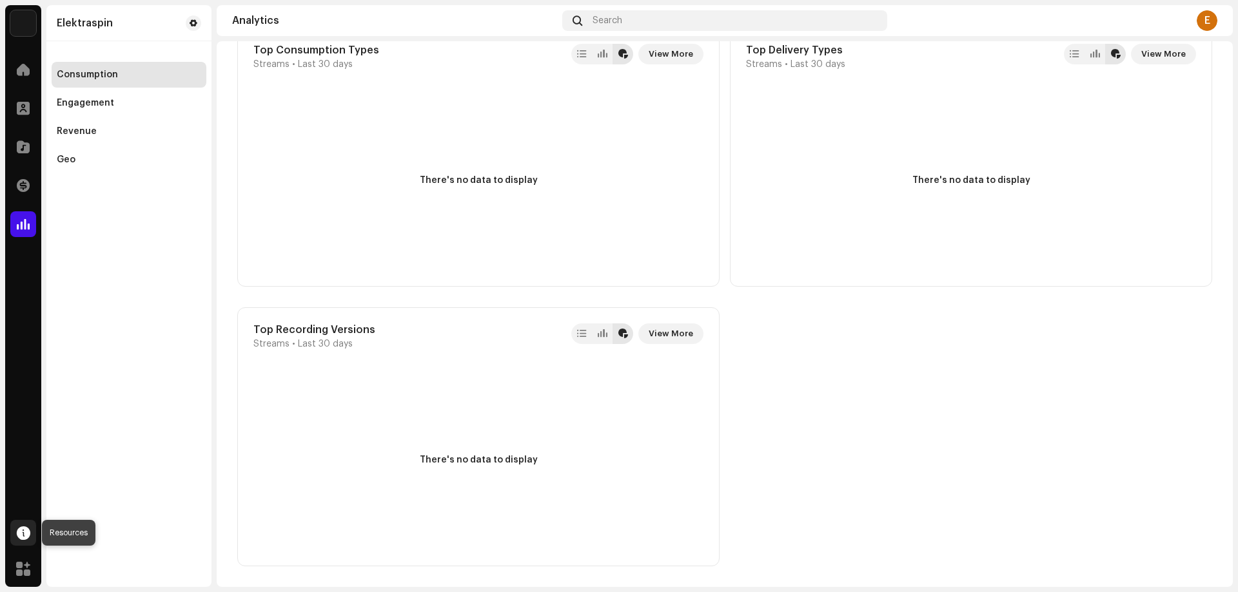
click at [24, 536] on span at bounding box center [24, 533] width 14 height 10
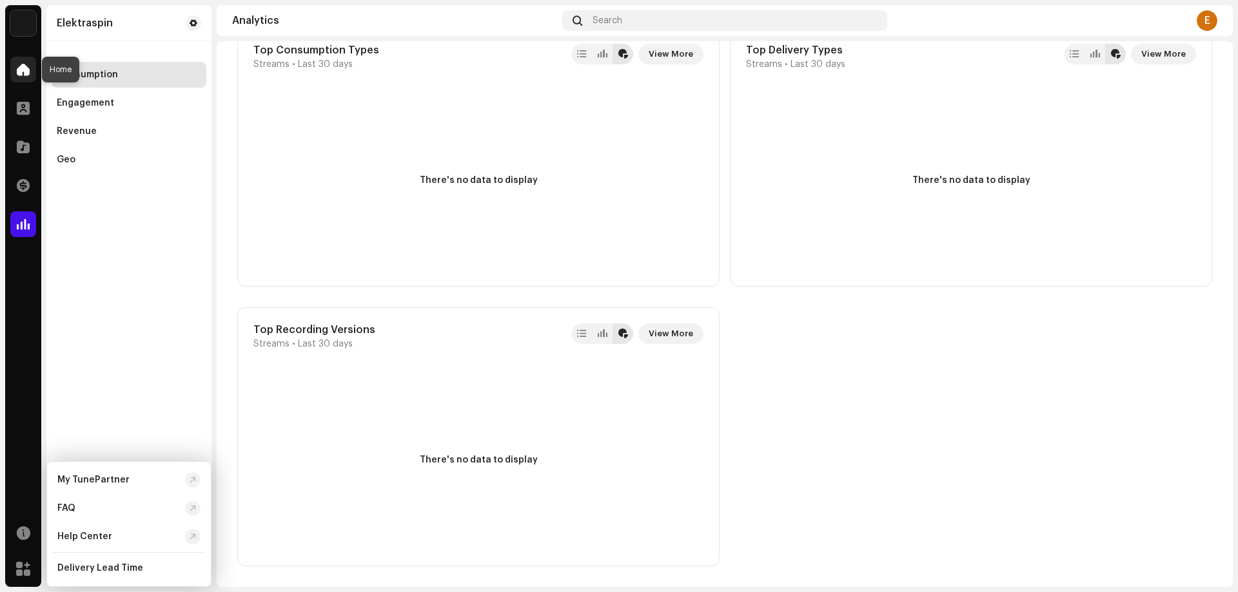
click at [23, 72] on span at bounding box center [23, 69] width 13 height 10
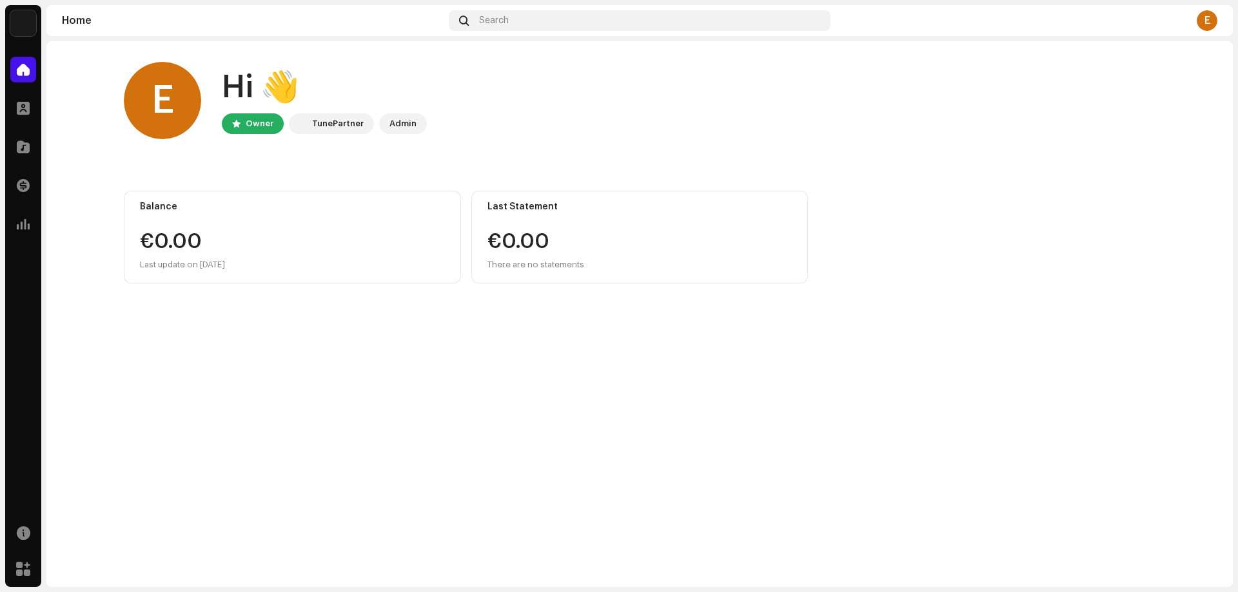
click at [335, 125] on div "TunePartner" at bounding box center [338, 123] width 52 height 15
click at [407, 124] on div "Admin" at bounding box center [402, 123] width 27 height 15
click at [1212, 21] on div "E" at bounding box center [1206, 20] width 21 height 21
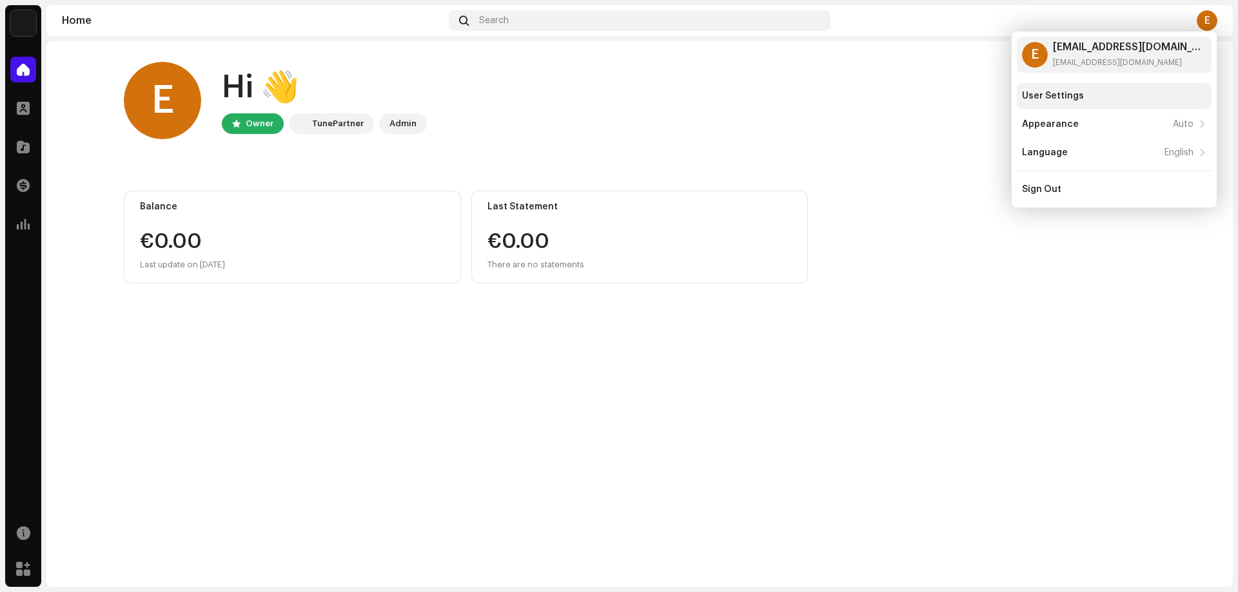
click at [1072, 93] on div "User Settings" at bounding box center [1053, 96] width 62 height 10
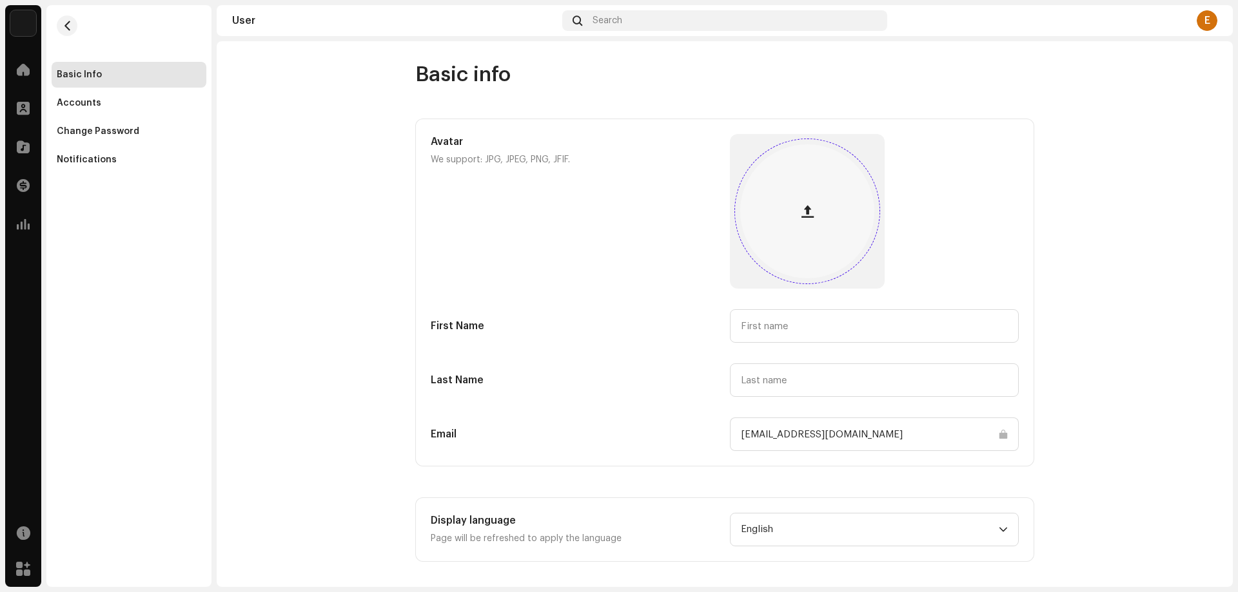
click at [801, 212] on span "button" at bounding box center [807, 211] width 12 height 10
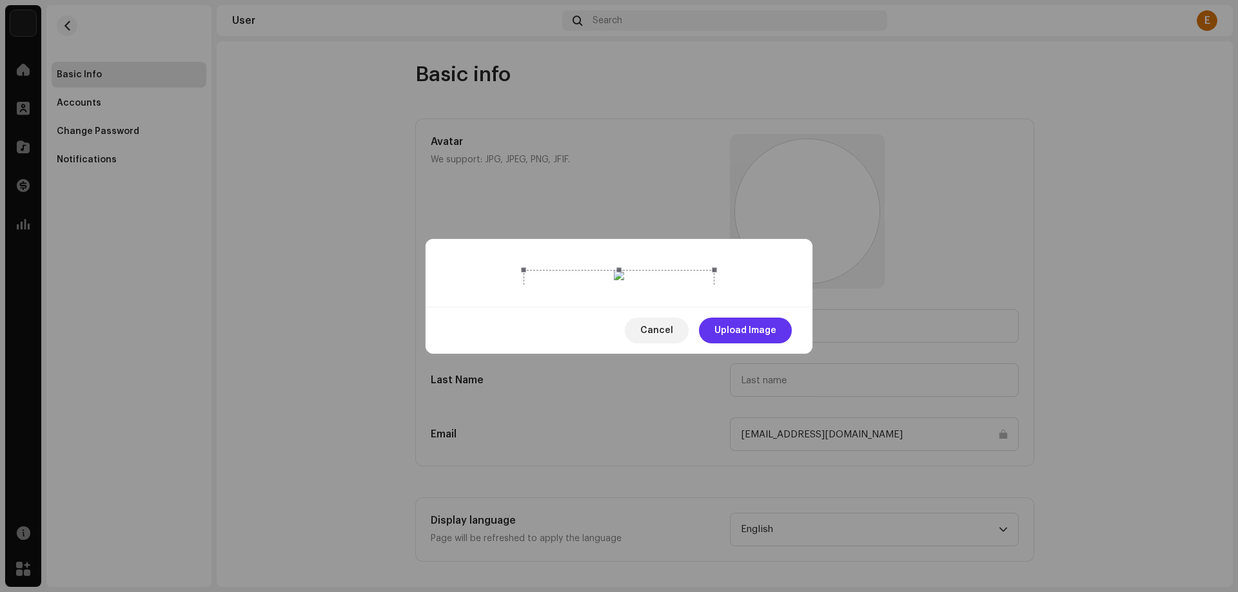
click at [750, 344] on span "Upload Image" at bounding box center [745, 331] width 62 height 26
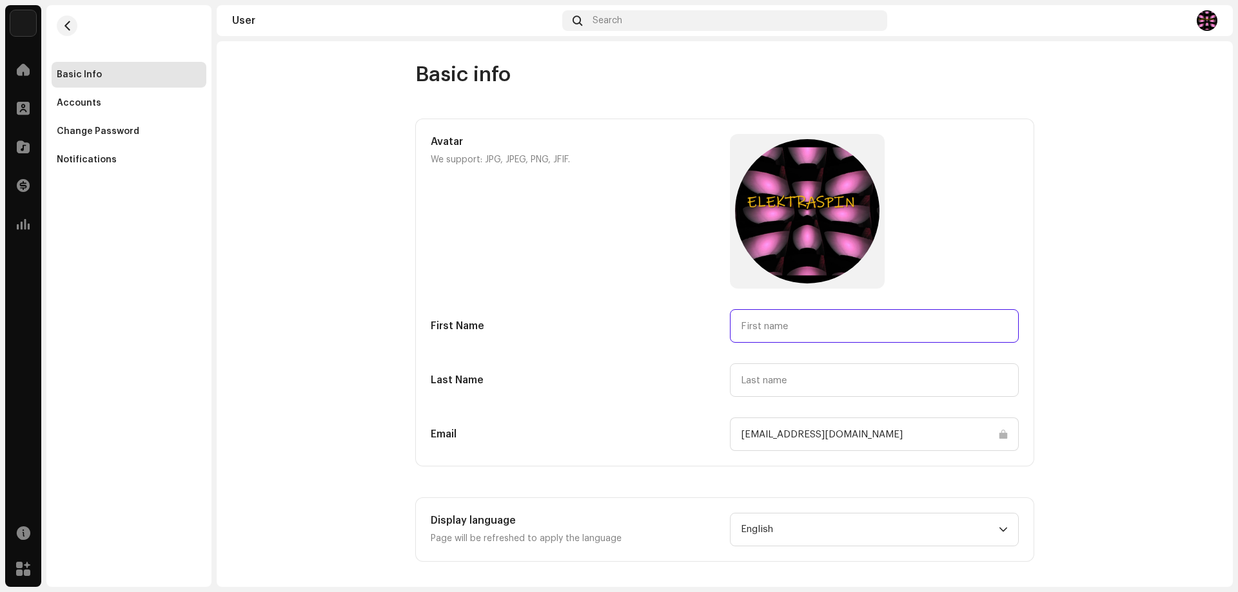
click at [751, 327] on input "text" at bounding box center [874, 326] width 289 height 34
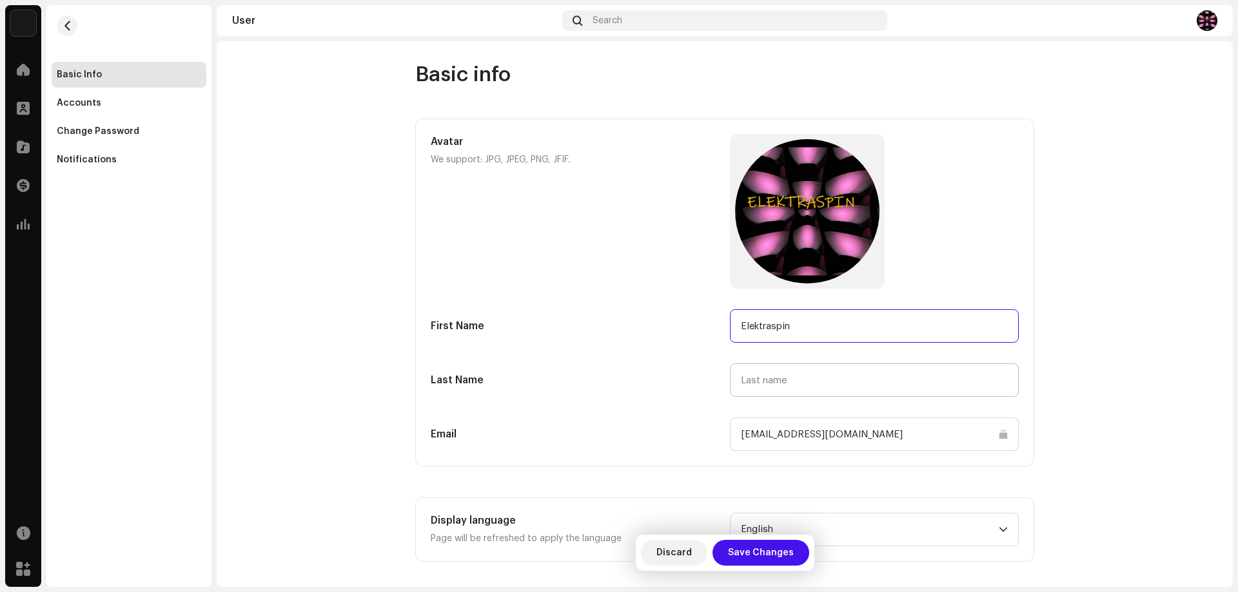
type input "Elektraspin"
click at [765, 382] on input "text" at bounding box center [874, 381] width 289 height 34
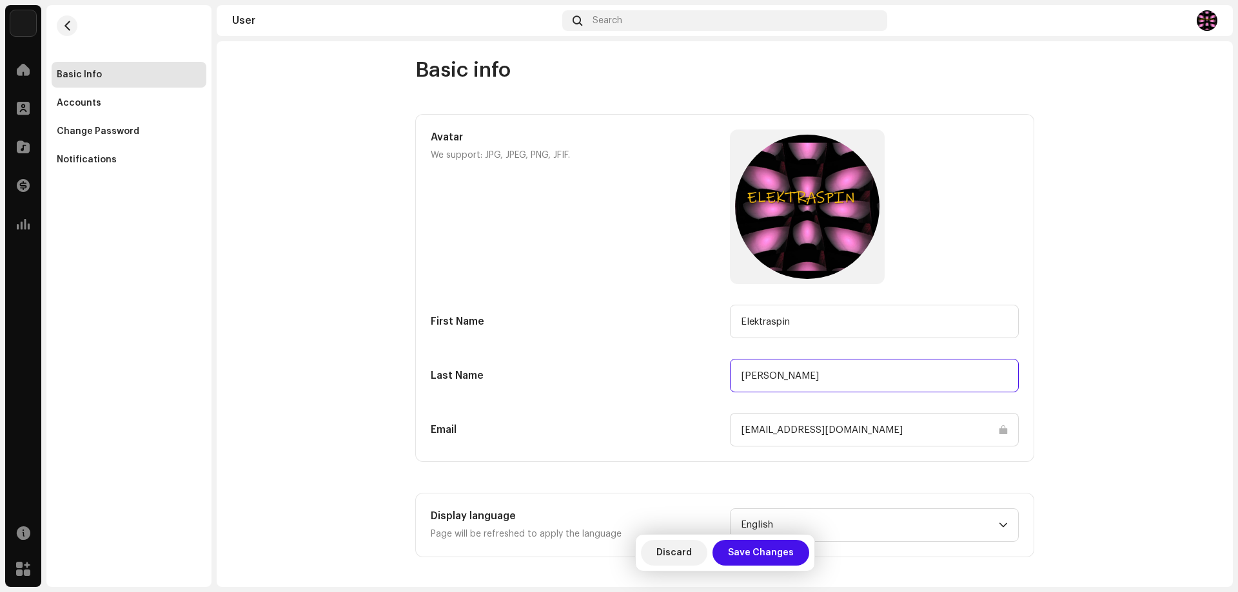
scroll to position [6, 0]
type input "[PERSON_NAME]"
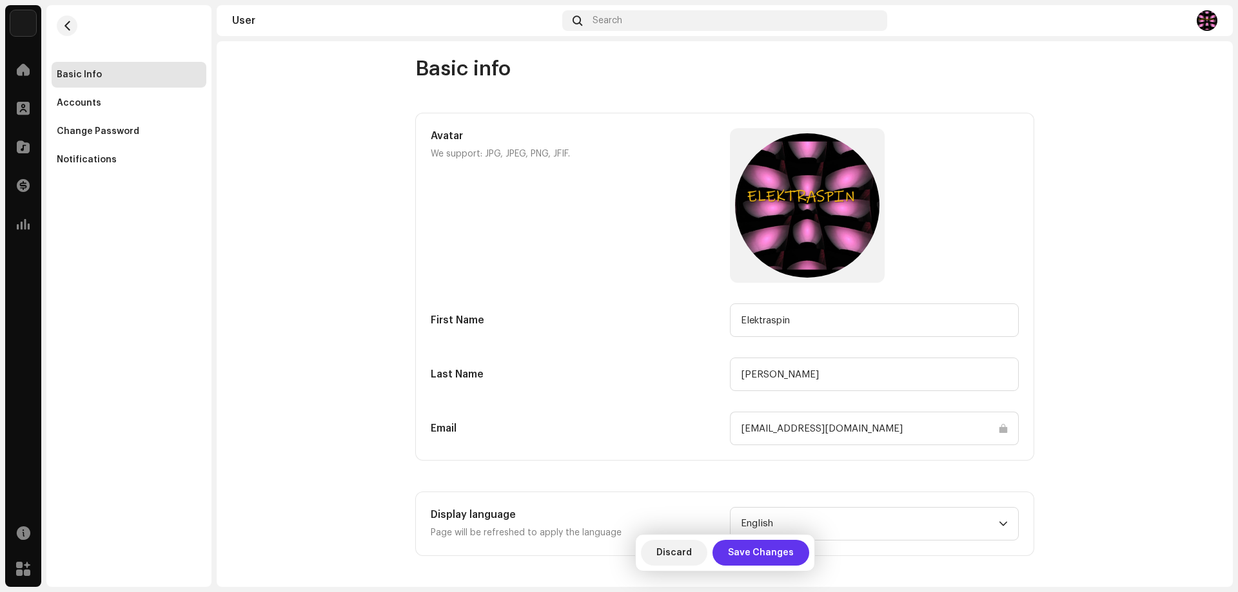
click at [762, 549] on span "Save Changes" at bounding box center [761, 553] width 66 height 26
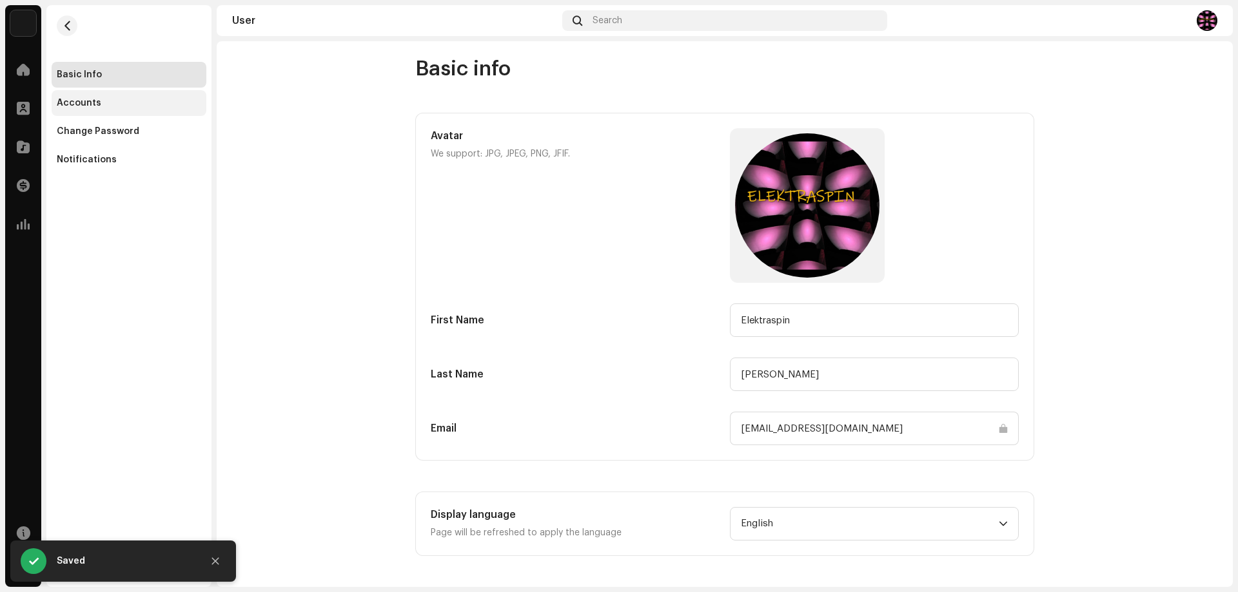
click at [90, 100] on div "Accounts" at bounding box center [79, 103] width 44 height 10
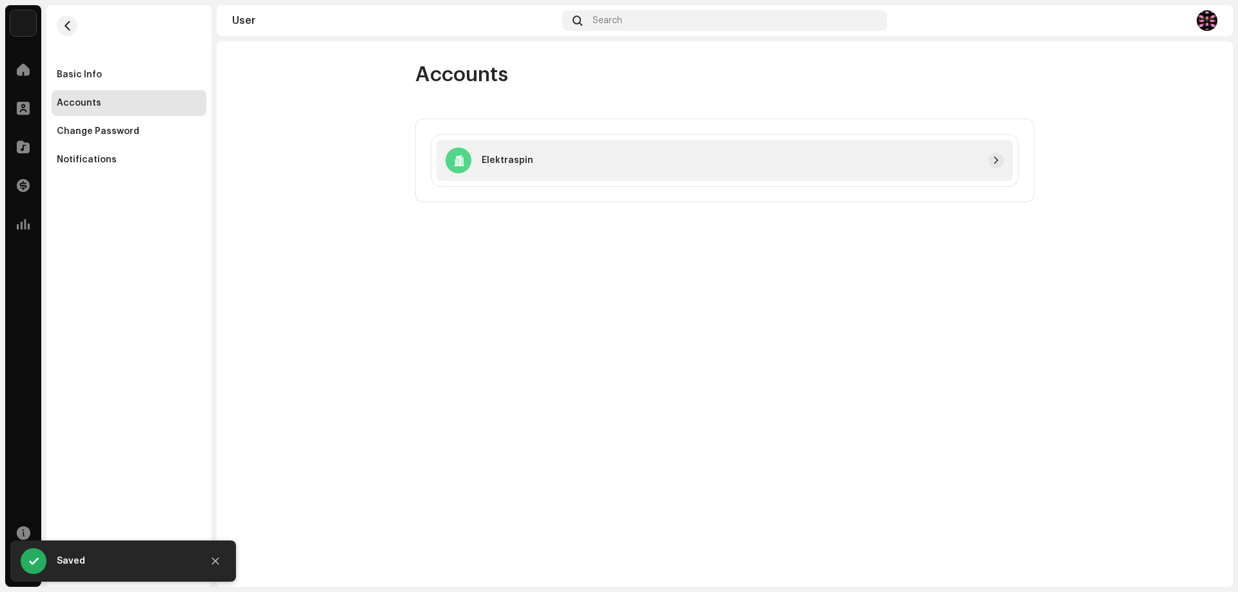
click at [587, 160] on div at bounding box center [768, 160] width 471 height 15
click at [501, 156] on p "Elektraspin" at bounding box center [507, 161] width 52 height 14
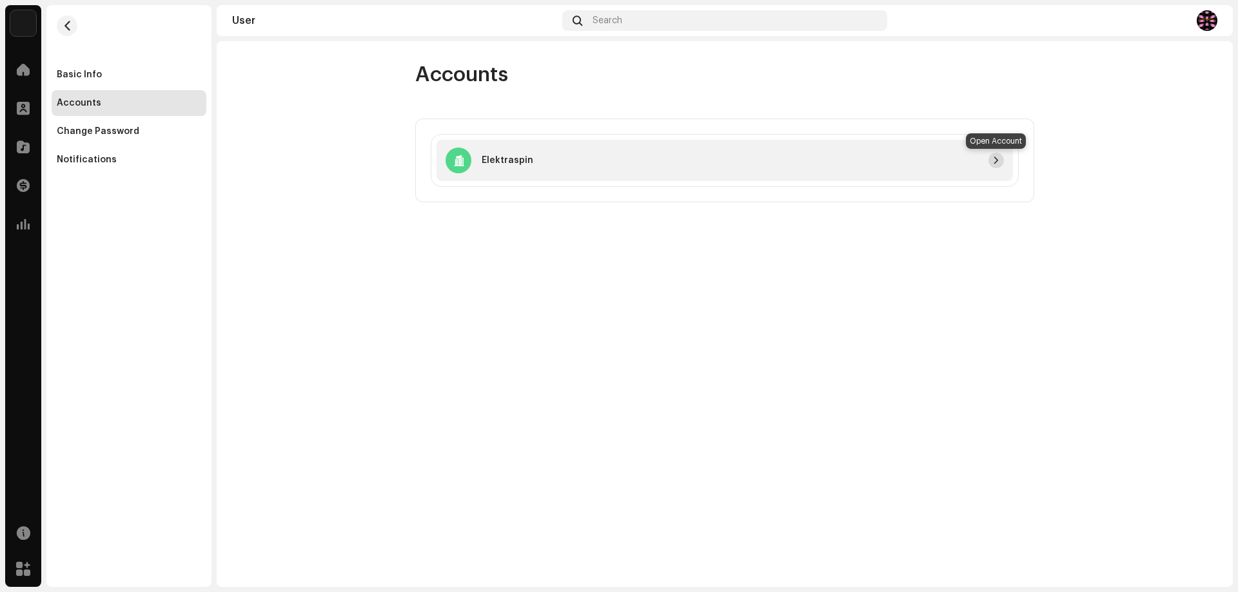
click at [993, 158] on span "button" at bounding box center [996, 160] width 8 height 10
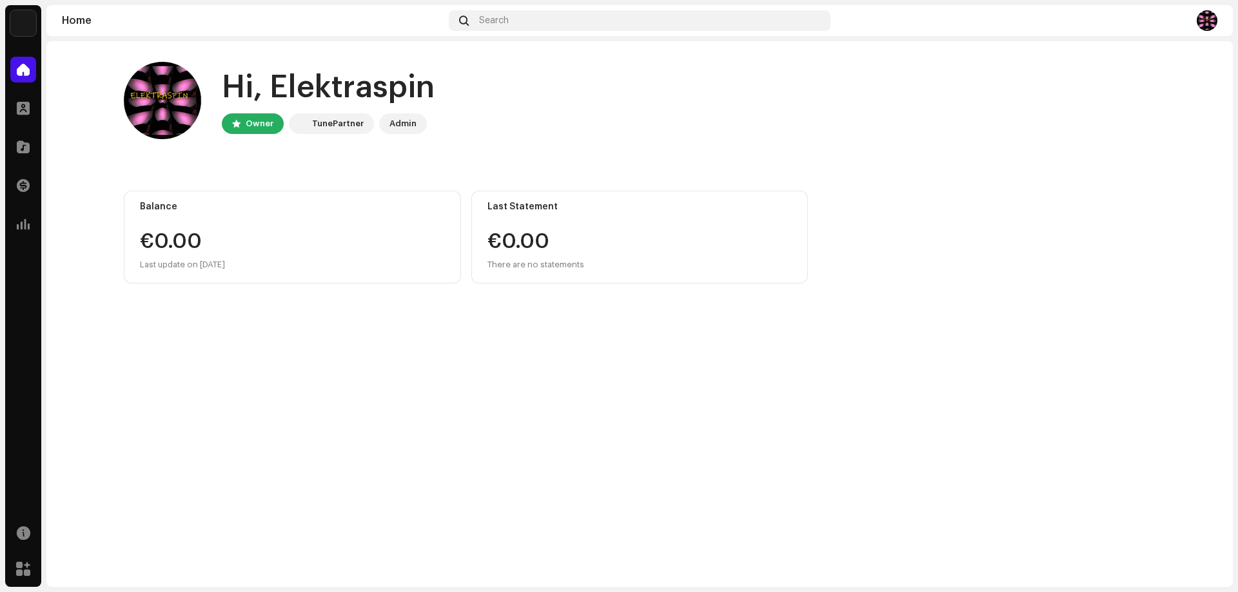
click at [21, 25] on img at bounding box center [23, 23] width 26 height 26
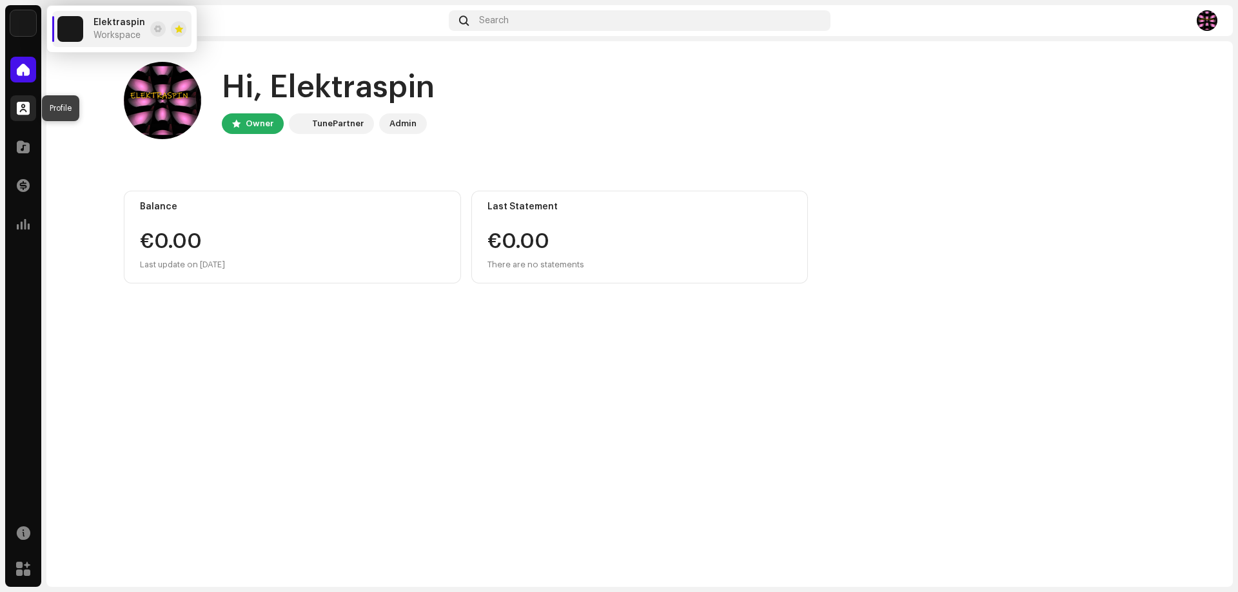
click at [21, 112] on span at bounding box center [23, 108] width 13 height 10
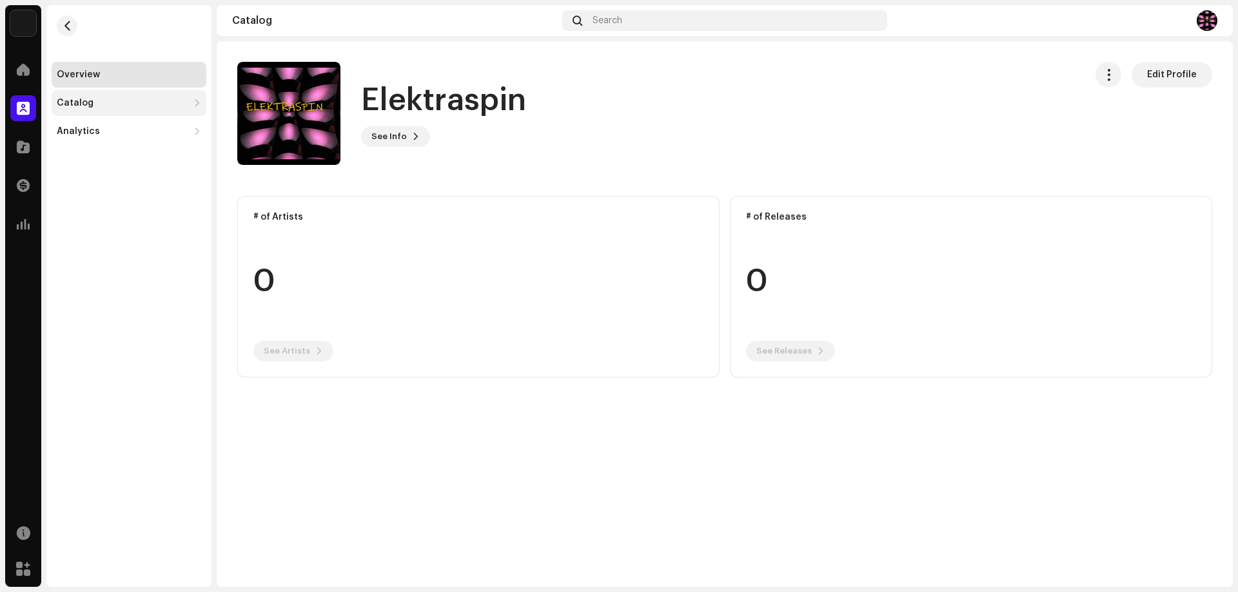
click at [88, 103] on div "Catalog" at bounding box center [75, 103] width 37 height 10
click at [75, 165] on div "Tracks" at bounding box center [129, 160] width 155 height 26
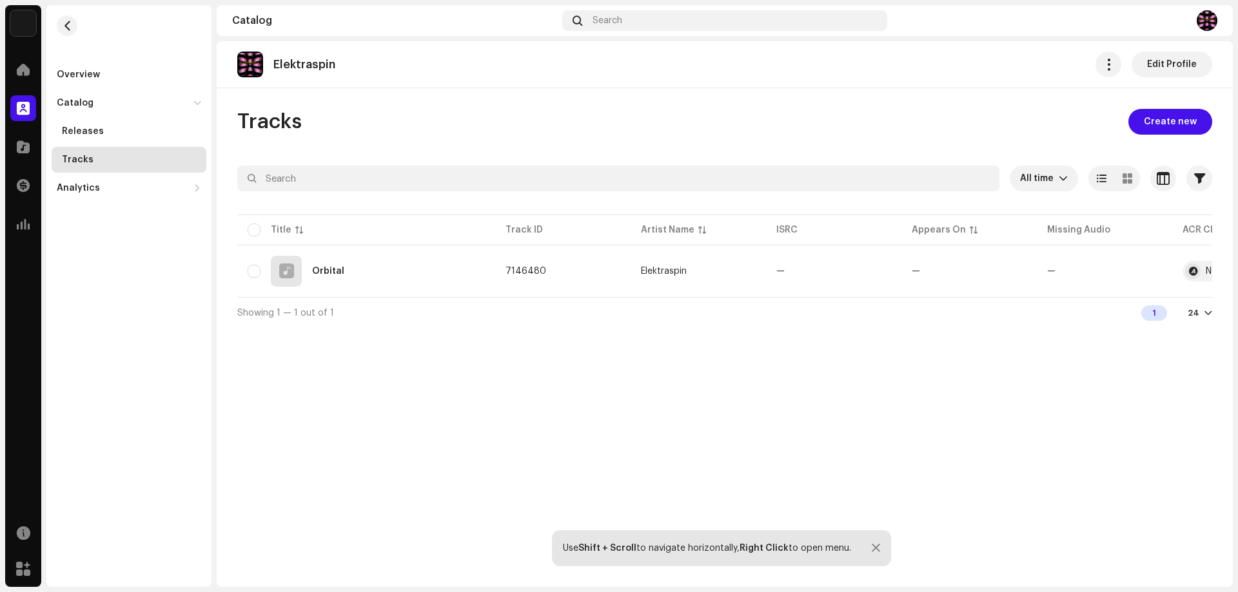
drag, startPoint x: 730, startPoint y: 304, endPoint x: 917, endPoint y: 314, distance: 187.2
click at [917, 314] on div "Showing 1 — 1 out of 1 1 24" at bounding box center [724, 312] width 975 height 31
click at [258, 272] on input "checkbox" at bounding box center [254, 271] width 13 height 13
checkbox input "true"
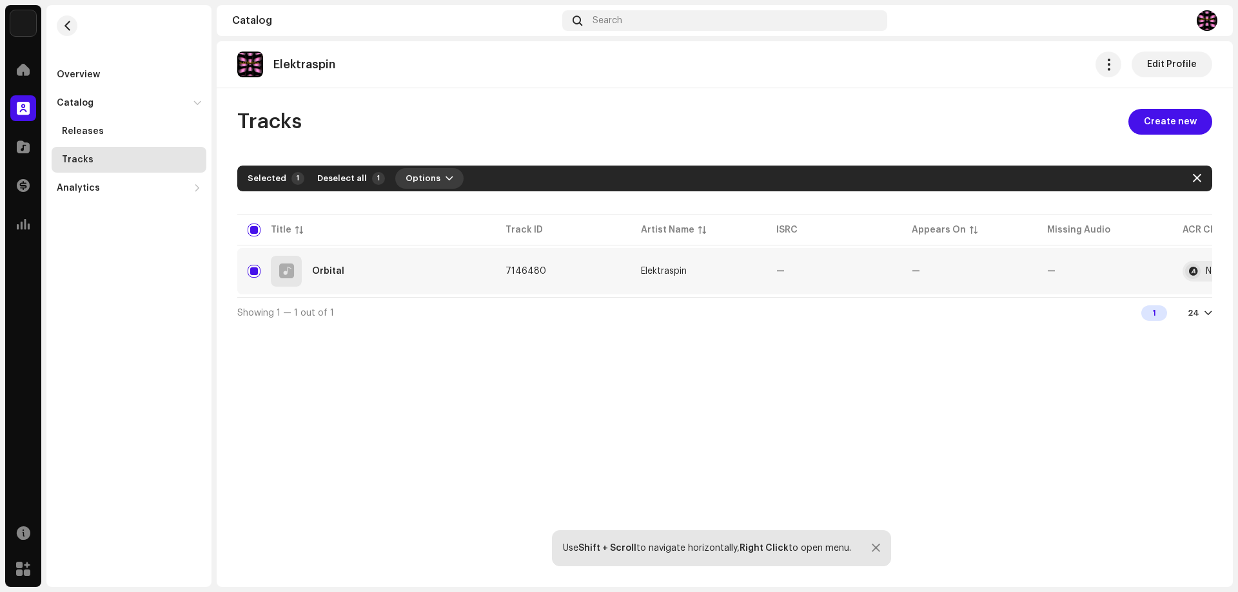
click at [445, 179] on span "button" at bounding box center [449, 178] width 8 height 10
click at [430, 385] on div "Elektraspin Edit Profile Tracks Create new All time Selected 1 Deselect all 1 O…" at bounding box center [725, 314] width 1016 height 546
click at [286, 271] on div at bounding box center [286, 271] width 15 height 0
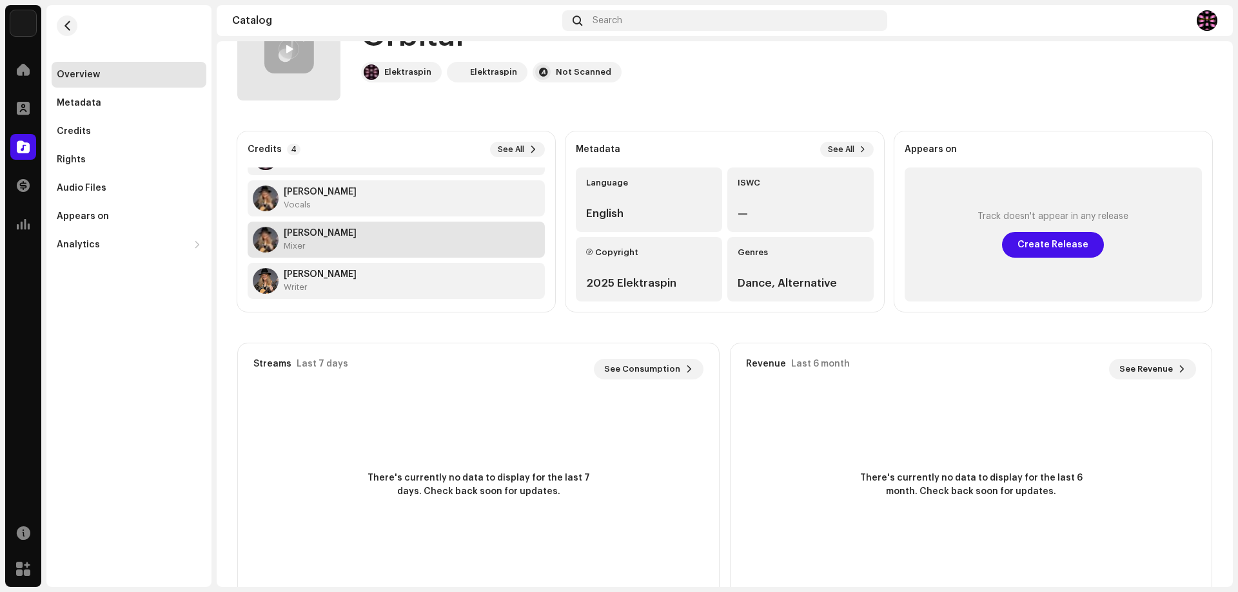
scroll to position [41, 0]
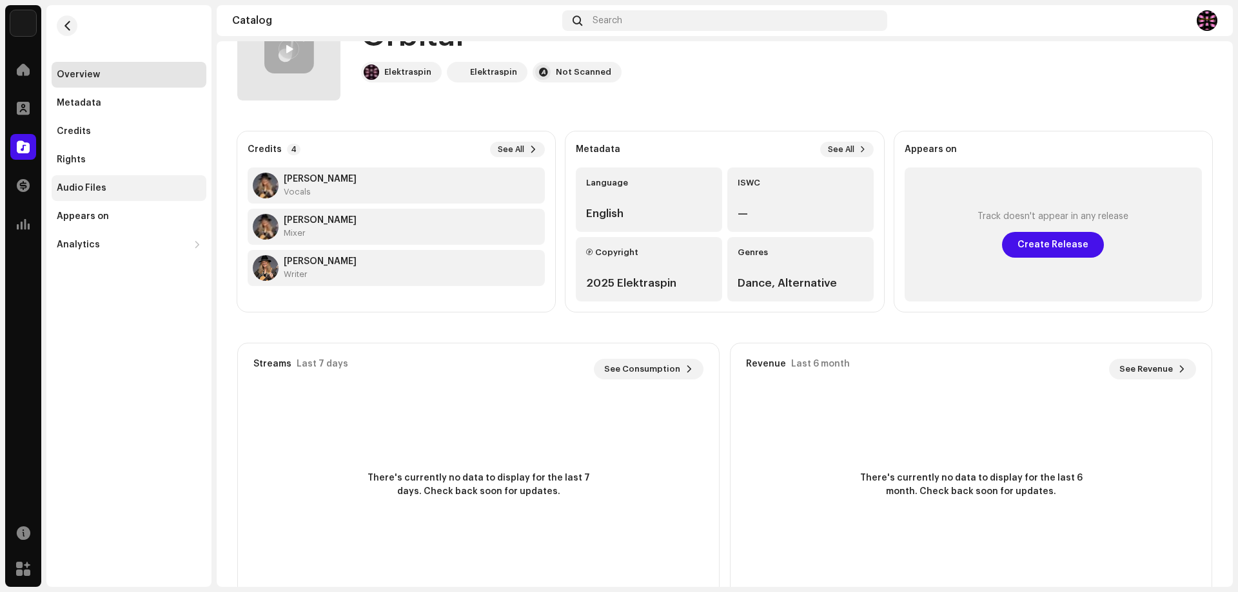
click at [75, 184] on div "Audio Files" at bounding box center [82, 188] width 50 height 10
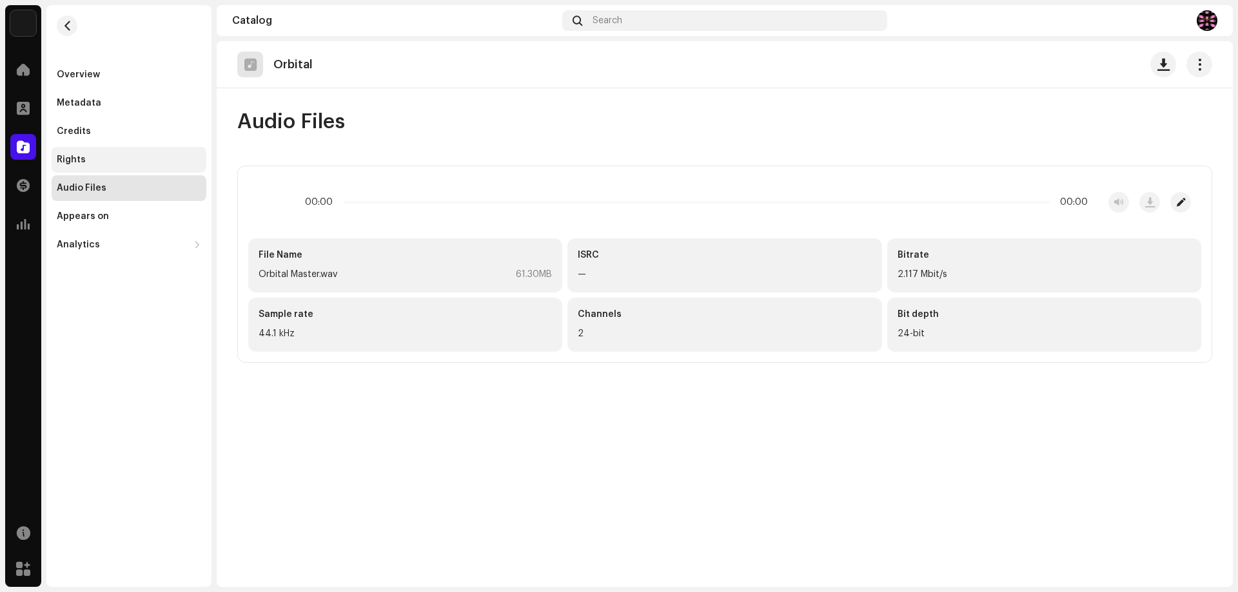
click at [70, 156] on div "Rights" at bounding box center [71, 160] width 29 height 10
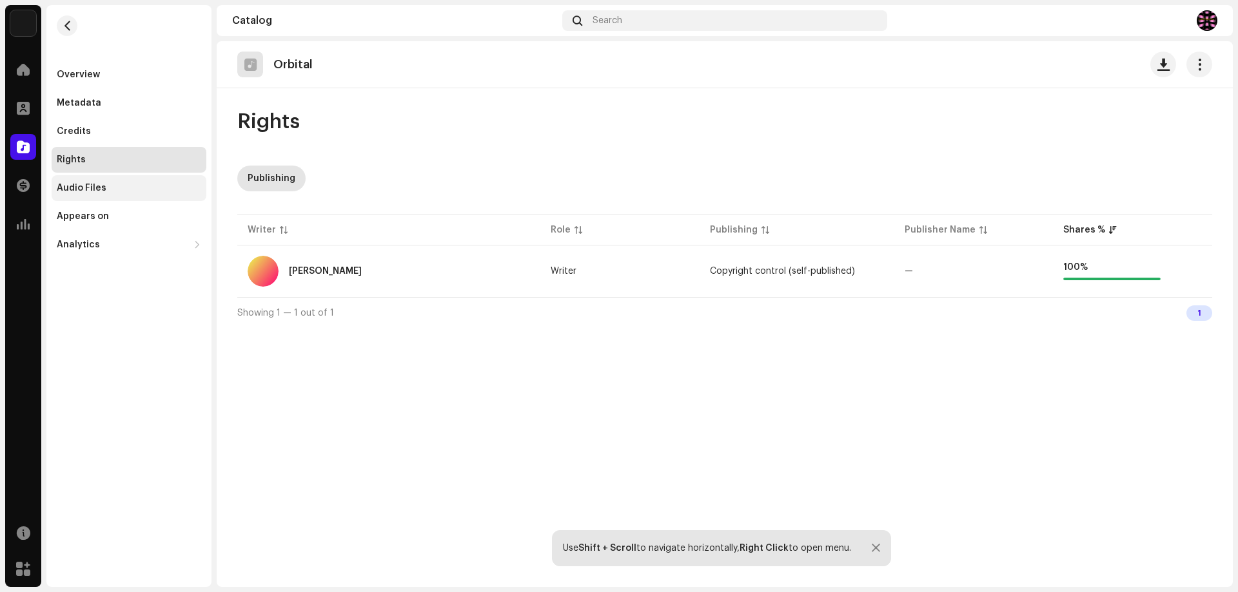
click at [84, 188] on div "Audio Files" at bounding box center [82, 188] width 50 height 10
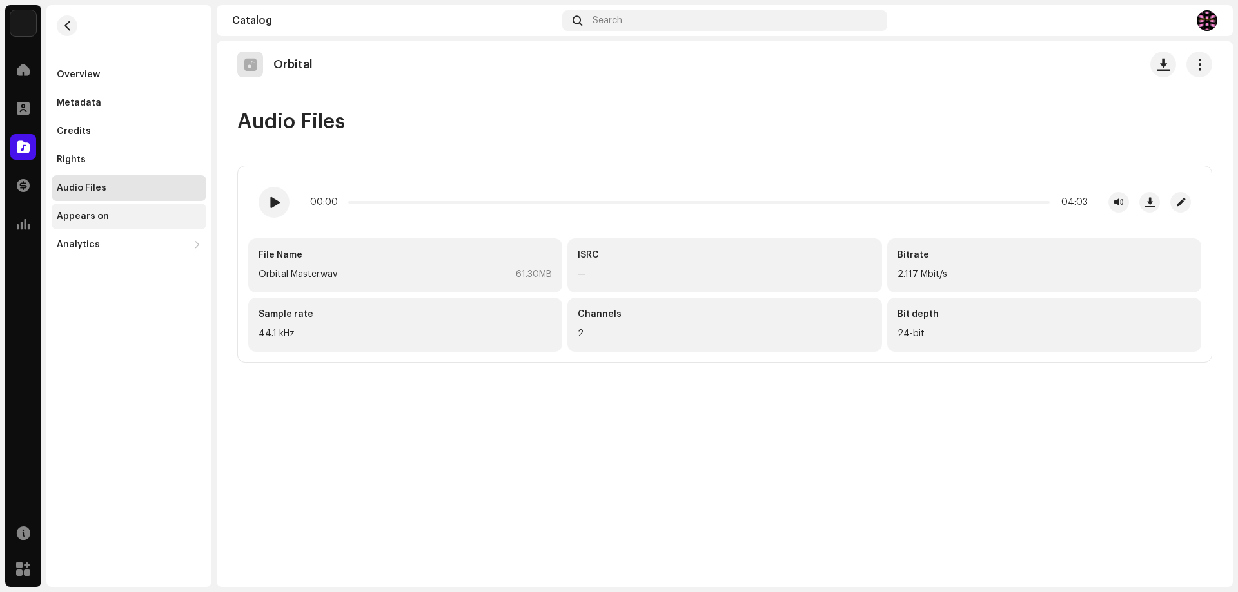
click at [83, 221] on div "Appears on" at bounding box center [83, 216] width 52 height 10
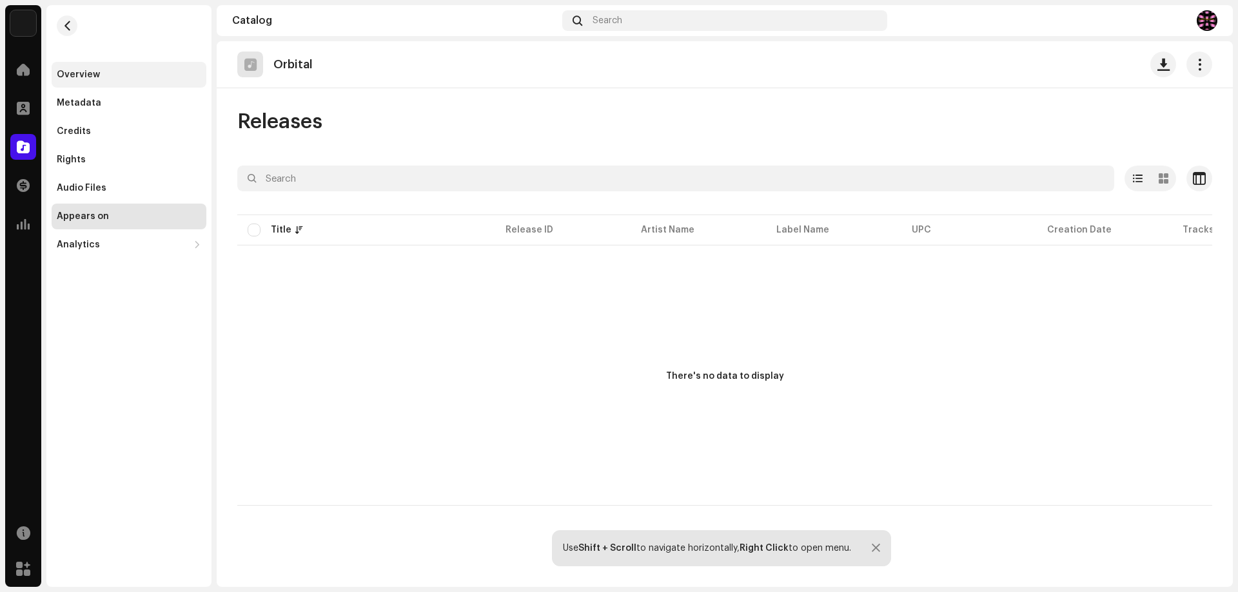
click at [78, 69] on div "Overview" at bounding box center [129, 75] width 155 height 26
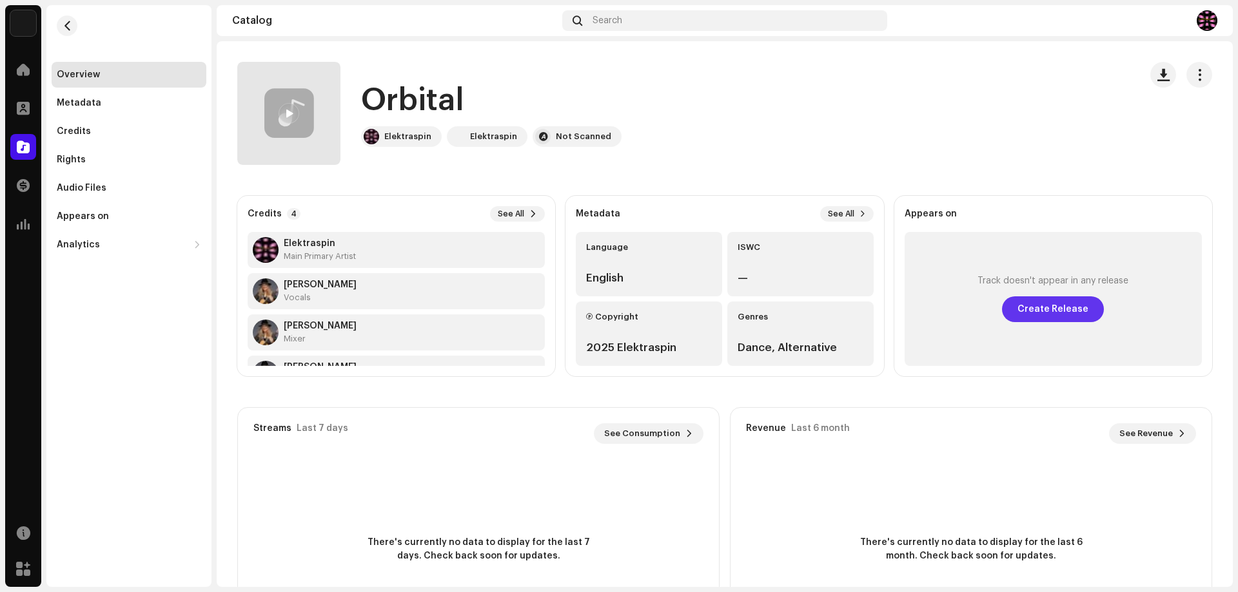
click at [1045, 310] on span "Create Release" at bounding box center [1052, 309] width 71 height 26
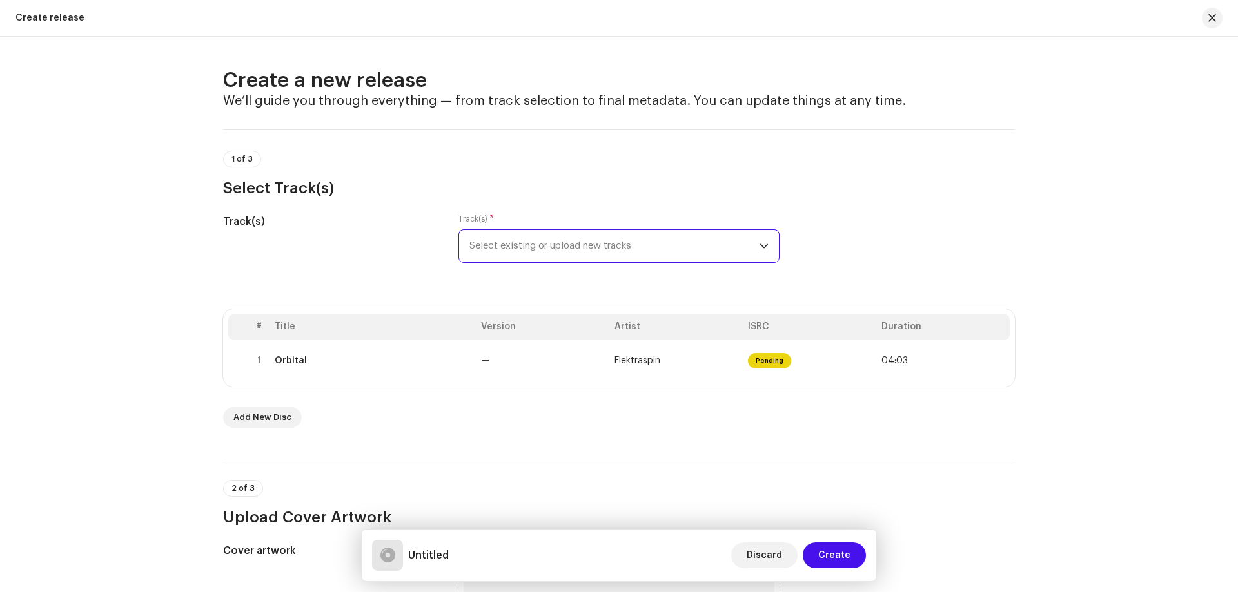
click at [612, 243] on span "Select existing or upload new tracks" at bounding box center [614, 246] width 290 height 32
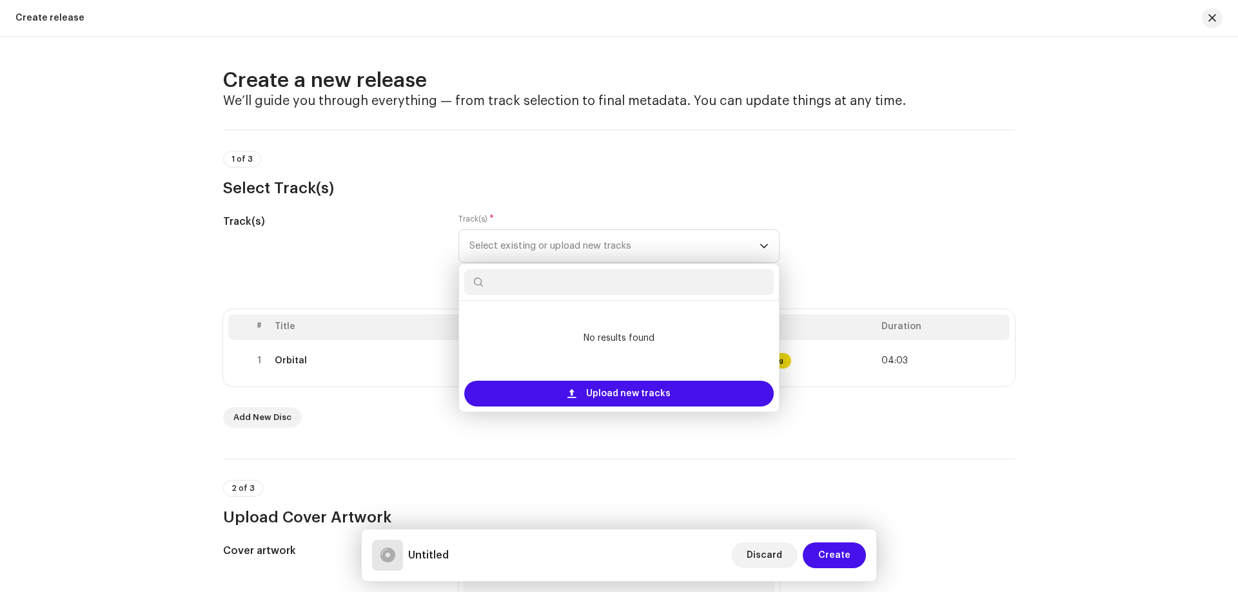
click at [828, 222] on div "Track(s) Track(s) * Select existing or upload new tracks No results found Uploa…" at bounding box center [619, 246] width 792 height 64
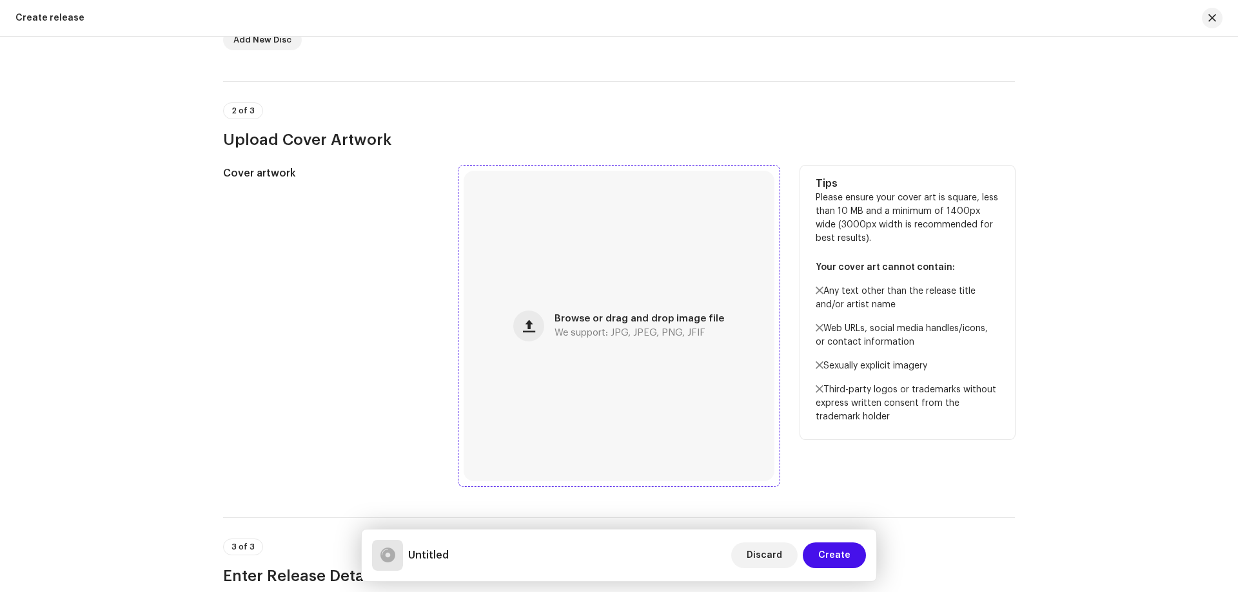
scroll to position [387, 0]
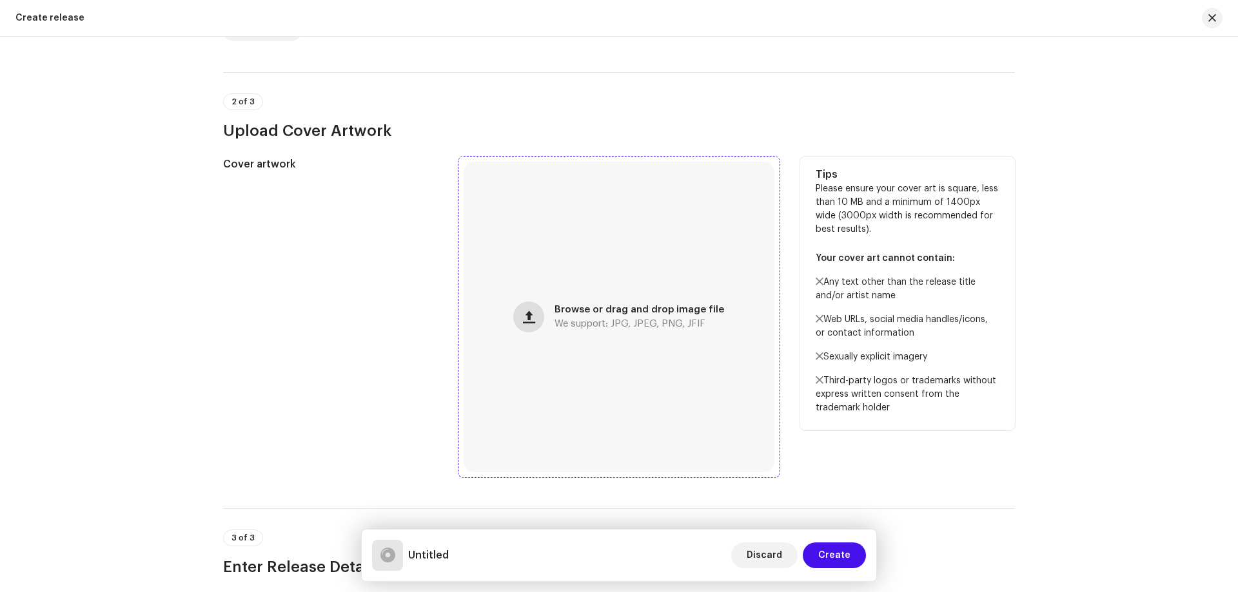
click at [531, 316] on span "button" at bounding box center [529, 317] width 12 height 10
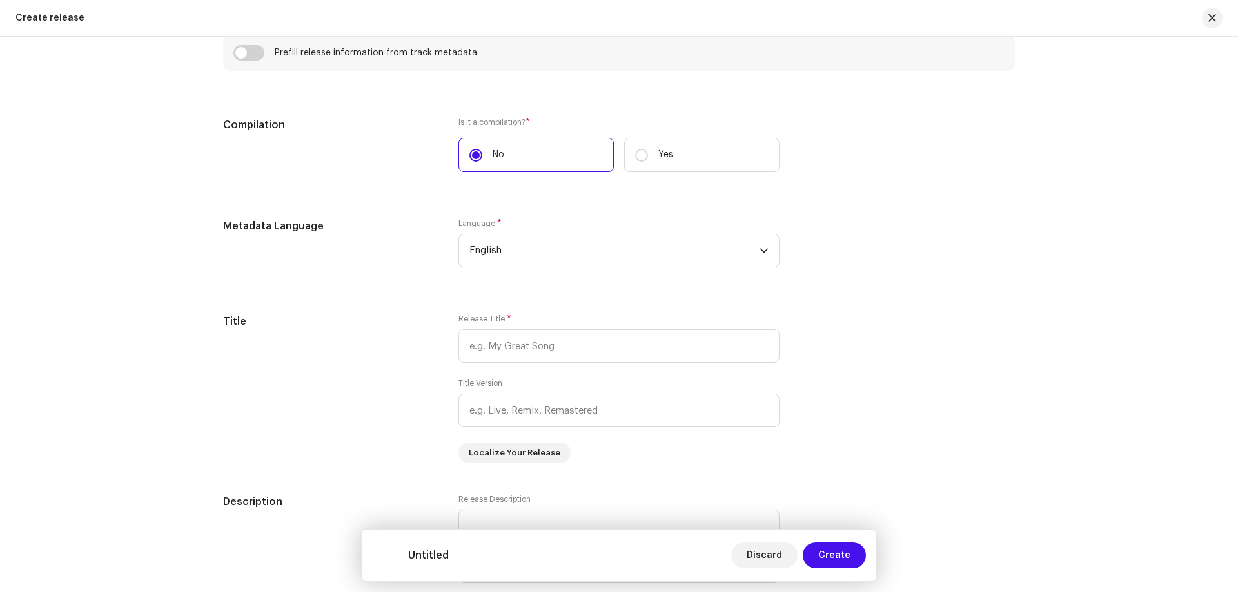
scroll to position [967, 0]
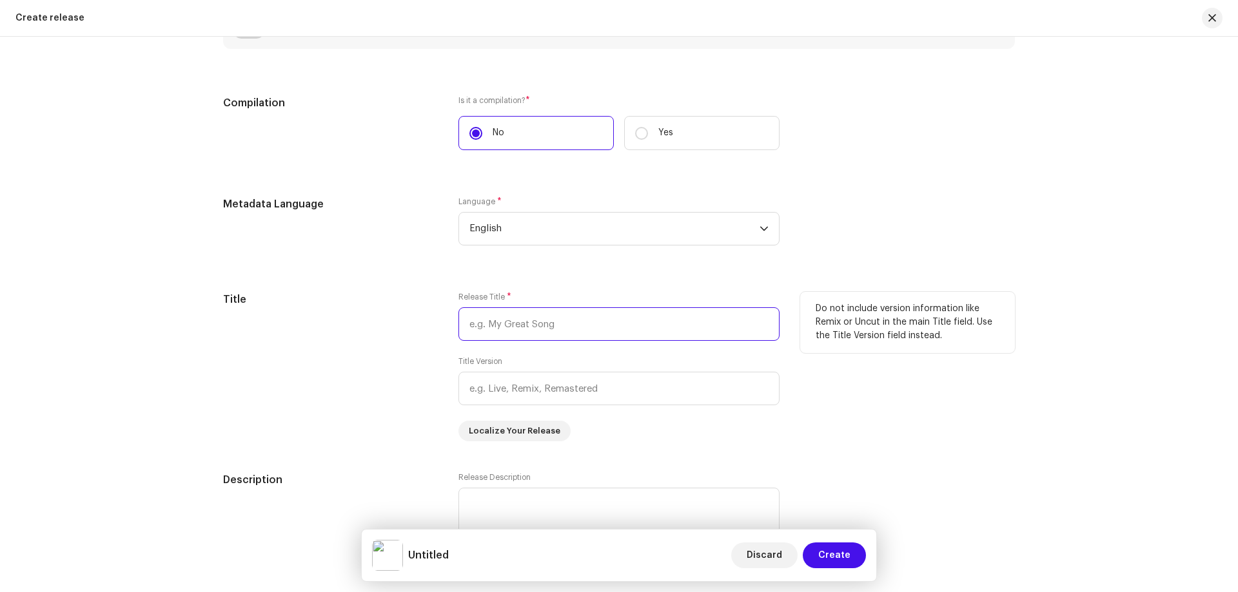
click at [524, 327] on input "text" at bounding box center [618, 324] width 321 height 34
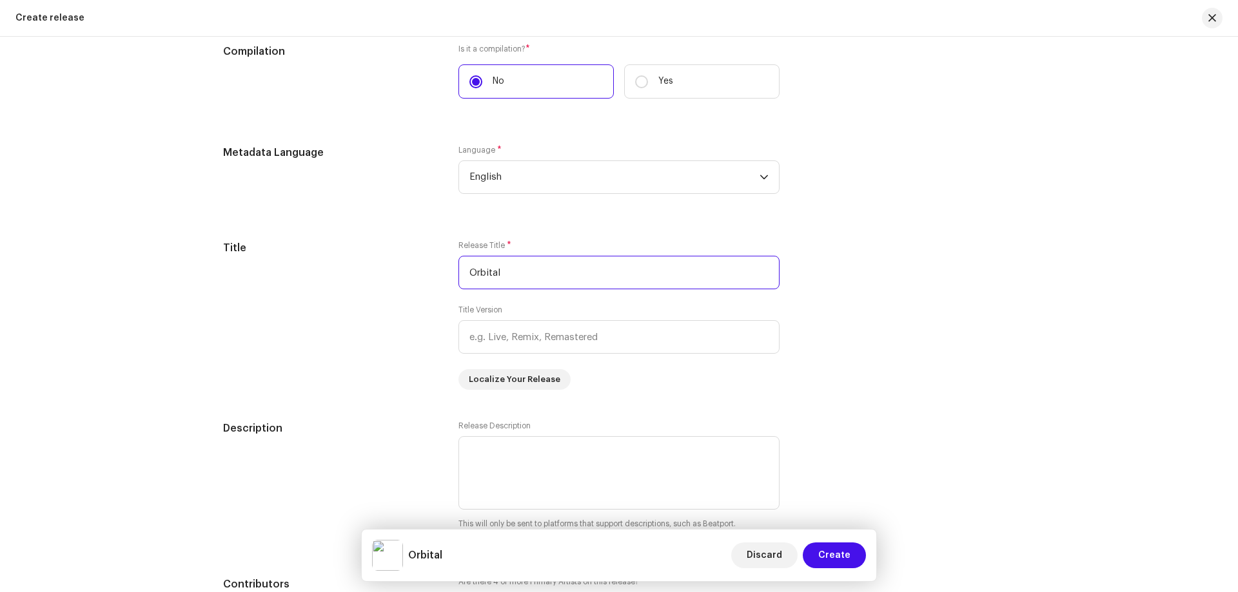
scroll to position [1096, 0]
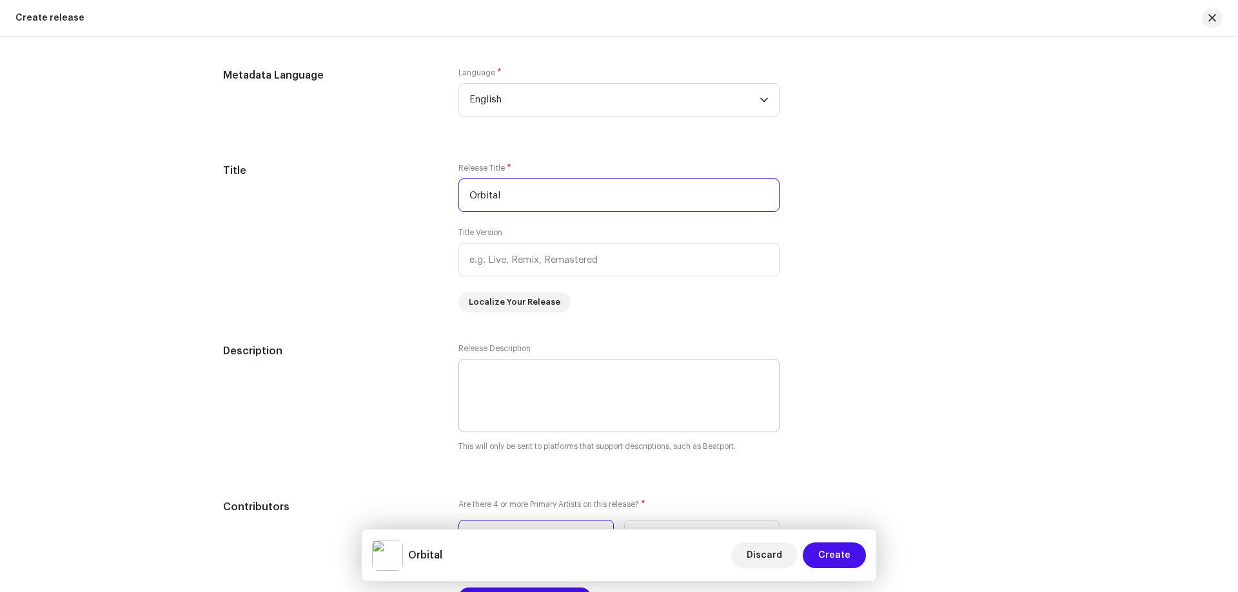
type input "Orbital"
click at [478, 378] on textarea at bounding box center [618, 395] width 321 height 73
click at [486, 379] on textarea at bounding box center [618, 395] width 321 height 73
paste textarea "Electronic dance track with punchy bass line and vocals."
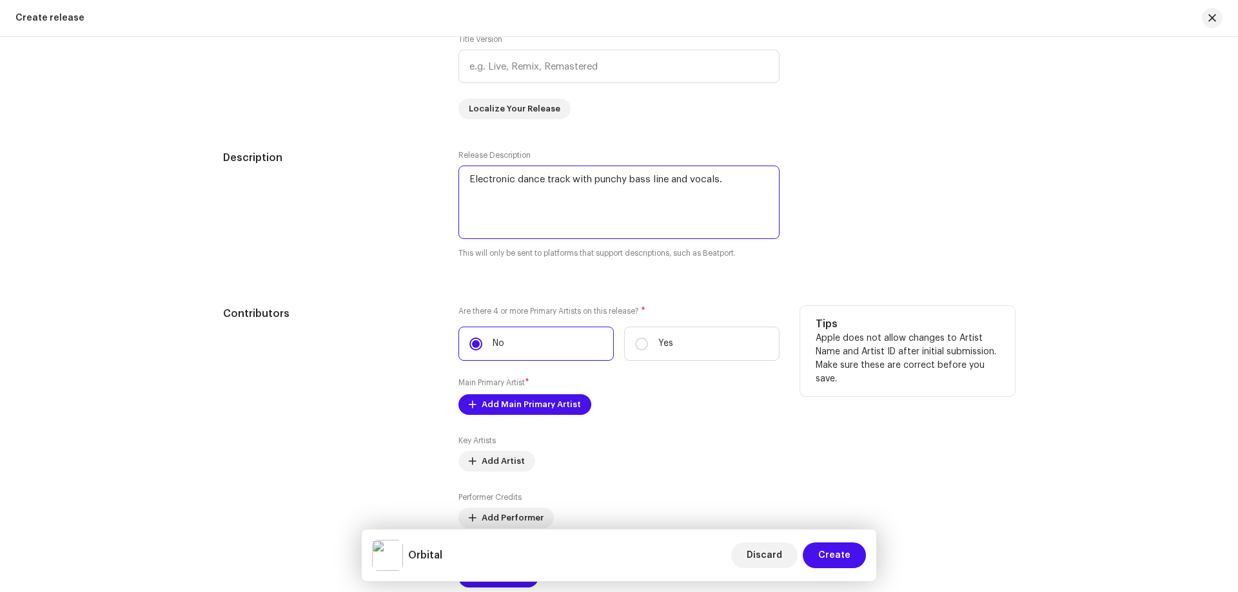
scroll to position [1354, 0]
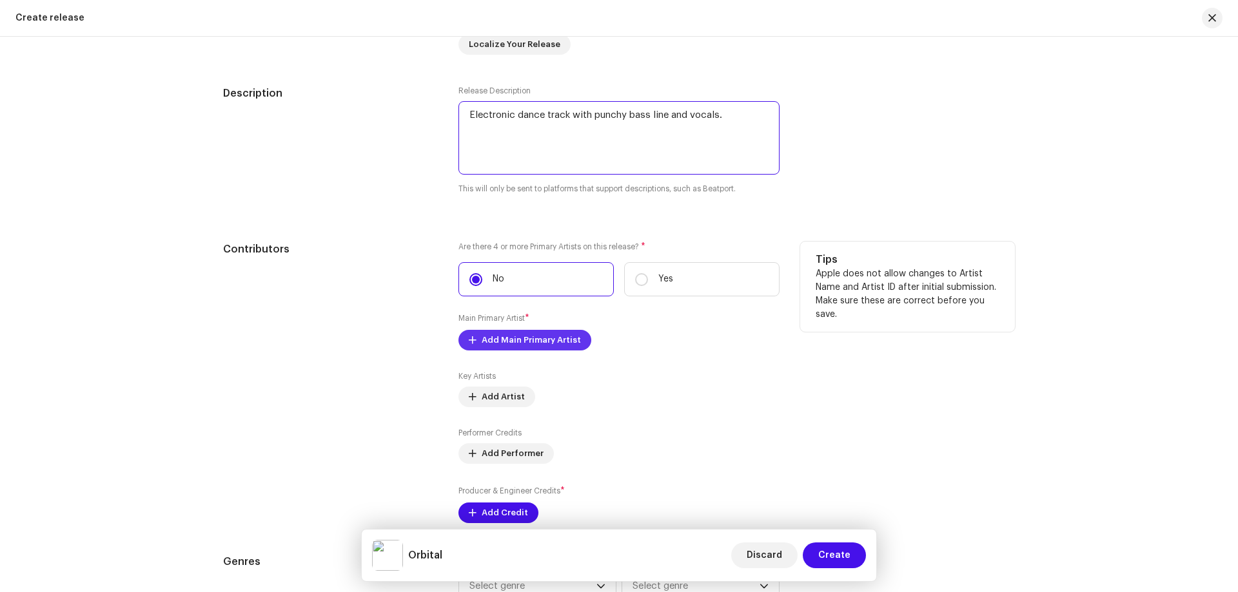
type textarea "Electronic dance track with punchy bass line and vocals."
click at [487, 338] on span "Add Main Primary Artist" at bounding box center [530, 340] width 99 height 26
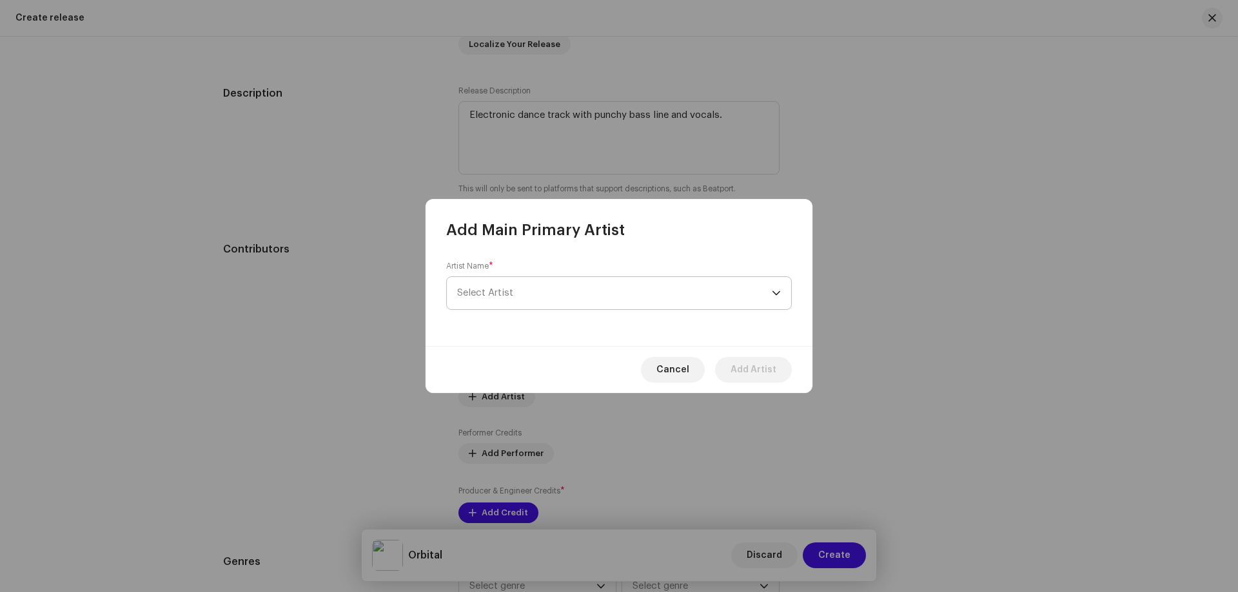
click at [501, 295] on span "Select Artist" at bounding box center [485, 293] width 56 height 10
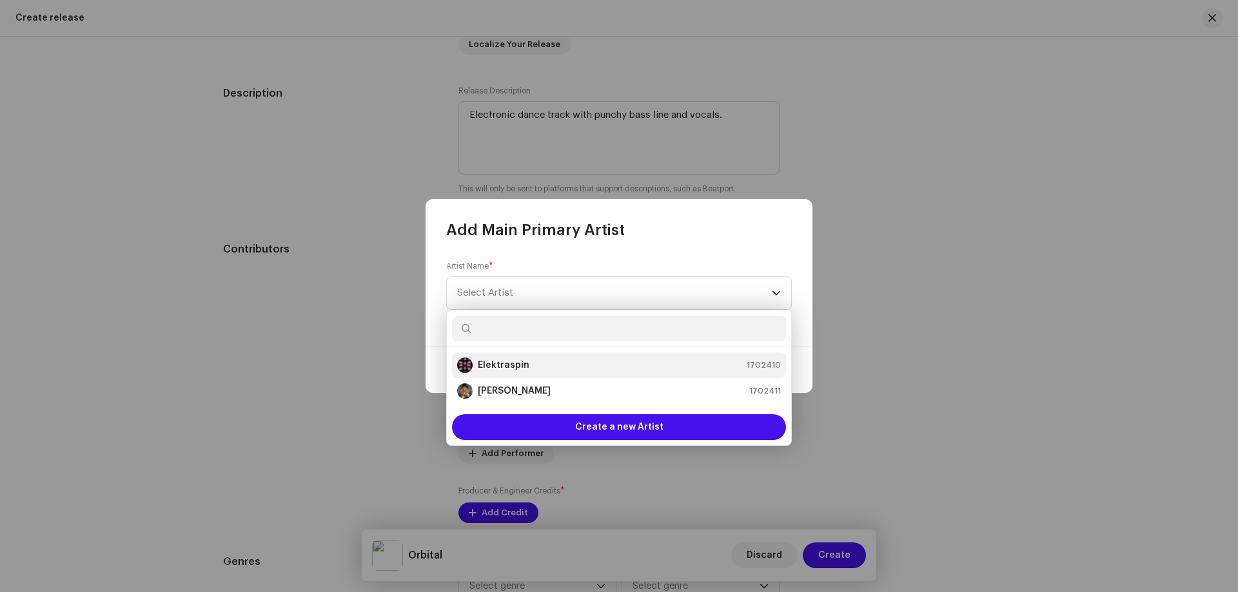
click at [492, 366] on strong "Elektraspin" at bounding box center [504, 365] width 52 height 13
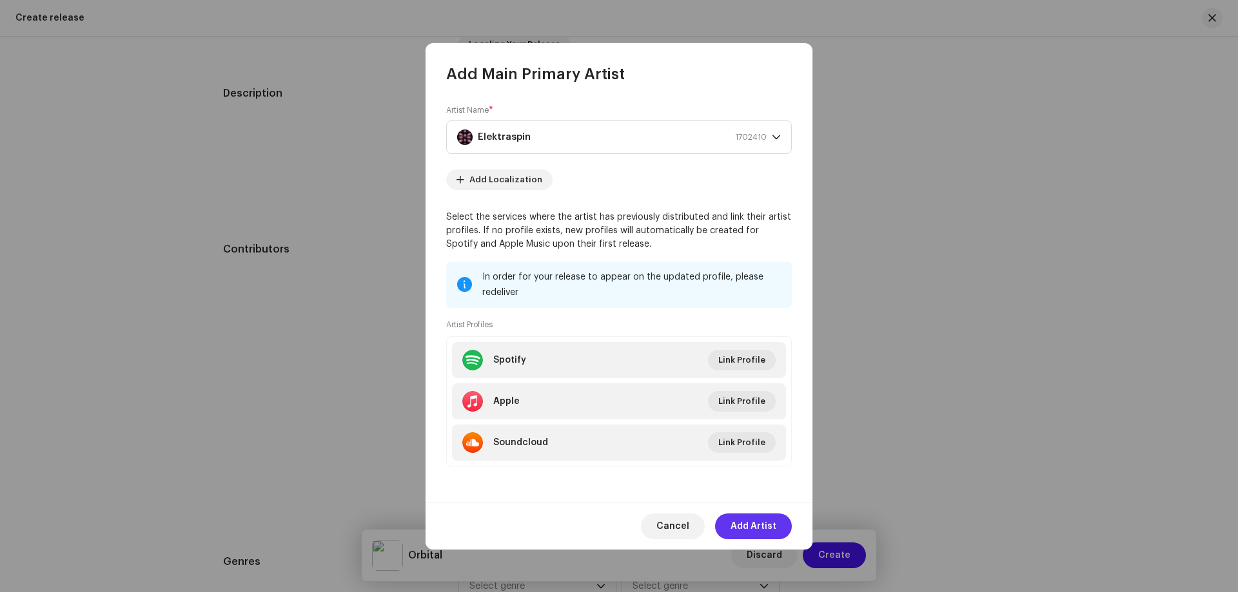
click at [759, 526] on span "Add Artist" at bounding box center [753, 527] width 46 height 26
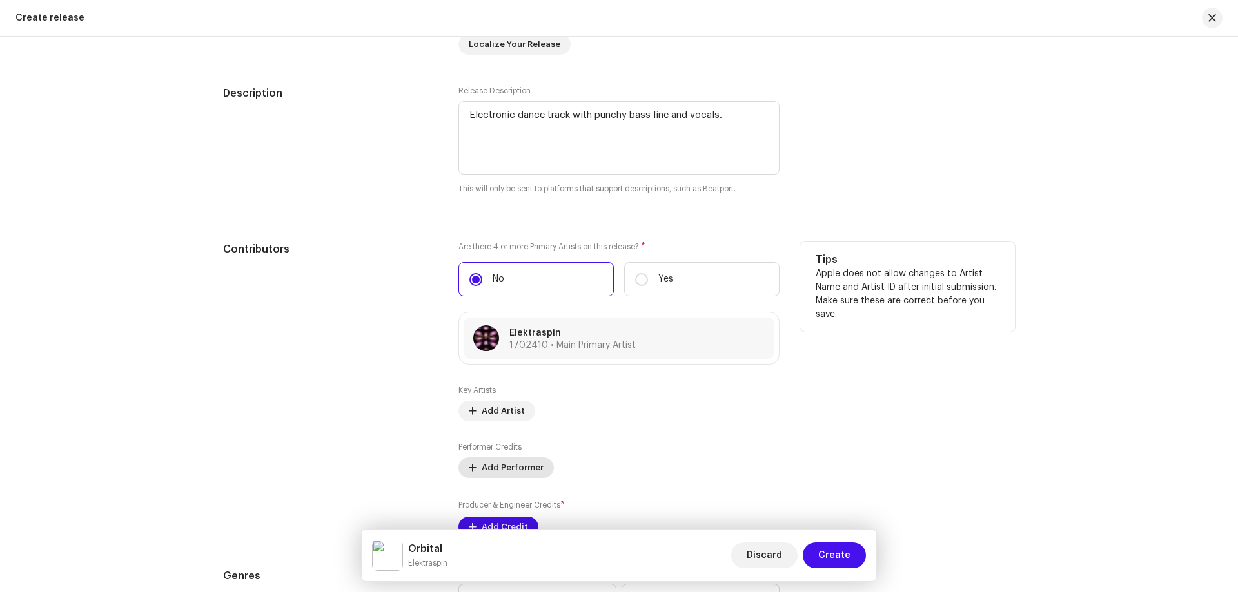
click at [481, 467] on span "Add Performer" at bounding box center [512, 468] width 62 height 26
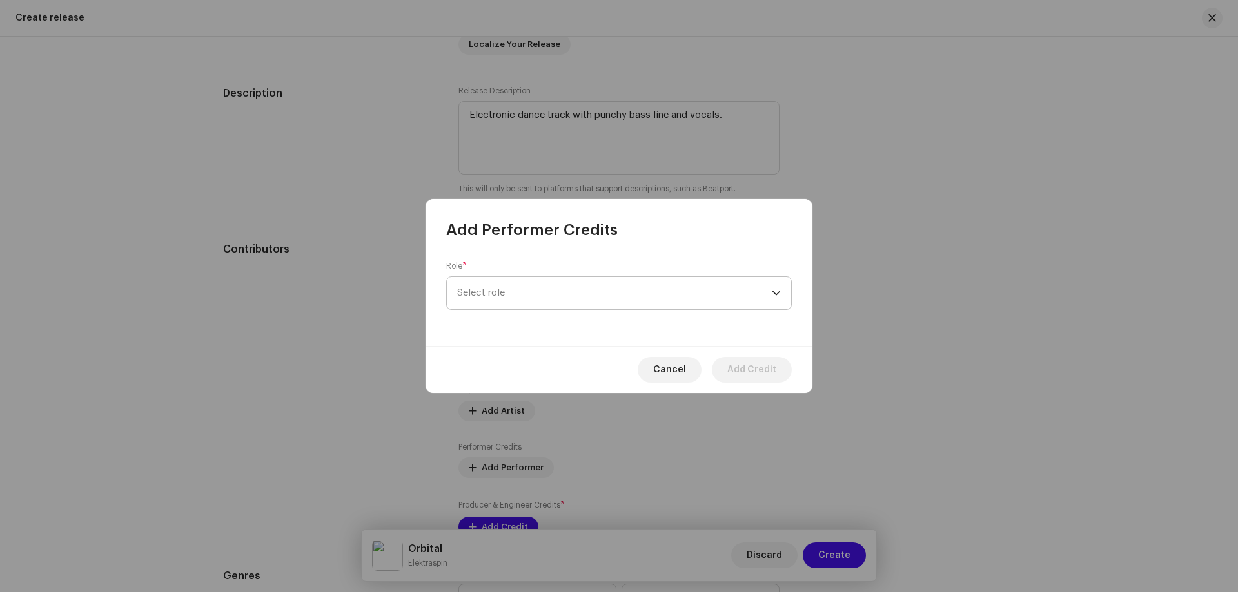
click at [512, 287] on span "Select role" at bounding box center [614, 293] width 315 height 32
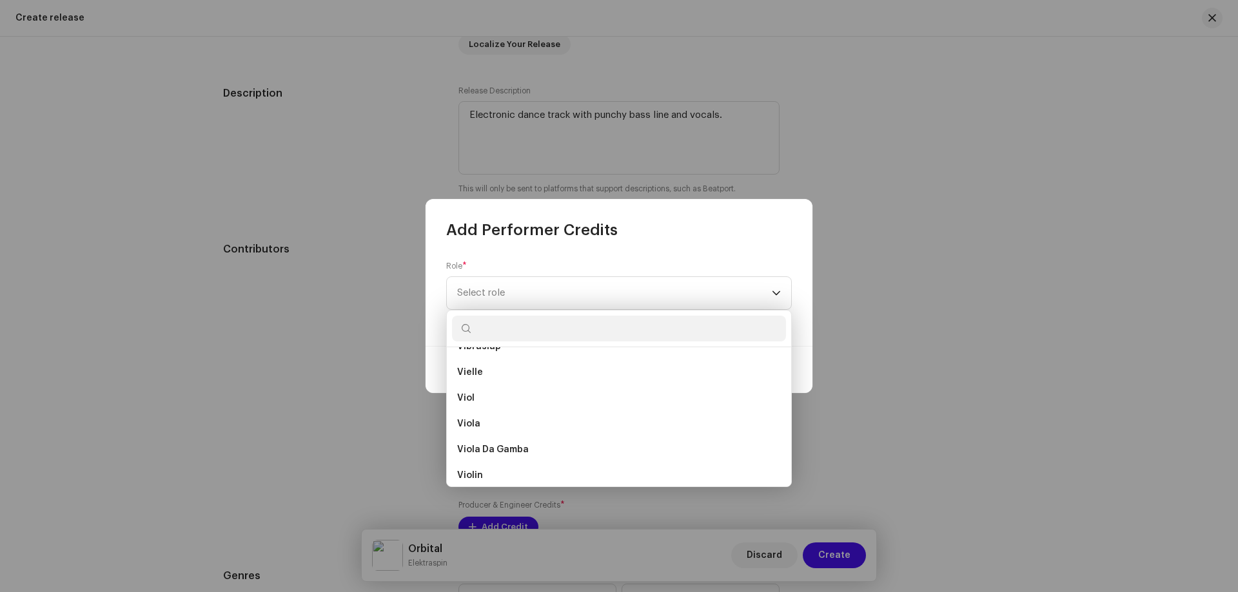
scroll to position [9156, 0]
click at [469, 440] on span "Vocals" at bounding box center [472, 439] width 31 height 13
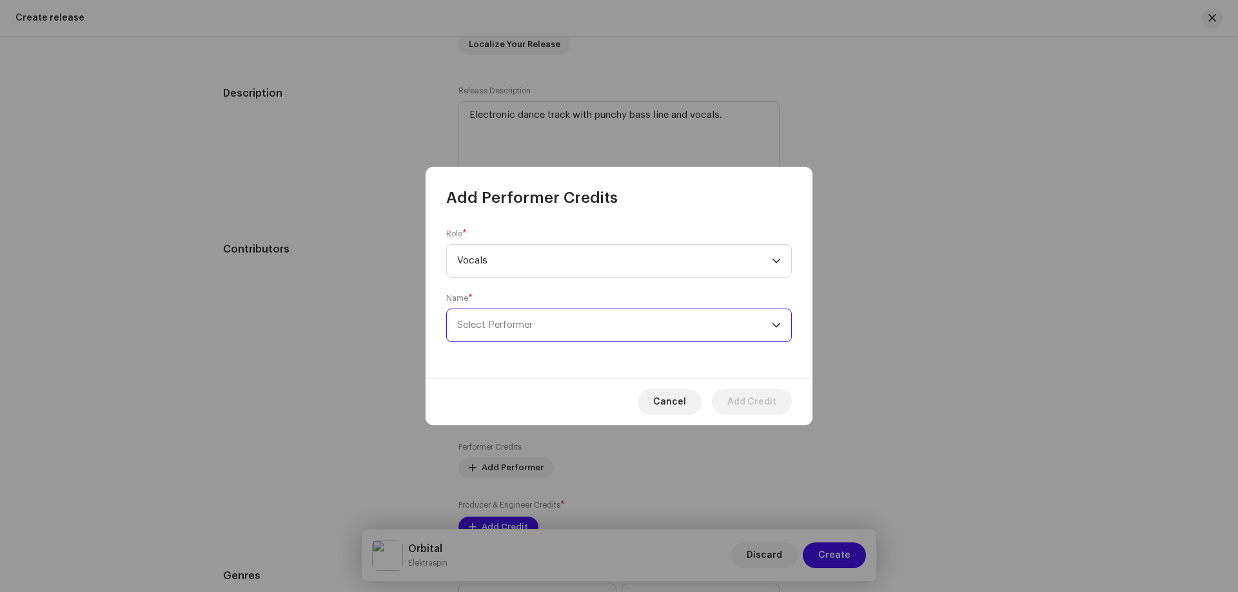
click at [489, 328] on span "Select Performer" at bounding box center [494, 325] width 75 height 10
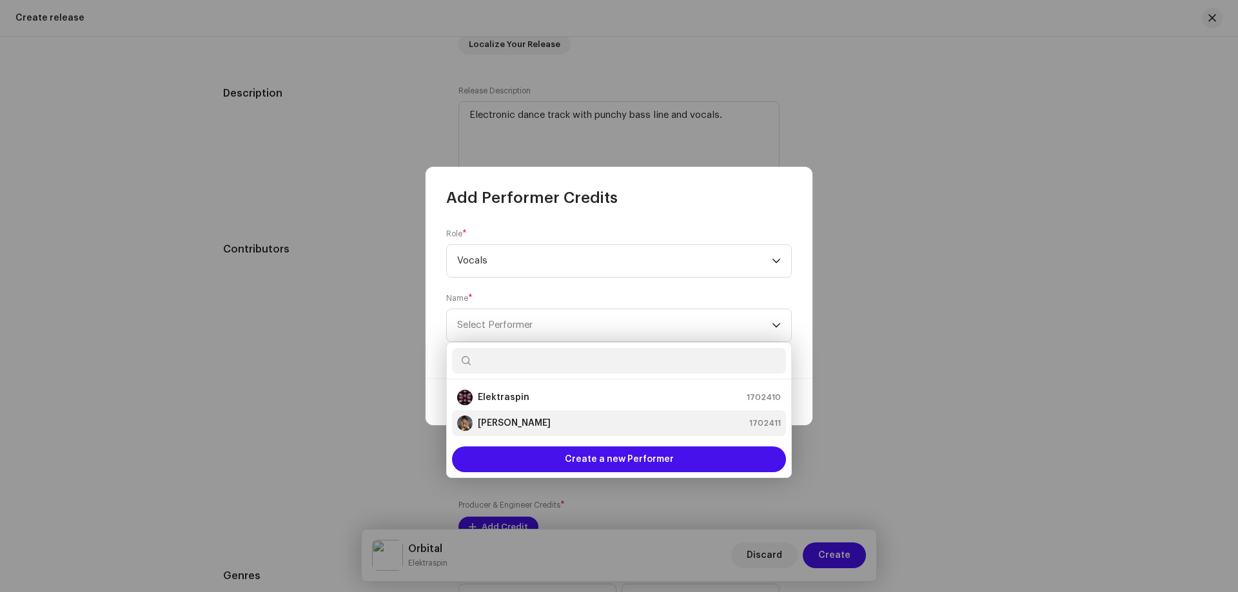
click at [487, 420] on strong "[PERSON_NAME]" at bounding box center [514, 423] width 73 height 13
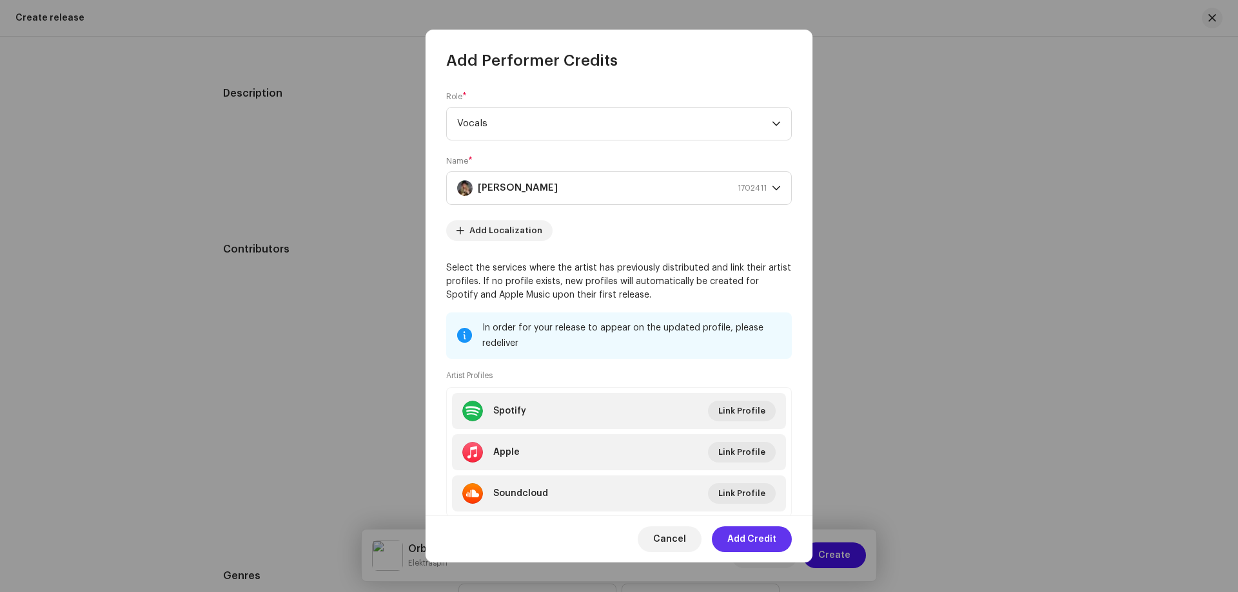
click at [750, 545] on span "Add Credit" at bounding box center [751, 540] width 49 height 26
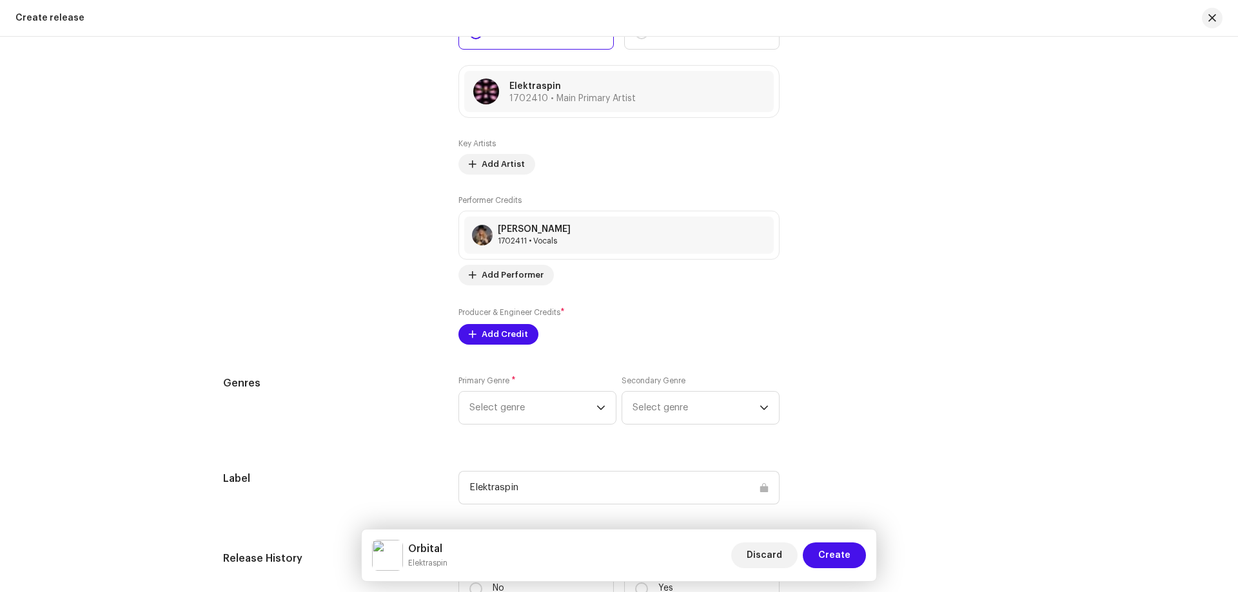
scroll to position [1611, 0]
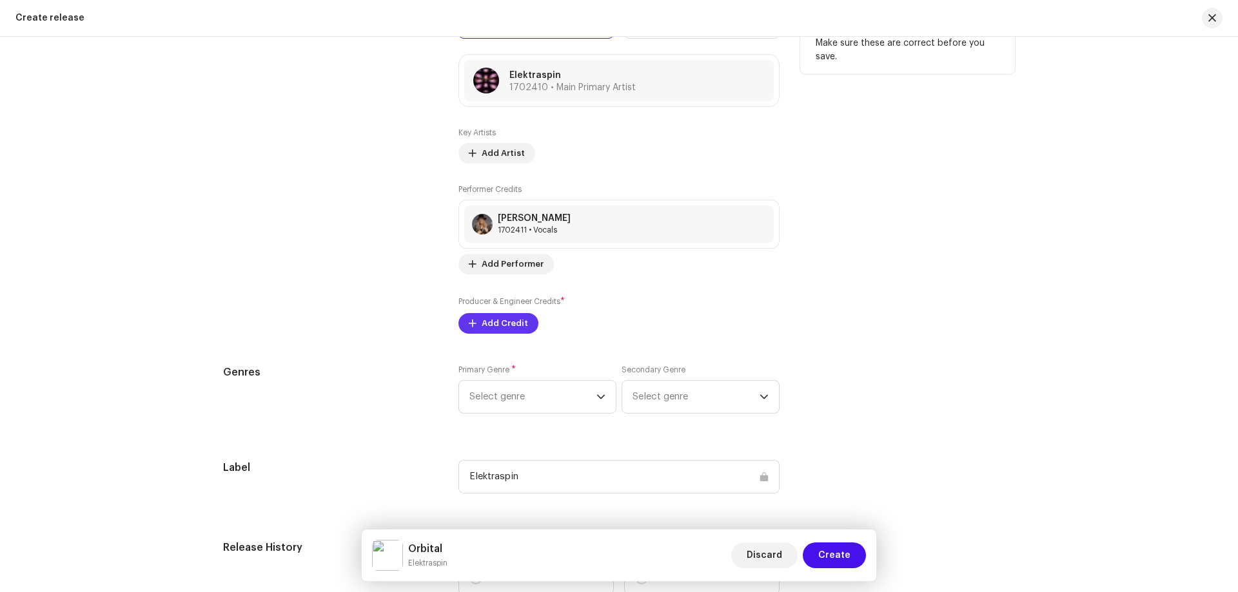
click at [490, 322] on span "Add Credit" at bounding box center [504, 324] width 46 height 26
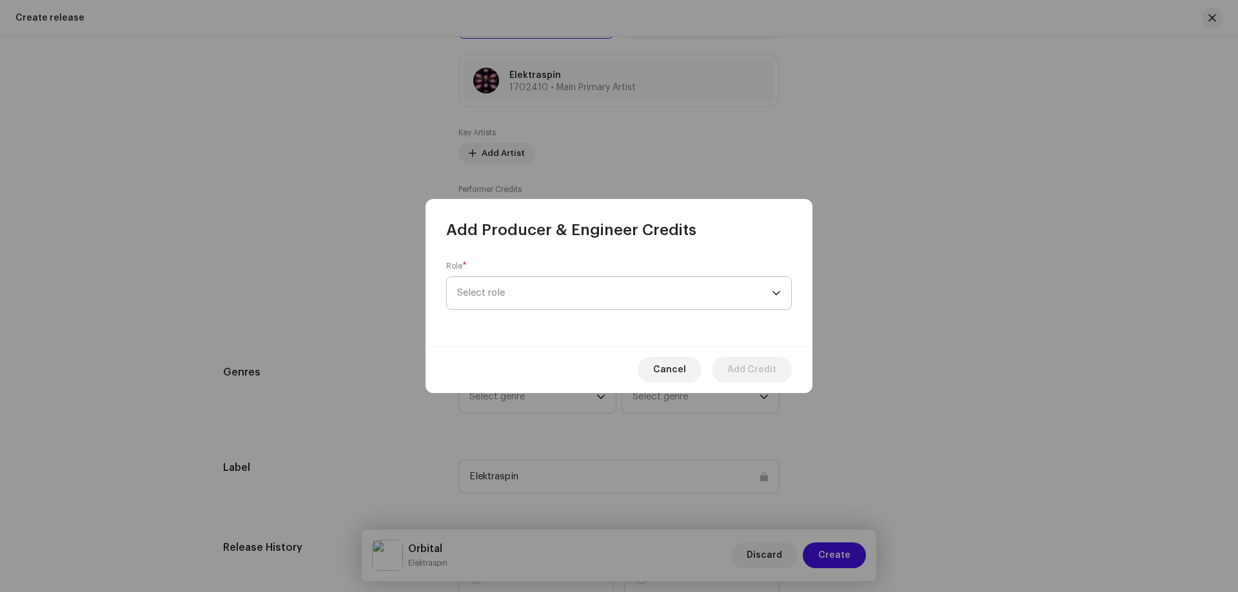
click at [478, 295] on span "Select role" at bounding box center [614, 293] width 315 height 32
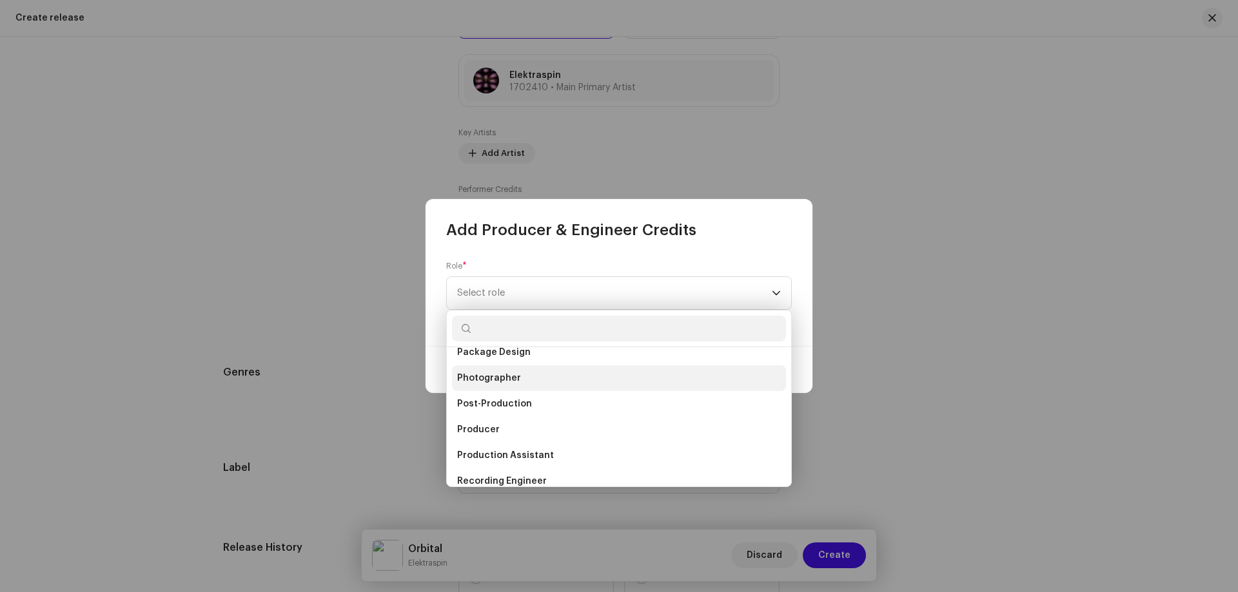
scroll to position [387, 0]
click at [465, 367] on span "Mixer" at bounding box center [469, 365] width 25 height 13
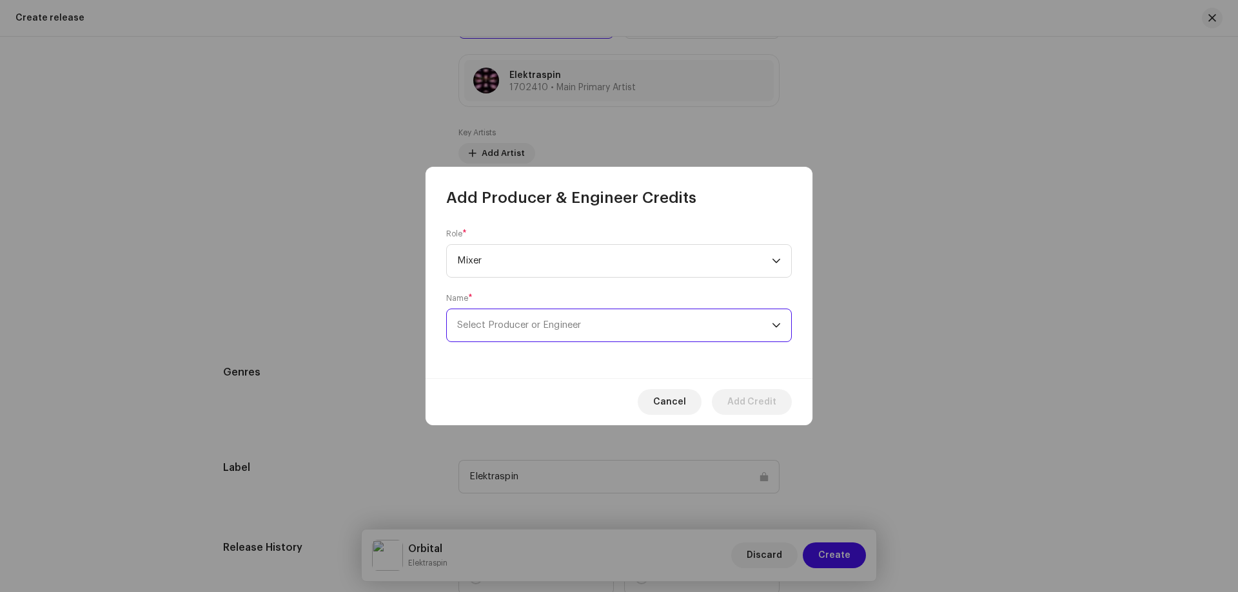
click at [497, 325] on span "Select Producer or Engineer" at bounding box center [519, 325] width 124 height 10
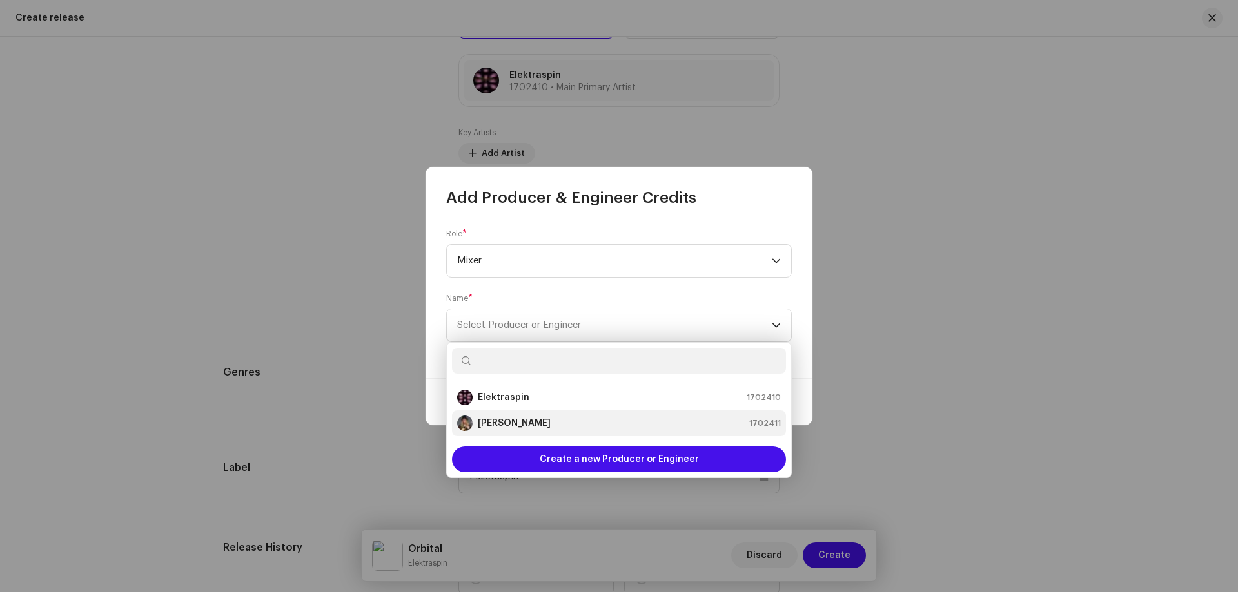
click at [499, 421] on strong "[PERSON_NAME]" at bounding box center [514, 423] width 73 height 13
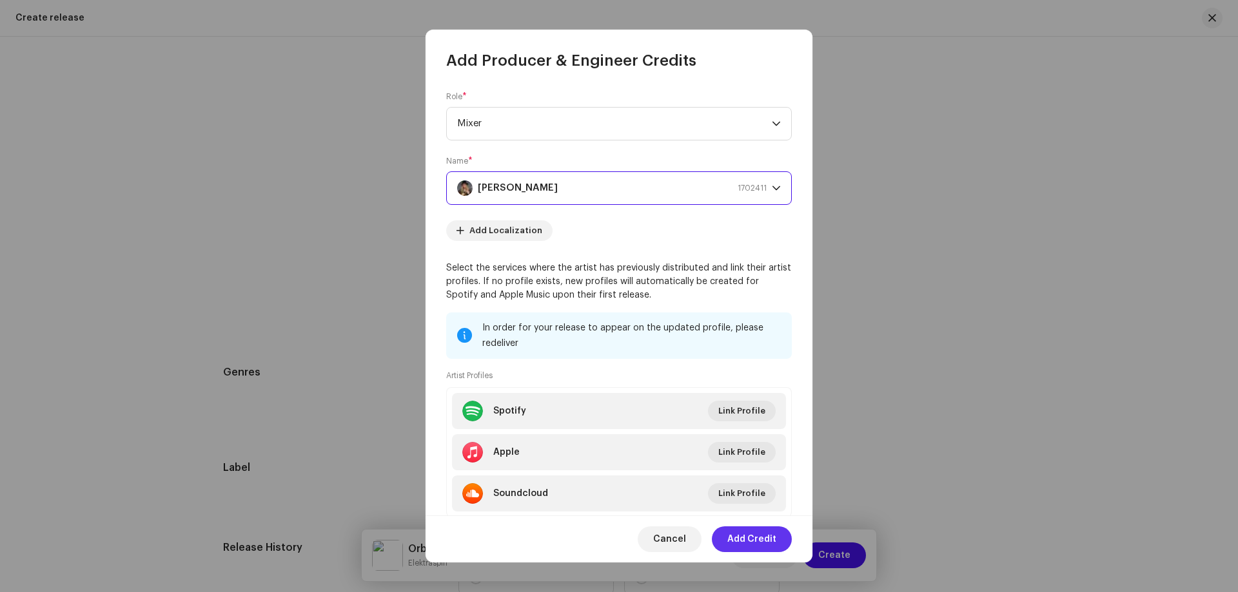
click at [761, 543] on span "Add Credit" at bounding box center [751, 540] width 49 height 26
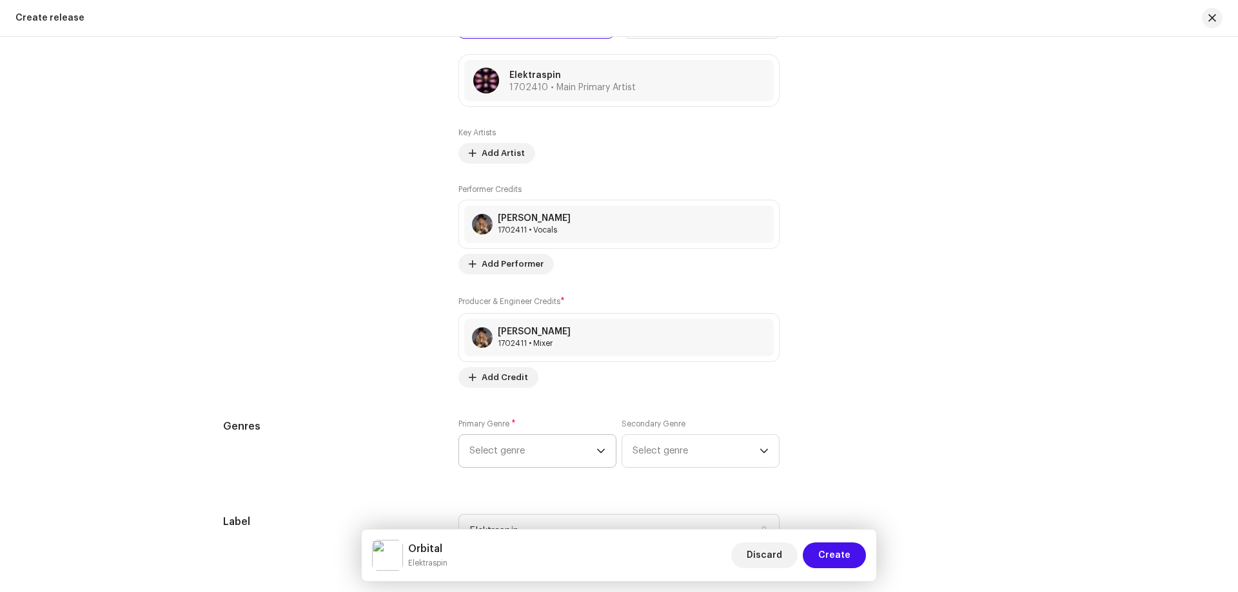
click at [512, 451] on span "Select genre" at bounding box center [532, 451] width 127 height 32
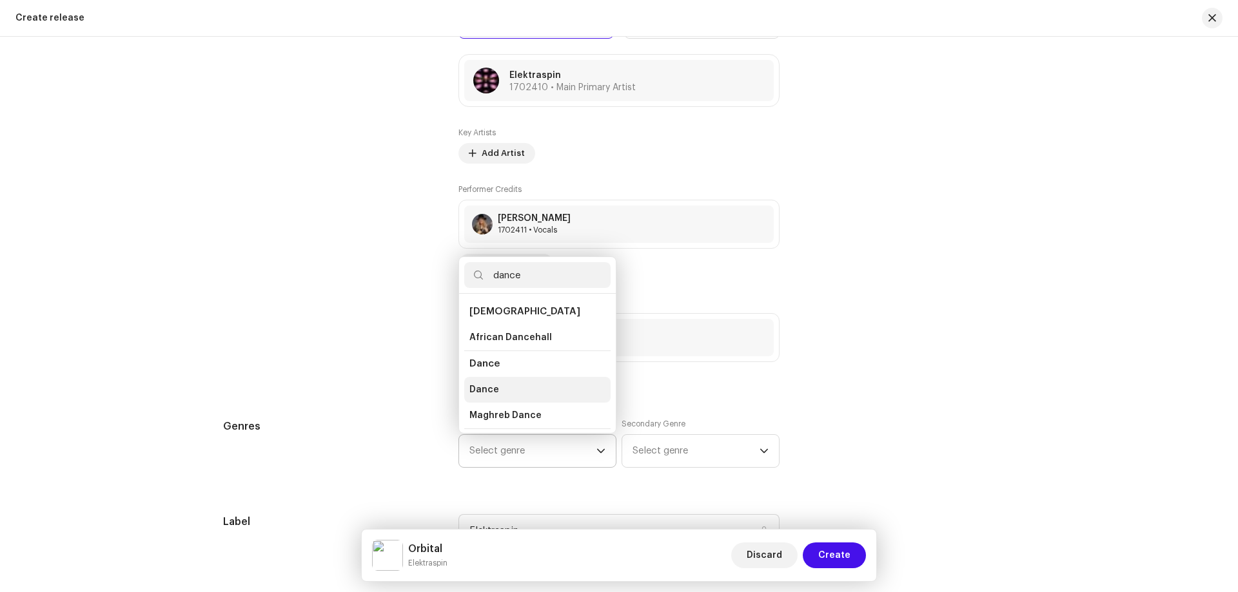
type input "dance"
click at [489, 391] on span "Dance" at bounding box center [484, 390] width 30 height 13
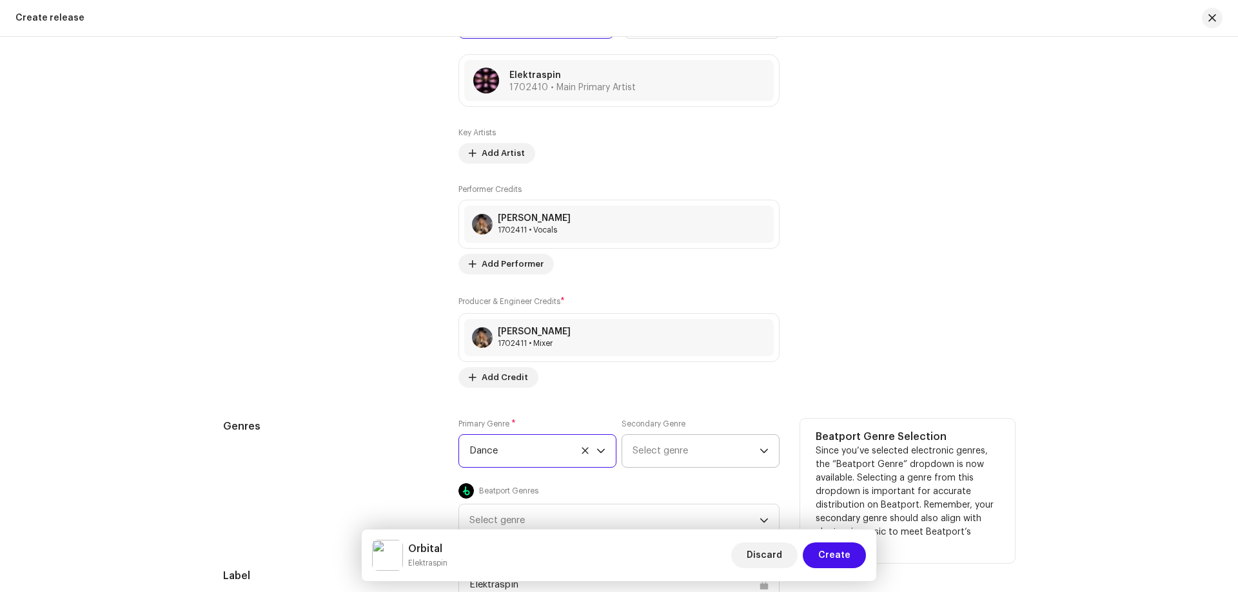
click at [652, 453] on span "Select genre" at bounding box center [695, 451] width 127 height 32
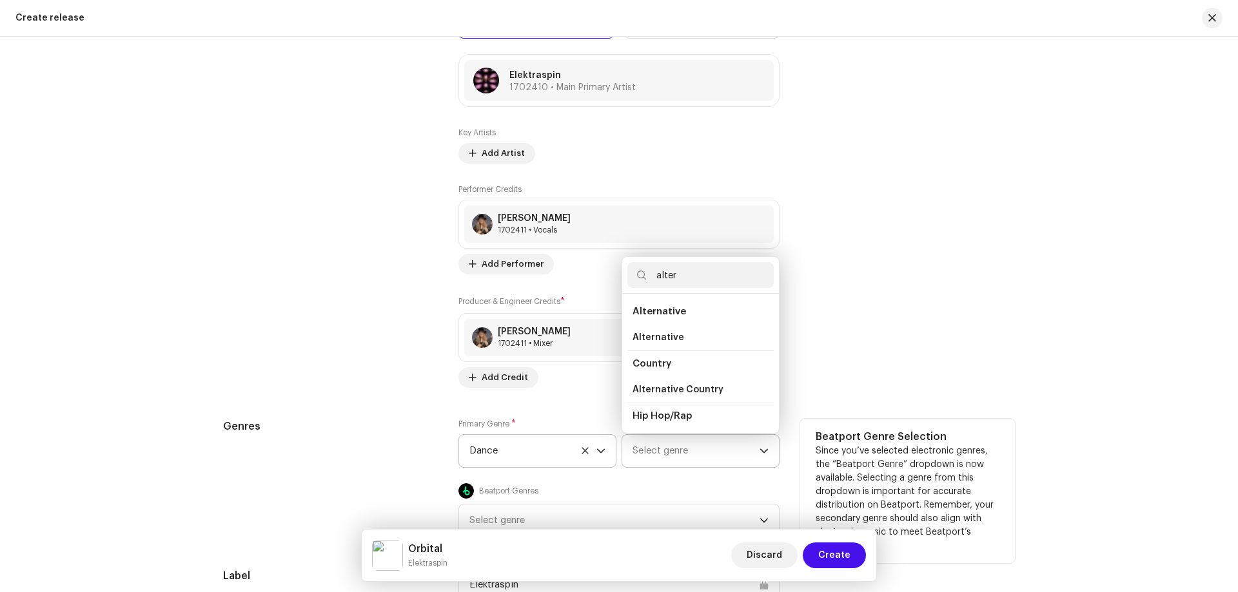
scroll to position [22, 0]
type input "alter"
click at [649, 318] on span "Alternative" at bounding box center [658, 315] width 52 height 13
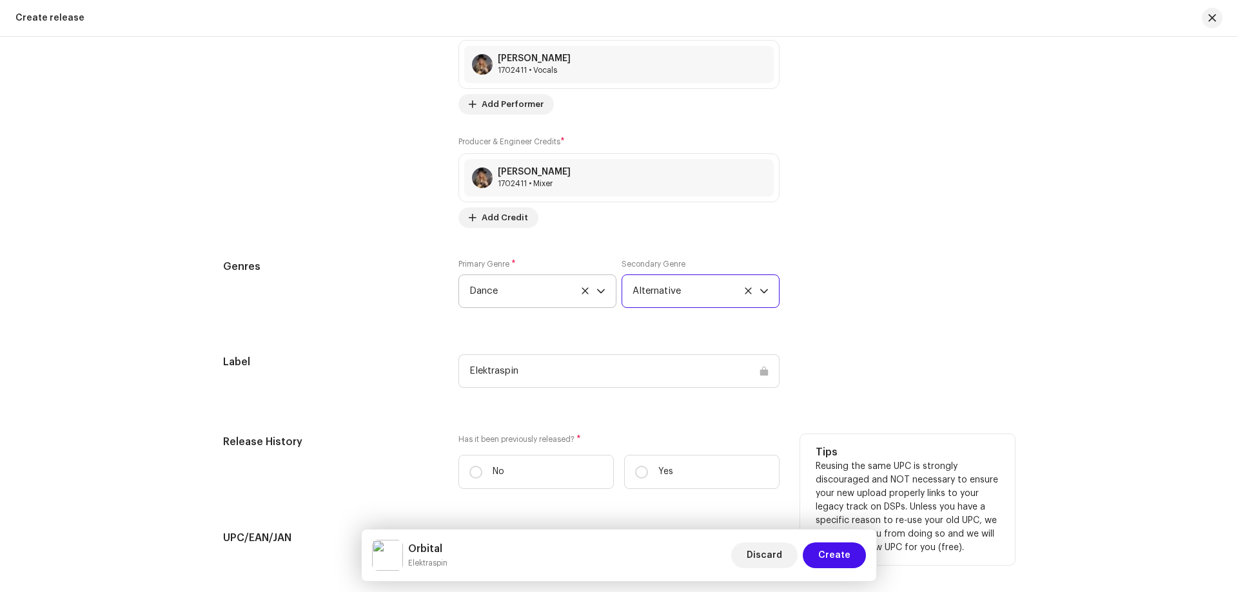
scroll to position [1805, 0]
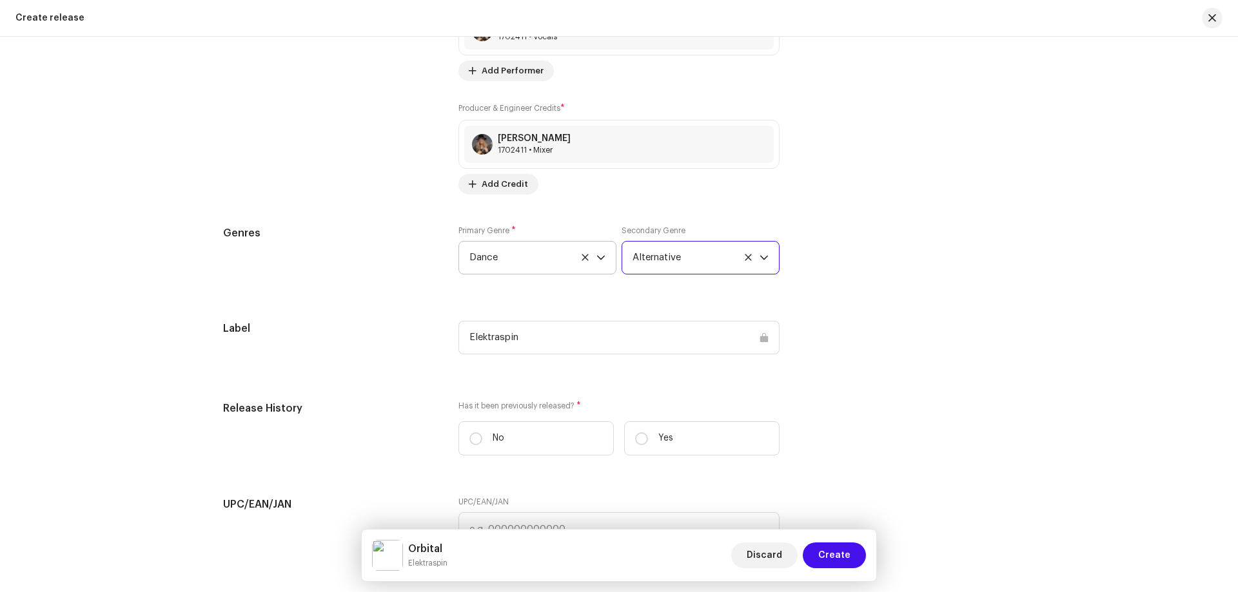
click at [747, 262] on span "Alternative" at bounding box center [695, 258] width 127 height 32
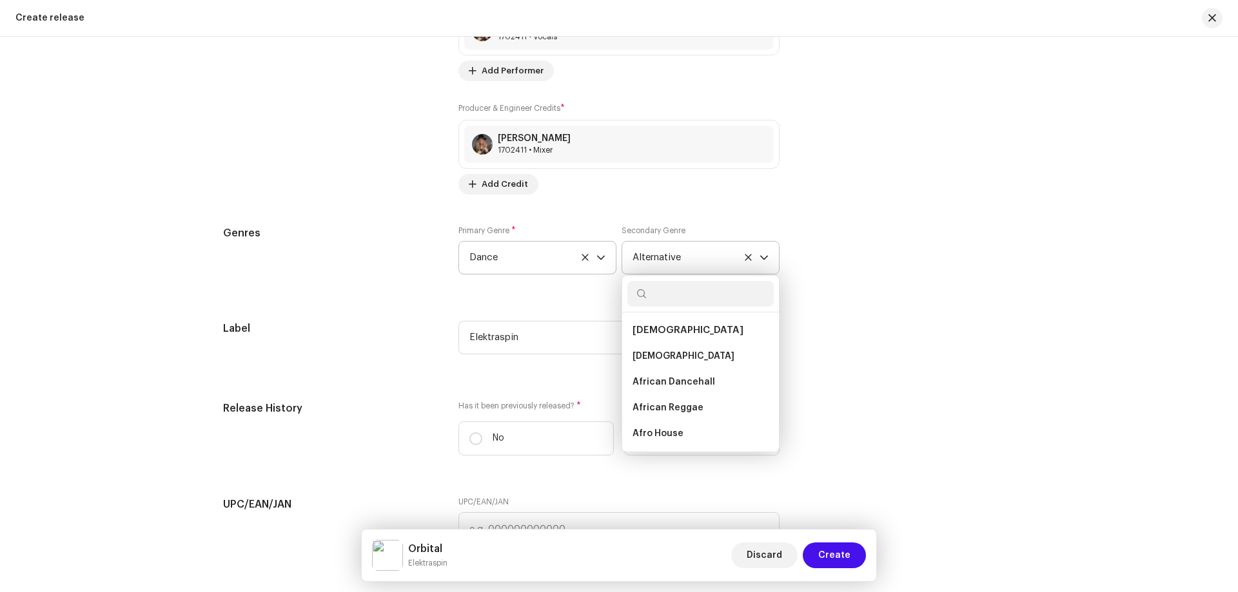
scroll to position [588, 0]
click at [795, 253] on div "Genres Primary Genre * Dance Secondary Genre Alternative African African Africa…" at bounding box center [619, 258] width 792 height 64
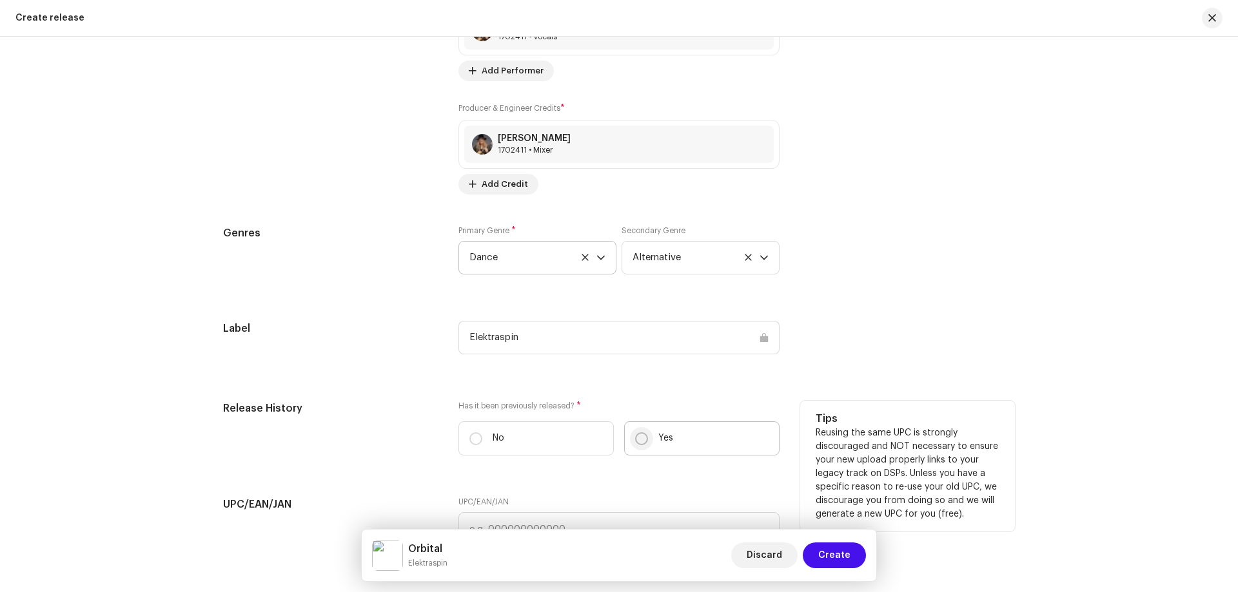
click at [638, 440] on input "Yes" at bounding box center [641, 438] width 13 height 13
radio input "true"
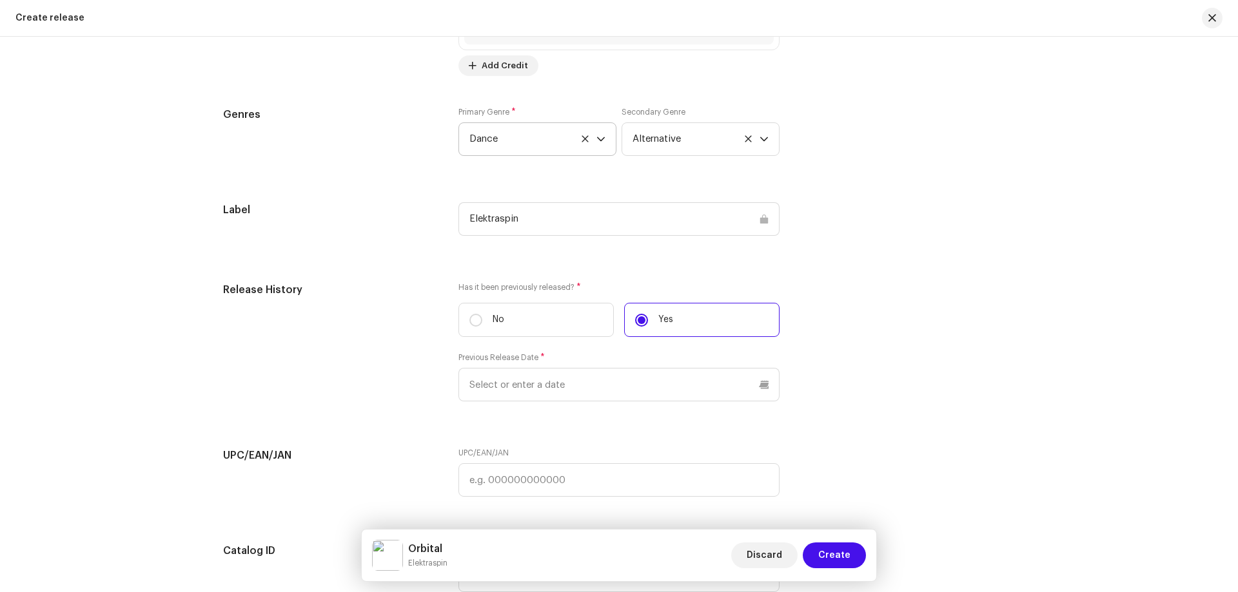
scroll to position [1934, 0]
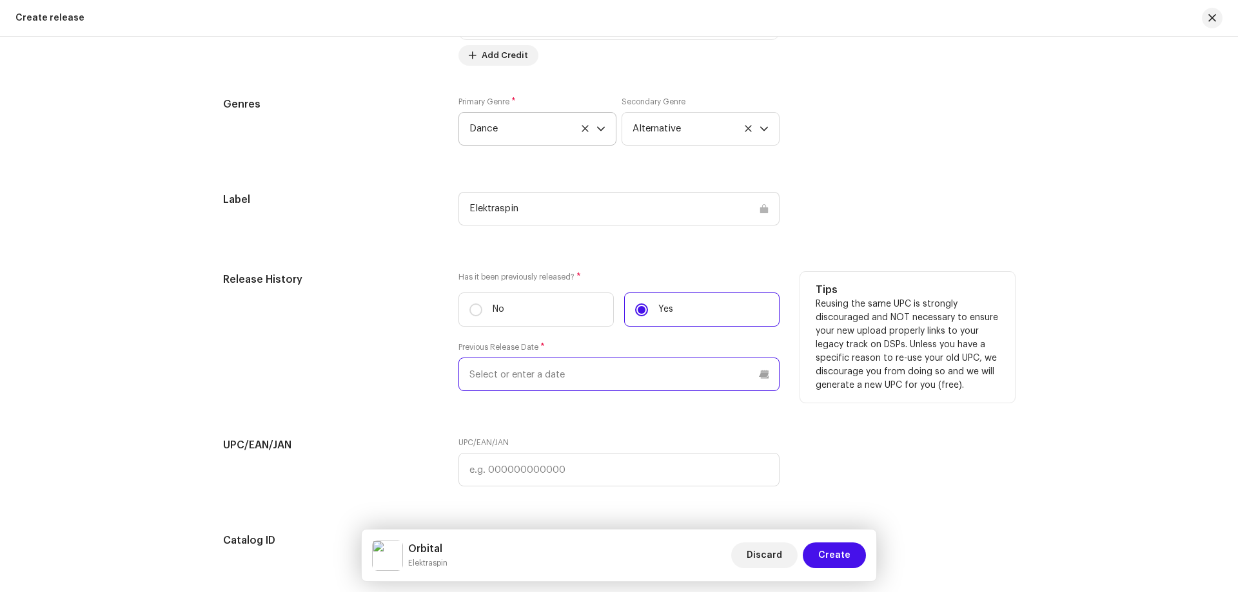
click at [572, 376] on input "text" at bounding box center [618, 375] width 321 height 34
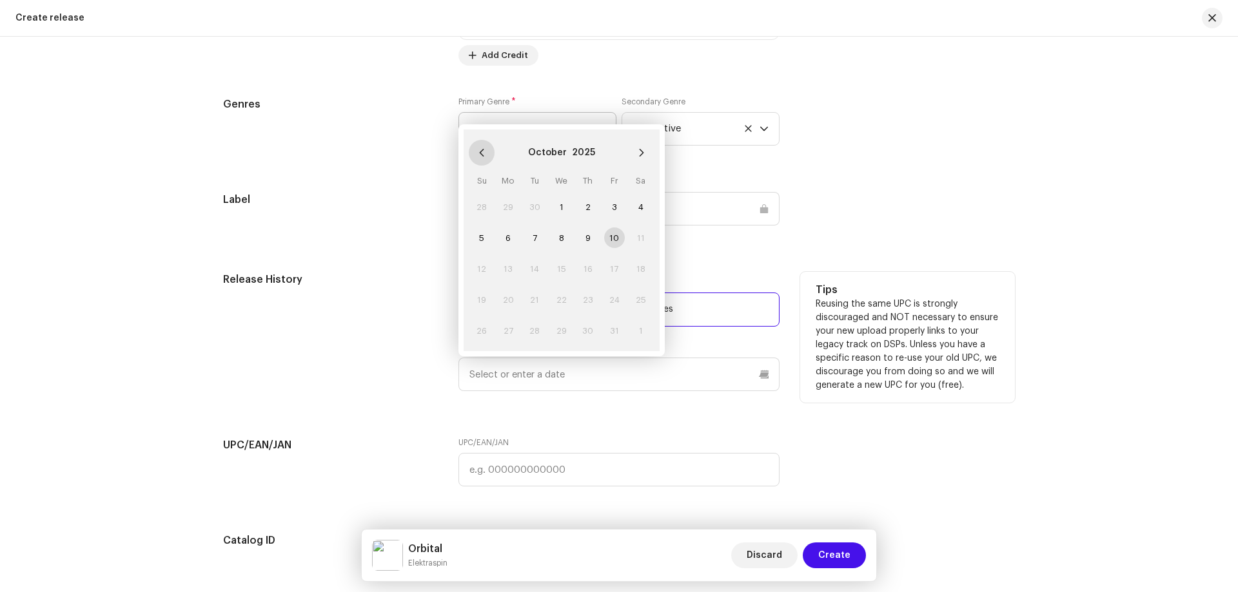
click at [480, 149] on icon "Previous Month" at bounding box center [481, 152] width 9 height 9
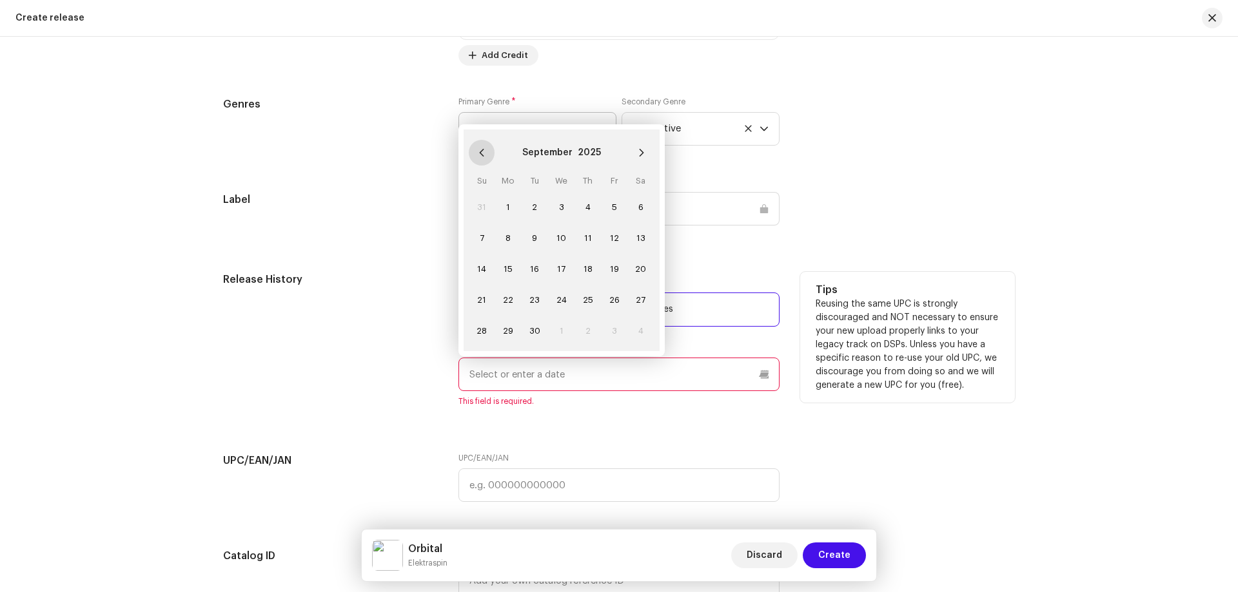
click at [480, 150] on icon "Previous Month" at bounding box center [481, 153] width 5 height 8
click at [532, 267] on span "12" at bounding box center [534, 268] width 21 height 21
type input "[DATE]"
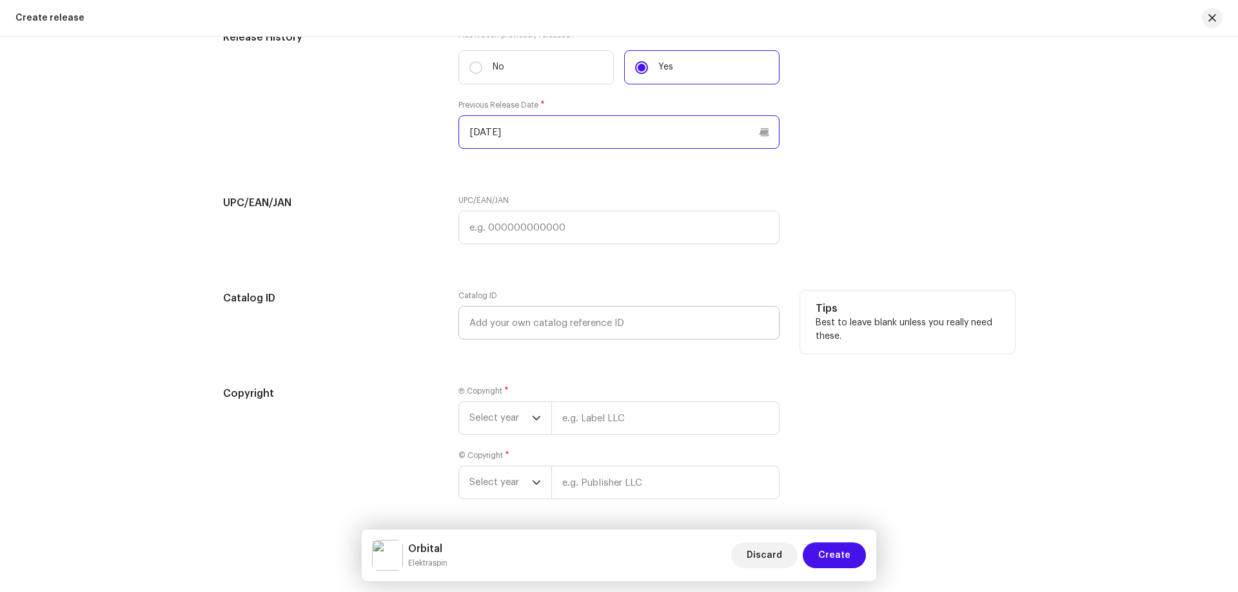
scroll to position [2191, 0]
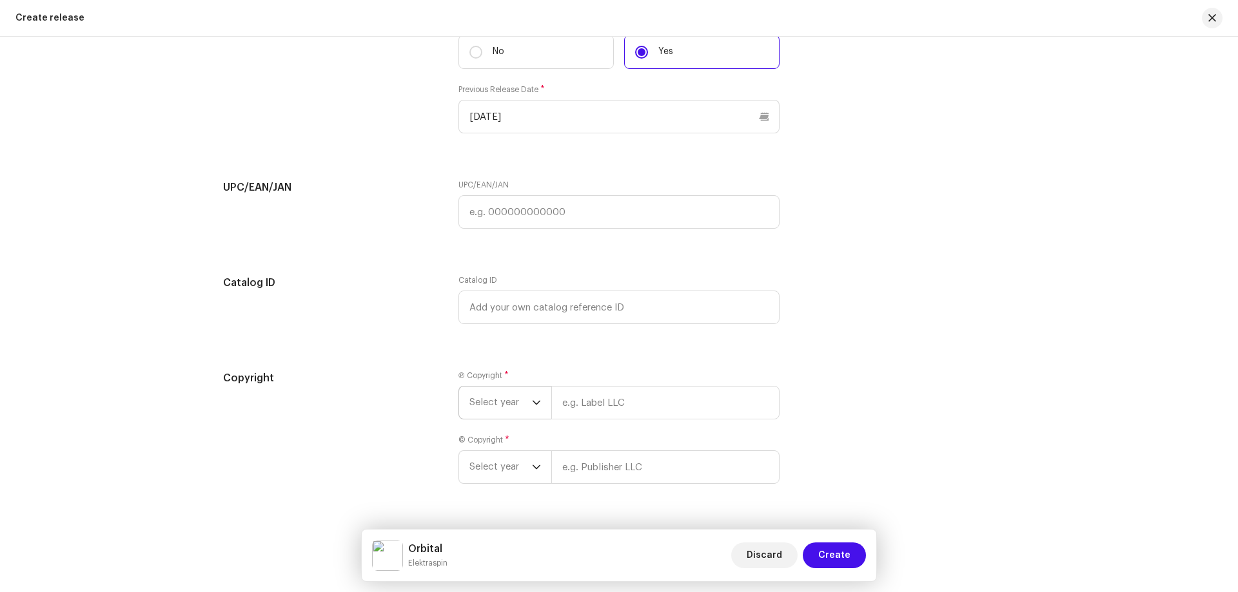
click at [517, 406] on span "Select year" at bounding box center [500, 403] width 63 height 32
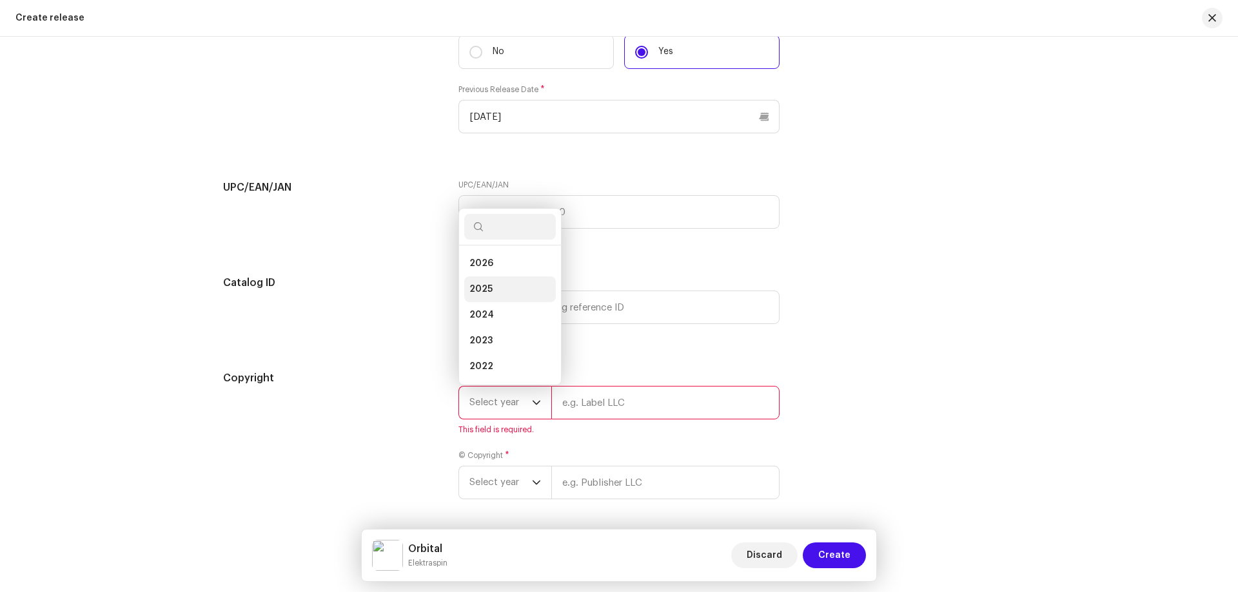
click at [479, 285] on span "2025" at bounding box center [480, 289] width 23 height 13
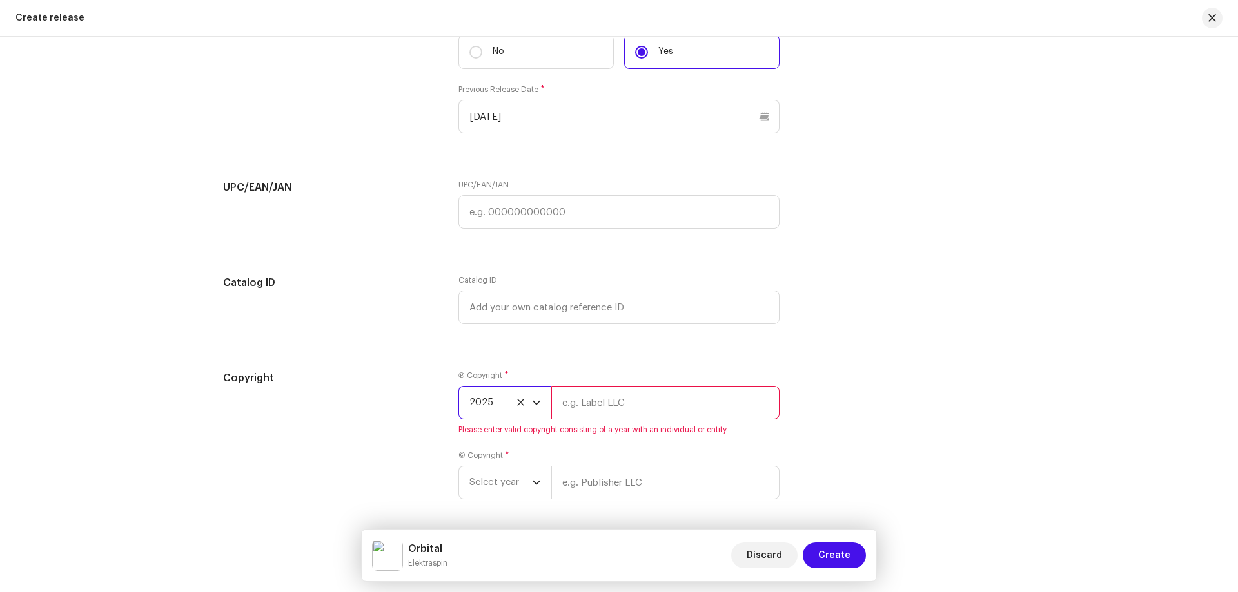
click at [602, 401] on input "text" at bounding box center [665, 403] width 228 height 34
type input "Elektraspin"
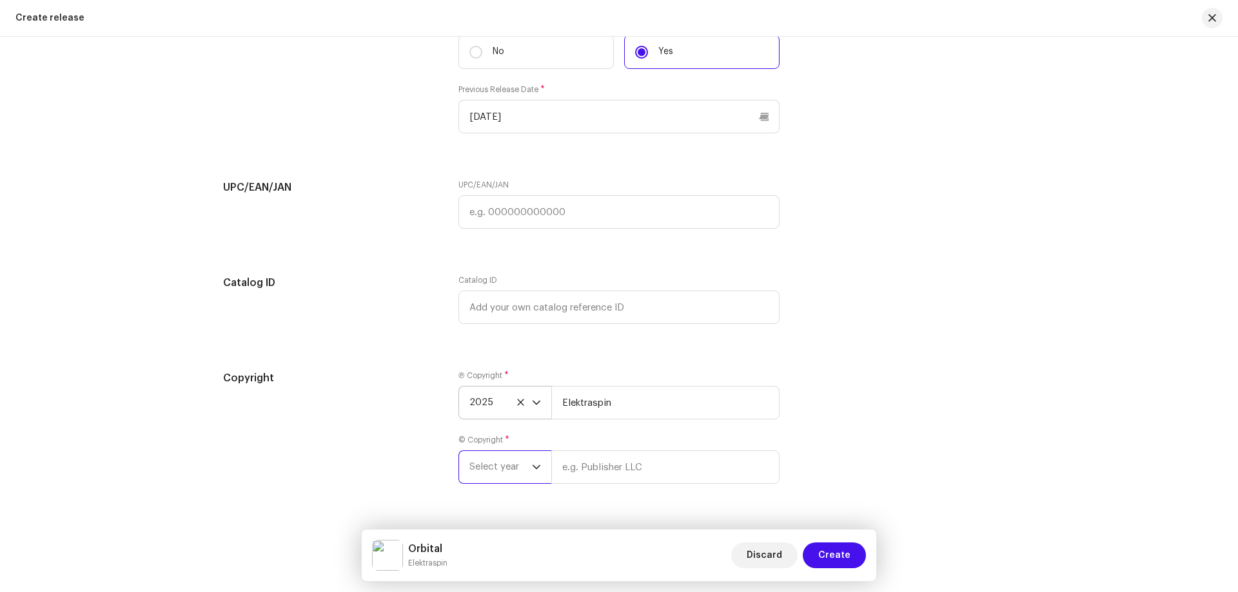
click at [492, 486] on div "Ⓟ Copyright * 2025 Elektraspin © Copyright * Select year" at bounding box center [618, 435] width 321 height 129
click at [495, 476] on span "Select year" at bounding box center [500, 467] width 63 height 32
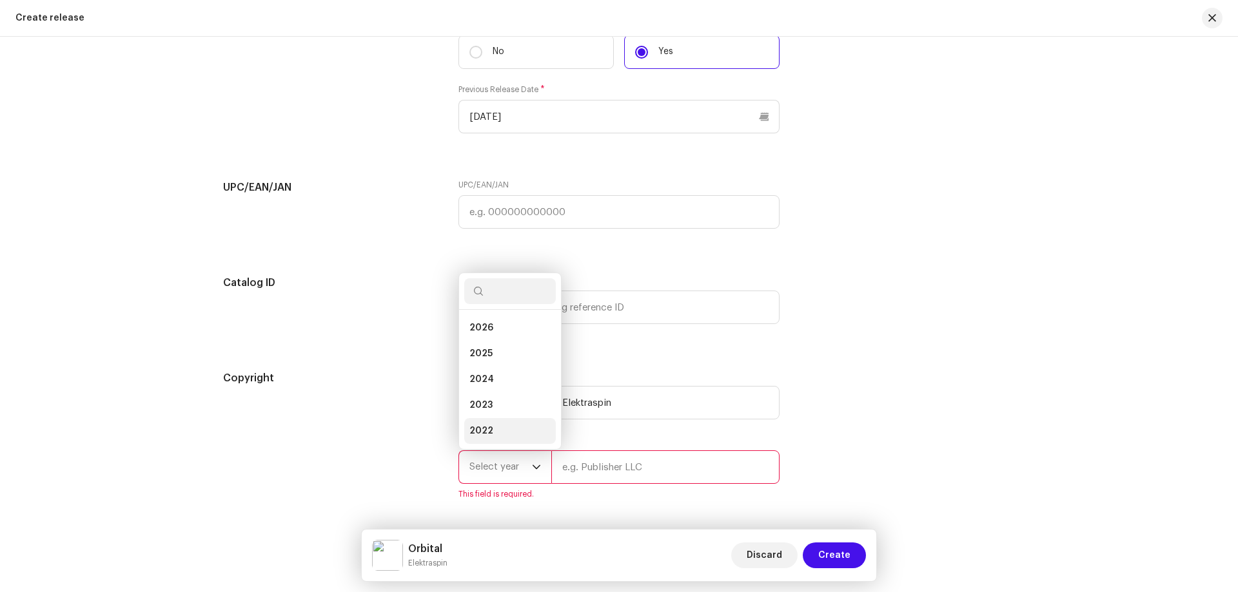
scroll to position [21, 0]
click at [478, 337] on span "2025" at bounding box center [480, 333] width 23 height 13
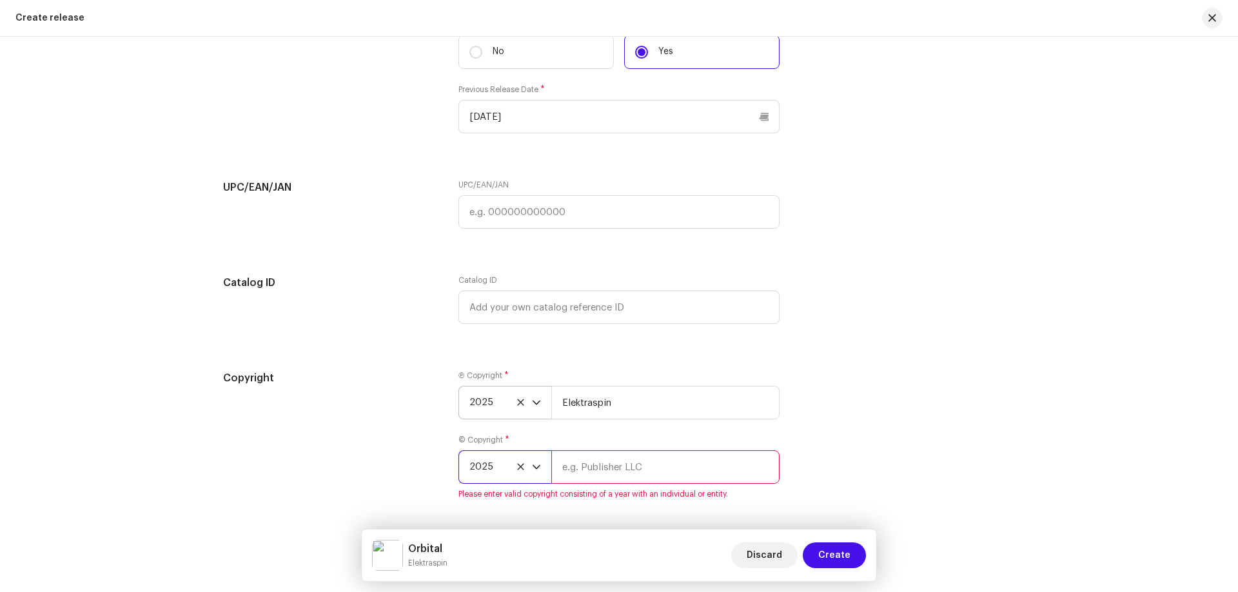
click at [565, 478] on input "text" at bounding box center [665, 468] width 228 height 34
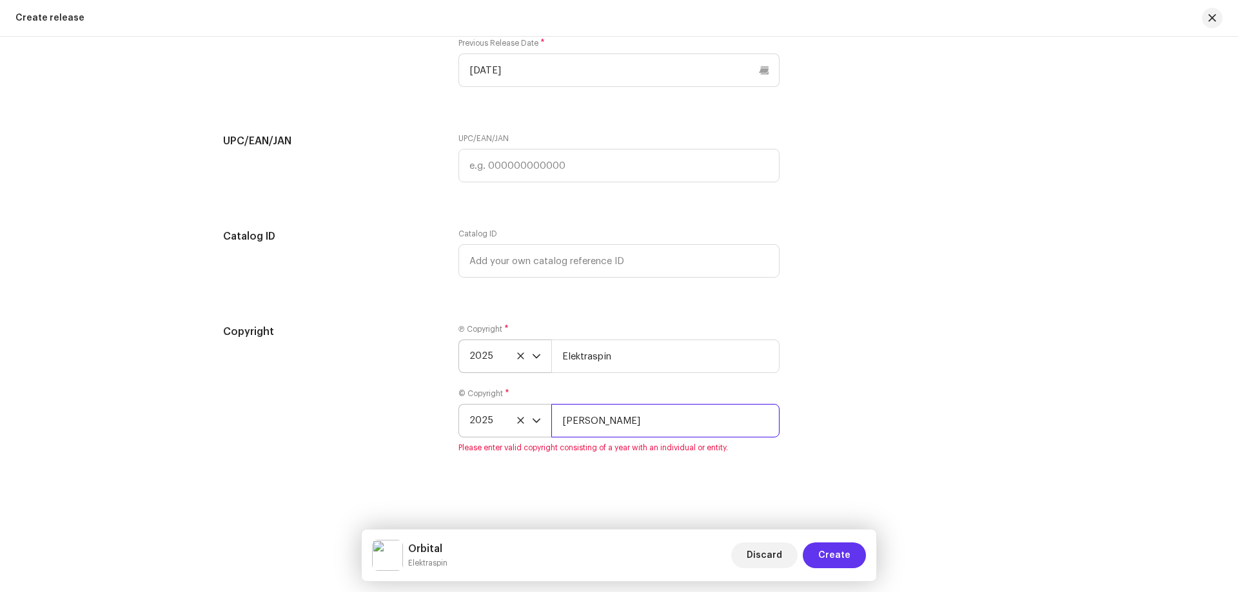
type input "[PERSON_NAME]"
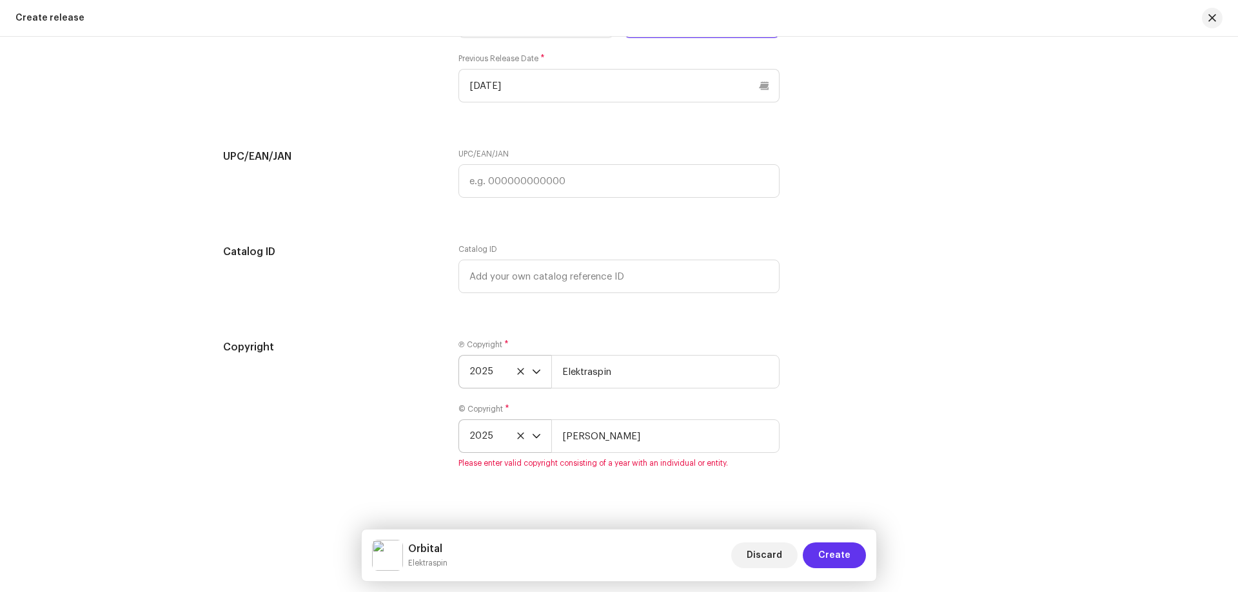
click at [840, 559] on span "Create" at bounding box center [834, 556] width 32 height 26
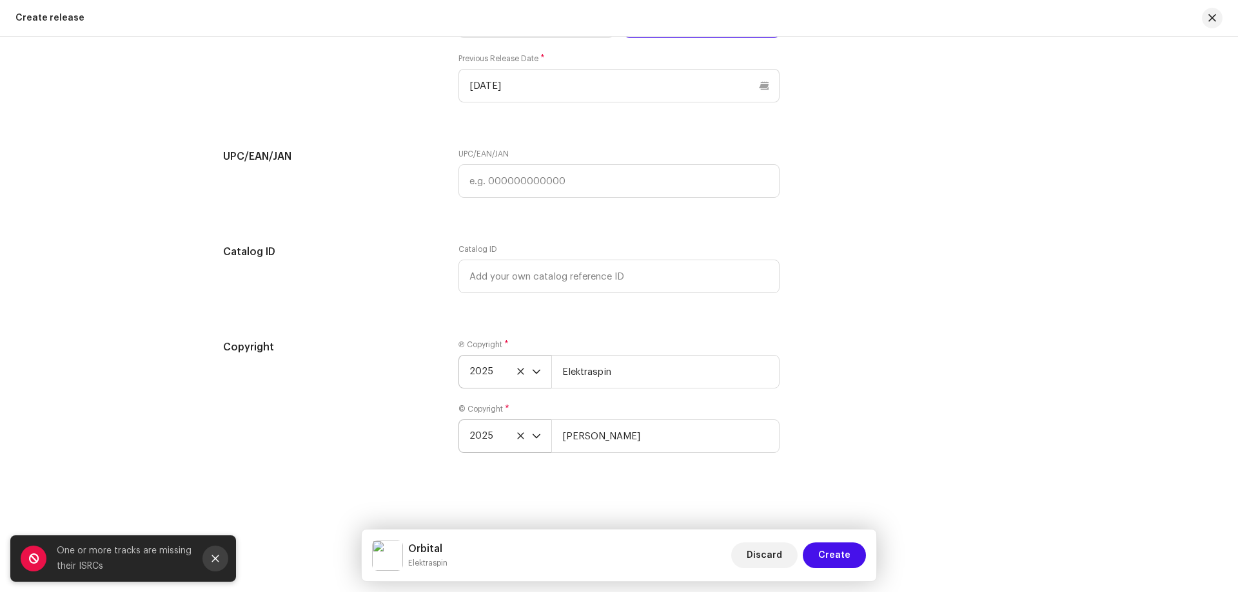
click at [209, 556] on button "Close" at bounding box center [215, 559] width 26 height 26
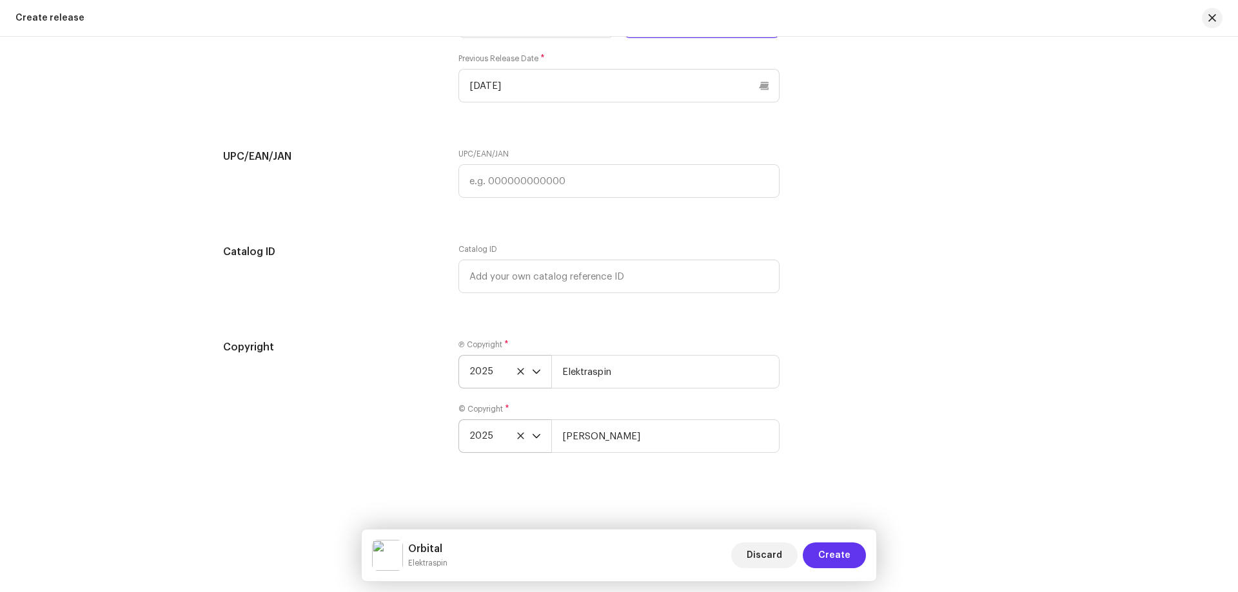
click at [836, 558] on span "Create" at bounding box center [834, 556] width 32 height 26
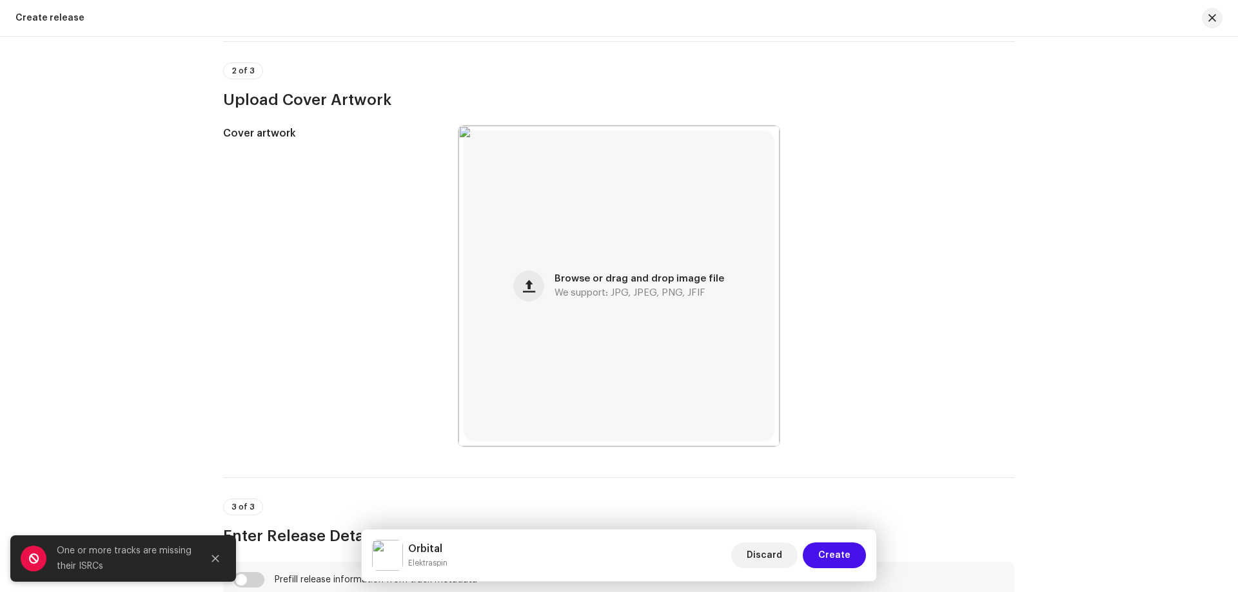
scroll to position [0, 0]
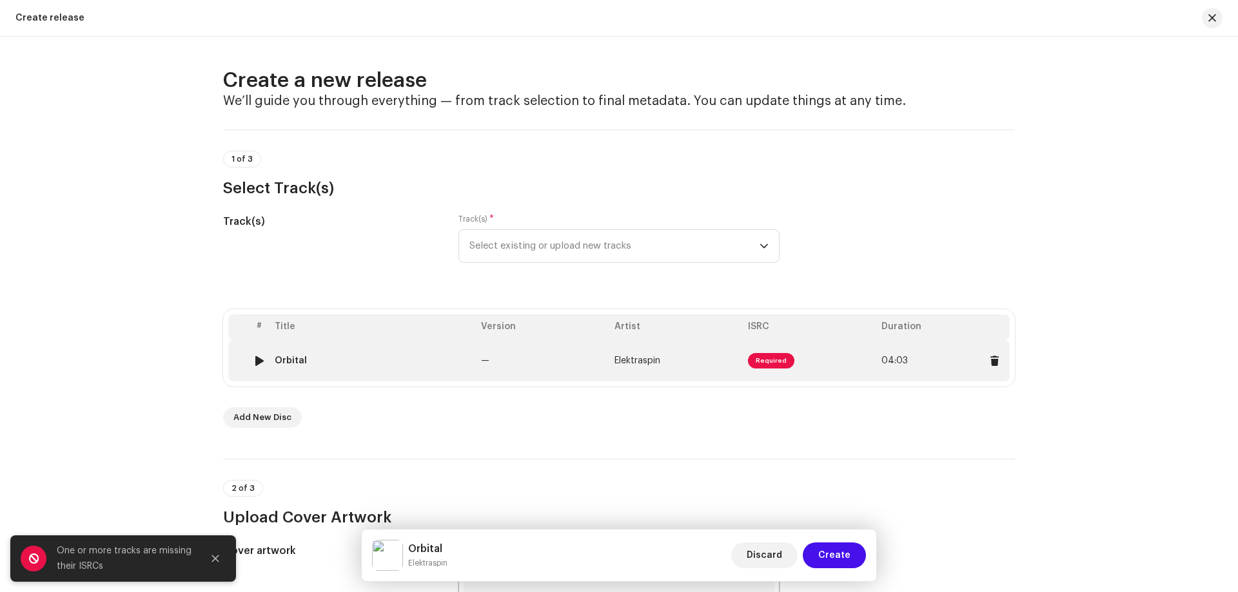
click at [766, 365] on span "Required" at bounding box center [771, 360] width 46 height 15
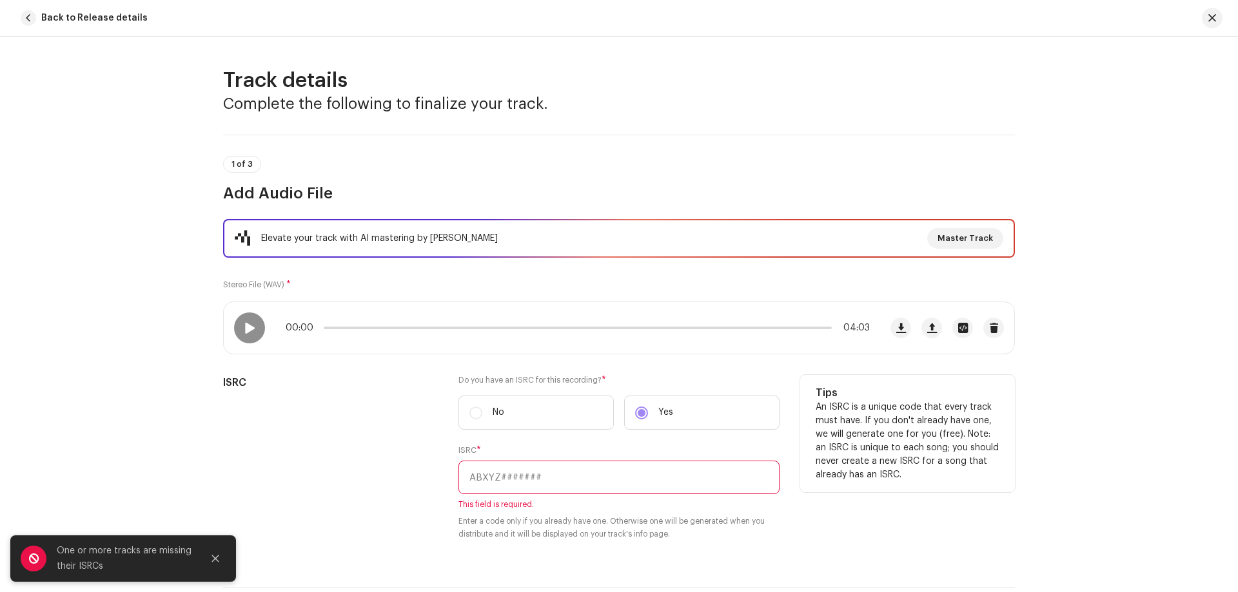
click at [474, 415] on label "No" at bounding box center [535, 413] width 155 height 34
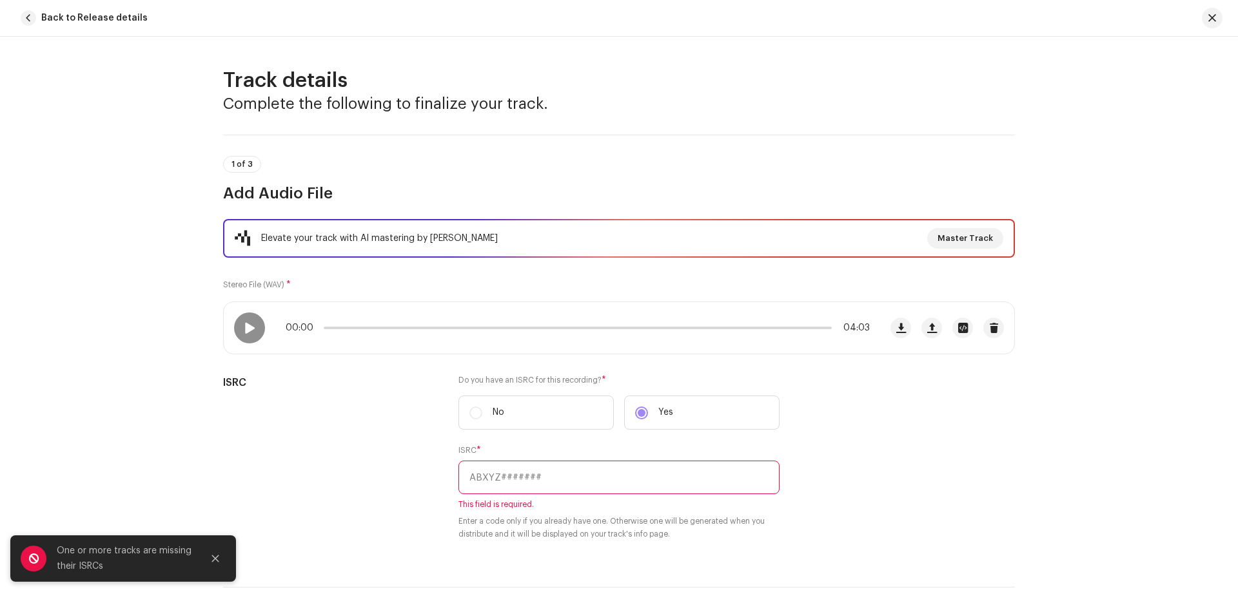
click at [1067, 407] on div "Track details Complete the following to finalize your track. 1 of 3 Add Audio F…" at bounding box center [619, 315] width 1238 height 556
click at [1209, 15] on span "button" at bounding box center [1212, 18] width 8 height 10
